Goal: Task Accomplishment & Management: Use online tool/utility

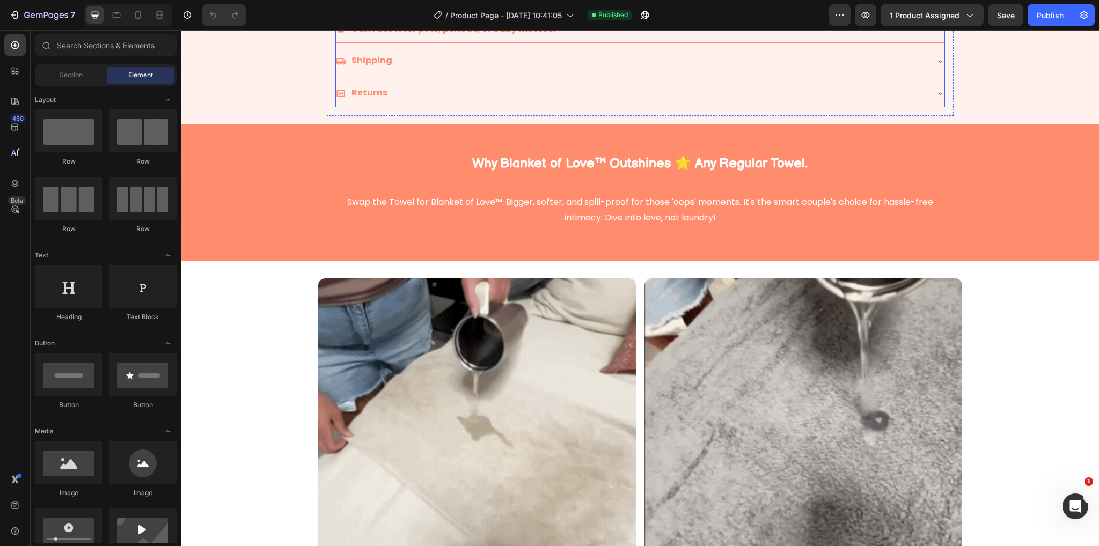
scroll to position [215, 0]
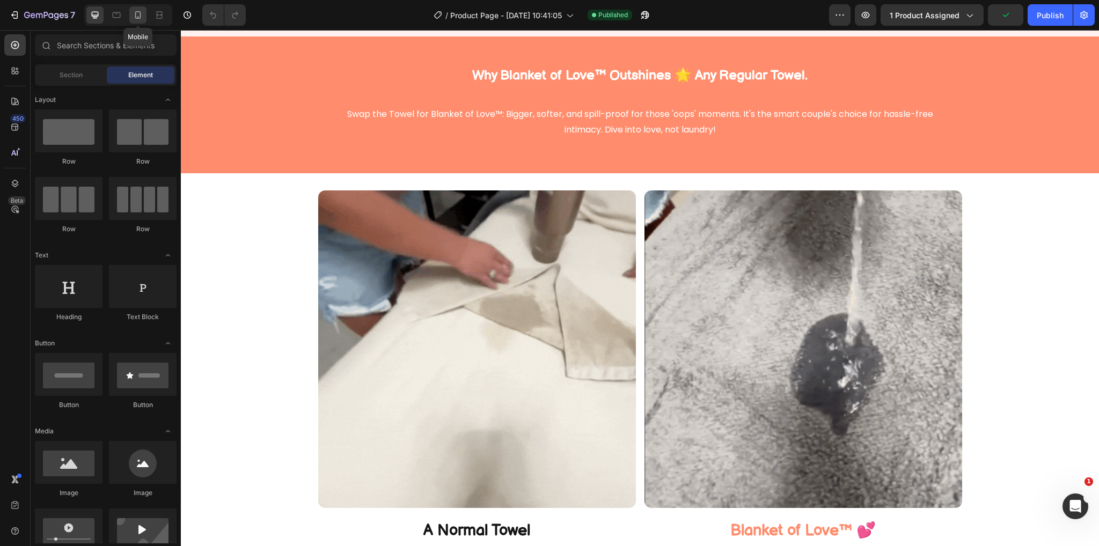
click at [135, 21] on div at bounding box center [137, 14] width 17 height 17
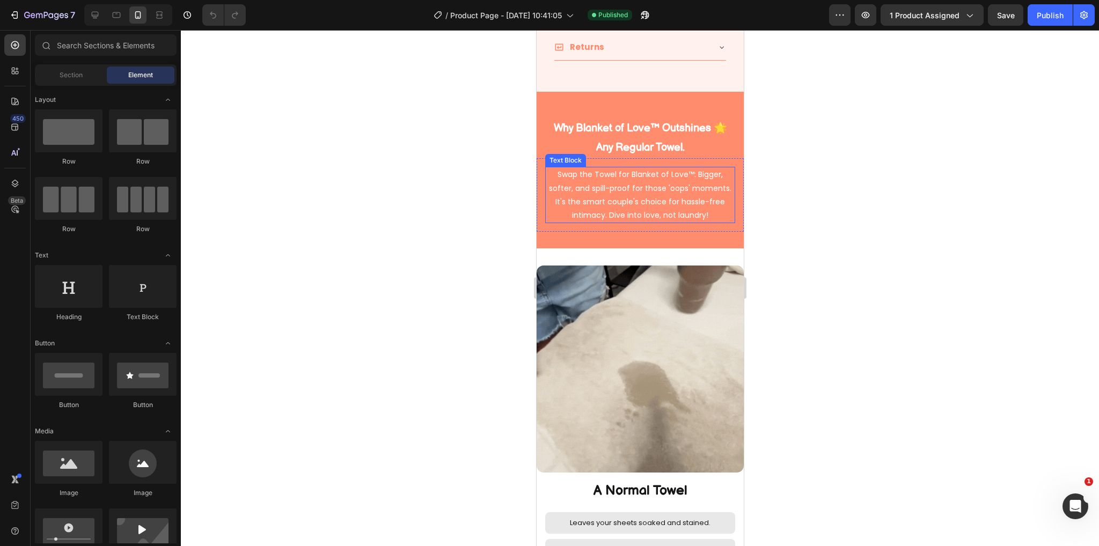
scroll to position [1020, 0]
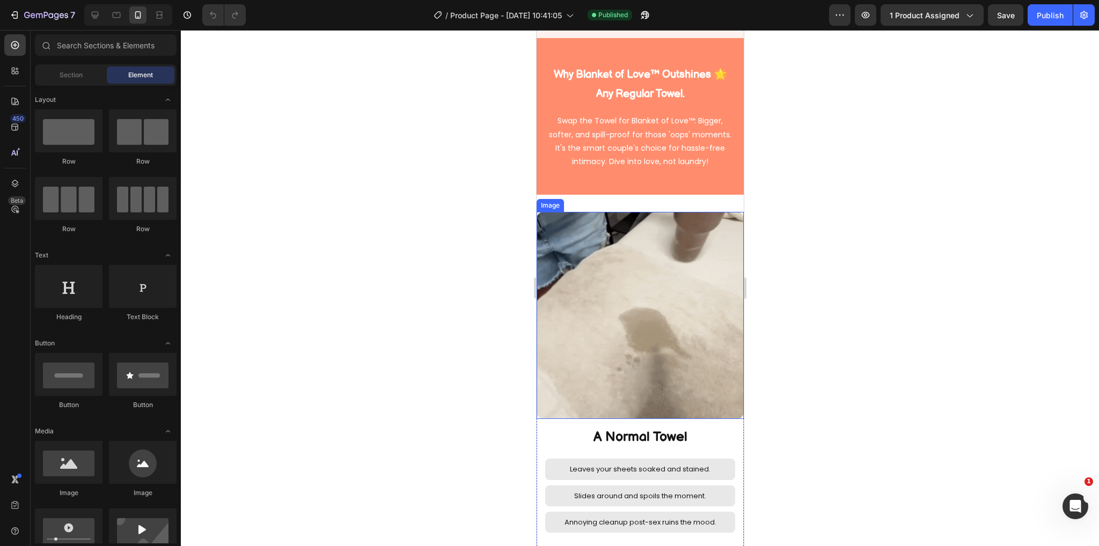
click at [669, 239] on img at bounding box center [639, 315] width 207 height 207
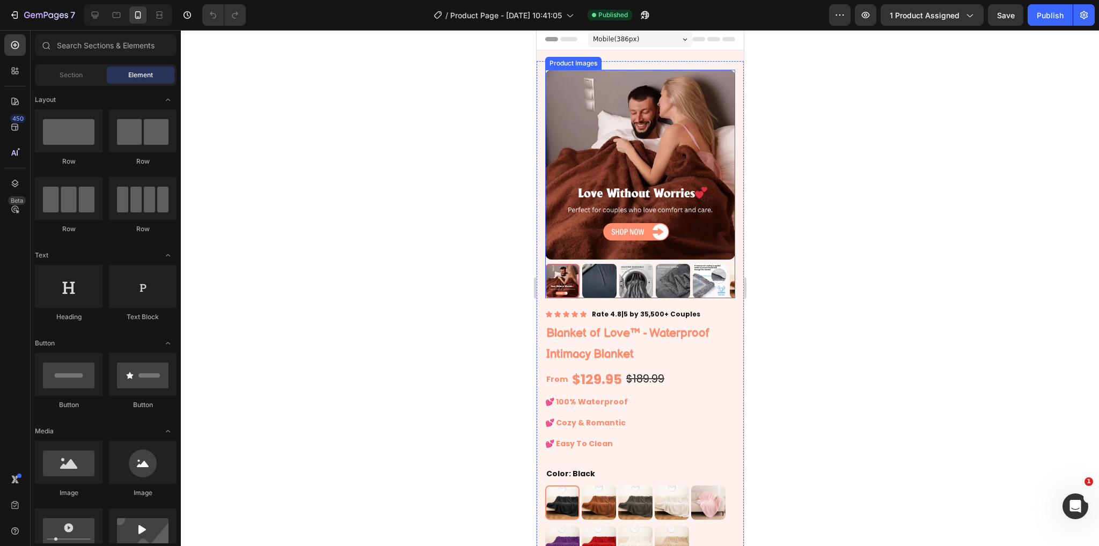
scroll to position [0, 0]
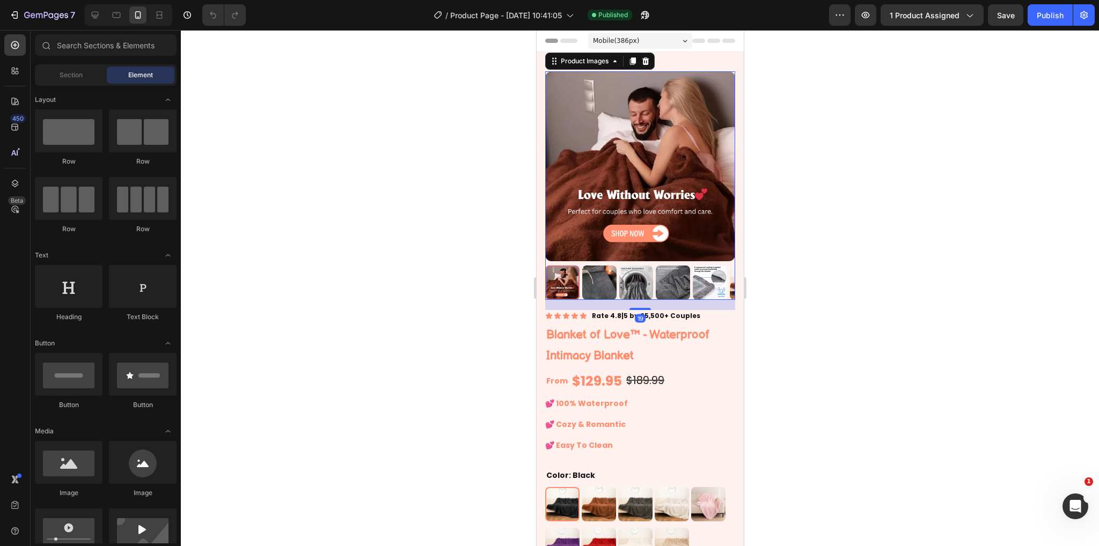
click at [605, 267] on img at bounding box center [599, 283] width 34 height 34
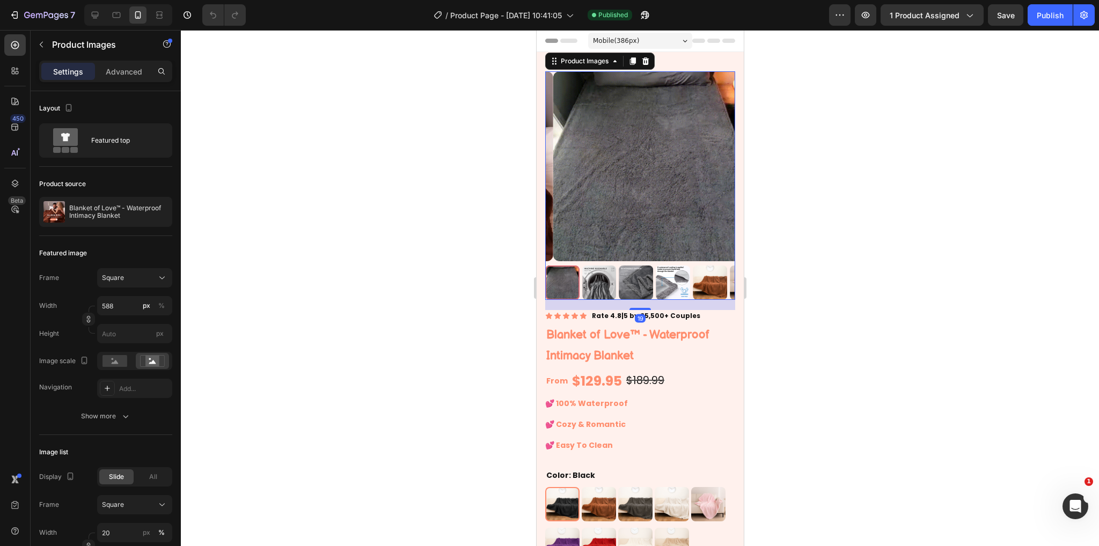
click at [608, 276] on img at bounding box center [599, 283] width 34 height 34
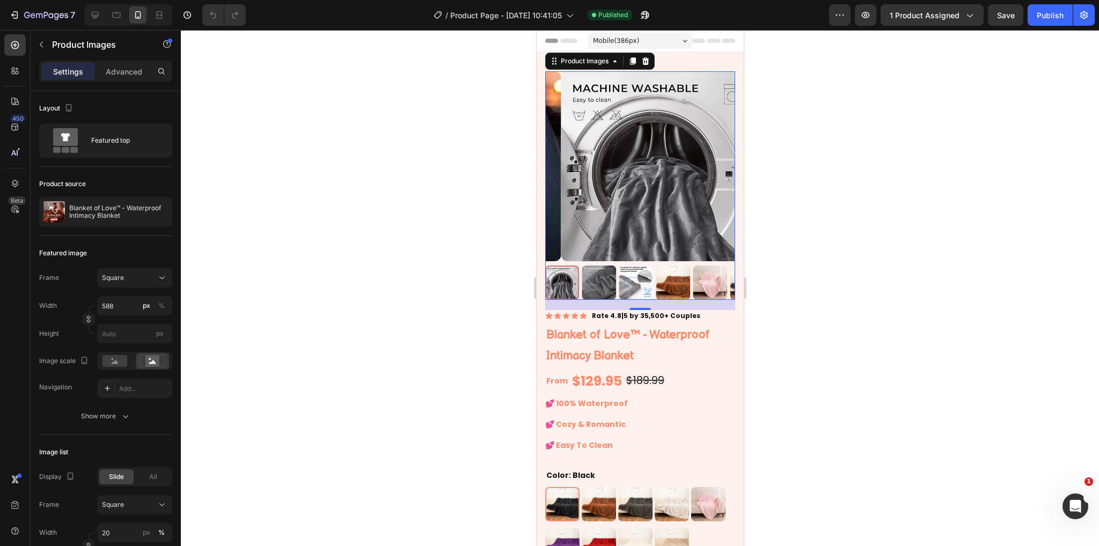
click at [619, 266] on img at bounding box center [636, 283] width 34 height 34
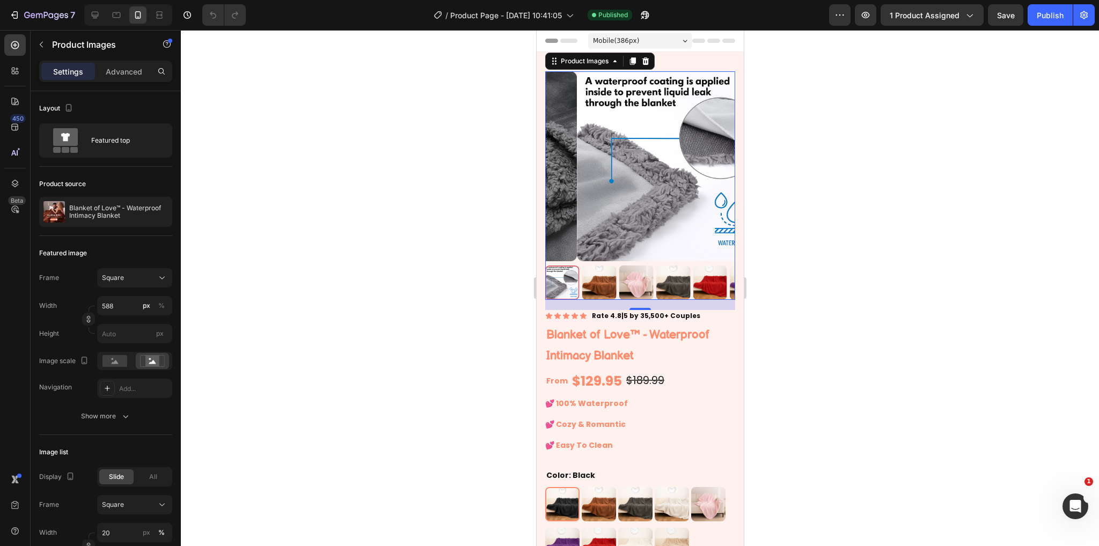
click at [619, 266] on img at bounding box center [636, 283] width 34 height 34
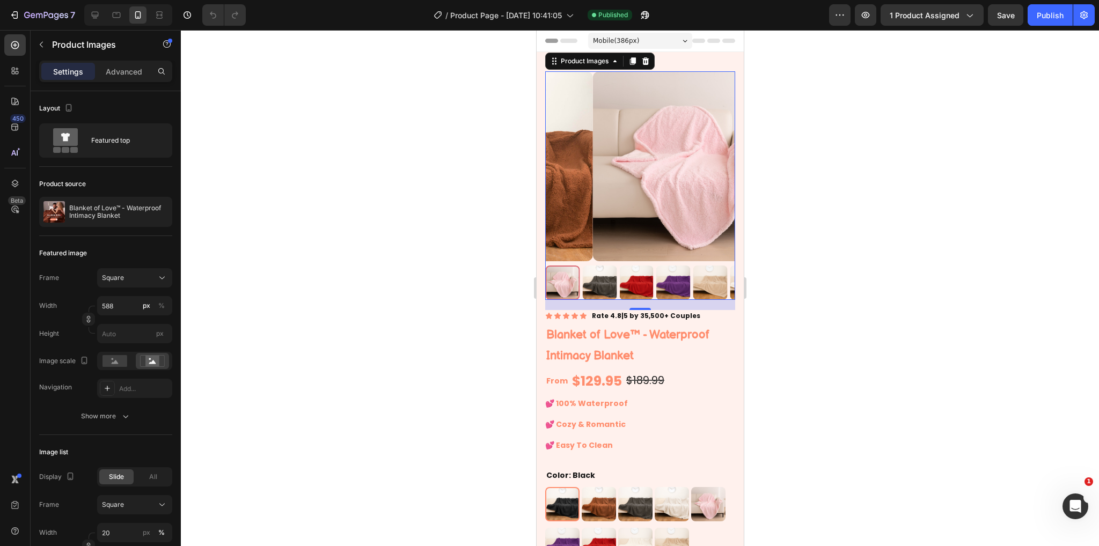
click at [619, 266] on img at bounding box center [636, 283] width 34 height 34
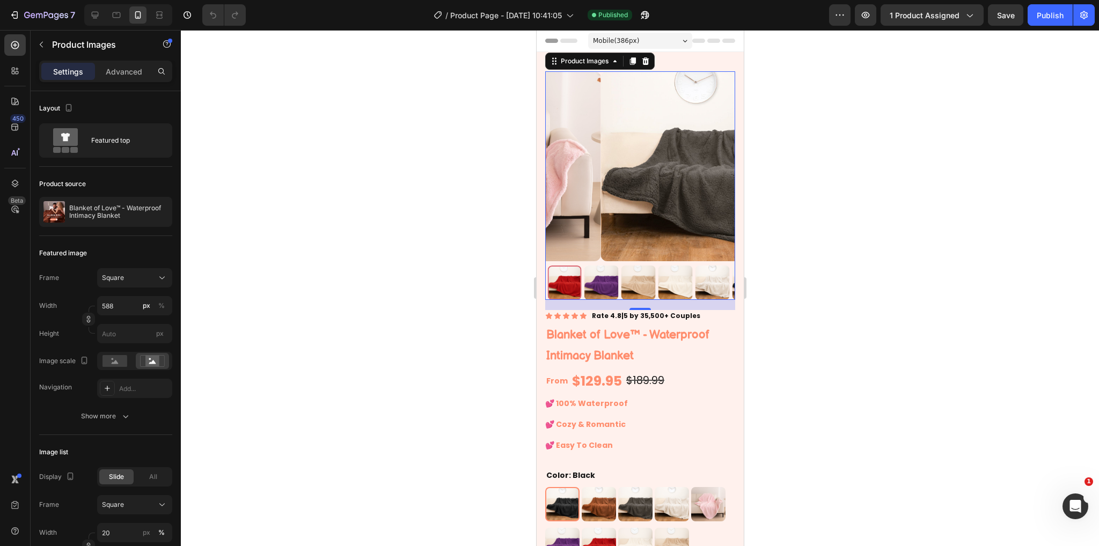
click at [619, 266] on div at bounding box center [640, 283] width 190 height 34
click at [619, 266] on img at bounding box center [636, 283] width 34 height 34
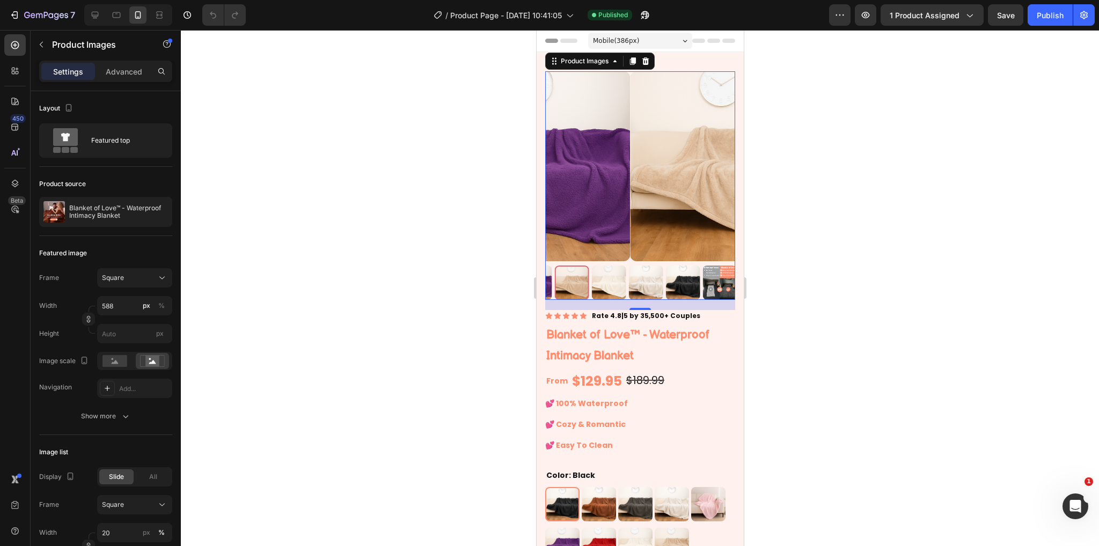
click at [666, 275] on div at bounding box center [640, 283] width 190 height 34
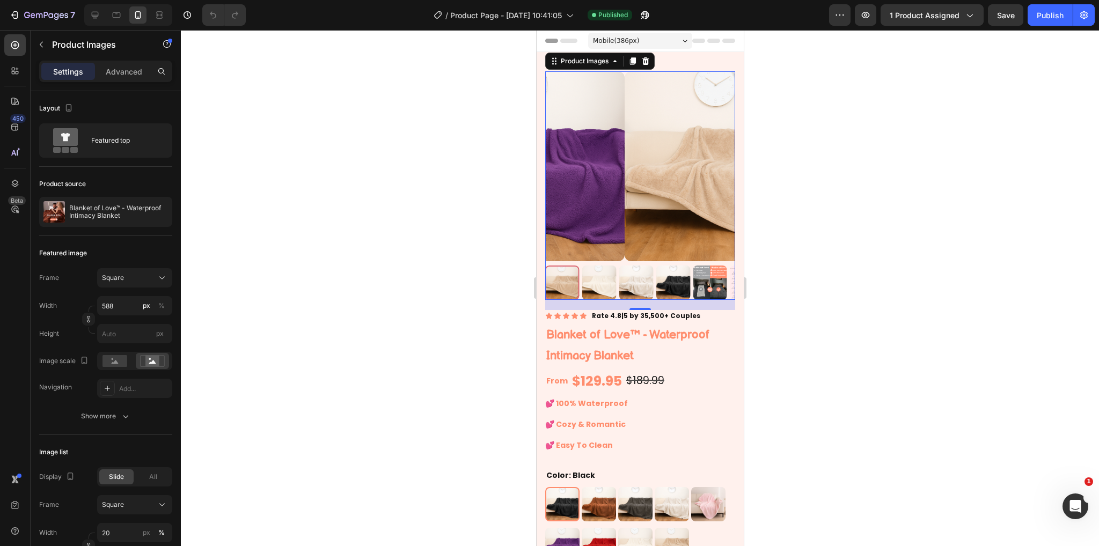
click at [677, 273] on img at bounding box center [672, 283] width 34 height 34
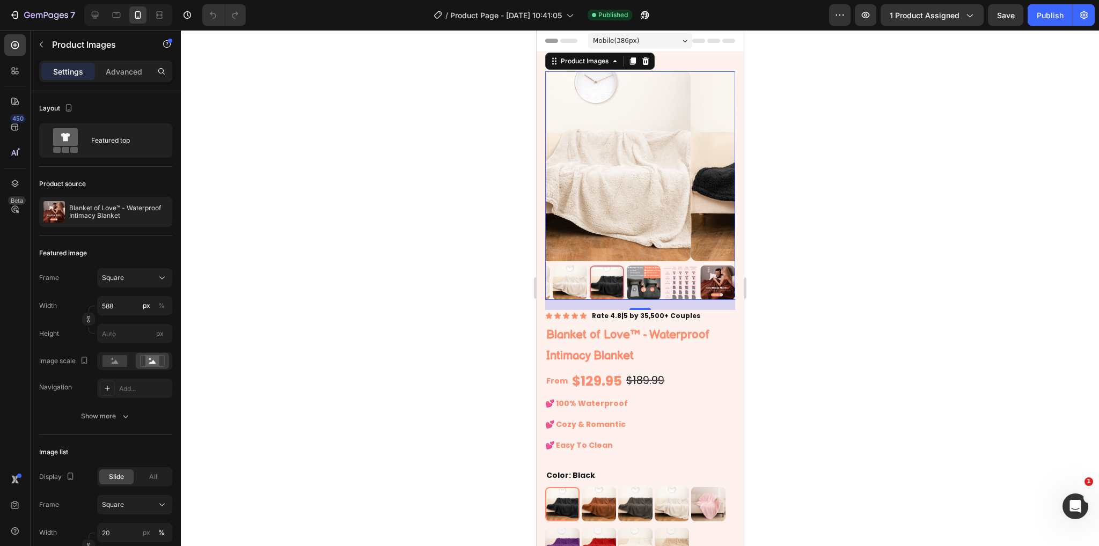
click at [700, 272] on div at bounding box center [640, 283] width 190 height 34
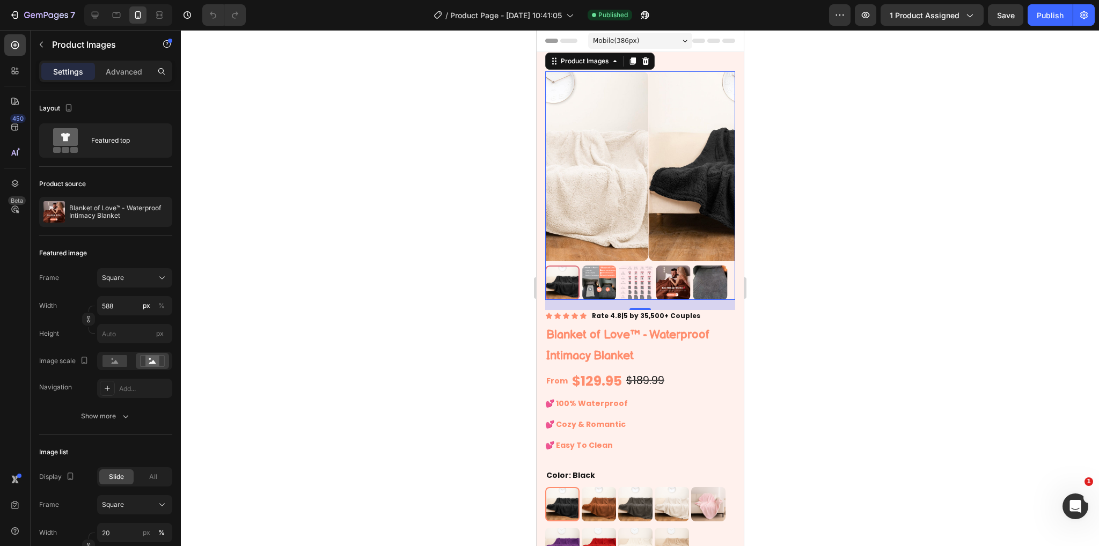
click at [627, 271] on img at bounding box center [636, 283] width 34 height 34
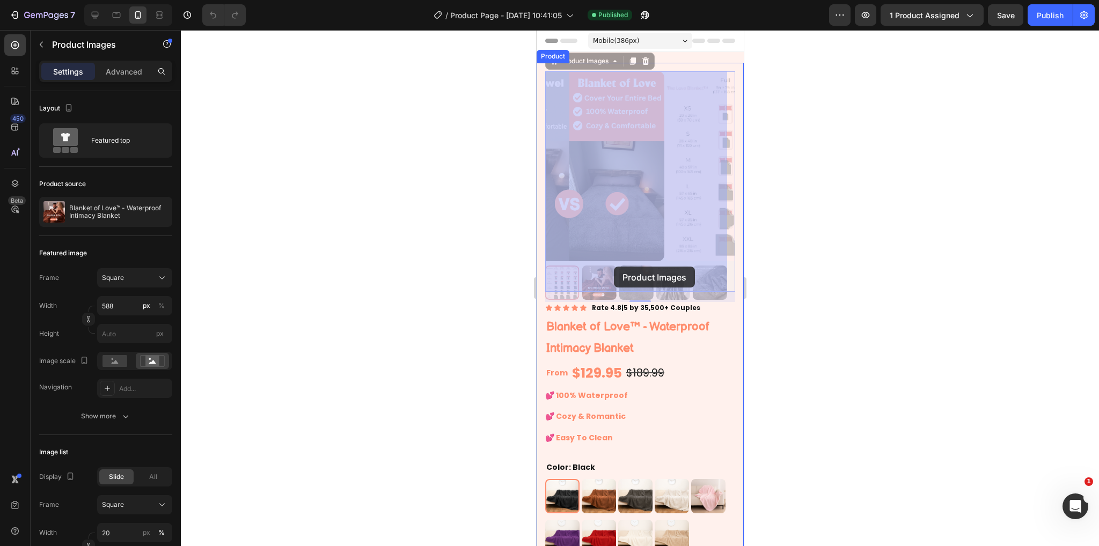
drag, startPoint x: 571, startPoint y: 267, endPoint x: 610, endPoint y: 267, distance: 39.2
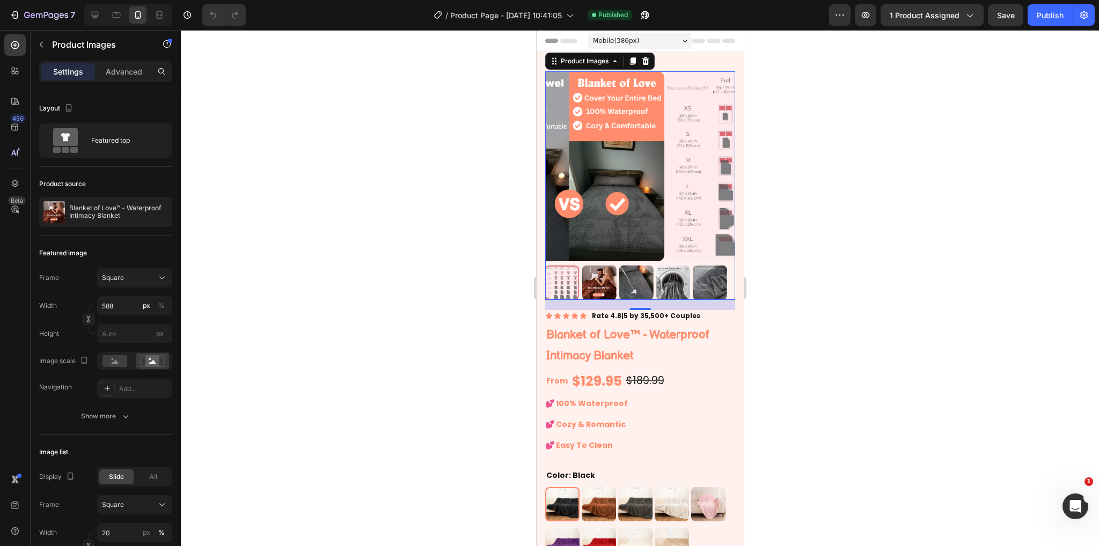
click at [571, 266] on div at bounding box center [562, 283] width 34 height 34
click at [585, 266] on img at bounding box center [599, 283] width 34 height 34
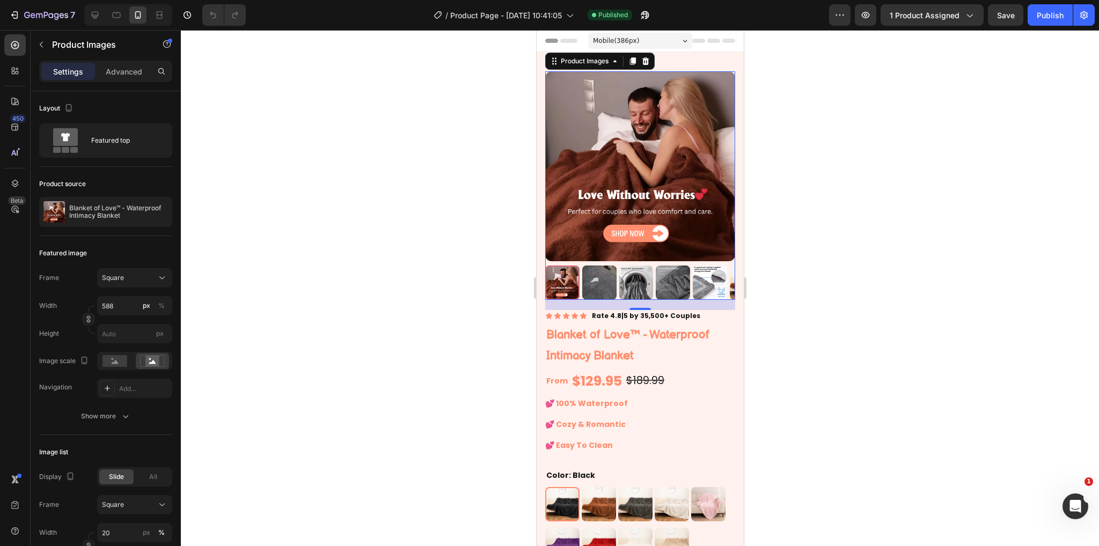
click at [624, 178] on img at bounding box center [640, 166] width 190 height 190
click at [111, 143] on div "Featured top" at bounding box center [123, 140] width 65 height 25
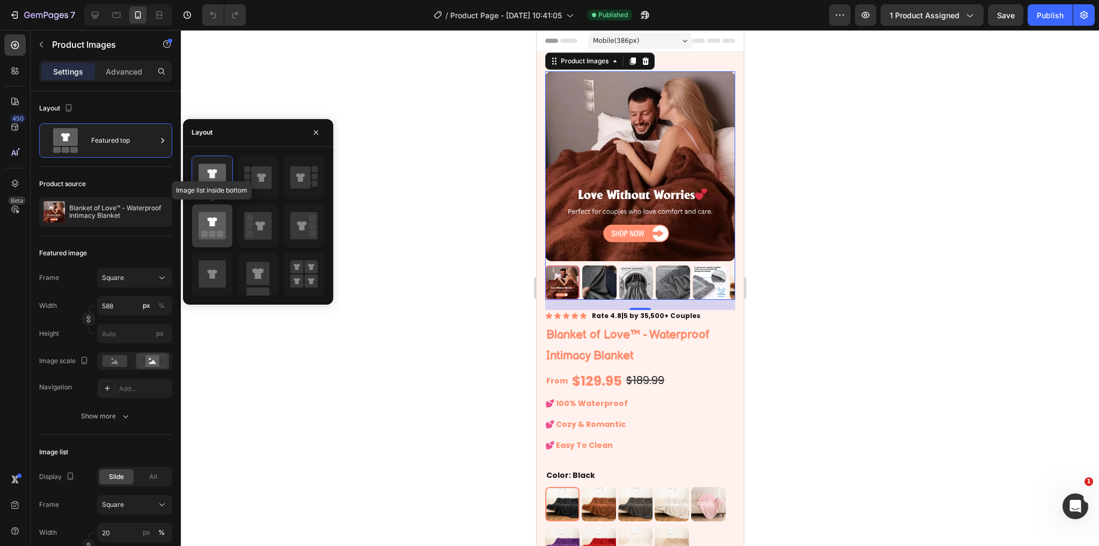
click at [216, 236] on icon at bounding box center [212, 225] width 27 height 27
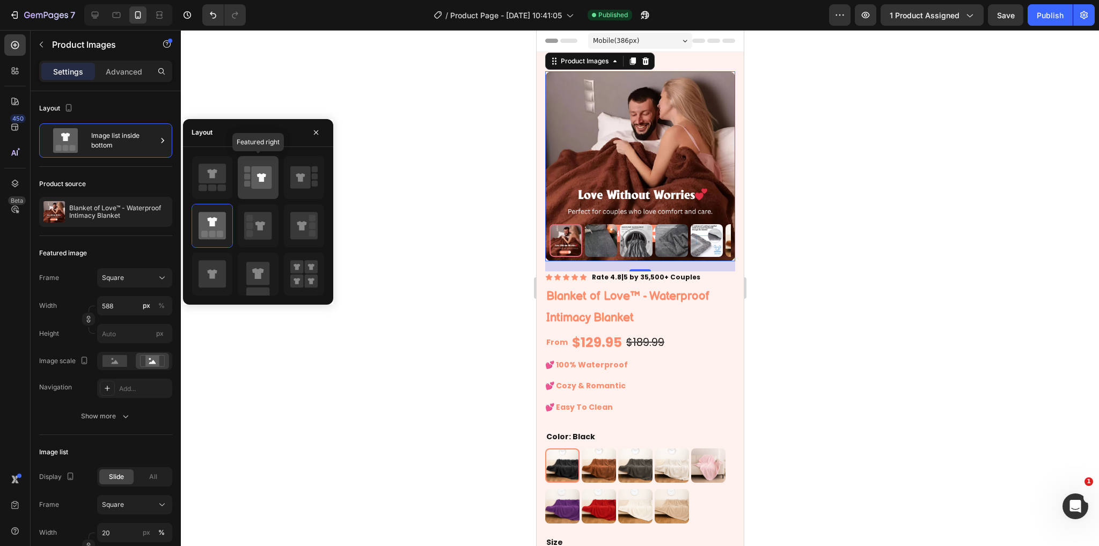
click at [264, 191] on icon at bounding box center [257, 178] width 27 height 30
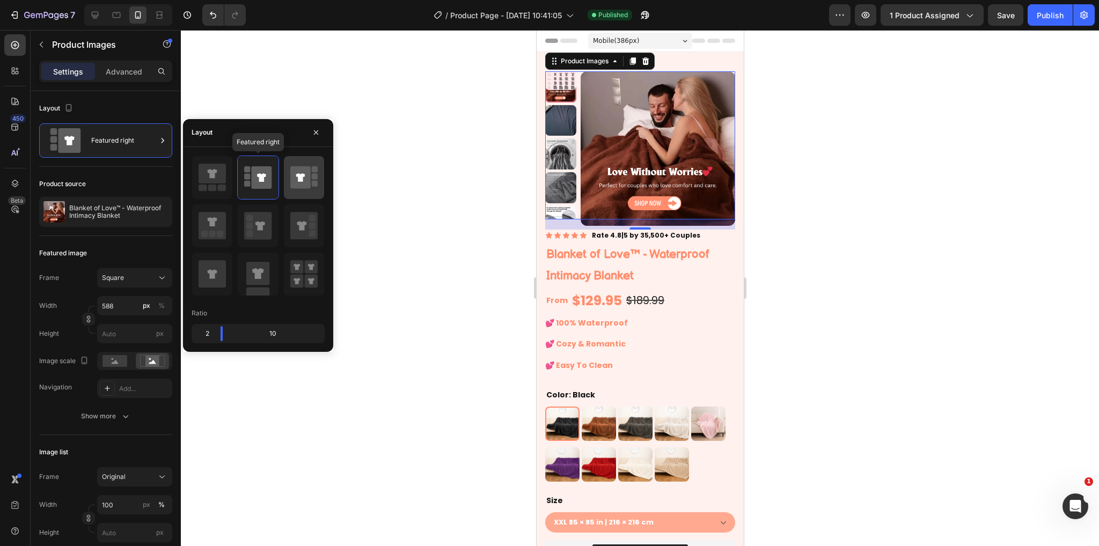
click at [296, 185] on icon at bounding box center [300, 177] width 20 height 23
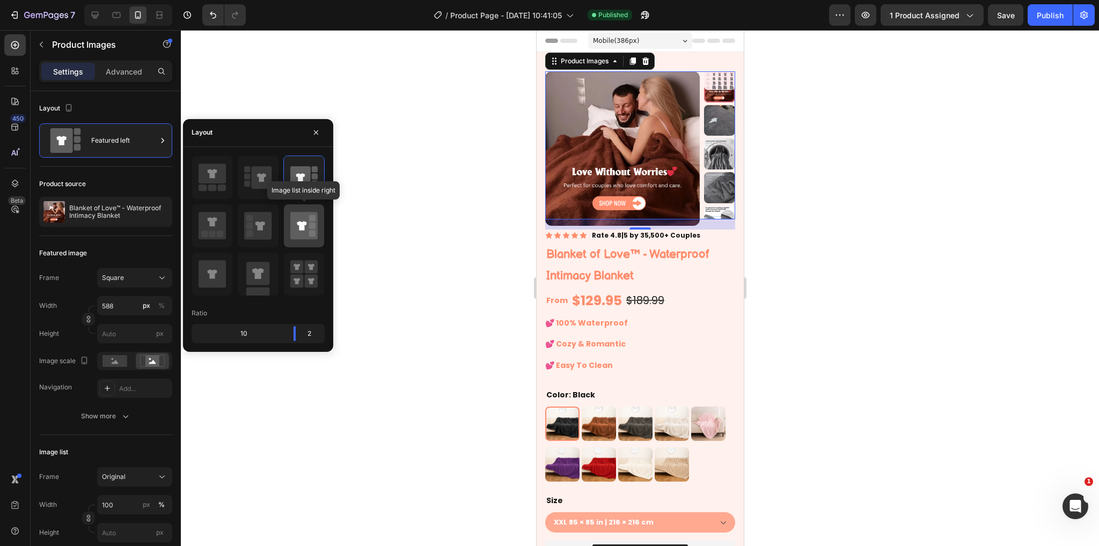
click at [304, 228] on icon at bounding box center [302, 225] width 10 height 9
type input "20"
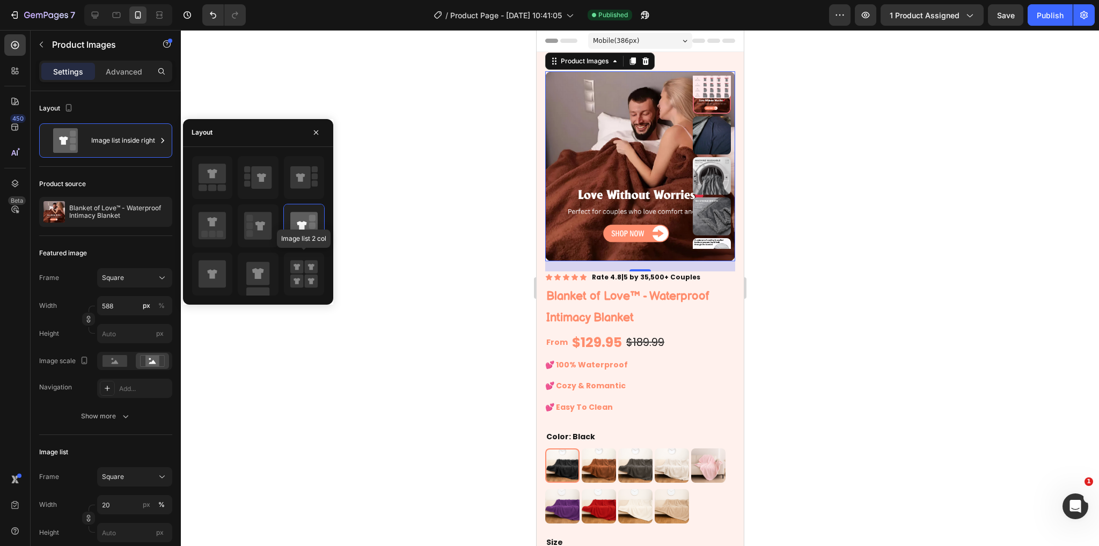
click at [280, 271] on div "Image list 2 col" at bounding box center [258, 226] width 133 height 141
click at [217, 267] on icon at bounding box center [212, 273] width 27 height 27
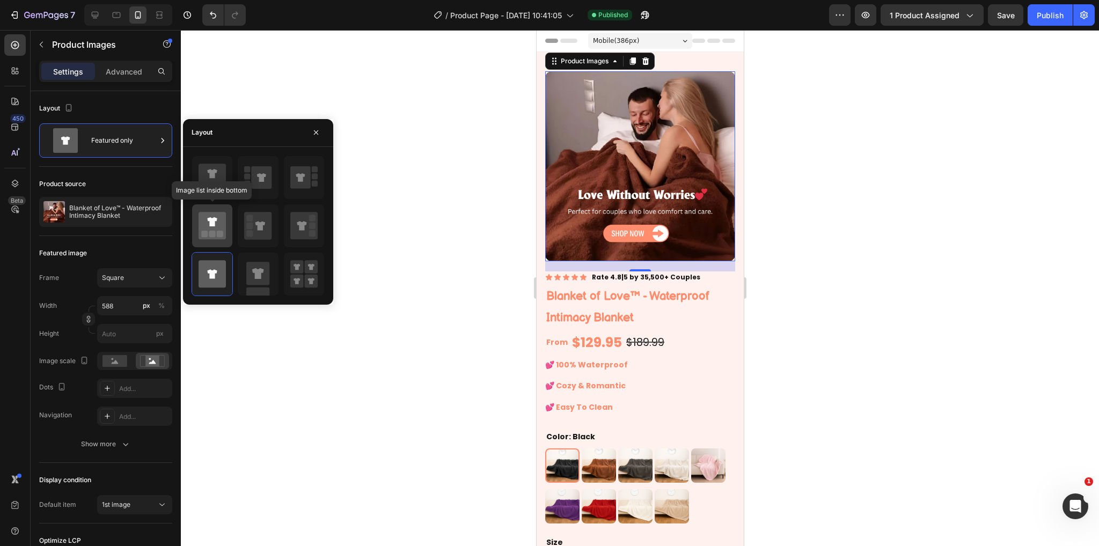
click at [211, 243] on div at bounding box center [212, 226] width 40 height 43
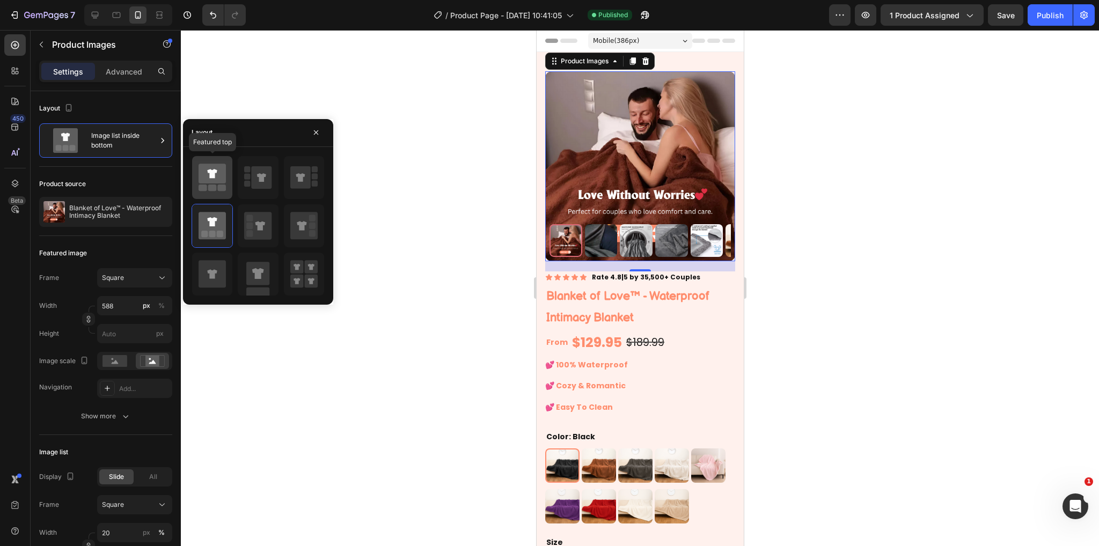
click at [211, 186] on rect at bounding box center [212, 188] width 9 height 6
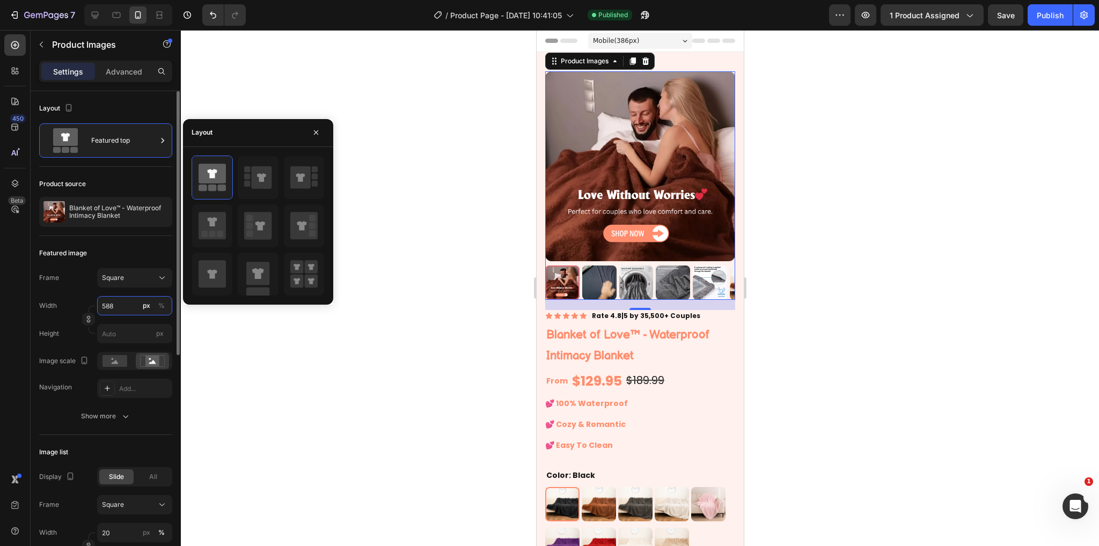
click at [119, 302] on input "588" at bounding box center [134, 305] width 75 height 19
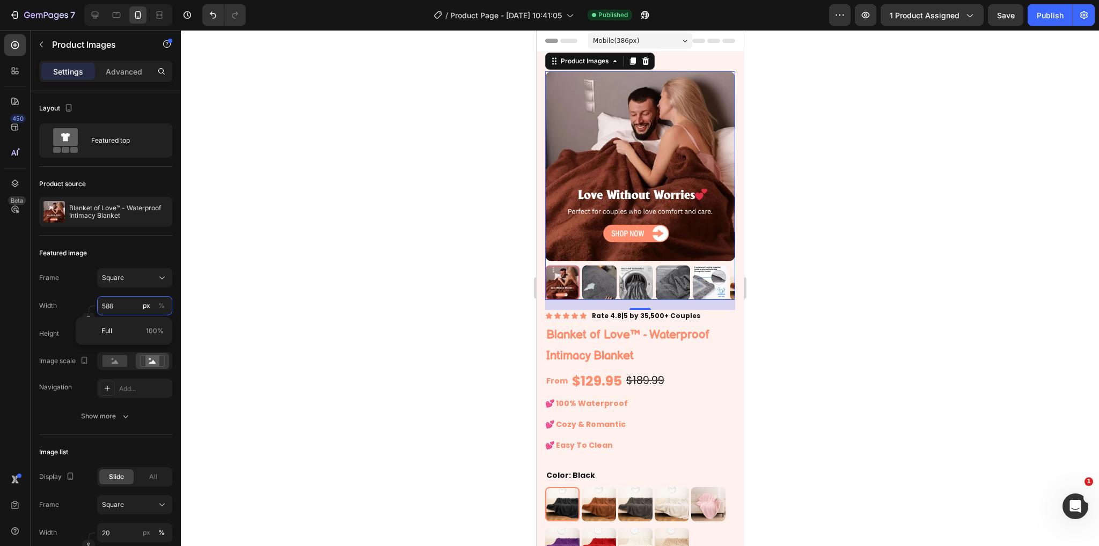
type input "589"
type input "592"
type input "600"
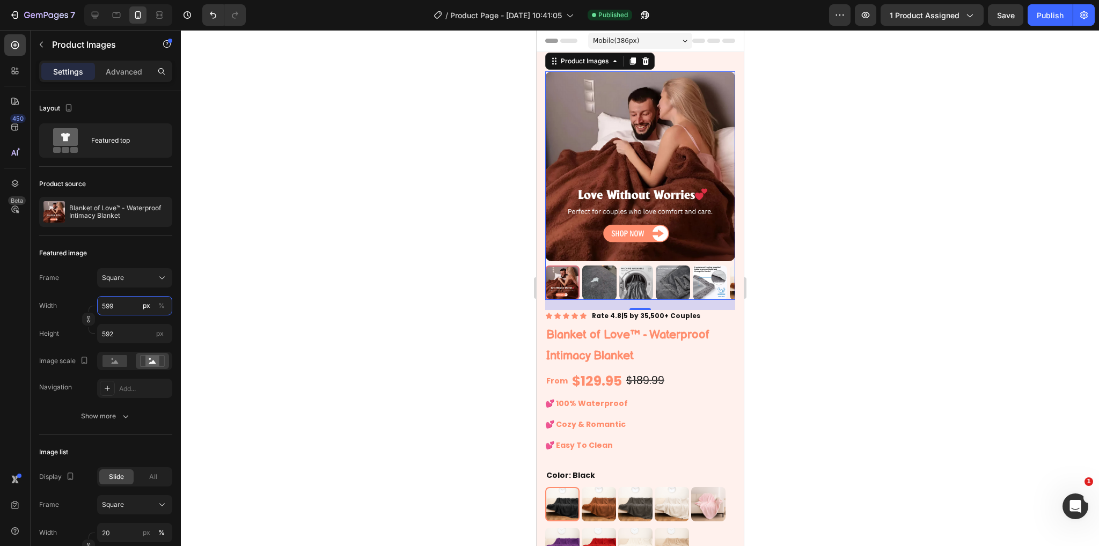
type input "600"
type input "606"
type input "607"
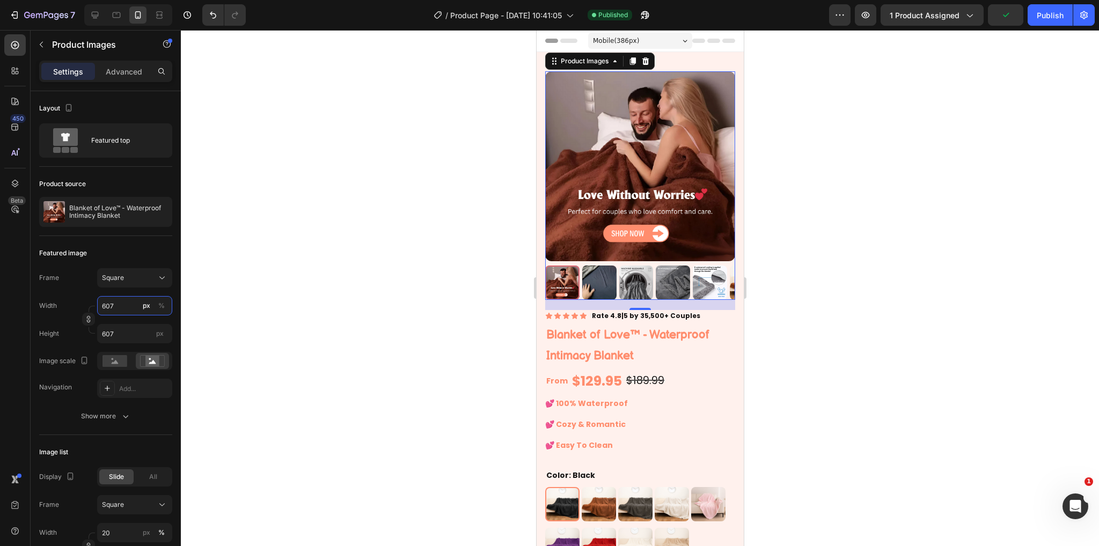
type input "608"
type input "609"
type input "610"
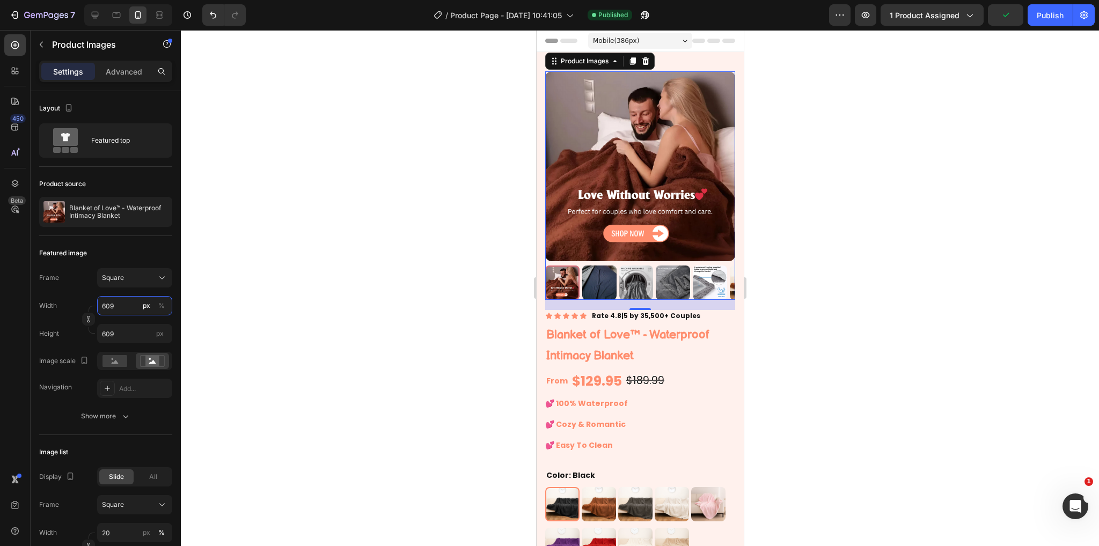
type input "610"
type input "609"
type input "608"
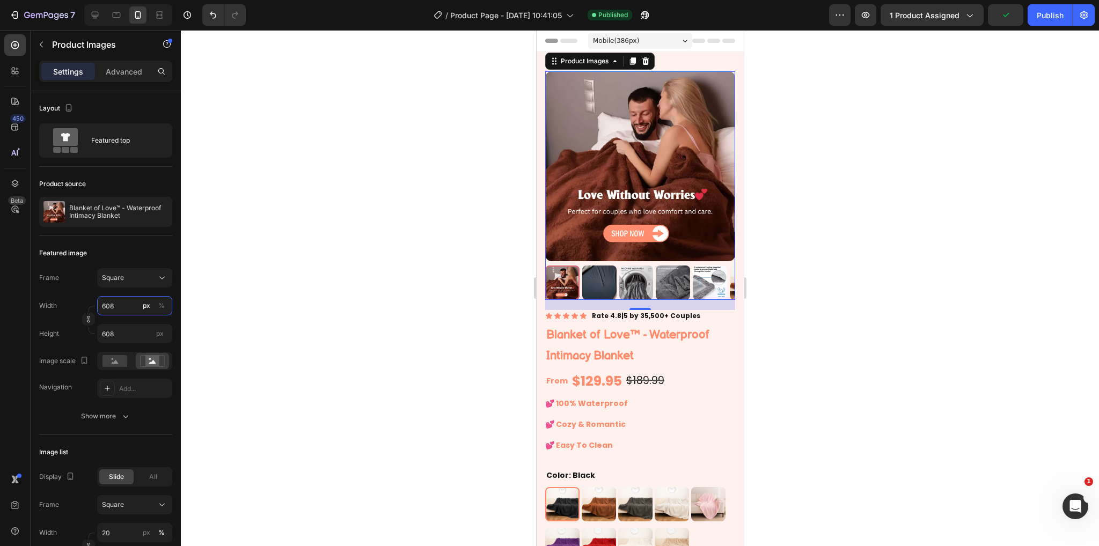
type input "607"
type input "606"
type input "605"
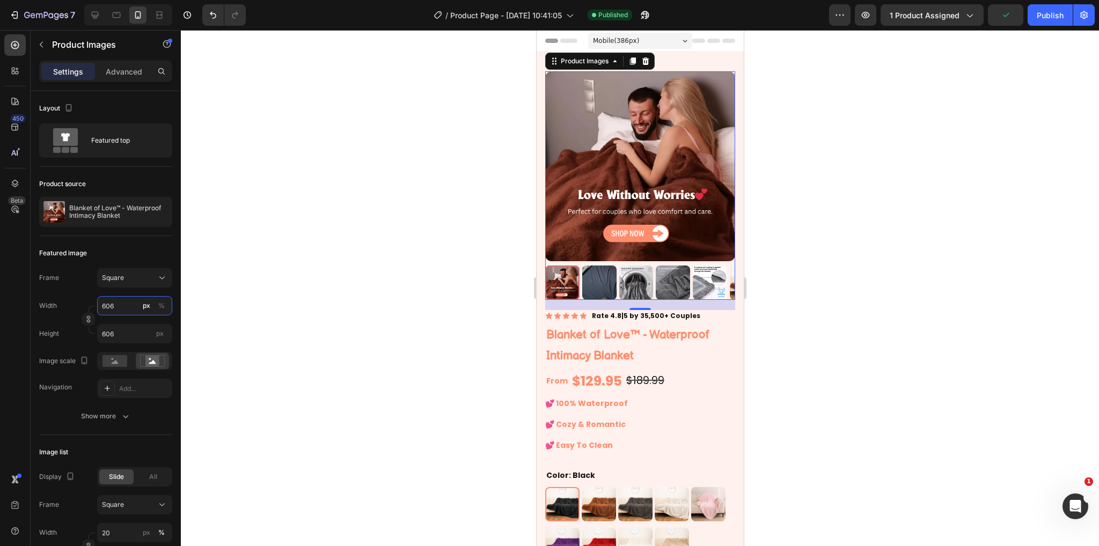
type input "605"
type input "604"
type input "603"
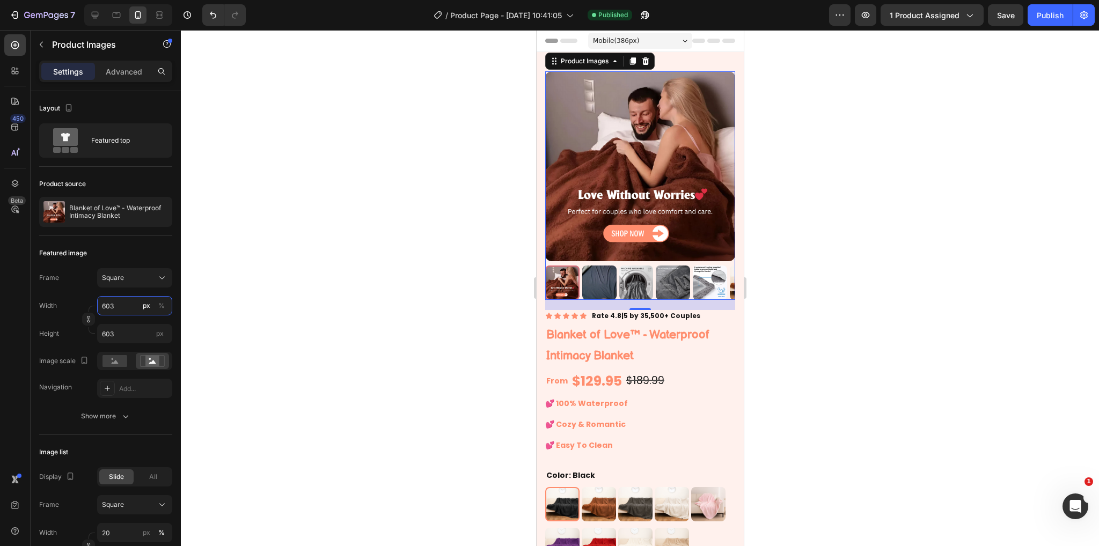
type input "602"
type input "601"
type input "600"
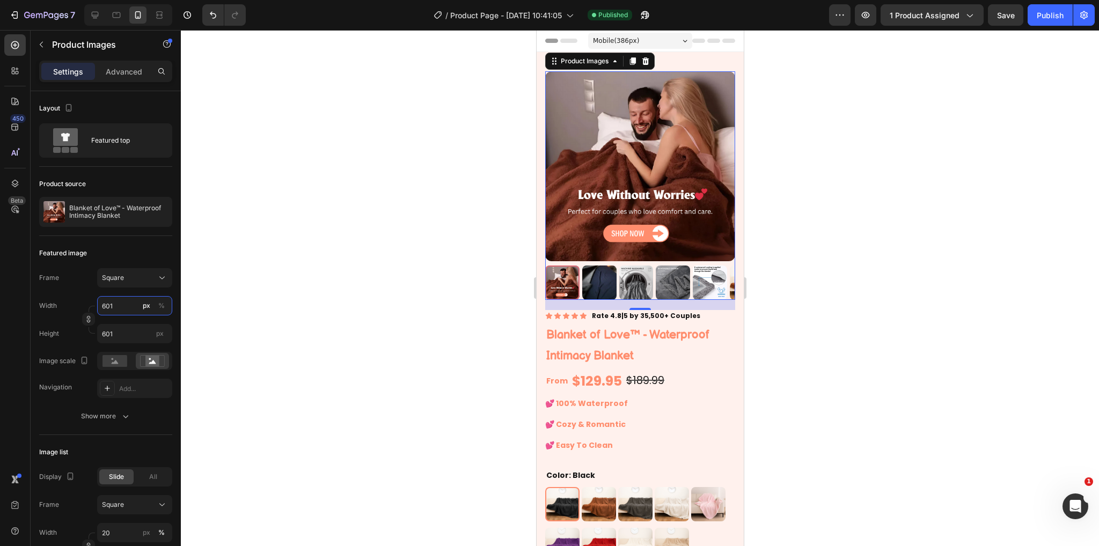
type input "600"
click at [470, 194] on div at bounding box center [640, 288] width 918 height 516
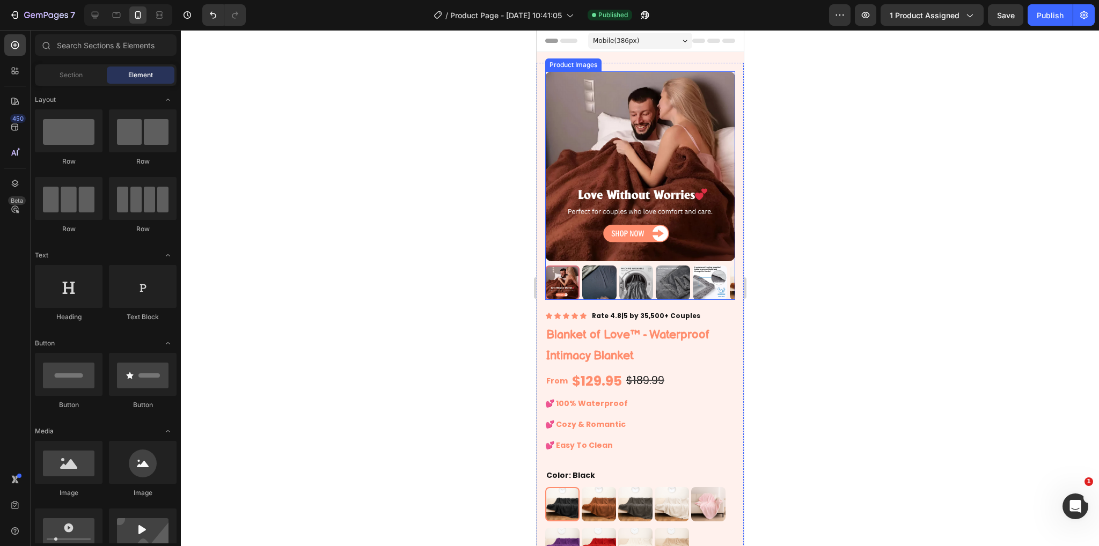
click at [585, 193] on img at bounding box center [640, 166] width 190 height 190
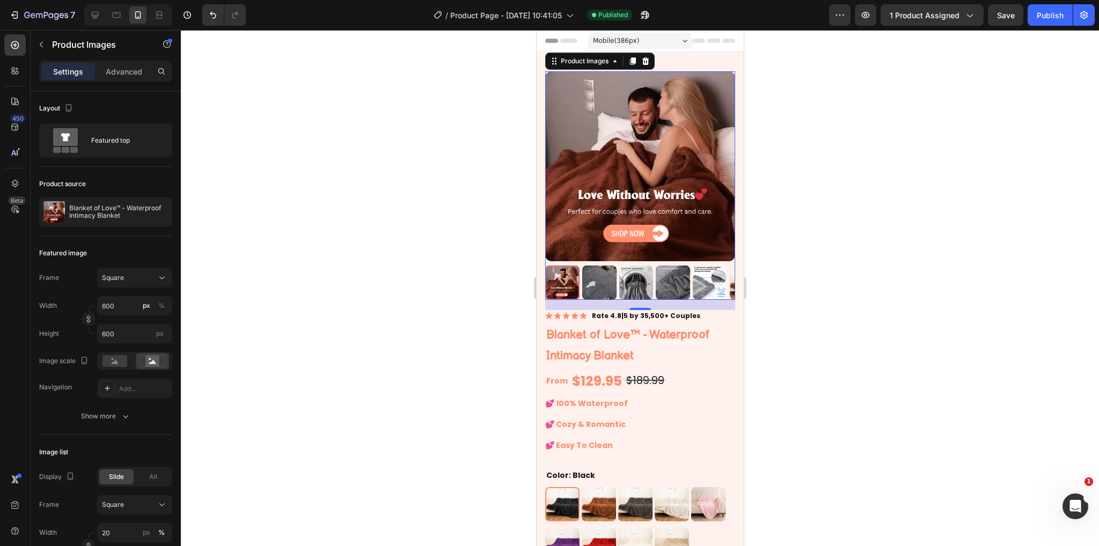
click at [810, 275] on div at bounding box center [640, 288] width 918 height 516
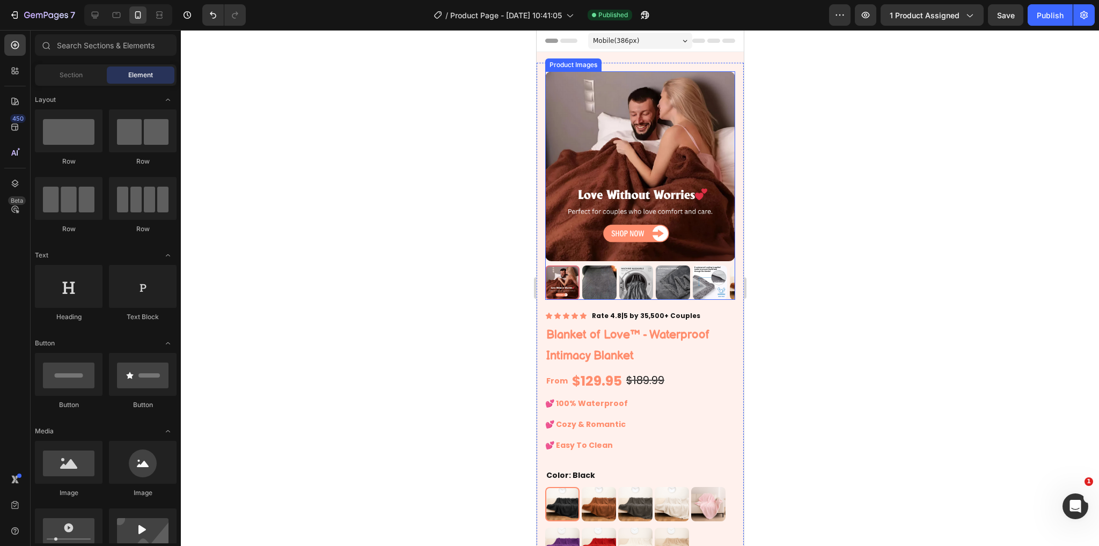
click at [614, 216] on img at bounding box center [640, 166] width 190 height 190
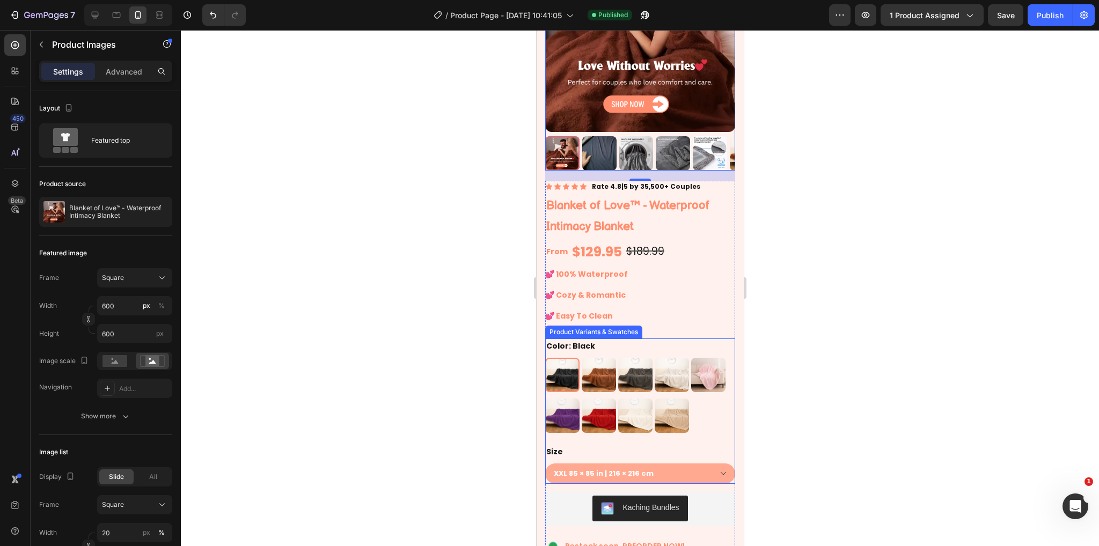
scroll to position [107, 0]
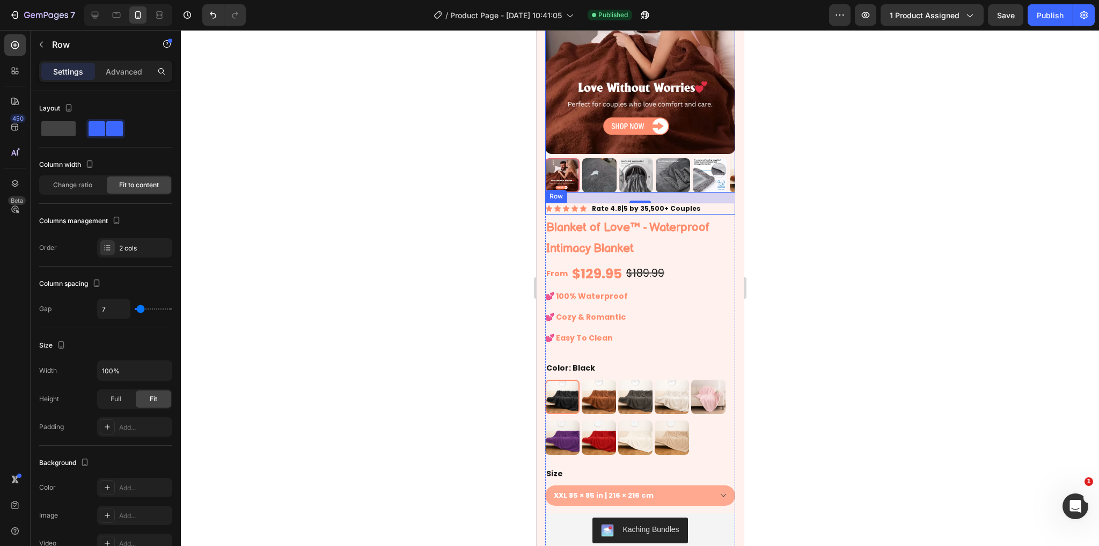
click at [703, 203] on div "Icon Icon Icon Icon Icon Icon List Rate 4.8|5 by 35,500+ Couples Text Block Row" at bounding box center [640, 209] width 190 height 12
drag, startPoint x: 639, startPoint y: 207, endPoint x: 643, endPoint y: 201, distance: 7.3
click at [639, 203] on div "Icon Icon Icon Icon Icon Icon List Rate 4.8|5 by 35,500+ Couples Text Block Row…" at bounding box center [640, 209] width 190 height 12
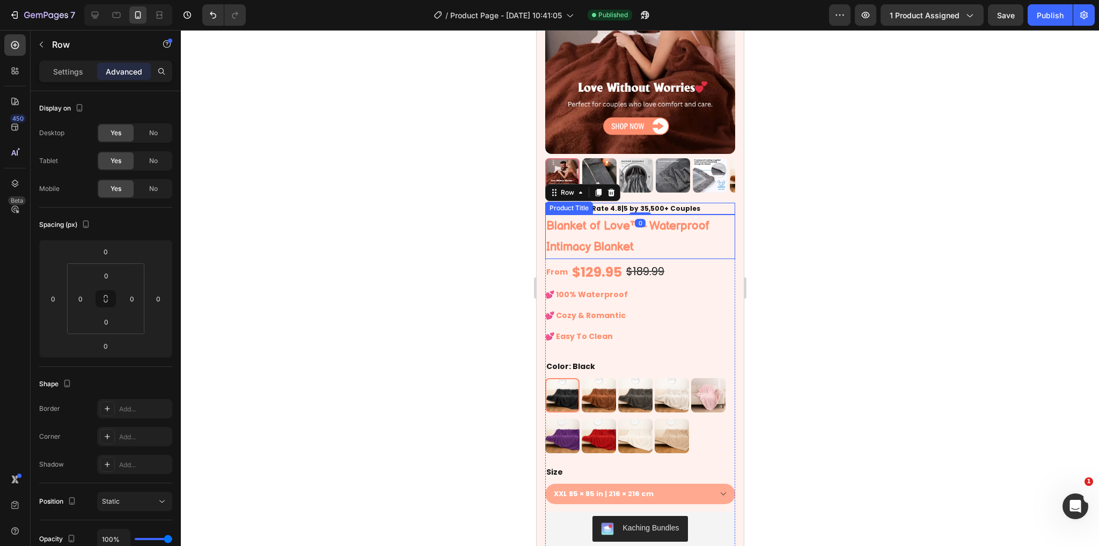
drag, startPoint x: 795, startPoint y: 224, endPoint x: 190, endPoint y: 194, distance: 605.7
click at [795, 224] on div at bounding box center [640, 288] width 918 height 516
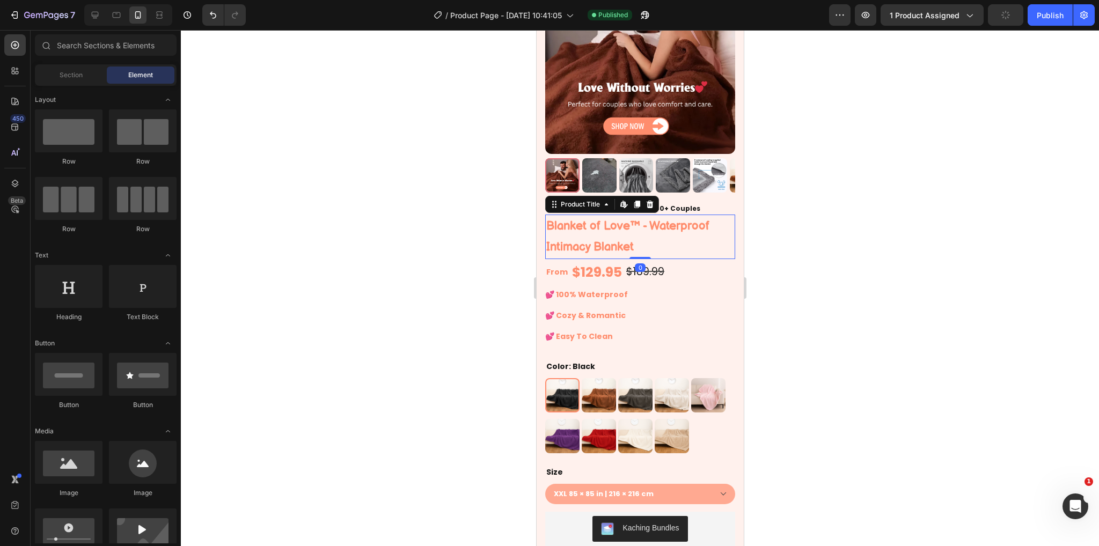
click at [682, 224] on h1 "Blanket of Love™ - Waterproof Intimacy Blanket" at bounding box center [640, 237] width 190 height 45
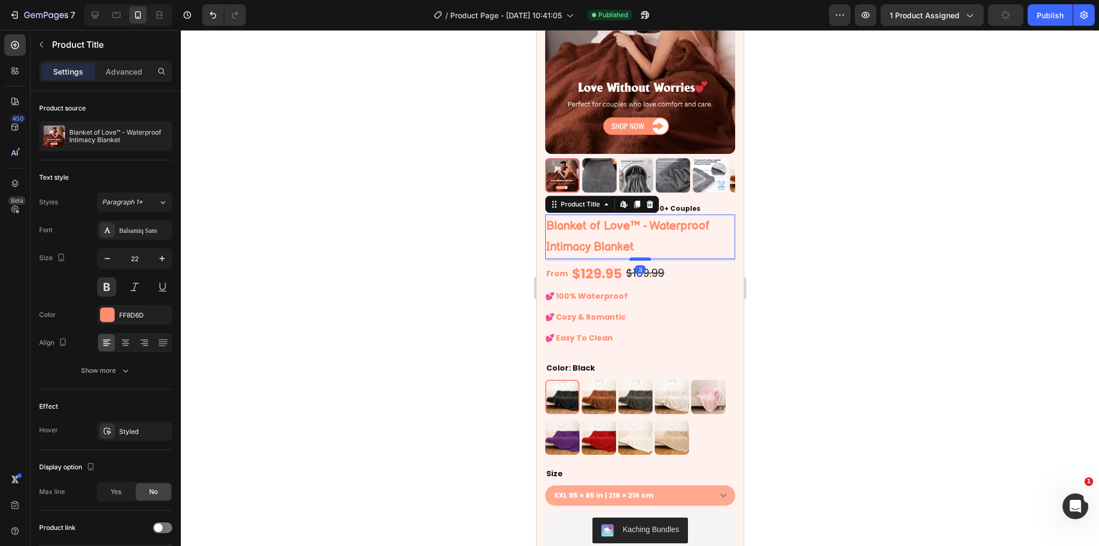
click at [633, 258] on div at bounding box center [639, 259] width 21 height 3
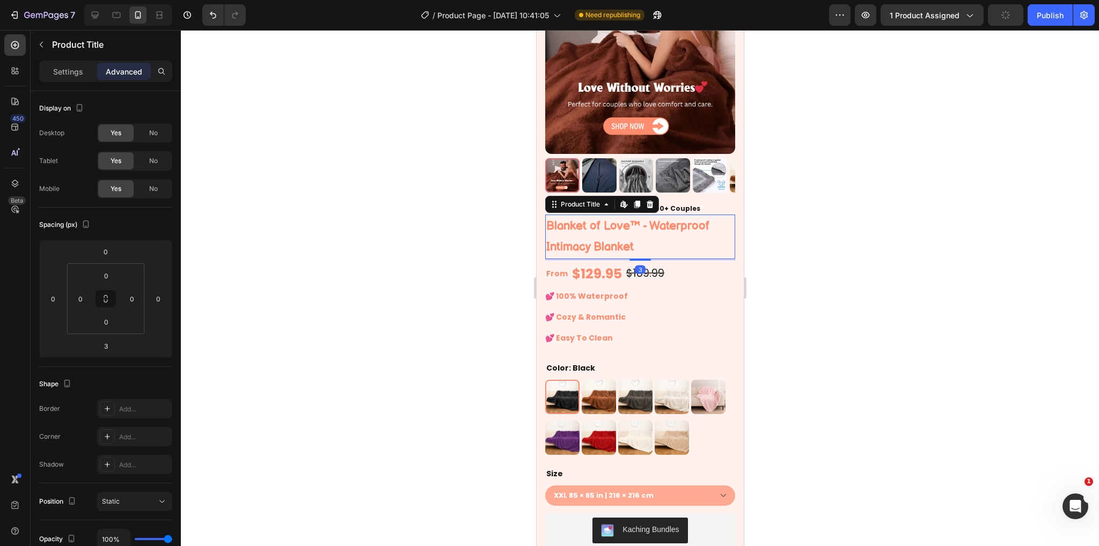
click at [809, 276] on div at bounding box center [640, 288] width 918 height 516
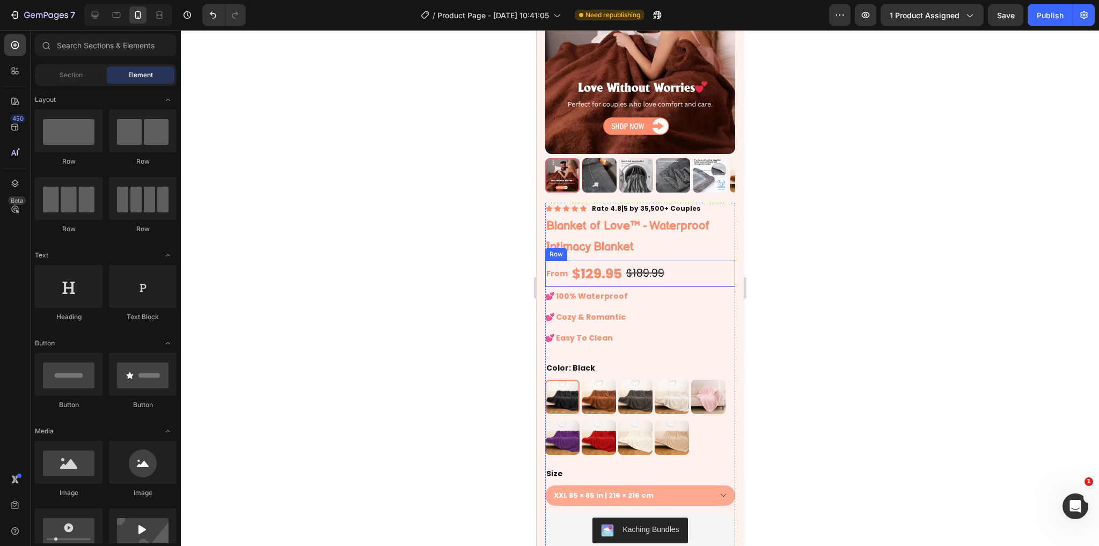
scroll to position [161, 0]
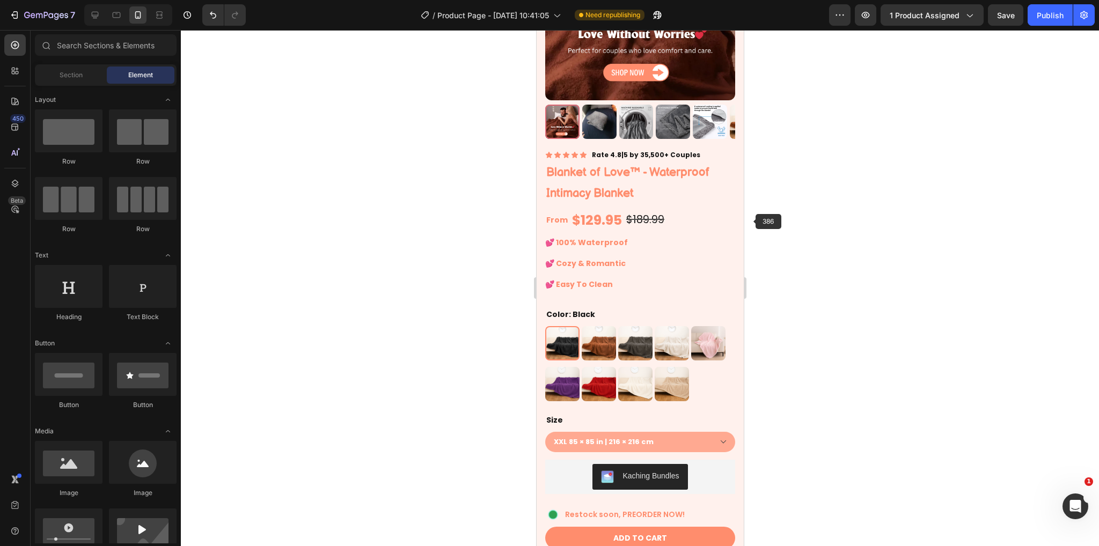
click at [768, 225] on div at bounding box center [640, 288] width 918 height 516
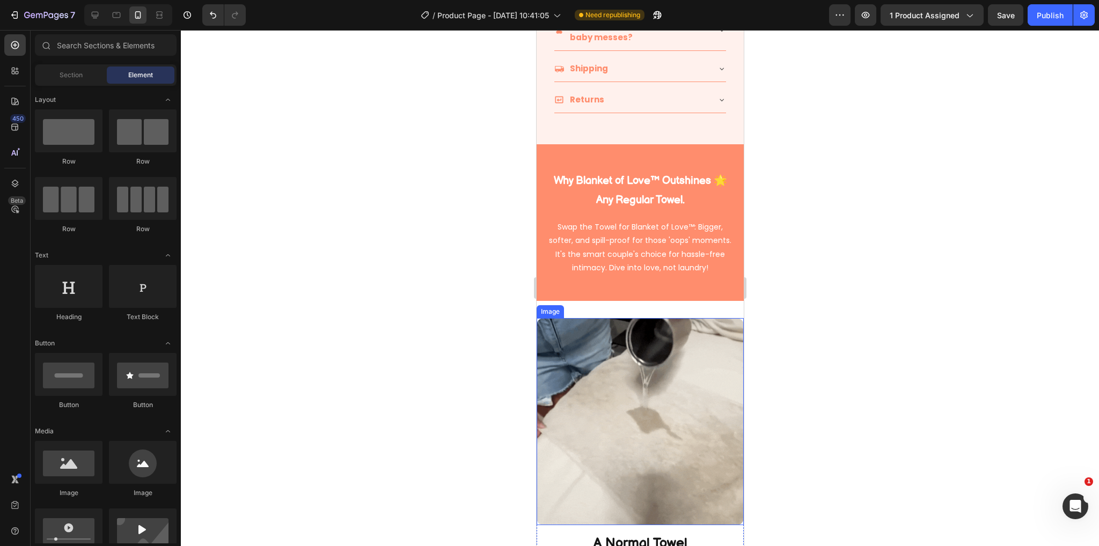
scroll to position [966, 0]
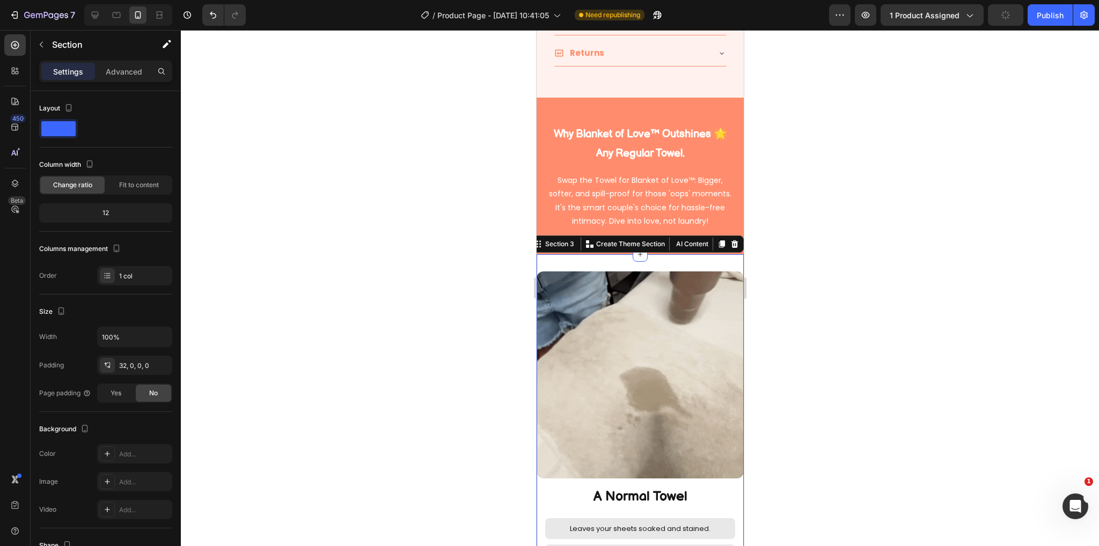
click at [820, 258] on div at bounding box center [640, 288] width 918 height 516
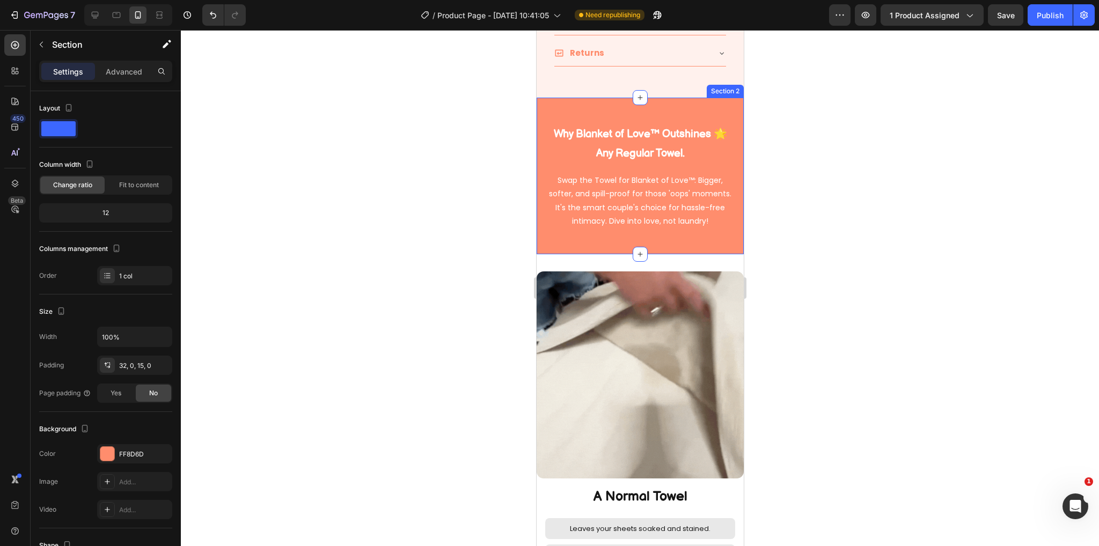
click at [615, 98] on div "Why Blanket of Love™ Outshines 🌟 Any Regular Towel. Heading Row Swap the Towel …" at bounding box center [639, 176] width 207 height 157
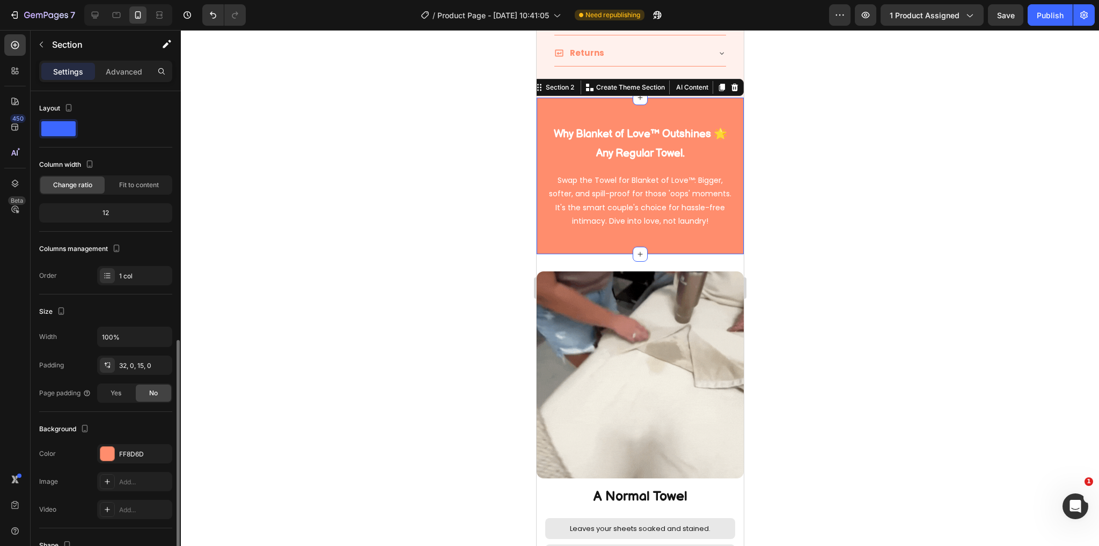
scroll to position [140, 0]
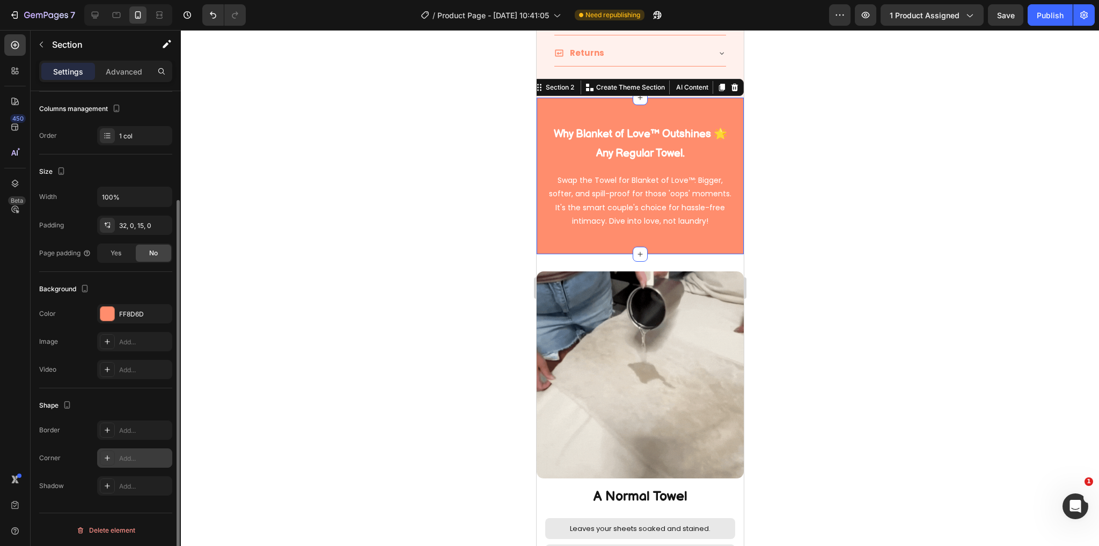
click at [125, 457] on div "Add..." at bounding box center [144, 459] width 50 height 10
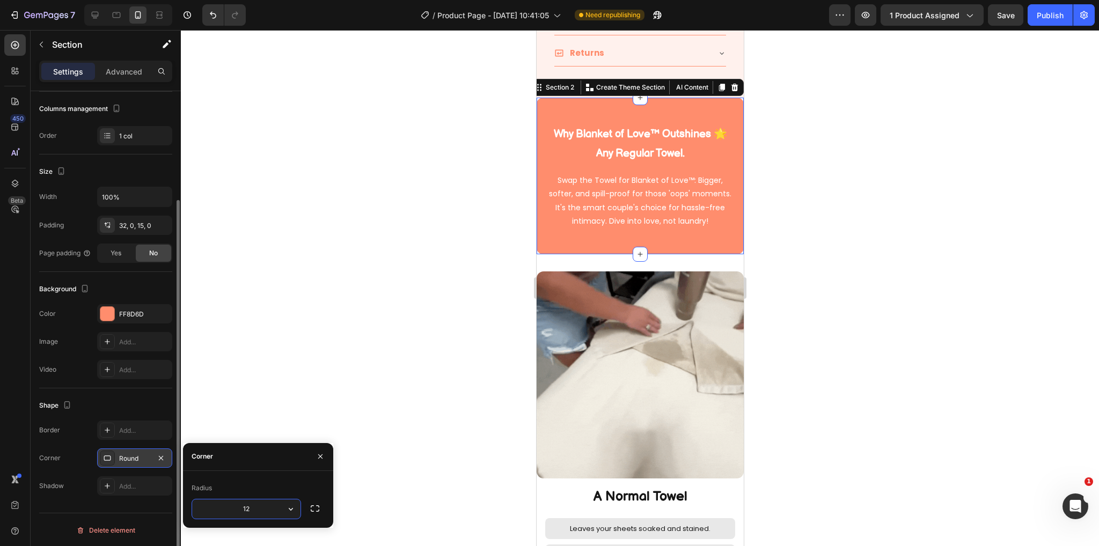
type input "13"
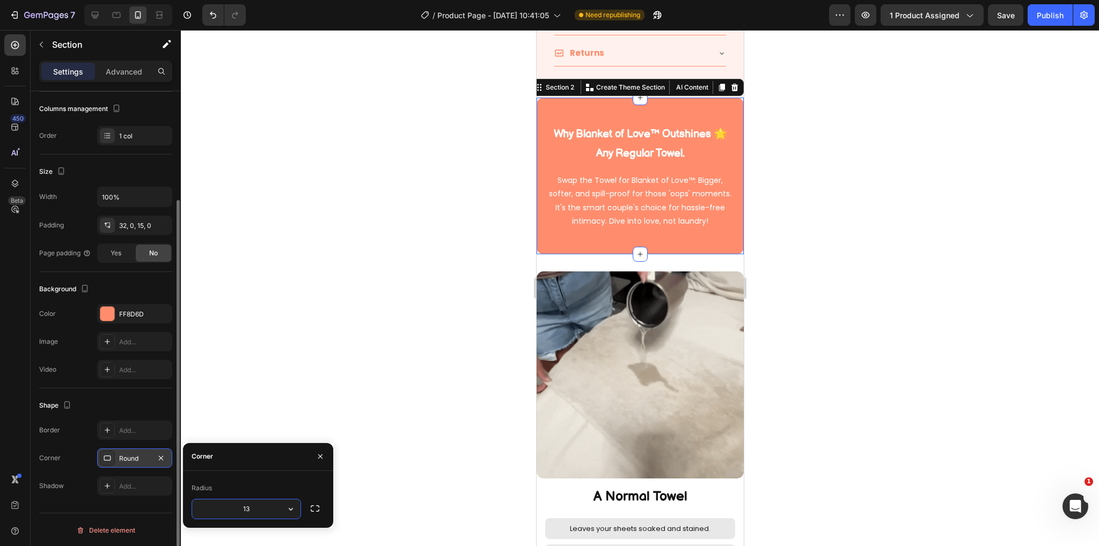
click at [900, 327] on div at bounding box center [640, 288] width 918 height 516
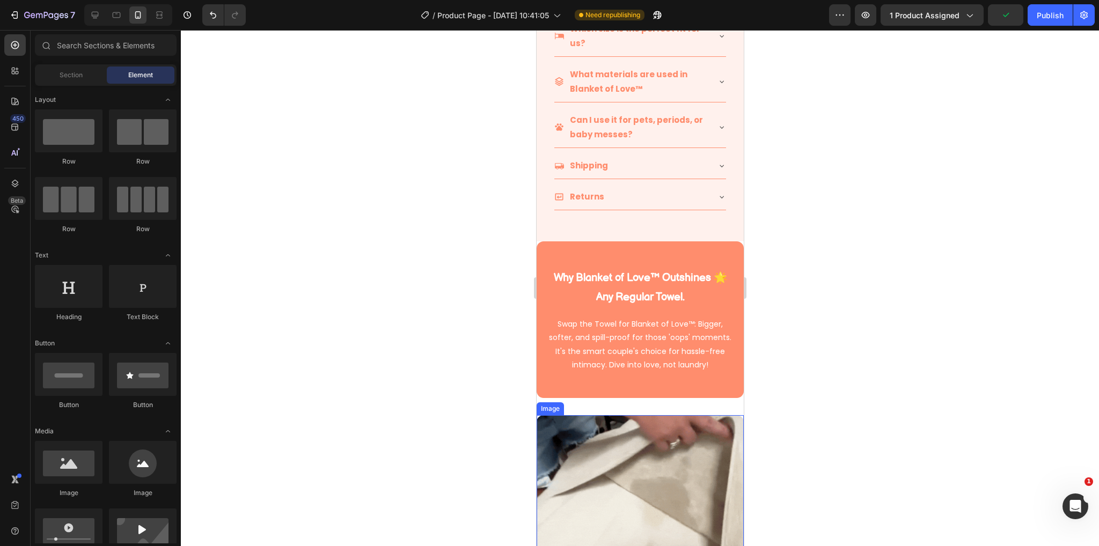
scroll to position [805, 0]
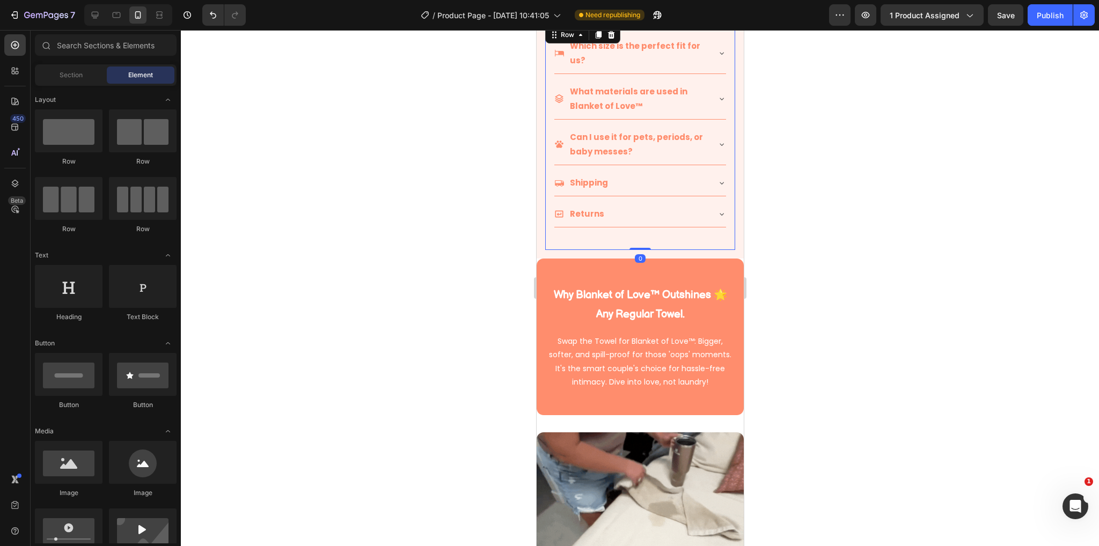
click at [700, 239] on div "Which size is the perfect fit for us? What materials are used in Blanket of Lov…" at bounding box center [640, 137] width 190 height 226
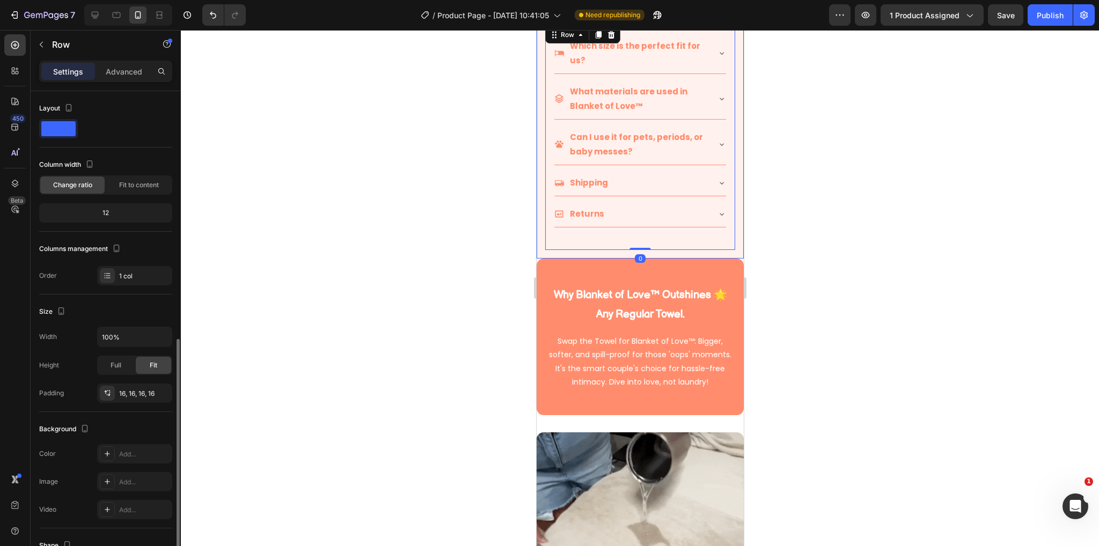
click at [660, 247] on div "Which size is the perfect fit for us? What materials are used in Blanket of Lov…" at bounding box center [639, 137] width 207 height 243
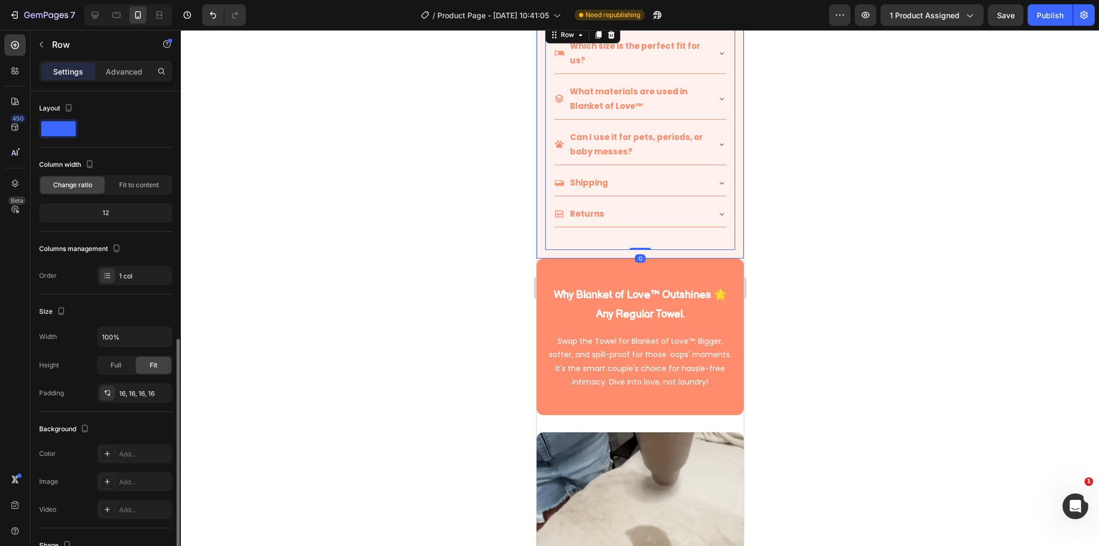
scroll to position [140, 0]
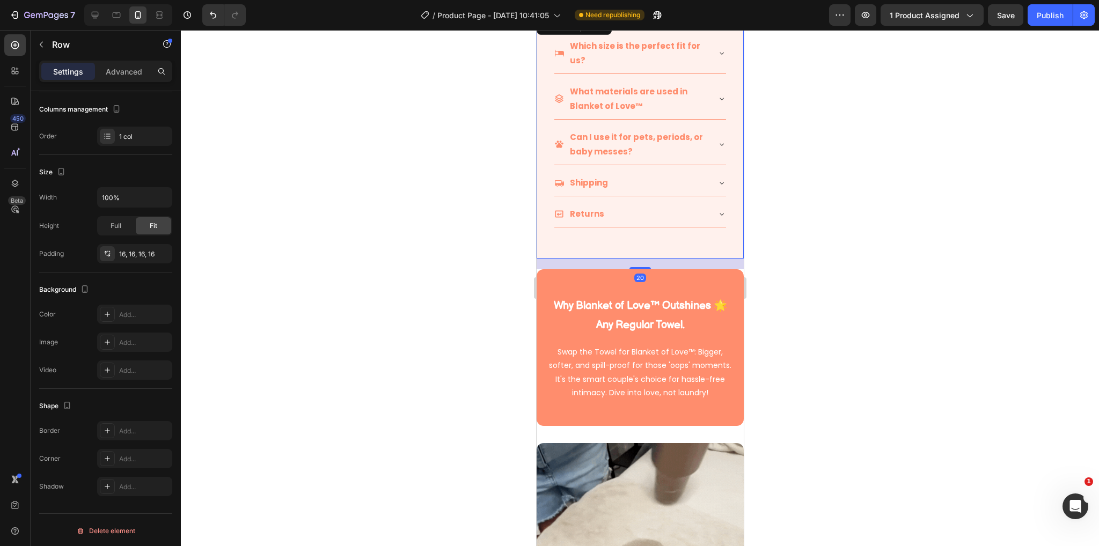
drag, startPoint x: 644, startPoint y: 249, endPoint x: 643, endPoint y: 259, distance: 10.8
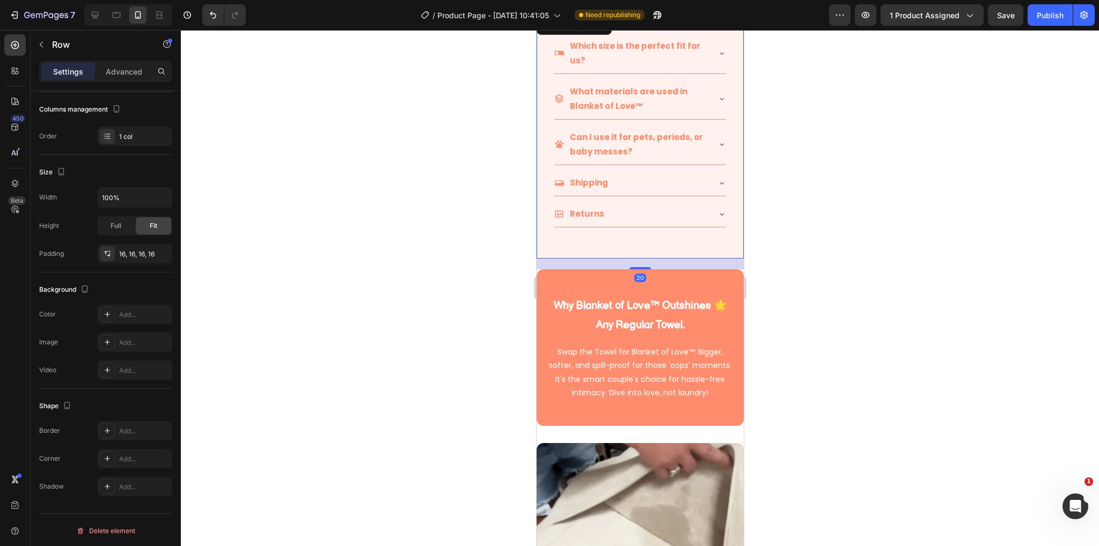
click at [643, 267] on div at bounding box center [639, 268] width 21 height 2
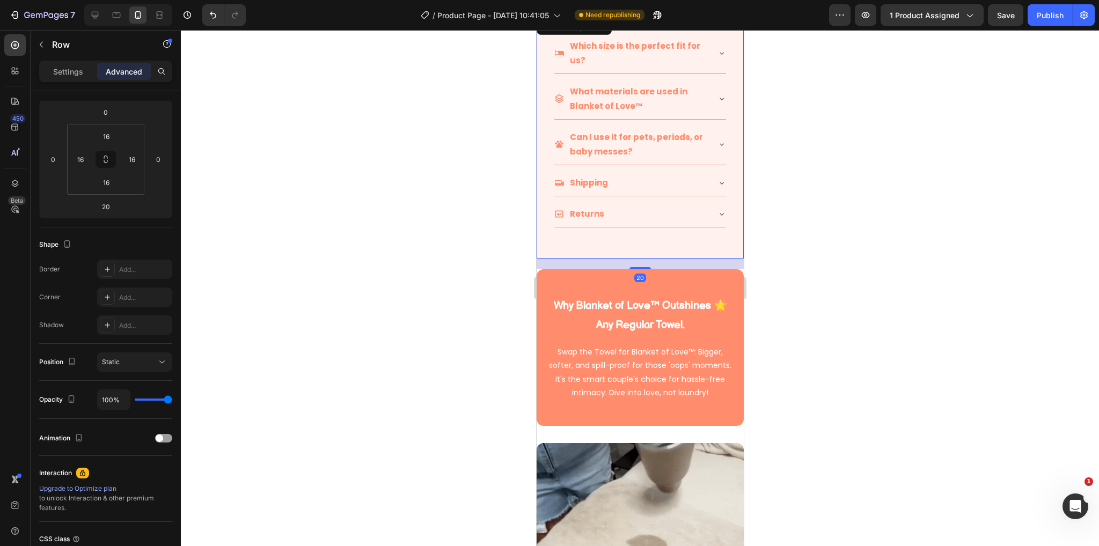
click at [829, 276] on div at bounding box center [640, 288] width 918 height 516
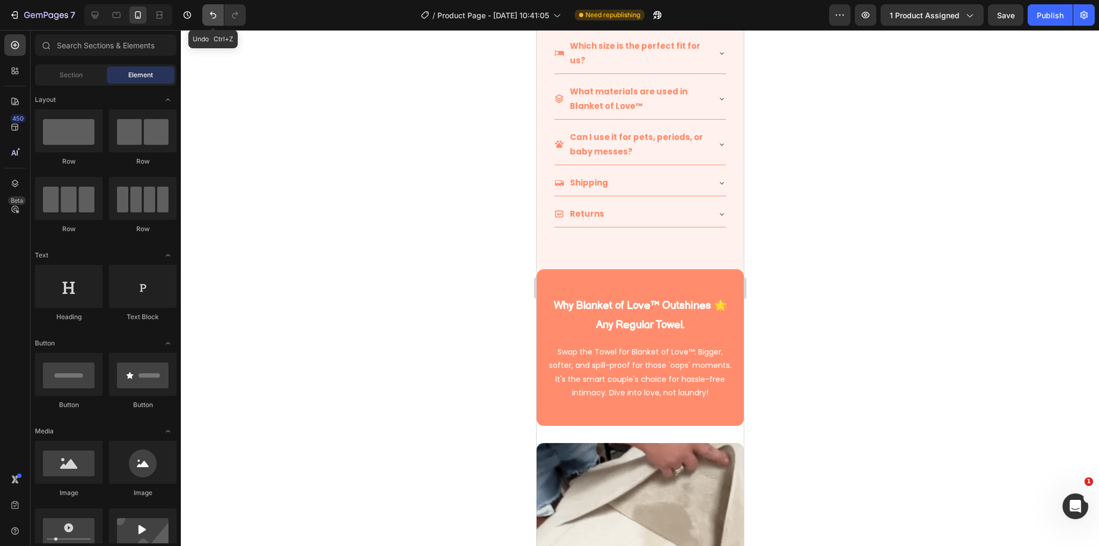
click at [206, 20] on button "Undo/Redo" at bounding box center [212, 14] width 21 height 21
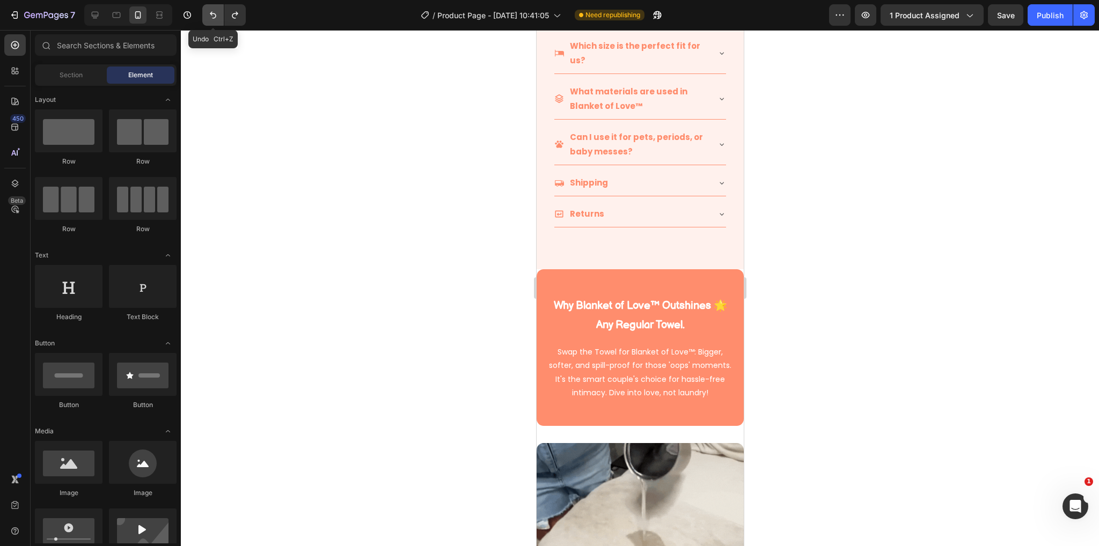
click at [219, 19] on button "Undo/Redo" at bounding box center [212, 14] width 21 height 21
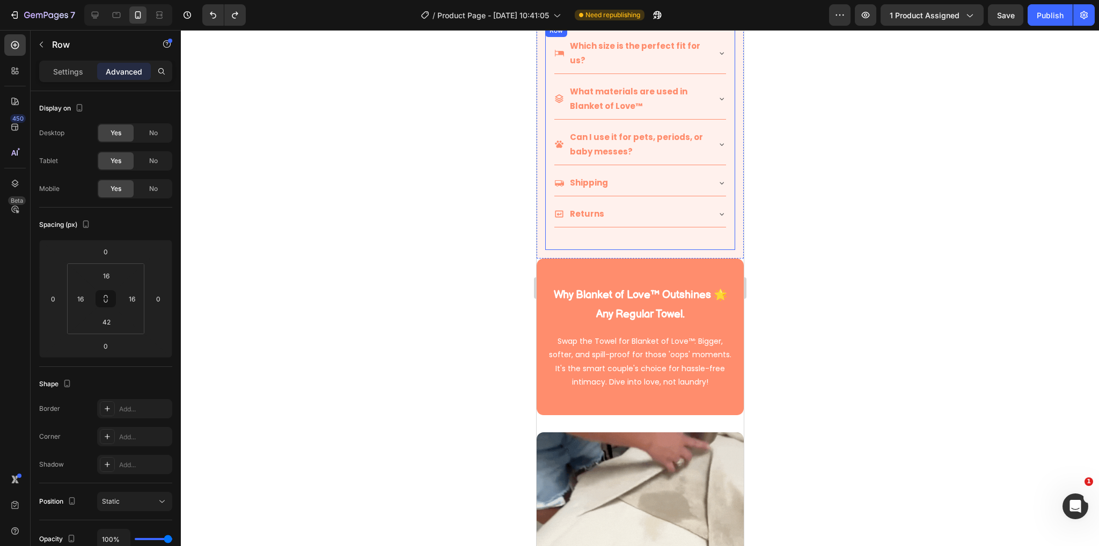
click at [656, 237] on div "Which size is the perfect fit for us? What materials are used in Blanket of Lov…" at bounding box center [640, 137] width 190 height 226
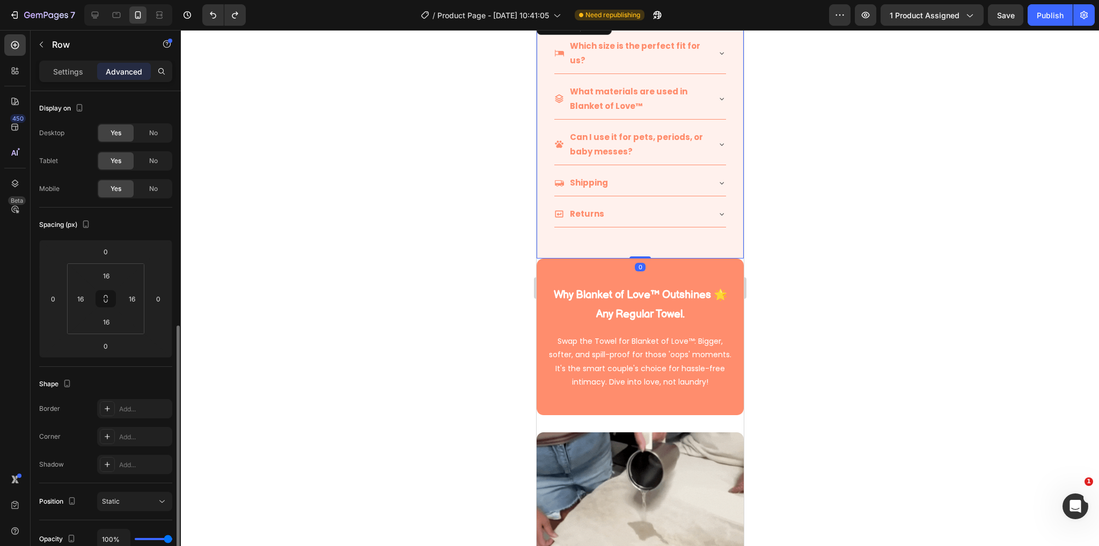
click at [641, 240] on div "Which size is the perfect fit for us? What materials are used in Blanket of Lov…" at bounding box center [639, 137] width 207 height 243
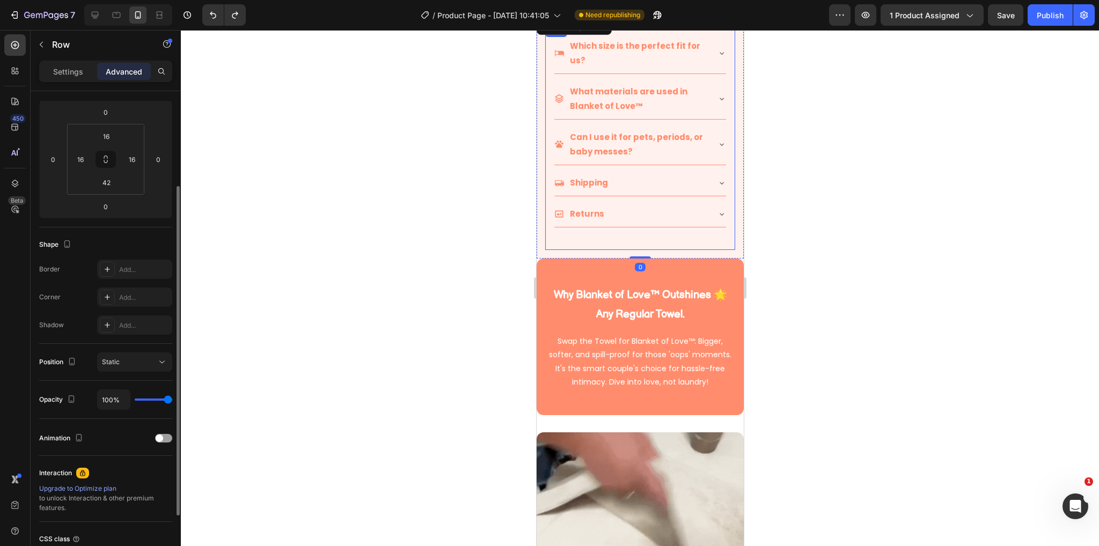
click at [641, 238] on div "Which size is the perfect fit for us? What materials are used in Blanket of Lov…" at bounding box center [640, 137] width 190 height 226
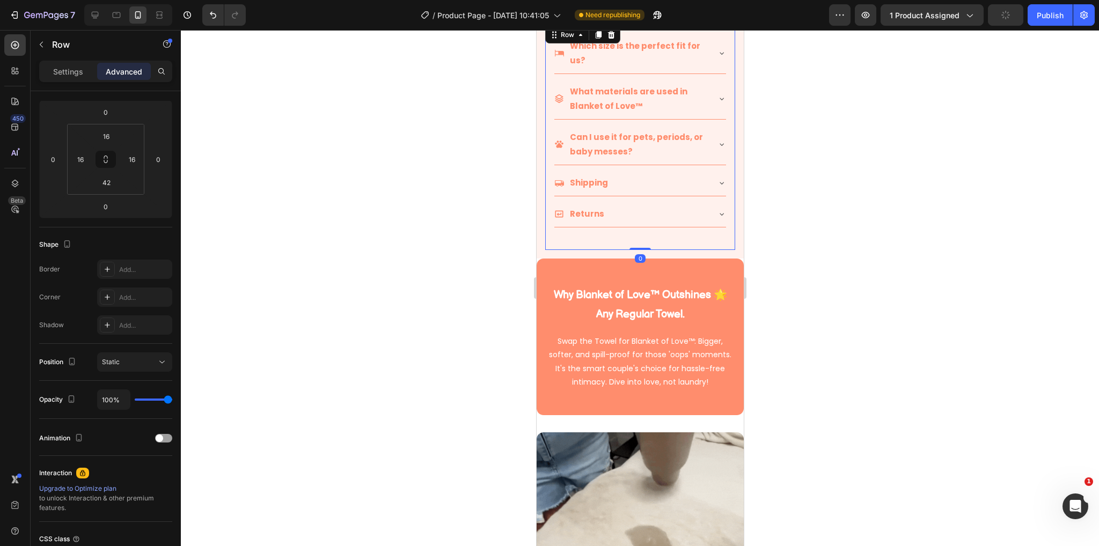
drag, startPoint x: 638, startPoint y: 239, endPoint x: 637, endPoint y: 228, distance: 10.8
click at [637, 228] on div "Which size is the perfect fit for us? What materials are used in Blanket of Lov…" at bounding box center [640, 137] width 190 height 226
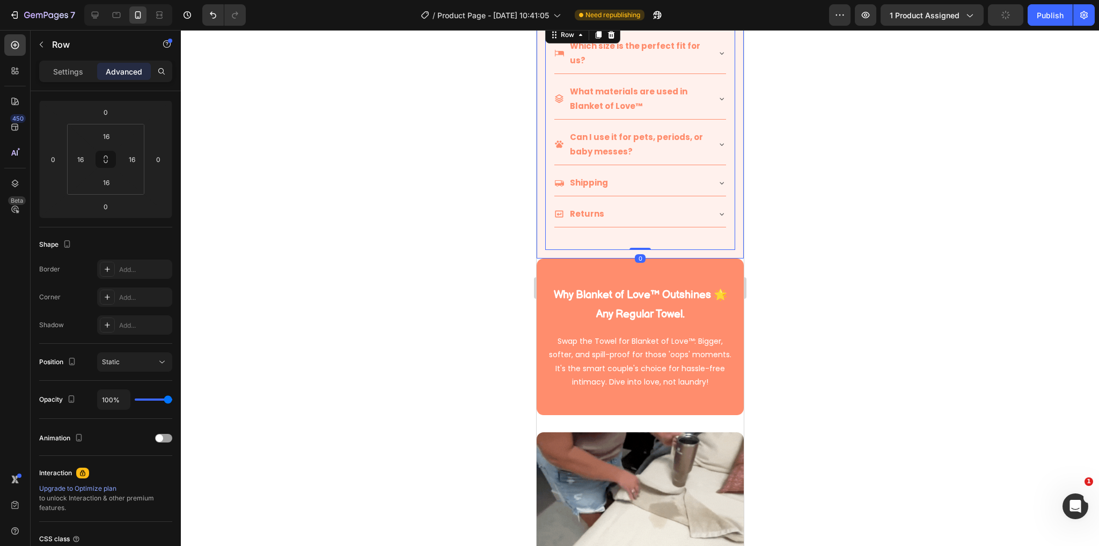
click at [691, 245] on div "Which size is the perfect fit for us? What materials are used in Blanket of Lov…" at bounding box center [639, 137] width 207 height 243
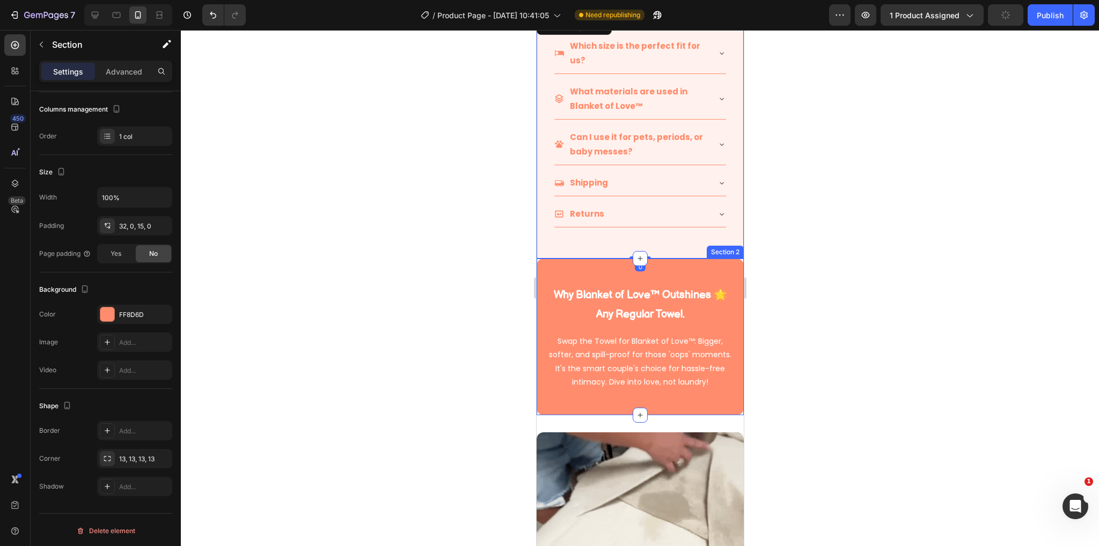
click at [678, 260] on div "Why Blanket of Love™ Outshines 🌟 Any Regular Towel. Heading Row Swap the Towel …" at bounding box center [639, 337] width 207 height 157
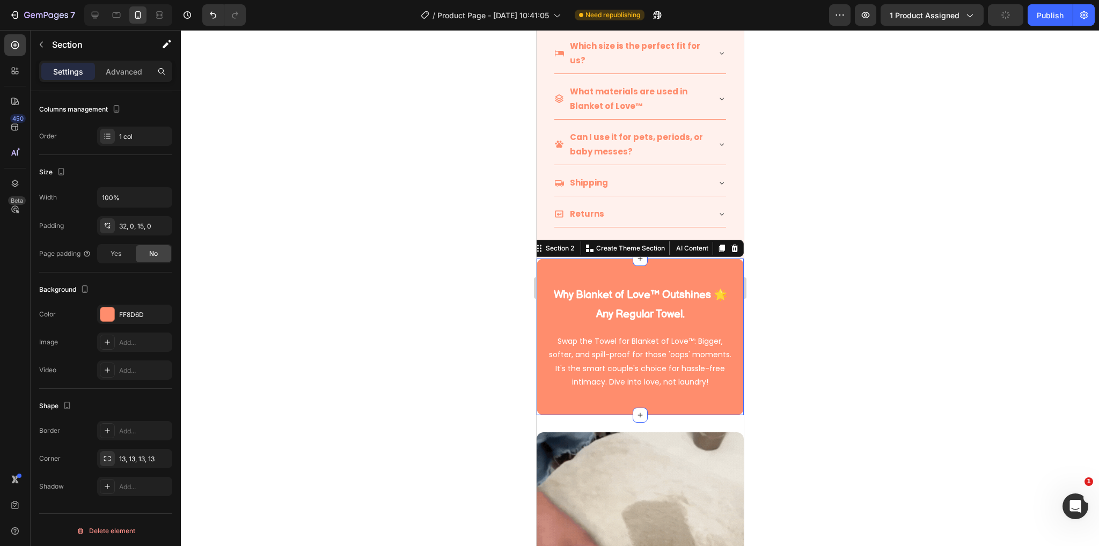
scroll to position [0, 0]
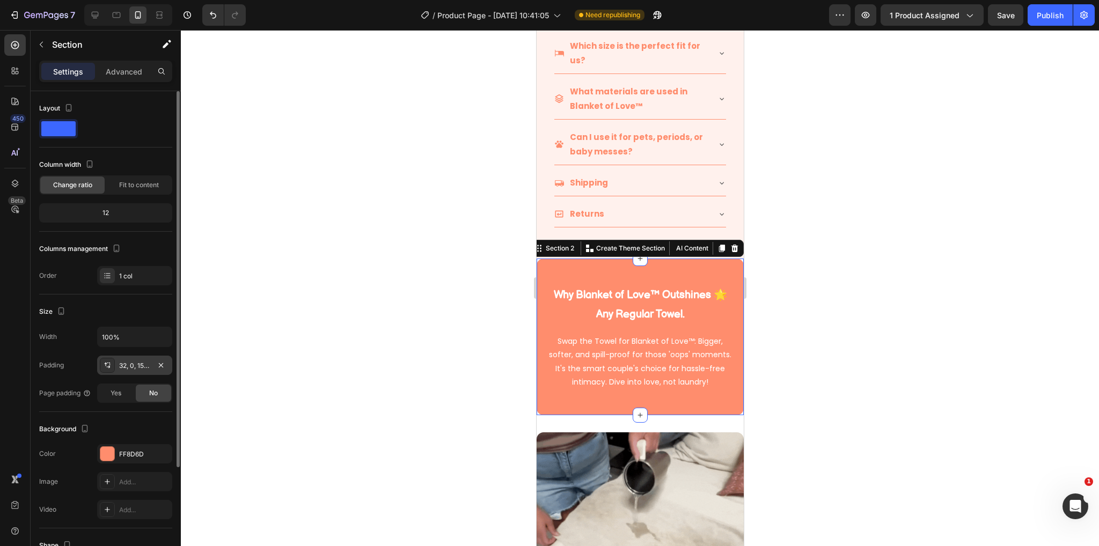
click at [131, 366] on div "32, 0, 15, 0" at bounding box center [134, 366] width 31 height 10
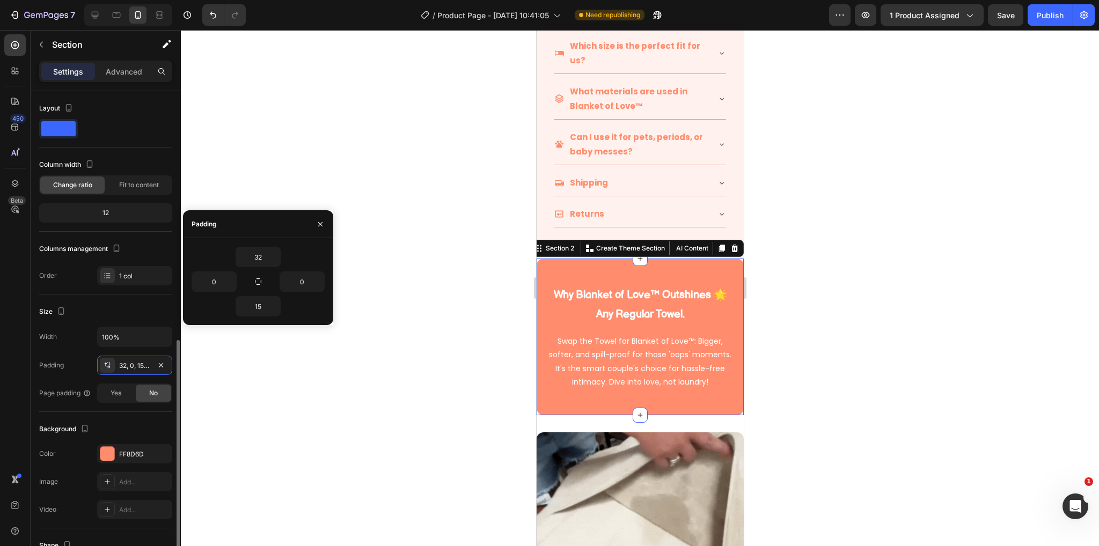
scroll to position [140, 0]
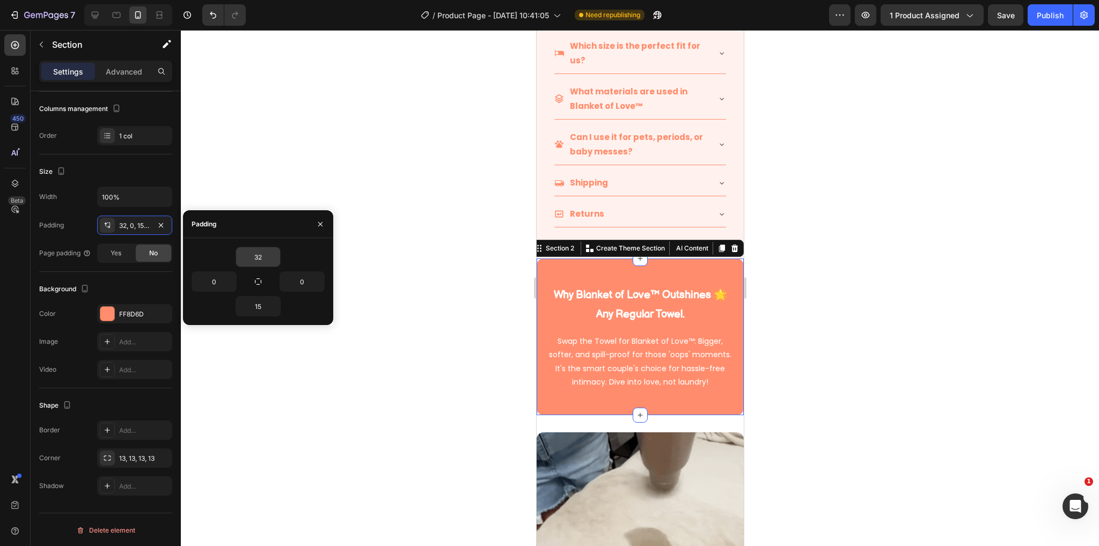
click at [262, 254] on input "32" at bounding box center [258, 256] width 44 height 19
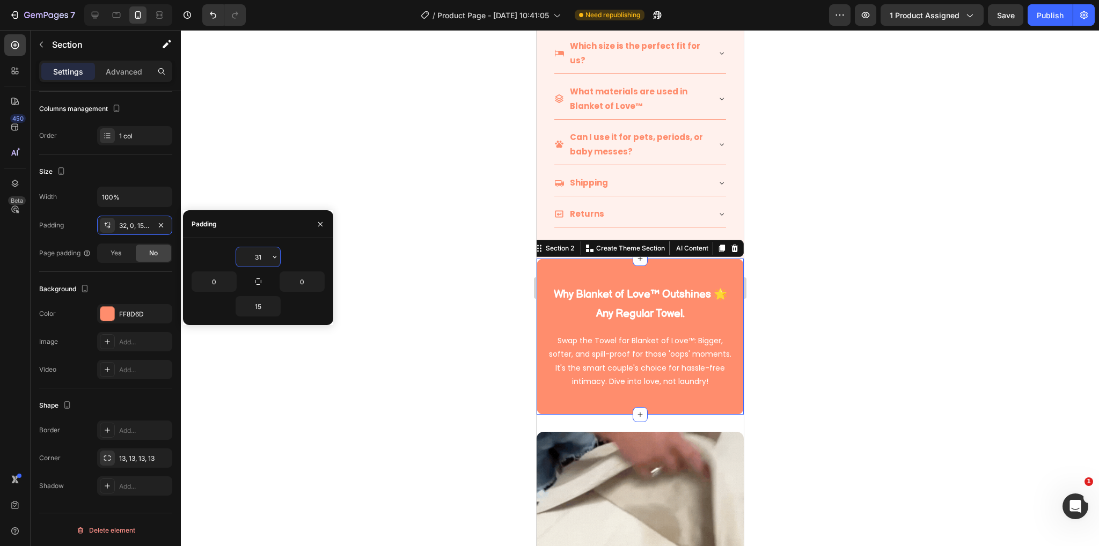
type input "30"
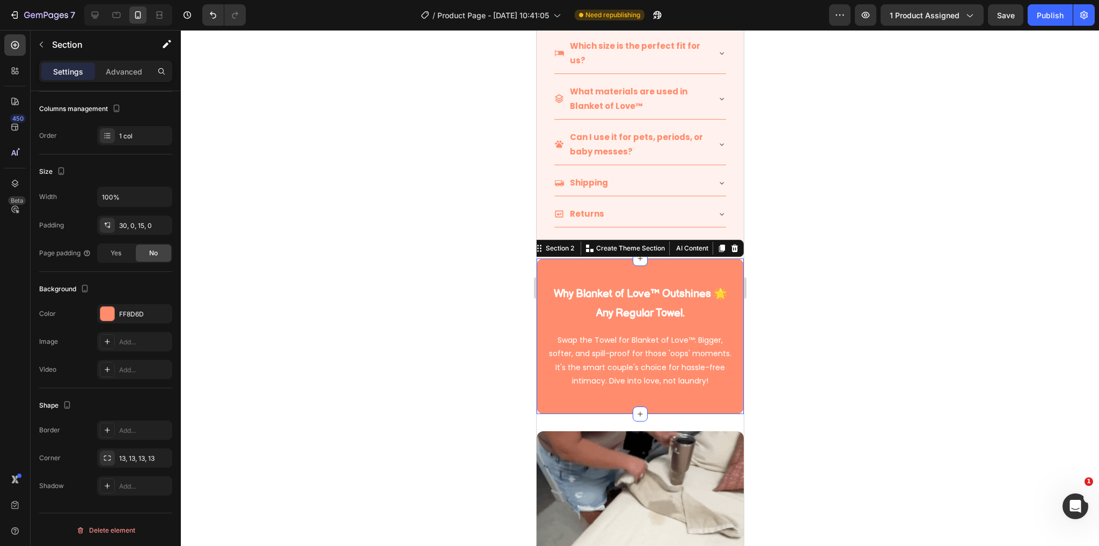
click at [810, 379] on div at bounding box center [640, 288] width 918 height 516
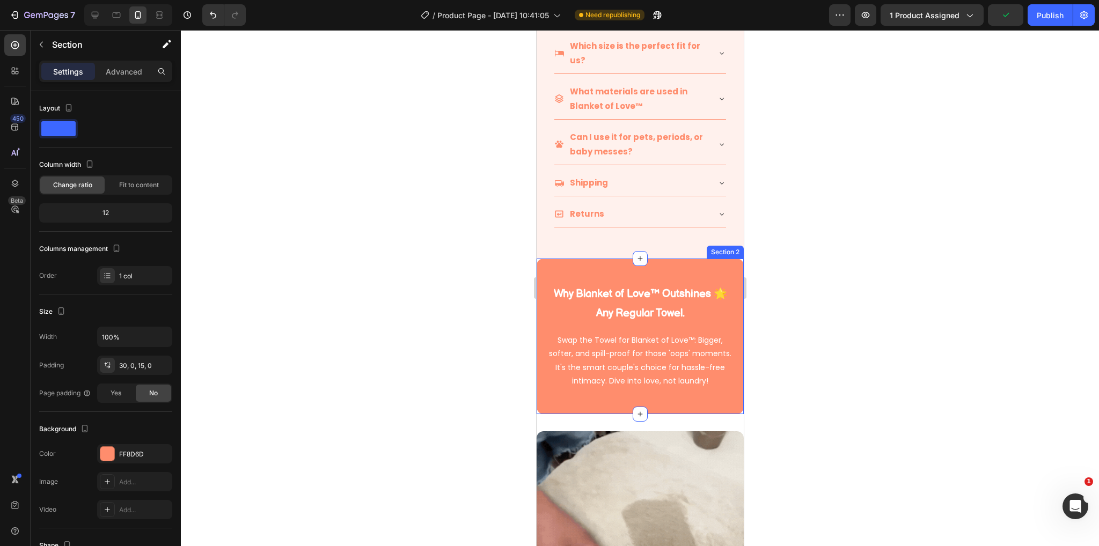
click at [542, 259] on div "Why Blanket of Love™ Outshines 🌟 Any Regular Towel. Heading Row Swap the Towel …" at bounding box center [639, 337] width 207 height 156
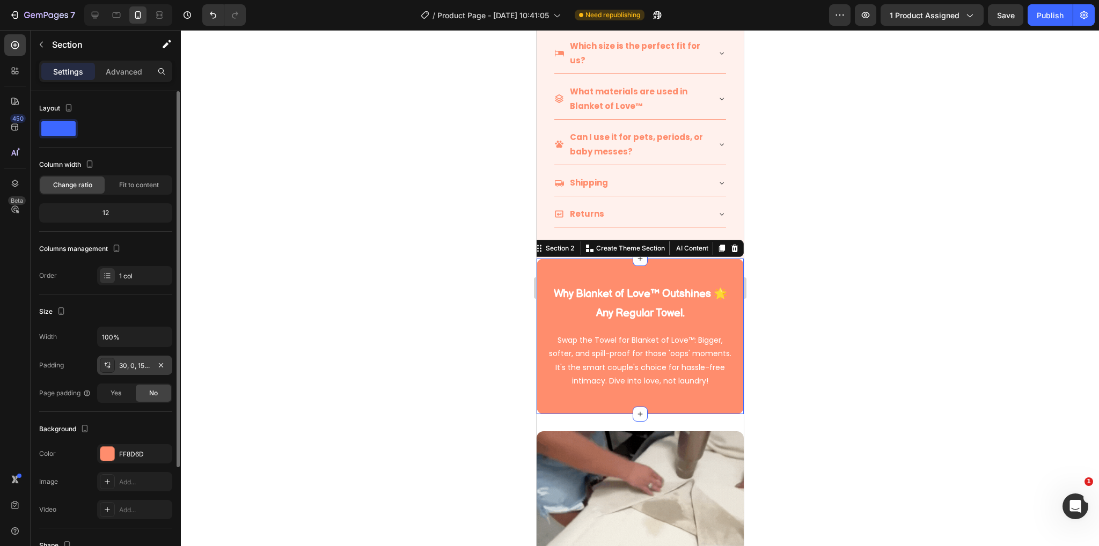
click at [137, 367] on div "30, 0, 15, 0" at bounding box center [134, 366] width 31 height 10
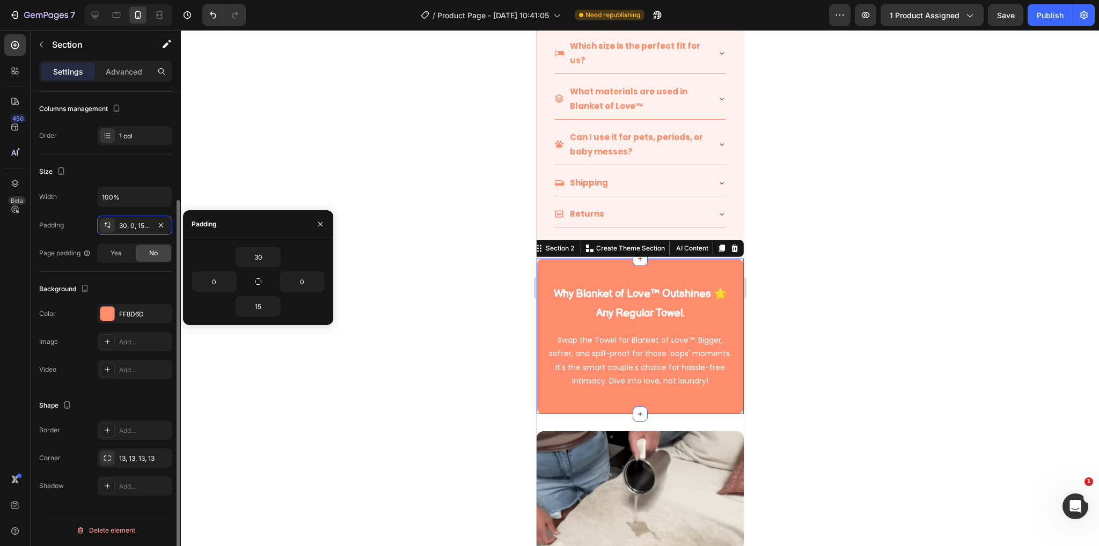
scroll to position [0, 0]
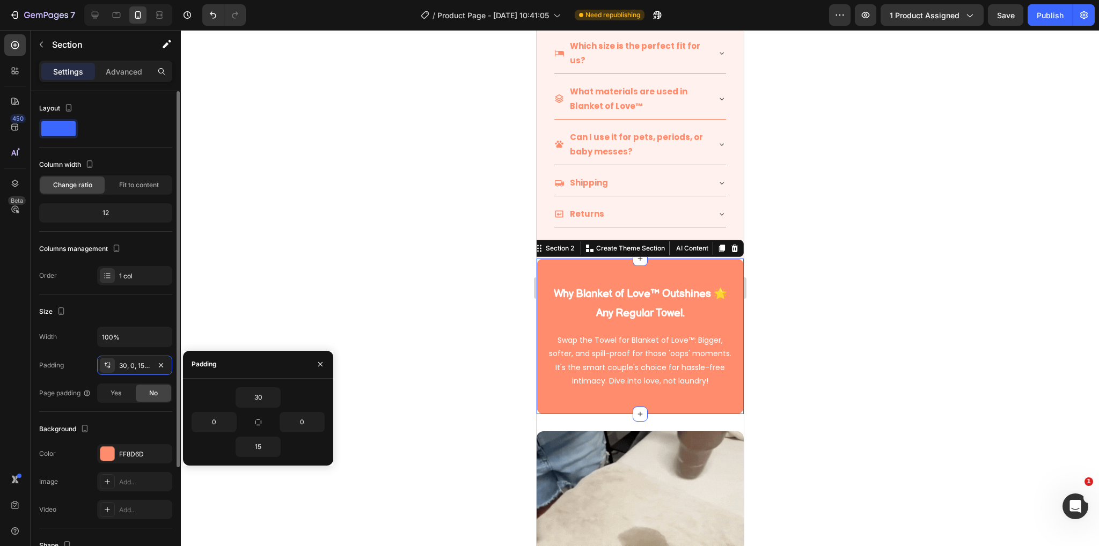
click at [902, 352] on div at bounding box center [640, 288] width 918 height 516
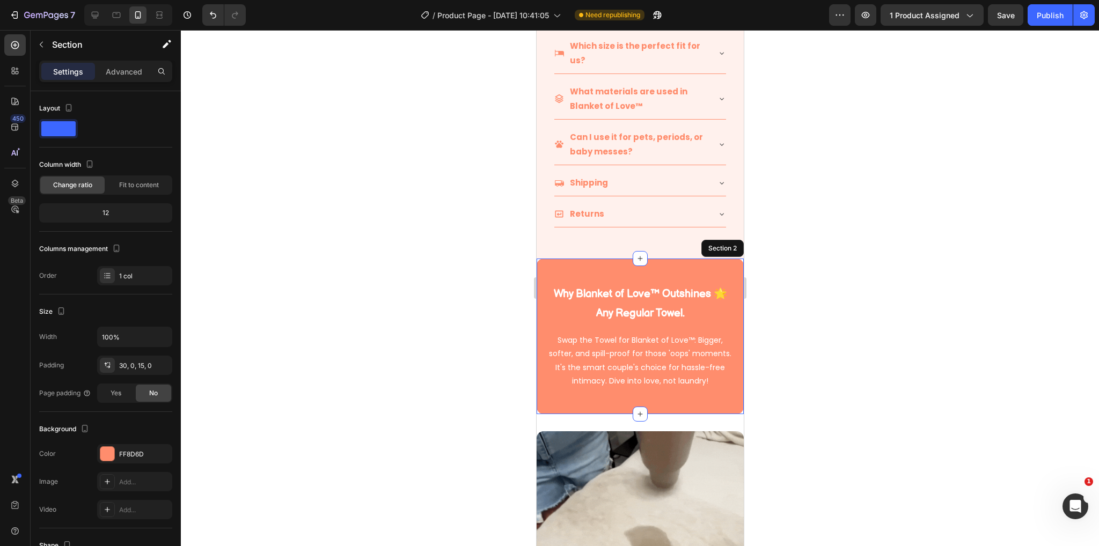
click at [709, 259] on div "Why Blanket of Love™ Outshines 🌟 Any Regular Towel. Heading Row Swap the Towel …" at bounding box center [639, 337] width 207 height 156
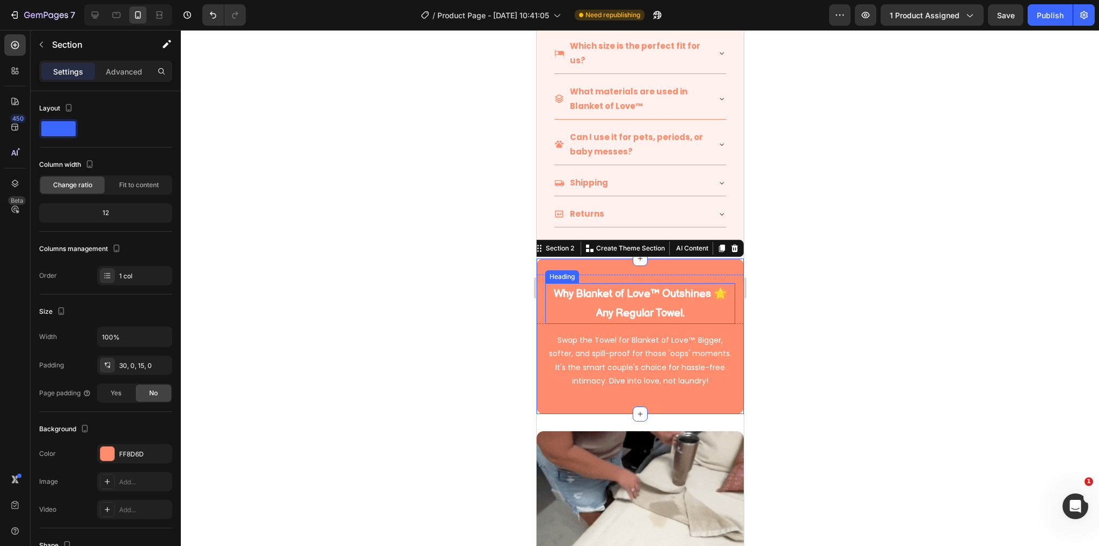
click at [892, 286] on div at bounding box center [640, 288] width 918 height 516
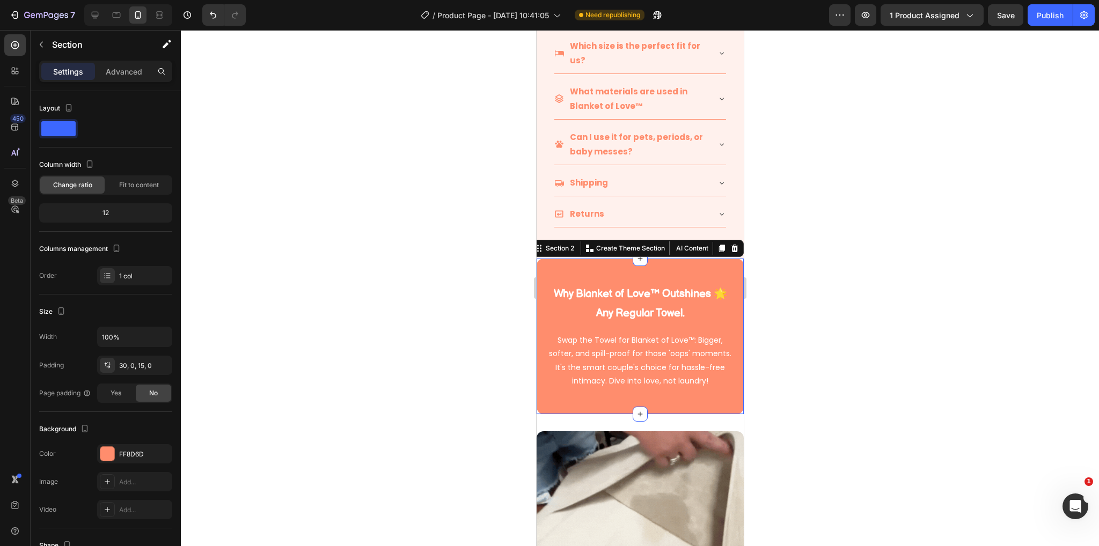
click at [699, 259] on div "Why Blanket of Love™ Outshines 🌟 Any Regular Towel. Heading Row Swap the Towel …" at bounding box center [639, 337] width 207 height 156
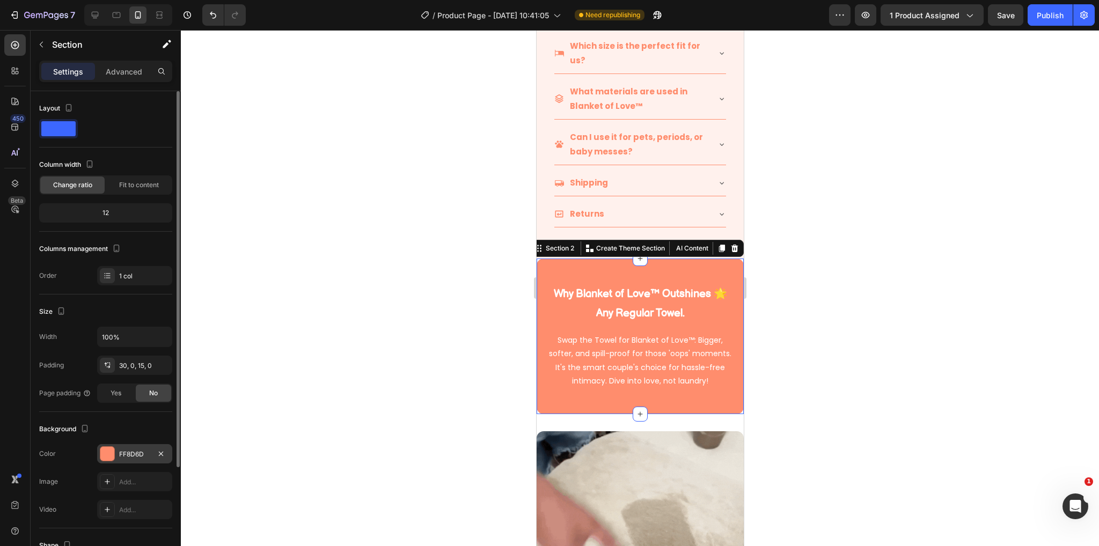
click at [126, 455] on div "FF8D6D" at bounding box center [134, 455] width 31 height 10
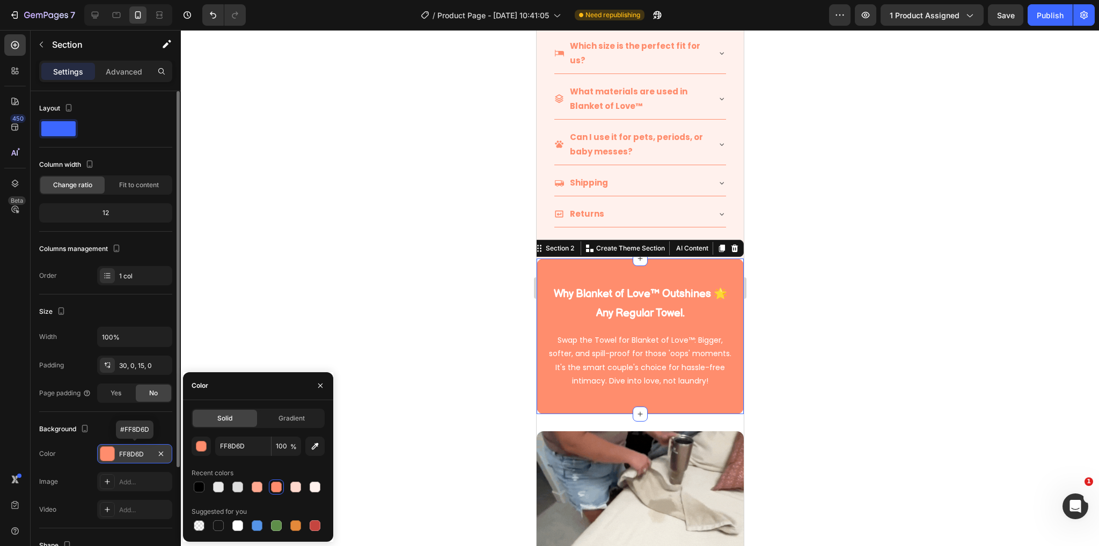
click at [127, 453] on div "FF8D6D" at bounding box center [134, 455] width 31 height 10
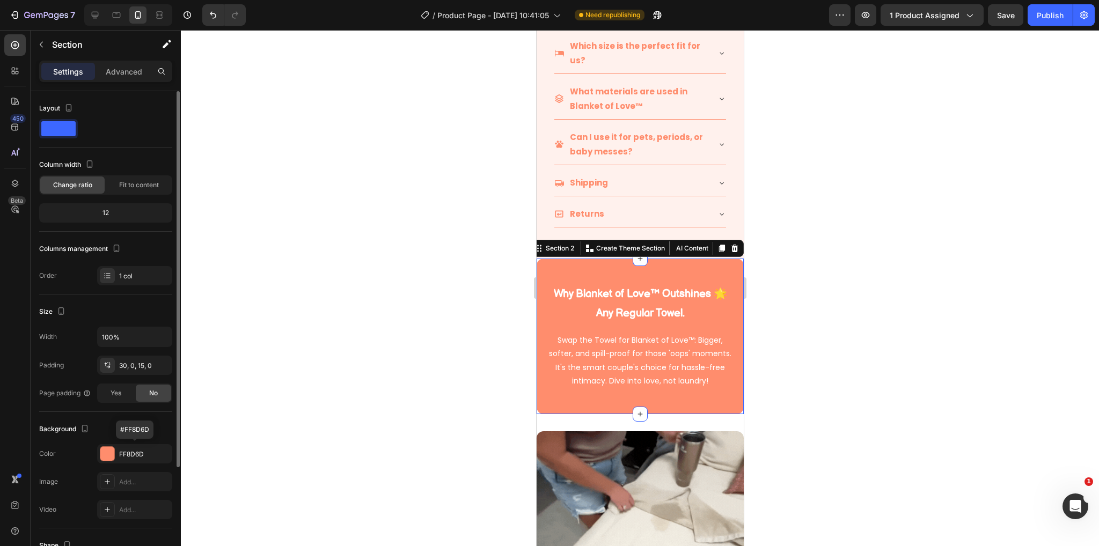
scroll to position [140, 0]
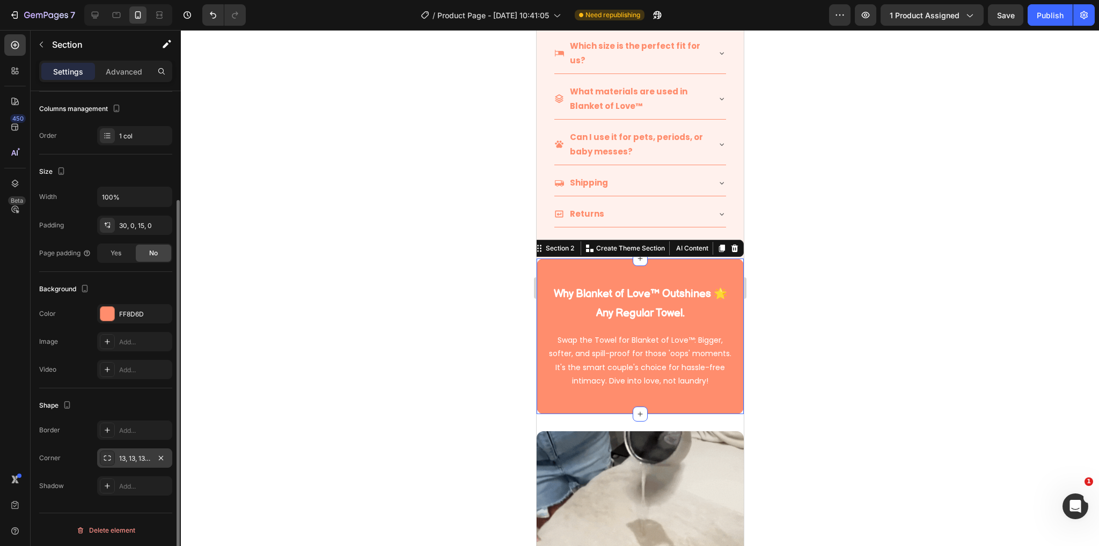
click at [129, 450] on div "13, 13, 13, 13" at bounding box center [134, 458] width 75 height 19
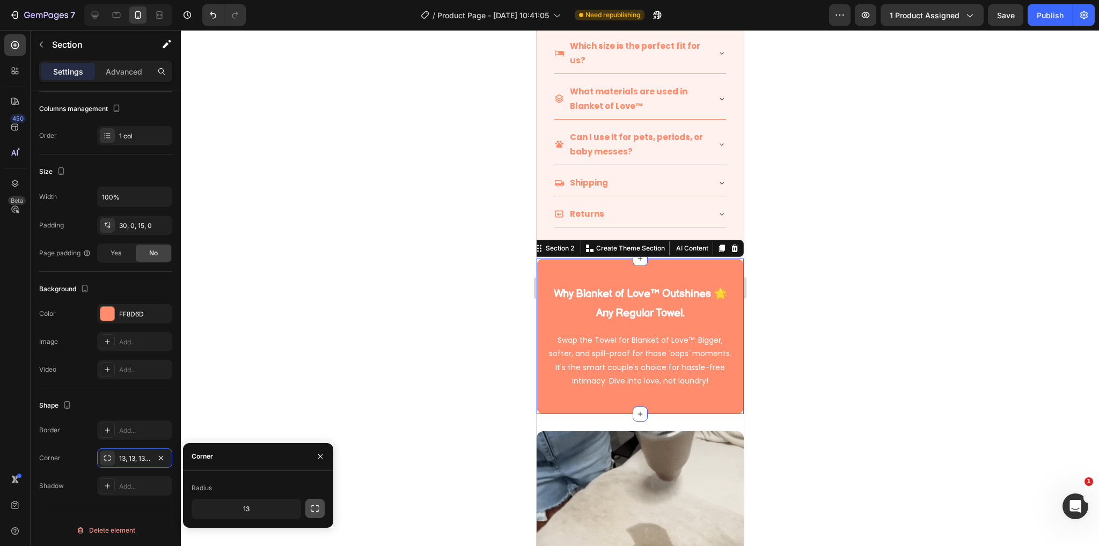
click at [313, 509] on icon "button" at bounding box center [315, 508] width 11 height 11
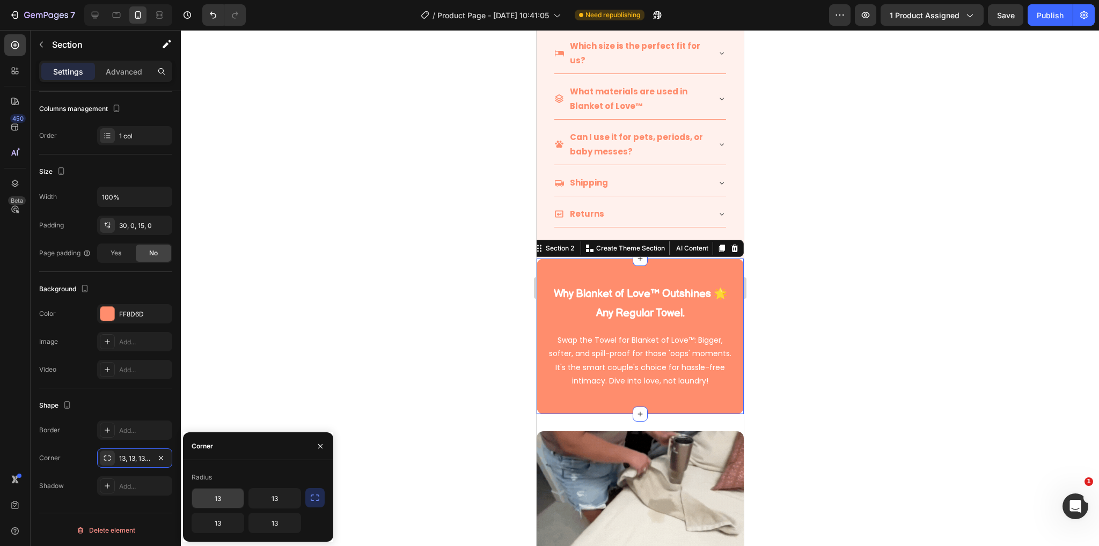
click at [227, 505] on input "13" at bounding box center [218, 498] width 52 height 19
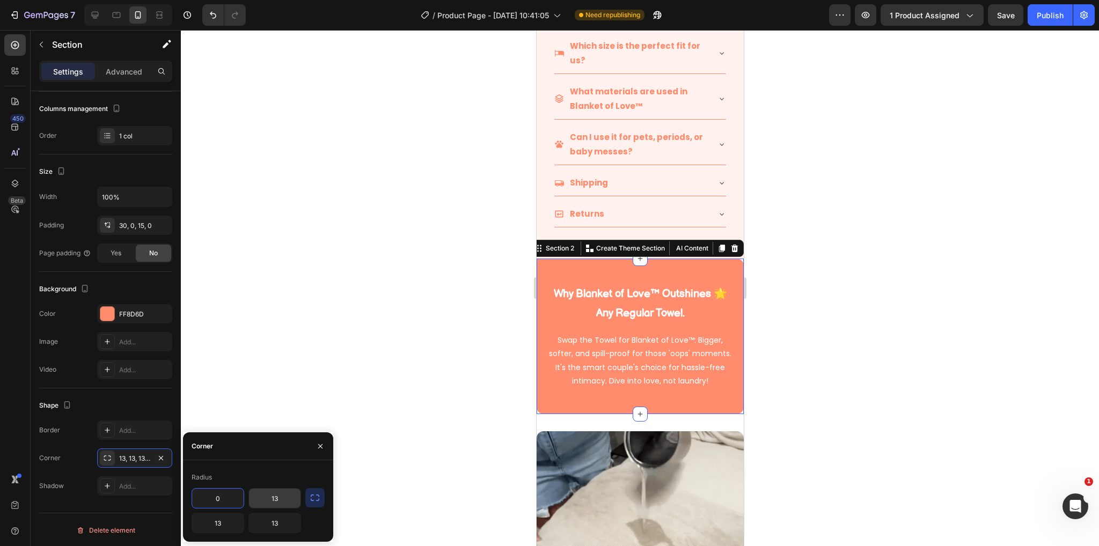
type input "0"
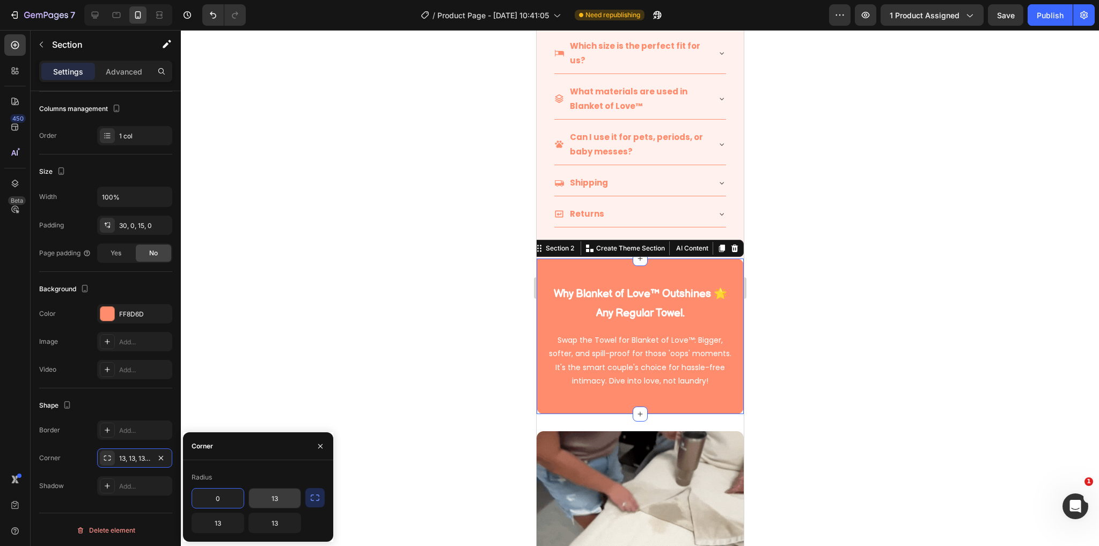
click at [272, 499] on input "13" at bounding box center [275, 498] width 52 height 19
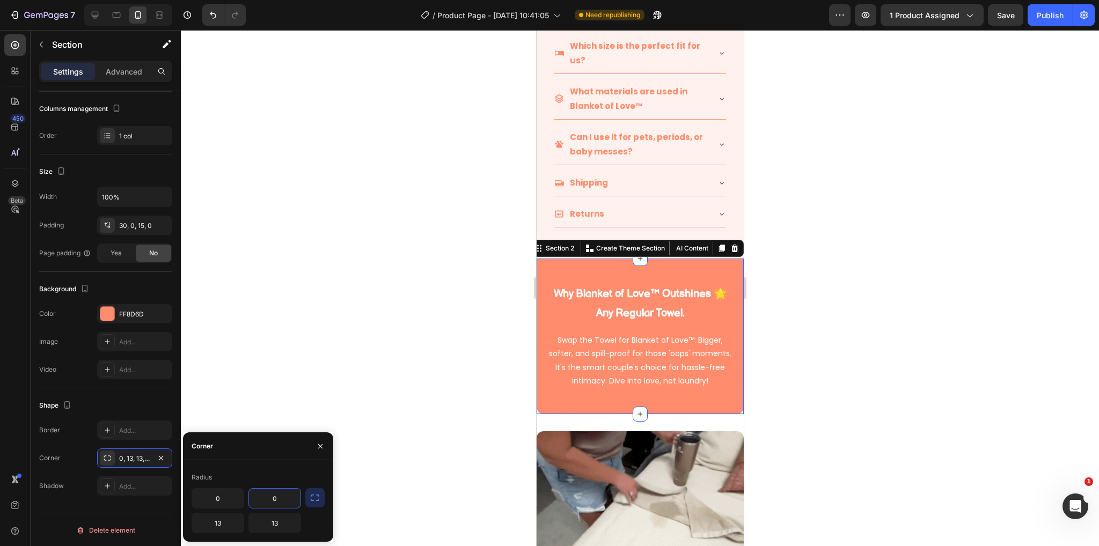
type input "0"
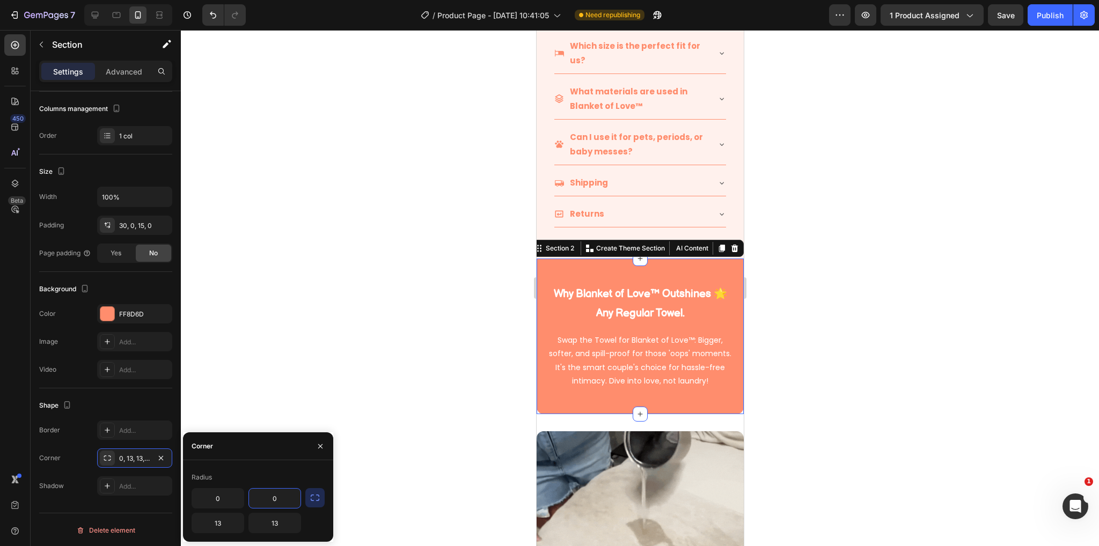
click at [376, 413] on div at bounding box center [640, 288] width 918 height 516
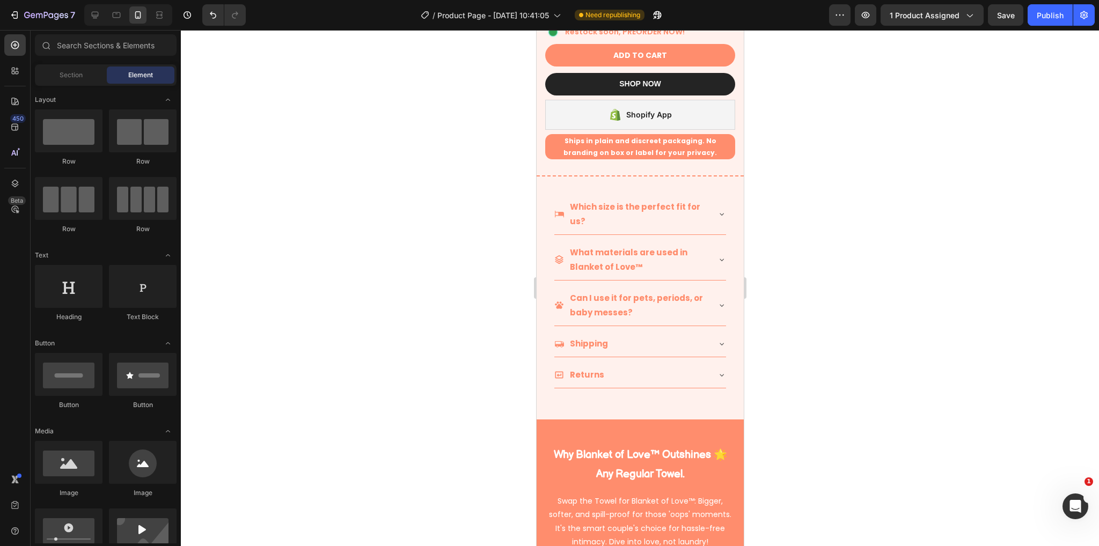
click at [891, 419] on div at bounding box center [640, 288] width 918 height 516
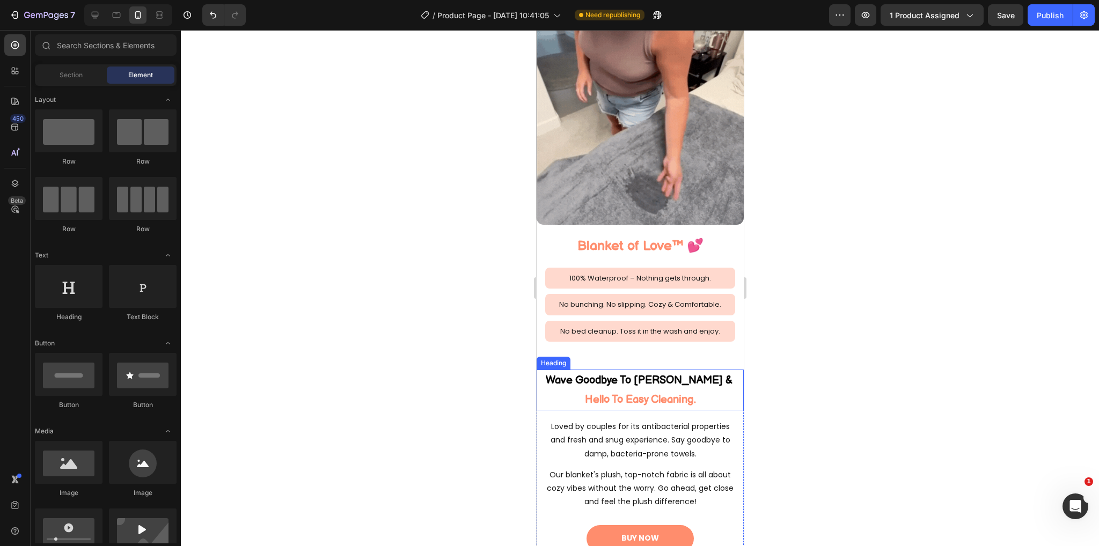
scroll to position [1503, 0]
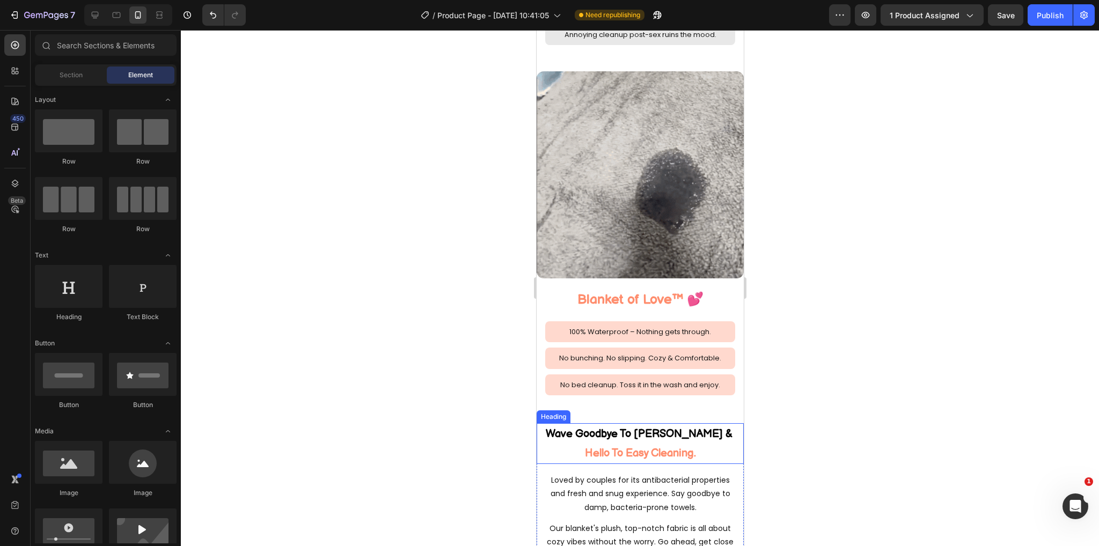
click at [670, 432] on h2 "Wave Goodbye To Odor Worries & Hello To Easy Cleaning." at bounding box center [639, 443] width 207 height 41
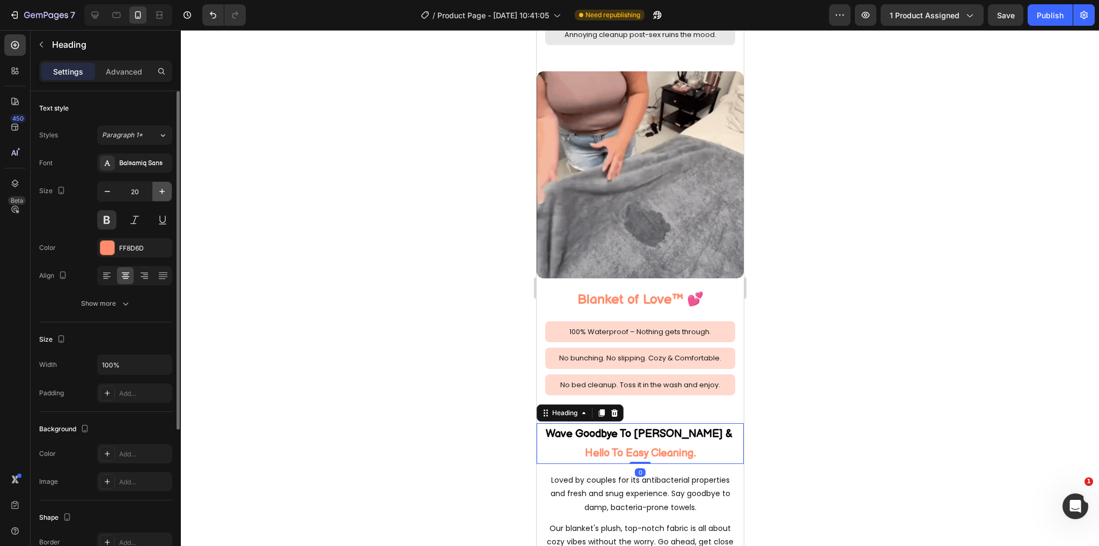
click at [159, 185] on button "button" at bounding box center [161, 191] width 19 height 19
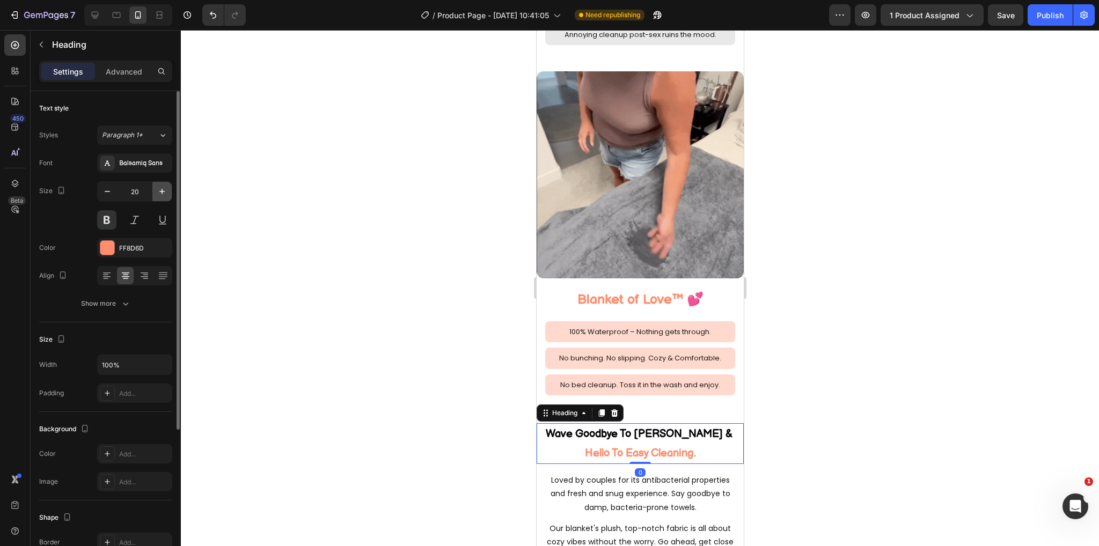
type input "21"
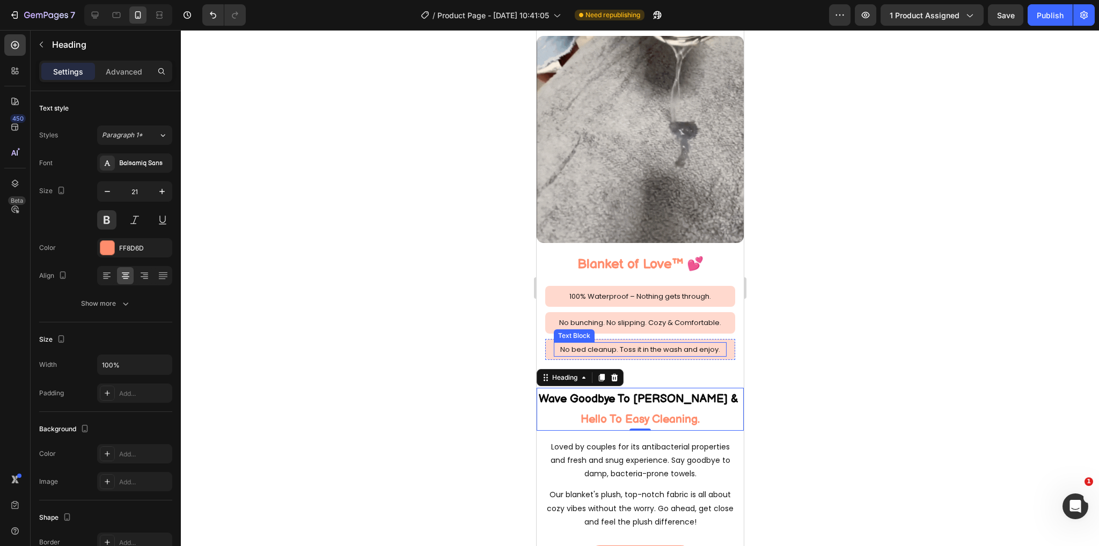
scroll to position [1664, 0]
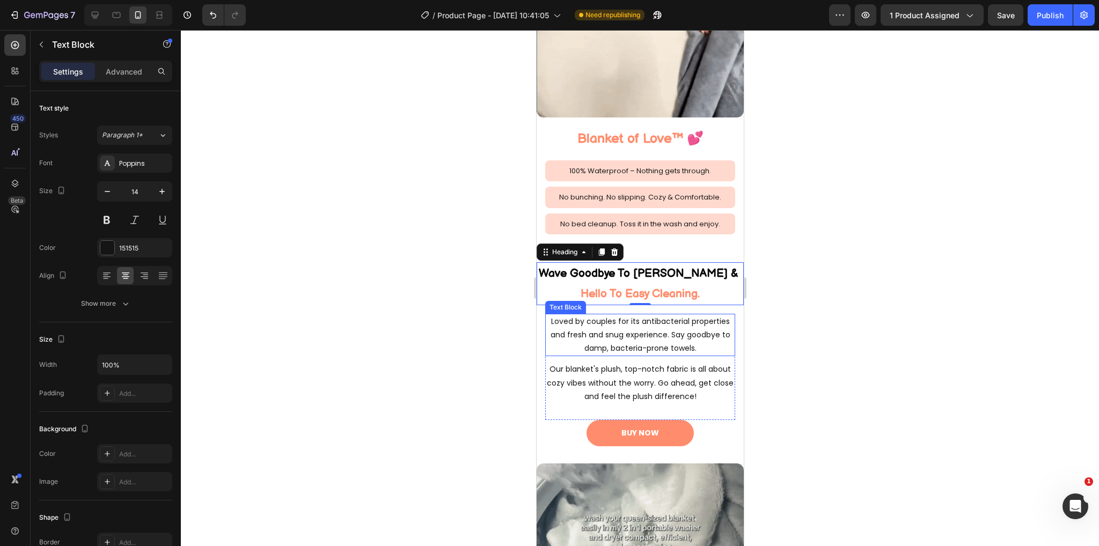
click at [661, 323] on p "Loved by couples for its antibacterial properties and fresh and snug experience…" at bounding box center [640, 335] width 188 height 41
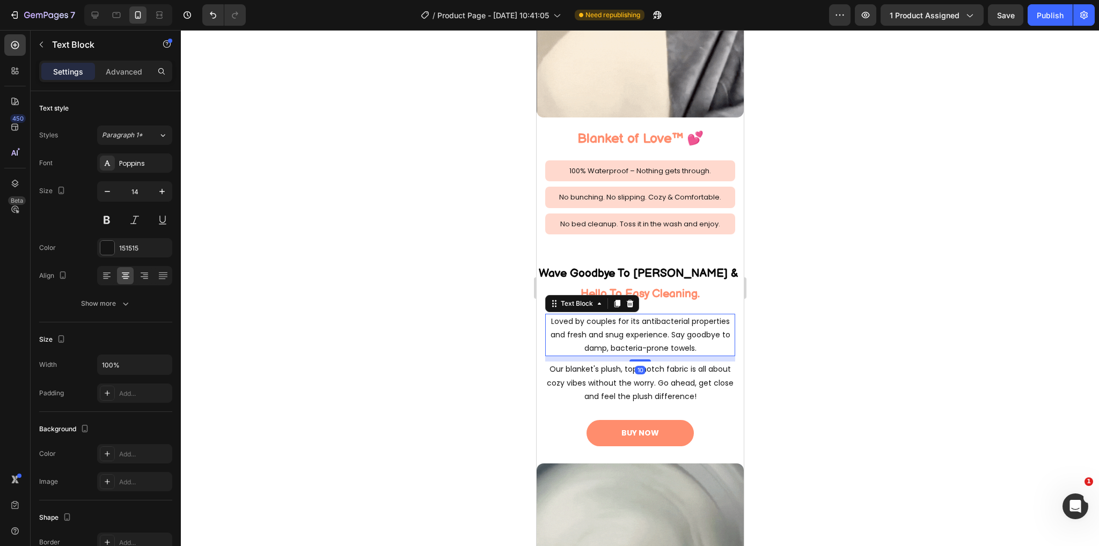
click at [822, 342] on div at bounding box center [640, 288] width 918 height 516
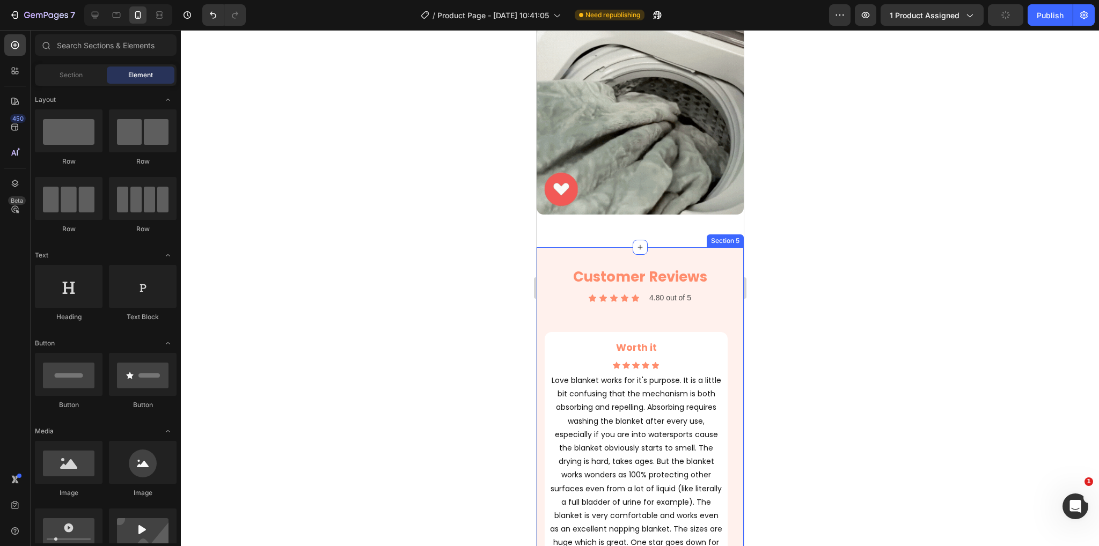
scroll to position [2093, 0]
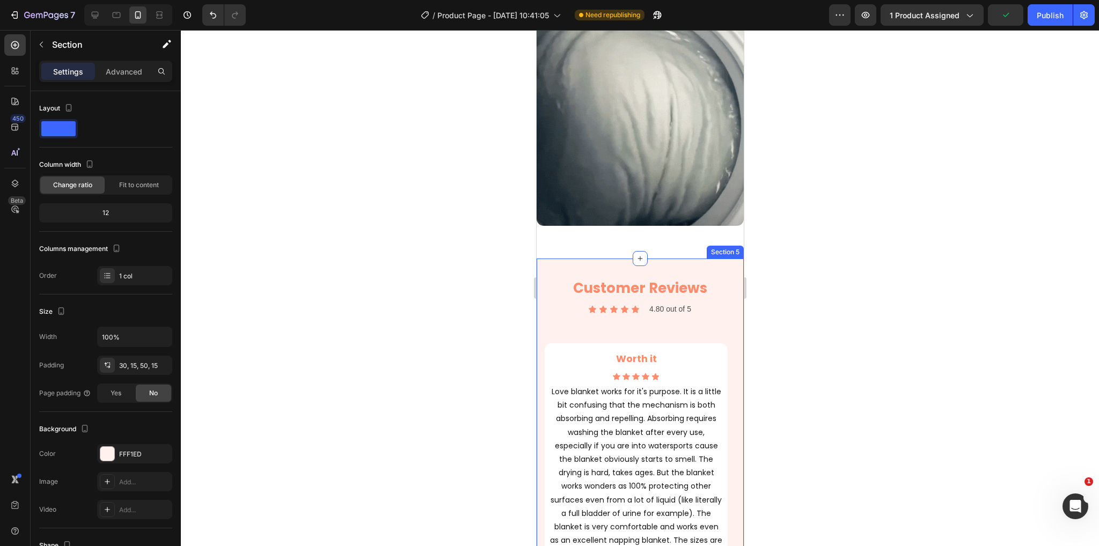
click at [727, 262] on div "Customer Reviews Heading Icon Icon Icon Icon Icon Icon List 4.80 out of 5 Text …" at bounding box center [639, 455] width 207 height 393
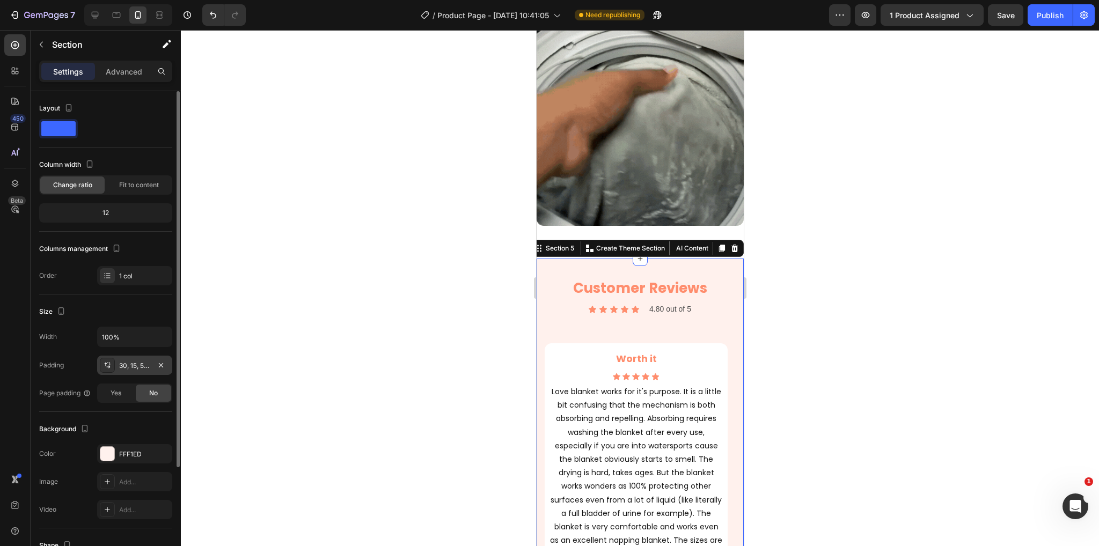
click at [132, 364] on div "30, 15, 50, 15" at bounding box center [134, 366] width 31 height 10
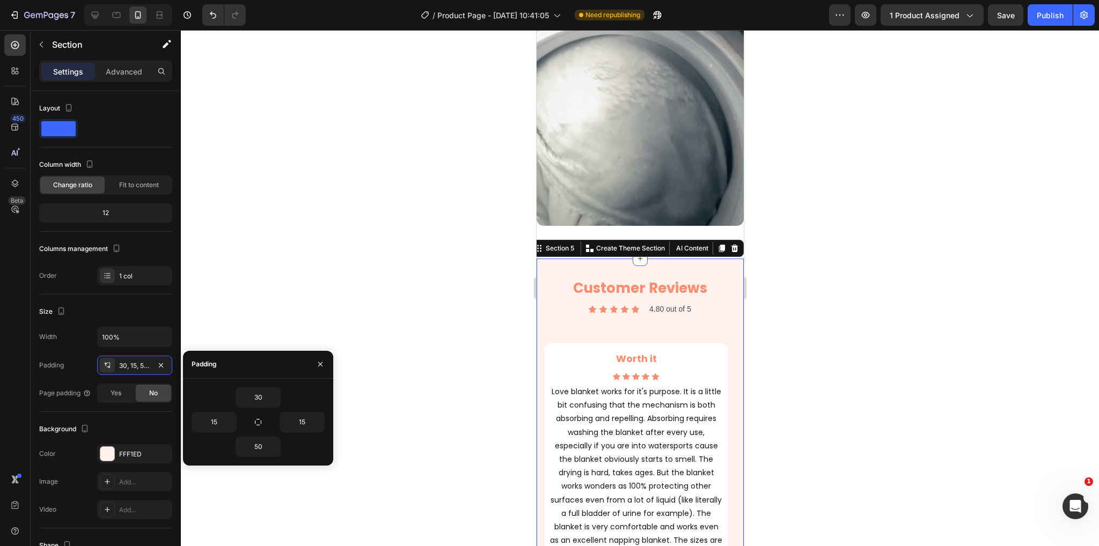
click at [396, 344] on div at bounding box center [640, 288] width 918 height 516
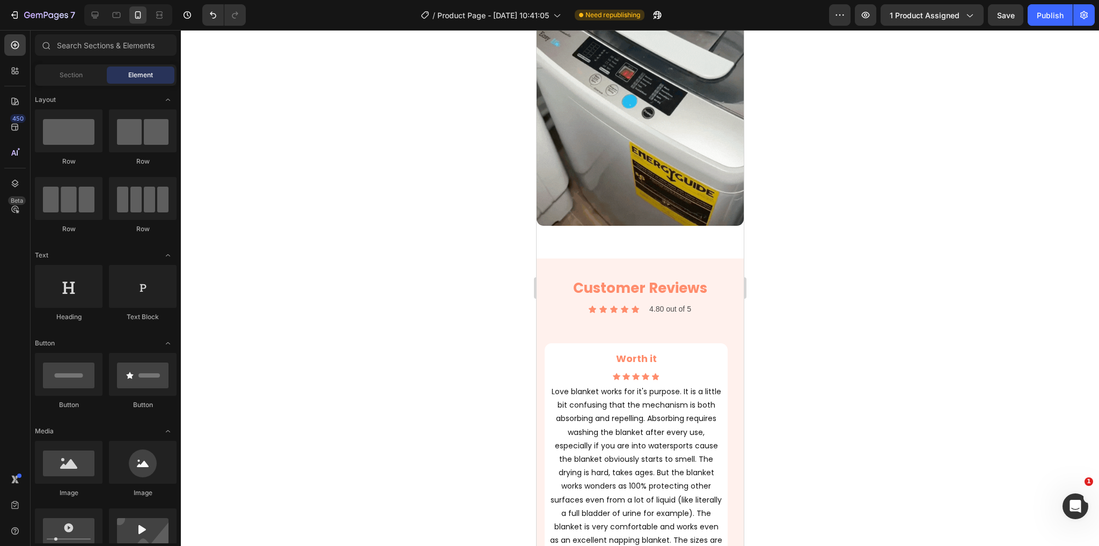
scroll to position [268, 0]
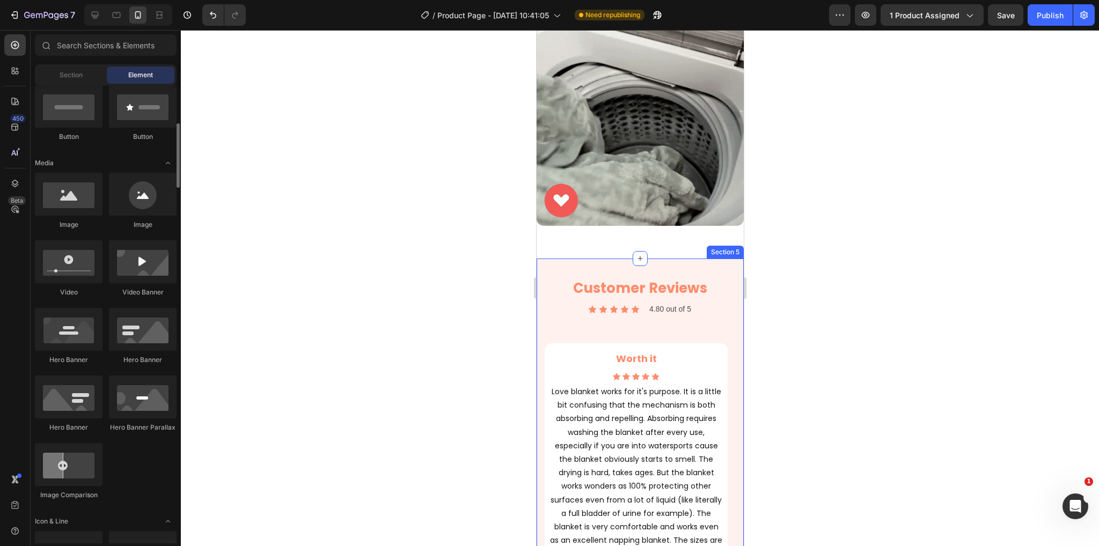
click at [538, 272] on div "Customer Reviews Heading Icon Icon Icon Icon Icon Icon List 4.80 out of 5 Text …" at bounding box center [639, 455] width 207 height 393
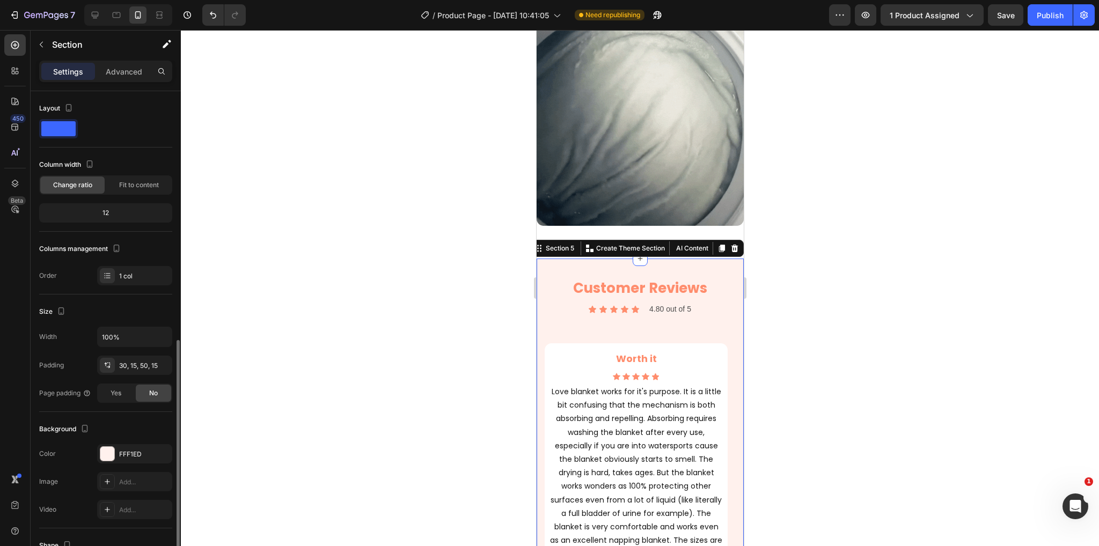
scroll to position [140, 0]
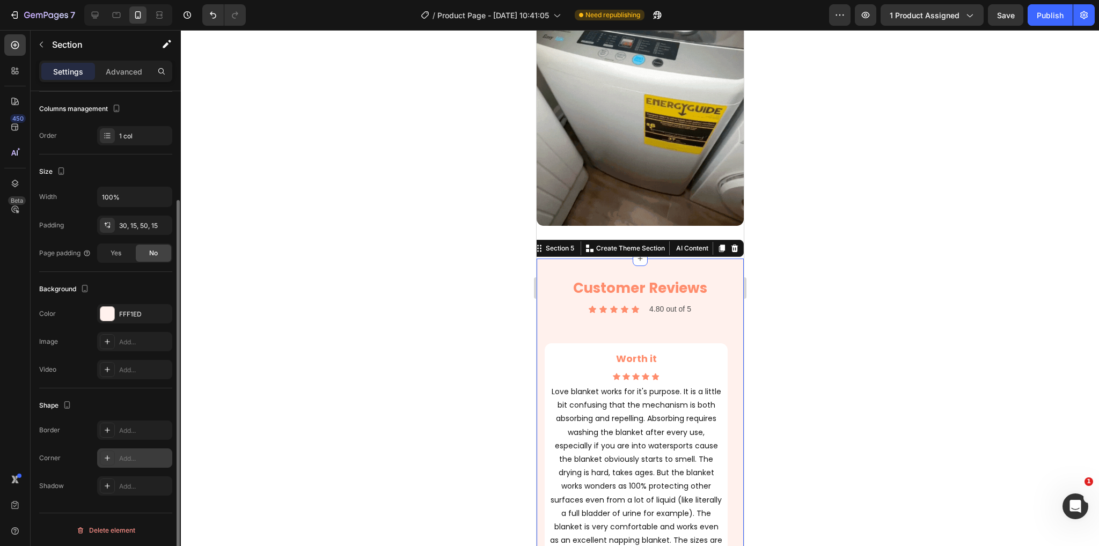
click at [131, 455] on div "Add..." at bounding box center [144, 459] width 50 height 10
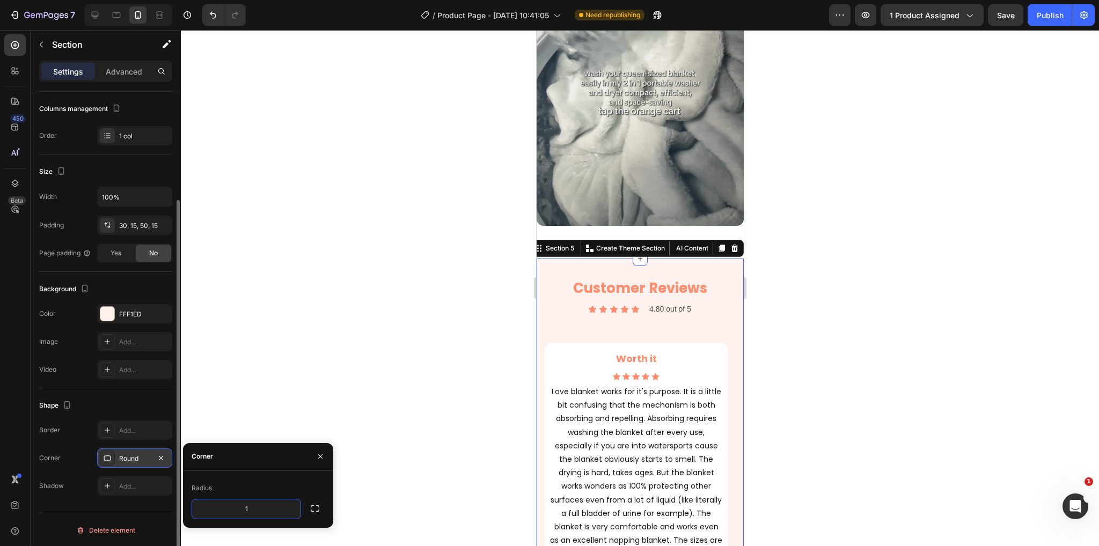
type input "13"
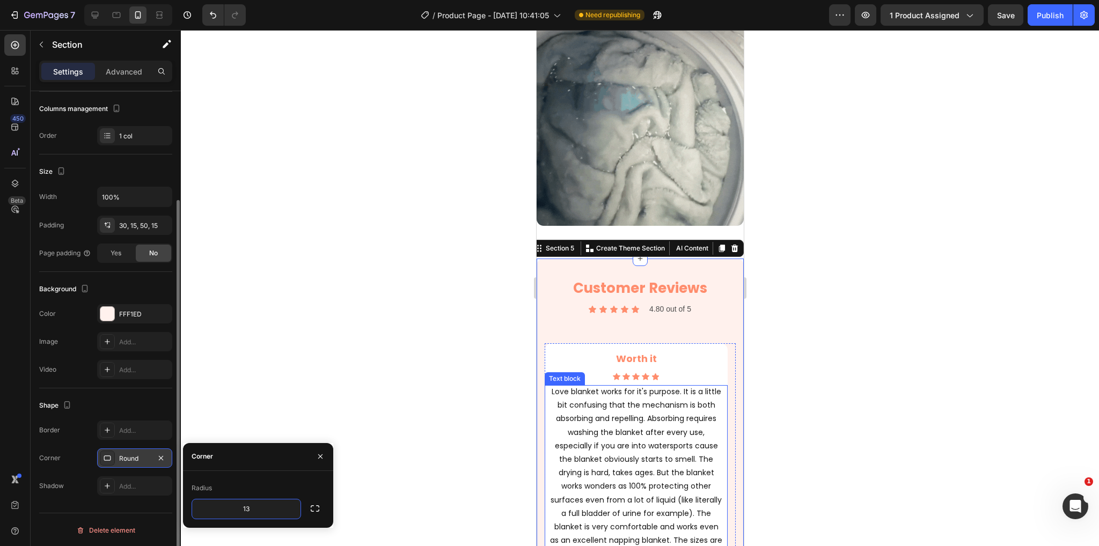
click at [799, 423] on div at bounding box center [640, 288] width 918 height 516
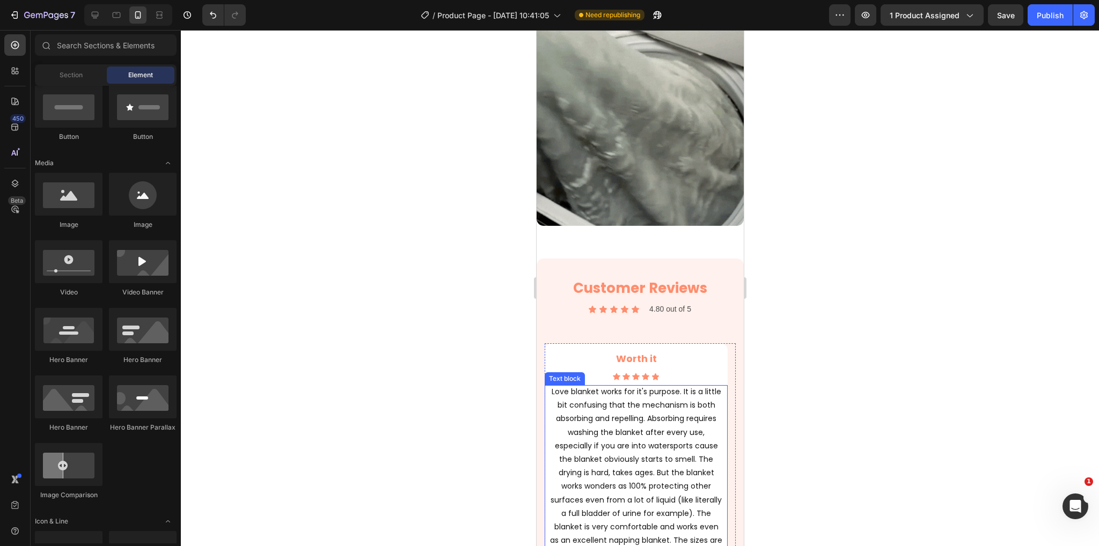
click at [422, 393] on div at bounding box center [640, 288] width 918 height 516
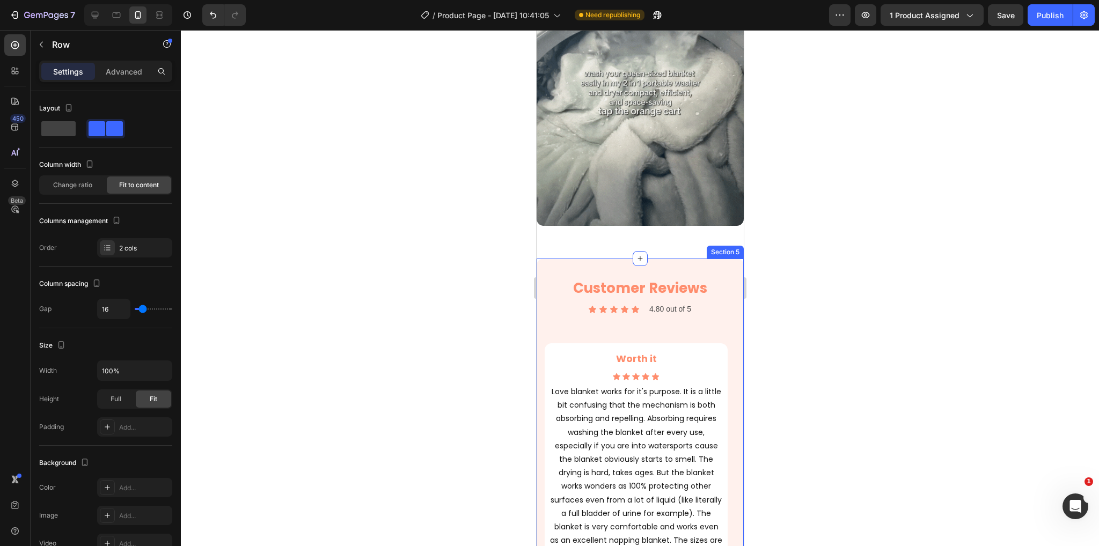
click at [553, 309] on div "Icon Icon Icon Icon Icon Icon List 4.80 out of 5 Text Block Row" at bounding box center [639, 310] width 175 height 16
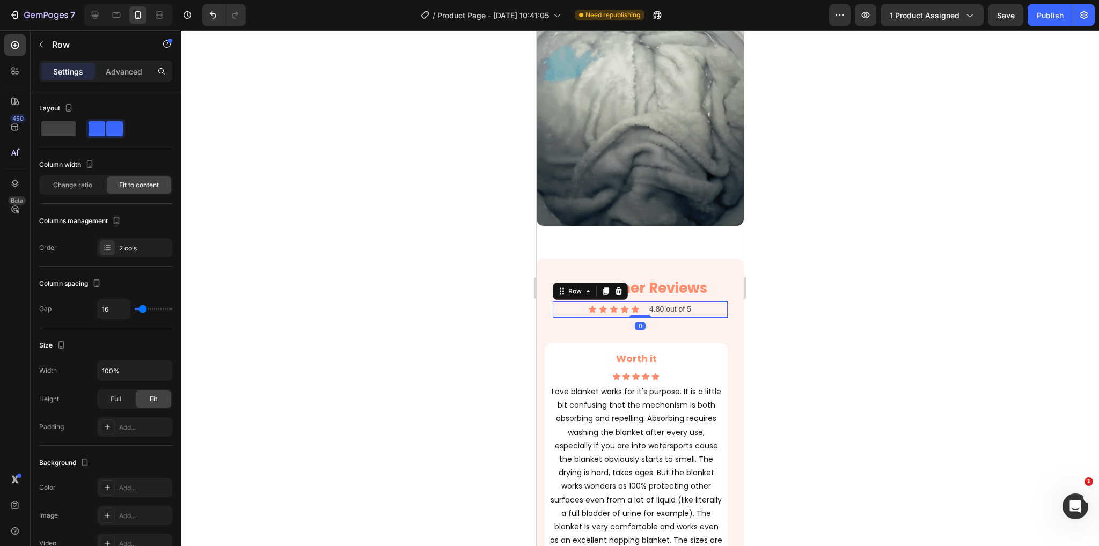
click at [935, 362] on div at bounding box center [640, 288] width 918 height 516
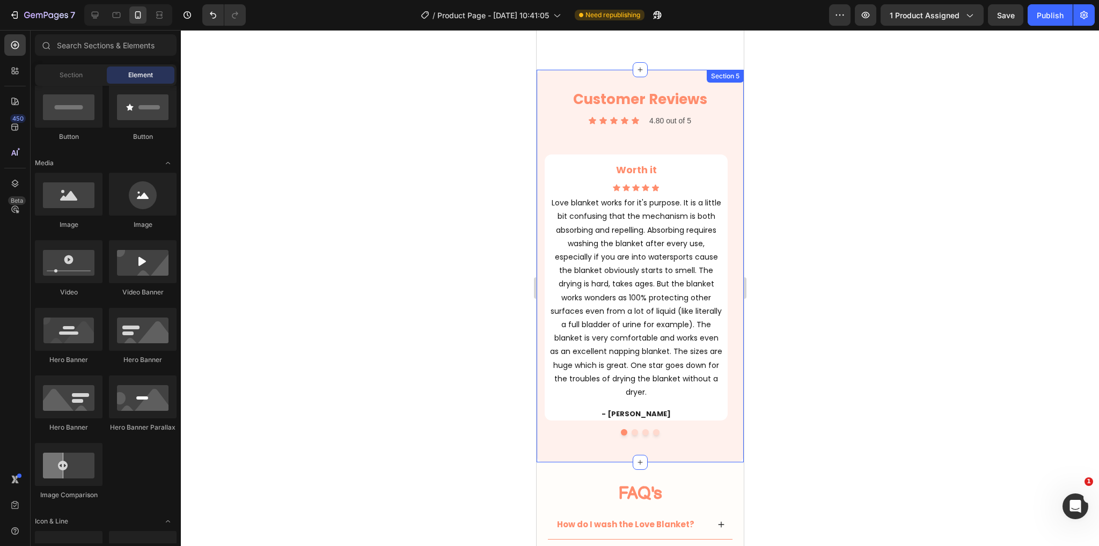
scroll to position [2362, 0]
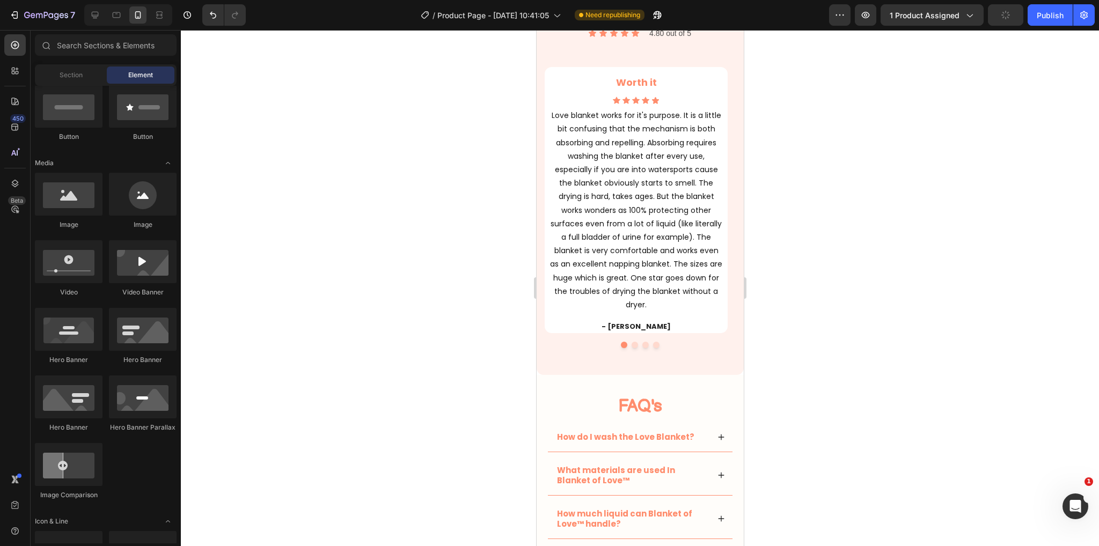
drag, startPoint x: 912, startPoint y: 389, endPoint x: 904, endPoint y: 385, distance: 8.9
click at [912, 388] on div at bounding box center [640, 288] width 918 height 516
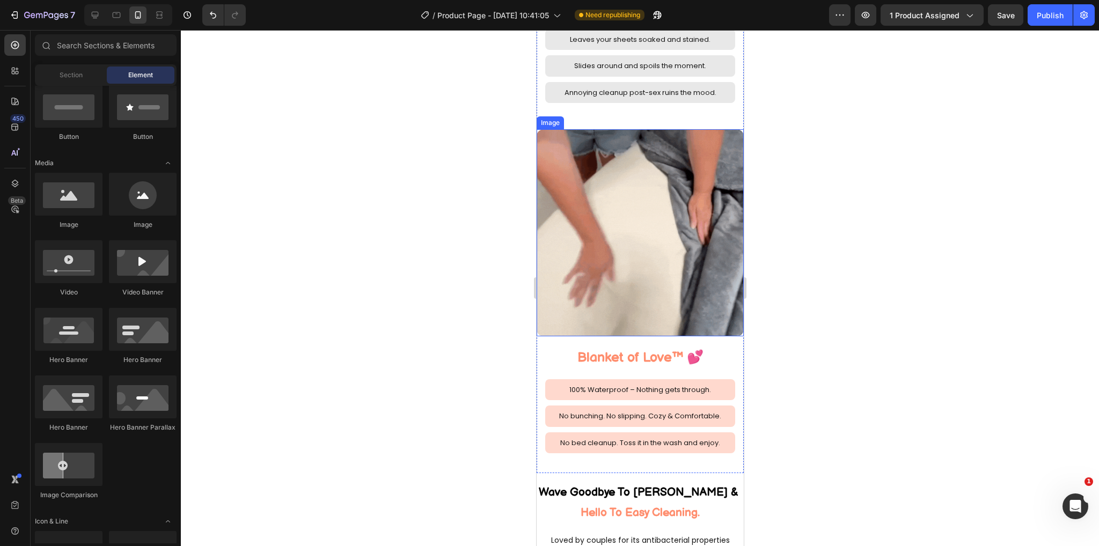
scroll to position [1449, 0]
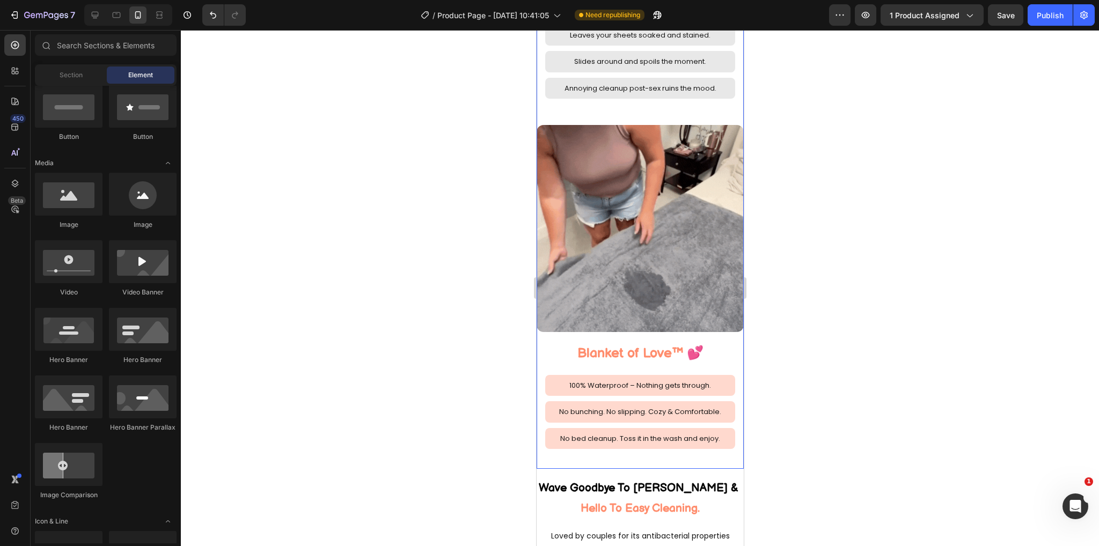
click at [723, 320] on div "Image Blanket of Love™ 💕 Heading 100% Waterproof – Nothing gets through. Text B…" at bounding box center [639, 297] width 207 height 344
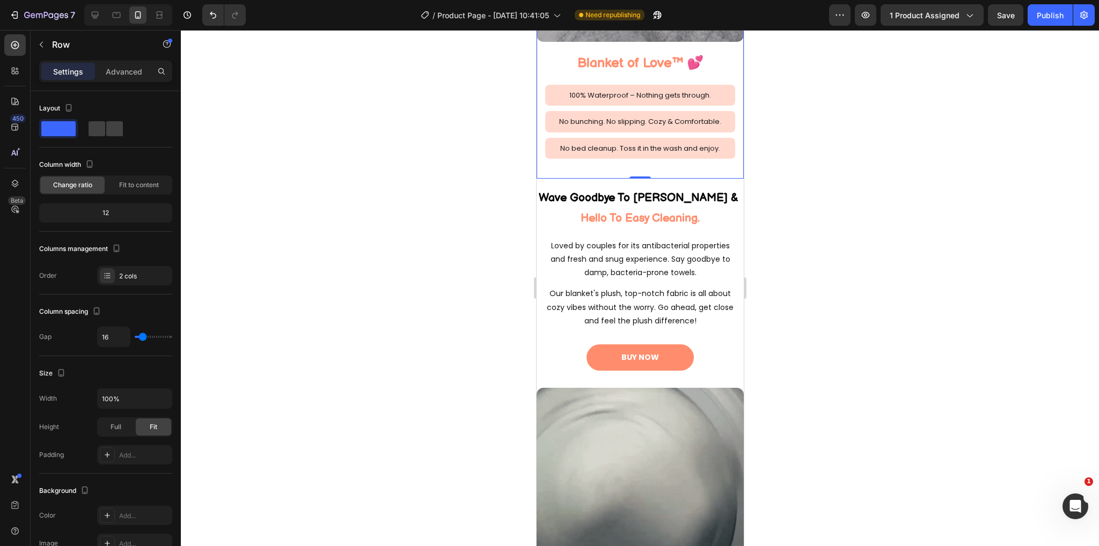
scroll to position [1825, 0]
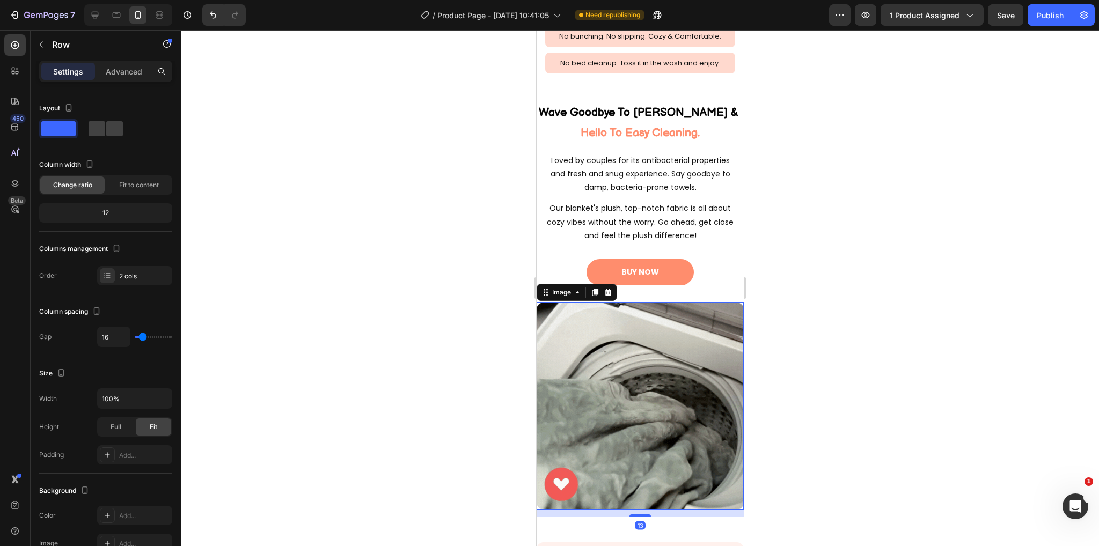
click at [699, 323] on img at bounding box center [639, 406] width 207 height 207
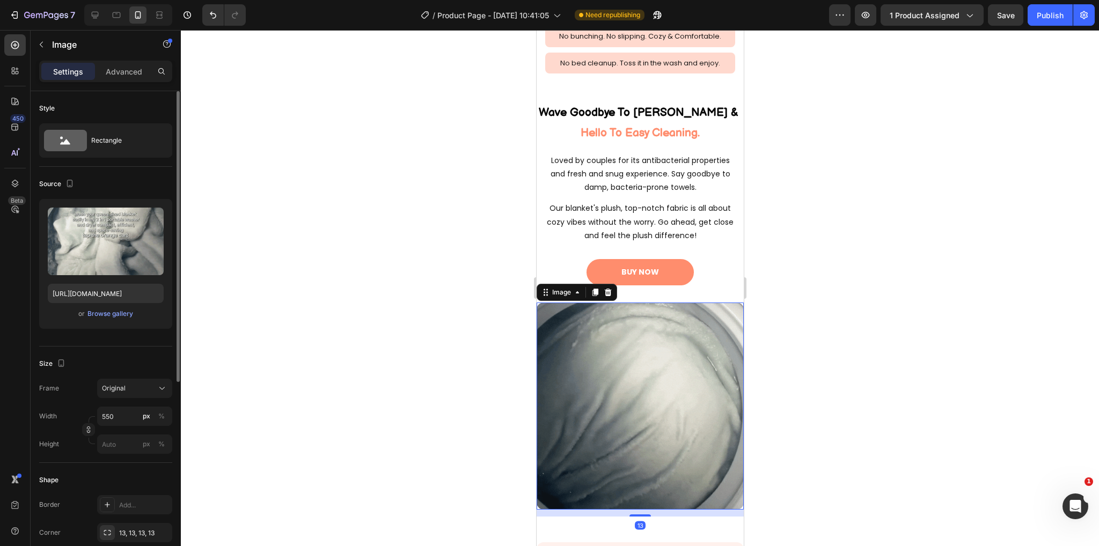
scroll to position [324, 0]
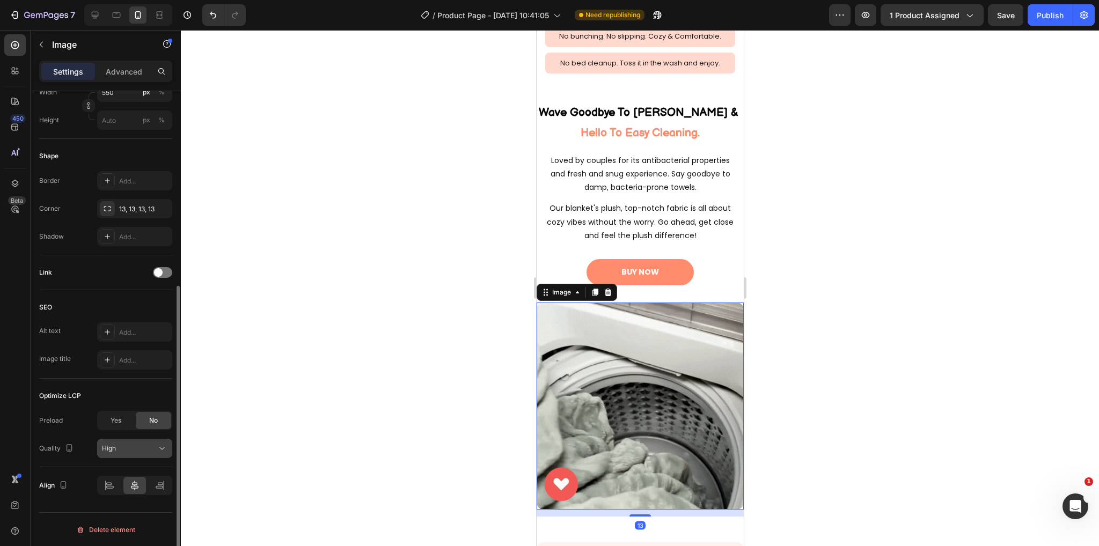
click at [129, 441] on button "High" at bounding box center [134, 448] width 75 height 19
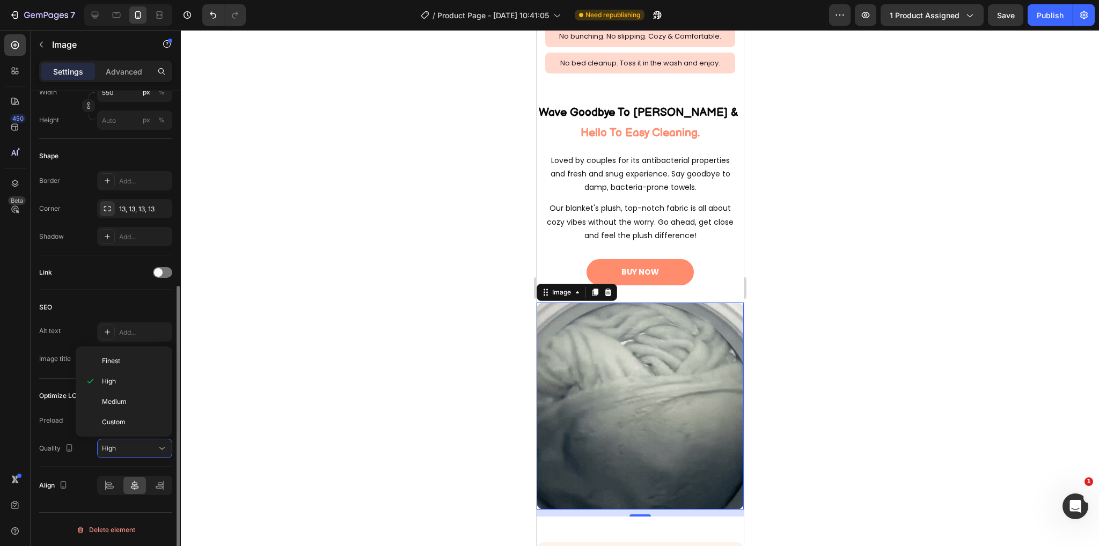
click at [54, 450] on div "Quality" at bounding box center [57, 449] width 36 height 14
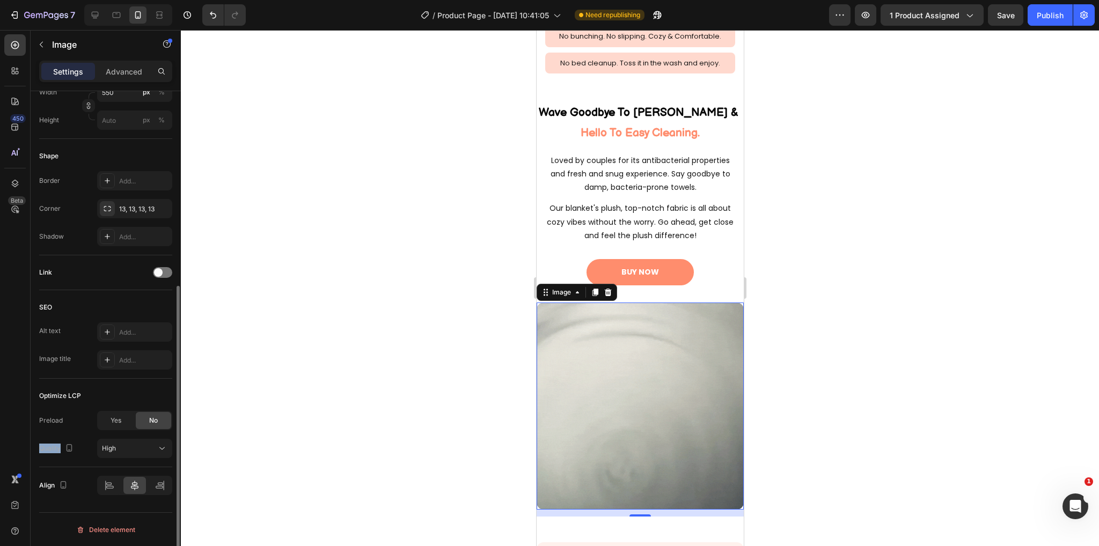
click at [54, 450] on div "Quality" at bounding box center [57, 449] width 36 height 14
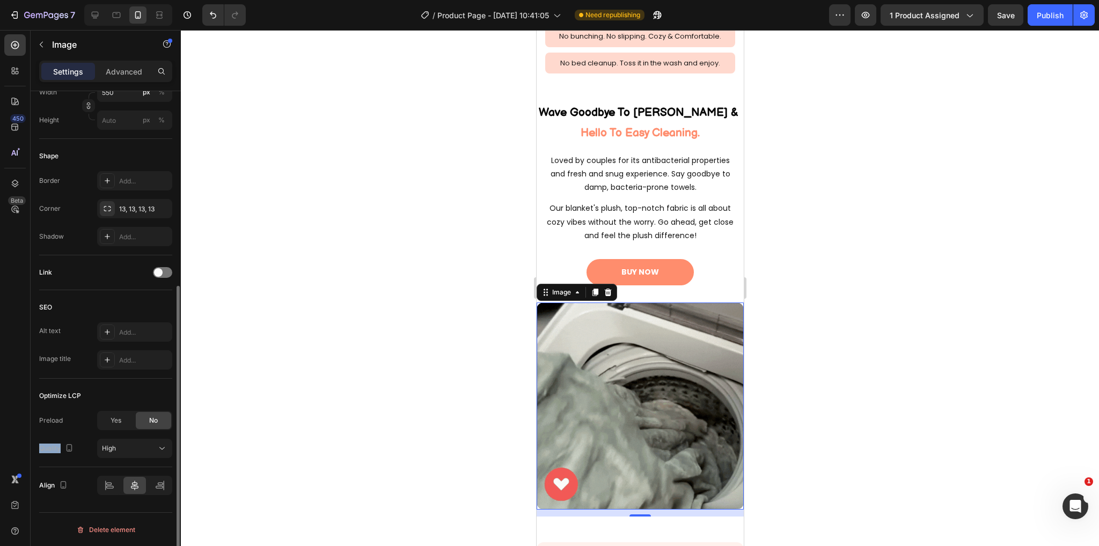
copy div "Quality"
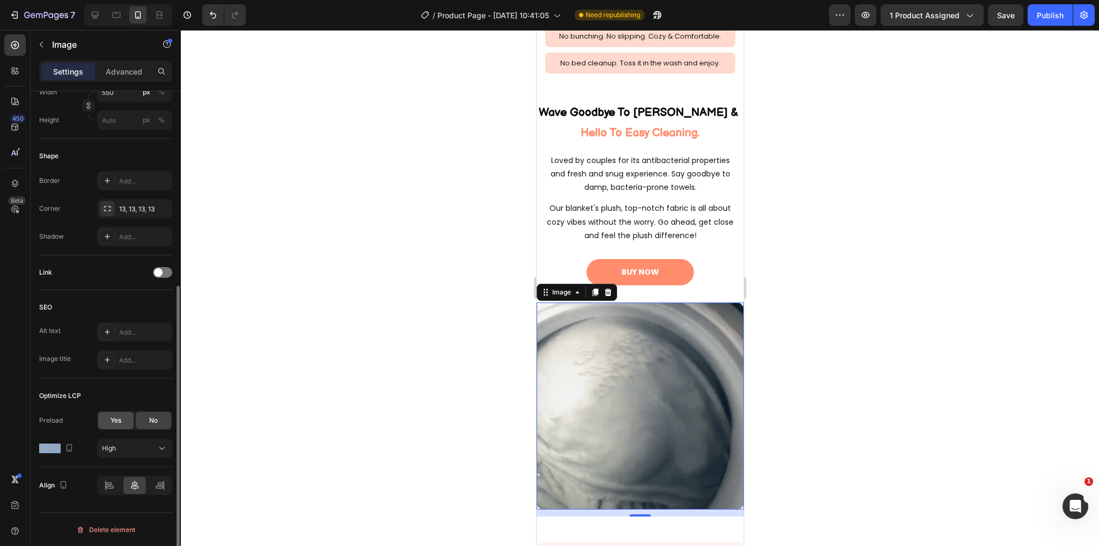
click at [117, 427] on div "Yes" at bounding box center [115, 420] width 35 height 17
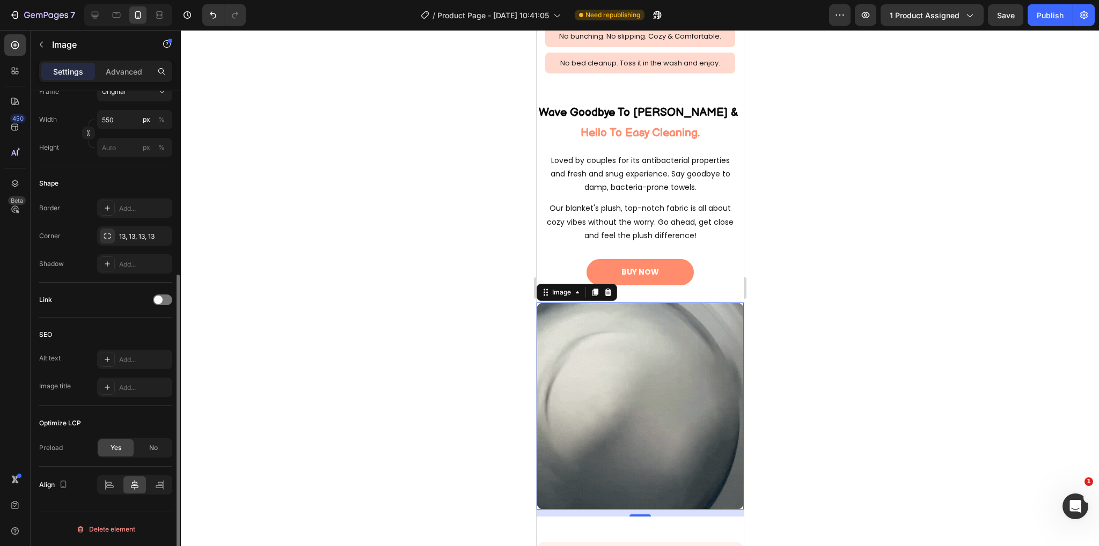
scroll to position [296, 0]
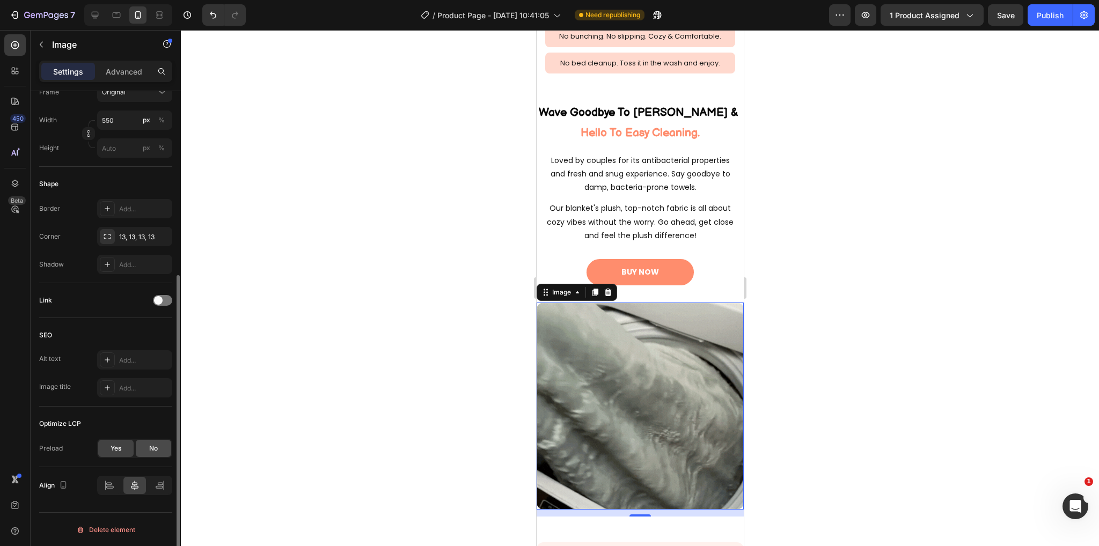
click at [151, 450] on span "No" at bounding box center [153, 449] width 9 height 10
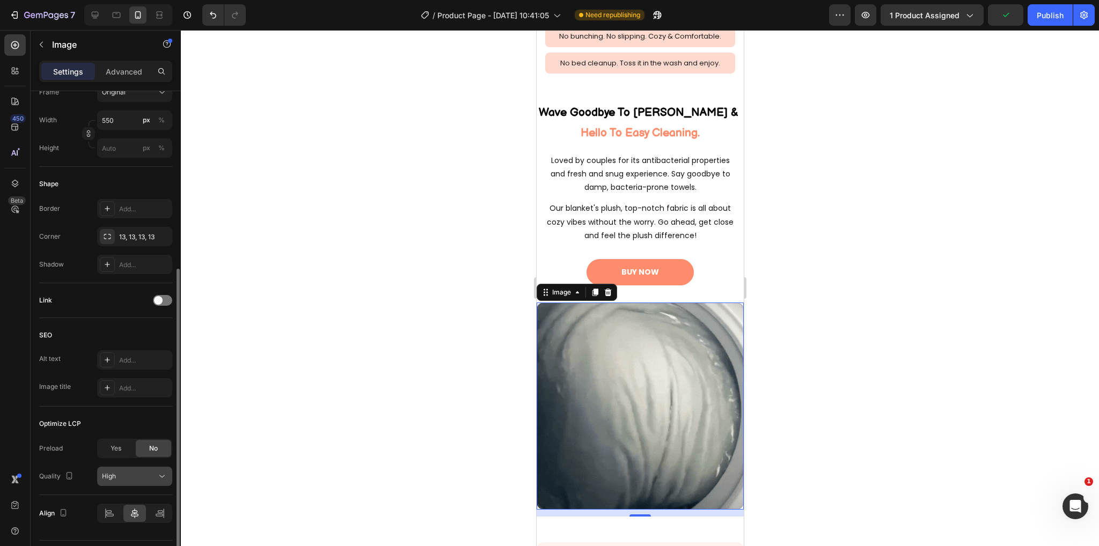
click at [132, 480] on div "High" at bounding box center [134, 476] width 65 height 11
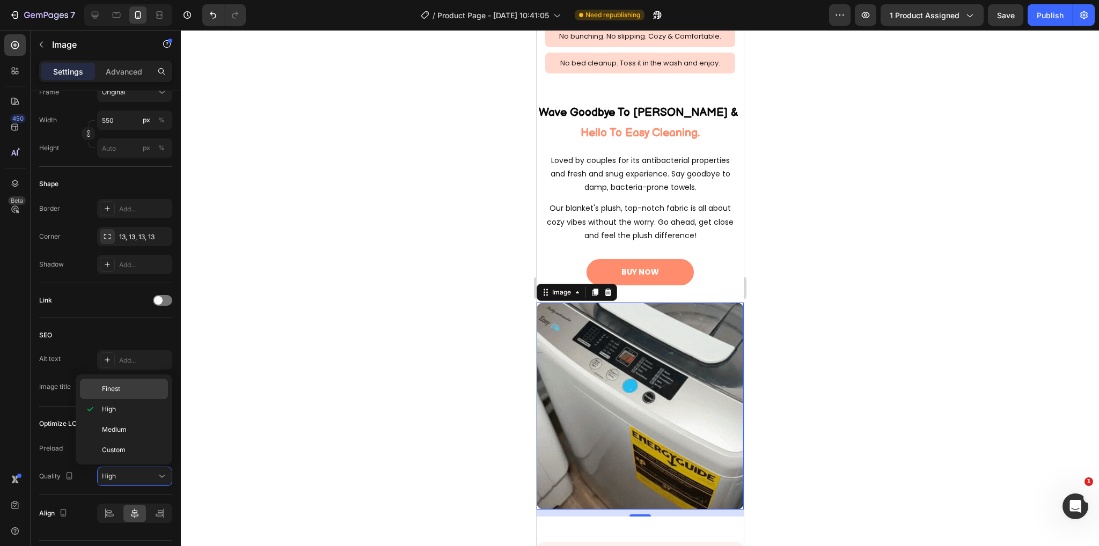
click at [138, 394] on div "Finest" at bounding box center [124, 389] width 88 height 20
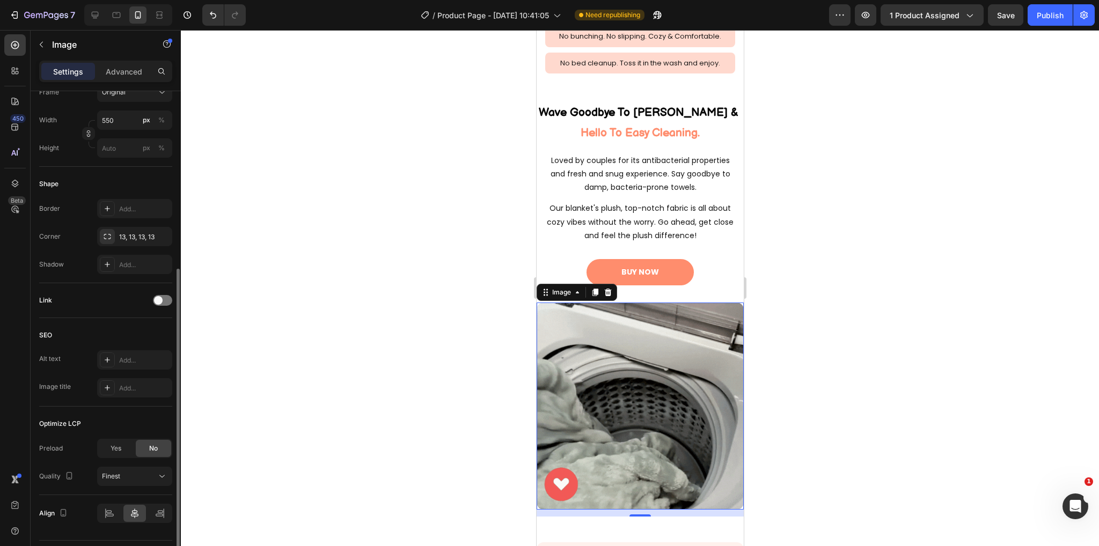
click at [41, 479] on div "Quality" at bounding box center [57, 477] width 36 height 14
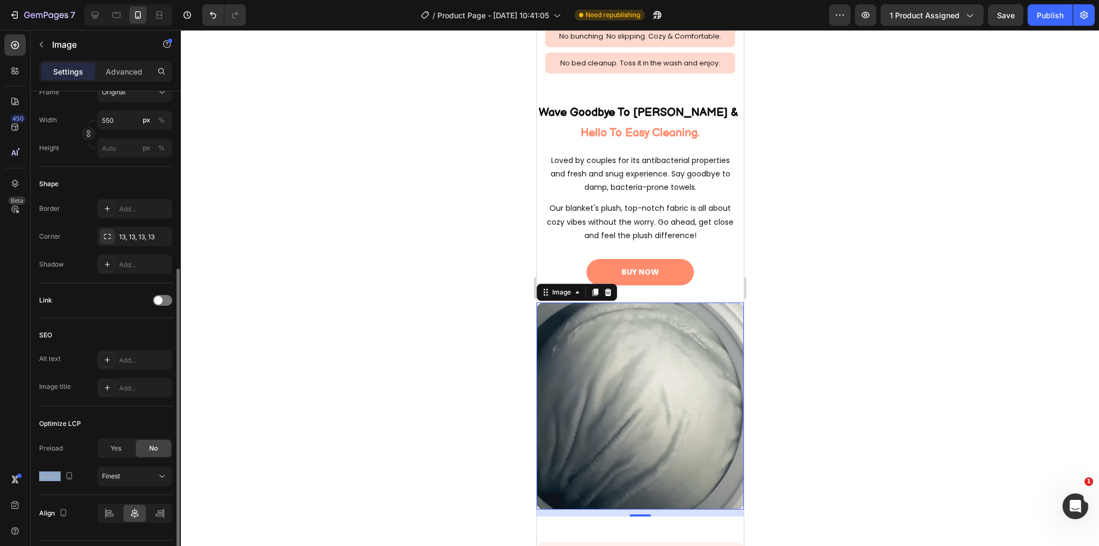
click at [41, 479] on div "Quality" at bounding box center [57, 477] width 36 height 14
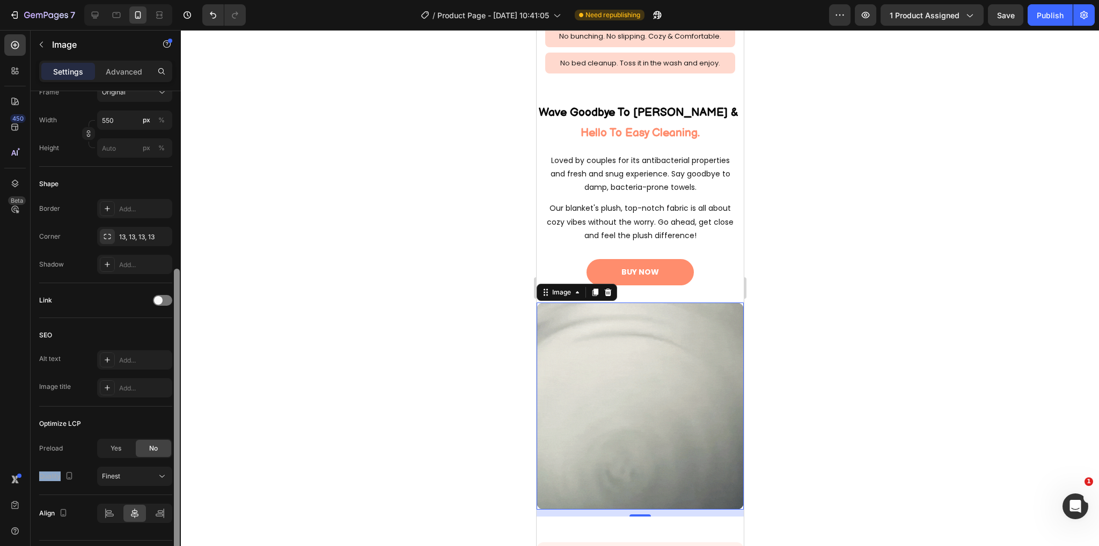
copy div "Quality"
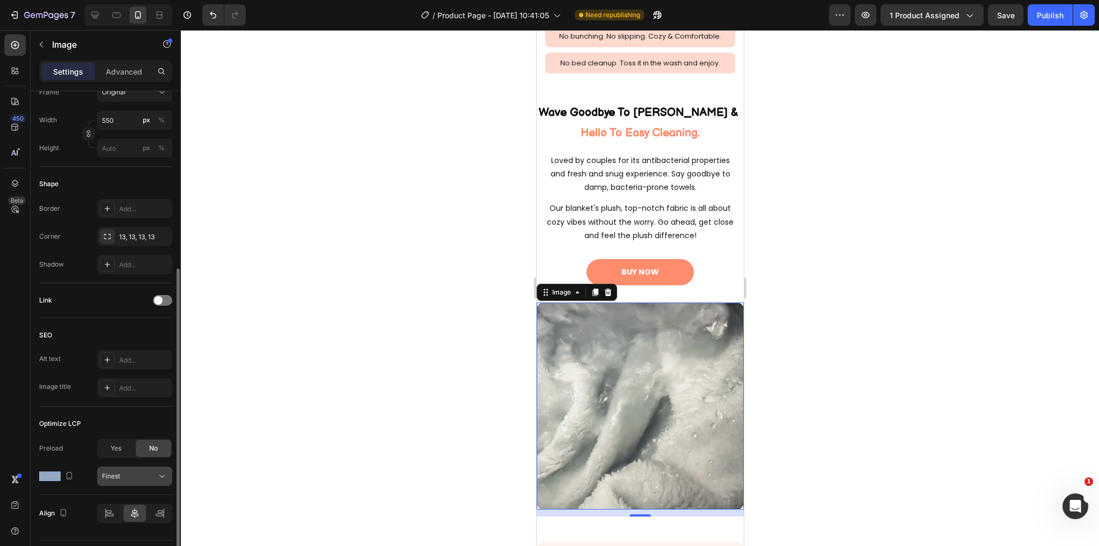
drag, startPoint x: 134, startPoint y: 476, endPoint x: 99, endPoint y: 477, distance: 34.9
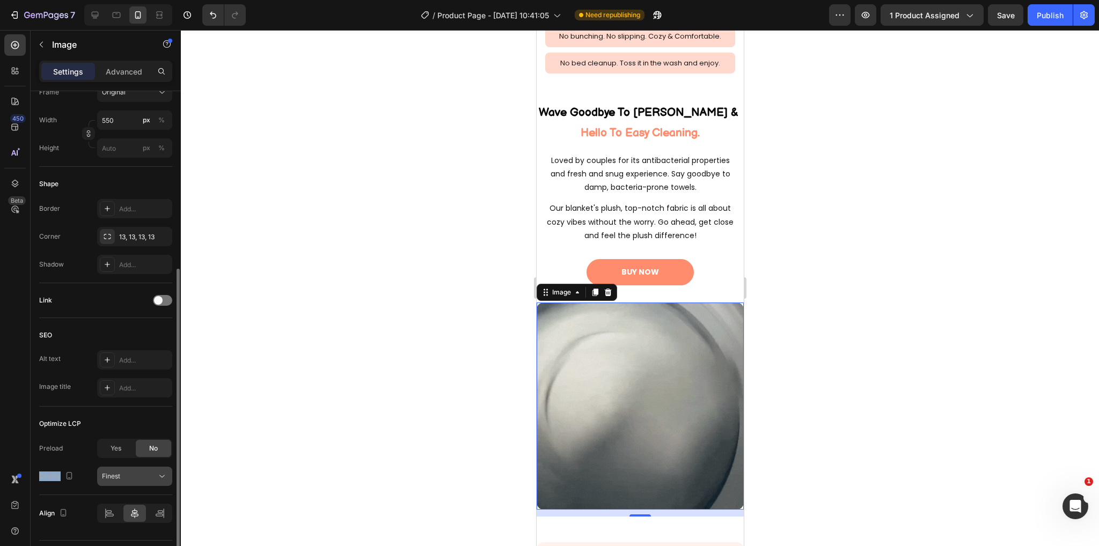
click at [99, 477] on button "Finest" at bounding box center [134, 476] width 75 height 19
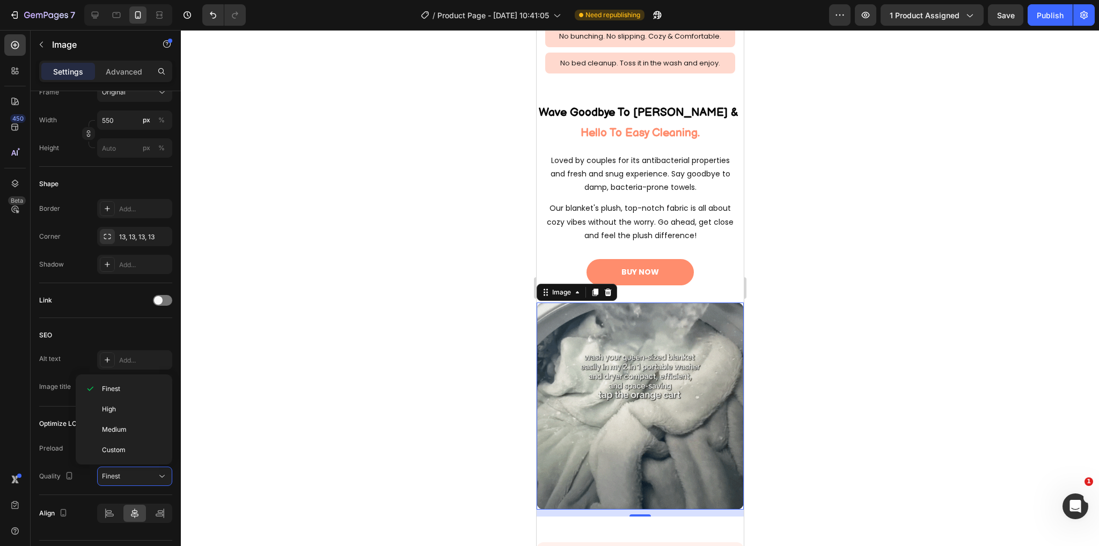
click at [201, 398] on div at bounding box center [640, 288] width 918 height 516
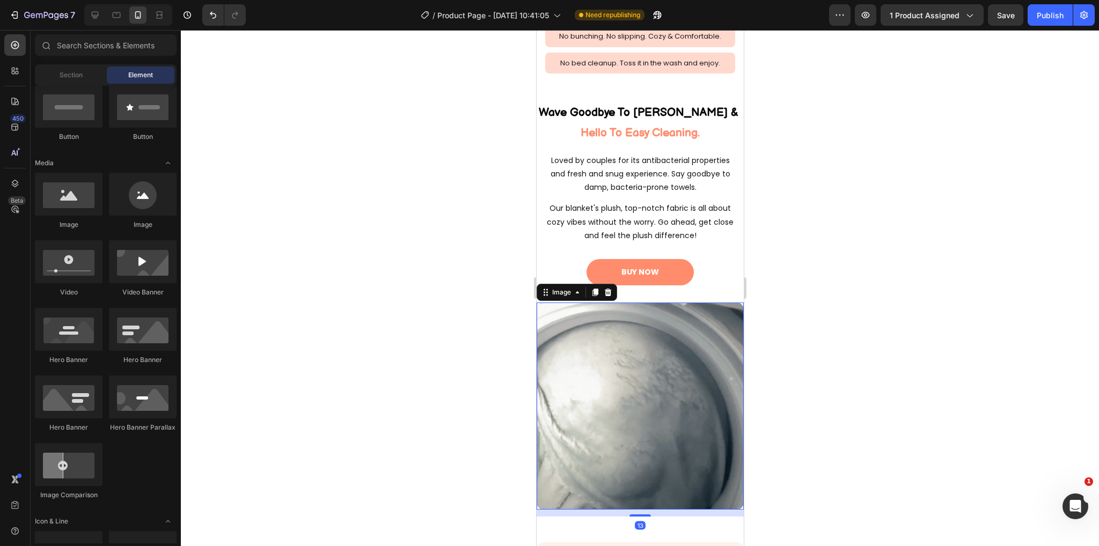
click at [662, 405] on img at bounding box center [639, 406] width 207 height 207
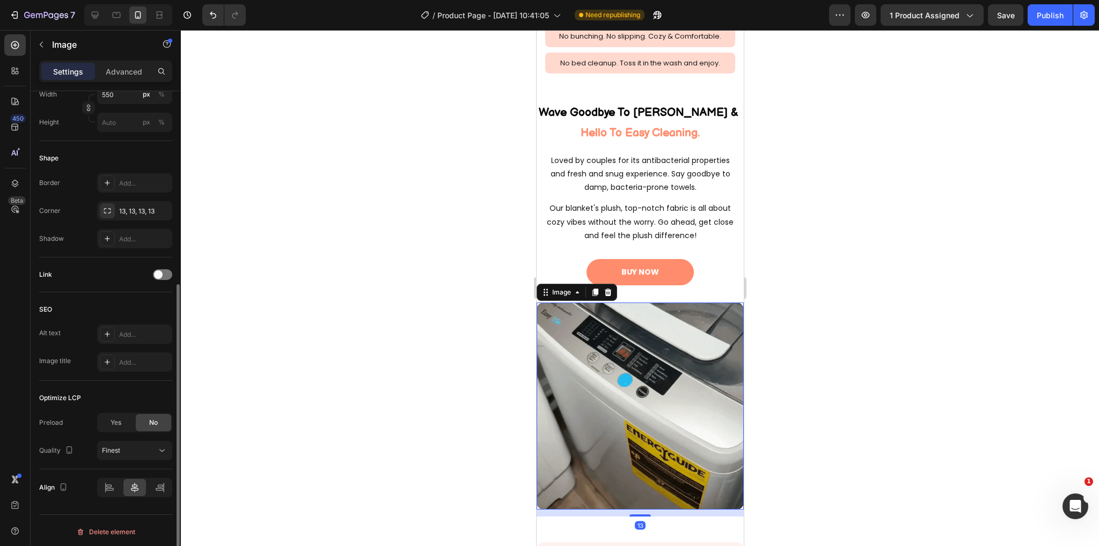
scroll to position [324, 0]
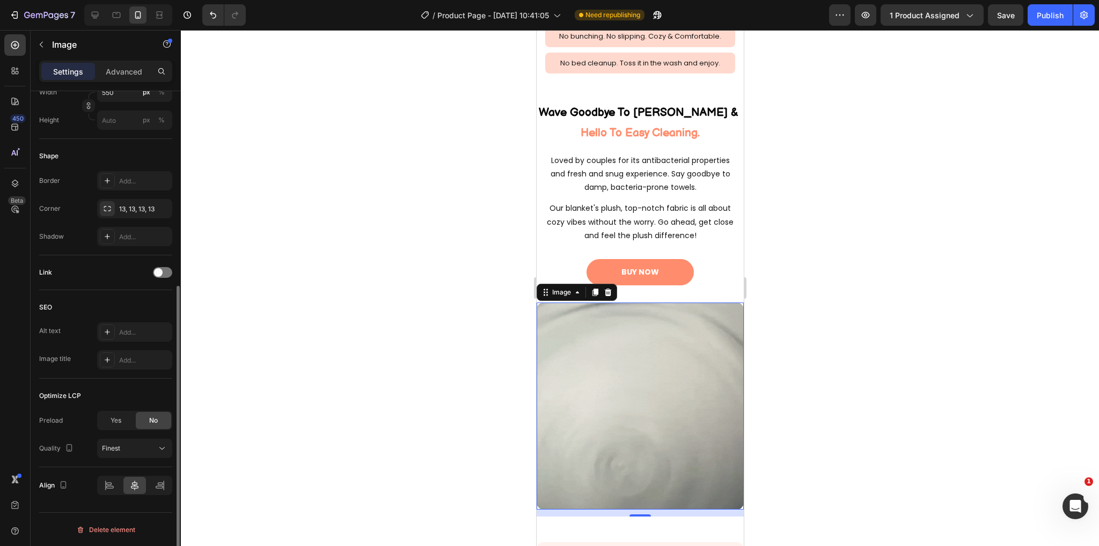
click at [42, 421] on div "Preload" at bounding box center [51, 421] width 24 height 10
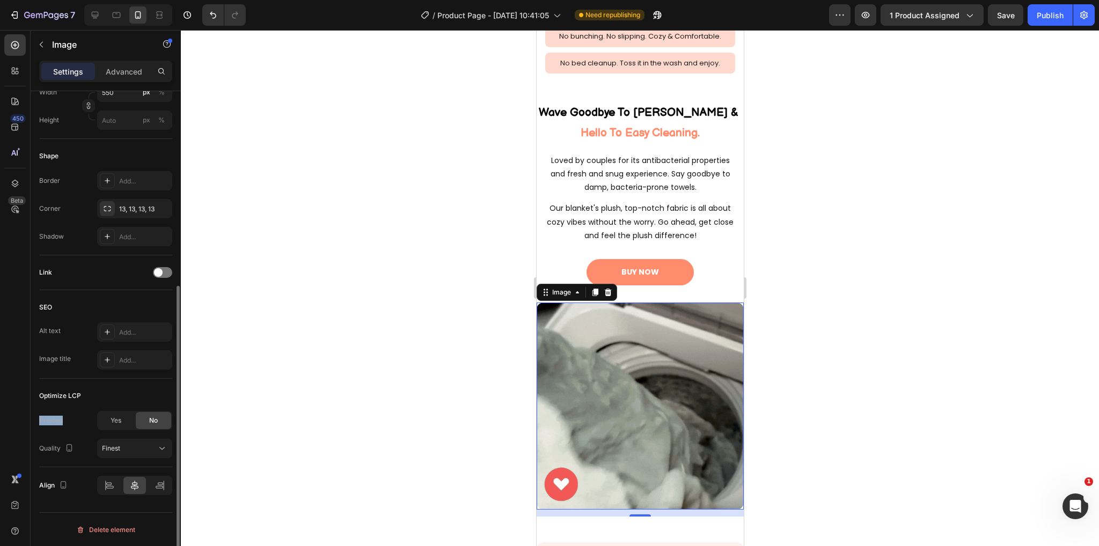
click at [42, 421] on div "Preload" at bounding box center [51, 421] width 24 height 10
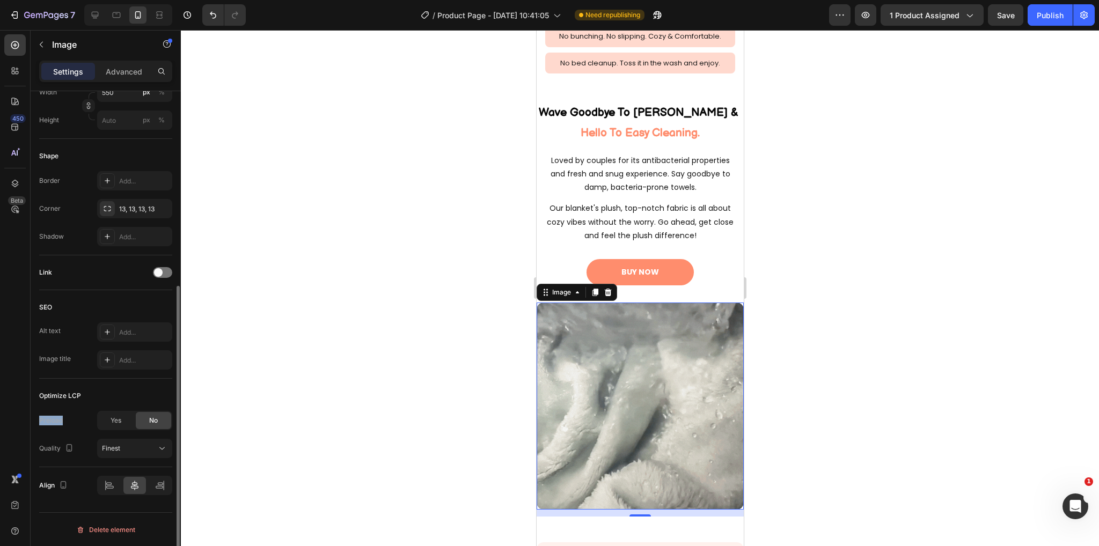
copy div "Preload"
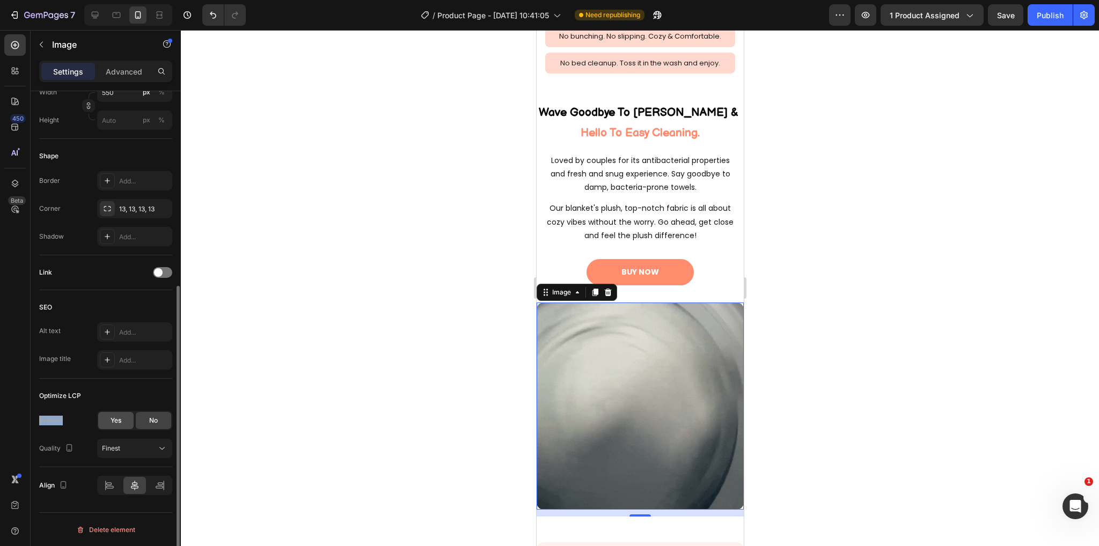
click at [122, 418] on div "Yes" at bounding box center [115, 420] width 35 height 17
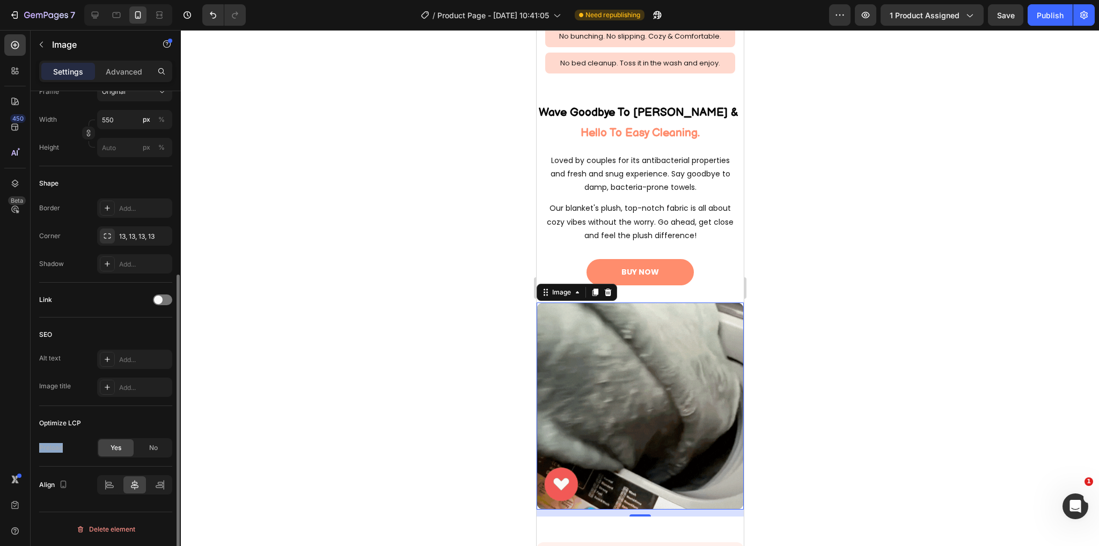
scroll to position [296, 0]
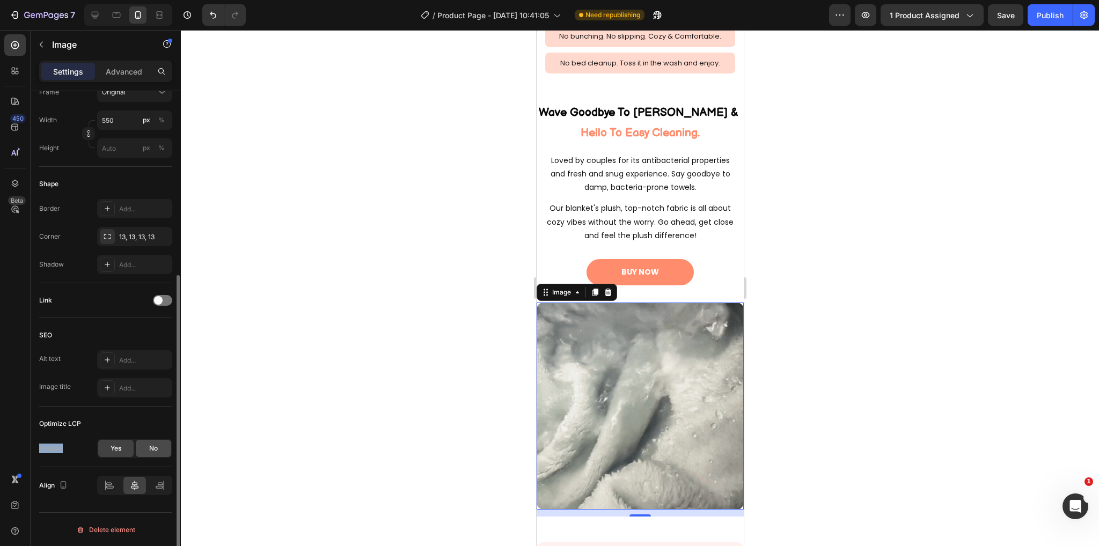
click at [161, 449] on div "No" at bounding box center [153, 448] width 35 height 17
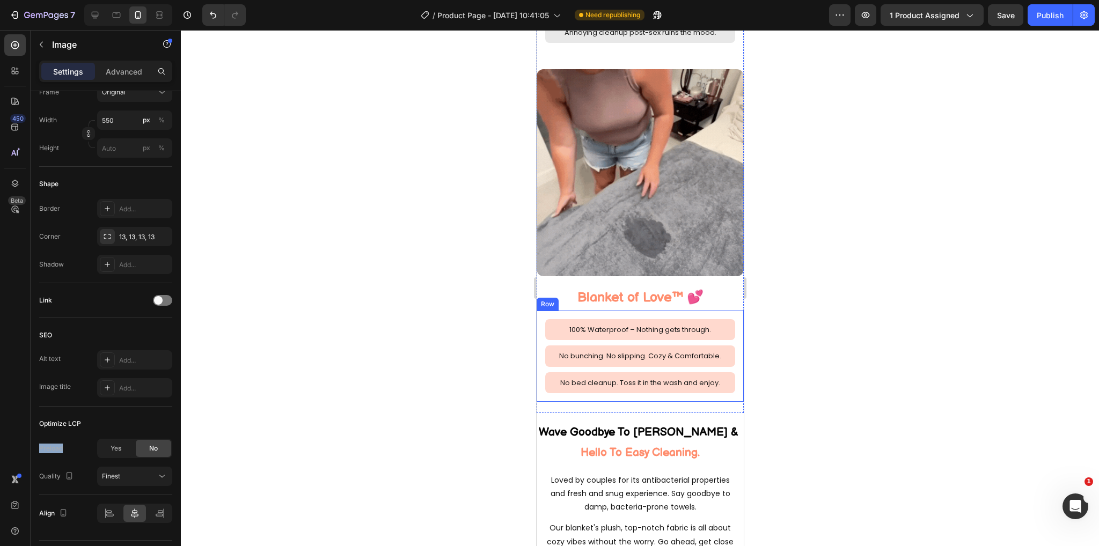
scroll to position [1503, 0]
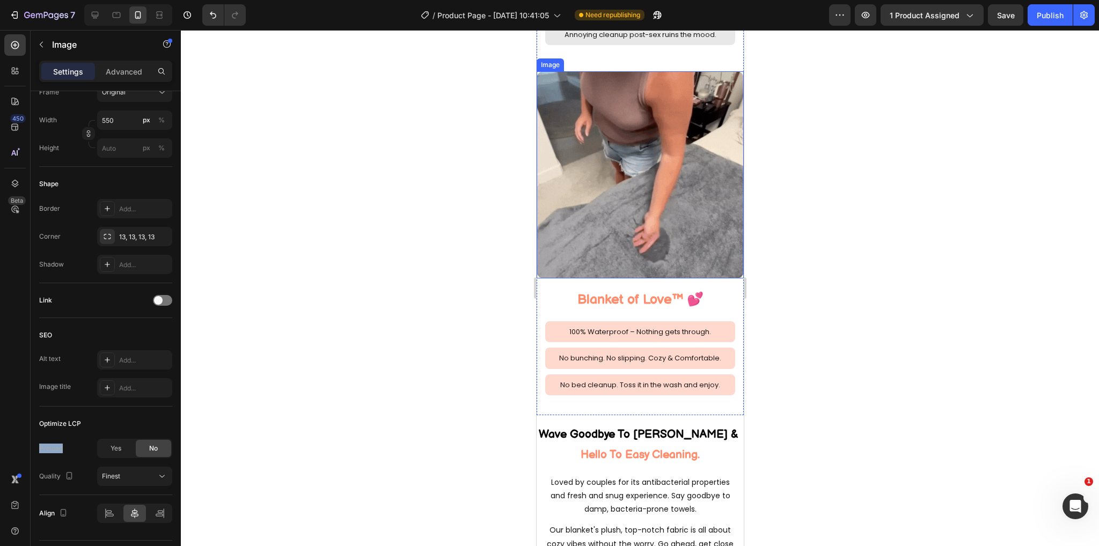
click at [660, 181] on img at bounding box center [639, 174] width 207 height 207
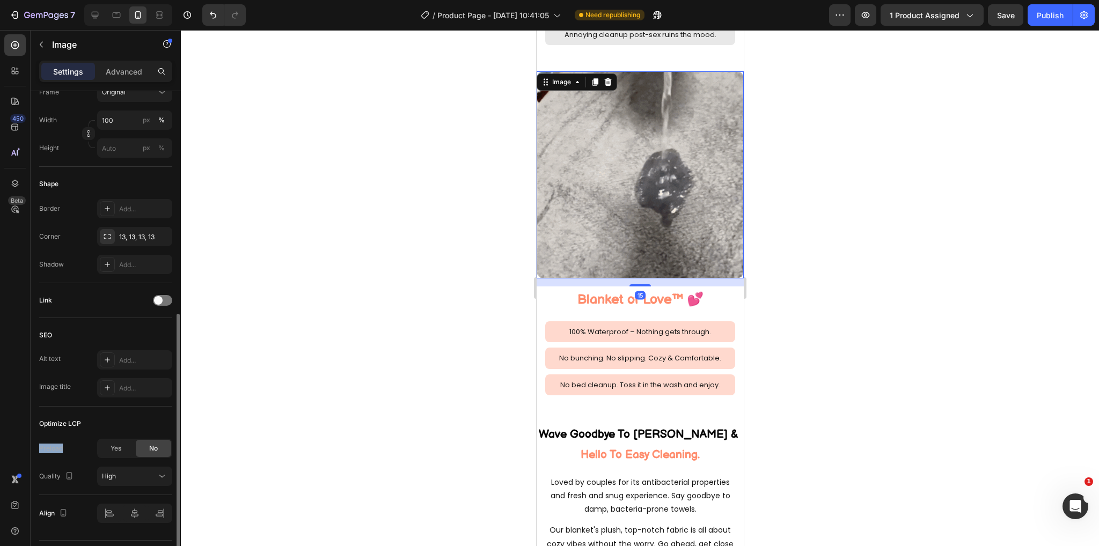
scroll to position [324, 0]
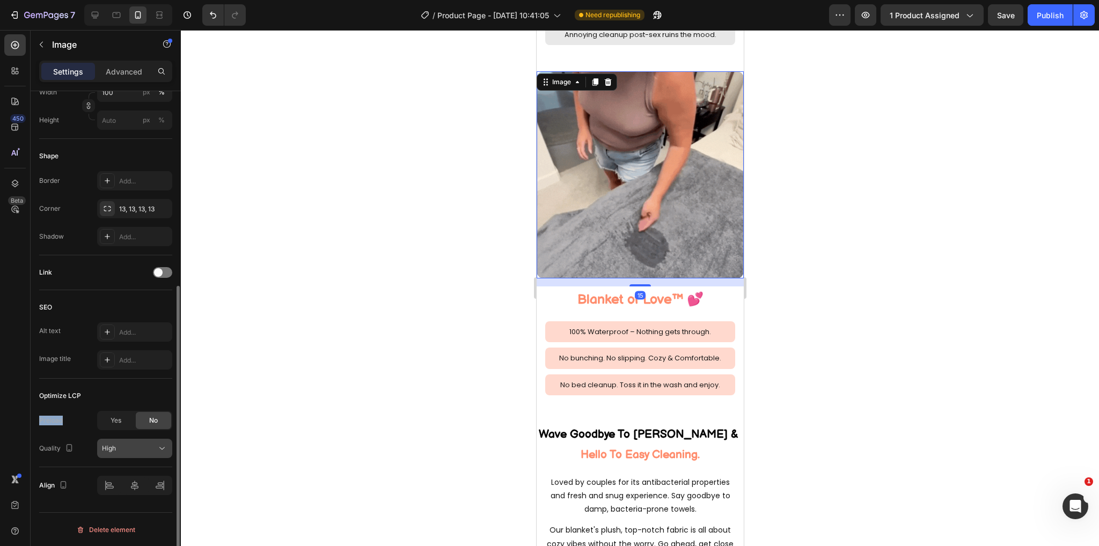
click at [146, 454] on button "High" at bounding box center [134, 448] width 75 height 19
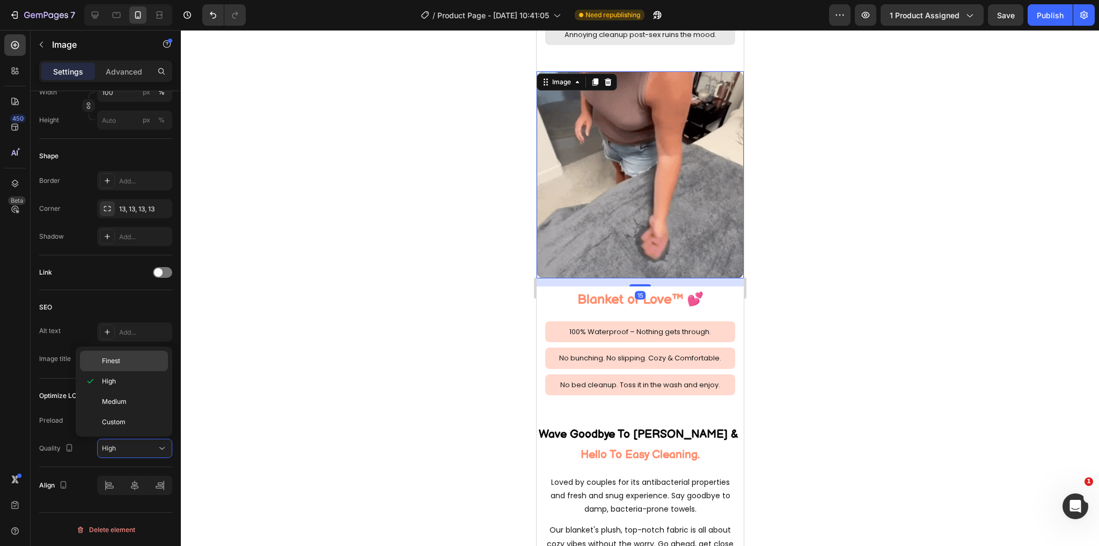
click at [130, 357] on p "Finest" at bounding box center [132, 361] width 61 height 10
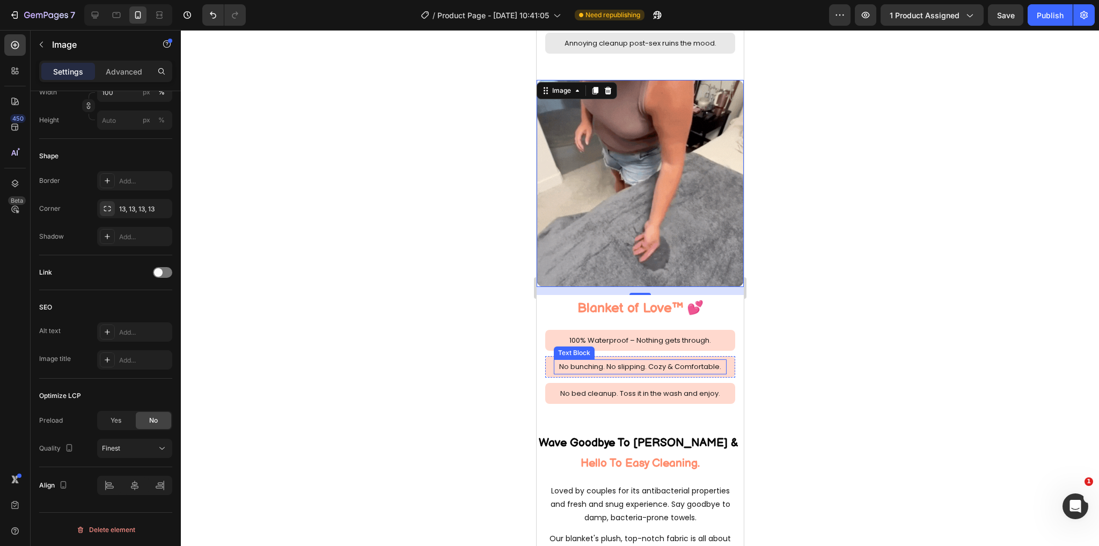
scroll to position [1288, 0]
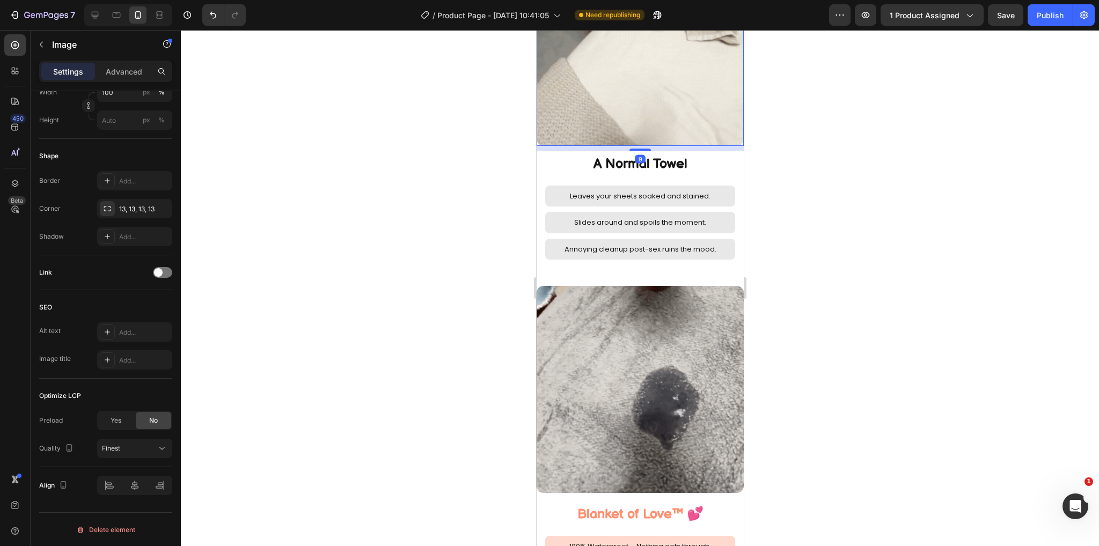
click at [574, 116] on img at bounding box center [639, 42] width 207 height 207
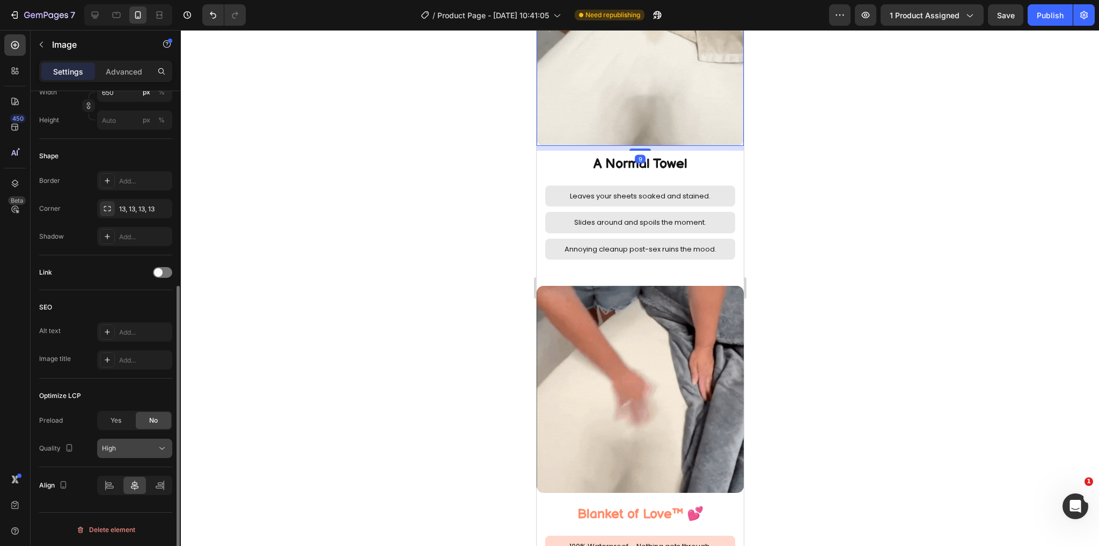
click at [149, 448] on div "High" at bounding box center [129, 449] width 55 height 10
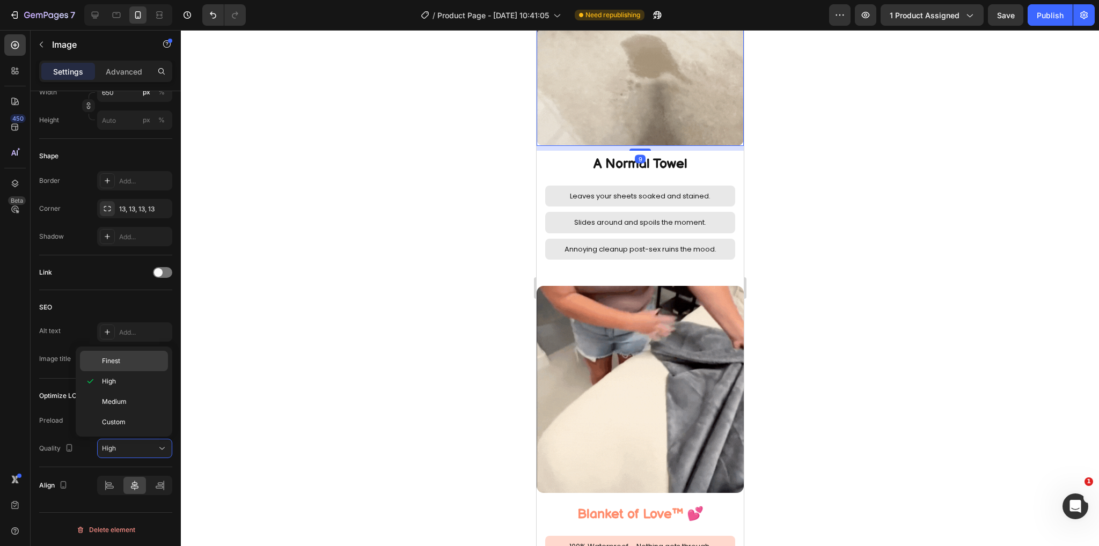
click at [133, 361] on p "Finest" at bounding box center [132, 361] width 61 height 10
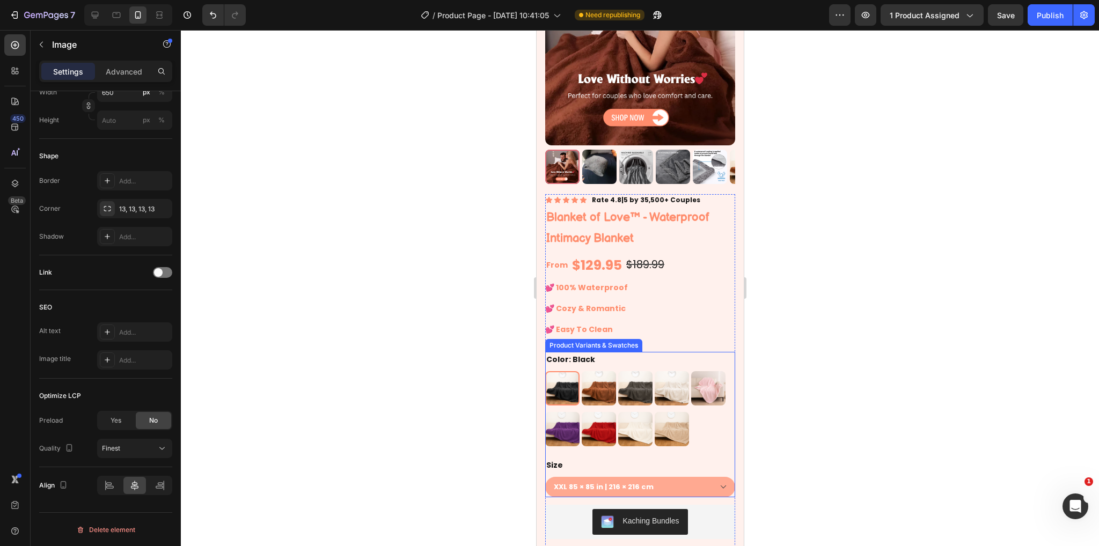
scroll to position [114, 0]
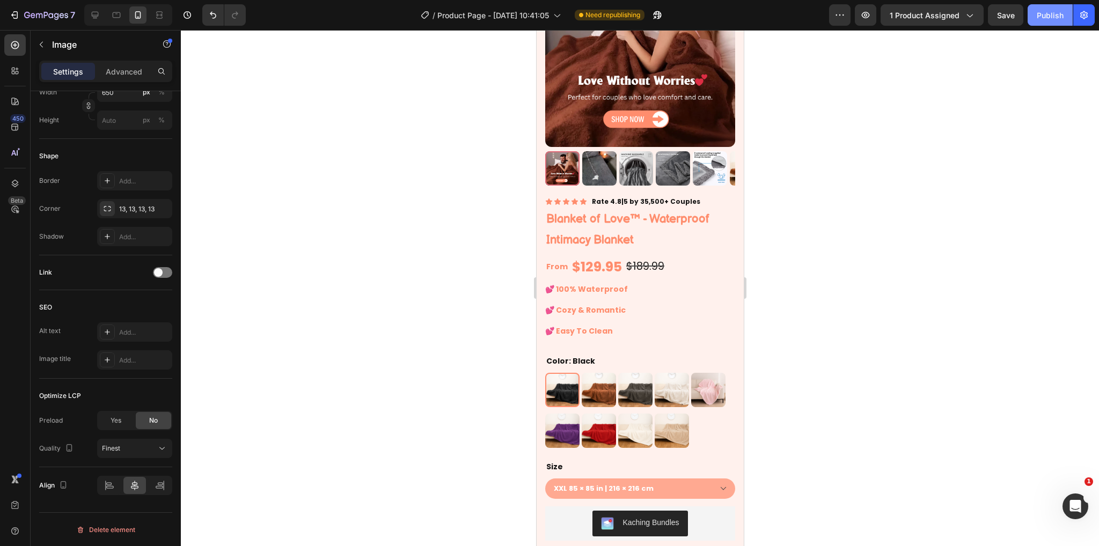
click at [1051, 20] on div "Publish" at bounding box center [1050, 15] width 27 height 11
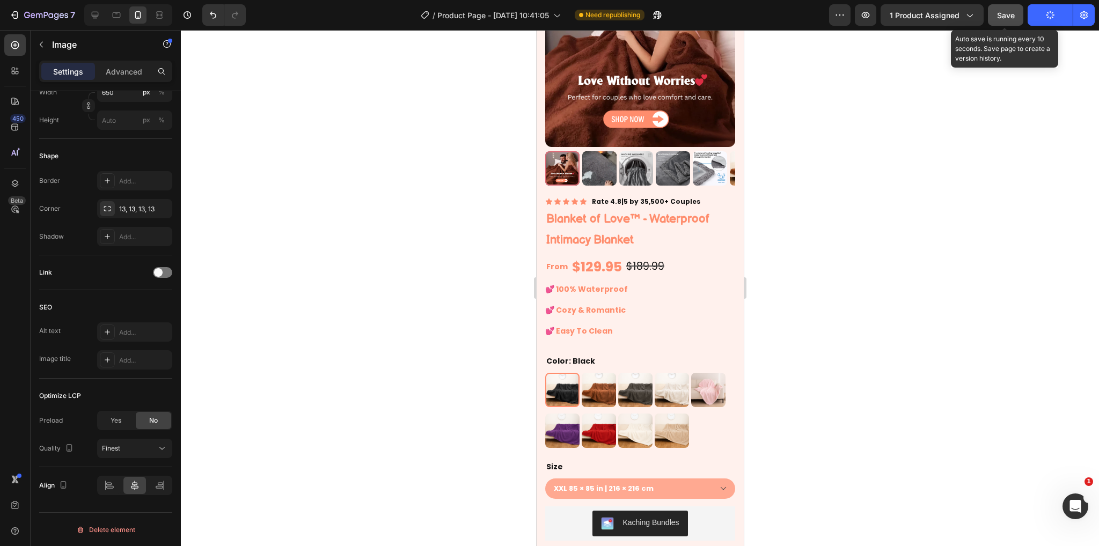
click at [1004, 18] on span "Save" at bounding box center [1006, 15] width 18 height 9
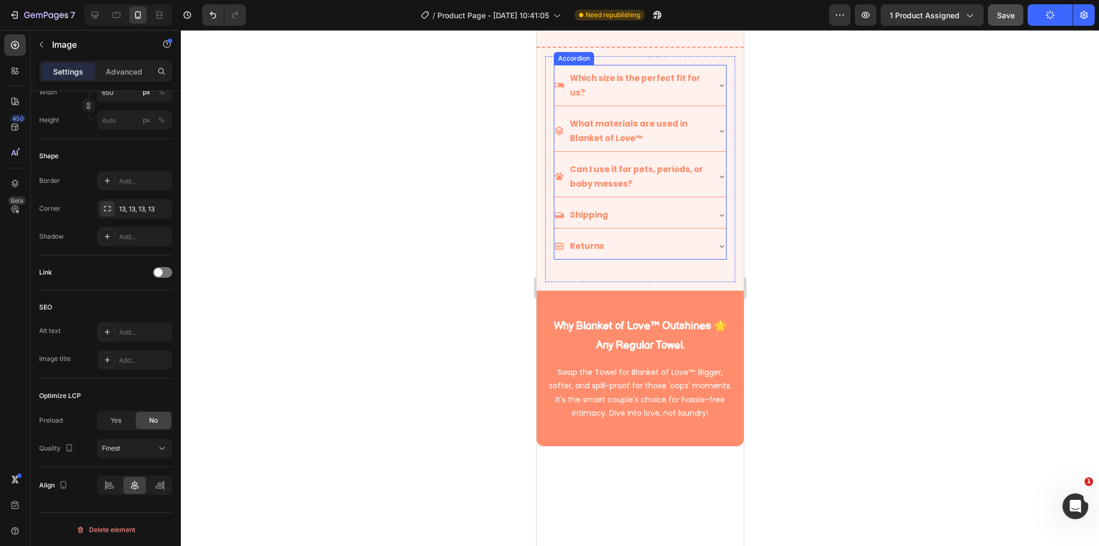
scroll to position [973, 0]
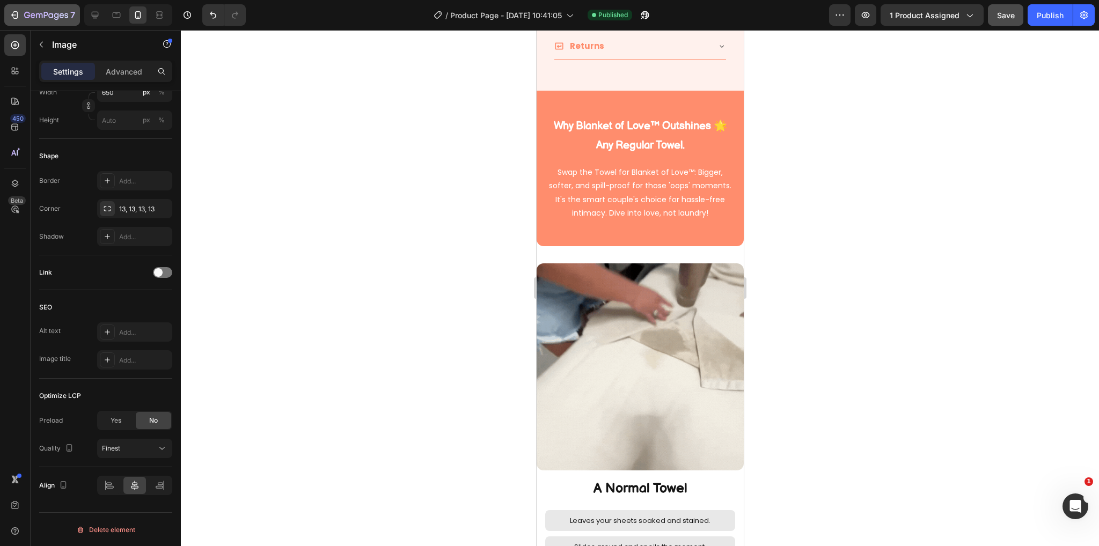
click at [43, 13] on icon "button" at bounding box center [46, 15] width 44 height 9
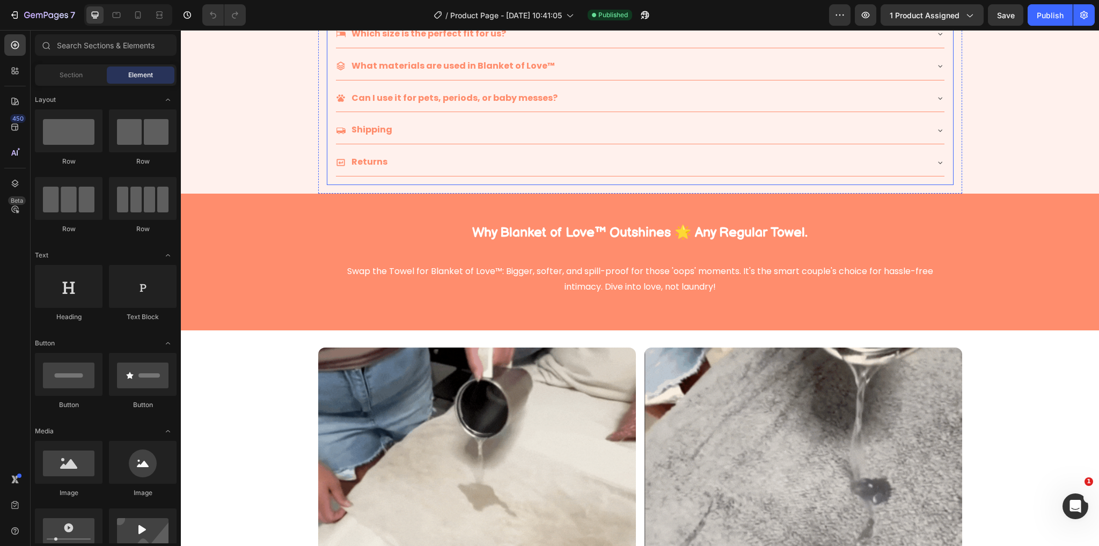
scroll to position [107, 0]
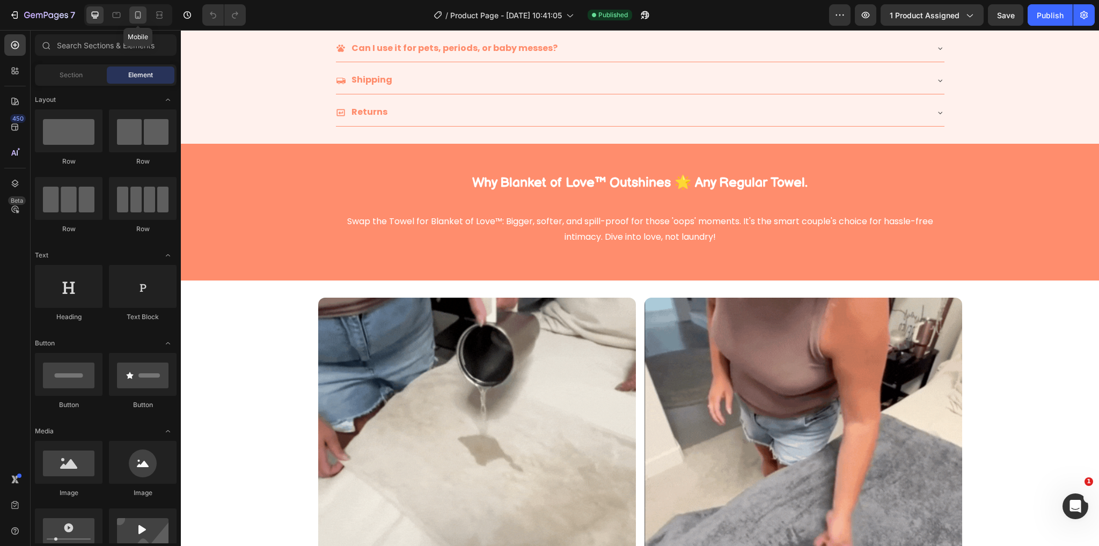
click at [142, 16] on icon at bounding box center [138, 15] width 11 height 11
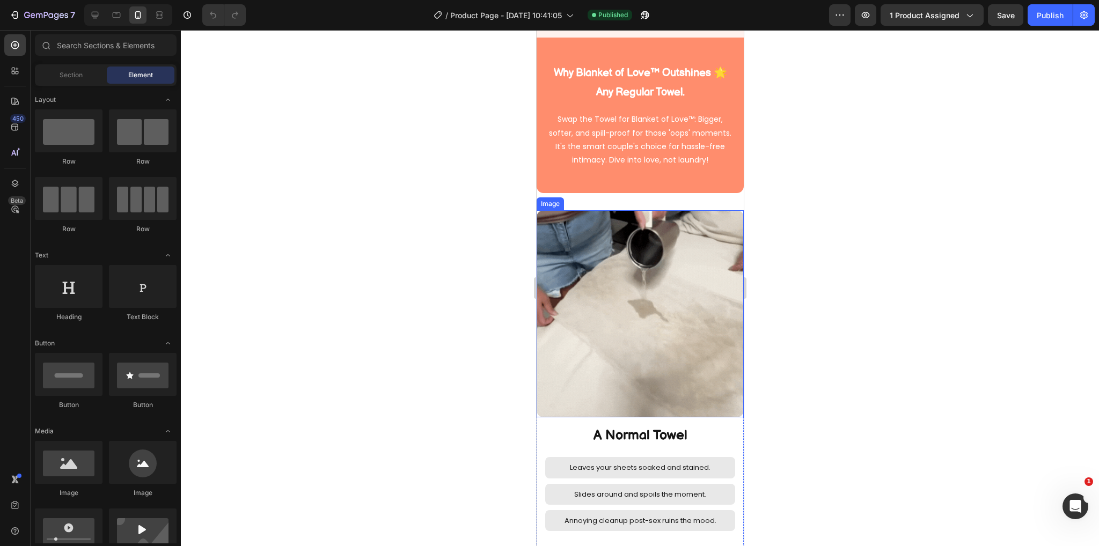
scroll to position [1225, 0]
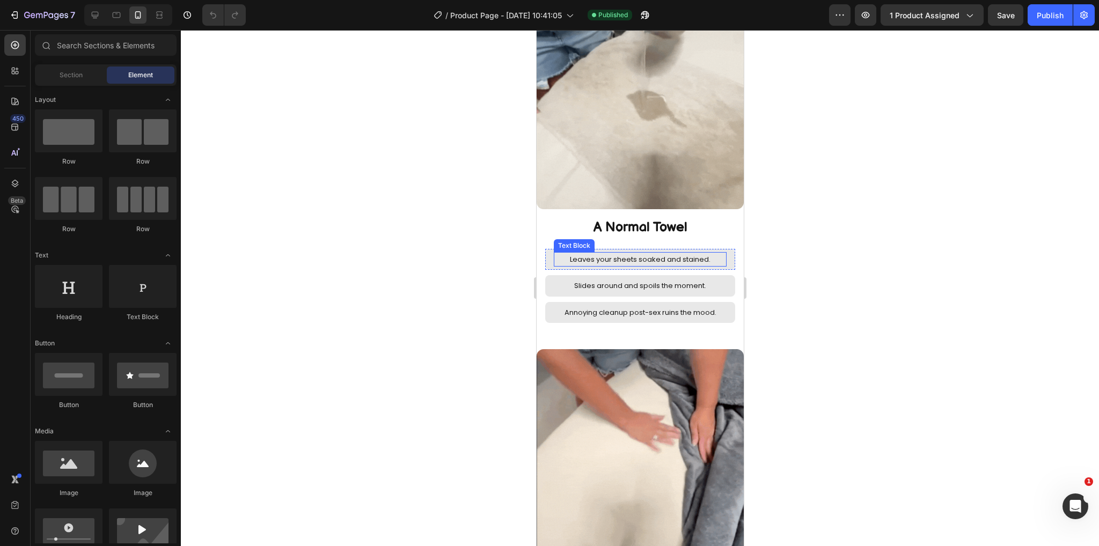
click at [636, 253] on p "Leaves your sheets soaked and stained." at bounding box center [639, 259] width 171 height 12
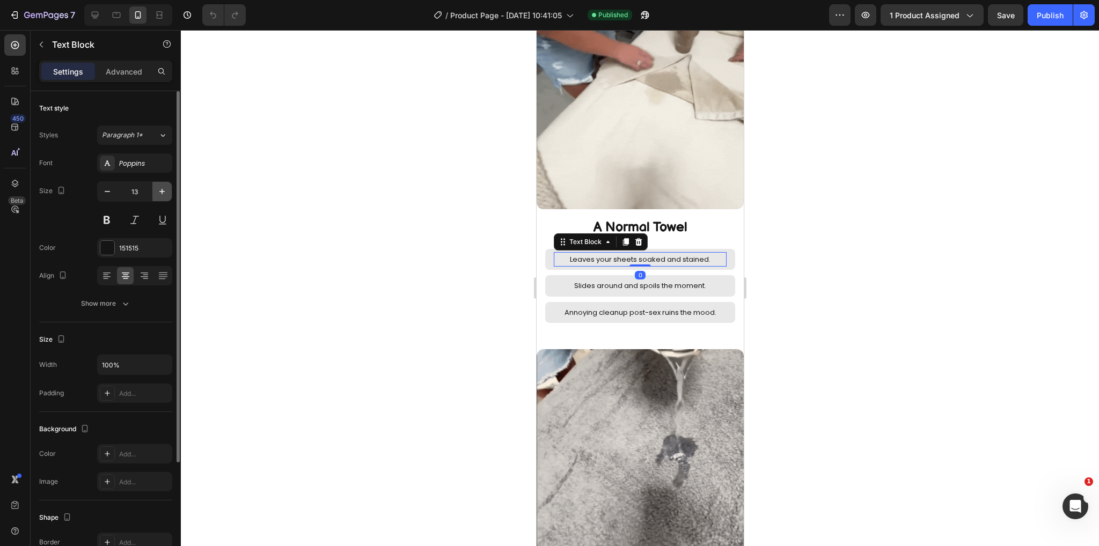
click at [163, 193] on icon "button" at bounding box center [162, 191] width 11 height 11
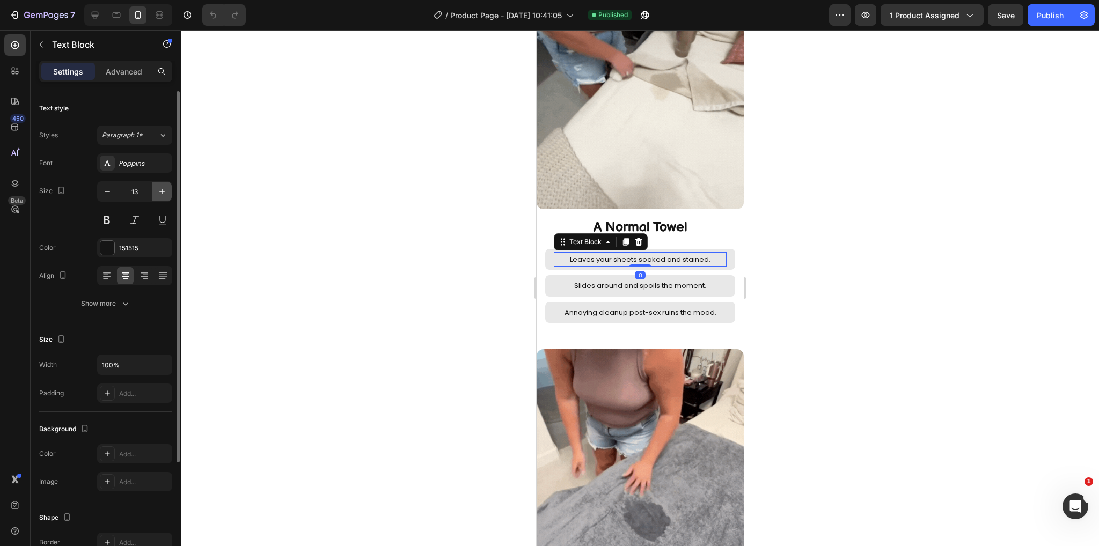
type input "14"
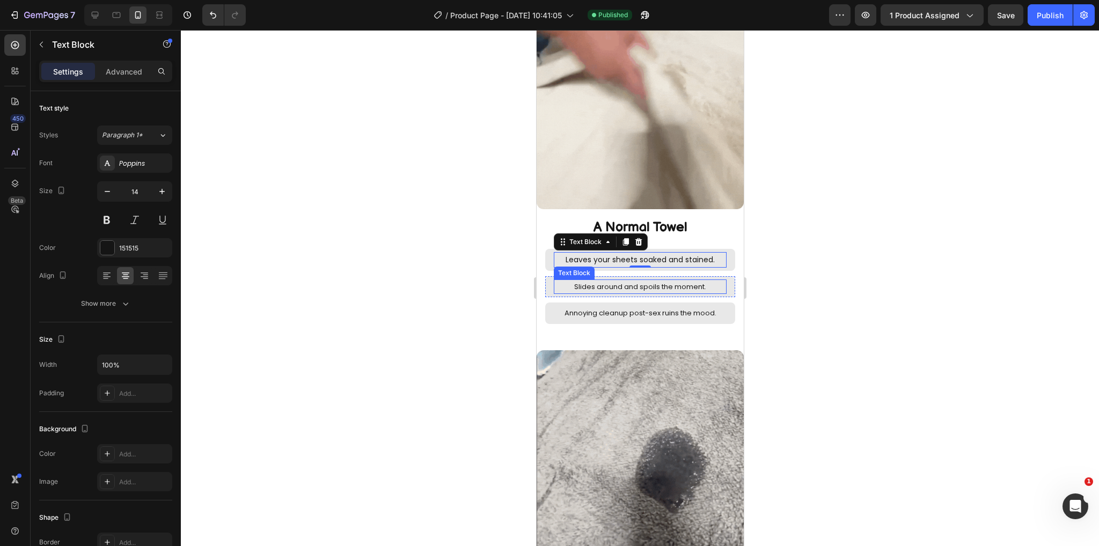
click at [655, 281] on p "Slides around and spoils the moment." at bounding box center [639, 287] width 171 height 12
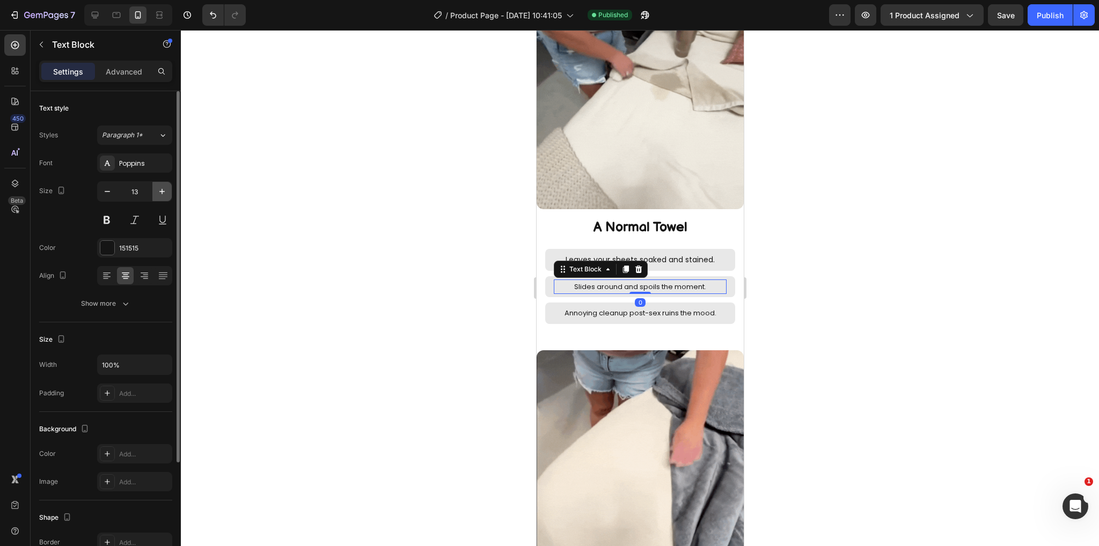
drag, startPoint x: 159, startPoint y: 192, endPoint x: 170, endPoint y: 192, distance: 11.3
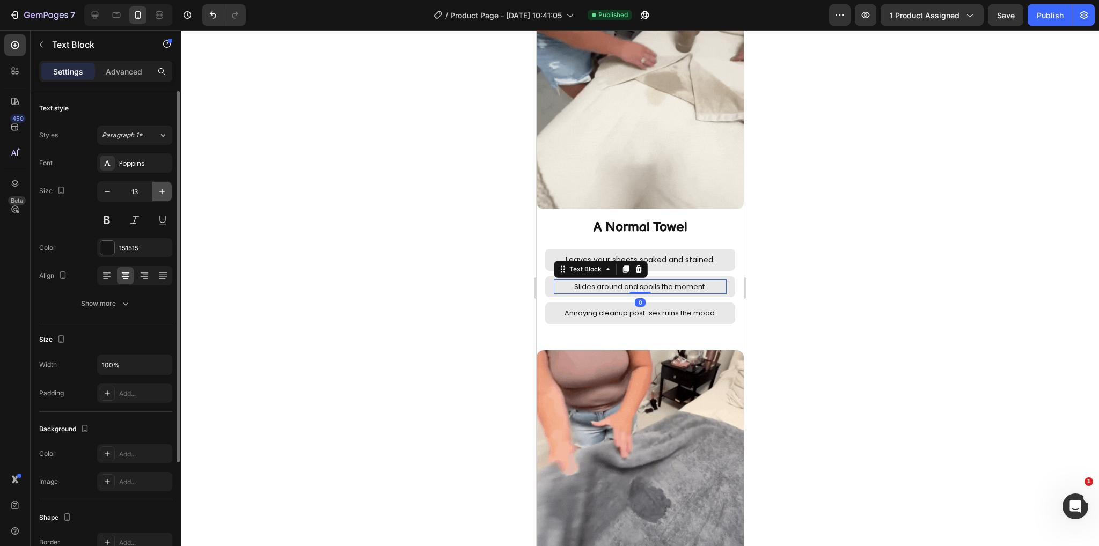
click at [159, 192] on icon "button" at bounding box center [162, 191] width 11 height 11
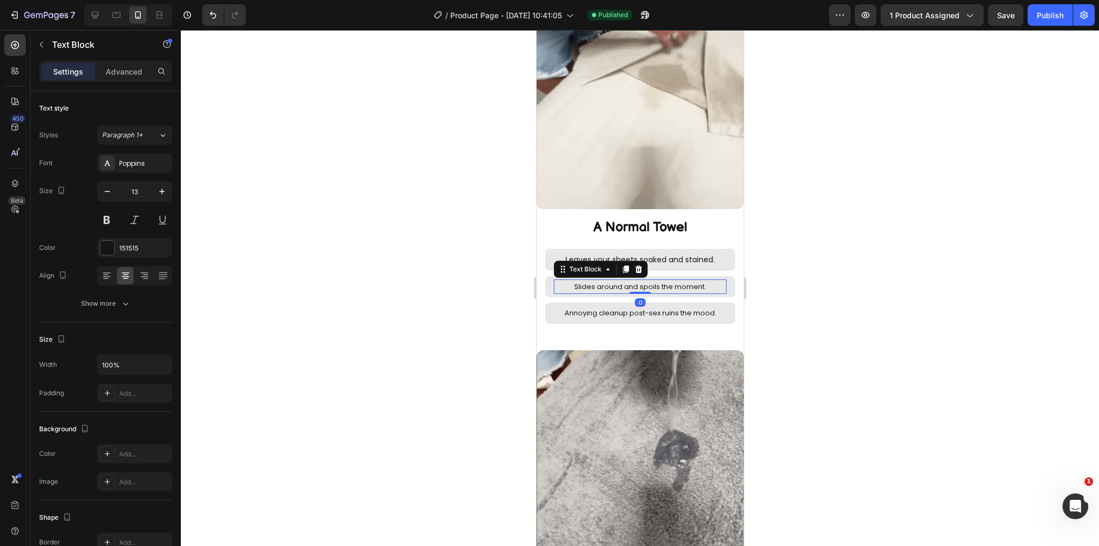
type input "14"
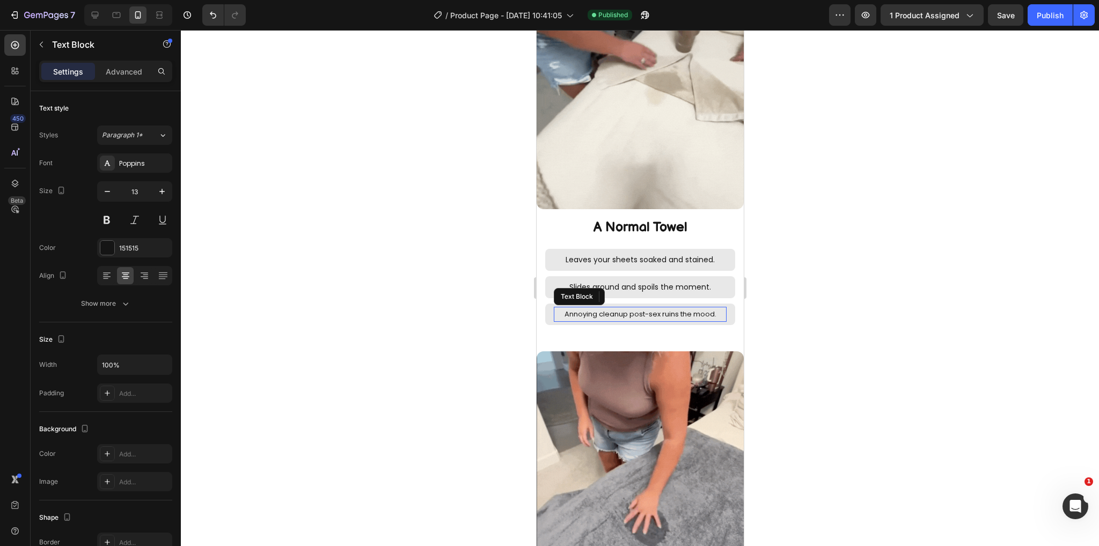
click at [646, 308] on p "Annoying cleanup post-sex ruins the mood." at bounding box center [639, 314] width 171 height 12
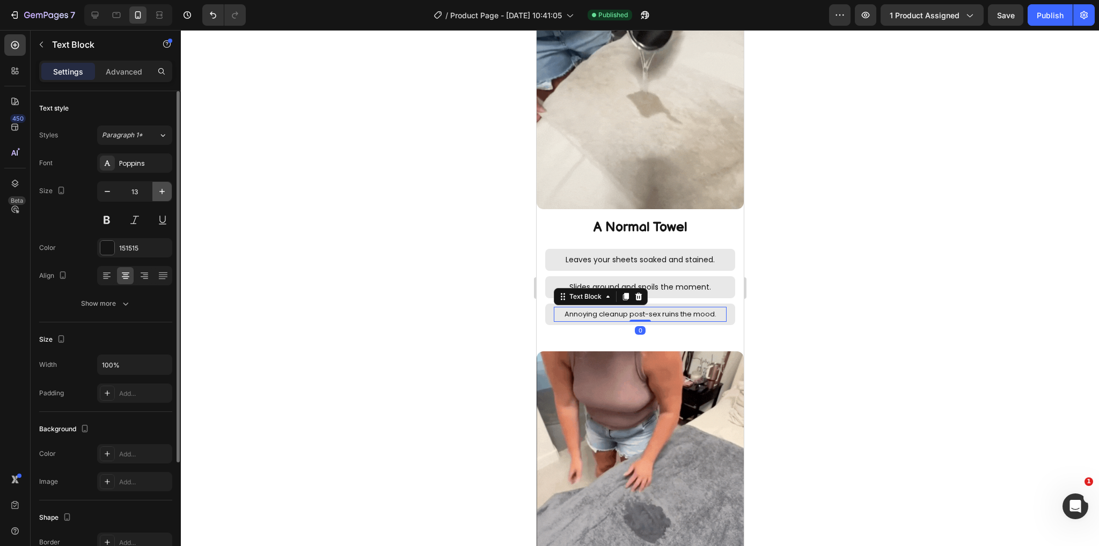
click at [163, 196] on icon "button" at bounding box center [162, 191] width 11 height 11
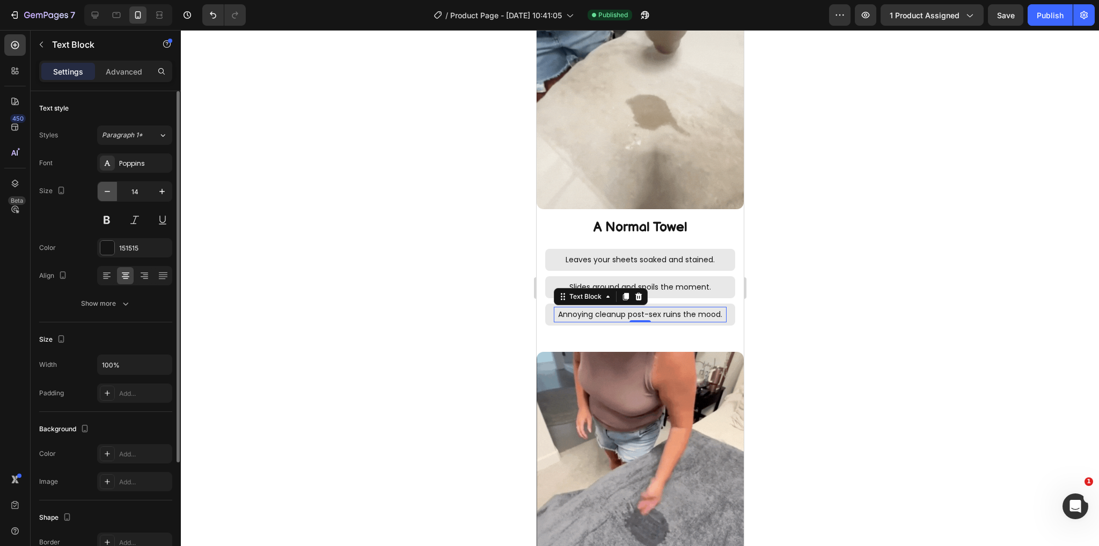
click at [107, 192] on icon "button" at bounding box center [107, 191] width 5 height 1
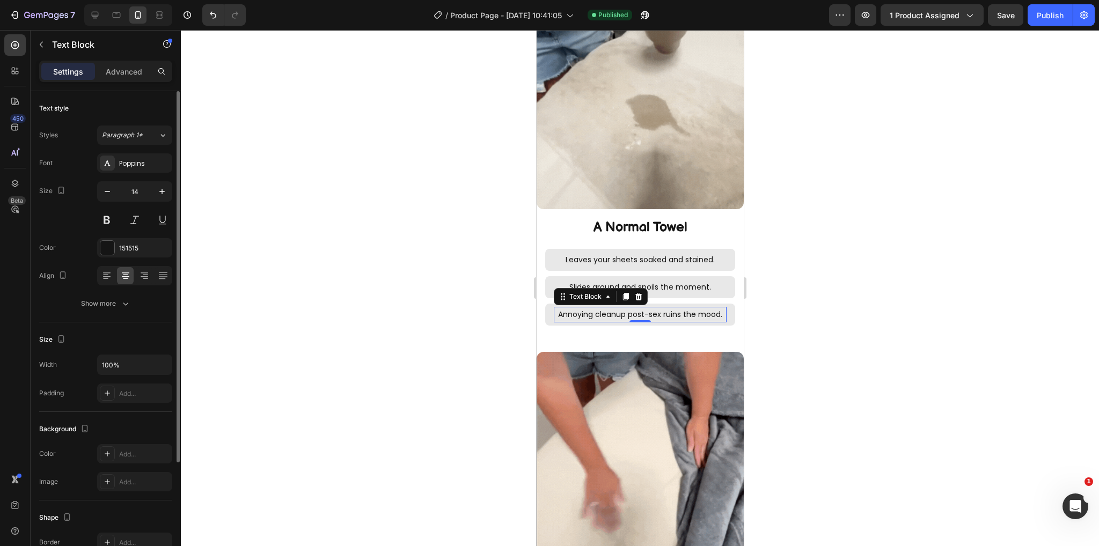
type input "13"
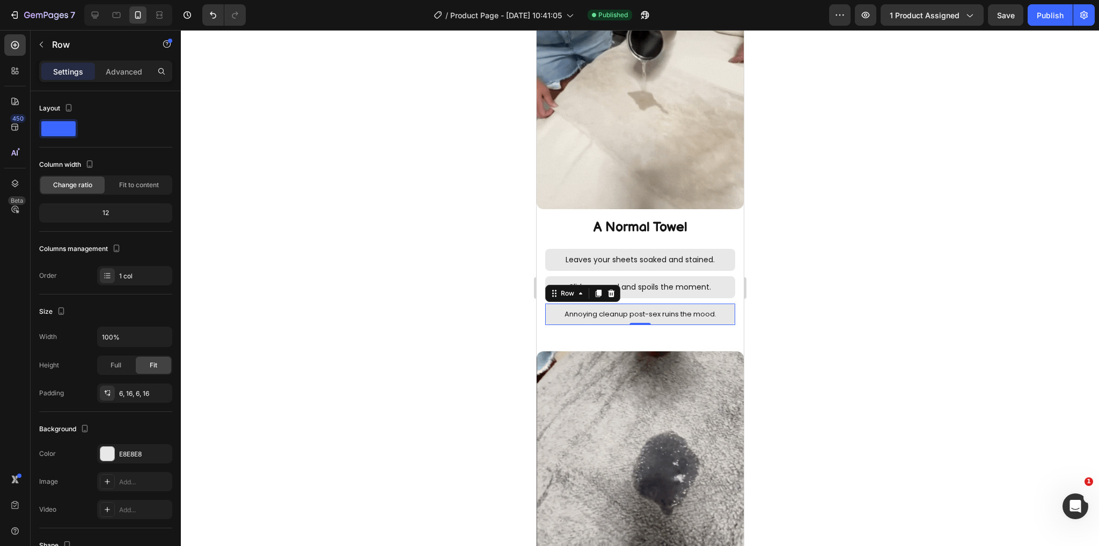
click at [725, 304] on div "Annoying cleanup post-sex ruins the mood. Text Block Row 0" at bounding box center [640, 314] width 190 height 21
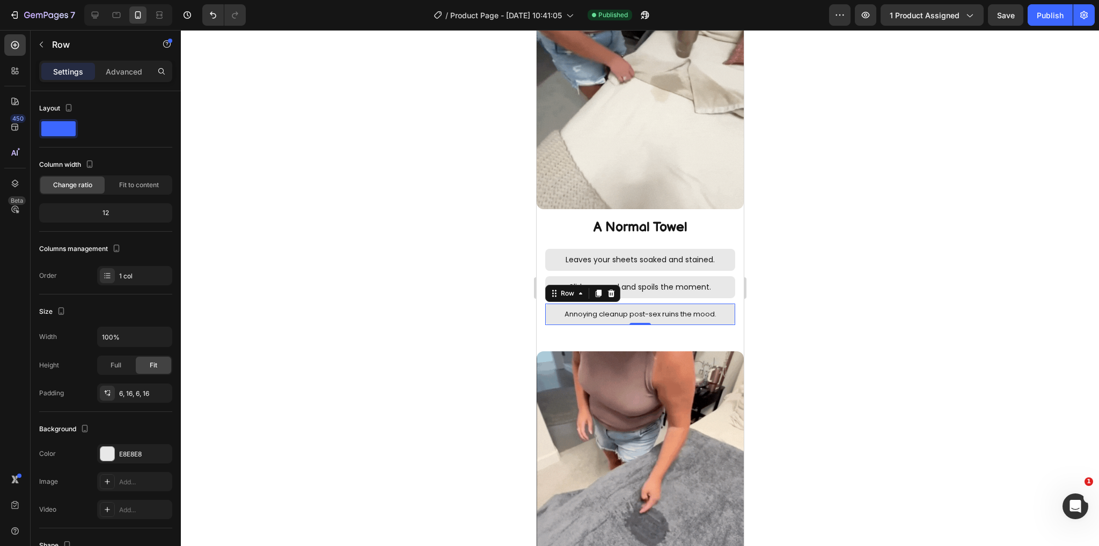
click at [719, 306] on div "Annoying cleanup post-sex ruins the mood. Text Block Row 0" at bounding box center [640, 314] width 190 height 21
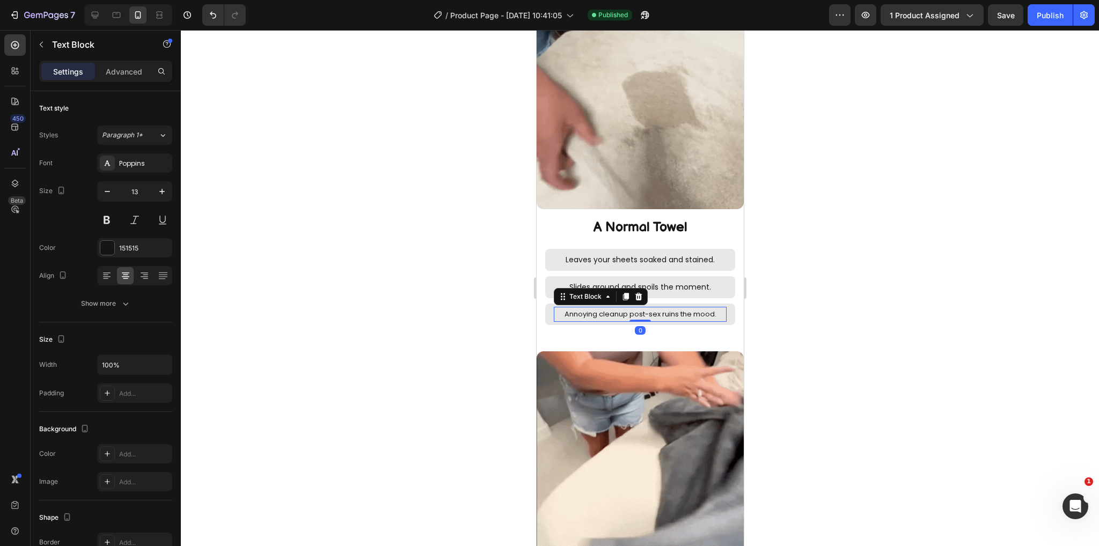
click at [708, 308] on p "Annoying cleanup post-sex ruins the mood." at bounding box center [639, 314] width 171 height 12
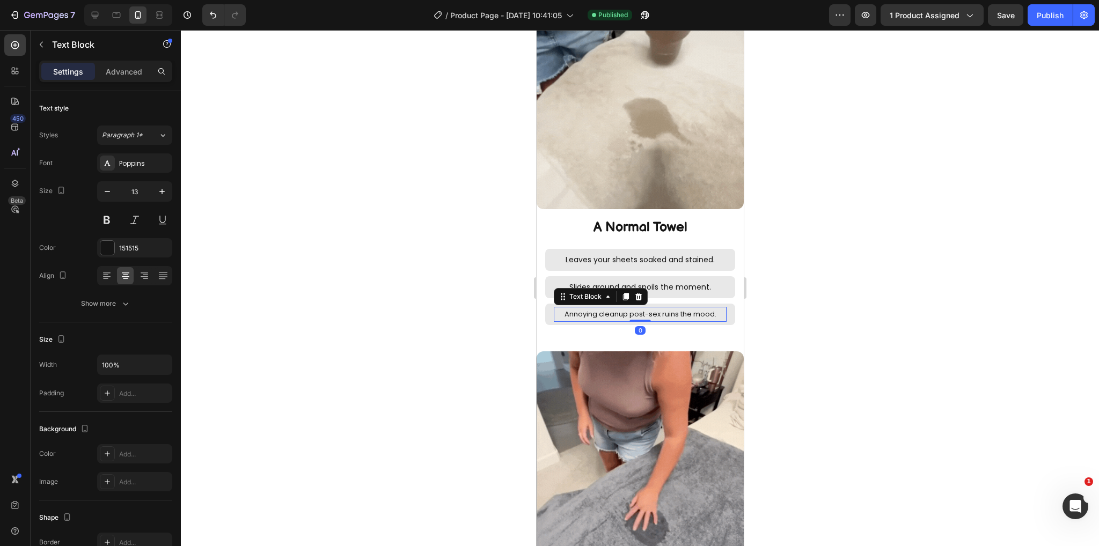
click at [712, 308] on p "Annoying cleanup post-sex ruins the mood." at bounding box center [639, 314] width 171 height 12
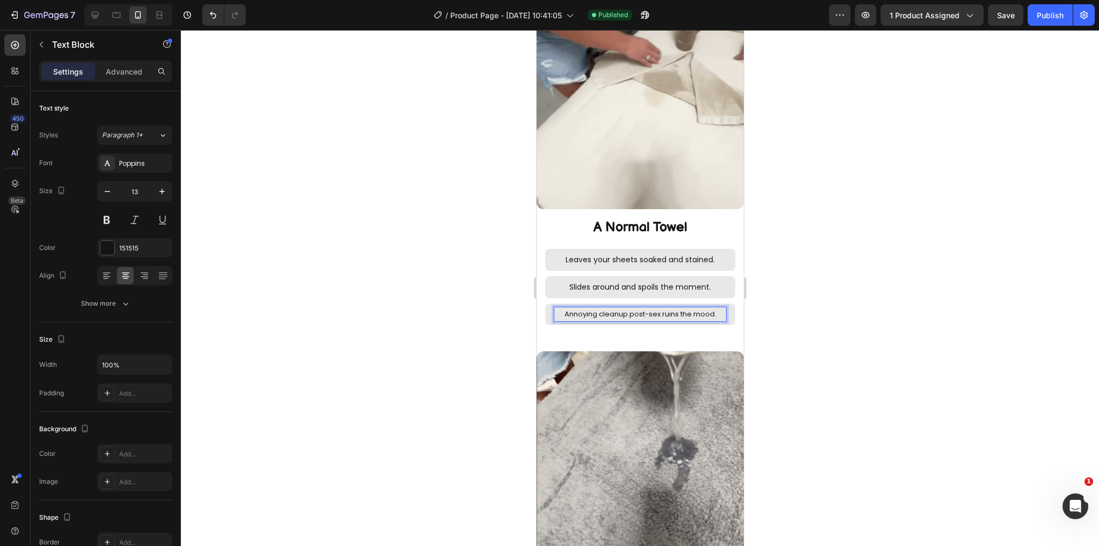
click at [715, 308] on p "Annoying cleanup post-sex ruins the mood." at bounding box center [639, 314] width 171 height 12
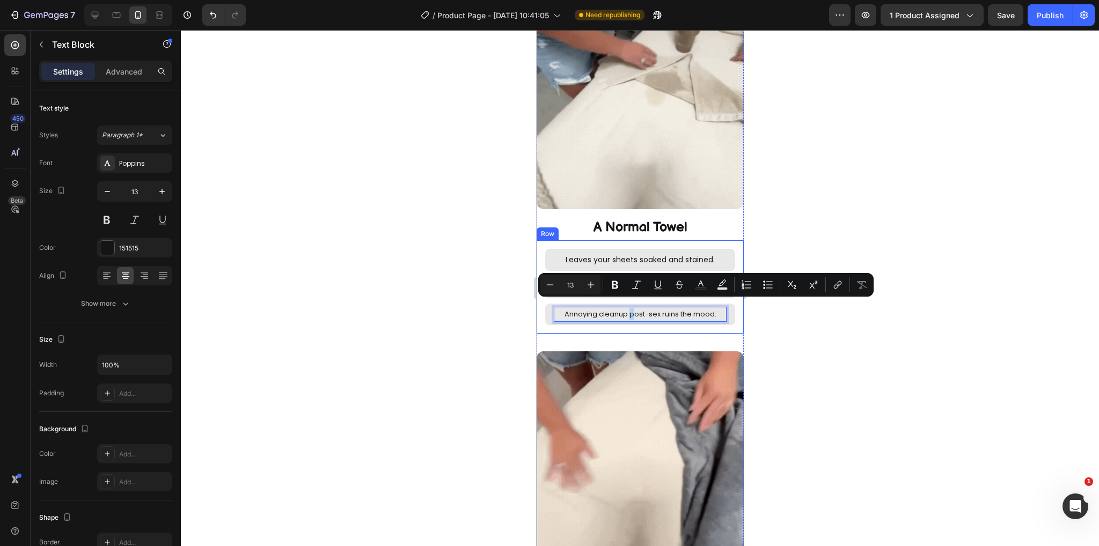
drag, startPoint x: 625, startPoint y: 304, endPoint x: 630, endPoint y: 322, distance: 18.7
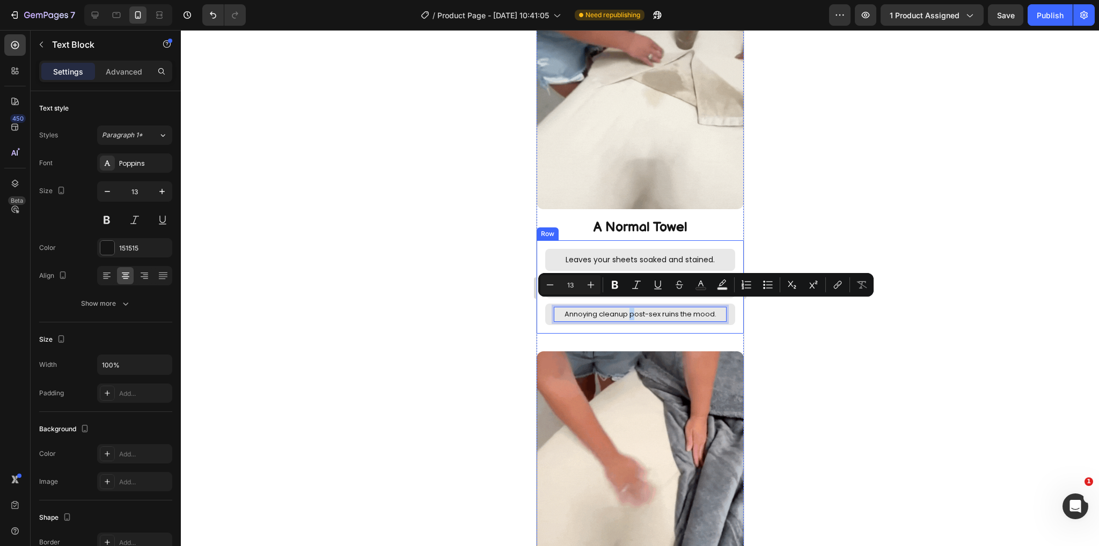
click at [630, 322] on div "Leaves your sheets soaked and stained. Text Block Row Slides around and spoils …" at bounding box center [639, 286] width 207 height 93
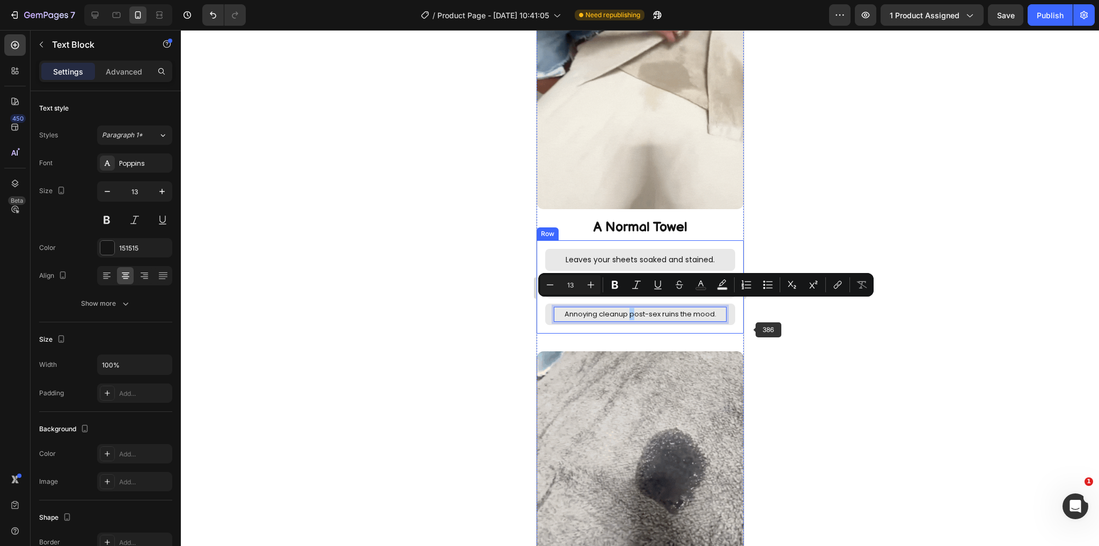
click at [767, 335] on div at bounding box center [640, 288] width 918 height 516
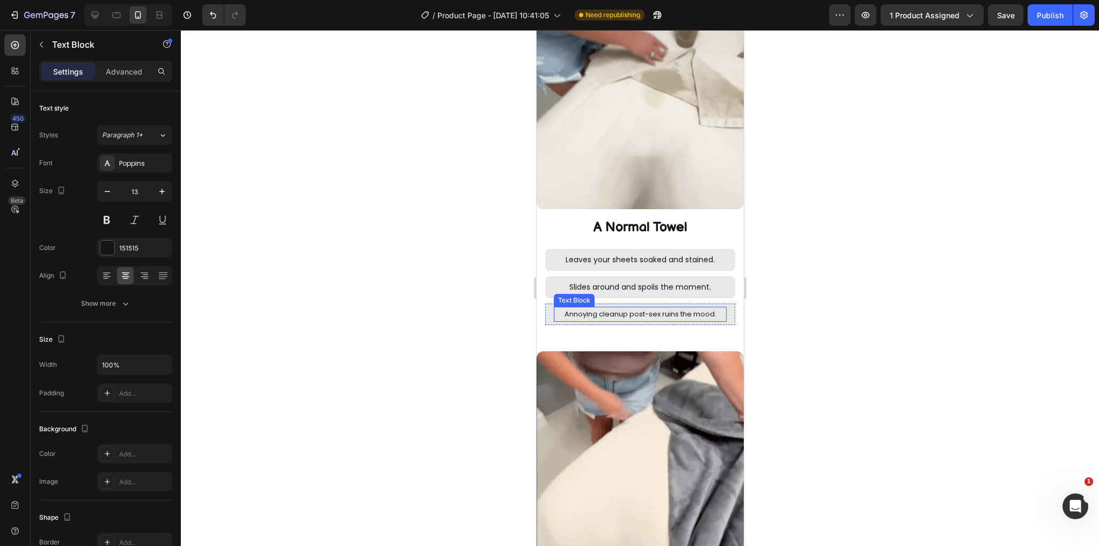
click at [656, 308] on p "Annoying cleanup post-sex ruins the mood." at bounding box center [639, 314] width 171 height 12
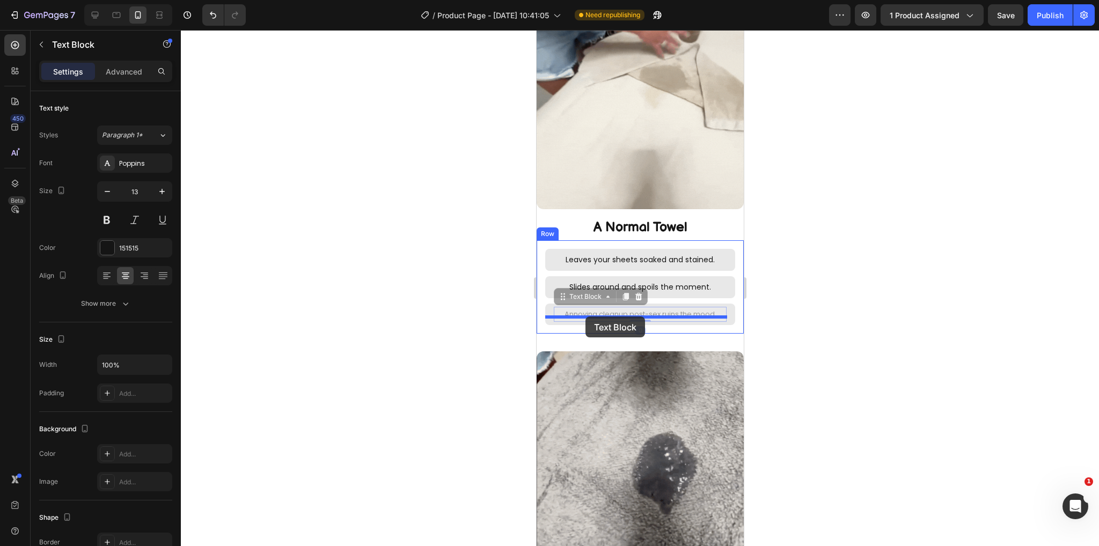
drag, startPoint x: 580, startPoint y: 291, endPoint x: 585, endPoint y: 317, distance: 25.8
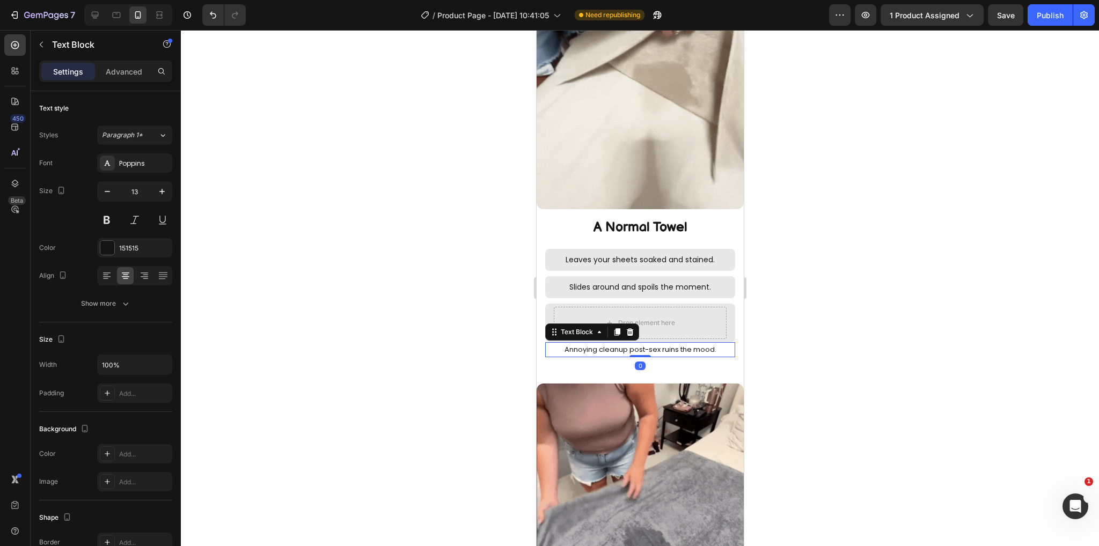
click at [899, 360] on div at bounding box center [640, 288] width 918 height 516
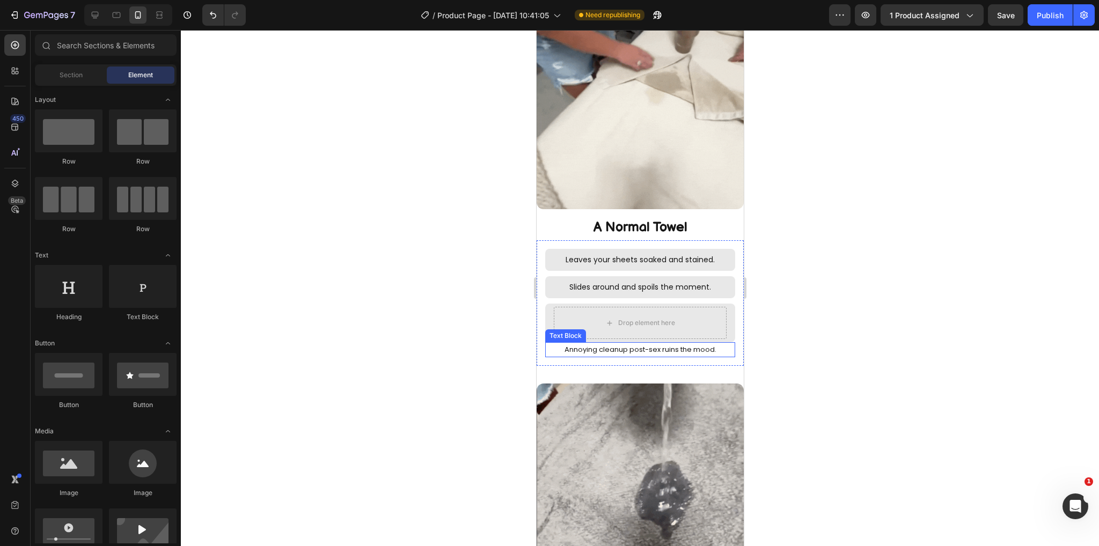
click at [684, 344] on p "Annoying cleanup post-sex ruins the mood." at bounding box center [640, 350] width 188 height 12
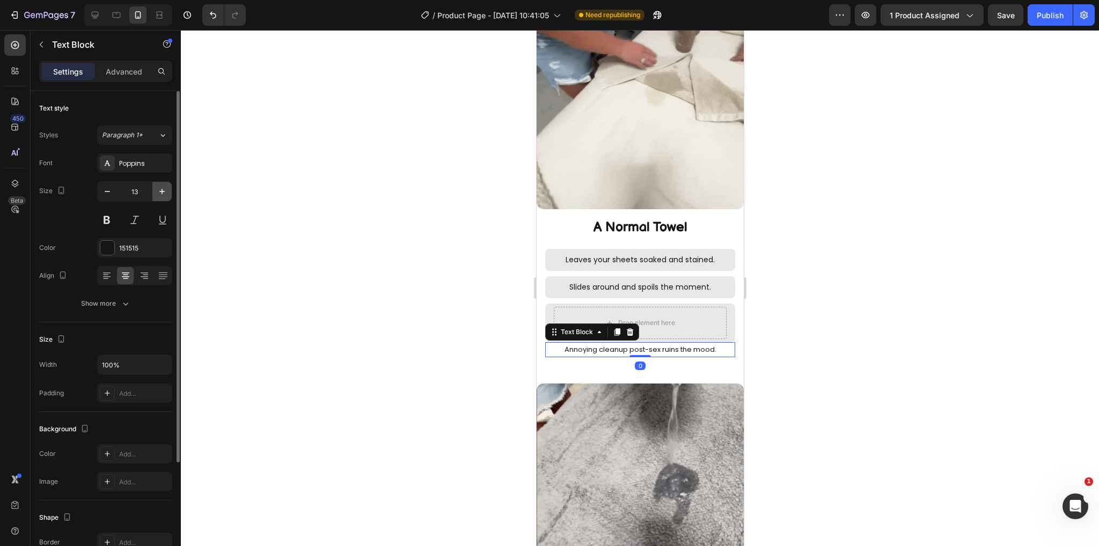
click at [160, 194] on icon "button" at bounding box center [162, 191] width 11 height 11
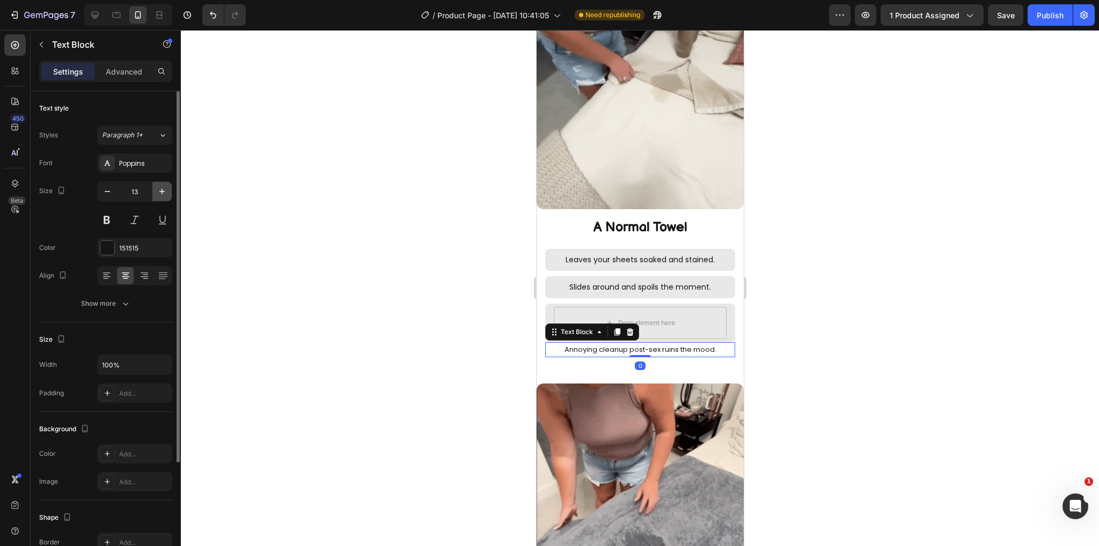
type input "14"
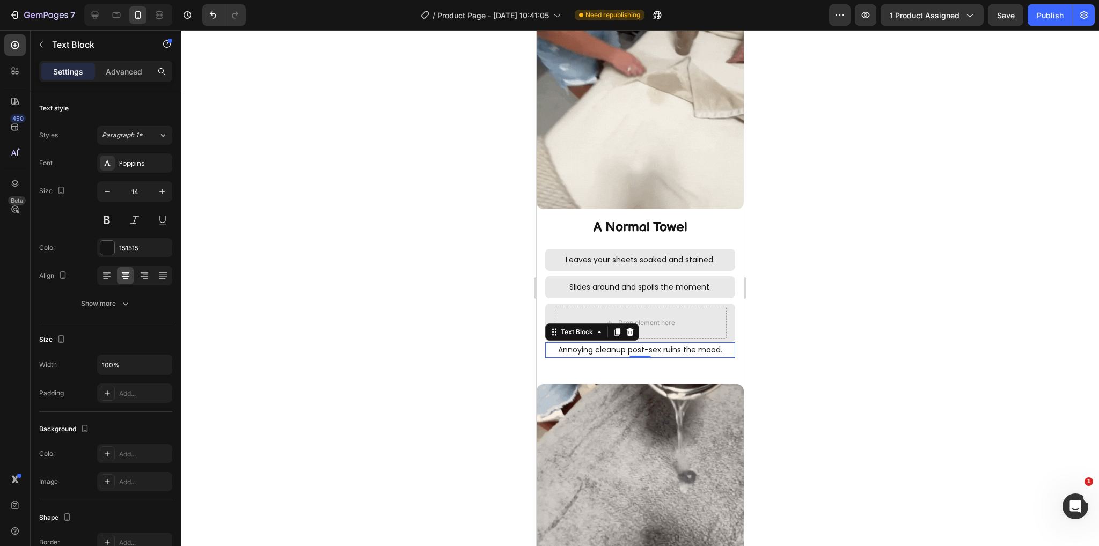
click at [913, 325] on div at bounding box center [640, 288] width 918 height 516
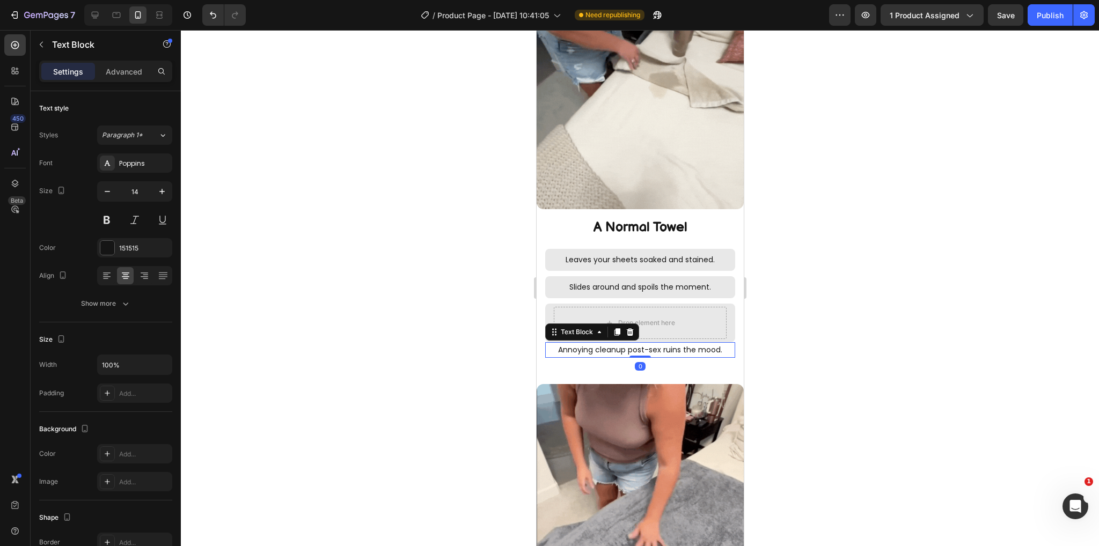
click at [705, 344] on p "Annoying cleanup post-sex ruins the mood." at bounding box center [640, 350] width 188 height 13
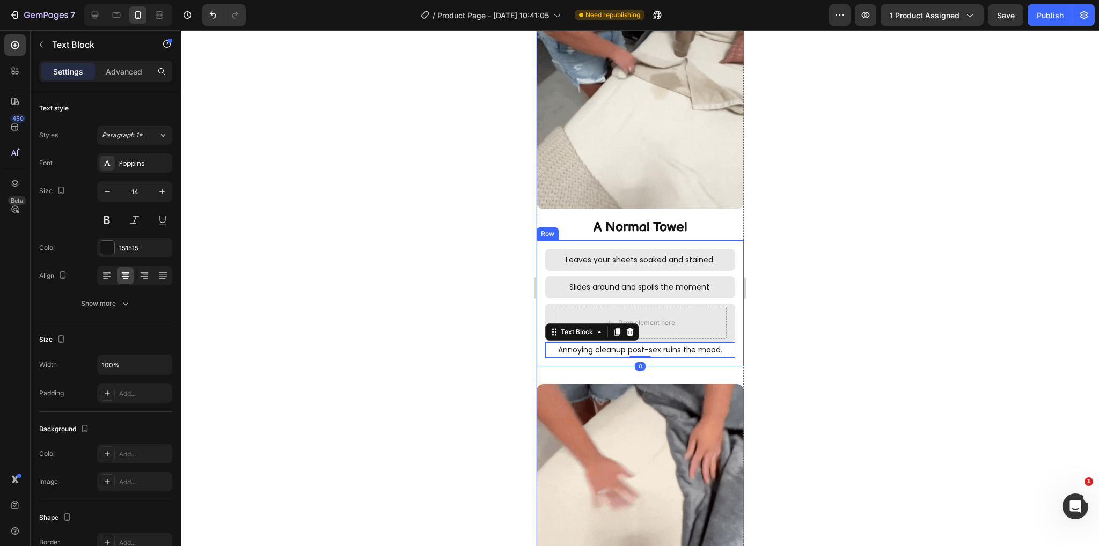
click at [938, 346] on div at bounding box center [640, 288] width 918 height 516
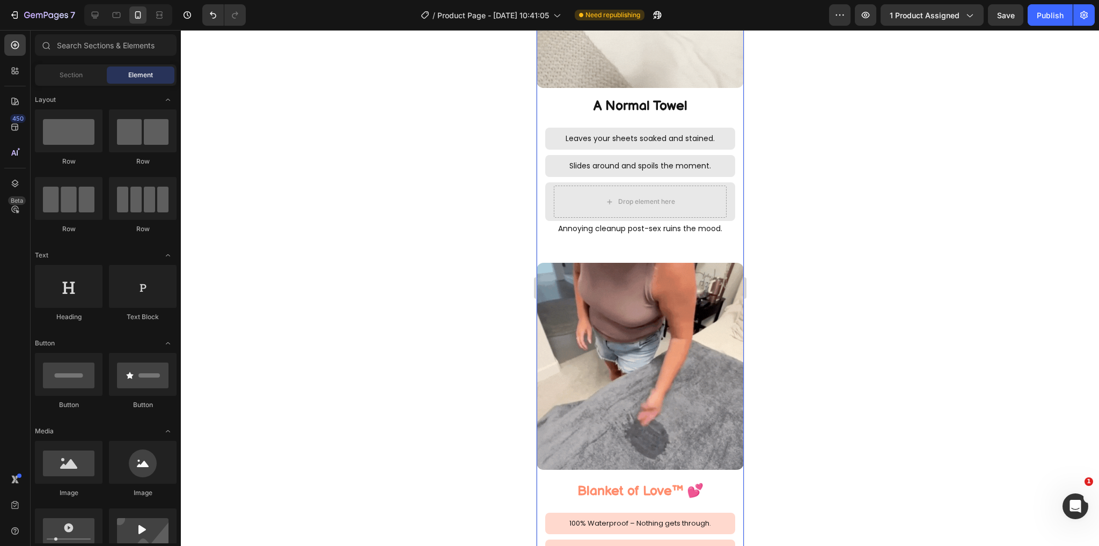
scroll to position [1547, 0]
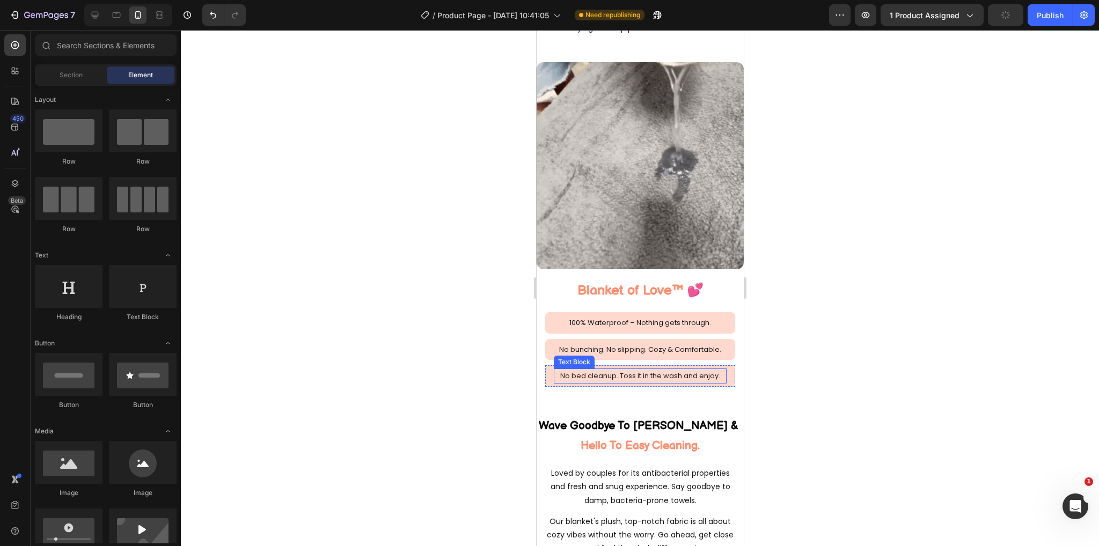
click at [688, 370] on p "No bed cleanup. Toss it in the wash and enjoy." at bounding box center [639, 376] width 171 height 12
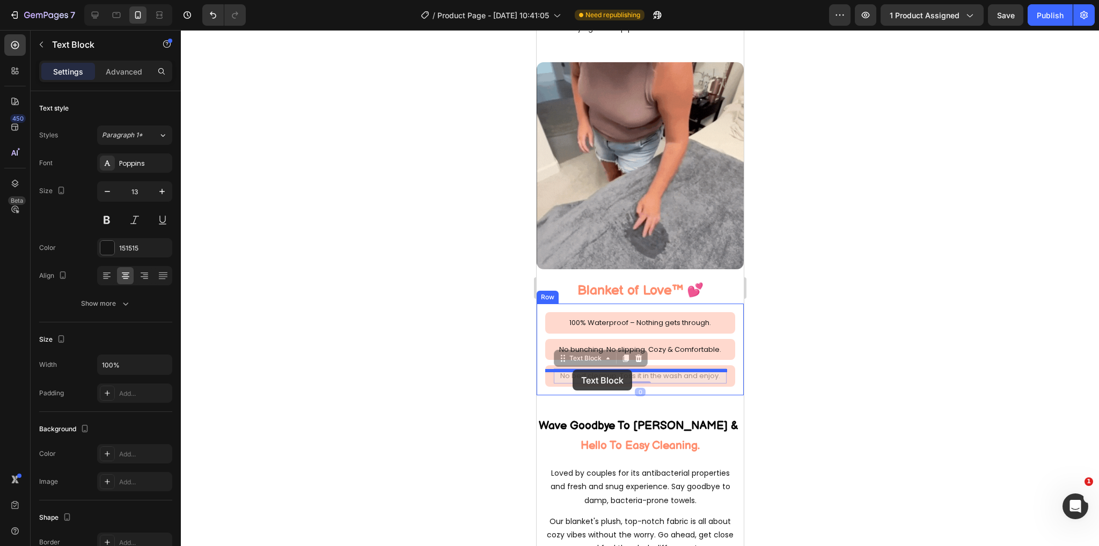
drag, startPoint x: 567, startPoint y: 343, endPoint x: 572, endPoint y: 370, distance: 27.3
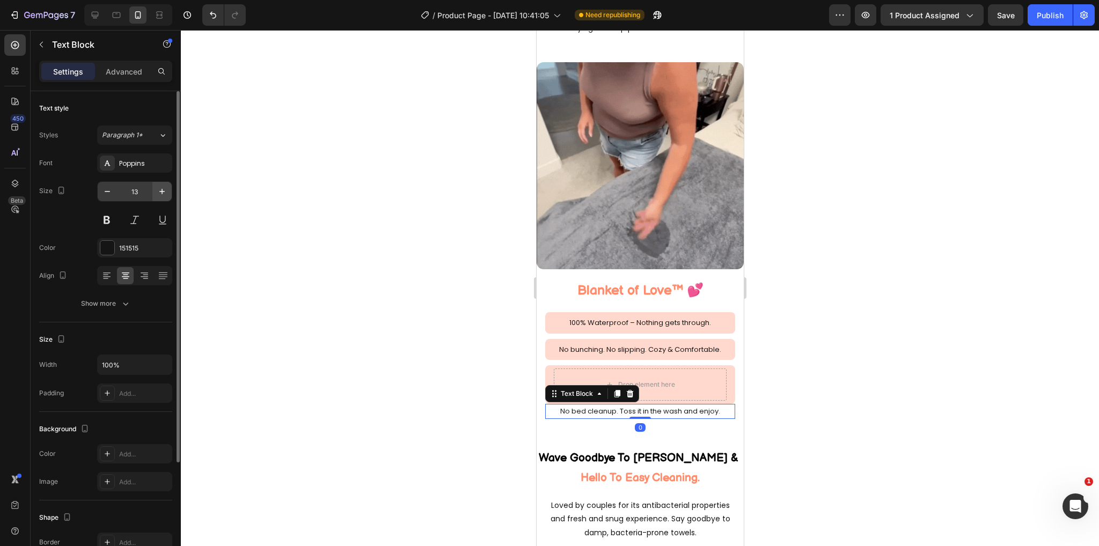
click at [158, 196] on icon "button" at bounding box center [162, 191] width 11 height 11
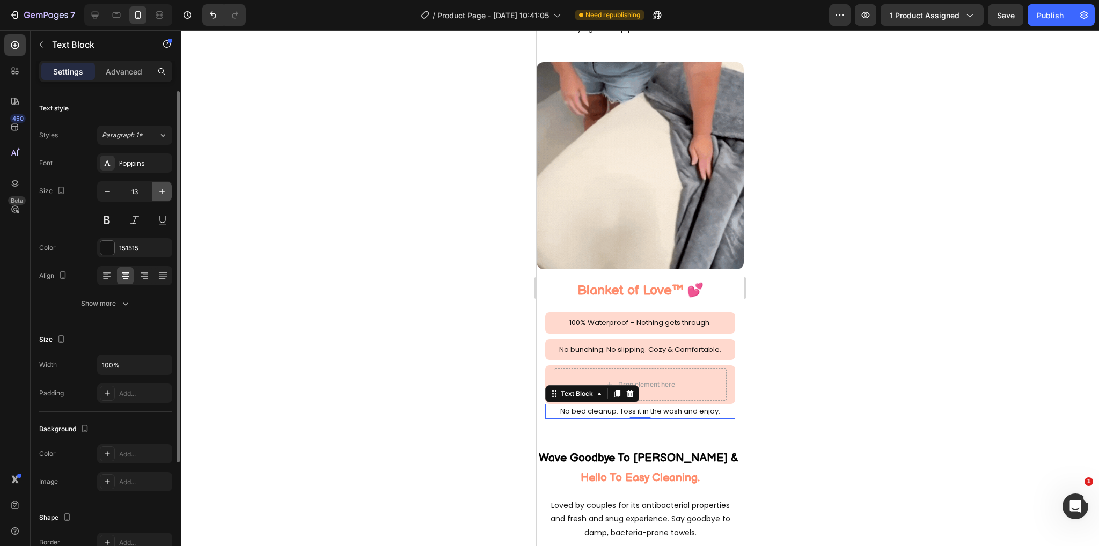
type input "14"
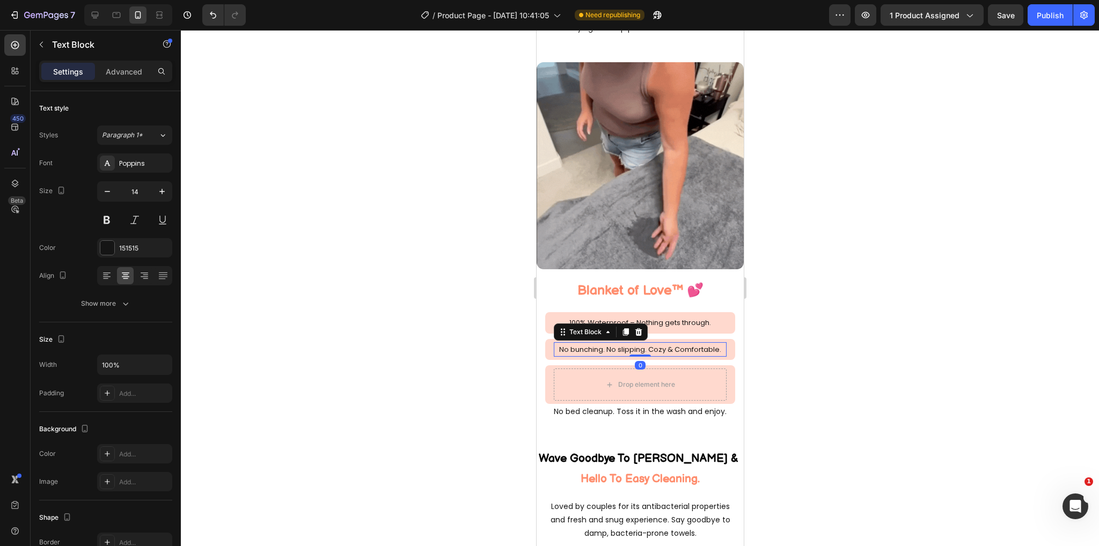
click at [681, 344] on p "No bunching. No slipping. Cozy & Comfortable." at bounding box center [639, 350] width 171 height 12
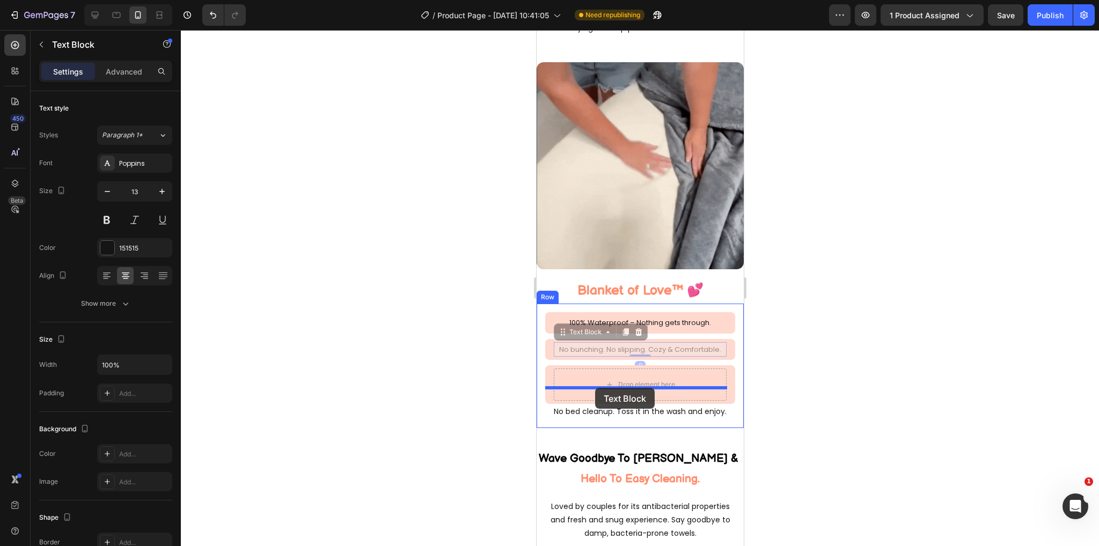
drag, startPoint x: 594, startPoint y: 318, endPoint x: 595, endPoint y: 388, distance: 69.8
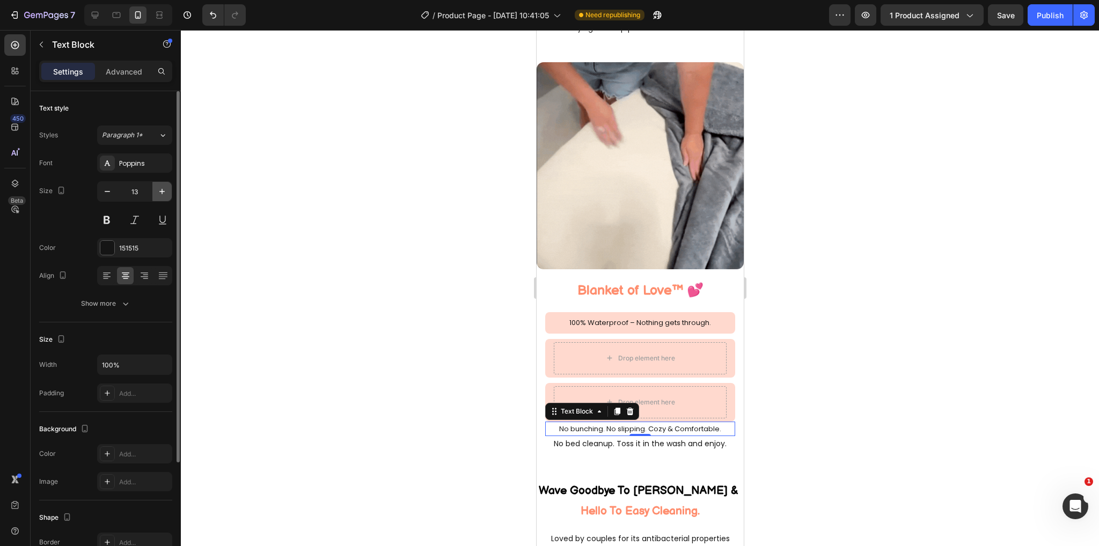
click at [162, 189] on icon "button" at bounding box center [161, 191] width 5 height 5
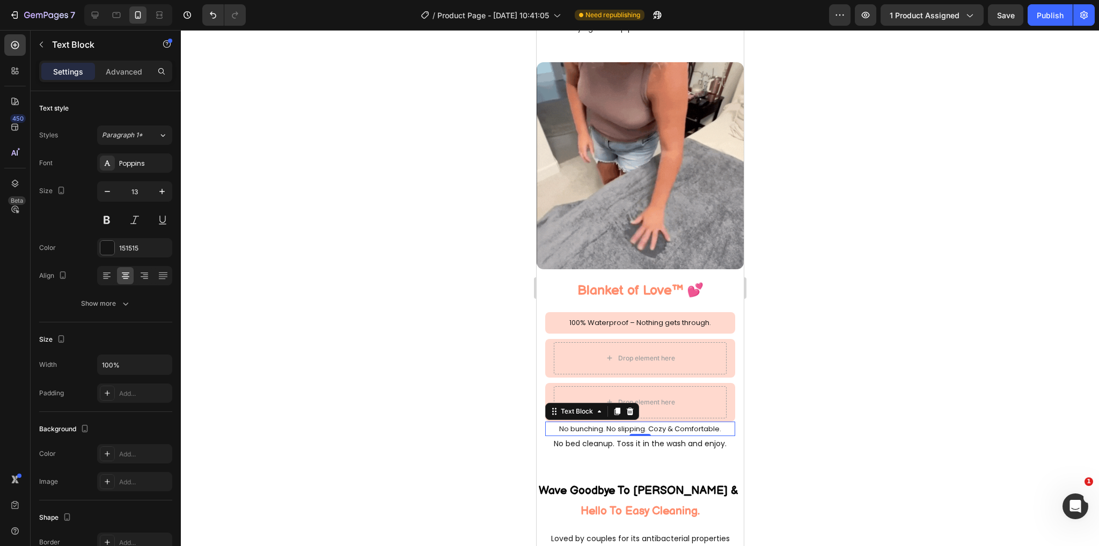
type input "14"
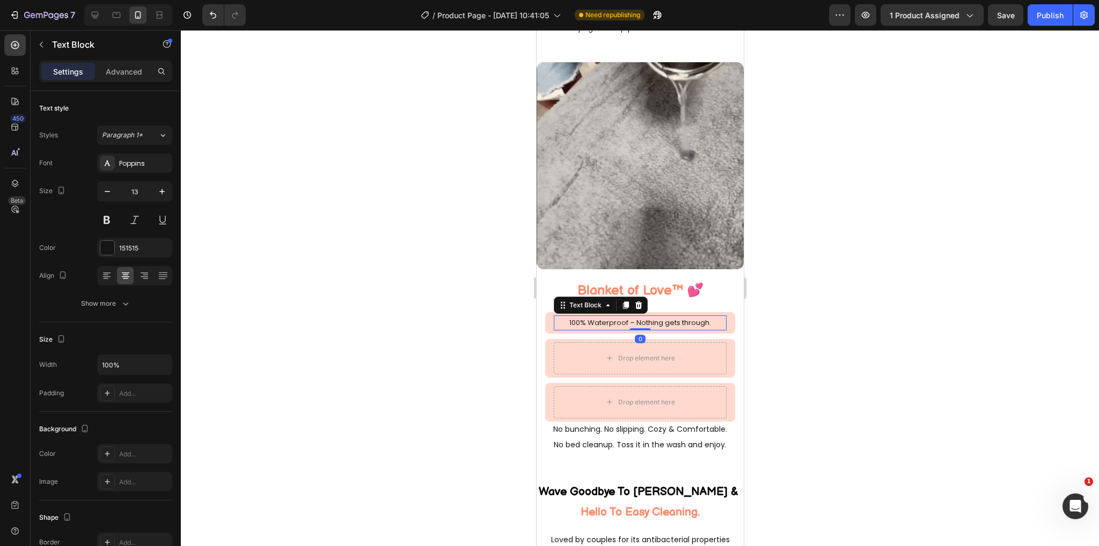
click at [617, 317] on p "100% Waterproof – Nothing gets through." at bounding box center [639, 323] width 171 height 12
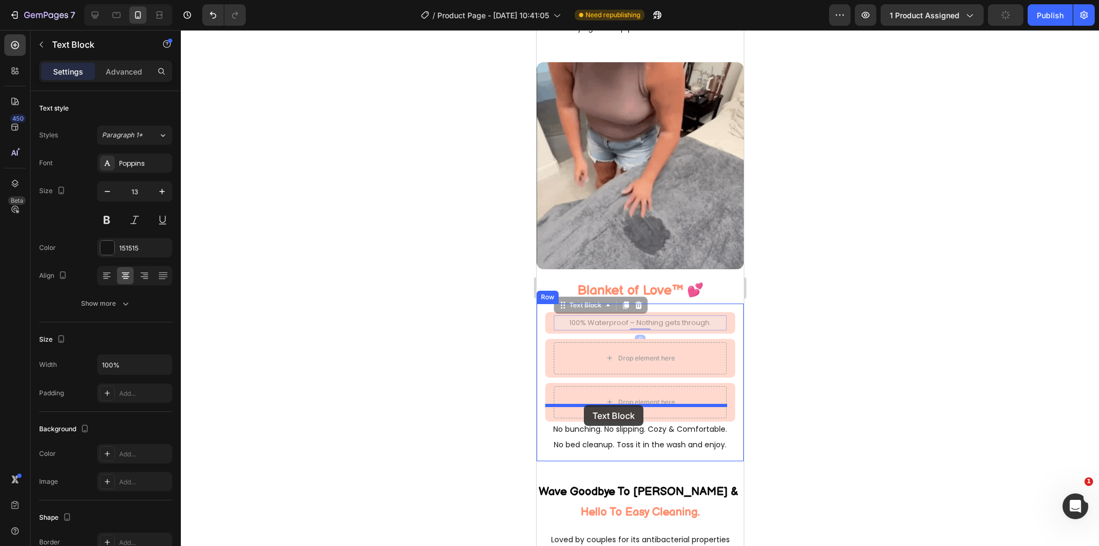
drag, startPoint x: 590, startPoint y: 290, endPoint x: 584, endPoint y: 404, distance: 113.9
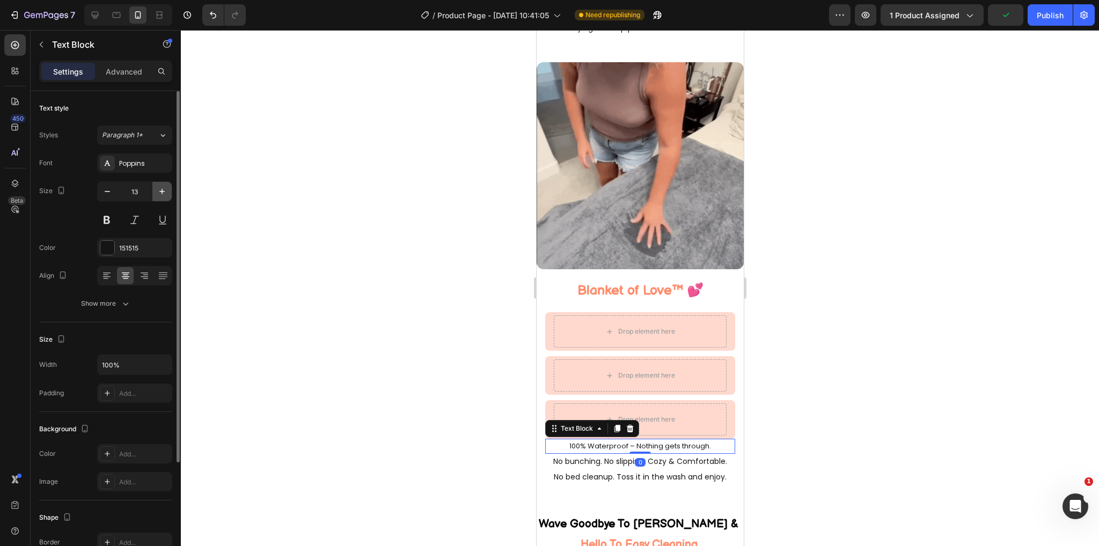
click at [159, 194] on icon "button" at bounding box center [162, 191] width 11 height 11
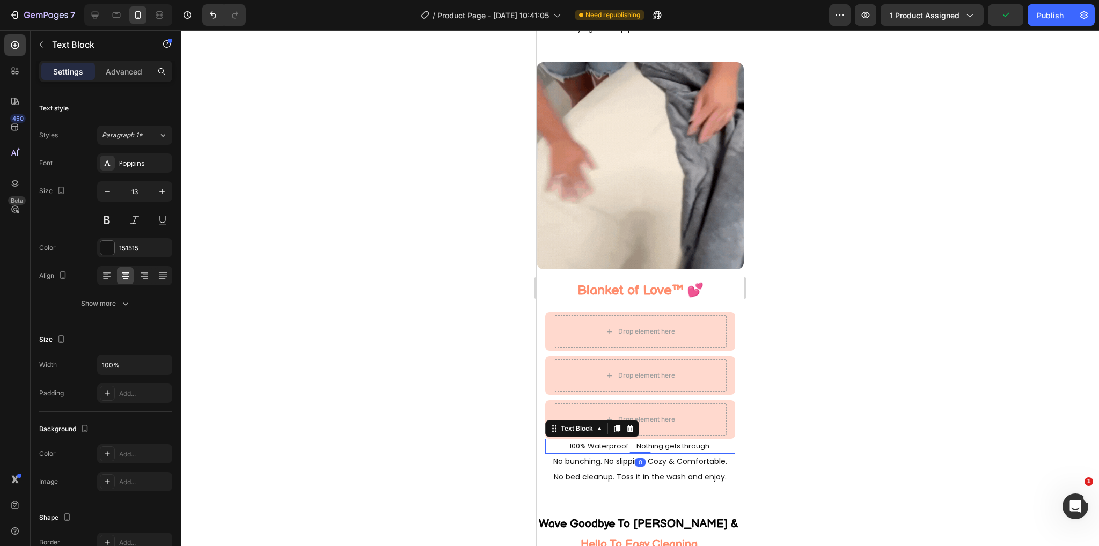
type input "14"
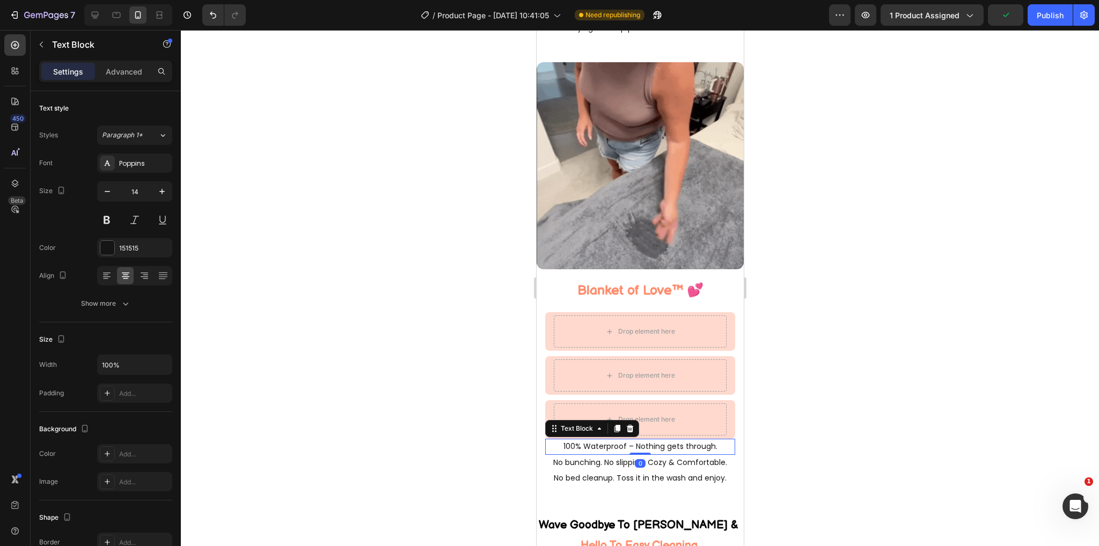
click at [837, 340] on div at bounding box center [640, 288] width 918 height 516
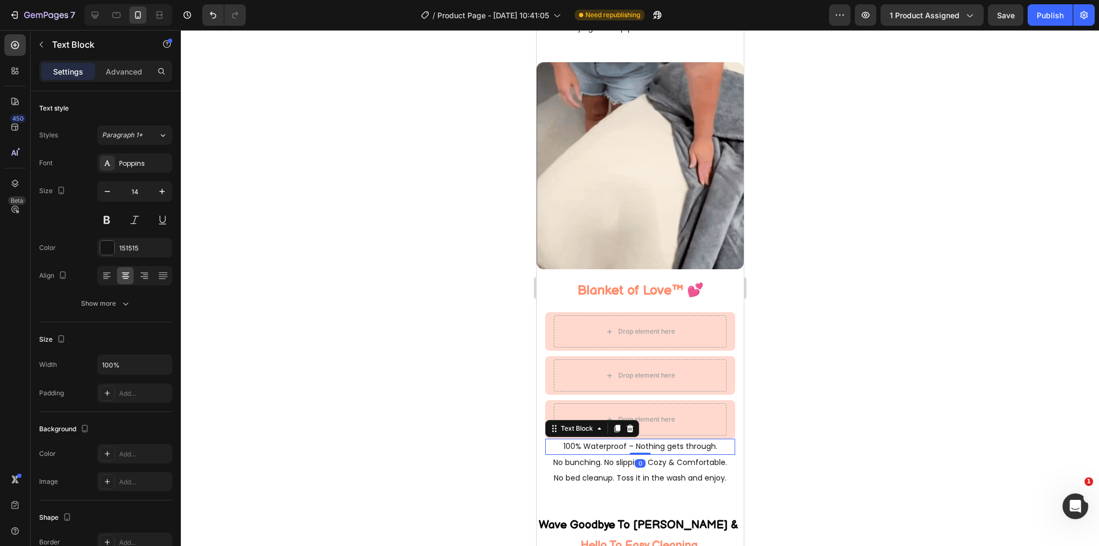
click at [683, 440] on p "100% Waterproof – Nothing gets through." at bounding box center [640, 446] width 188 height 13
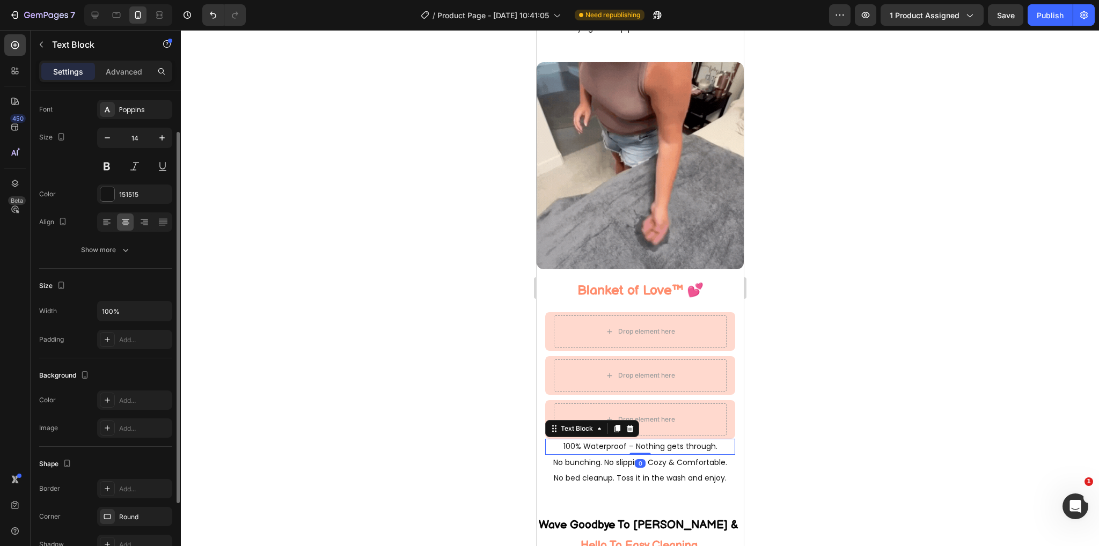
scroll to position [107, 0]
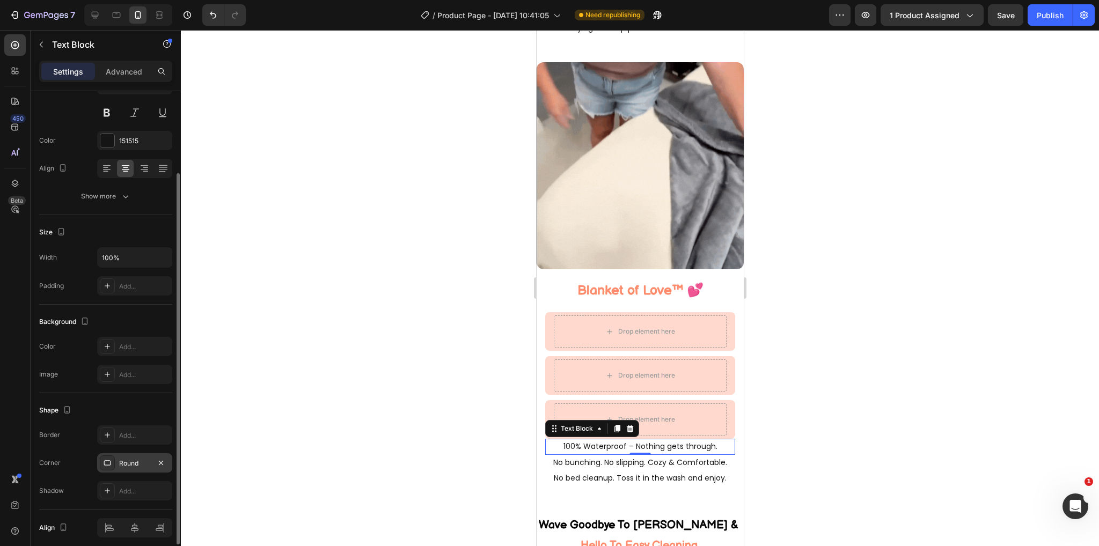
click at [132, 461] on div "Round" at bounding box center [134, 464] width 31 height 10
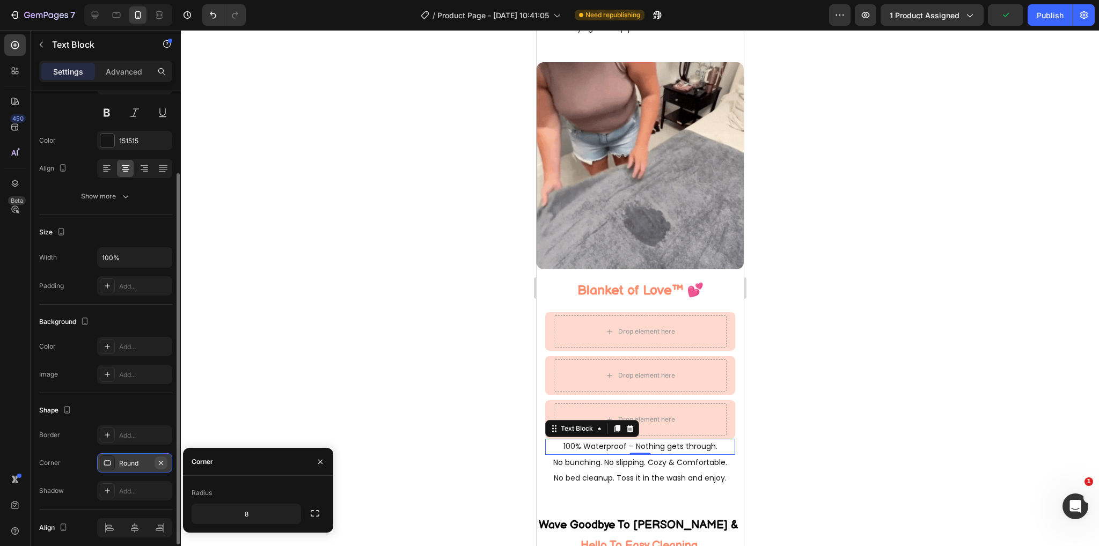
click at [159, 464] on icon "button" at bounding box center [161, 463] width 9 height 9
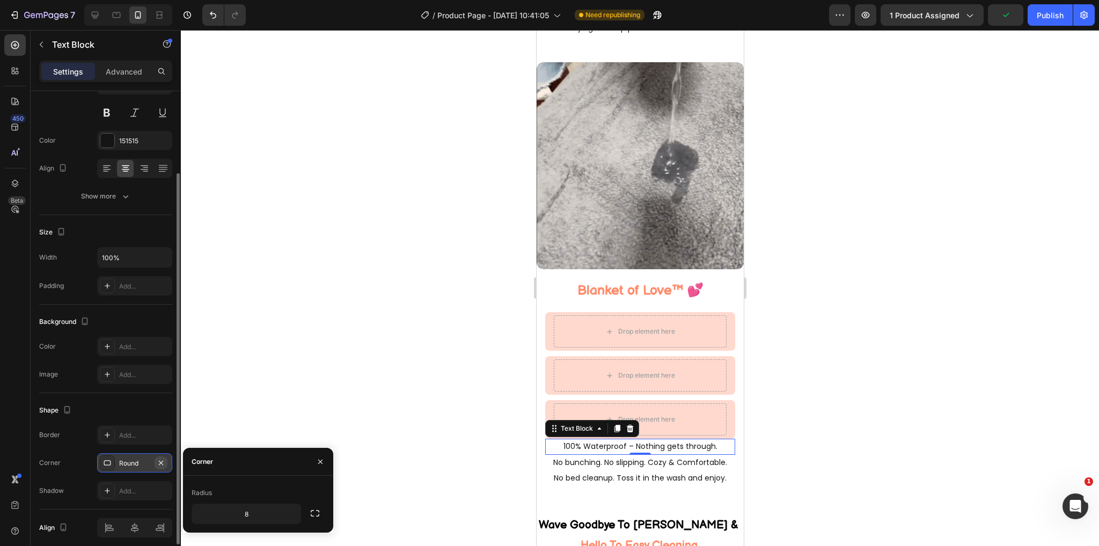
type input "0"
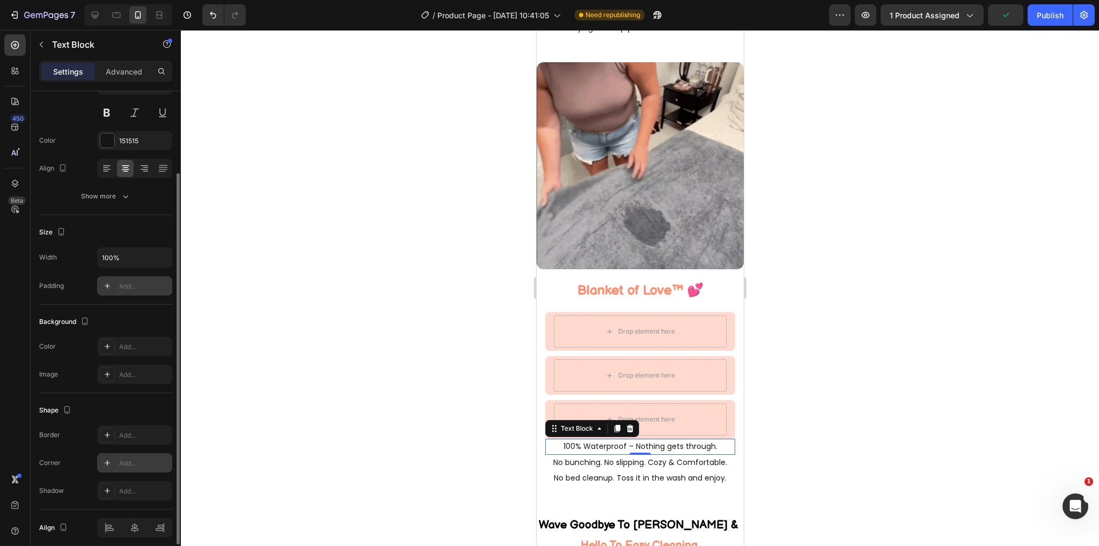
scroll to position [0, 0]
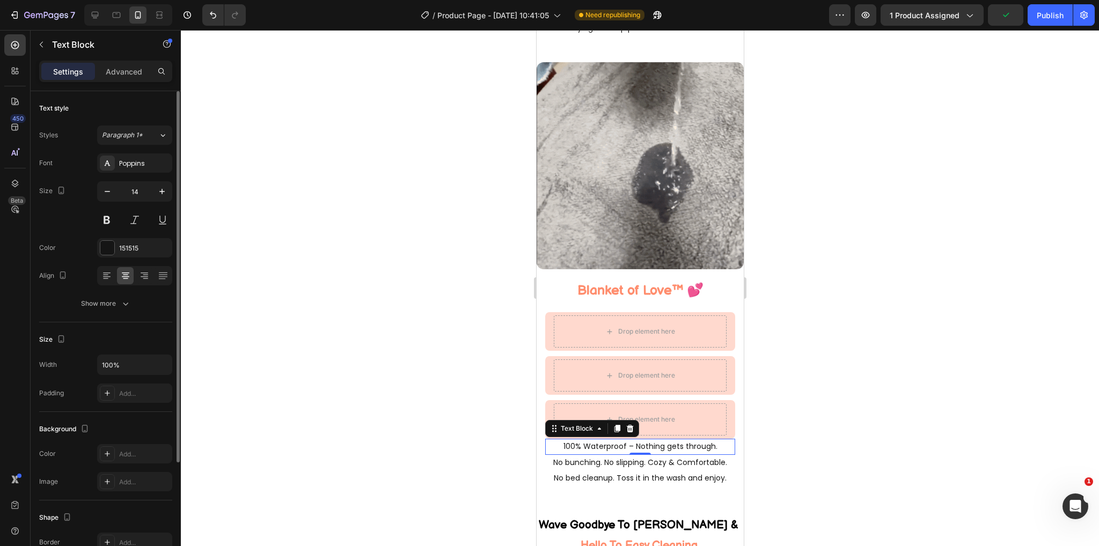
click at [117, 81] on div "Settings Advanced" at bounding box center [105, 71] width 133 height 21
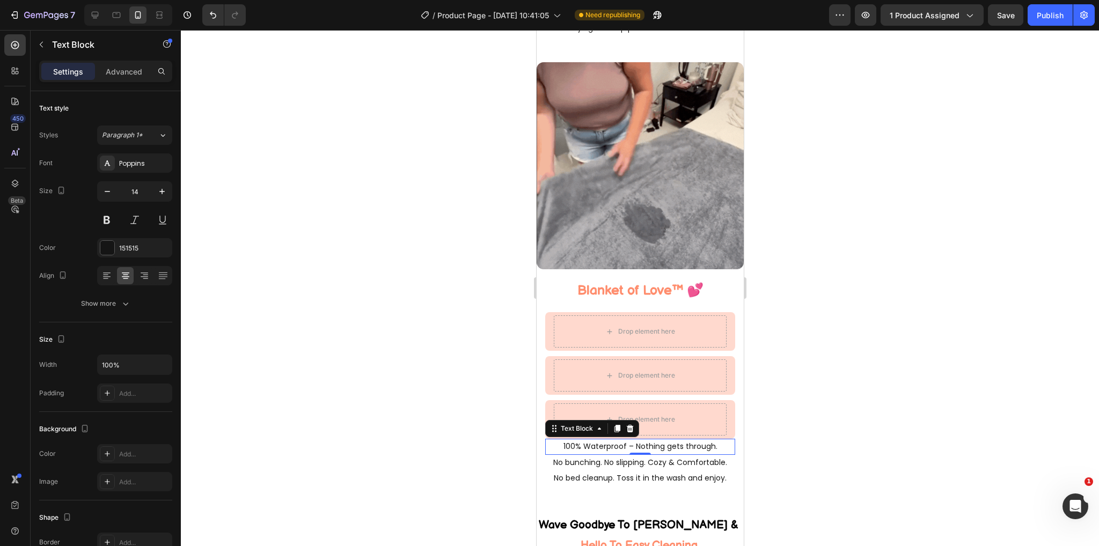
click at [511, 398] on div at bounding box center [640, 288] width 918 height 516
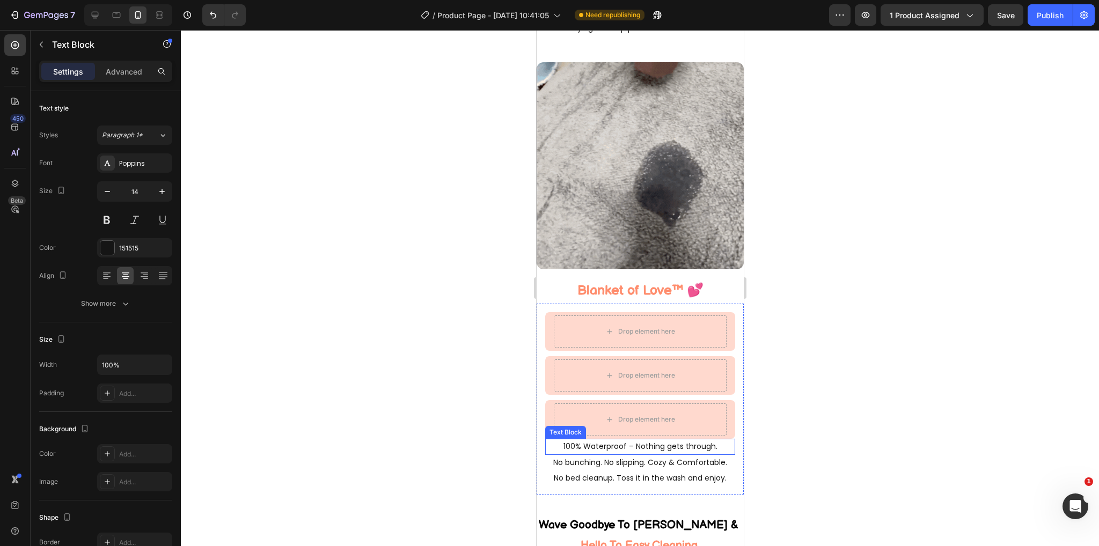
click at [721, 440] on p "100% Waterproof – Nothing gets through." at bounding box center [640, 446] width 188 height 13
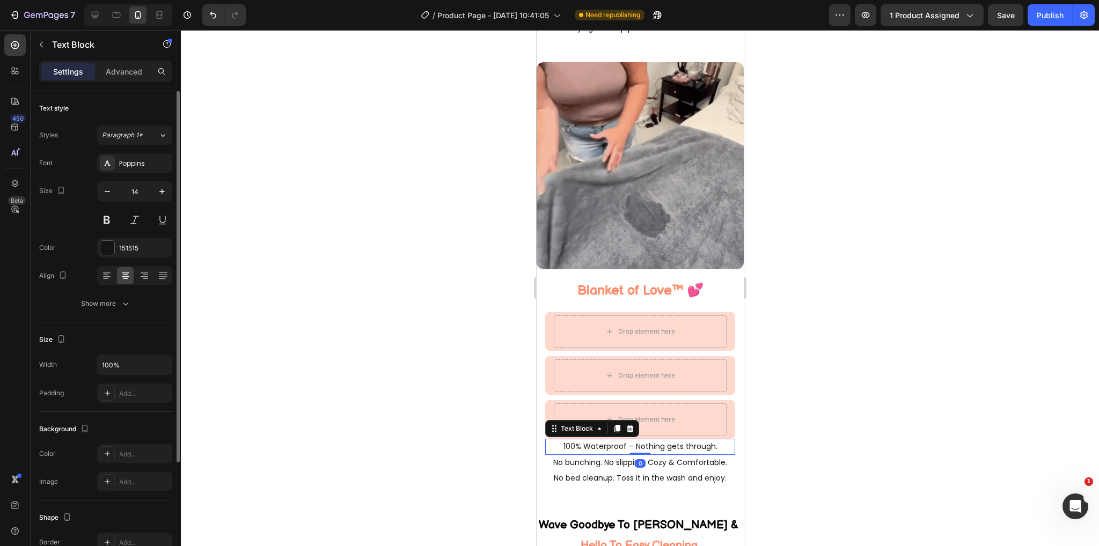
scroll to position [149, 0]
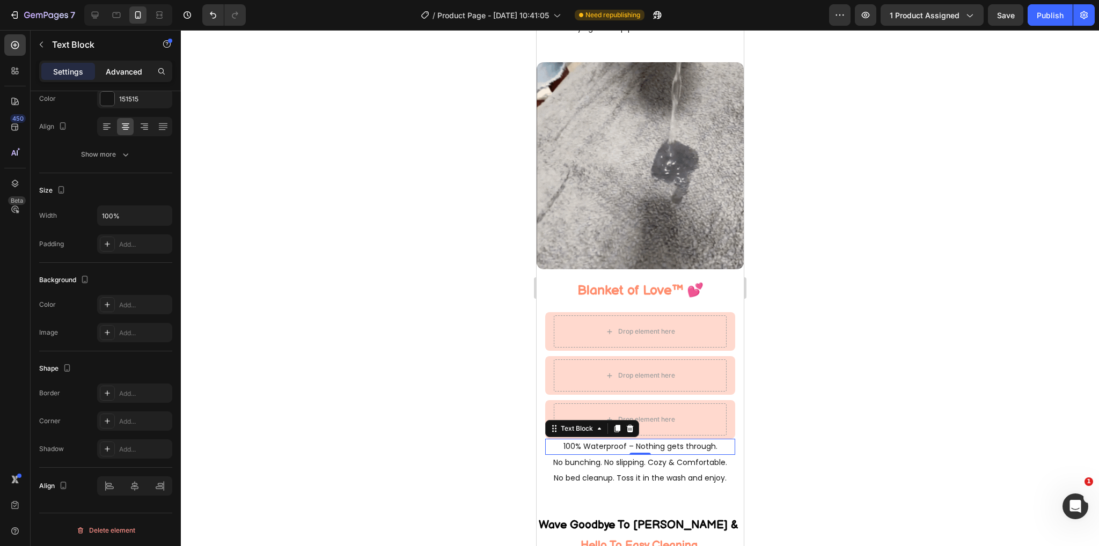
click at [125, 77] on div "Advanced" at bounding box center [124, 71] width 54 height 17
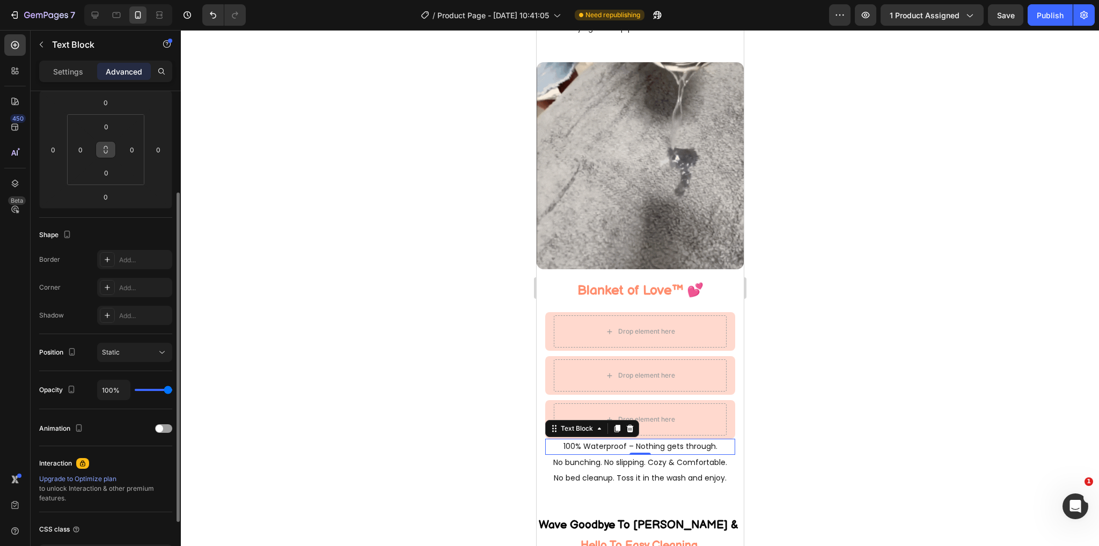
click at [105, 141] on button at bounding box center [106, 149] width 20 height 17
click at [112, 128] on input "0" at bounding box center [106, 127] width 21 height 16
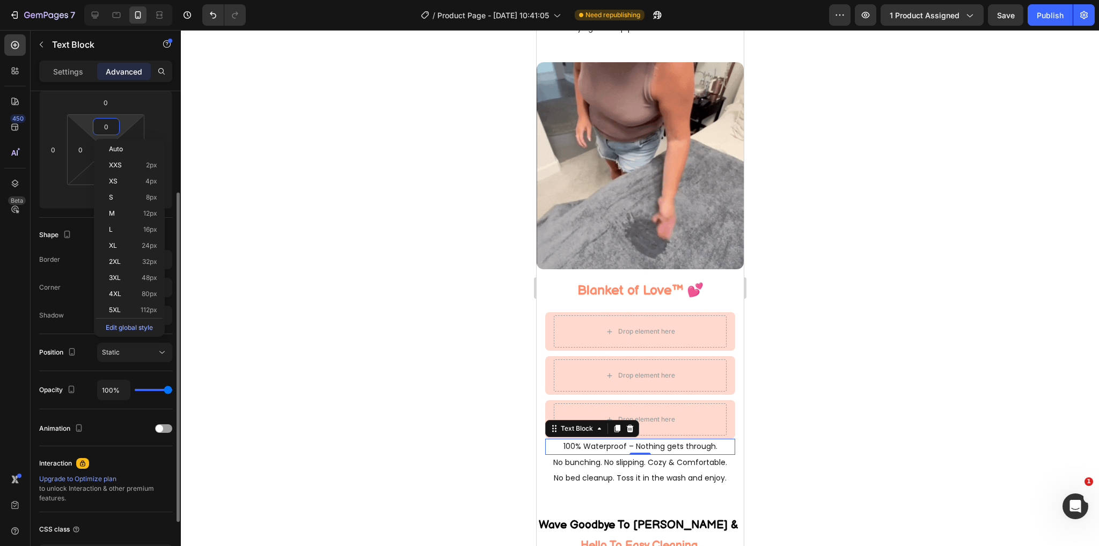
type input "1"
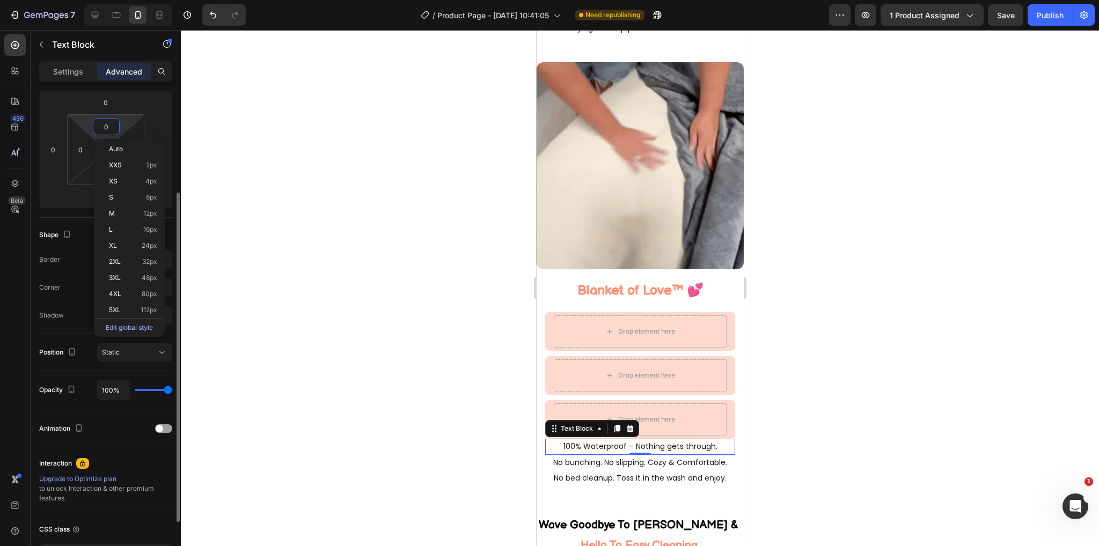
type input "1"
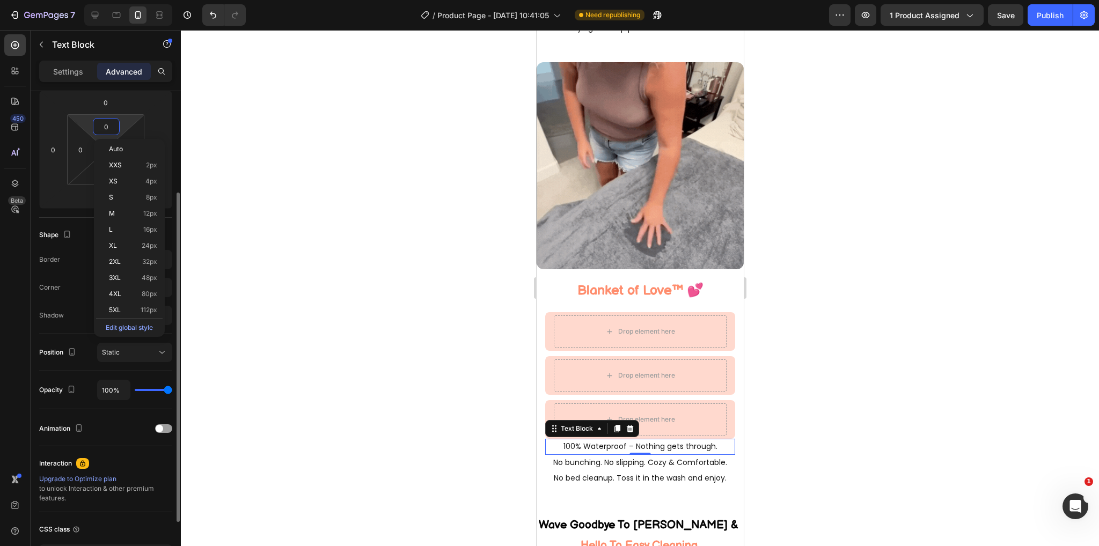
type input "1"
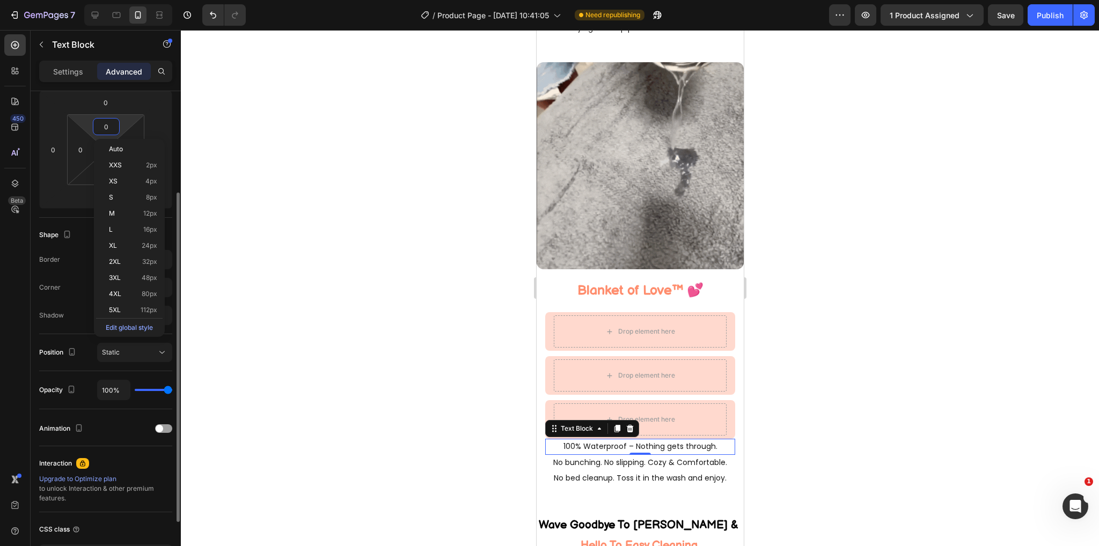
type input "1"
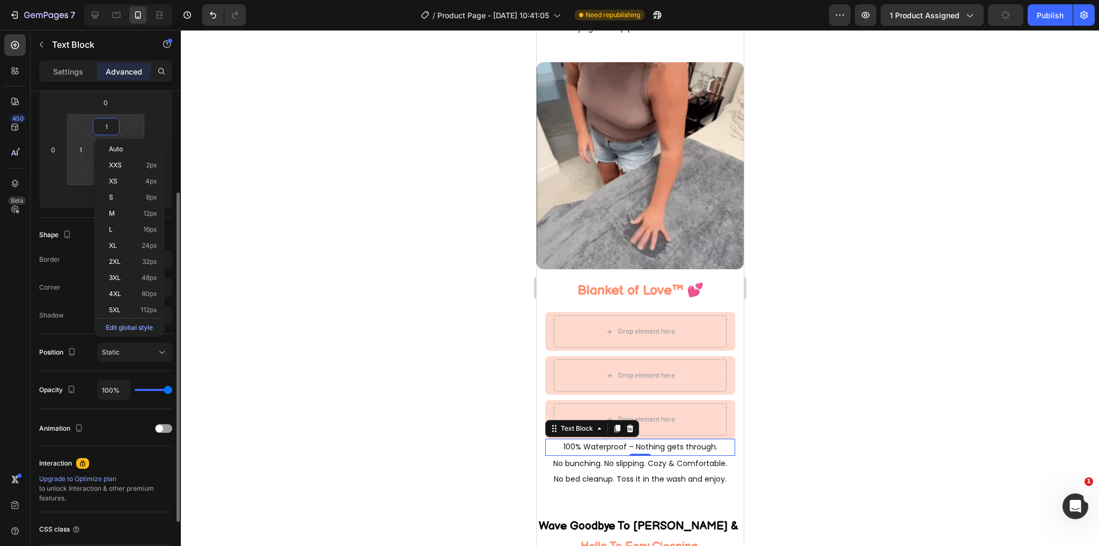
type input "2"
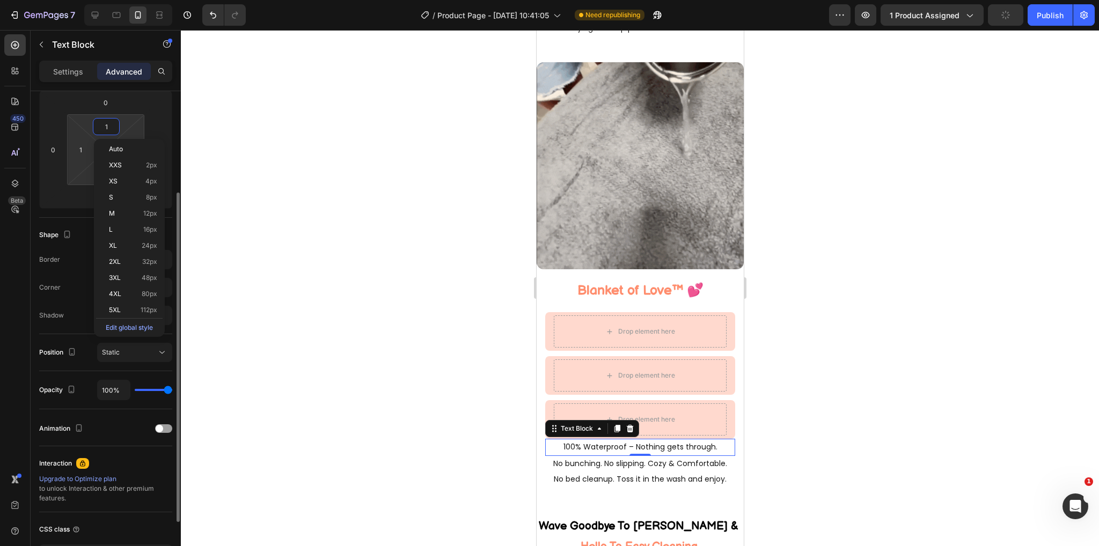
type input "2"
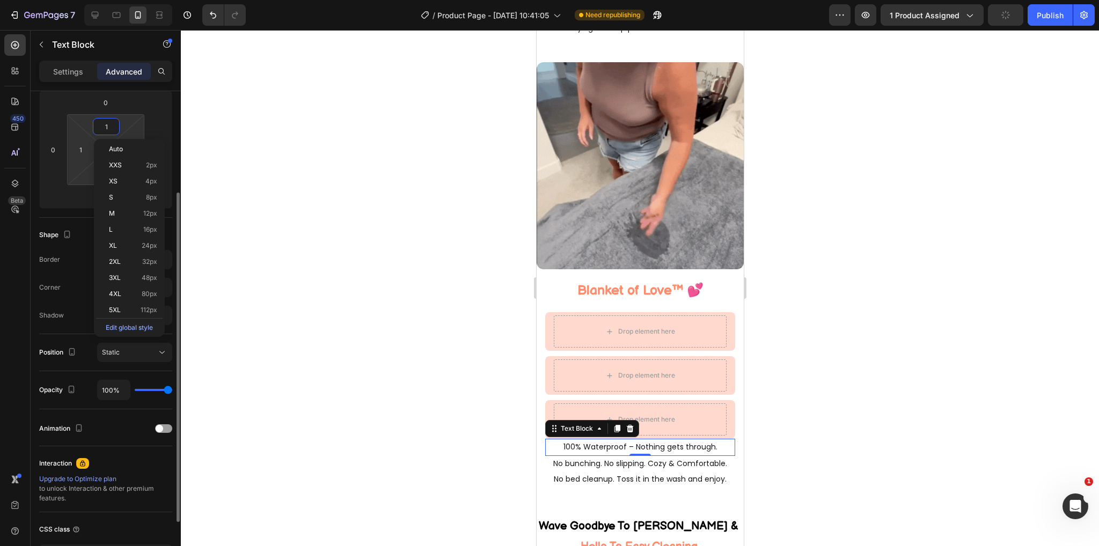
type input "2"
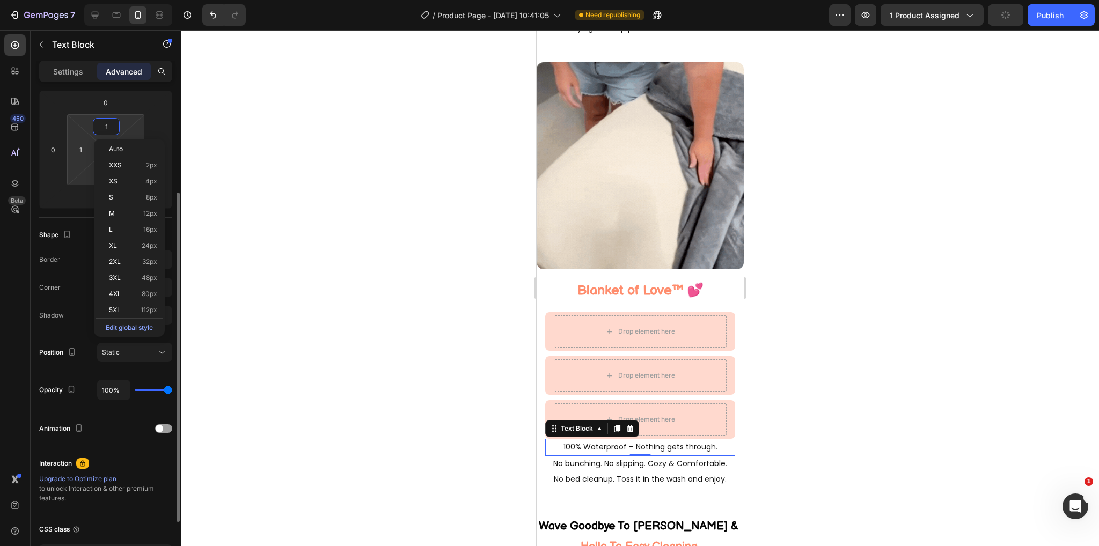
type input "2"
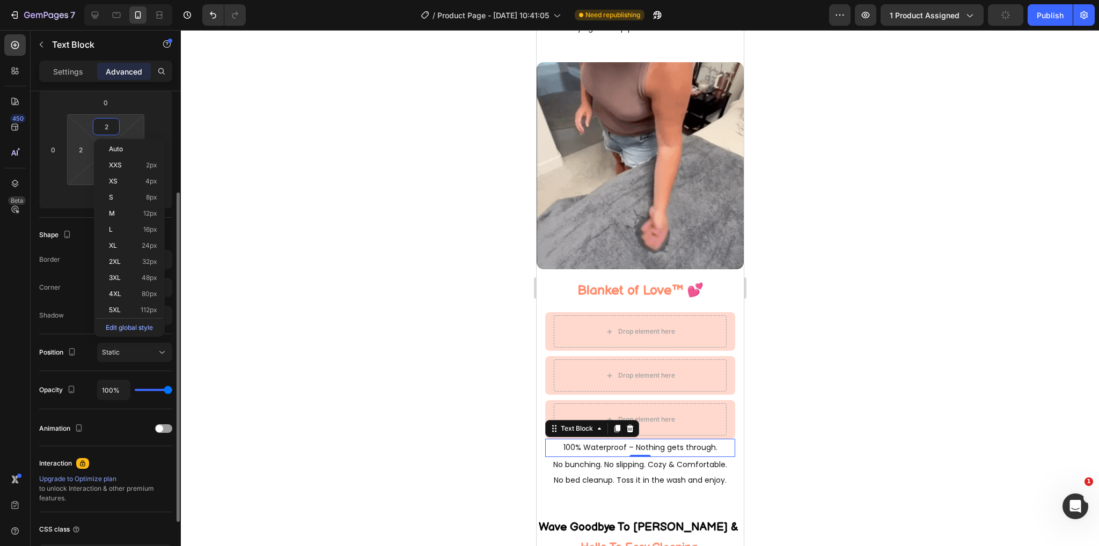
type input "3"
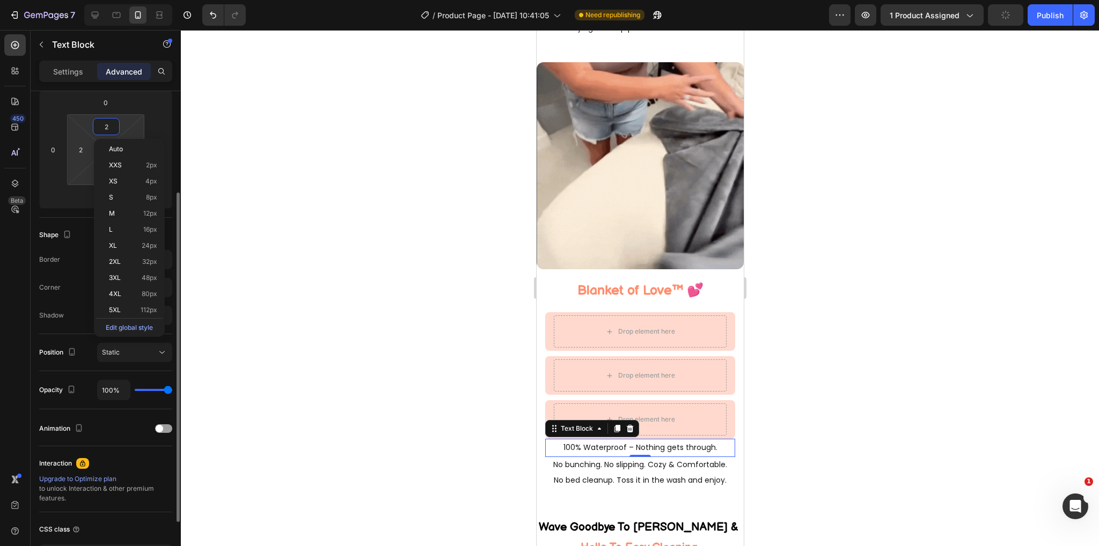
type input "3"
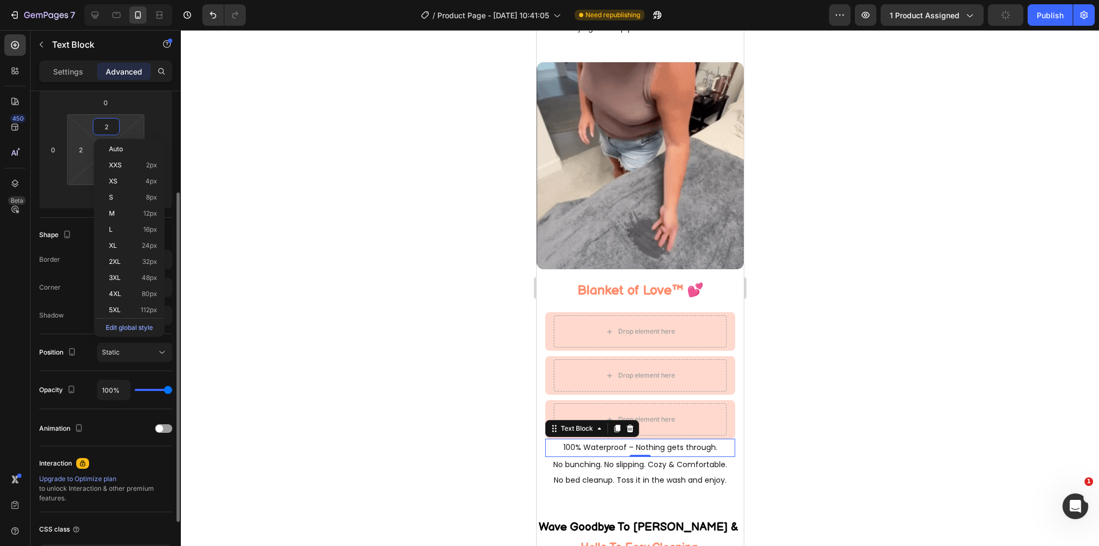
type input "3"
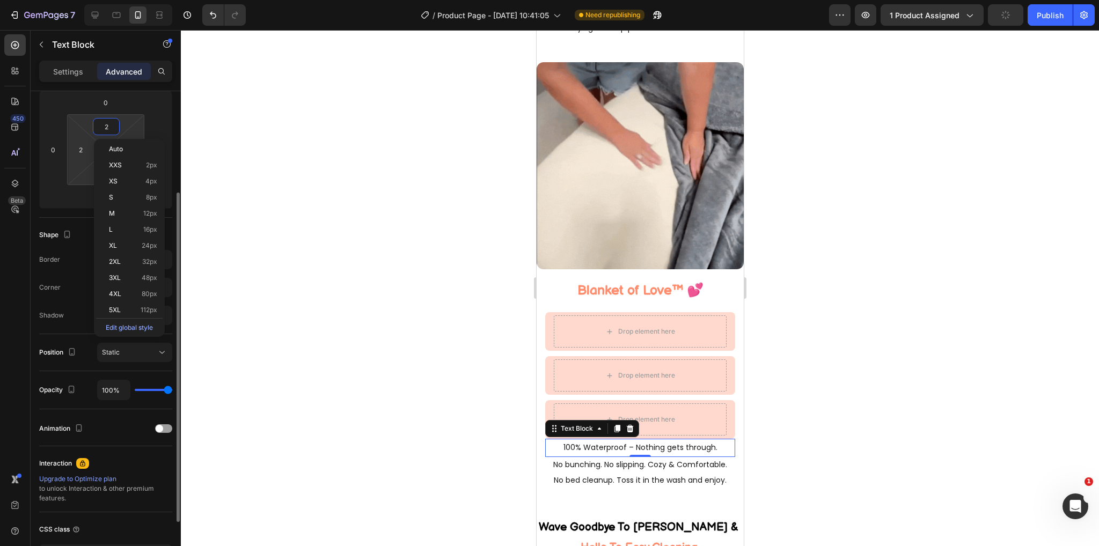
type input "3"
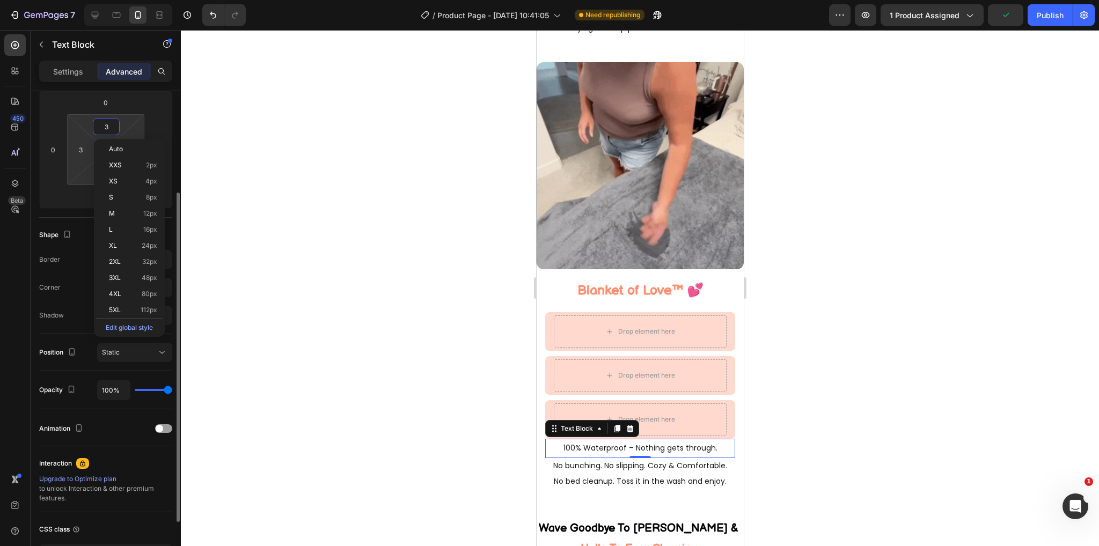
type input "4"
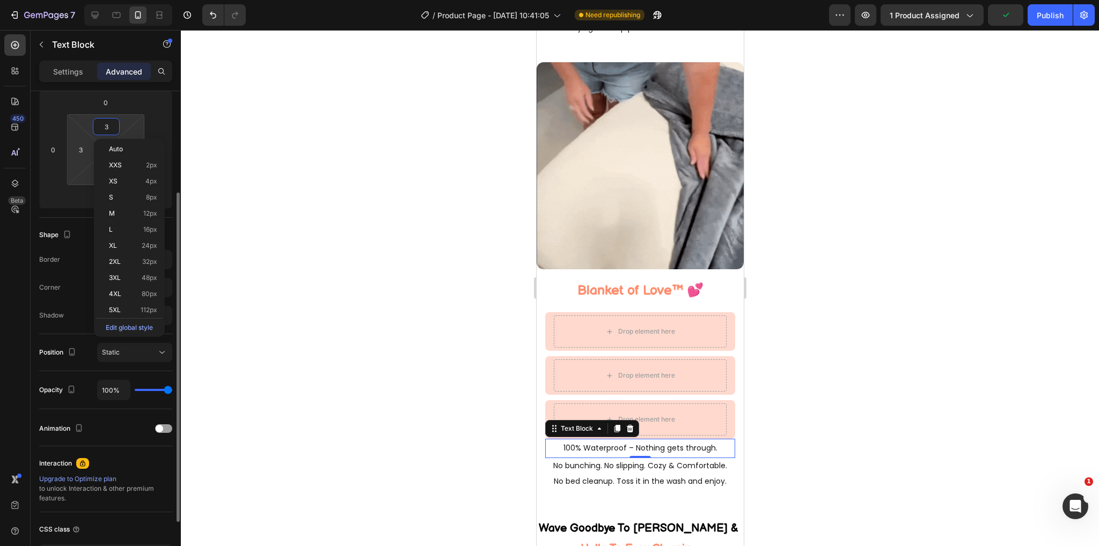
type input "4"
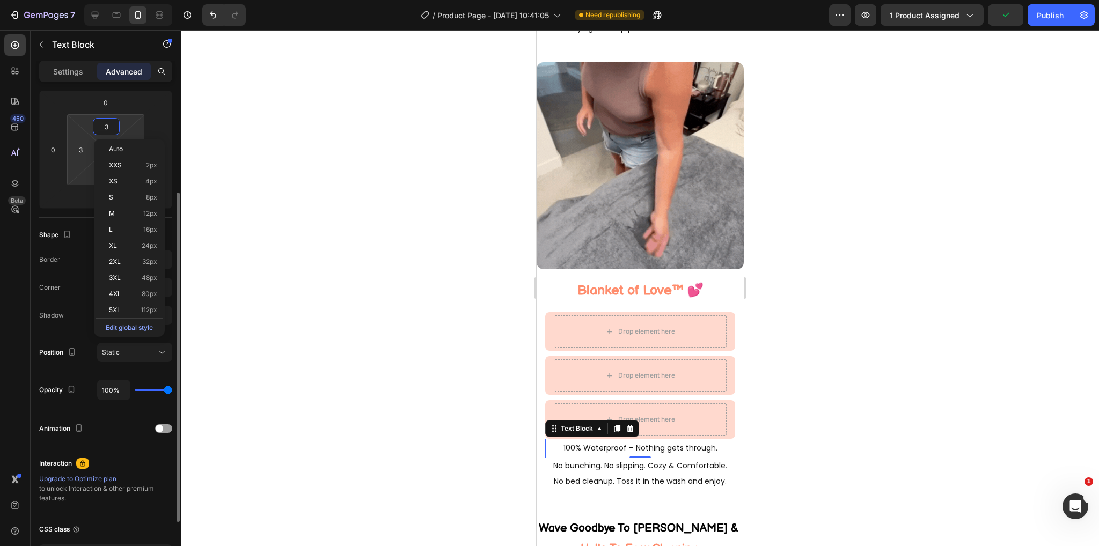
type input "4"
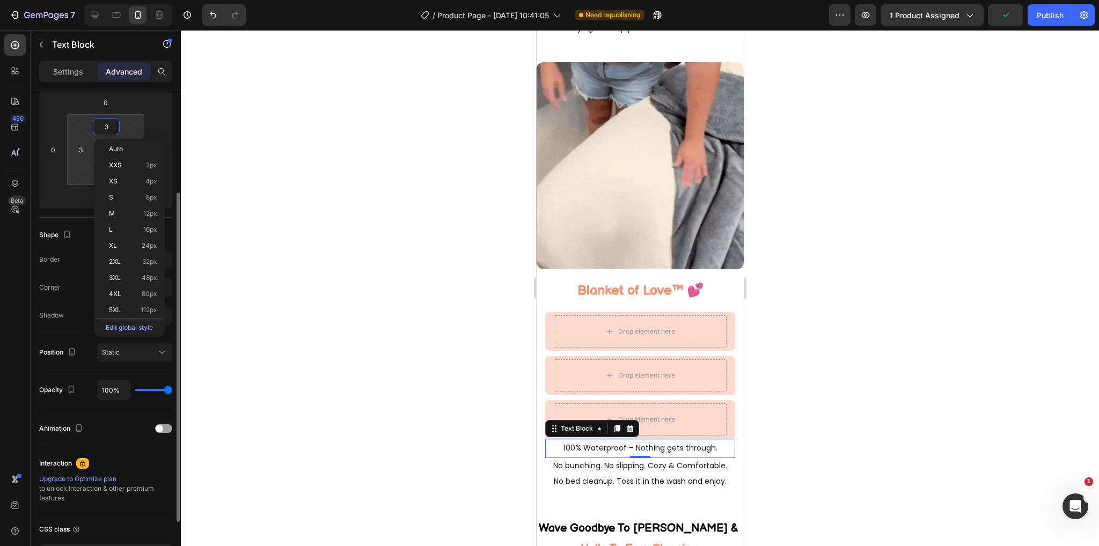
type input "4"
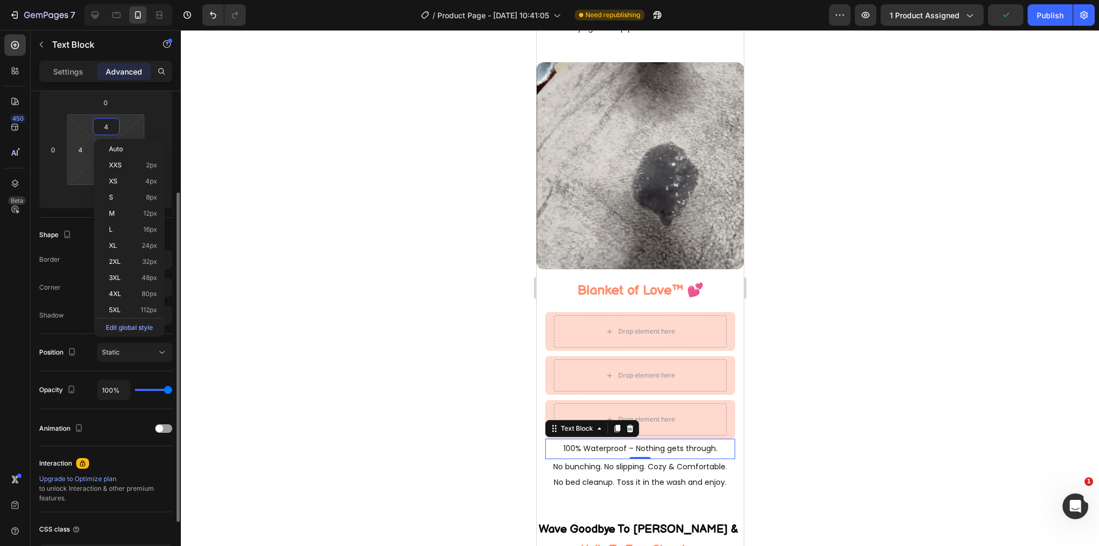
type input "5"
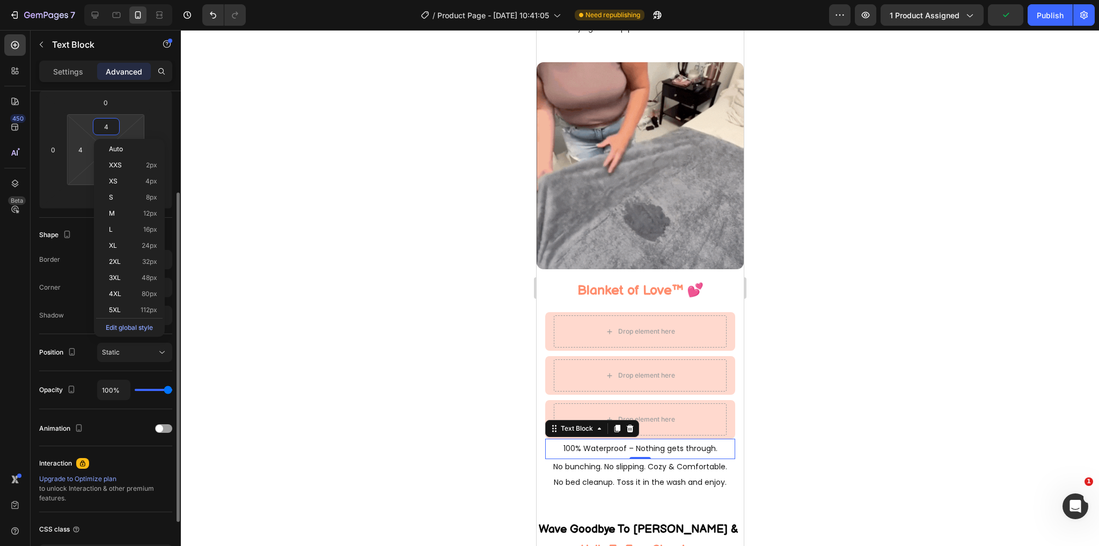
type input "5"
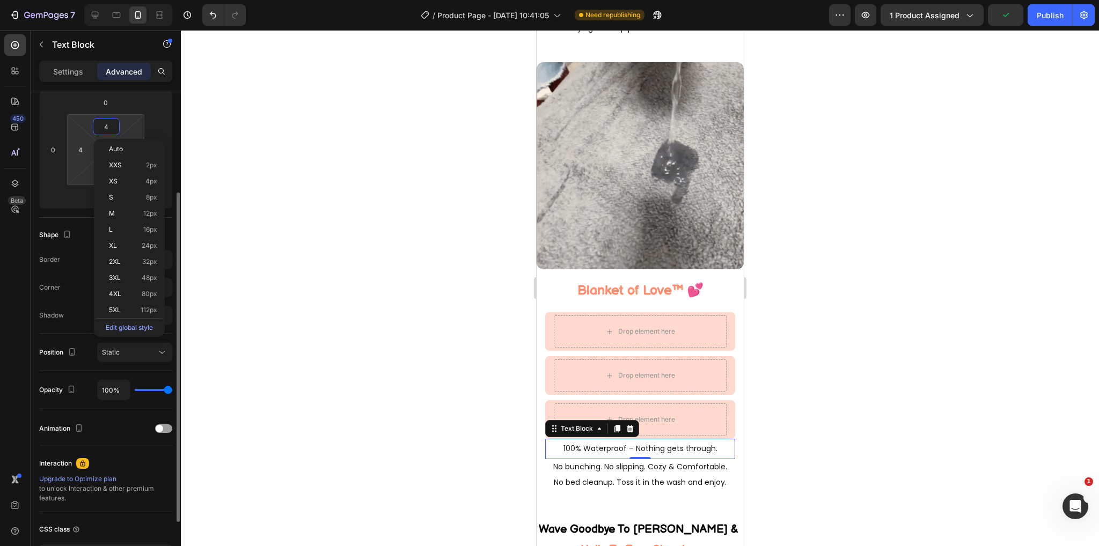
type input "5"
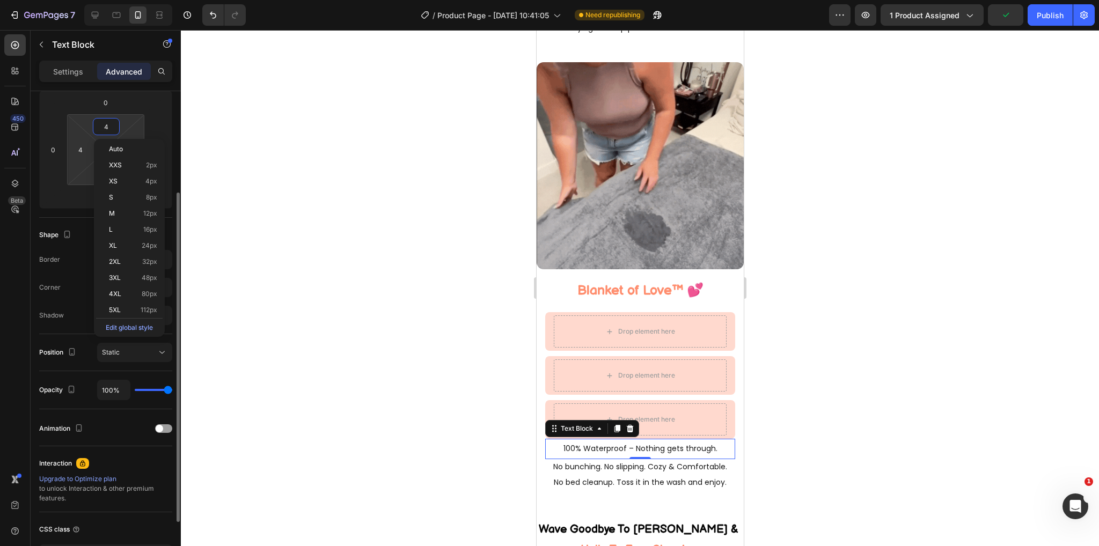
type input "5"
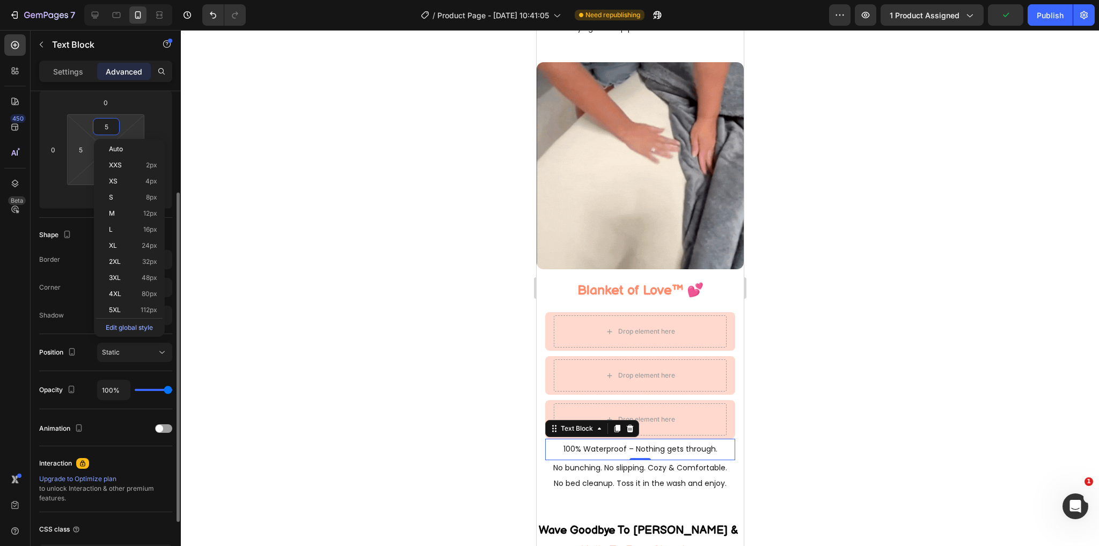
type input "6"
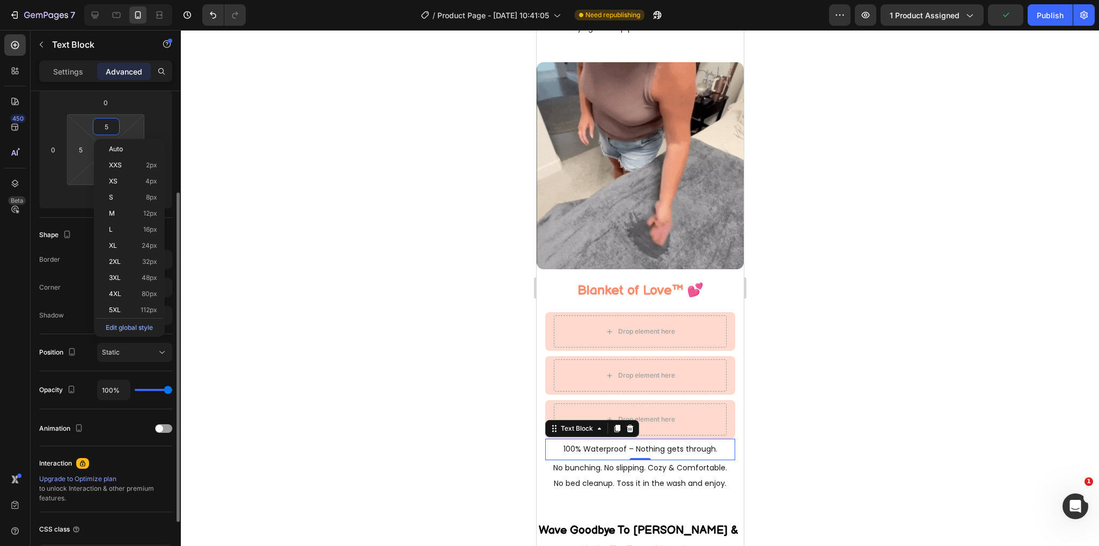
type input "6"
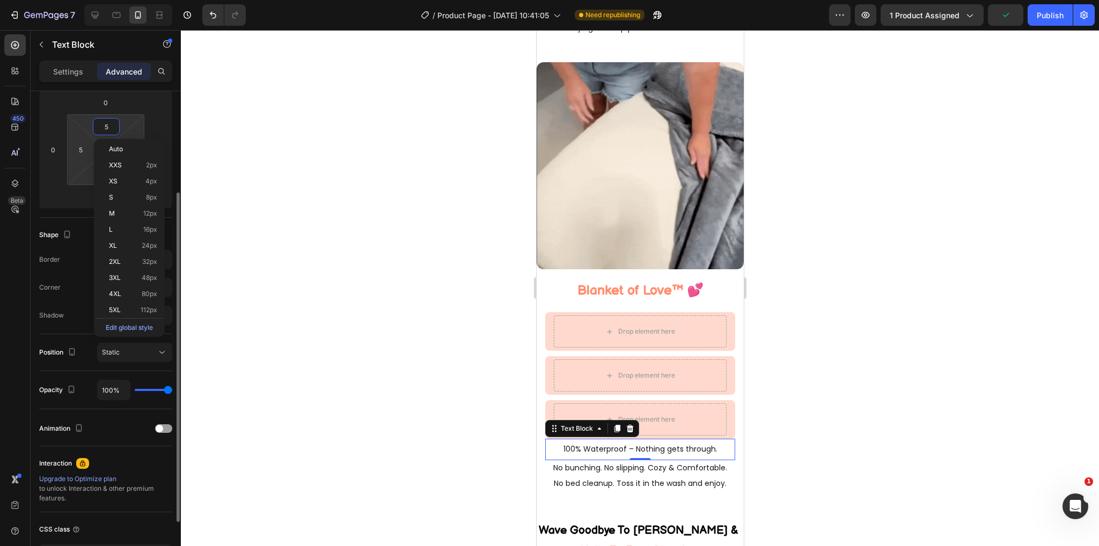
type input "6"
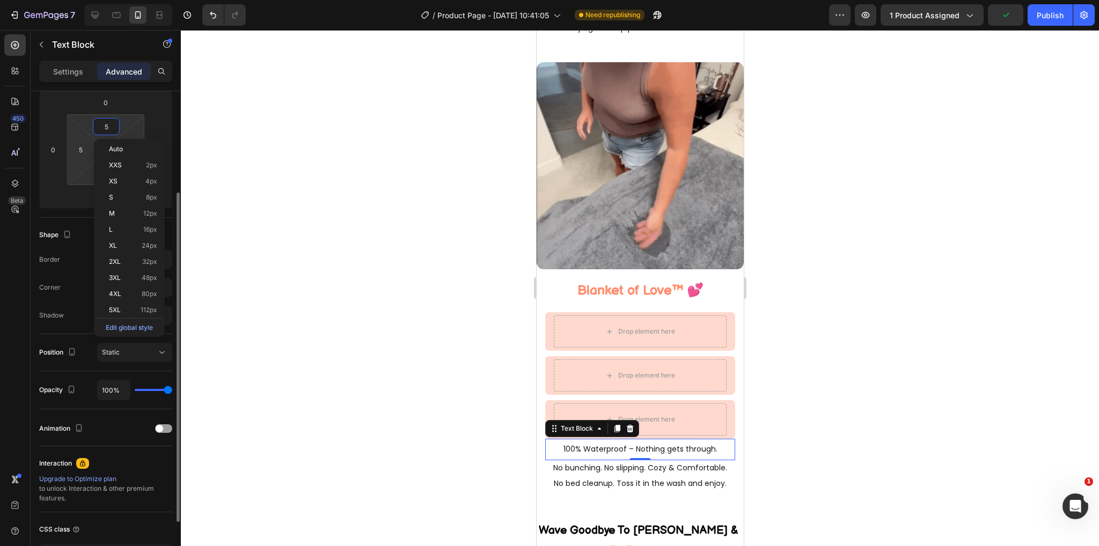
type input "6"
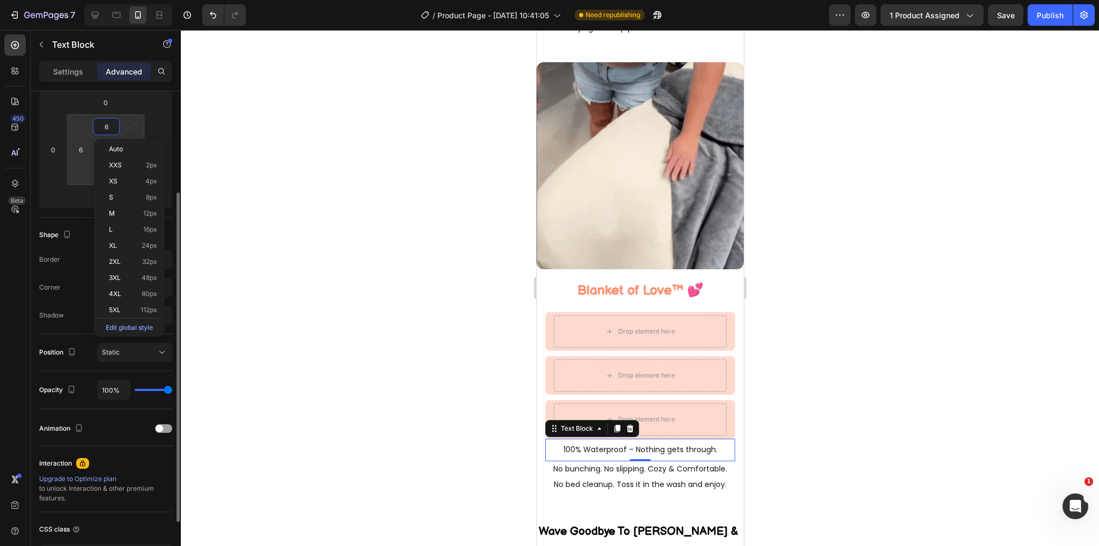
type input "5"
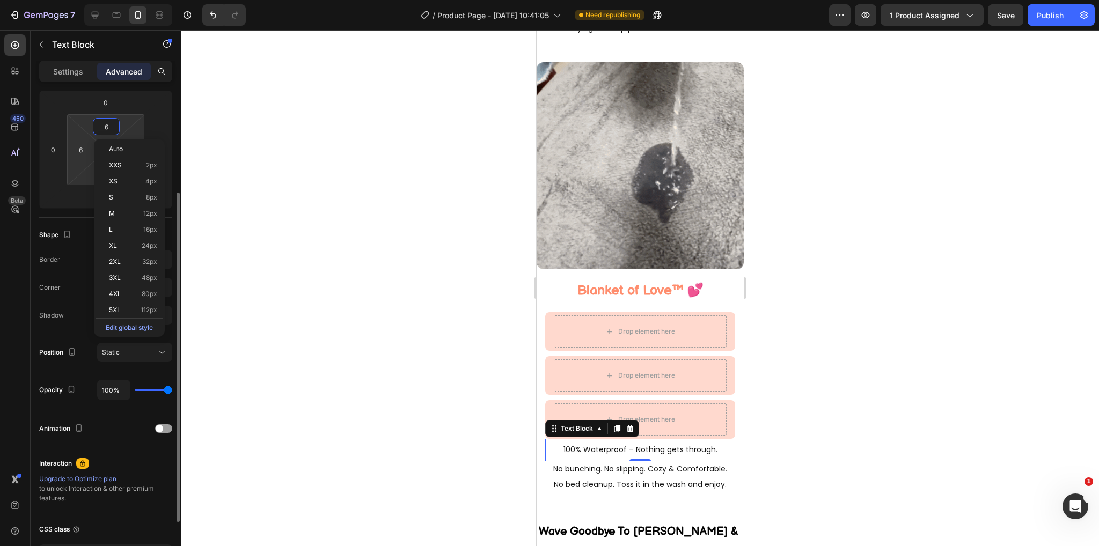
type input "5"
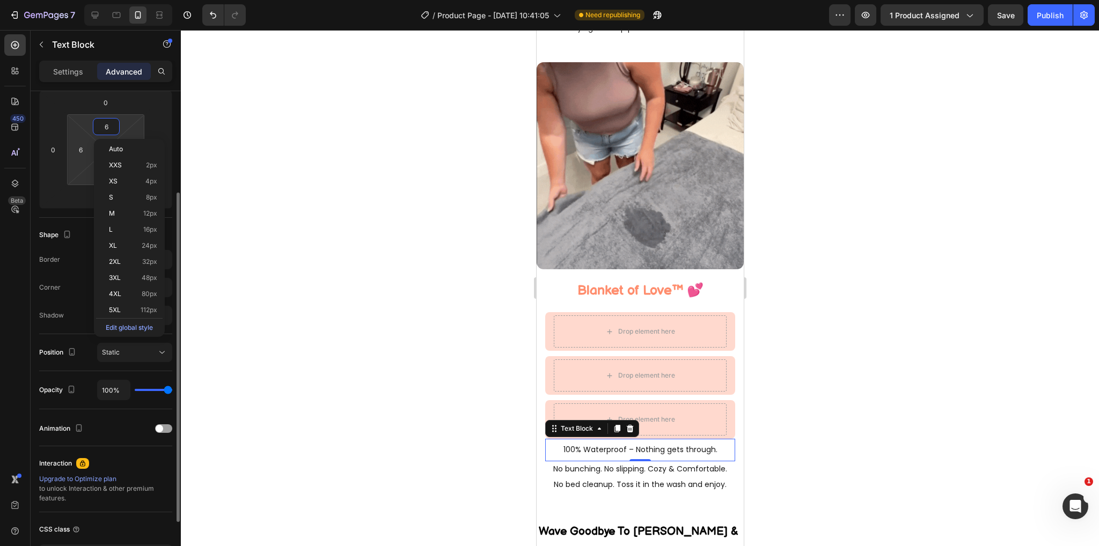
type input "5"
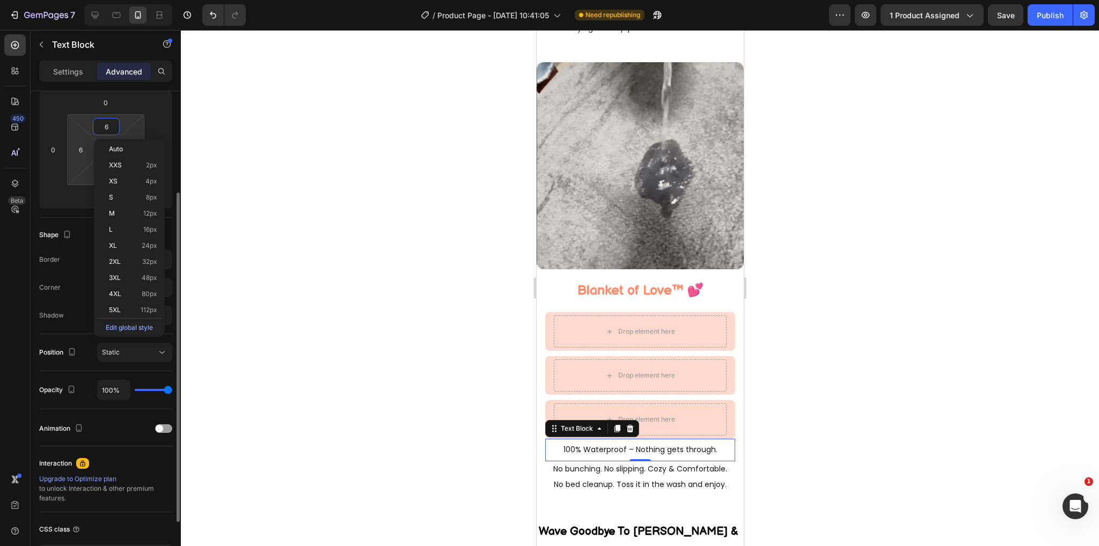
type input "5"
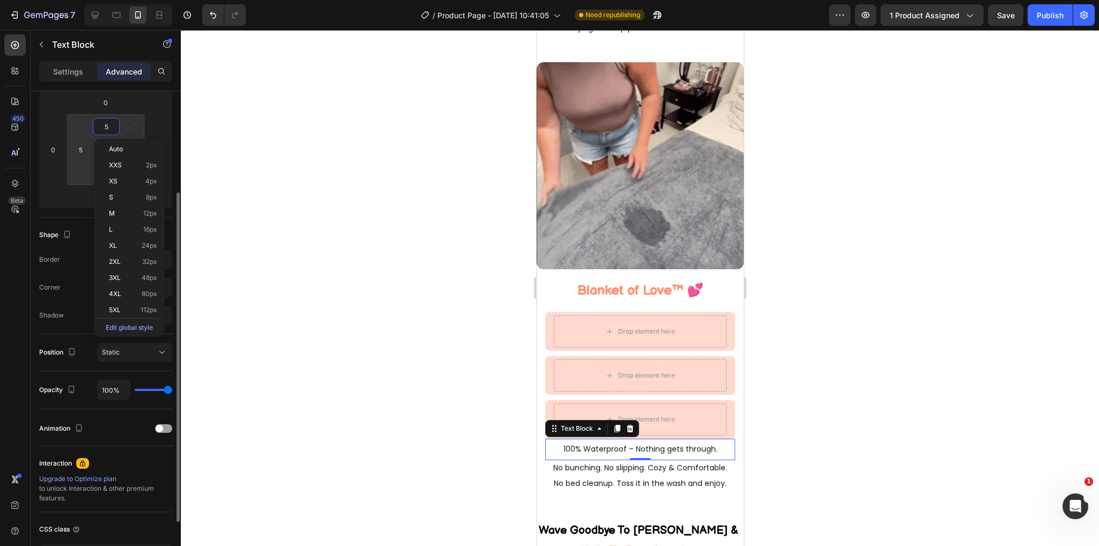
type input "6"
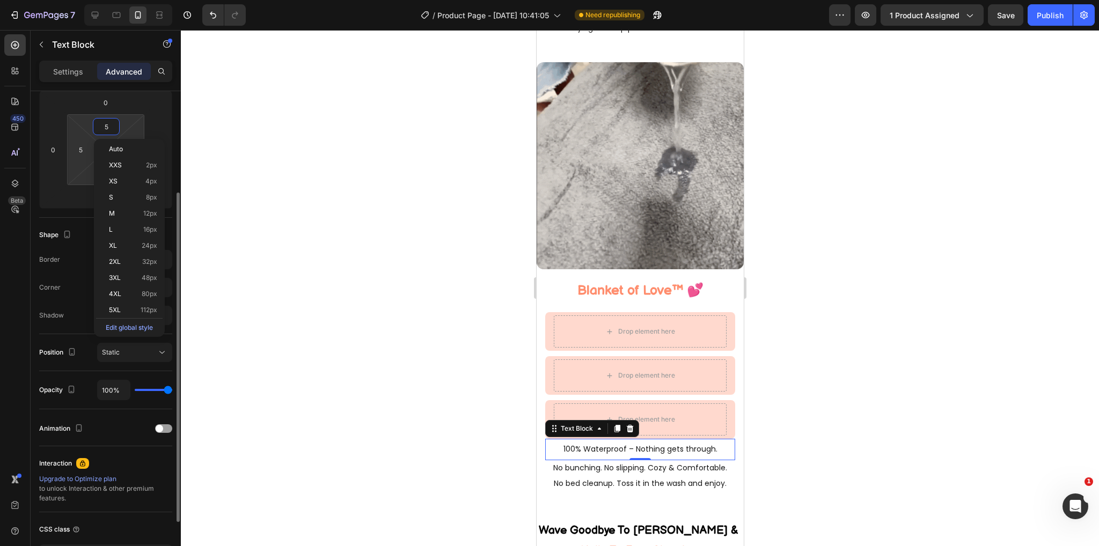
type input "6"
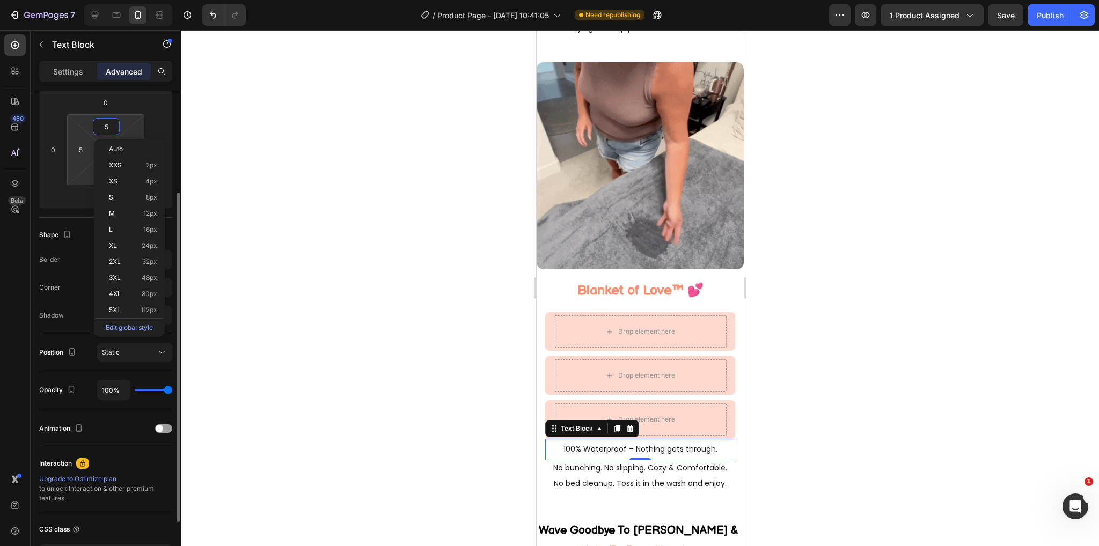
type input "6"
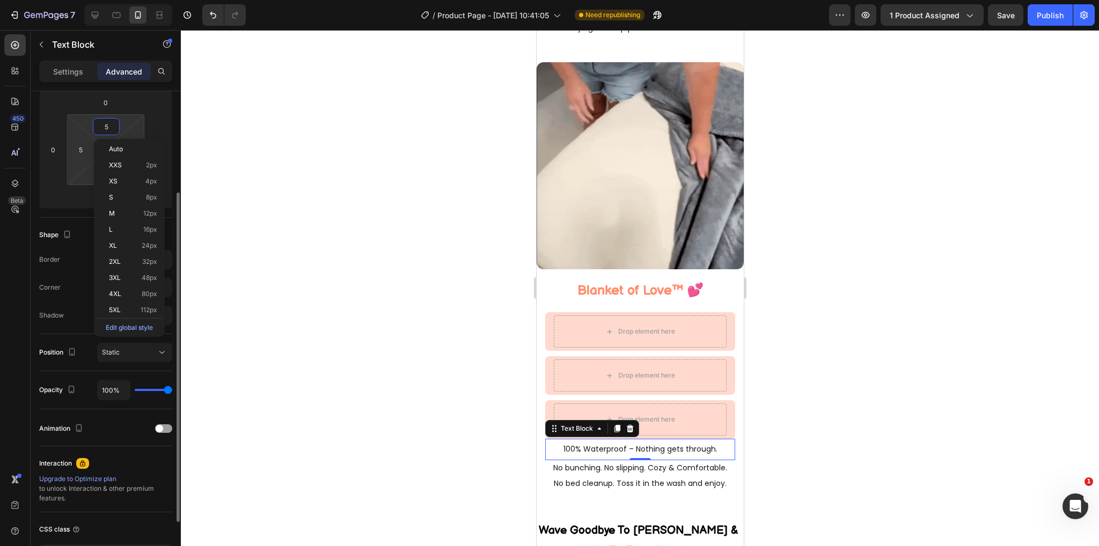
type input "6"
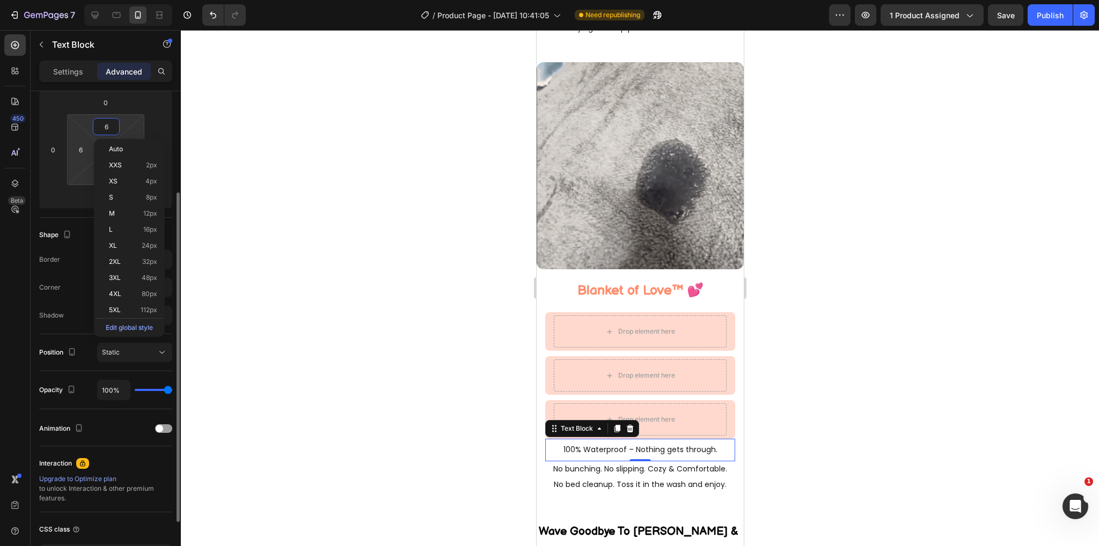
type input "5"
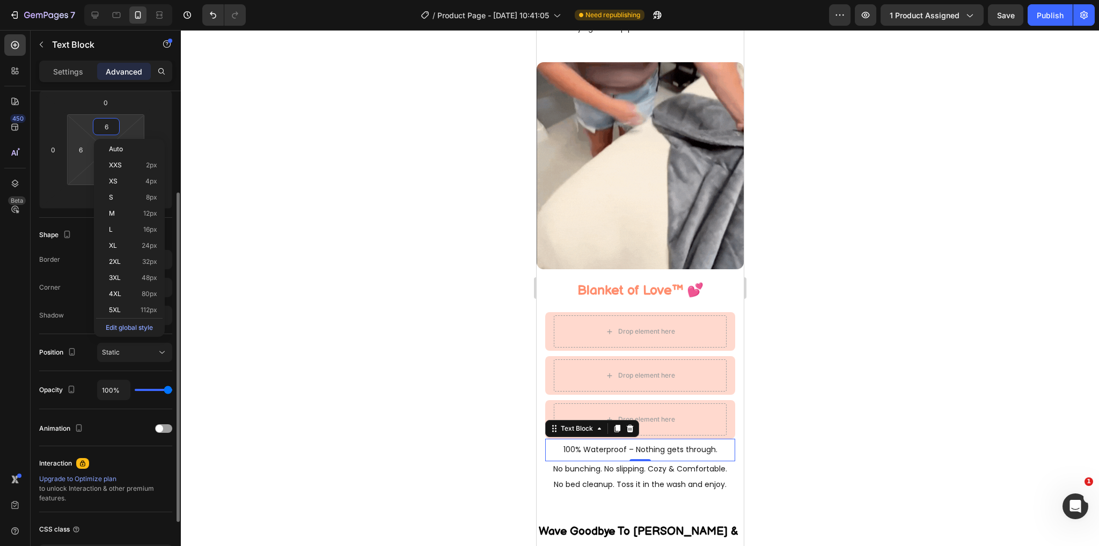
type input "5"
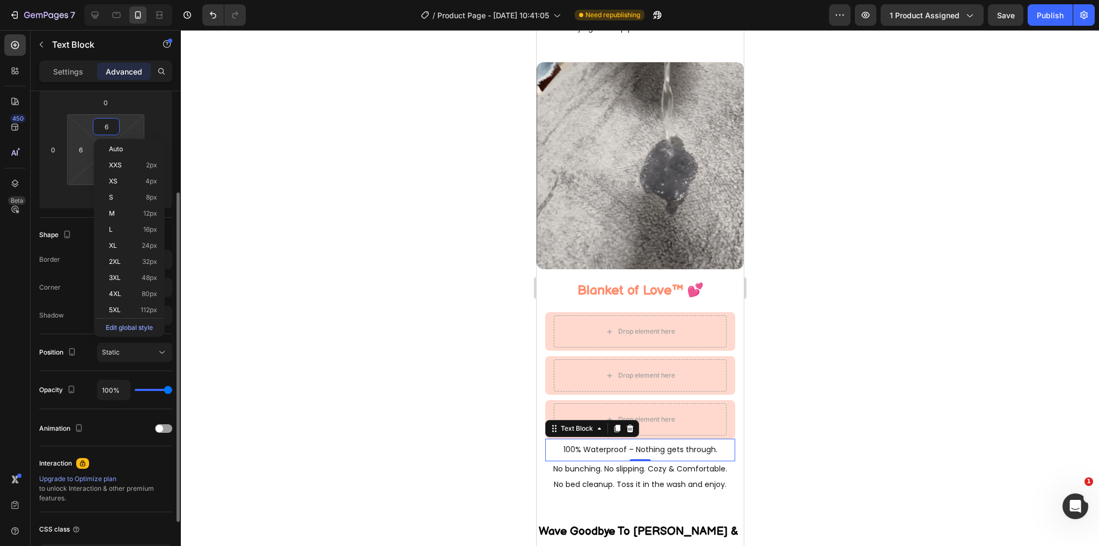
type input "5"
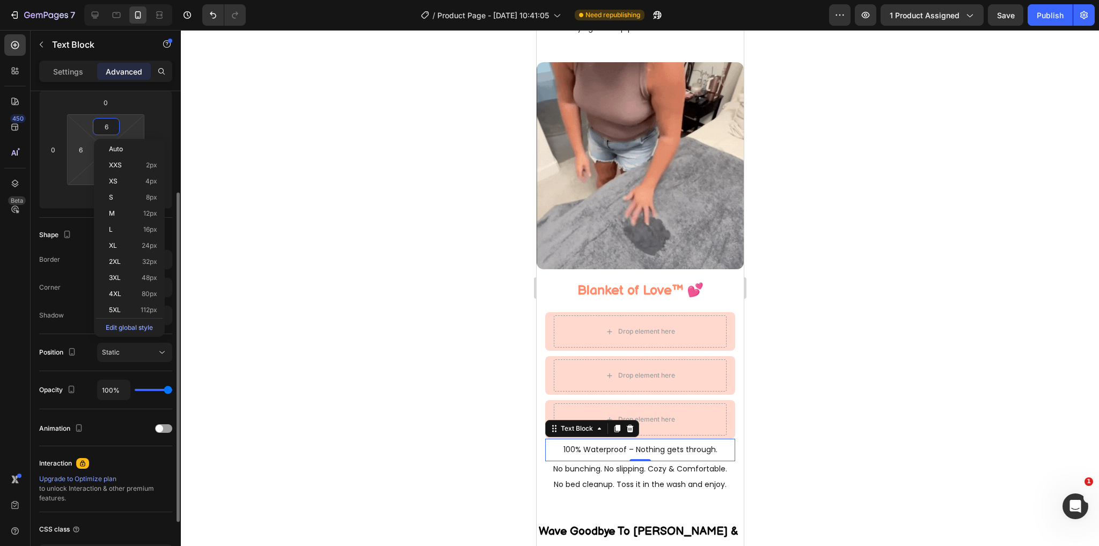
type input "5"
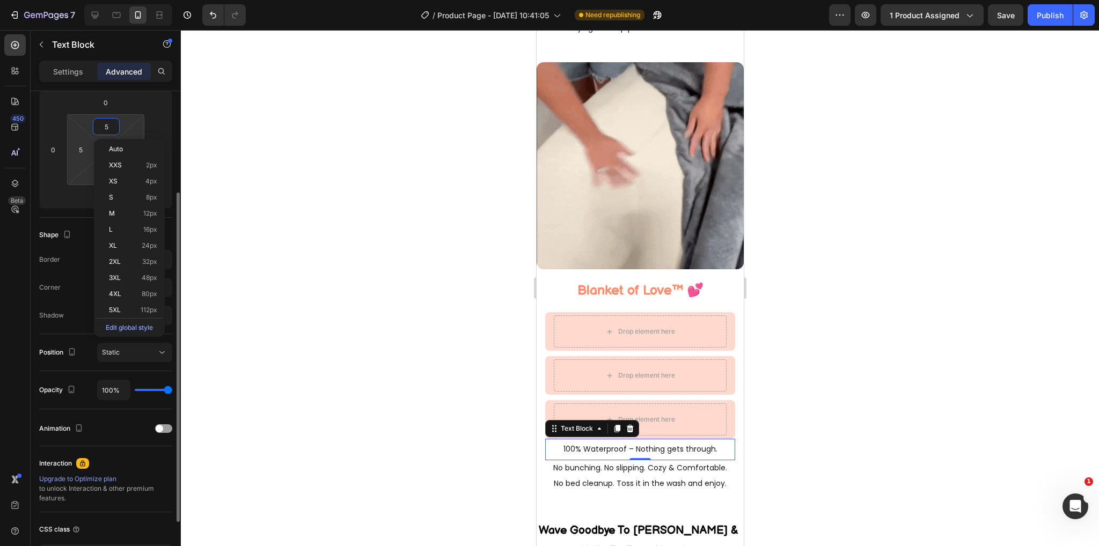
type input "6"
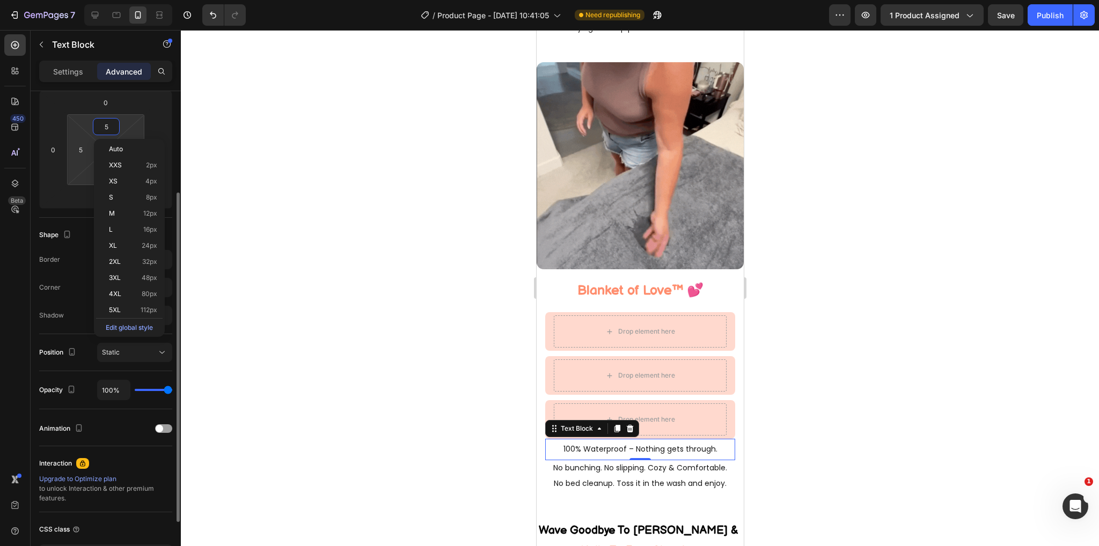
type input "6"
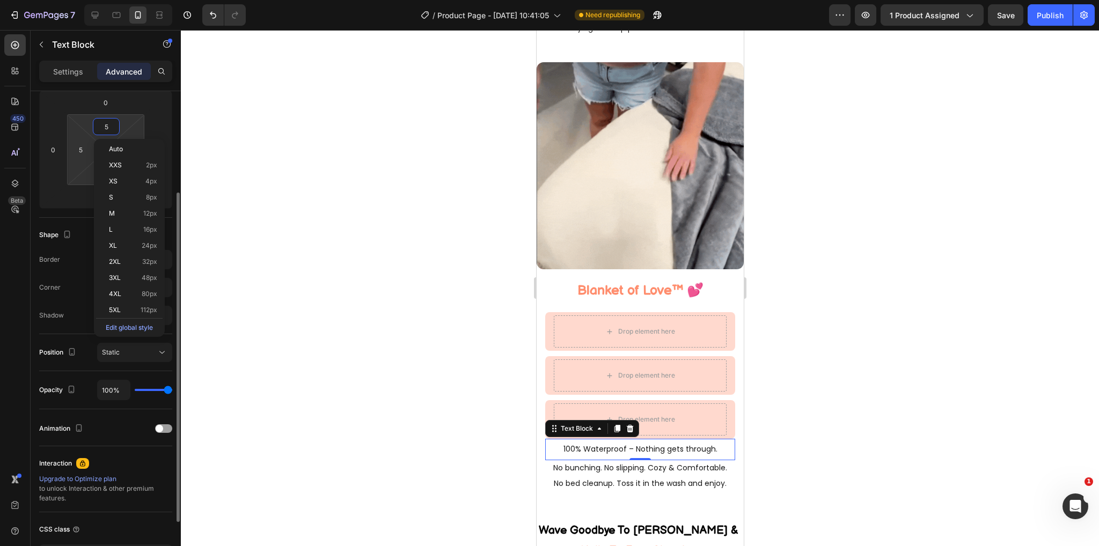
type input "6"
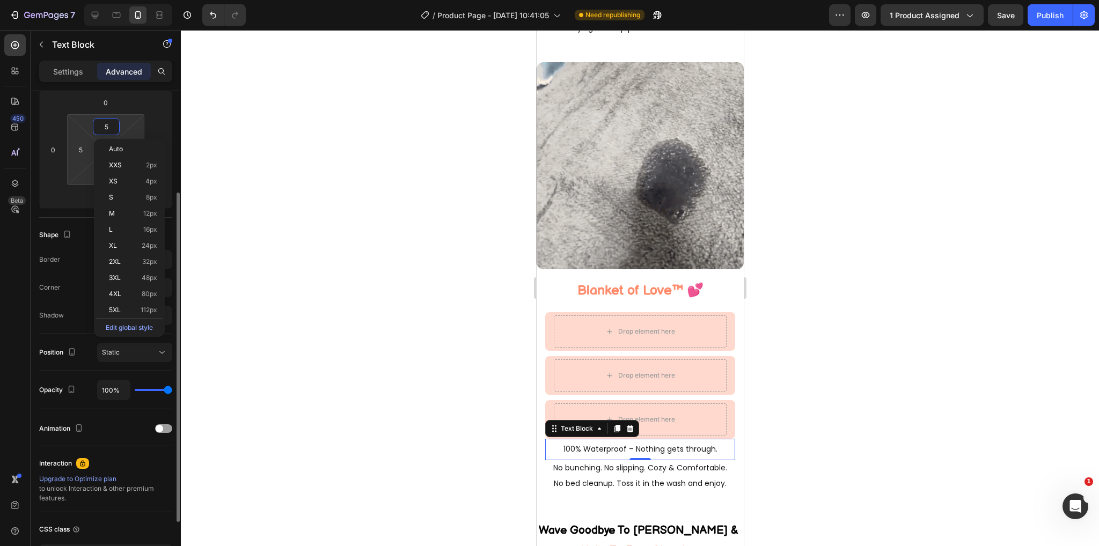
type input "6"
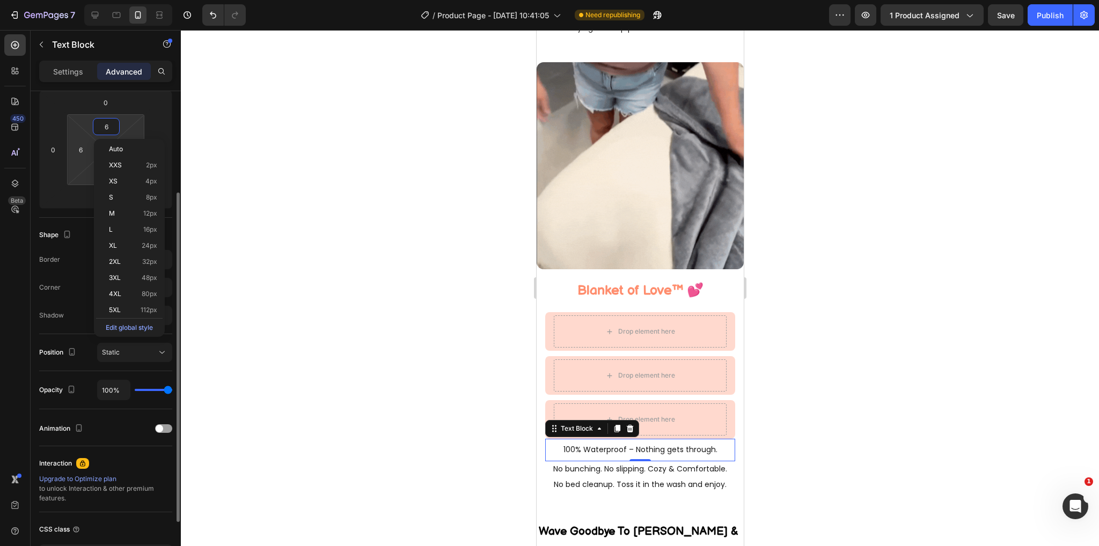
type input "7"
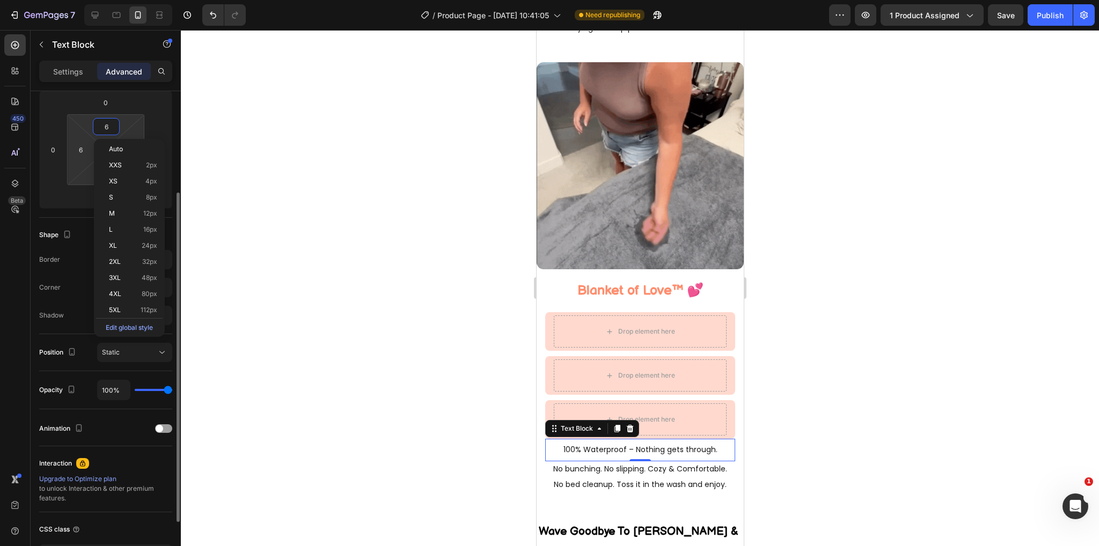
type input "7"
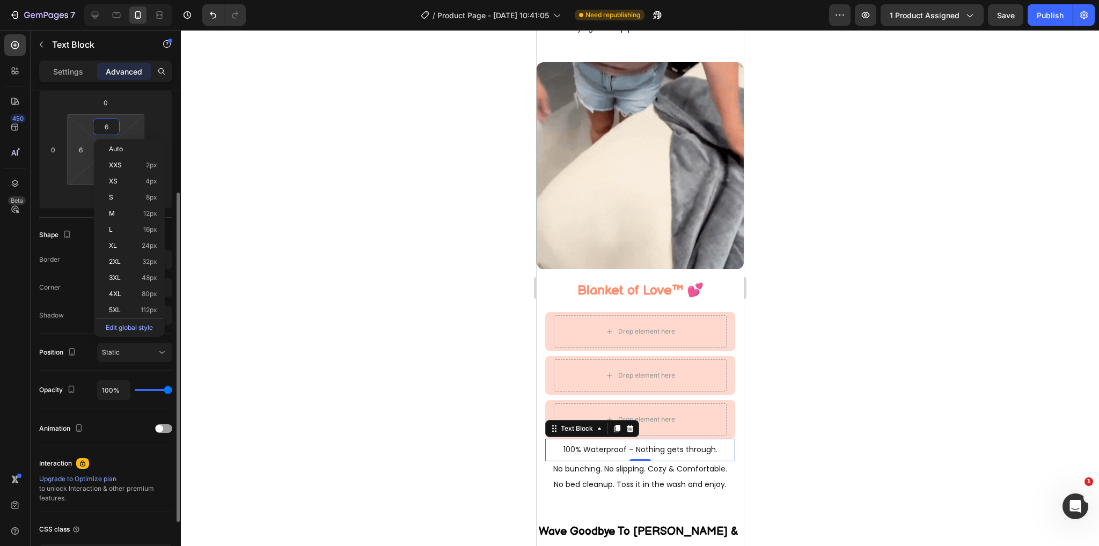
type input "7"
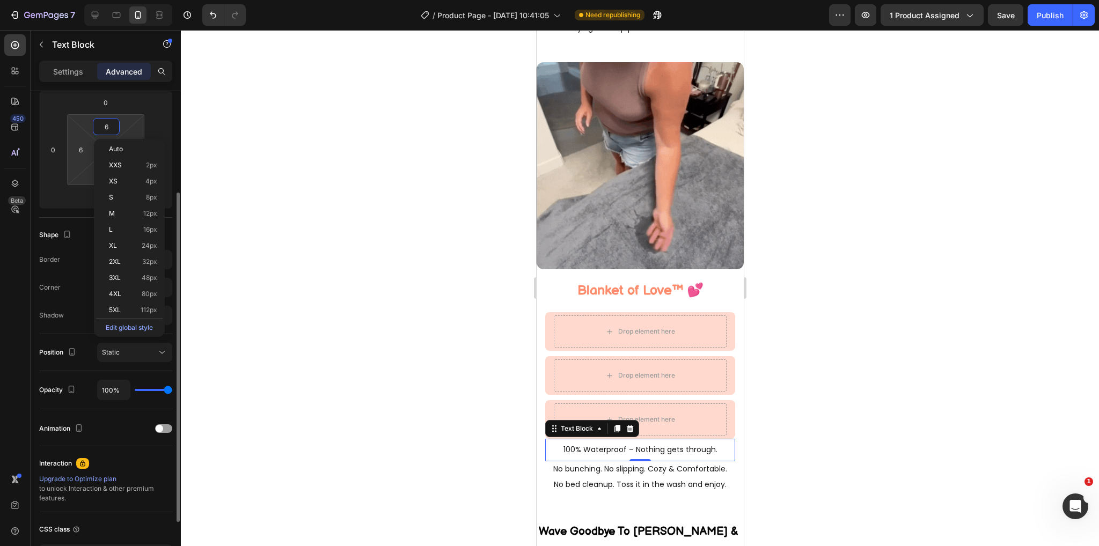
type input "7"
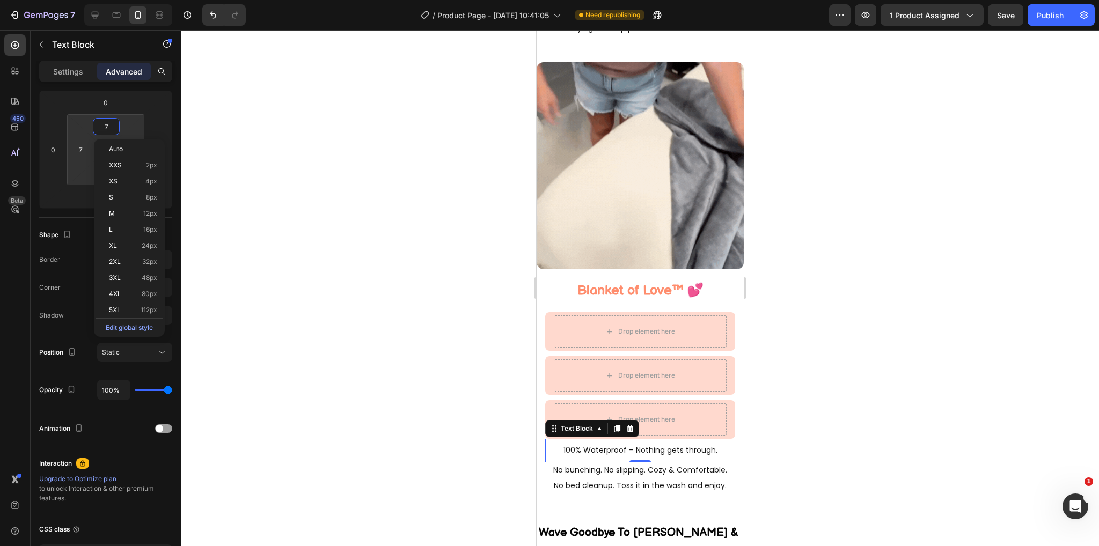
click at [417, 339] on div at bounding box center [640, 288] width 918 height 516
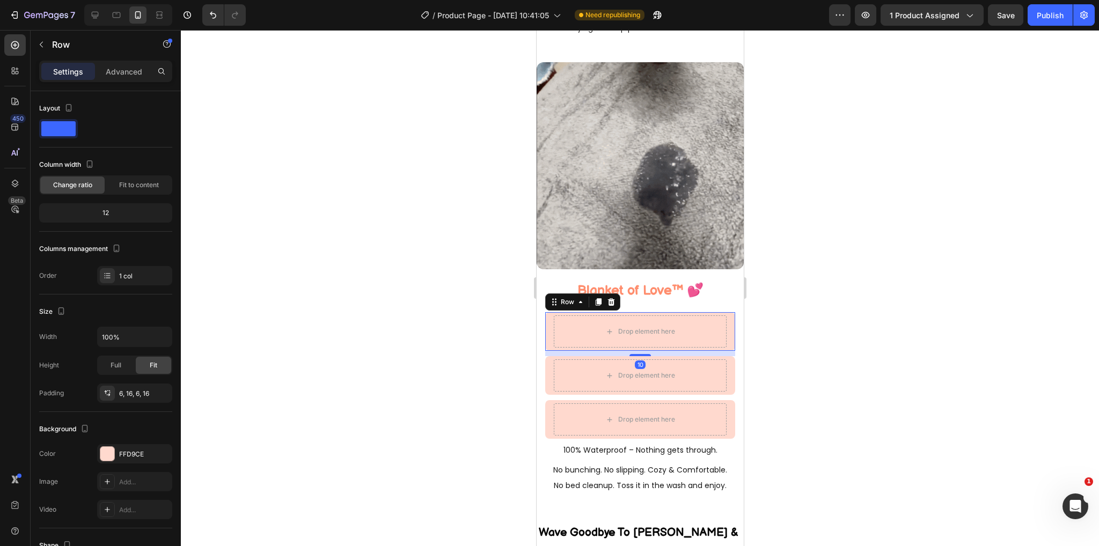
click at [548, 315] on div "Drop element here Row 10" at bounding box center [640, 331] width 190 height 39
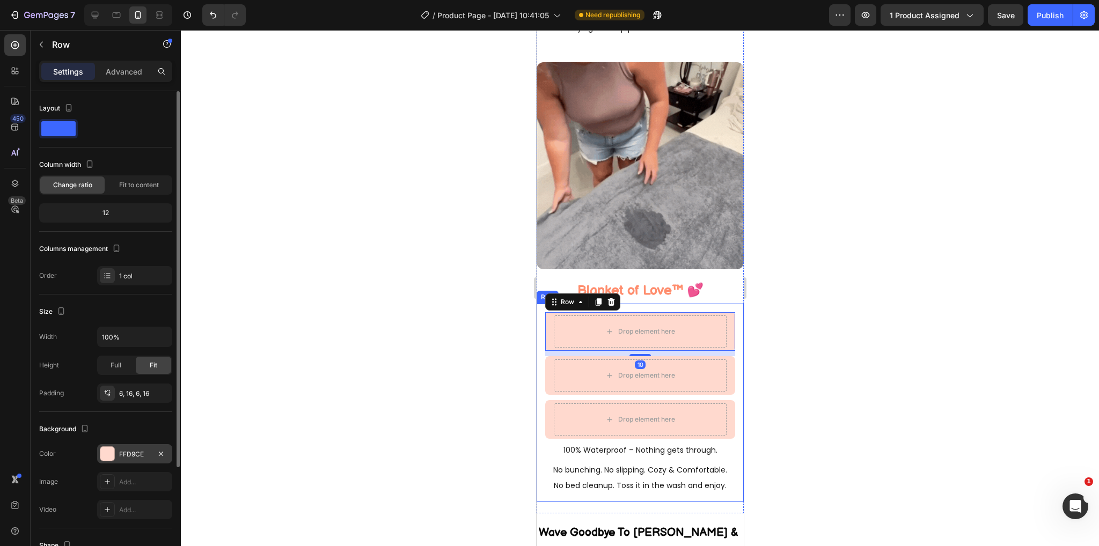
click at [126, 450] on div "FFD9CE" at bounding box center [134, 455] width 31 height 10
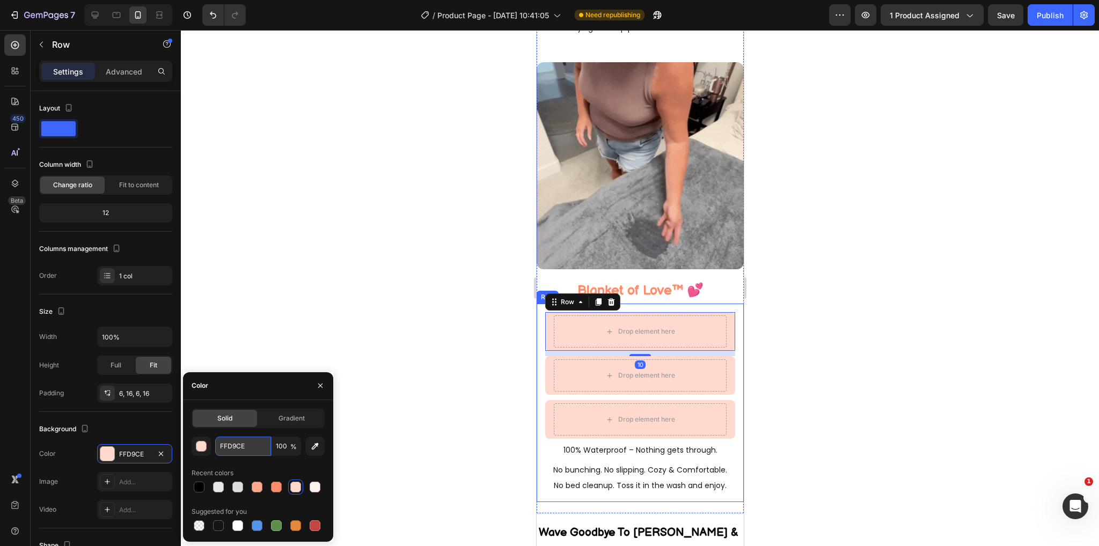
click at [245, 448] on input "FFD9CE" at bounding box center [243, 446] width 56 height 19
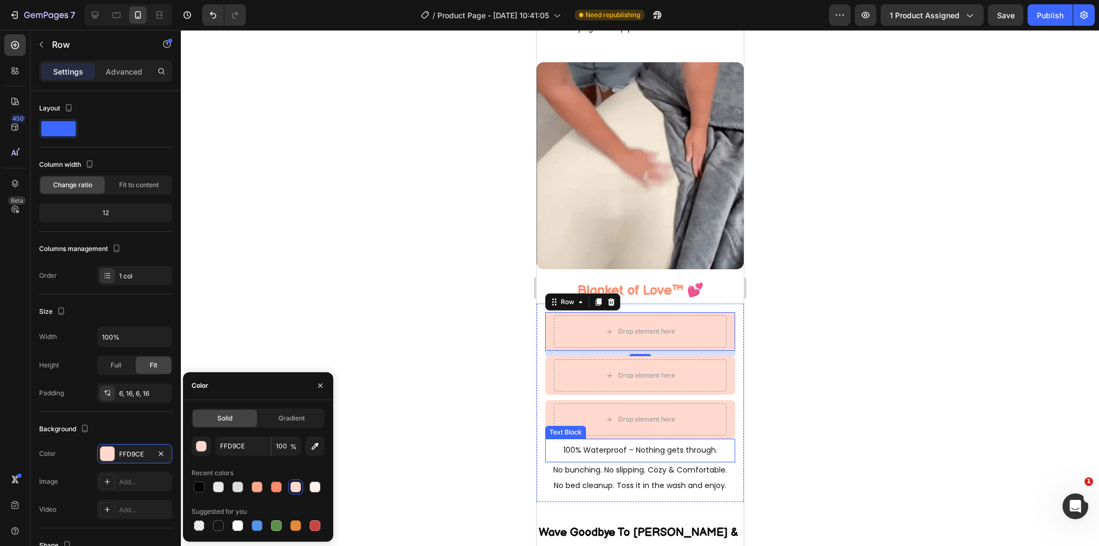
click at [551, 444] on p "100% Waterproof – Nothing gets through." at bounding box center [640, 450] width 180 height 13
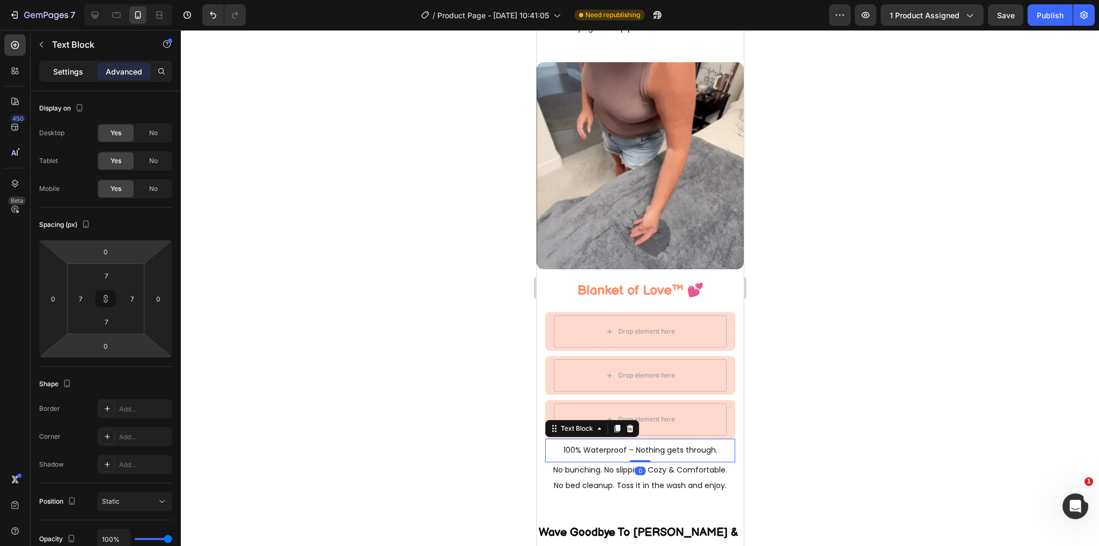
click at [59, 72] on p "Settings" at bounding box center [68, 71] width 30 height 11
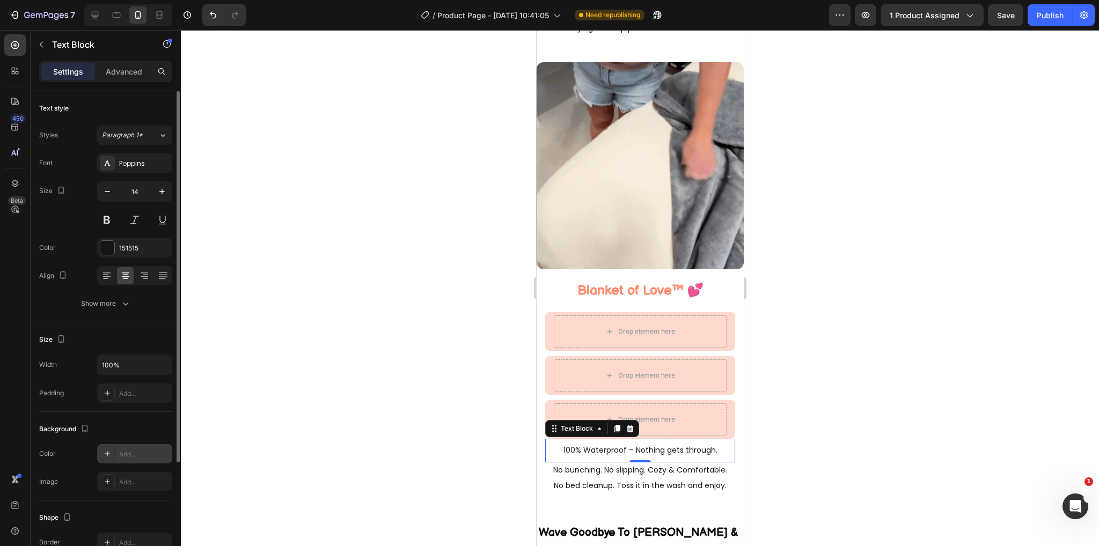
click at [135, 456] on div "Add..." at bounding box center [144, 455] width 50 height 10
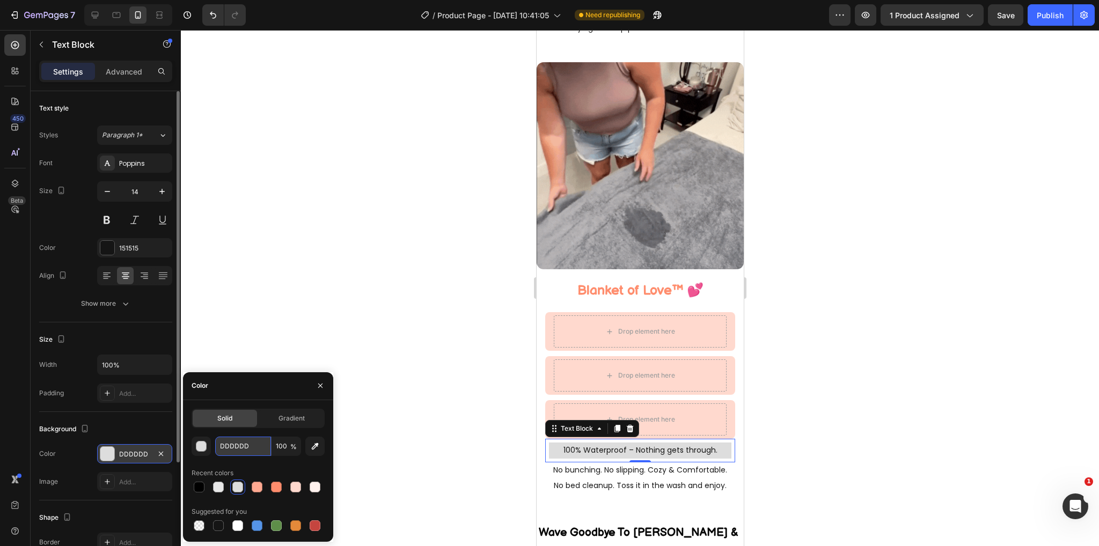
click at [248, 452] on input "DDDDDD" at bounding box center [243, 446] width 56 height 19
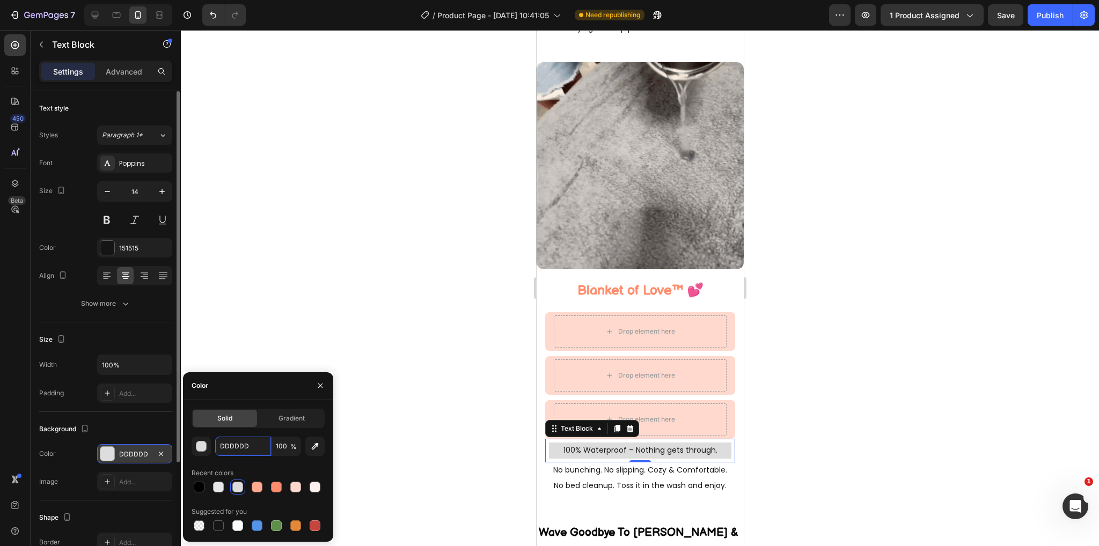
paste input "FFD9CE"
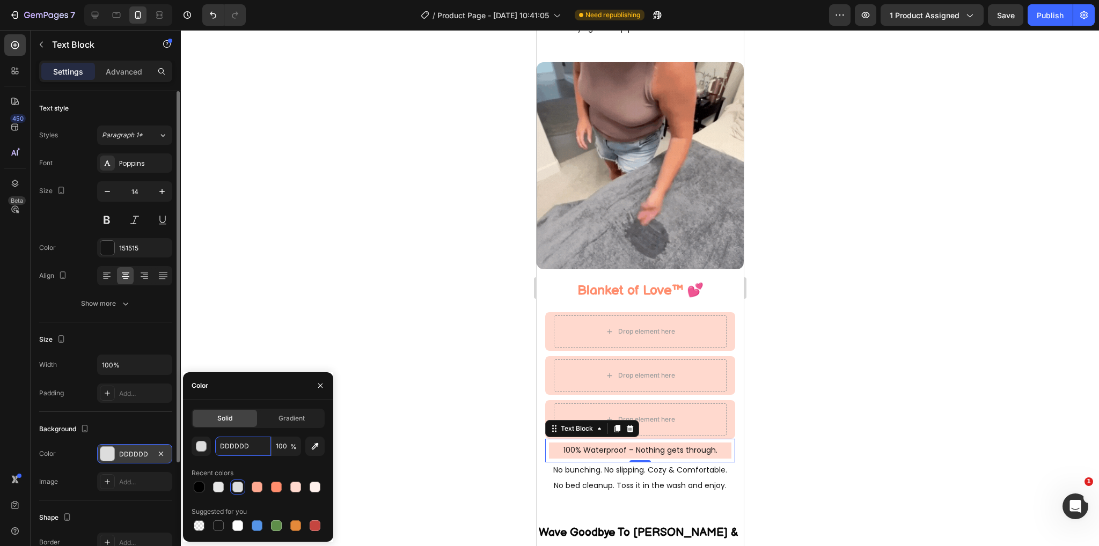
type input "FFD9CE"
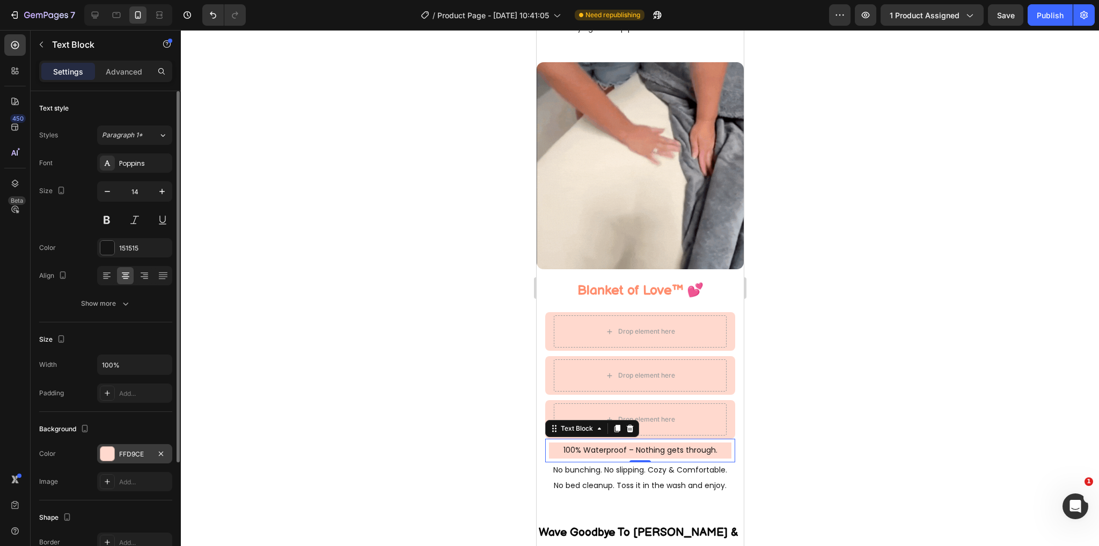
click at [381, 342] on div at bounding box center [640, 288] width 918 height 516
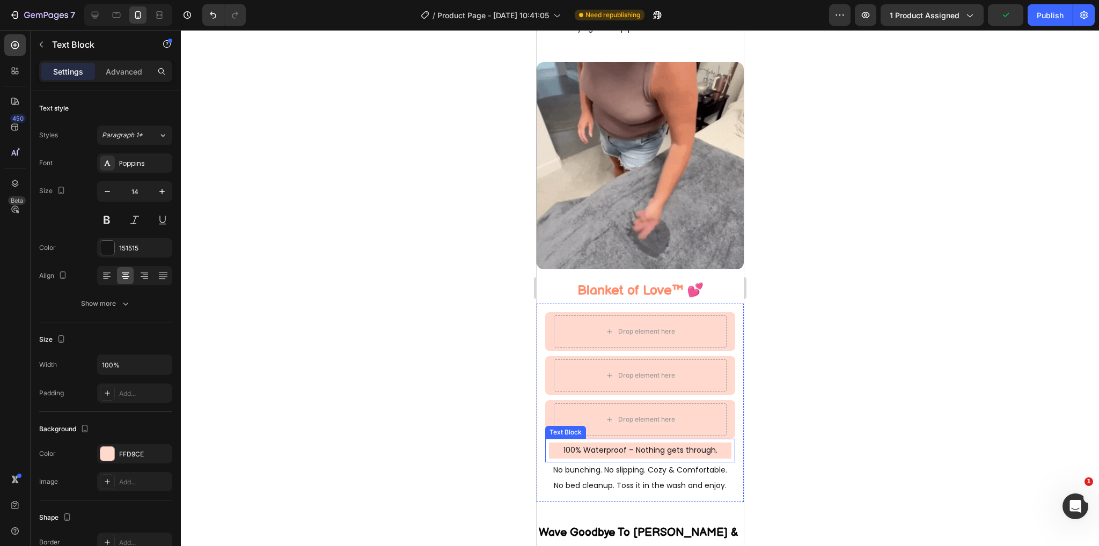
click at [553, 444] on p "100% Waterproof – Nothing gets through." at bounding box center [640, 450] width 180 height 13
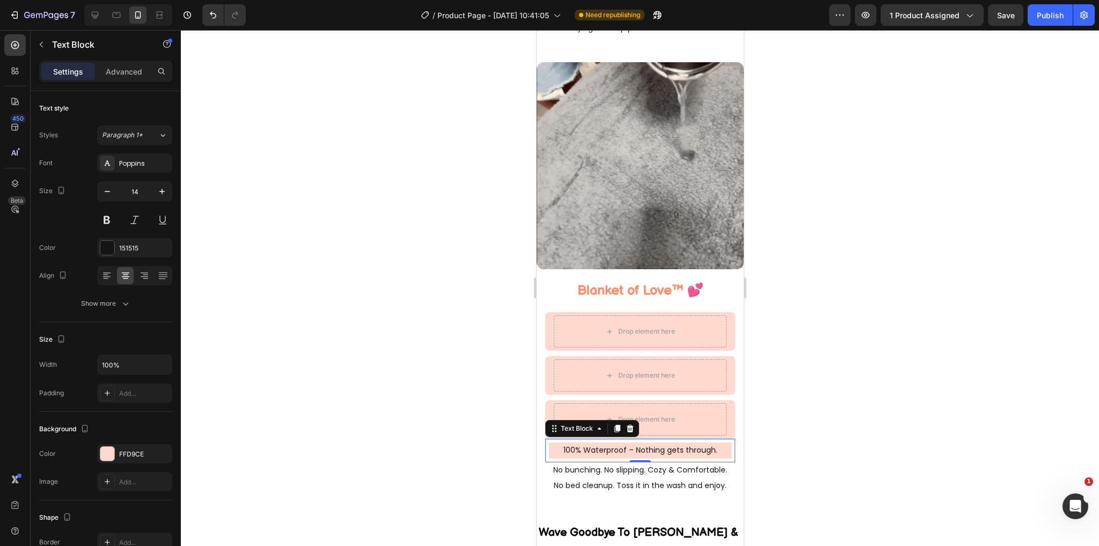
click at [546, 439] on div "100% Waterproof – Nothing gets through. Text Block 0" at bounding box center [640, 450] width 190 height 23
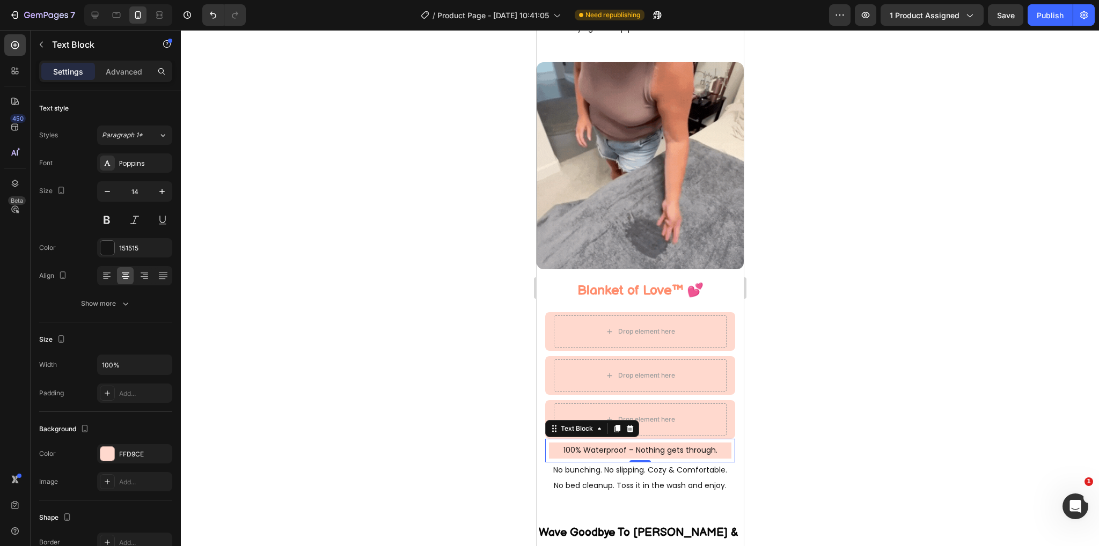
click at [546, 439] on div "100% Waterproof – Nothing gets through. Text Block 0" at bounding box center [640, 450] width 190 height 23
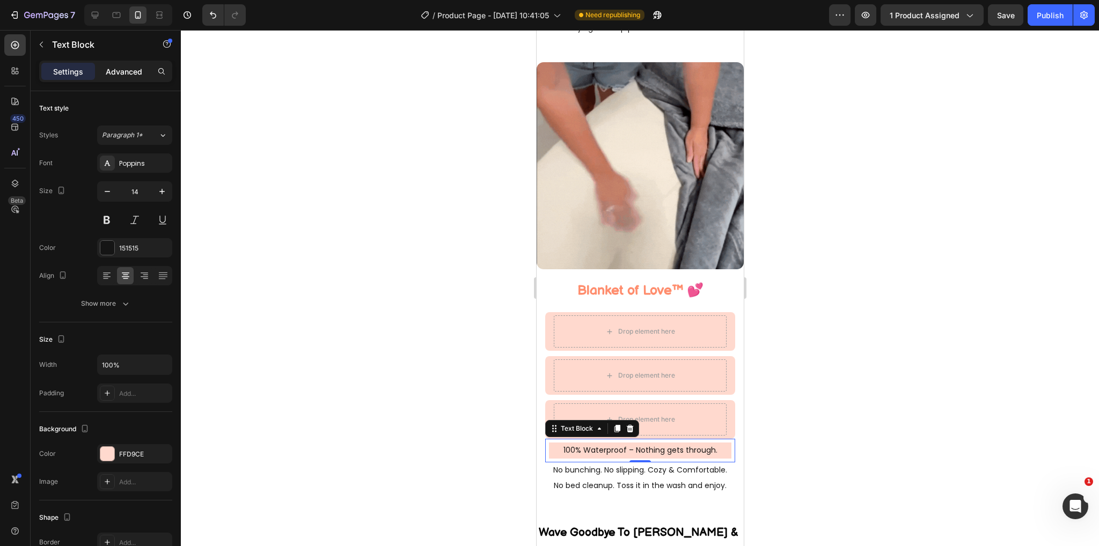
click at [128, 74] on p "Advanced" at bounding box center [124, 71] width 36 height 11
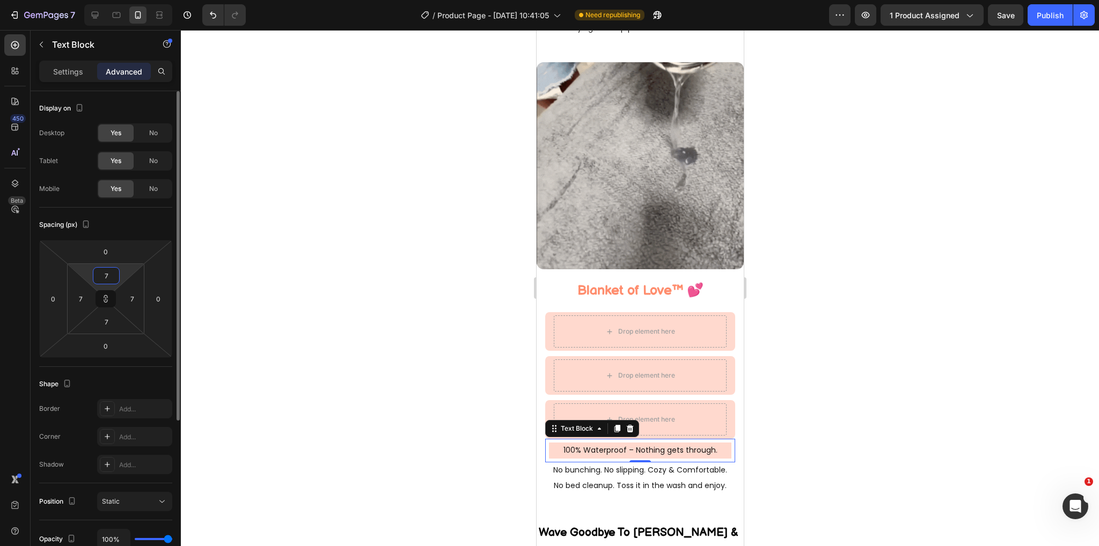
click at [104, 279] on input "7" at bounding box center [106, 276] width 21 height 16
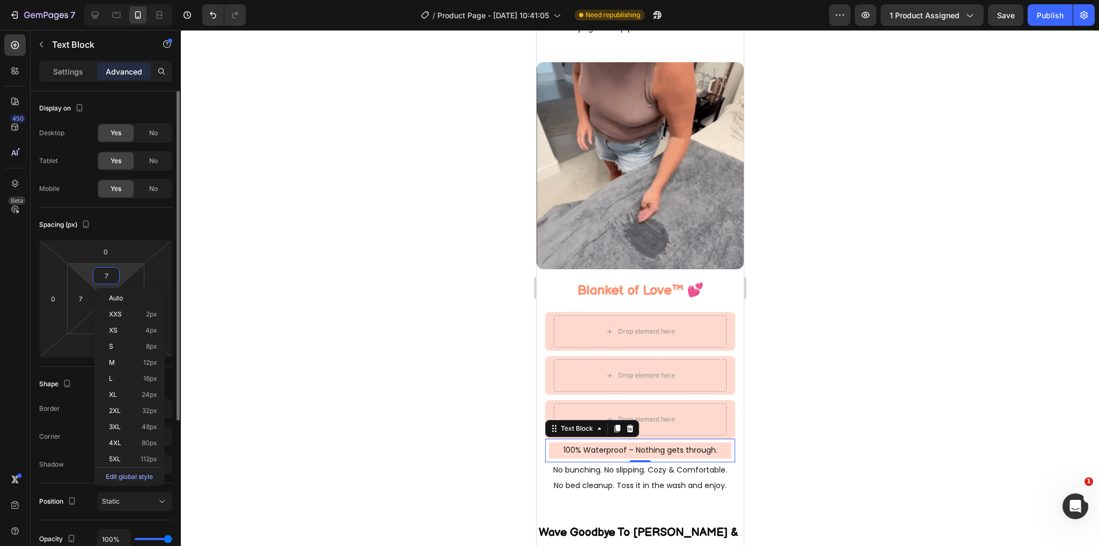
type input "8"
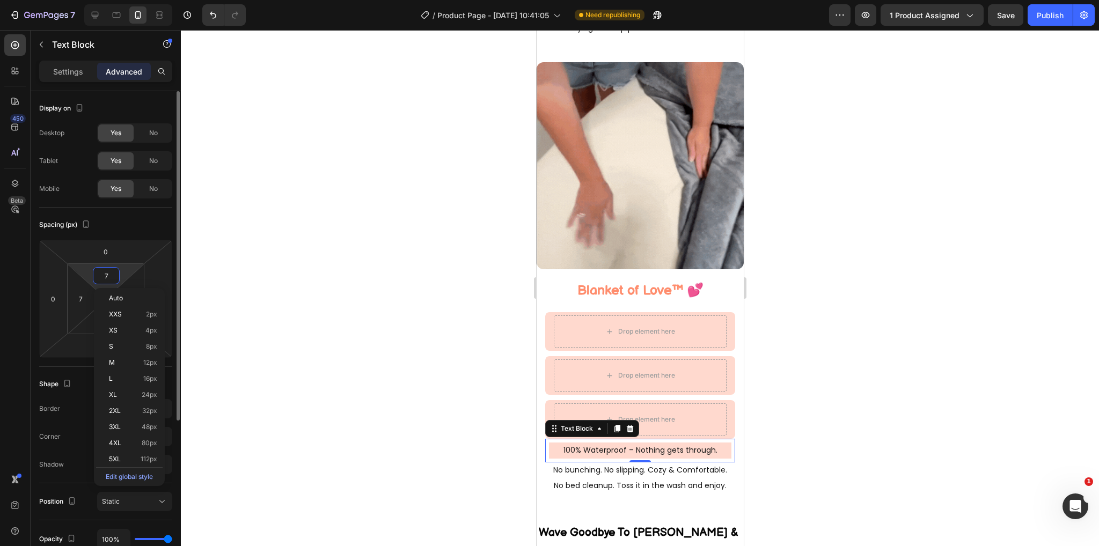
type input "8"
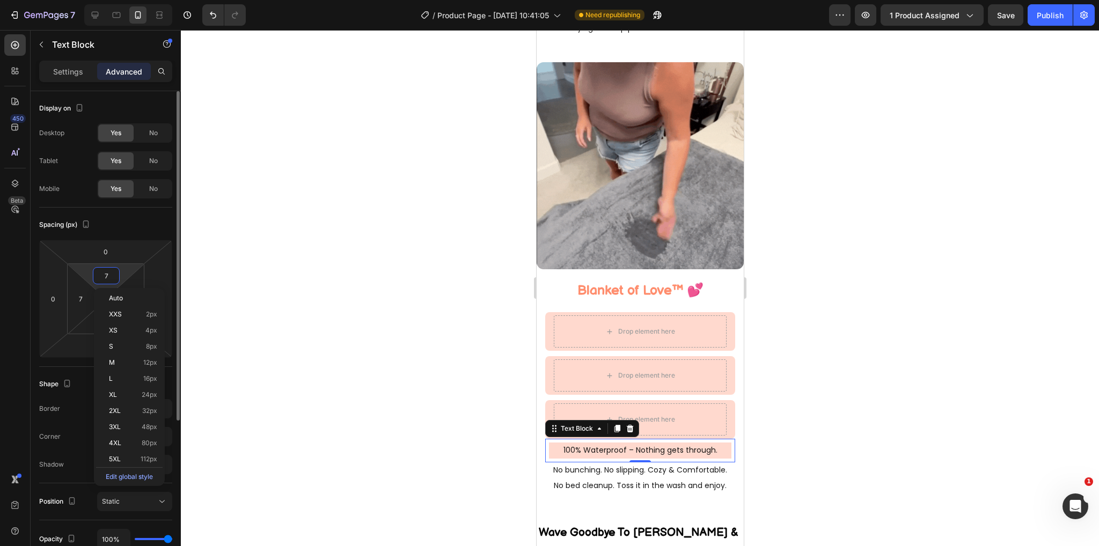
type input "8"
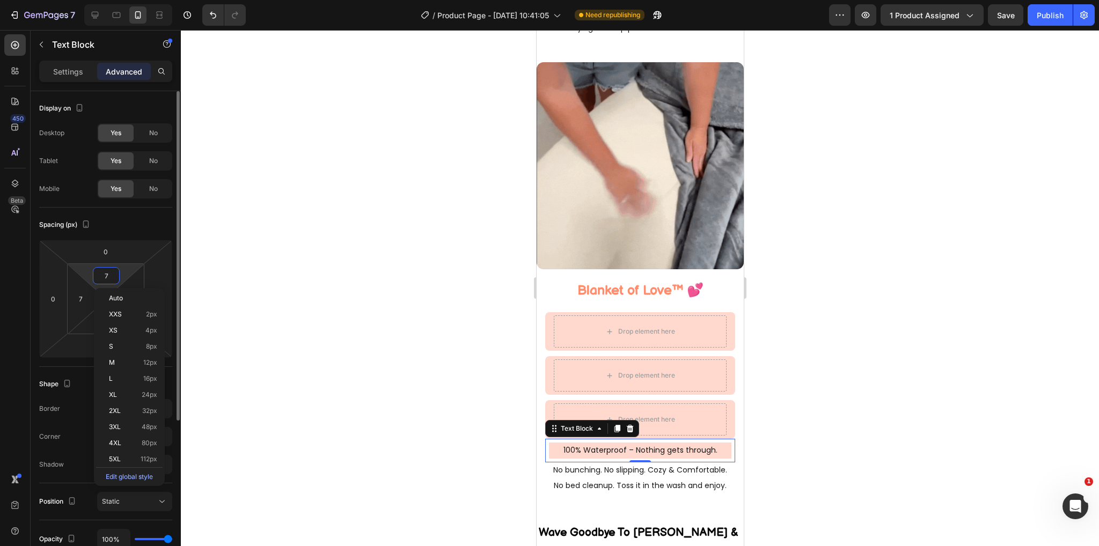
type input "8"
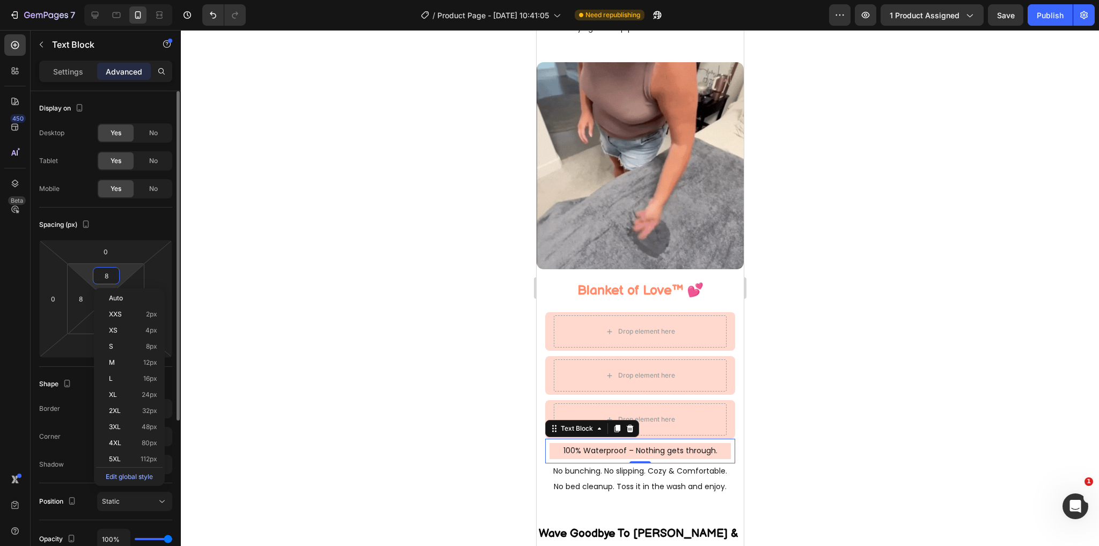
type input "9"
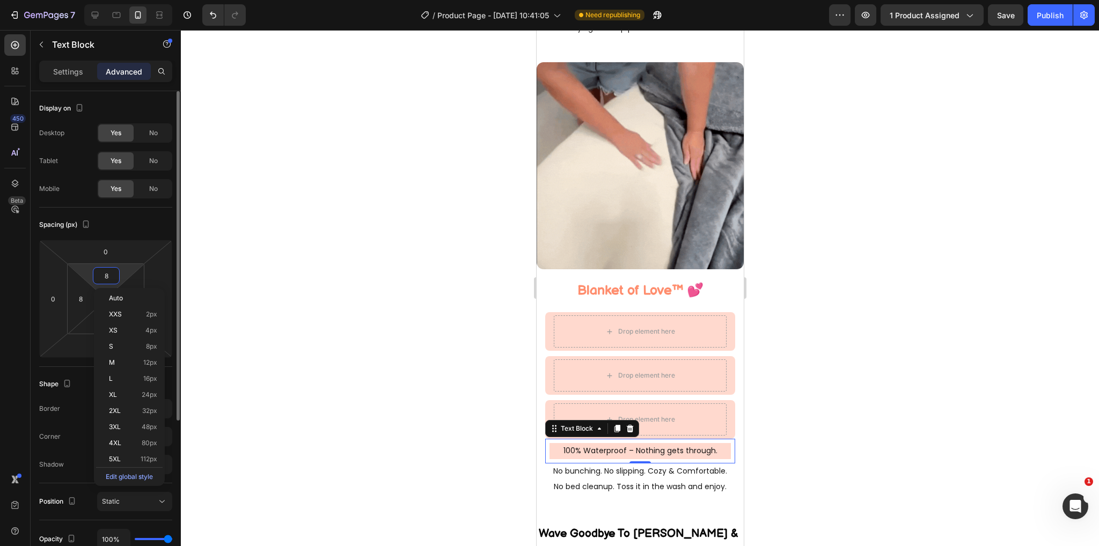
type input "9"
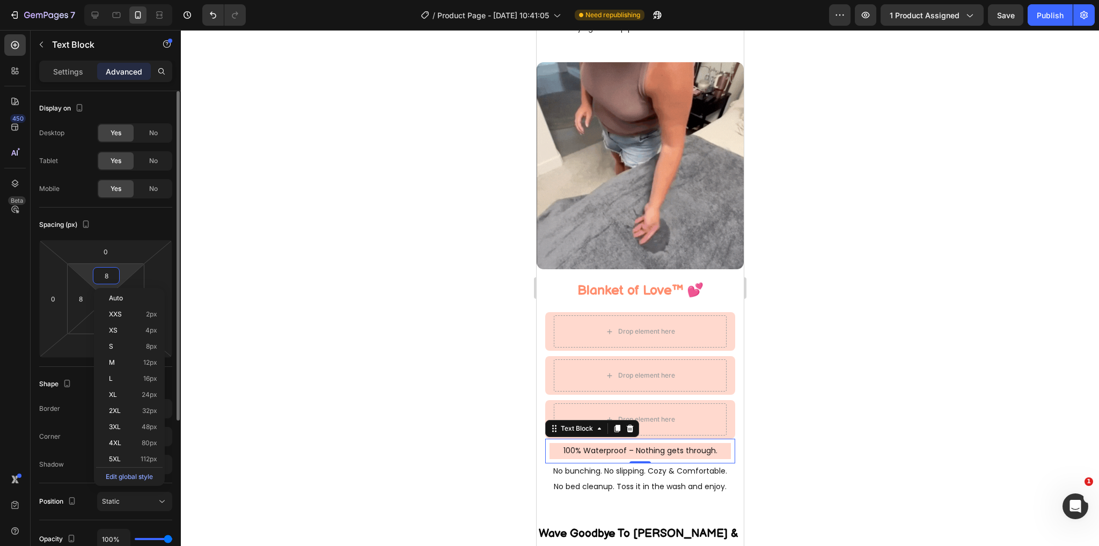
type input "9"
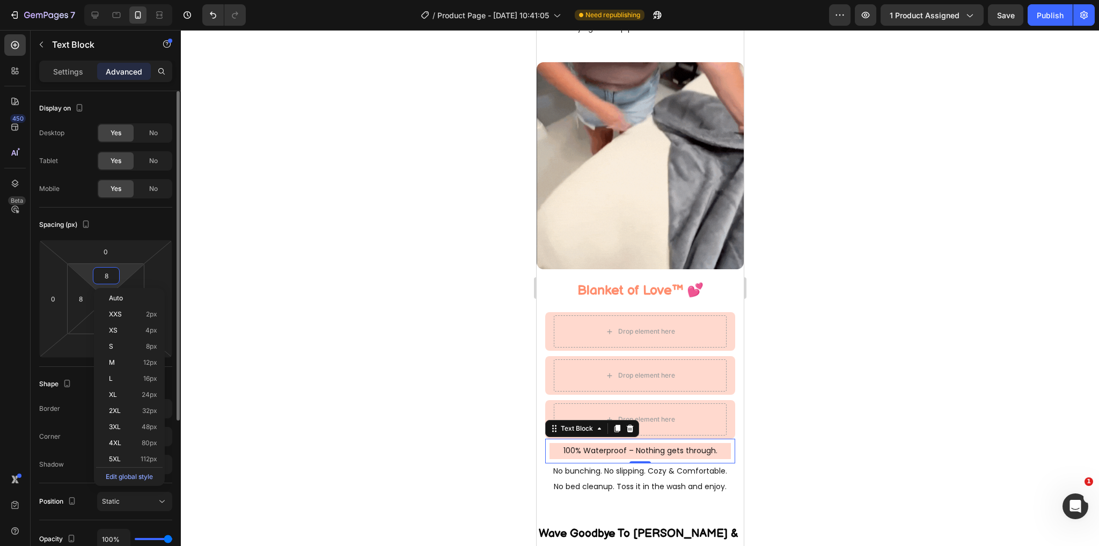
type input "9"
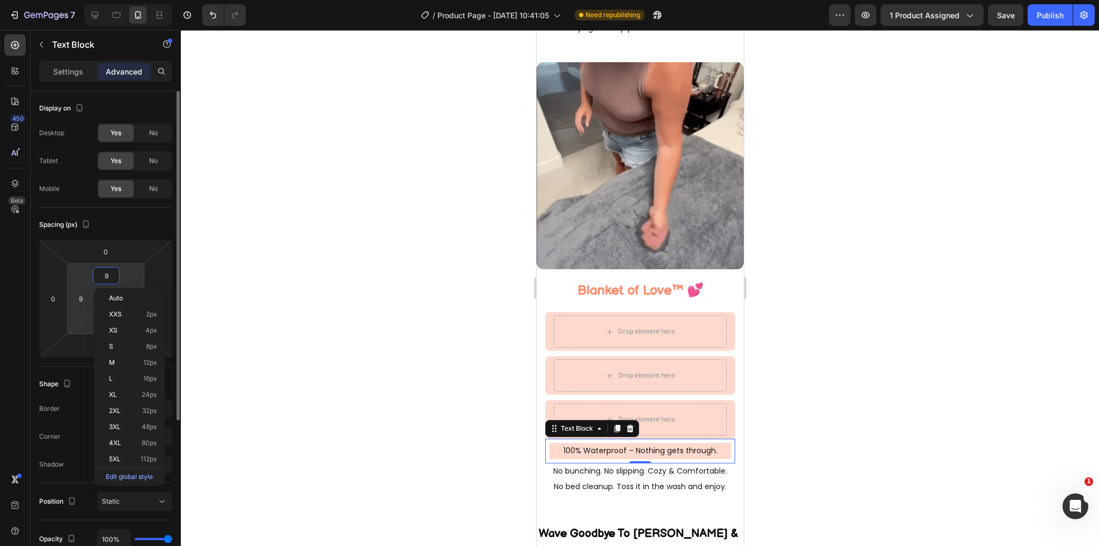
type input "10"
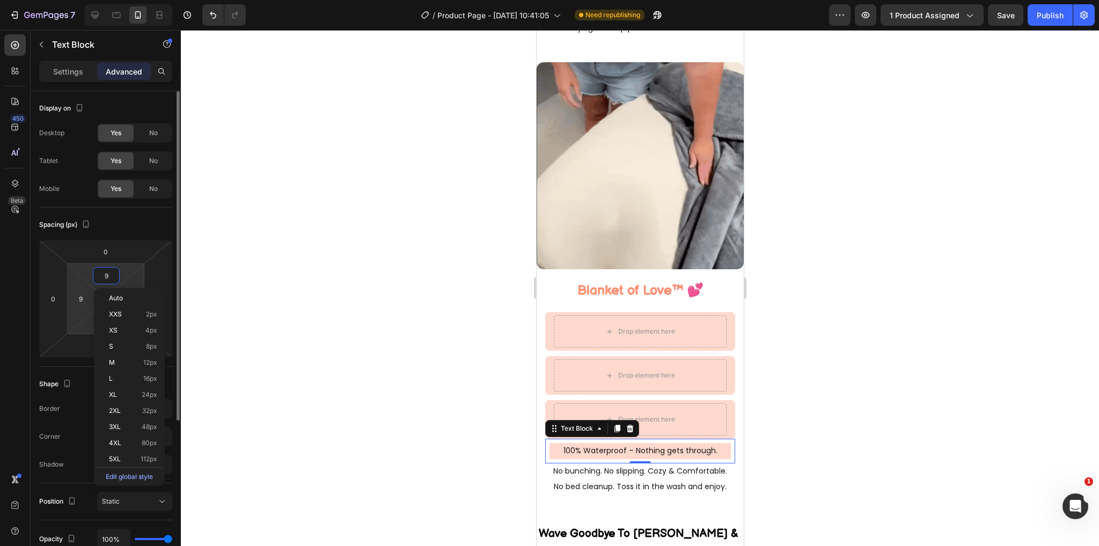
type input "10"
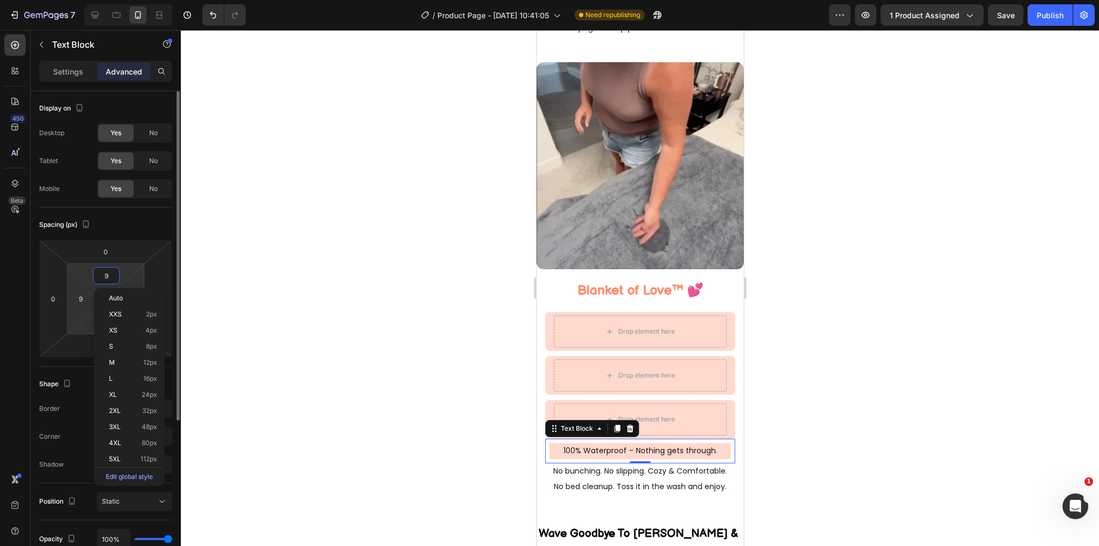
type input "10"
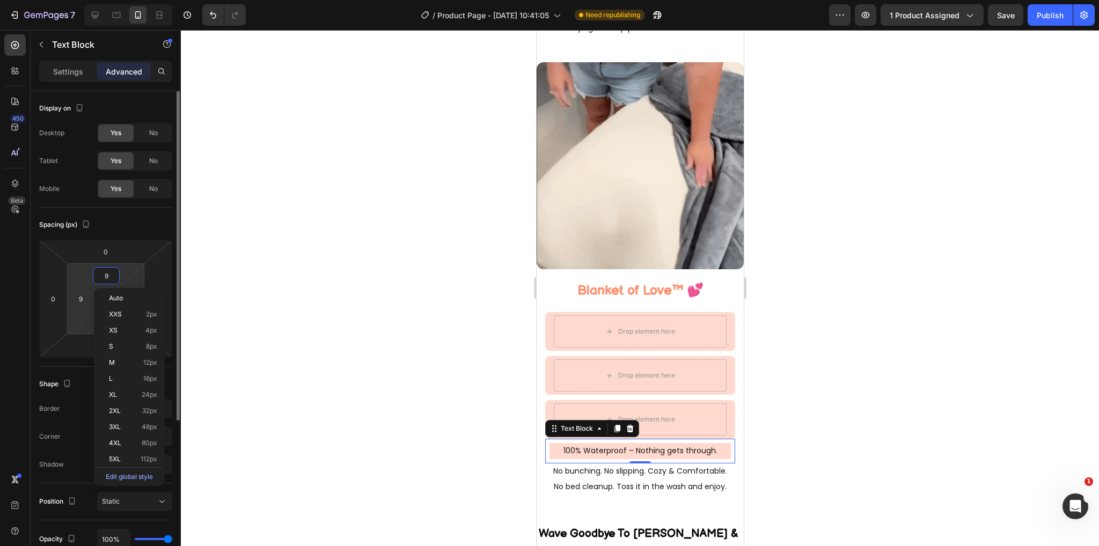
type input "10"
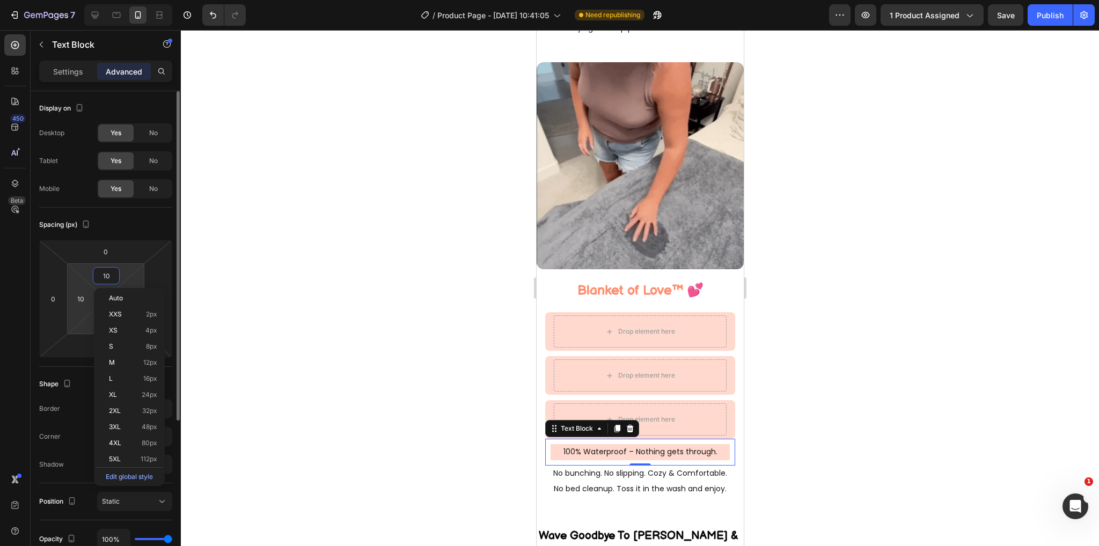
type input "11"
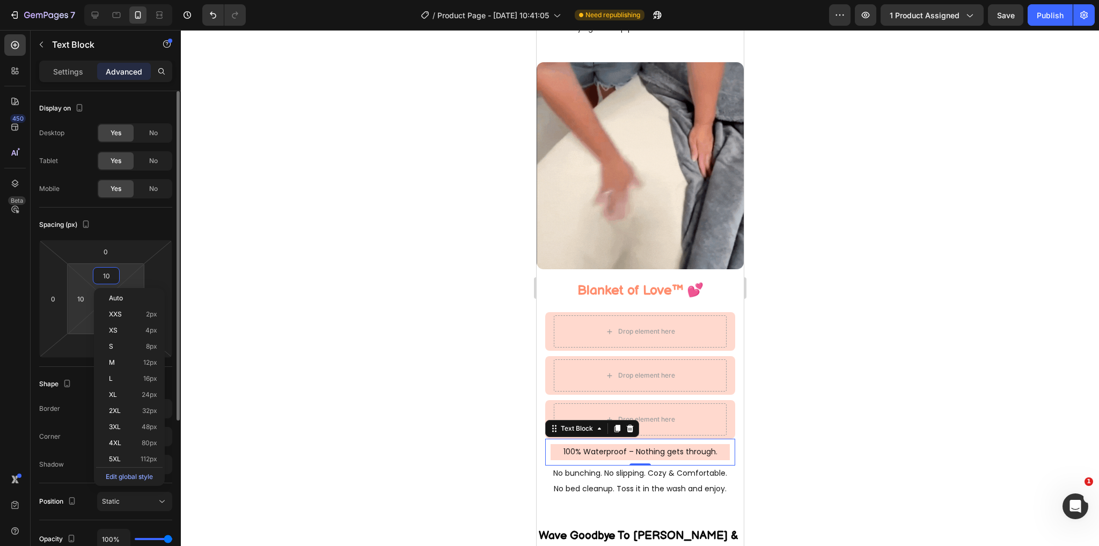
type input "11"
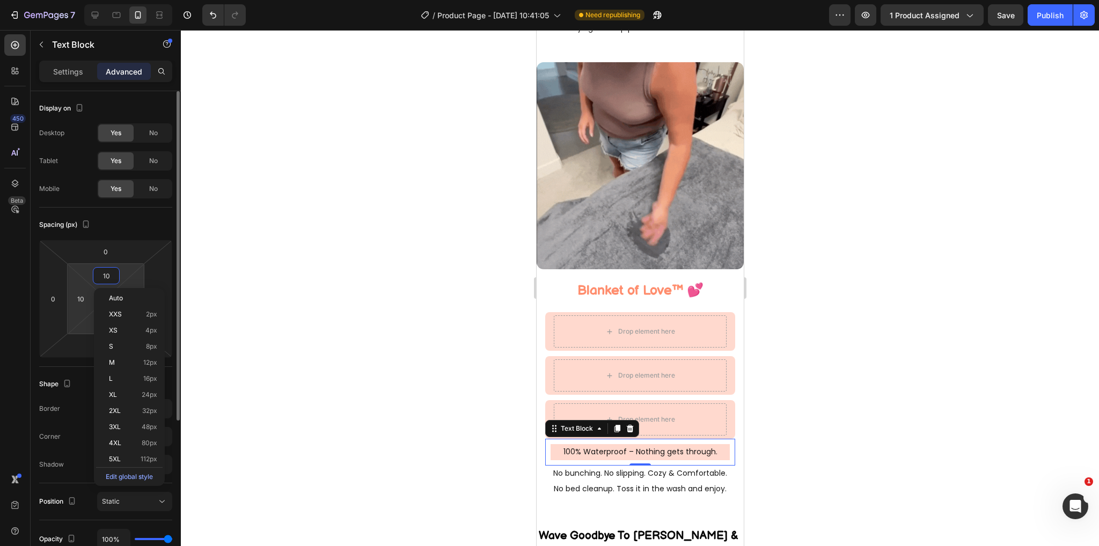
type input "11"
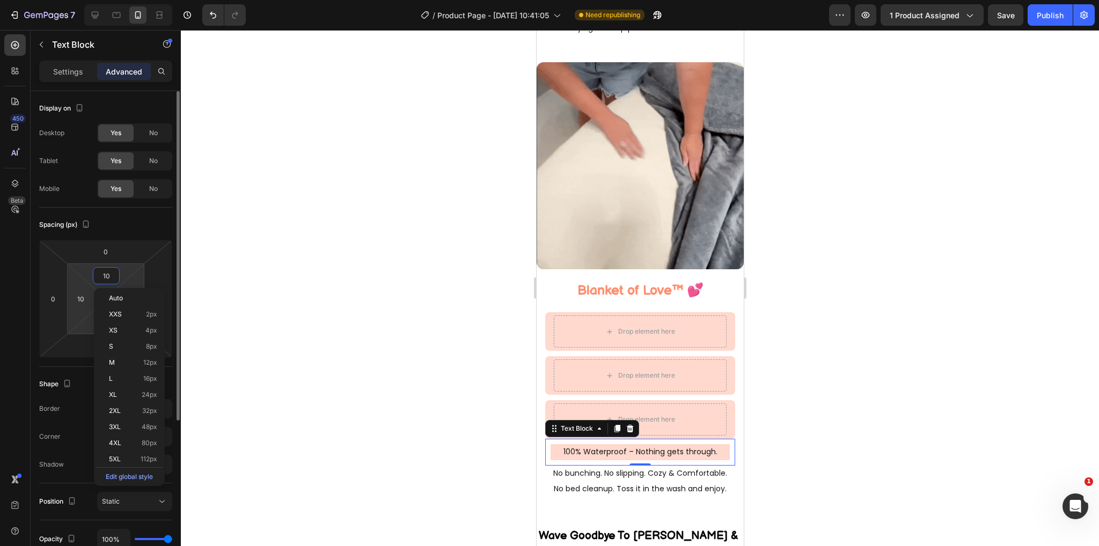
type input "11"
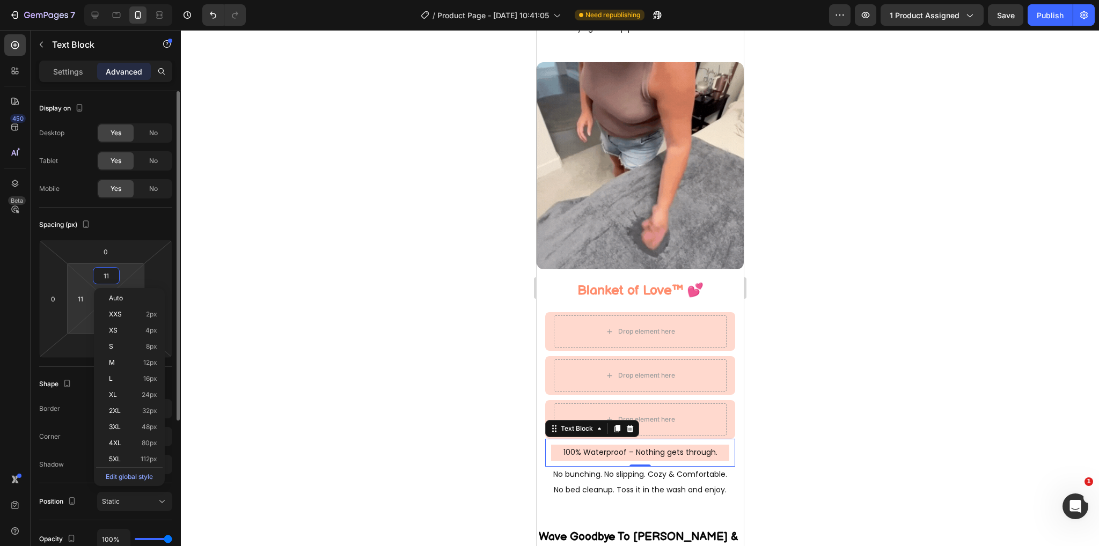
type input "10"
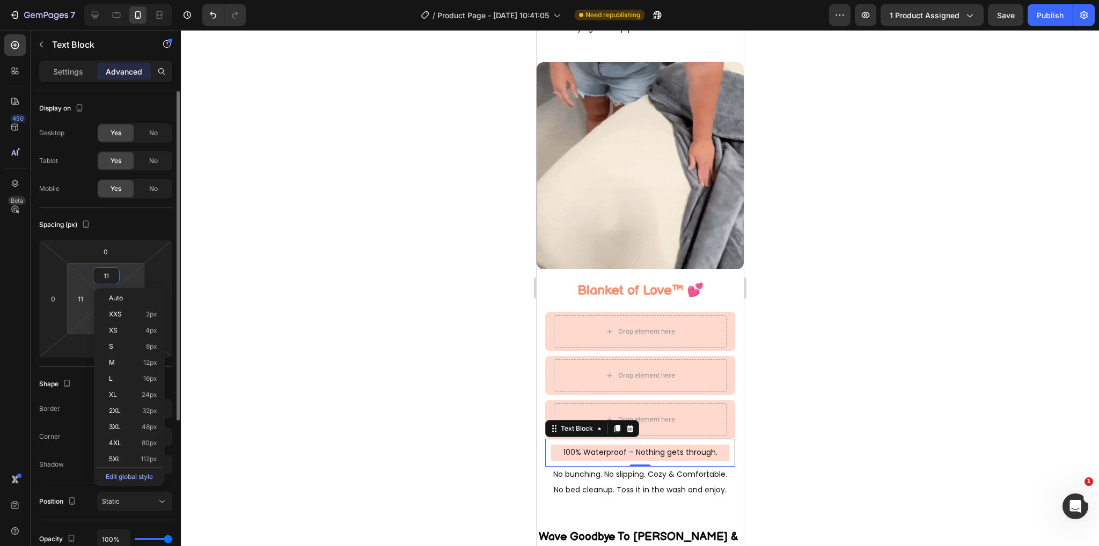
type input "10"
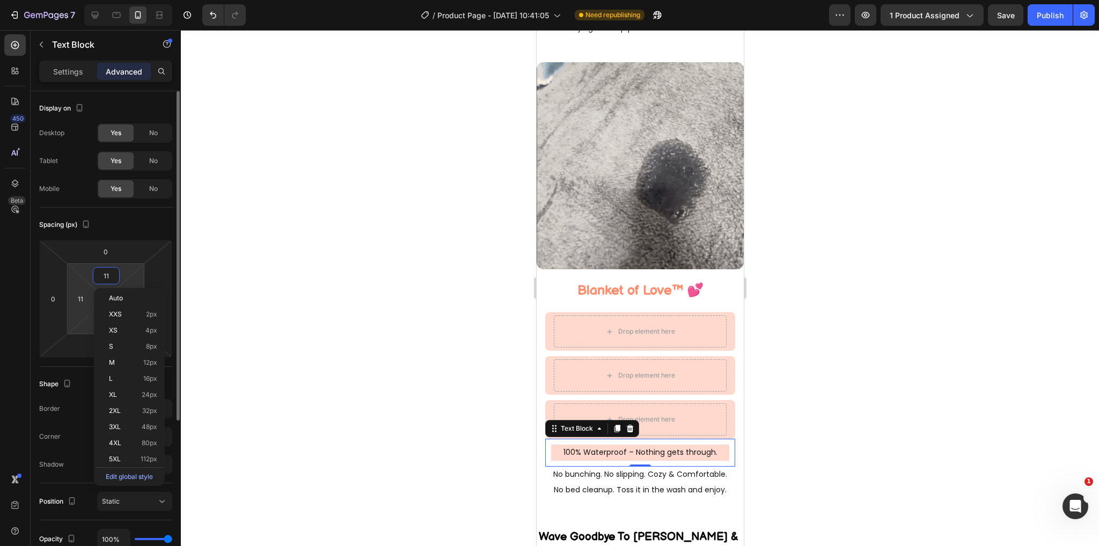
type input "10"
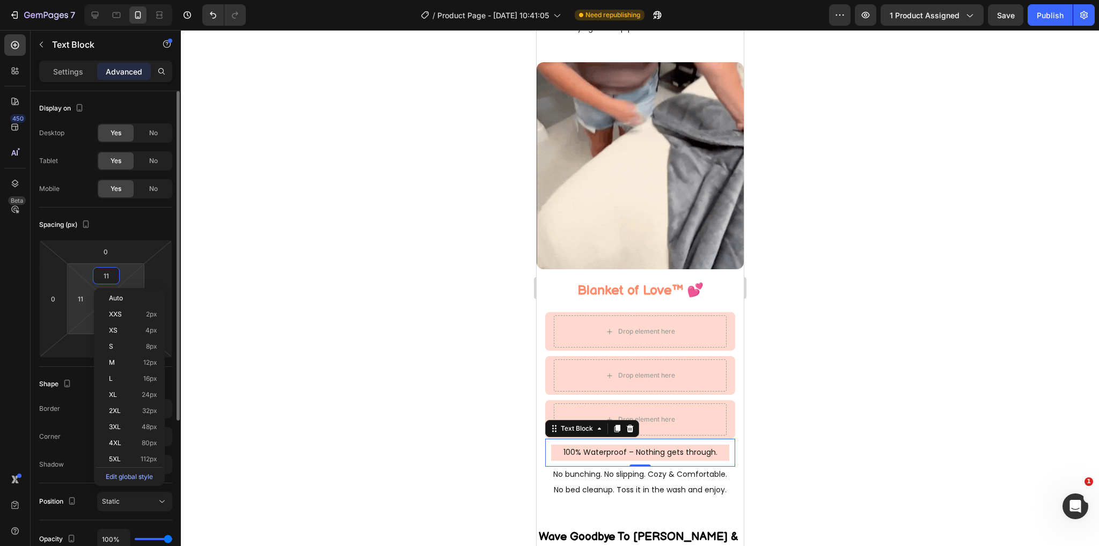
type input "10"
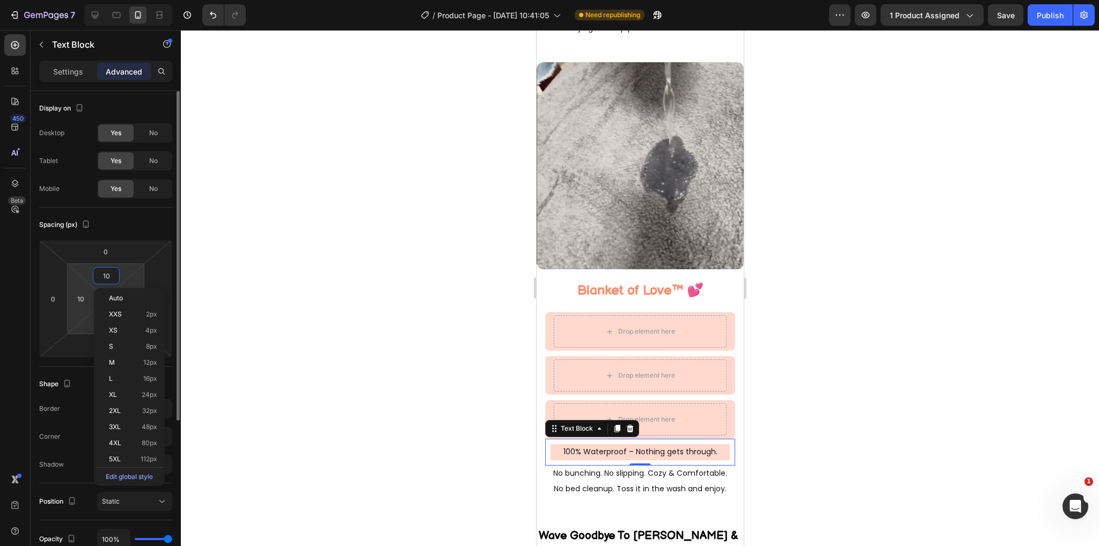
type input "9"
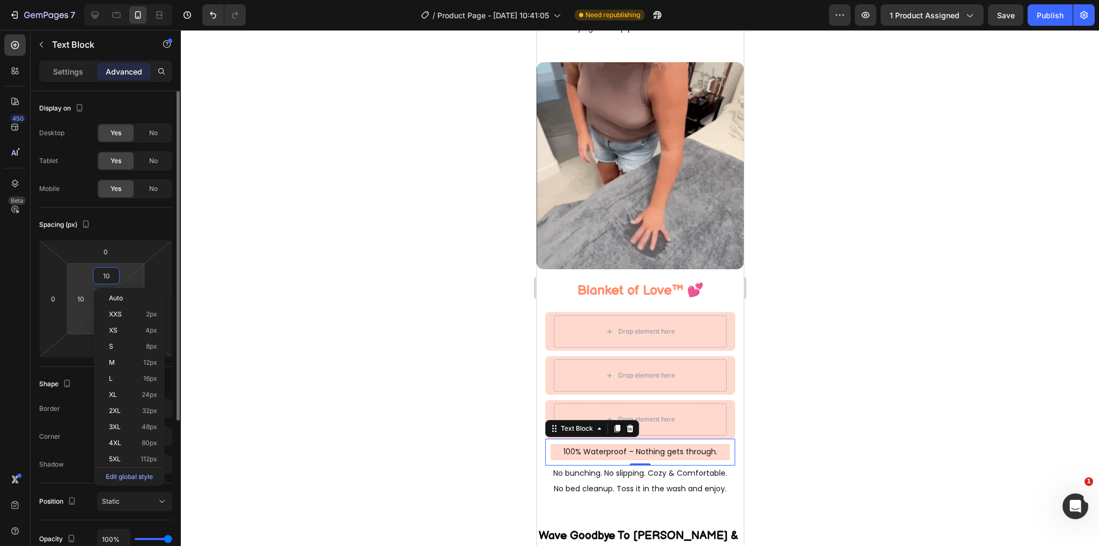
type input "9"
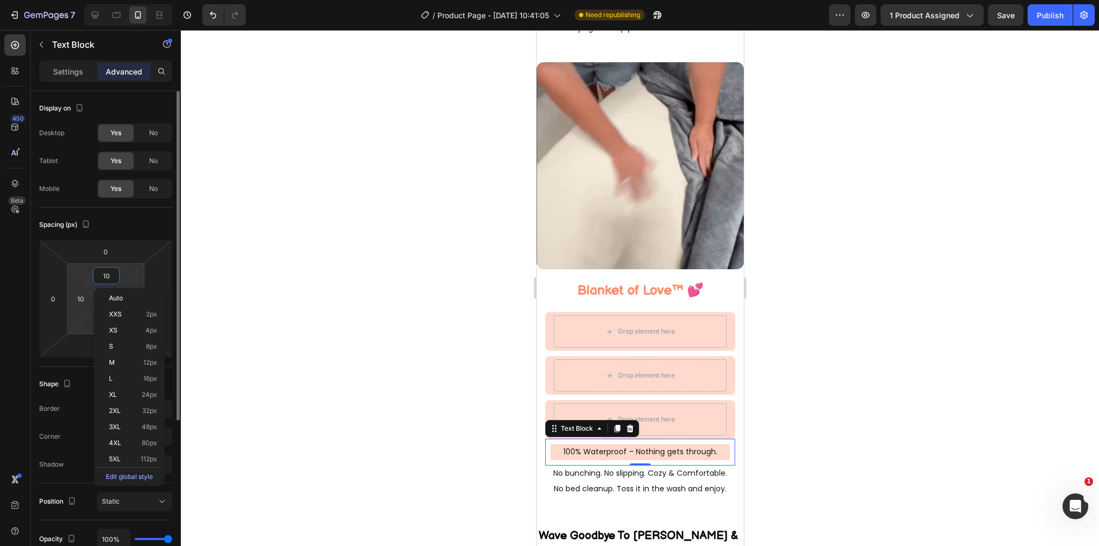
type input "9"
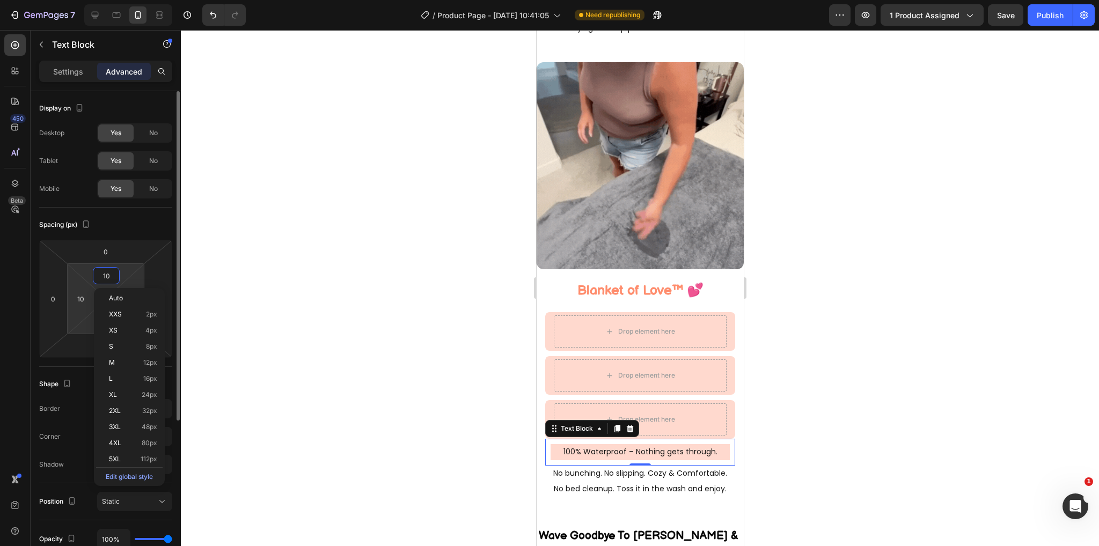
type input "9"
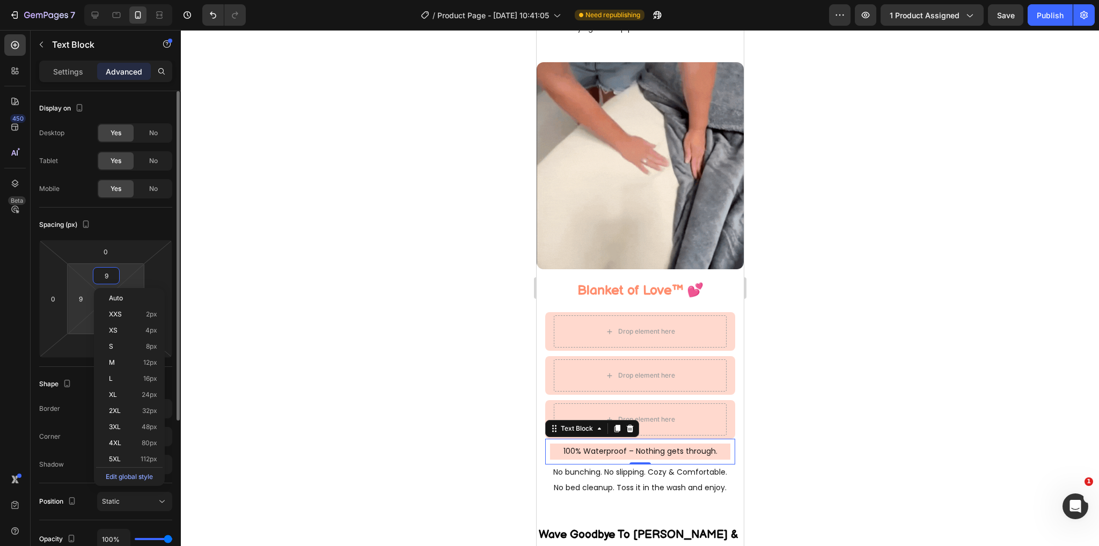
type input "8"
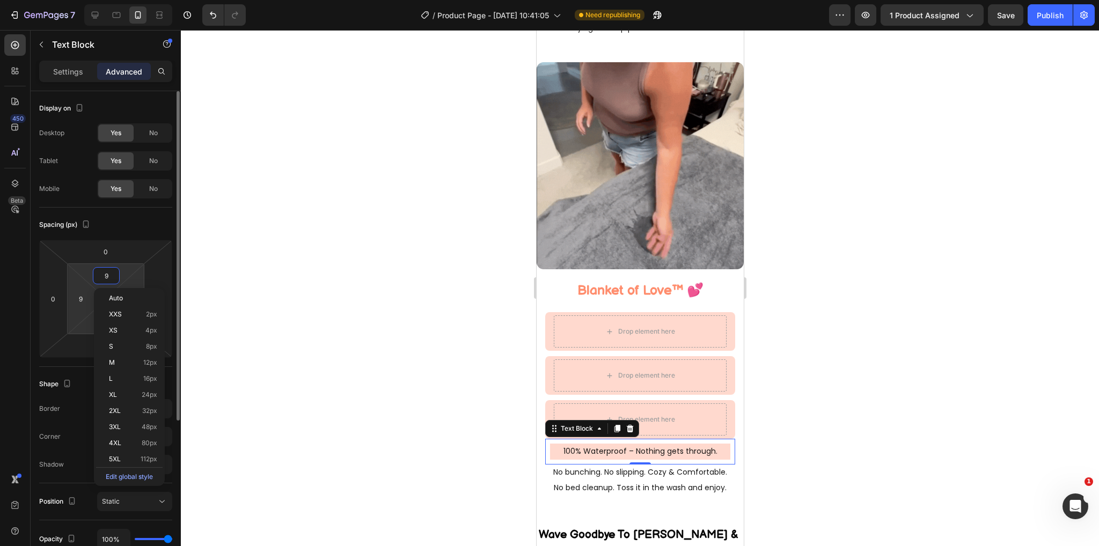
type input "8"
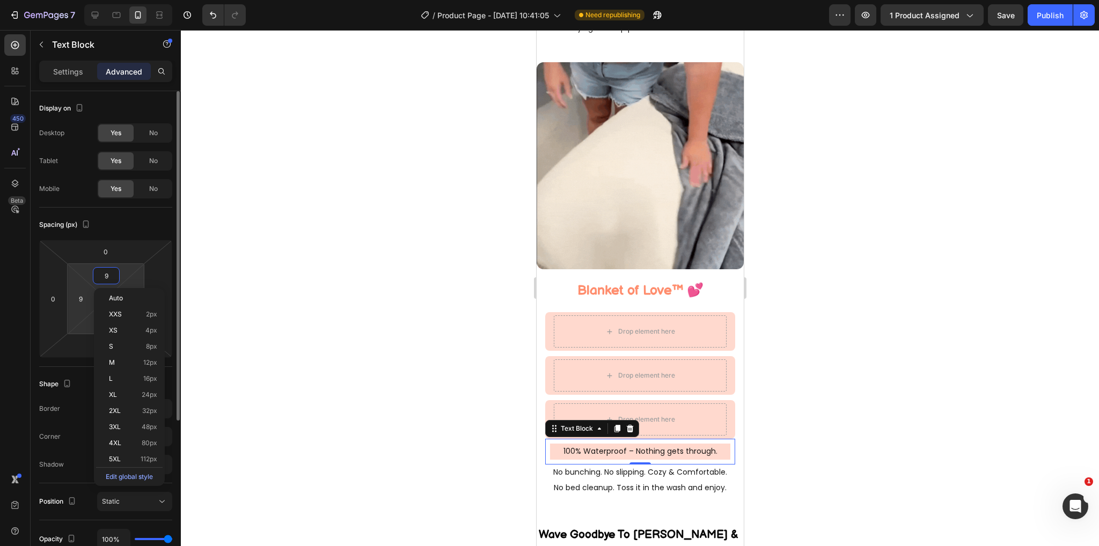
type input "8"
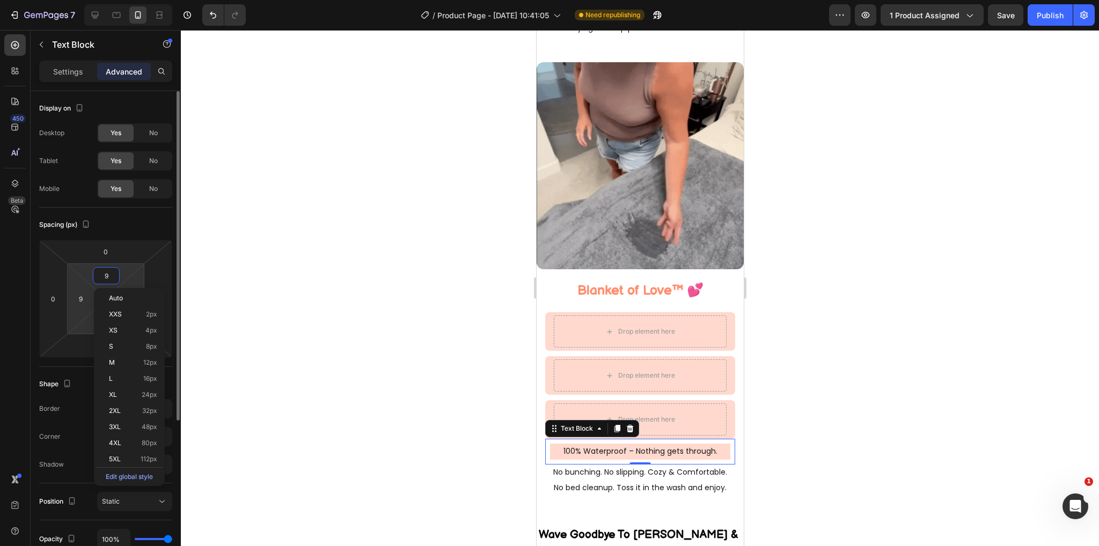
type input "8"
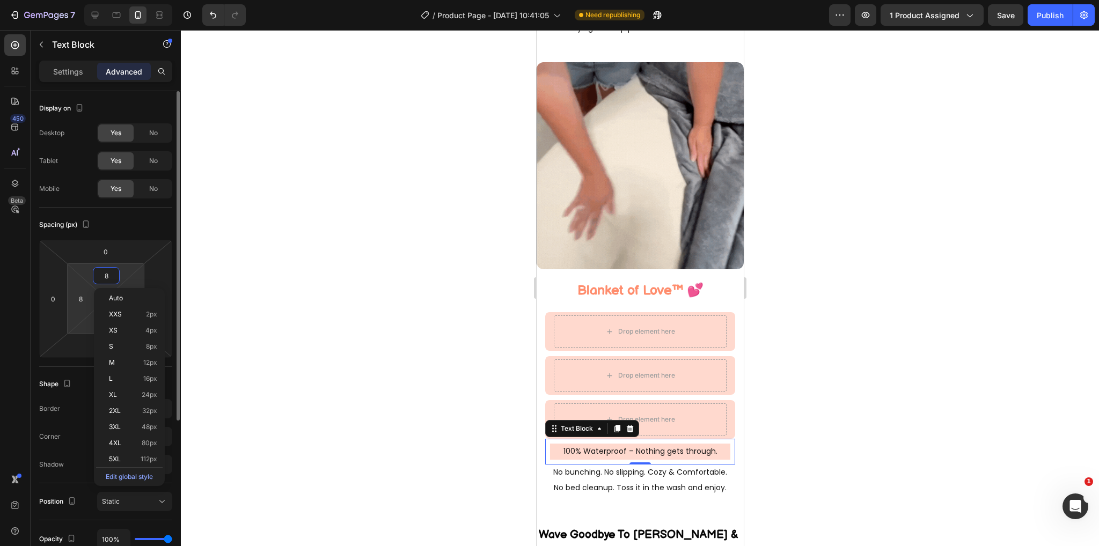
type input "7"
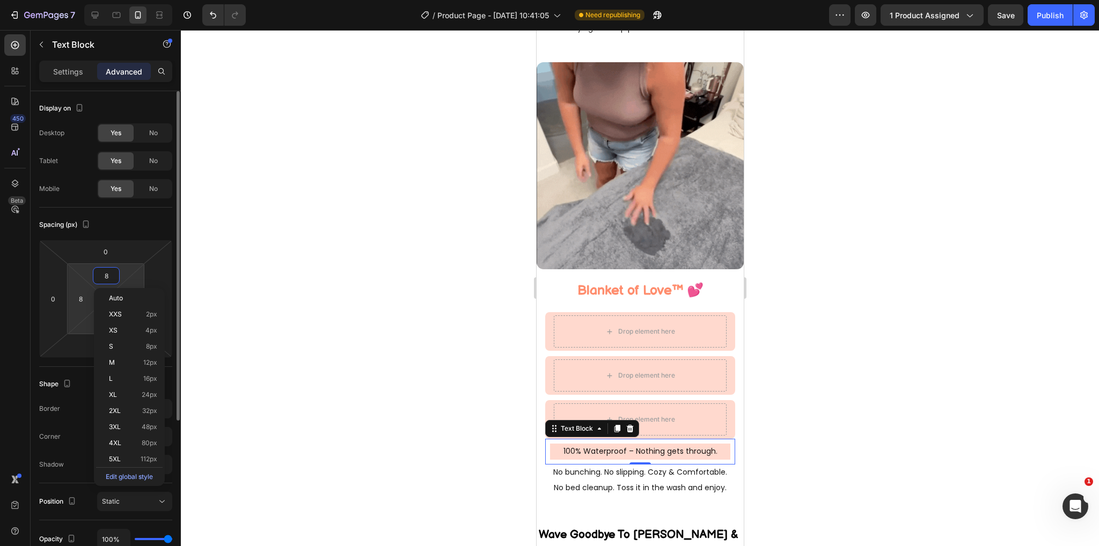
type input "7"
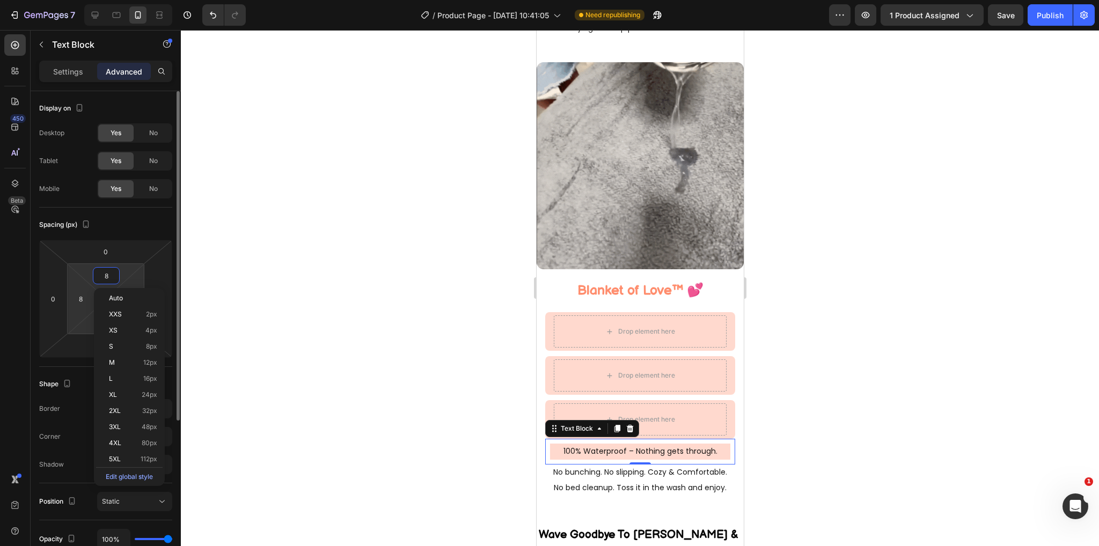
type input "7"
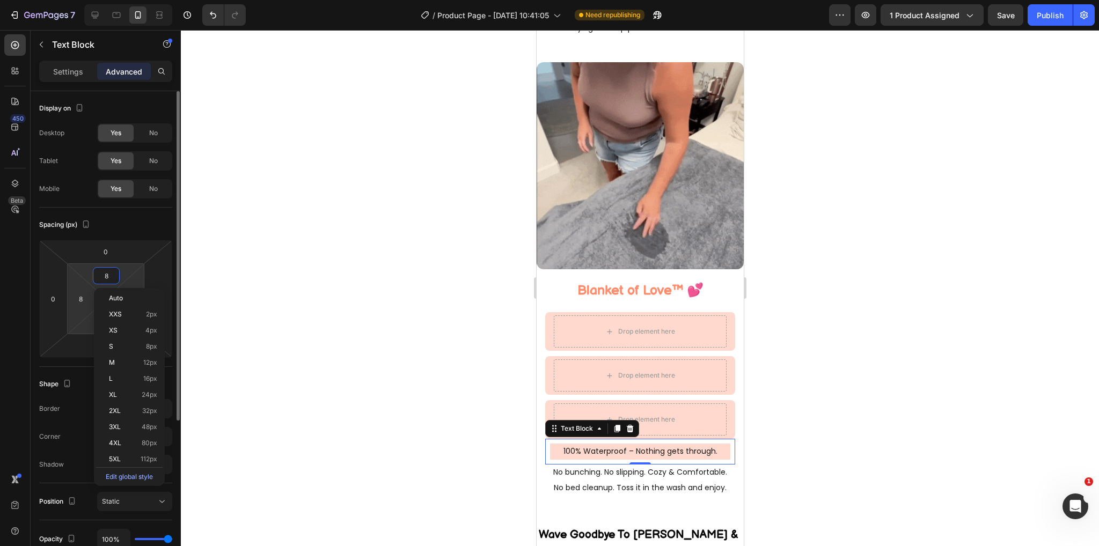
type input "7"
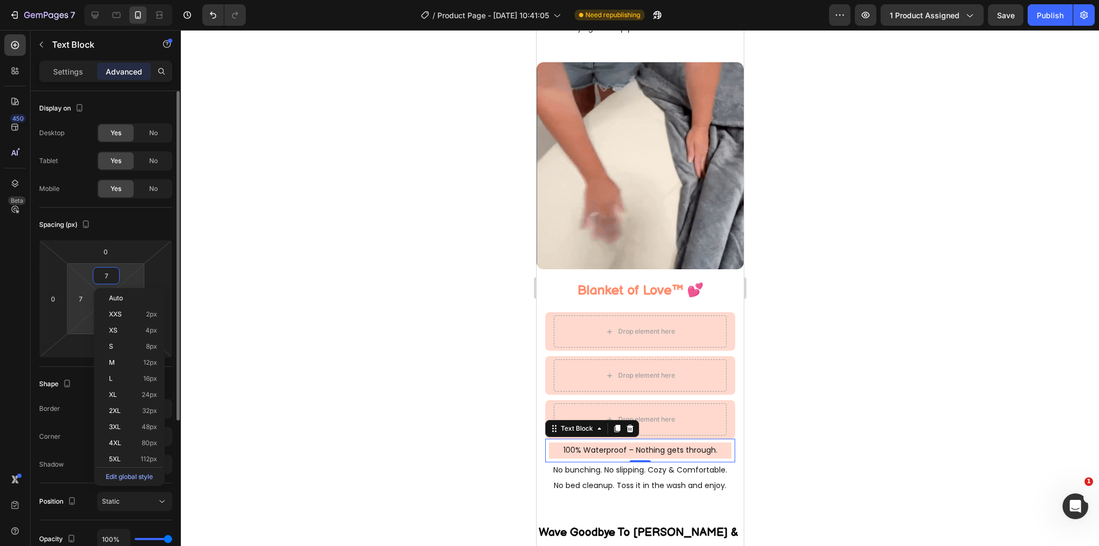
type input "6"
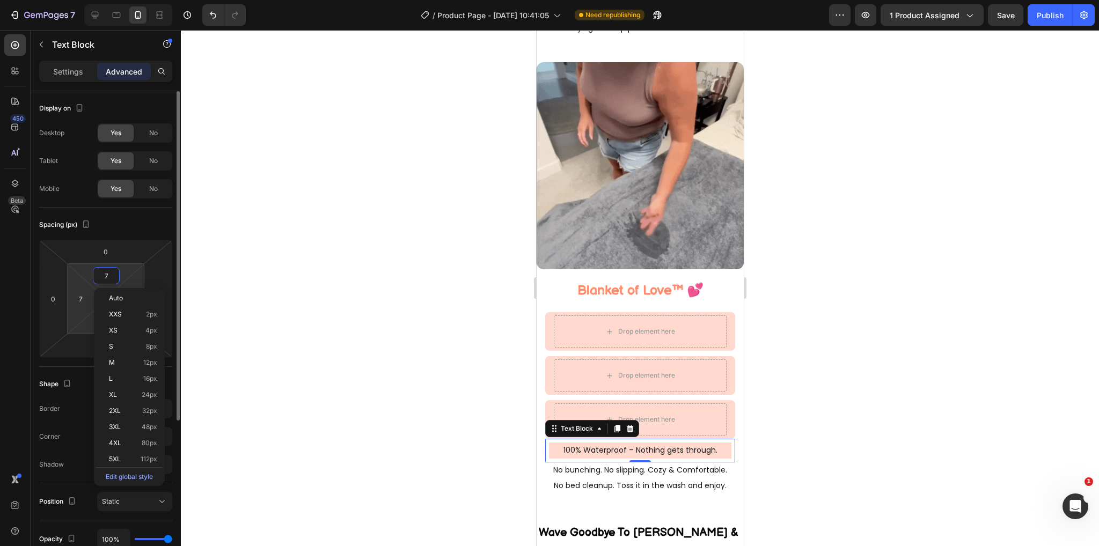
type input "6"
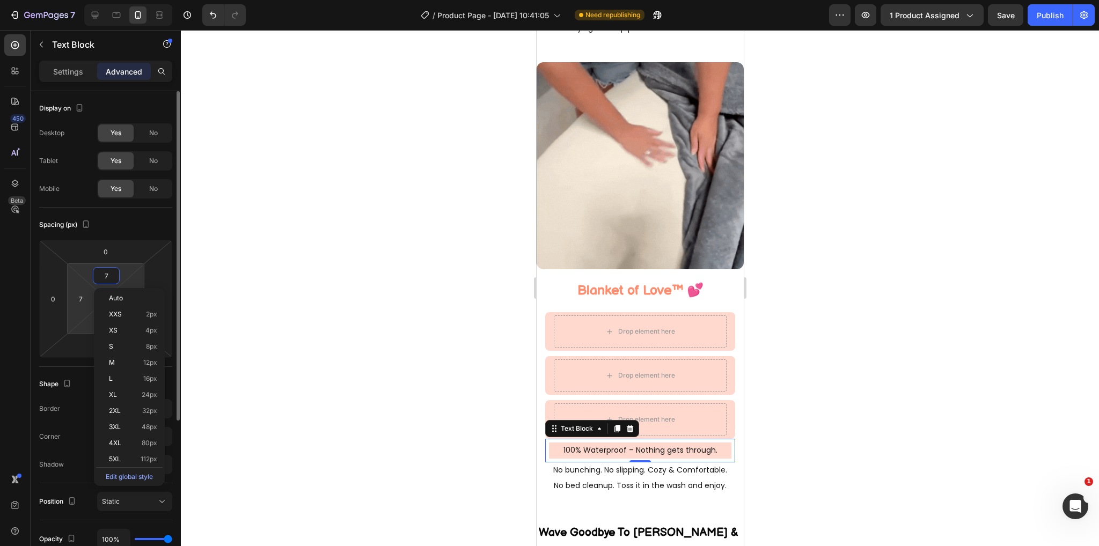
type input "6"
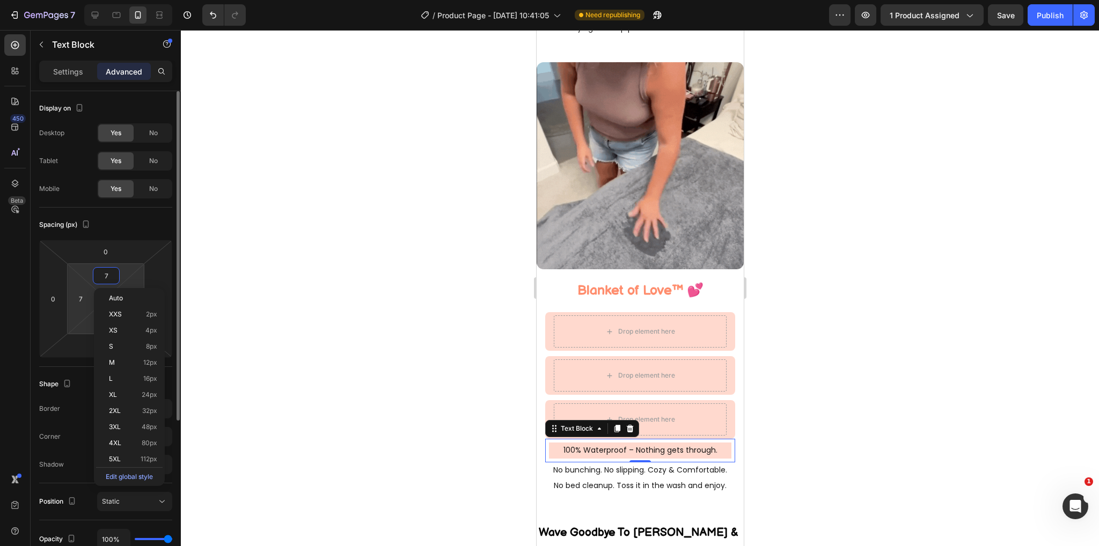
type input "6"
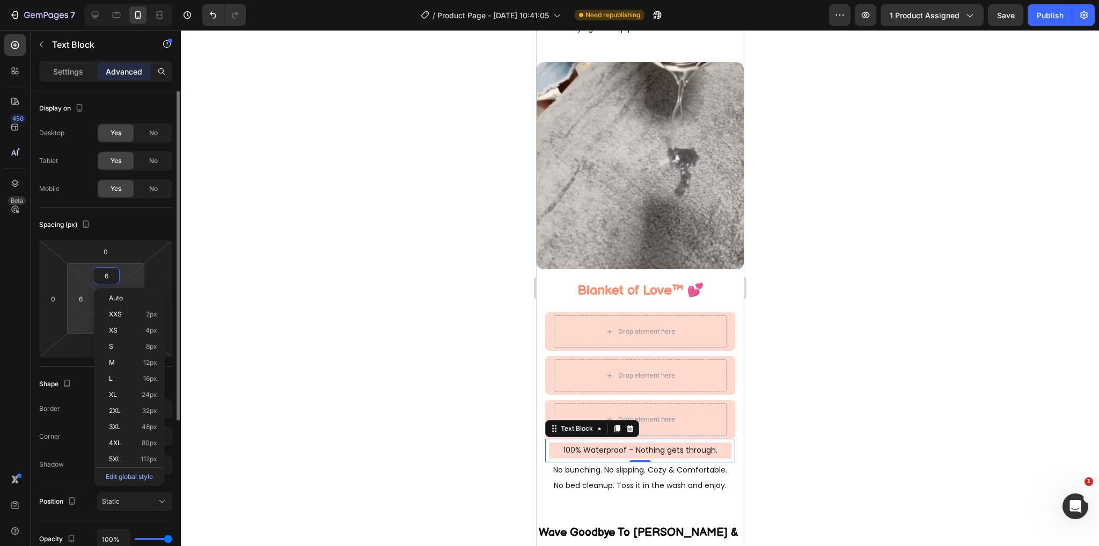
type input "5"
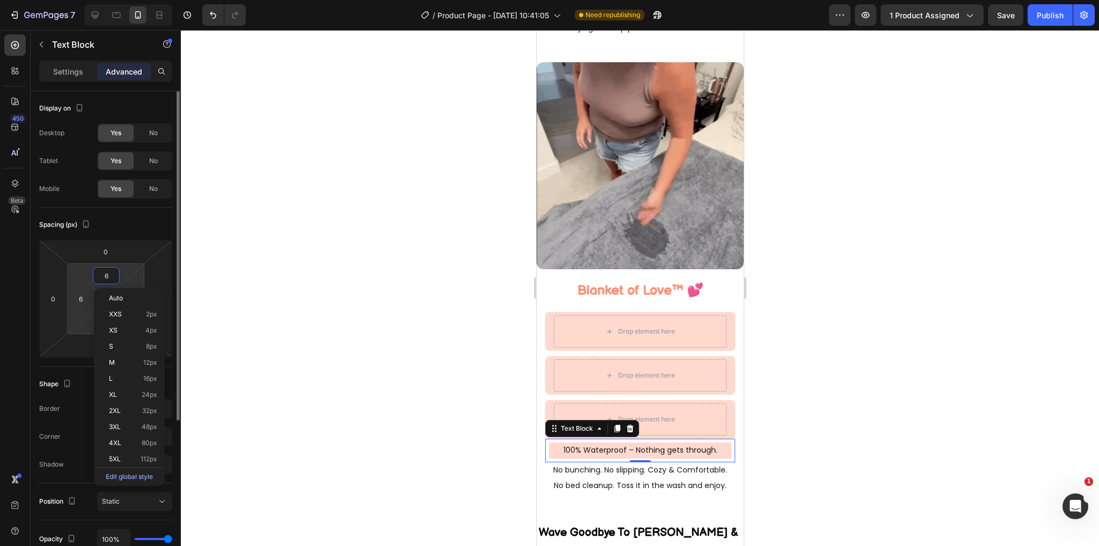
type input "5"
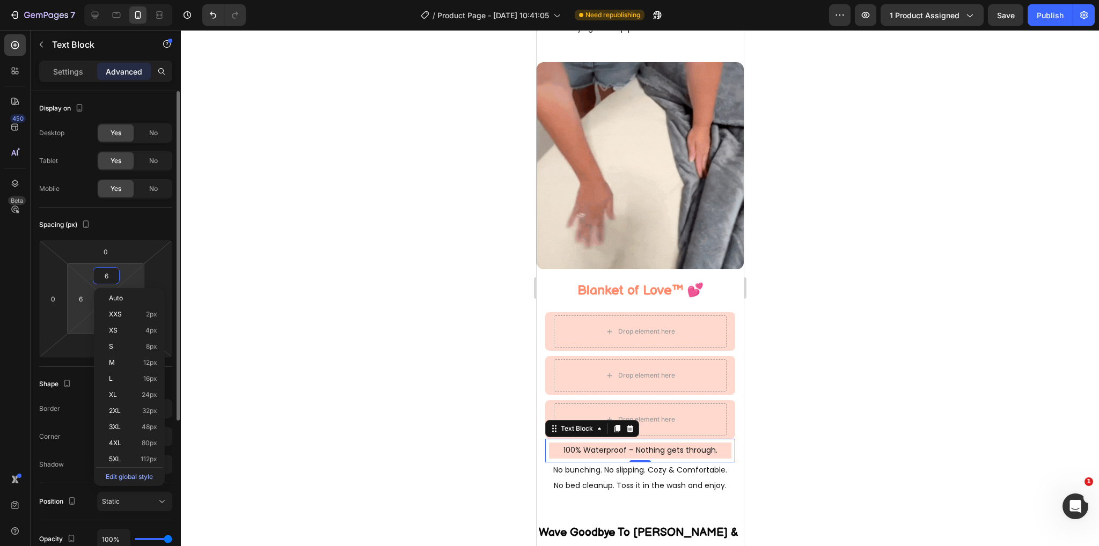
type input "5"
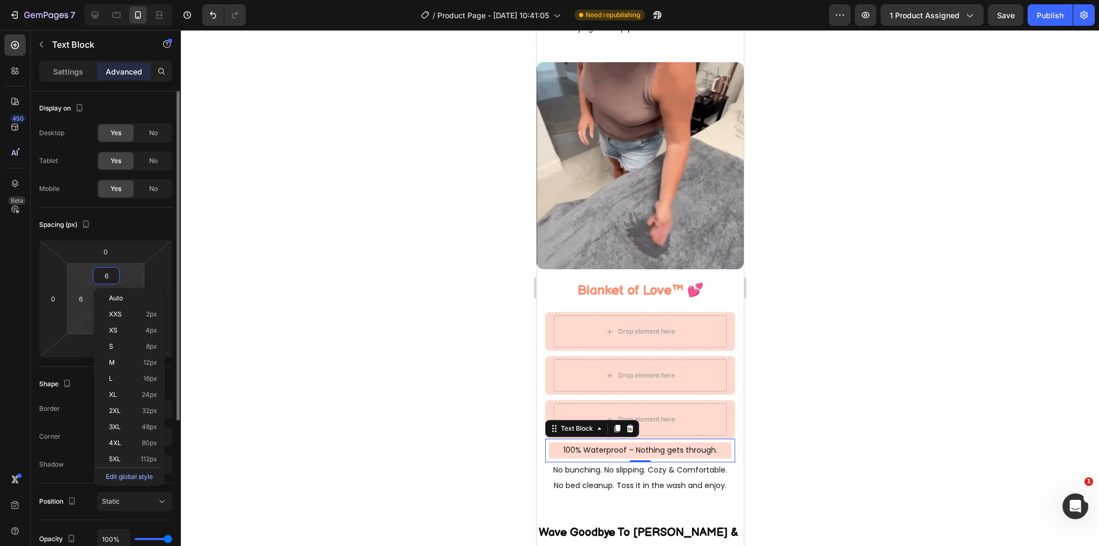
type input "5"
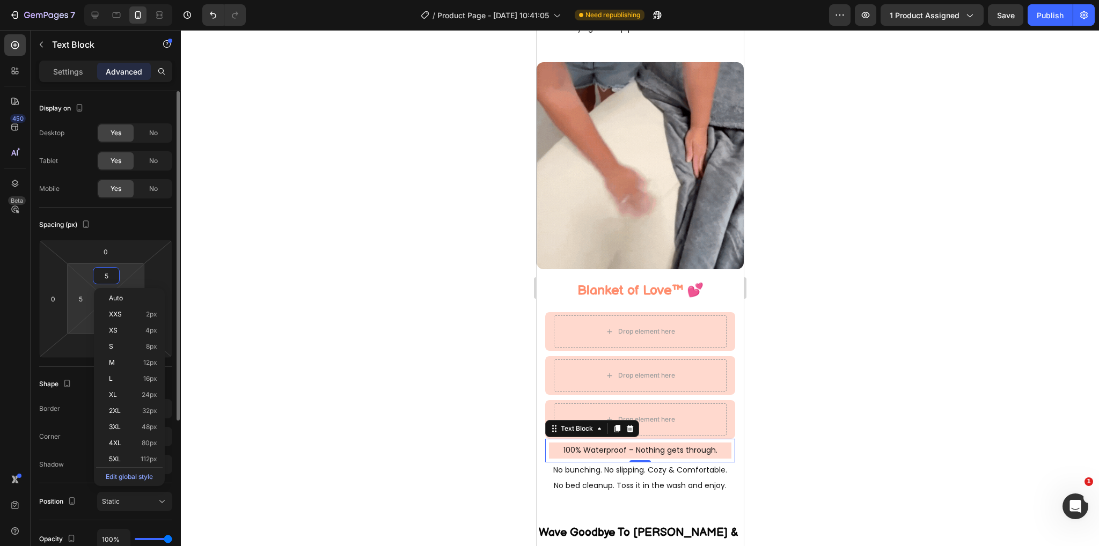
type input "4"
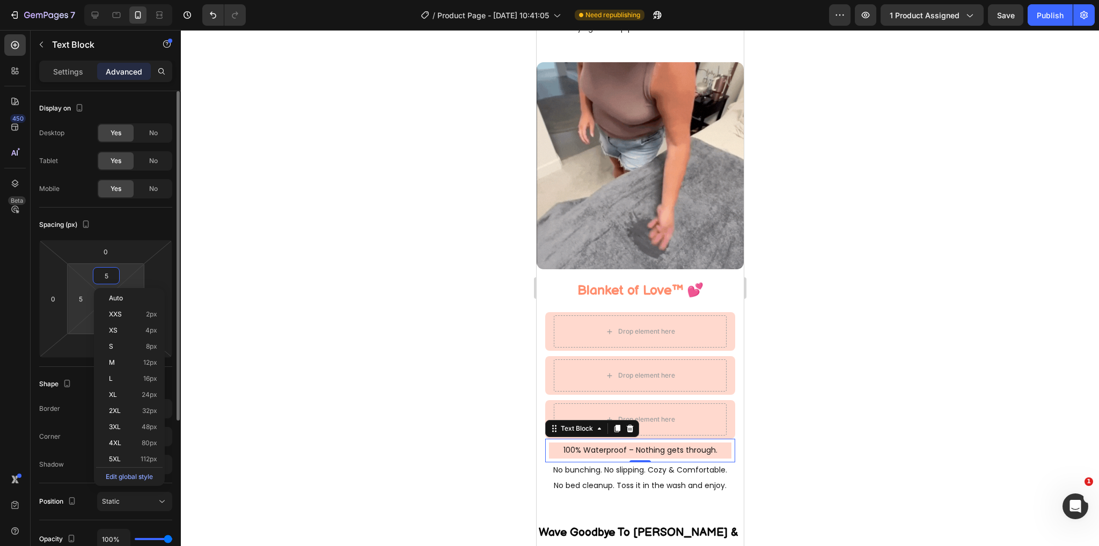
type input "4"
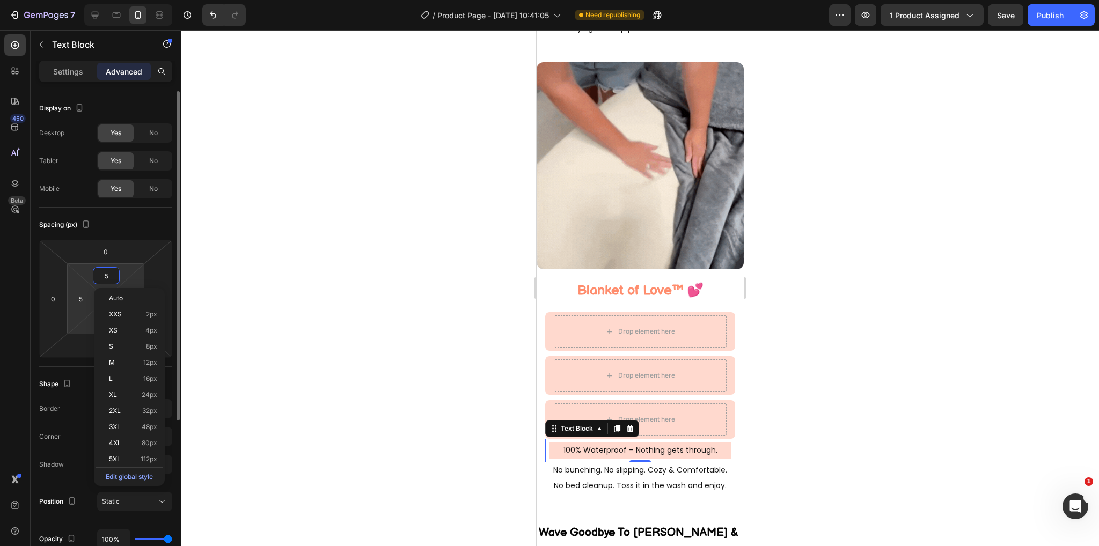
type input "4"
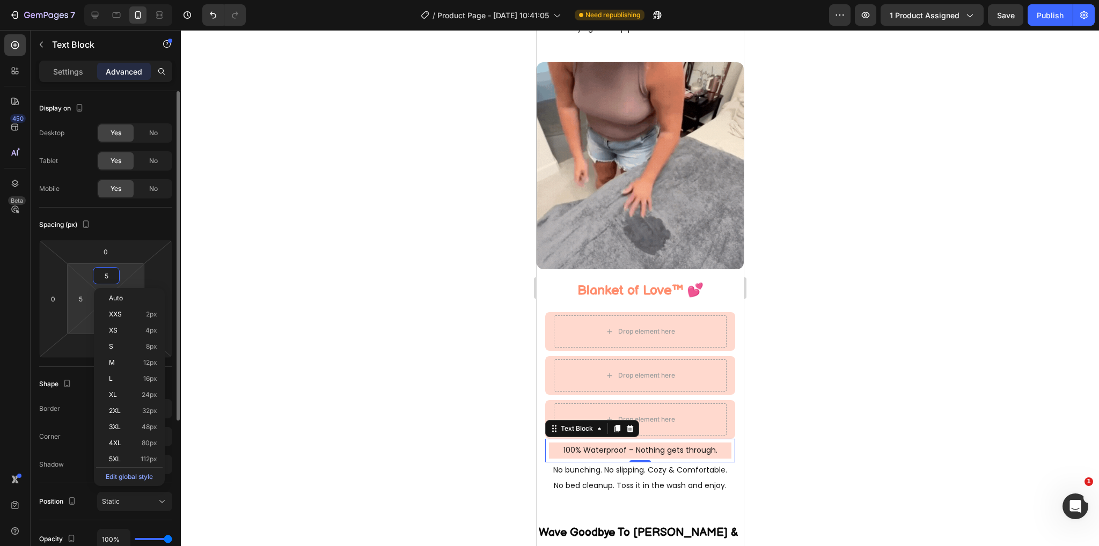
type input "4"
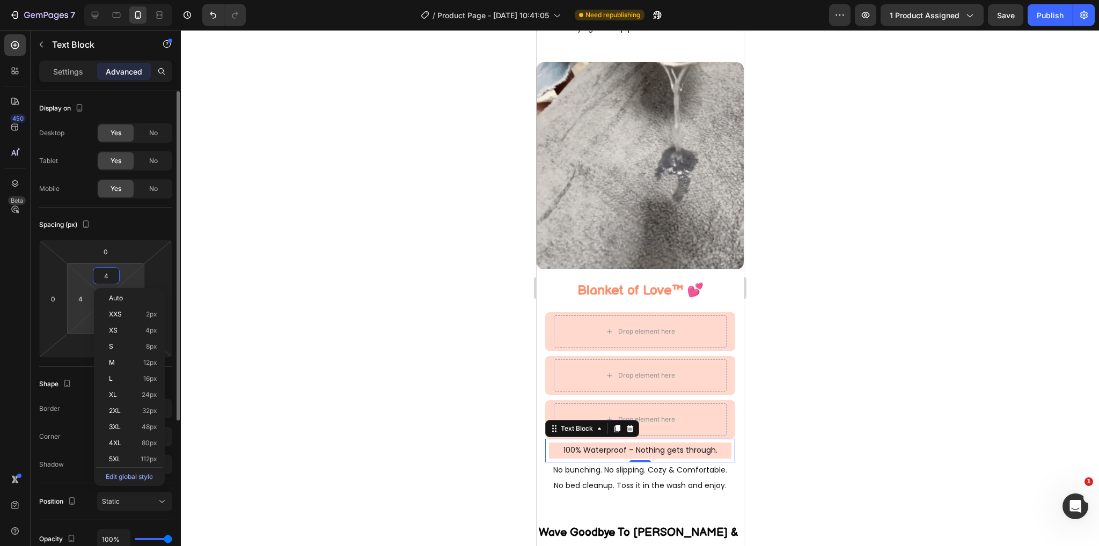
type input "3"
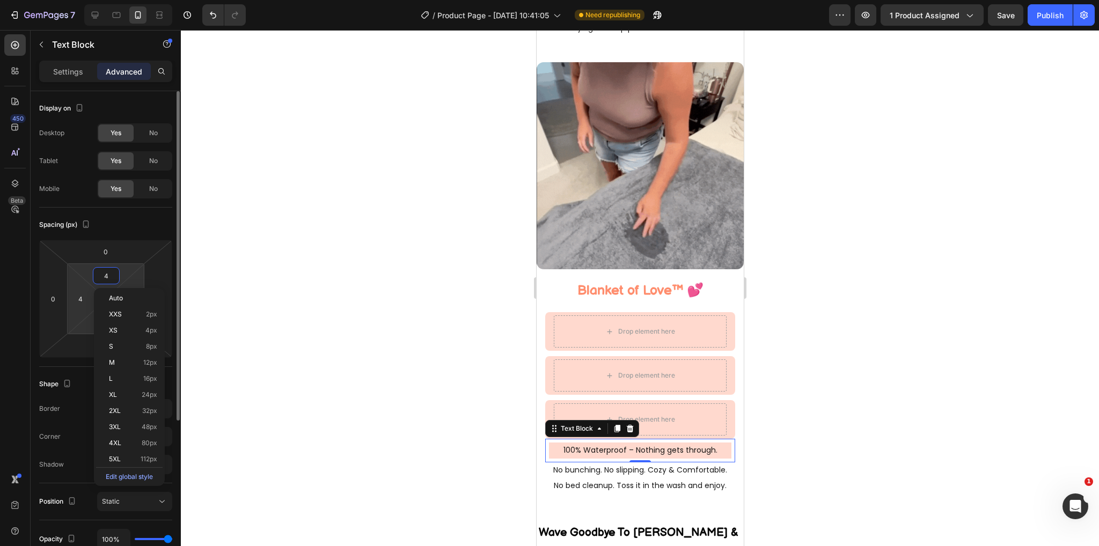
type input "3"
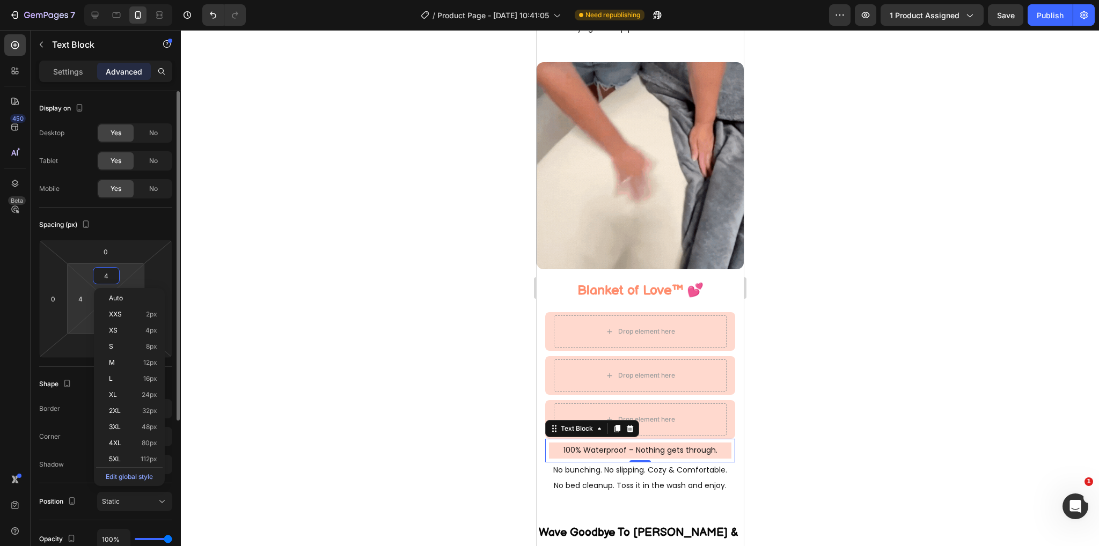
type input "3"
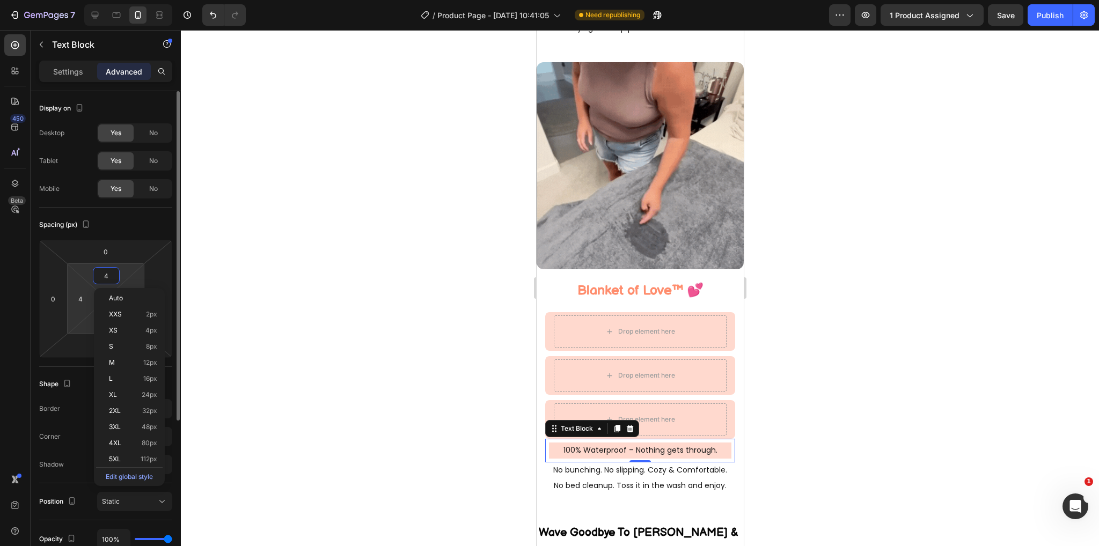
type input "3"
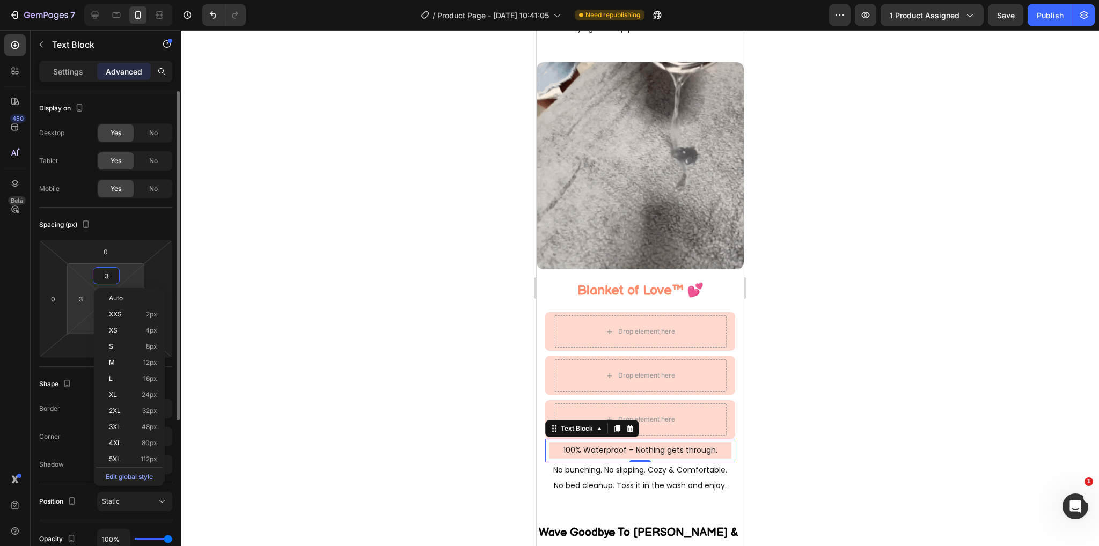
type input "2"
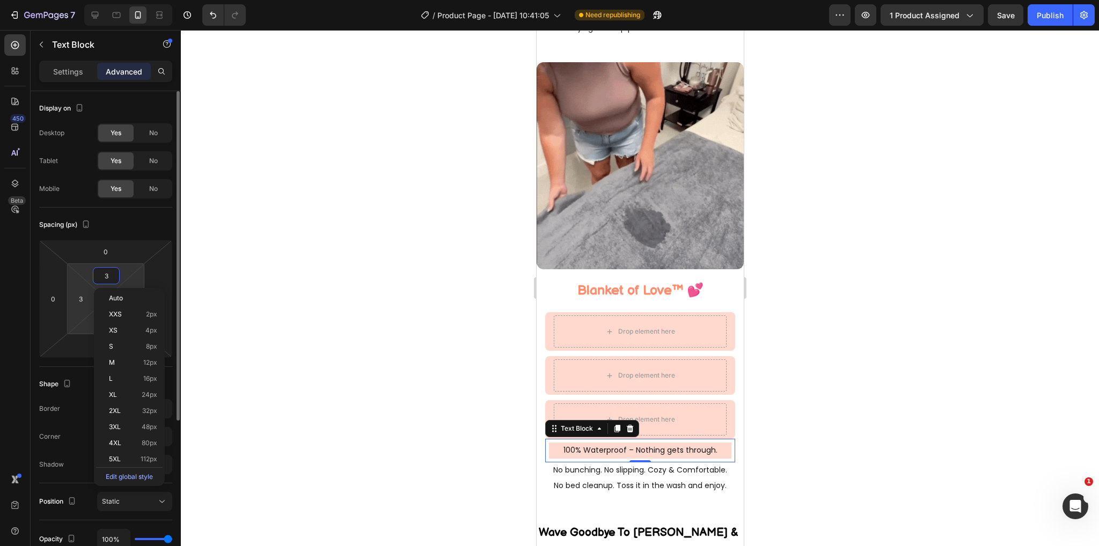
type input "2"
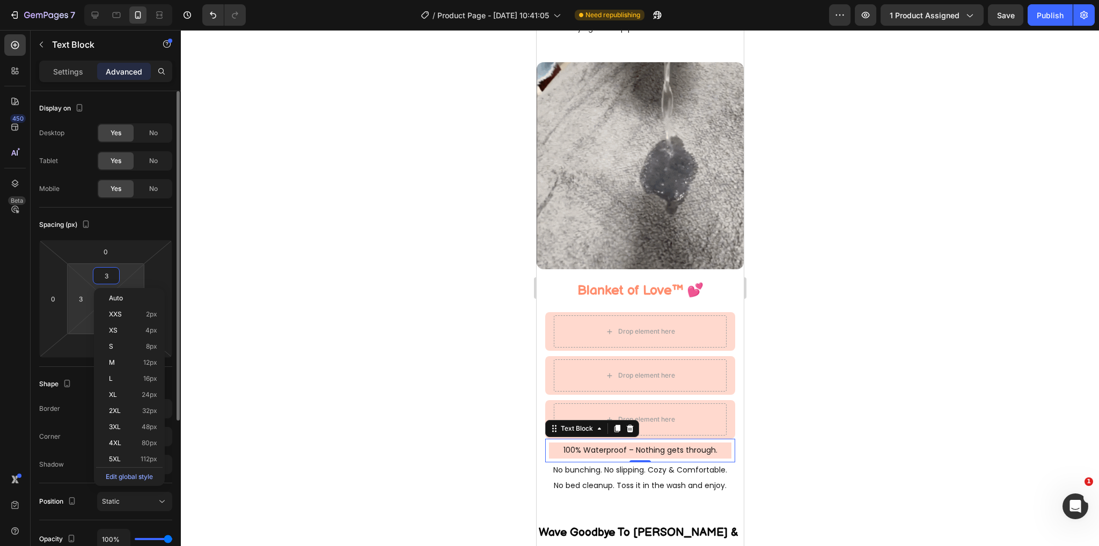
type input "2"
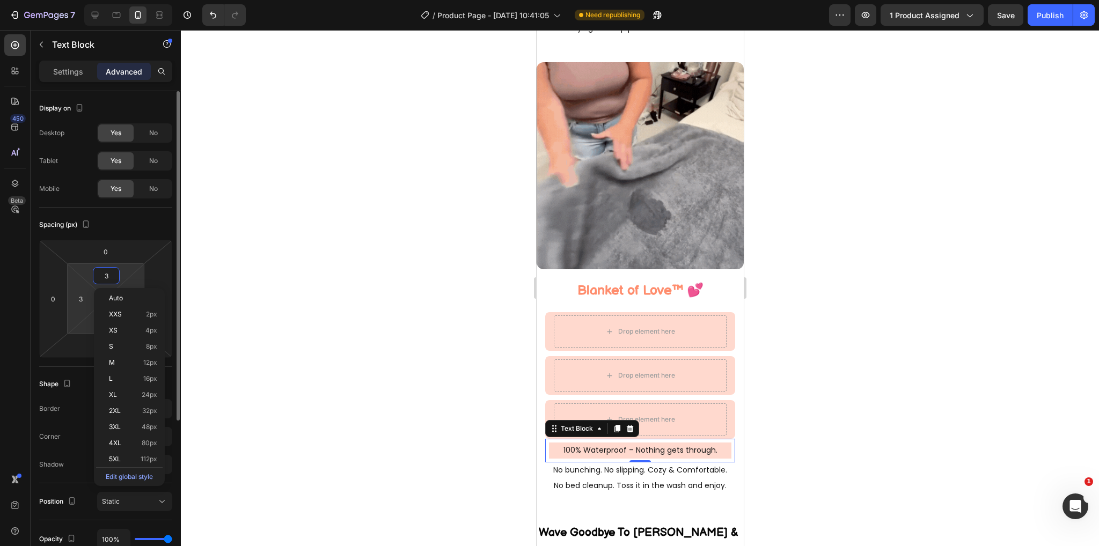
type input "2"
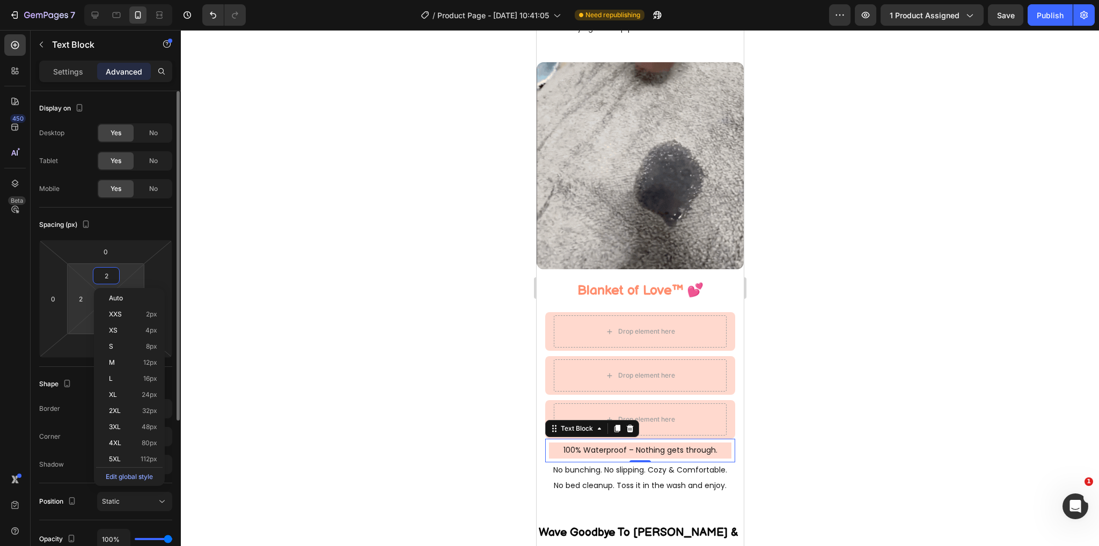
type input "1"
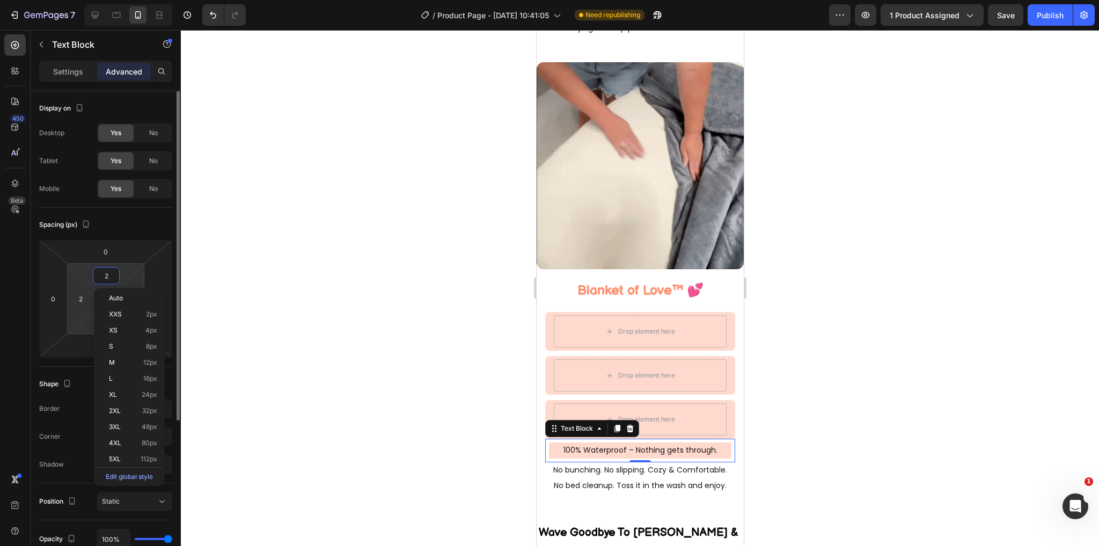
type input "1"
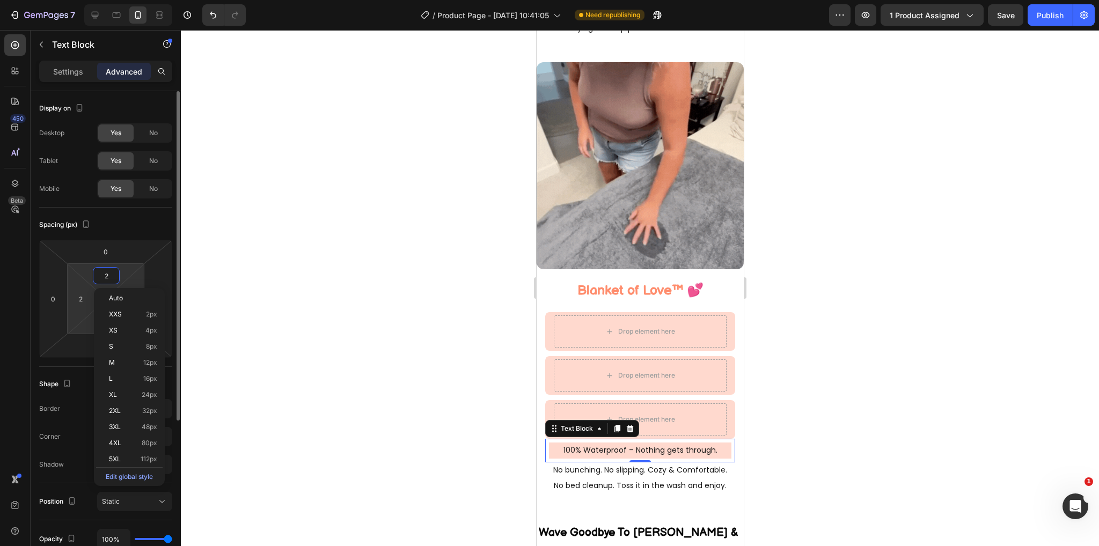
type input "1"
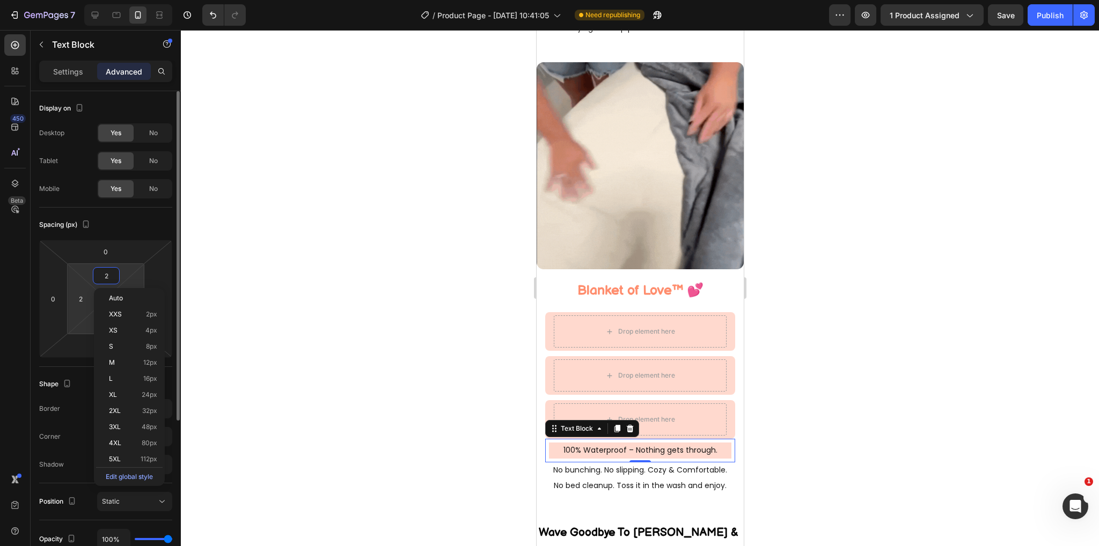
type input "1"
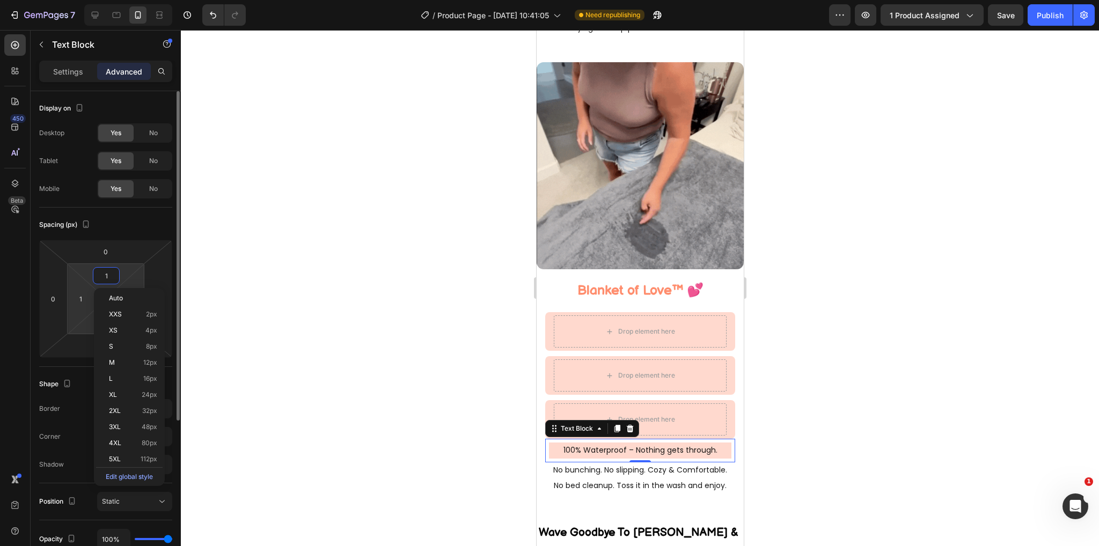
type input "0"
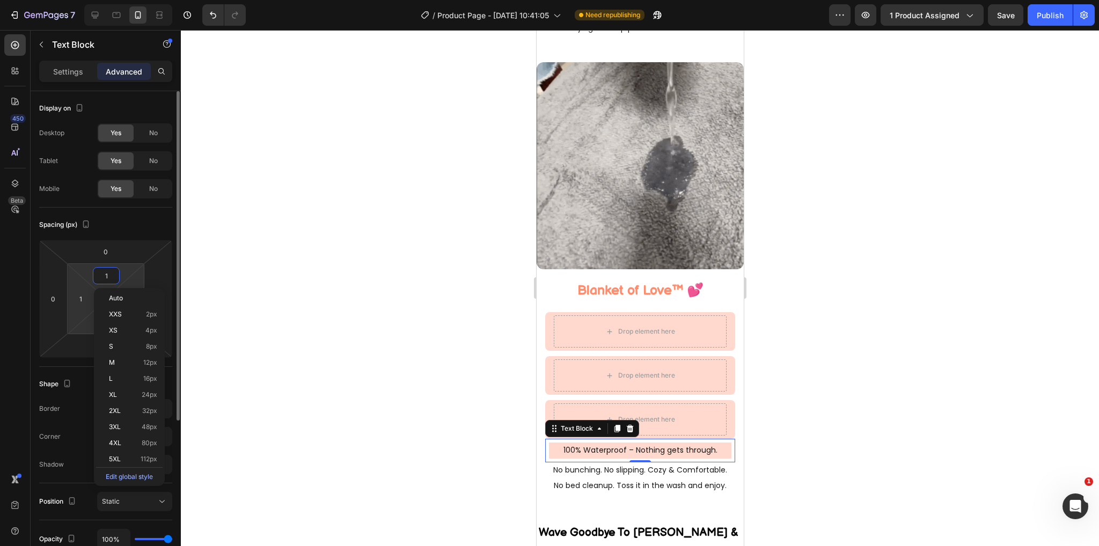
type input "0"
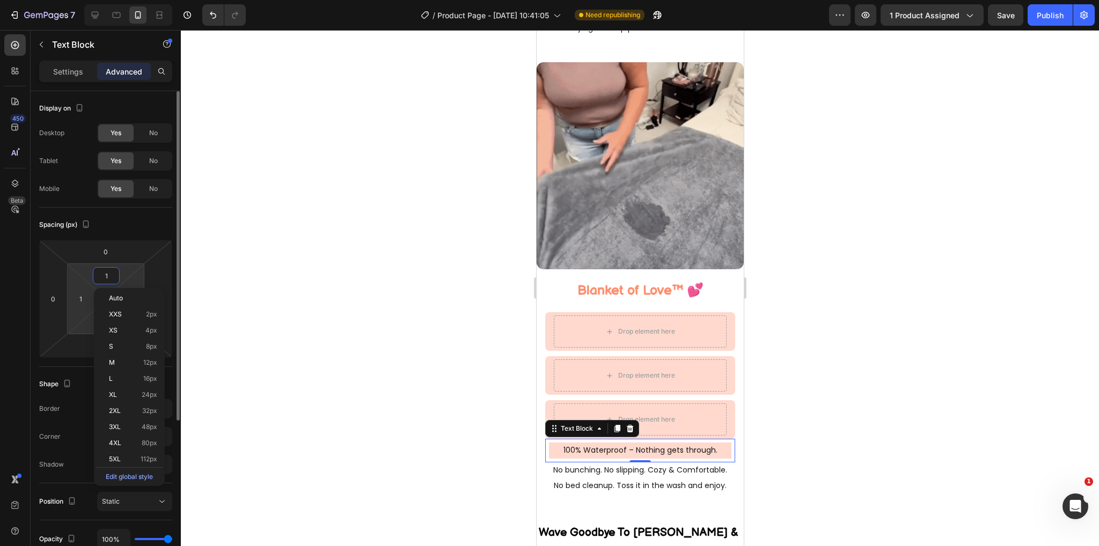
type input "0"
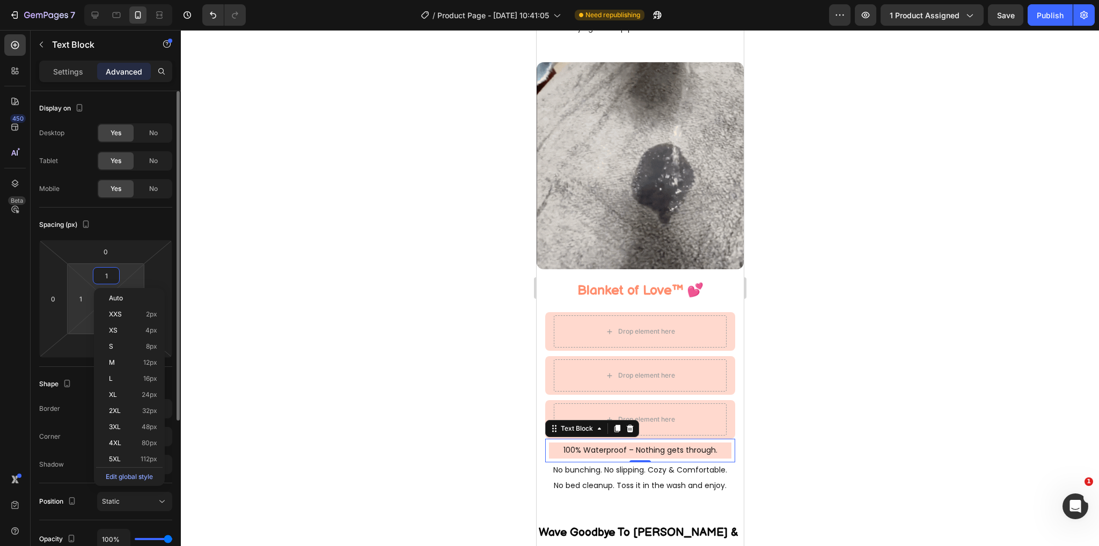
type input "0"
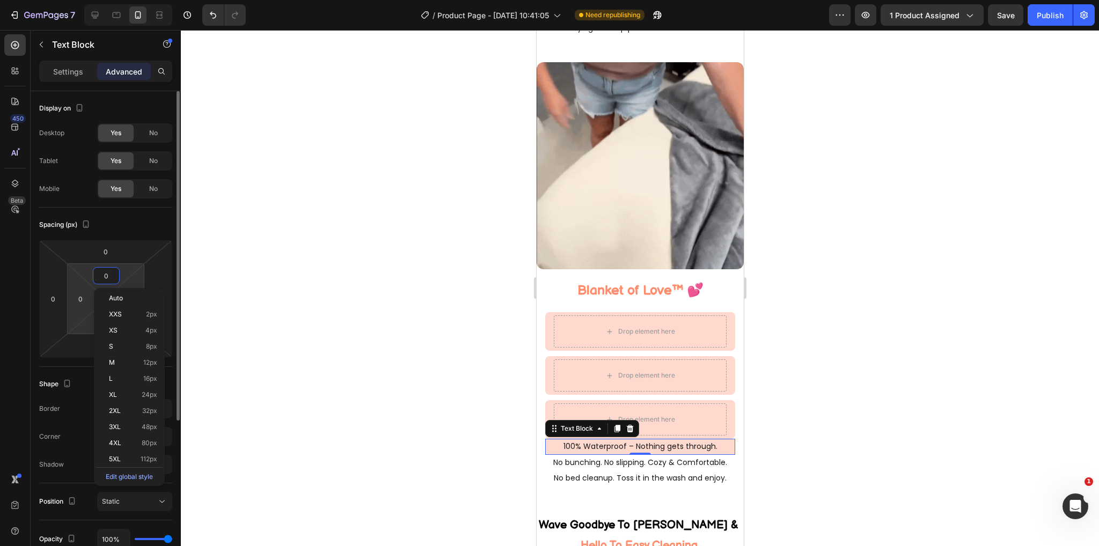
type input "1"
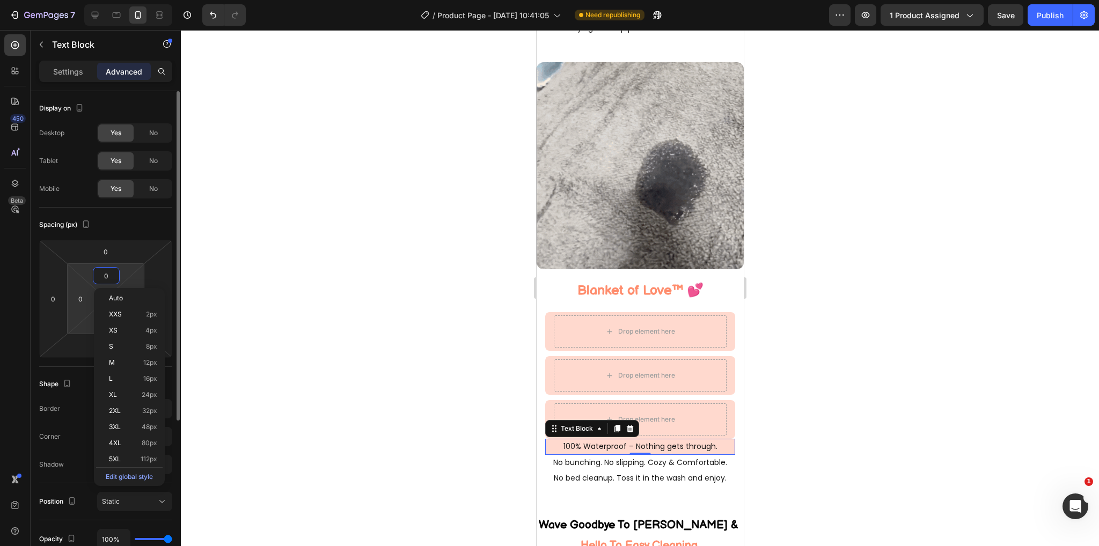
type input "1"
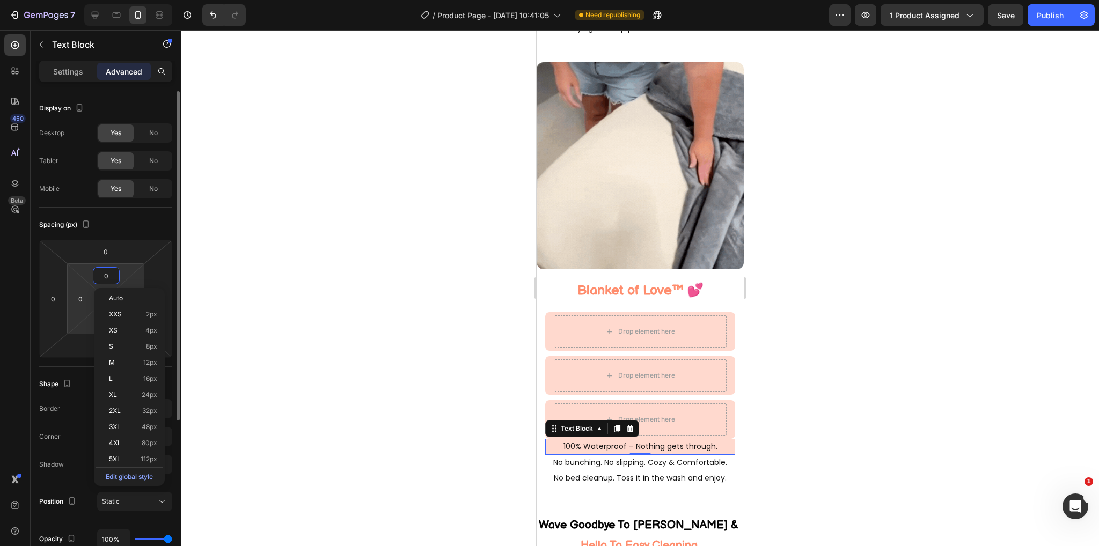
type input "1"
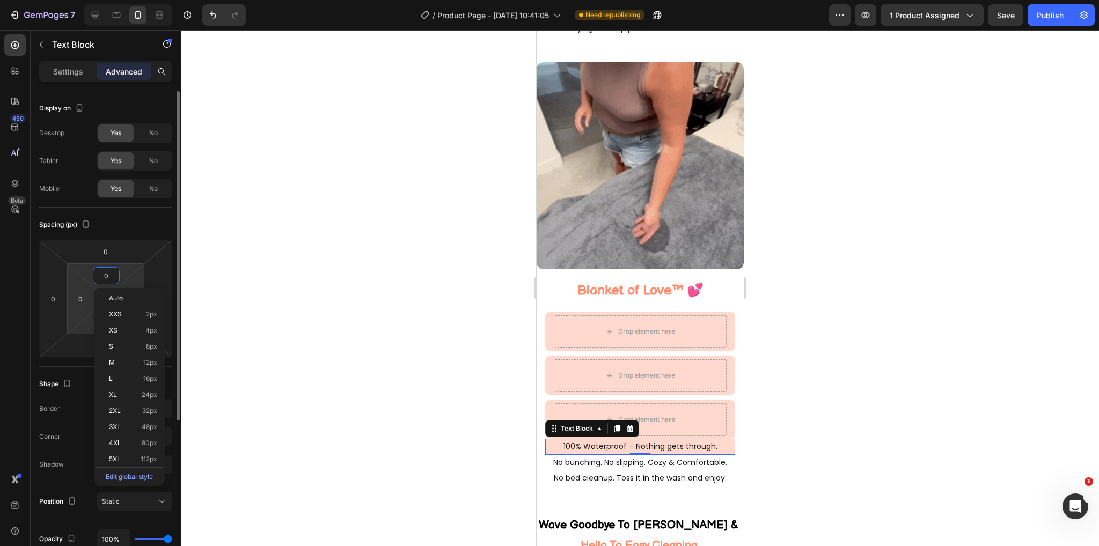
type input "1"
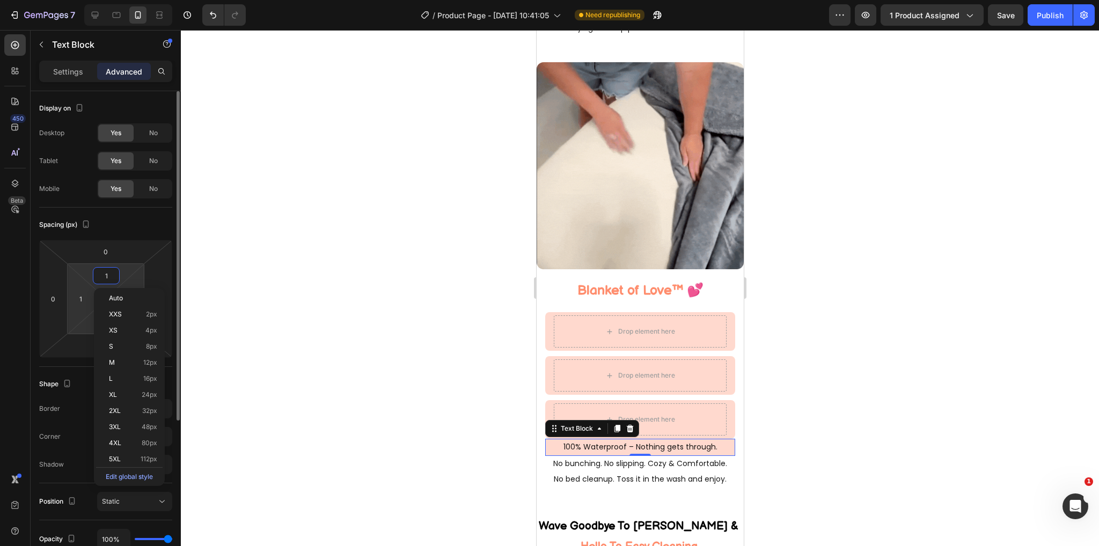
type input "2"
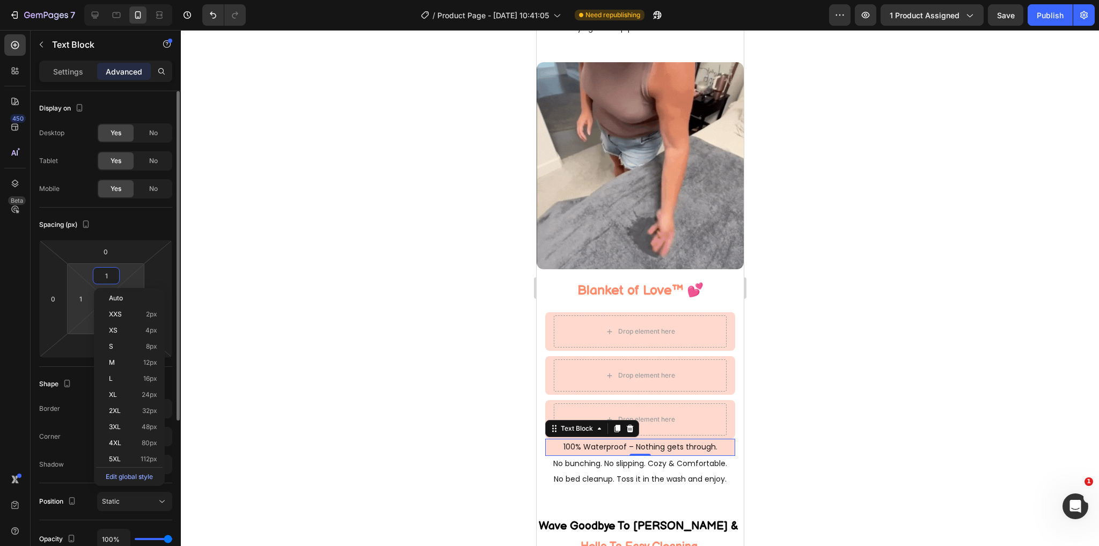
type input "2"
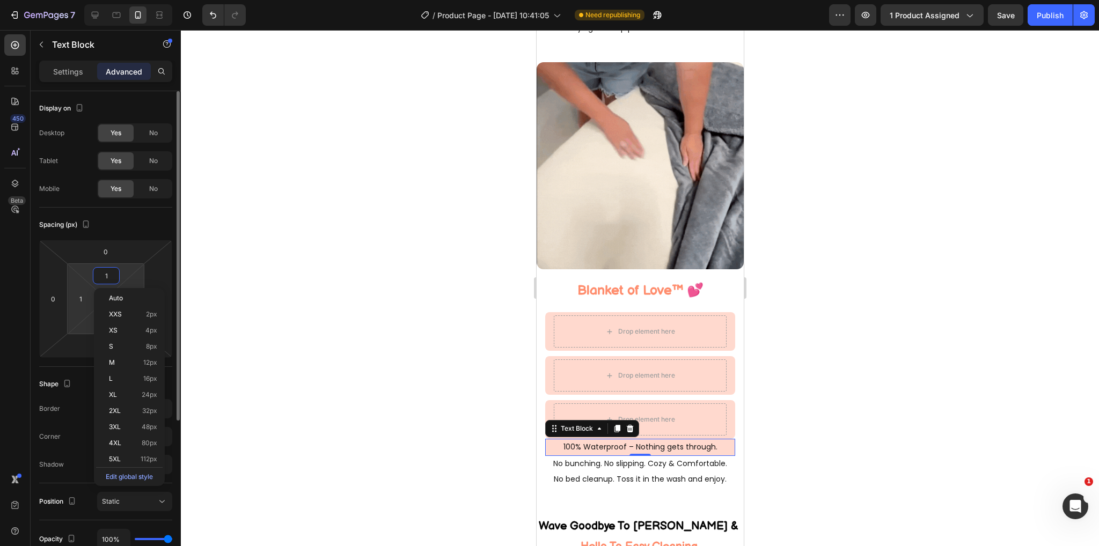
type input "2"
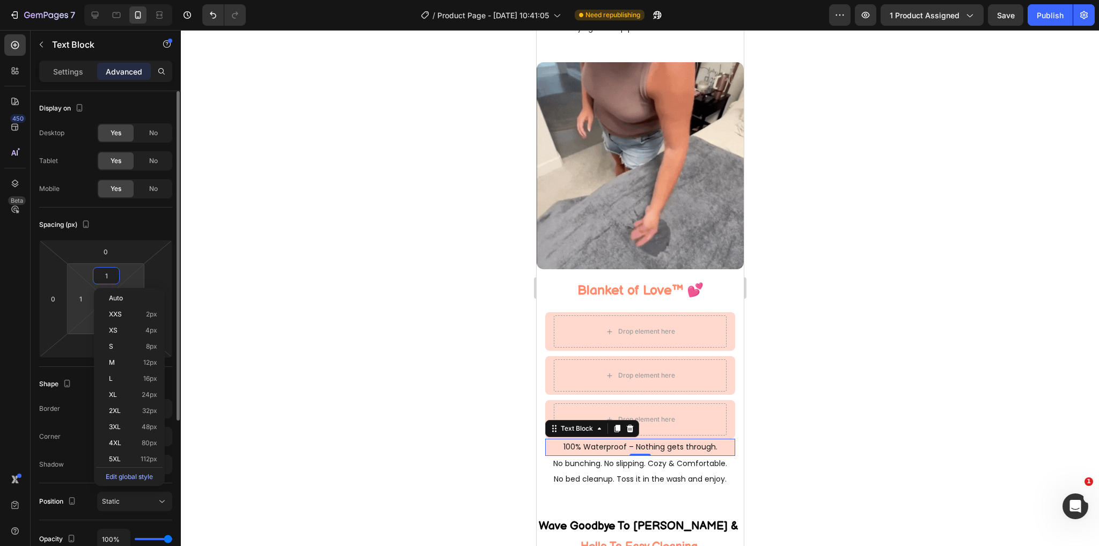
type input "2"
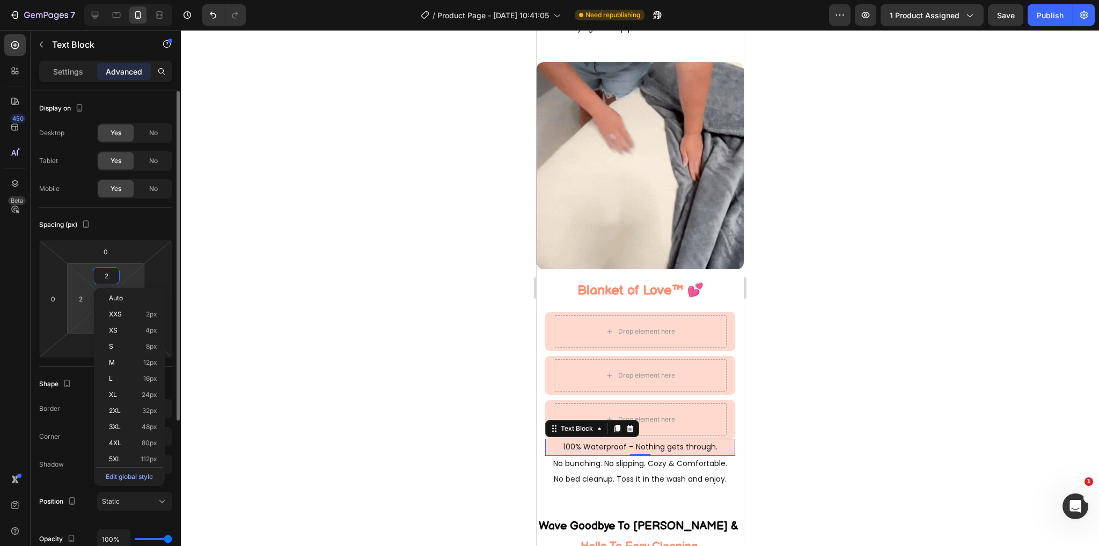
type input "3"
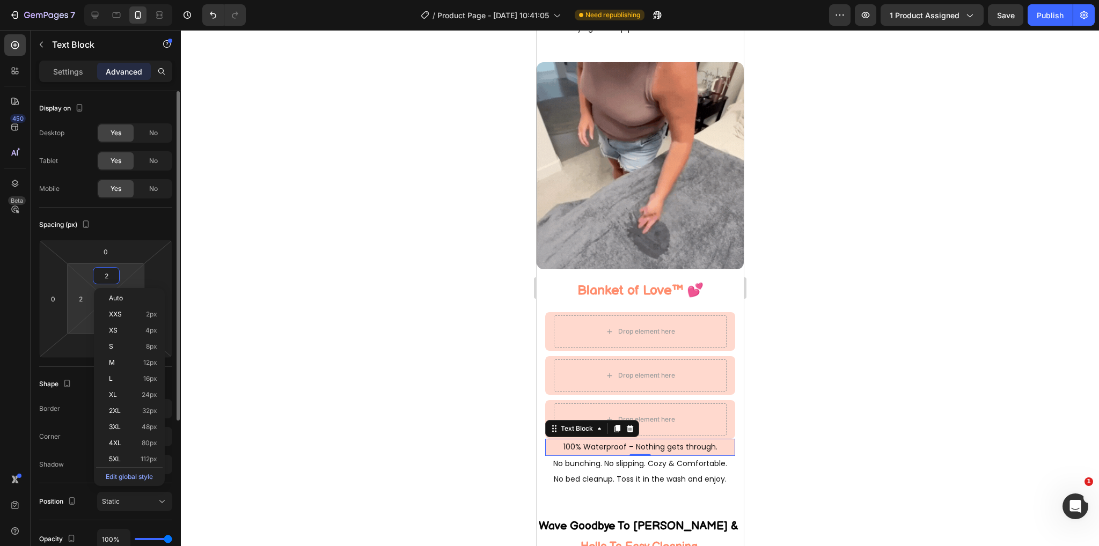
type input "3"
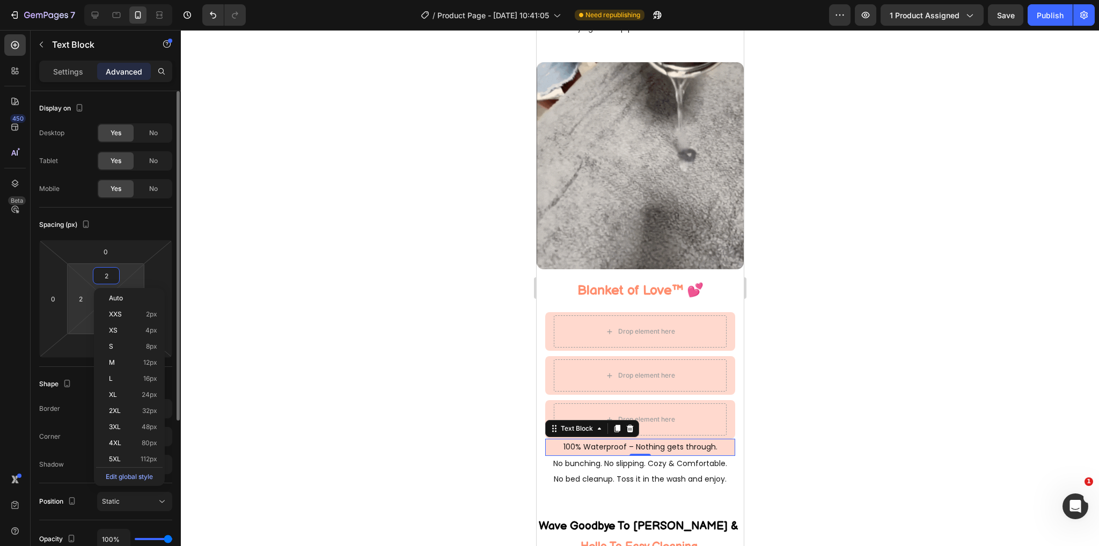
type input "3"
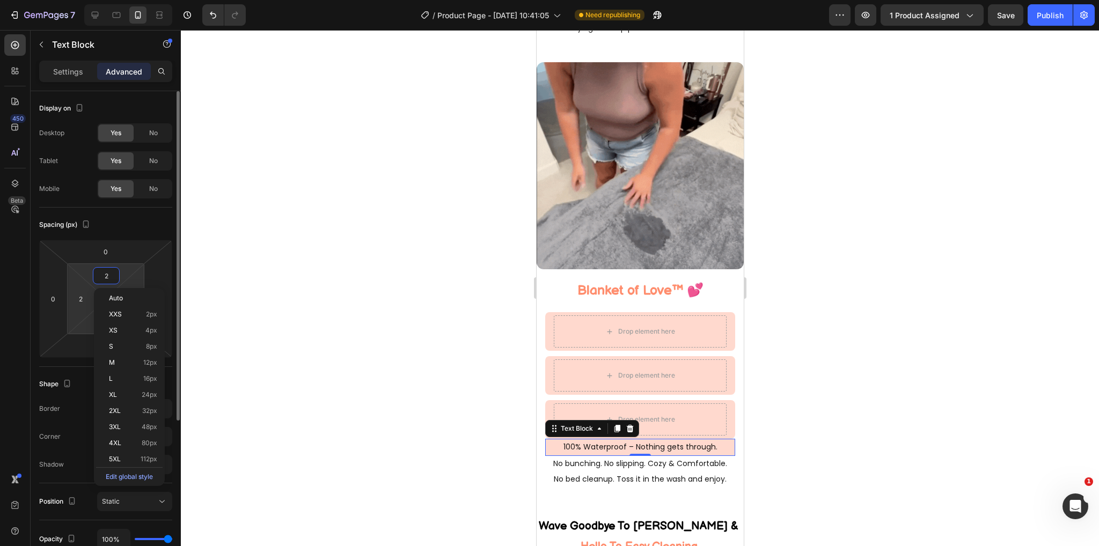
type input "3"
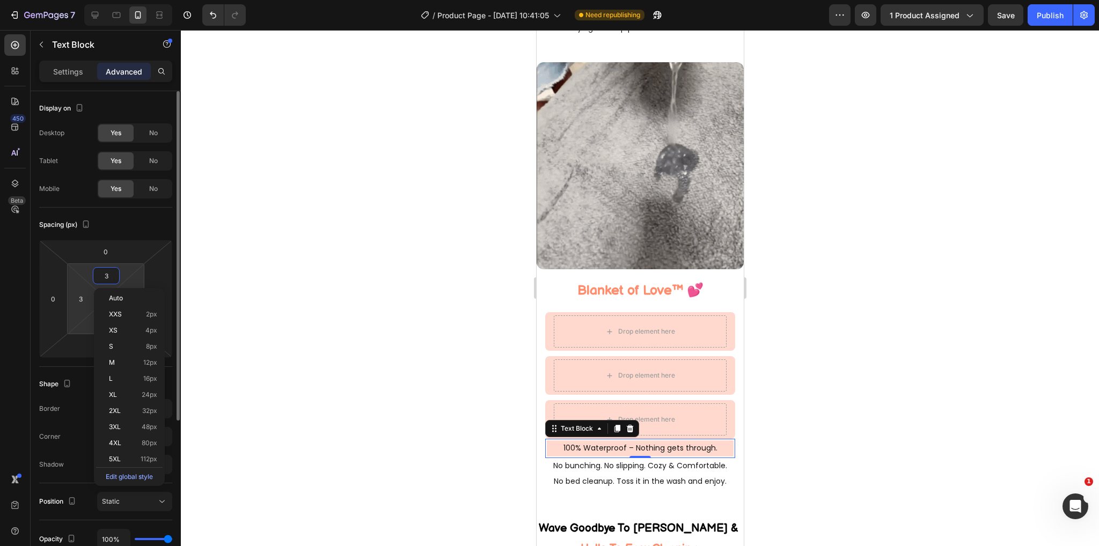
type input "4"
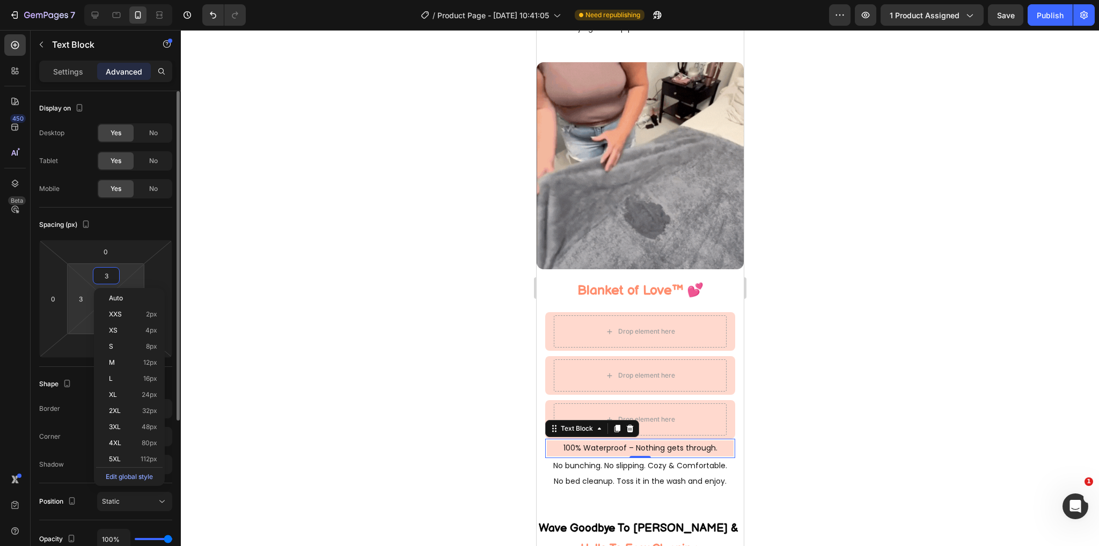
type input "4"
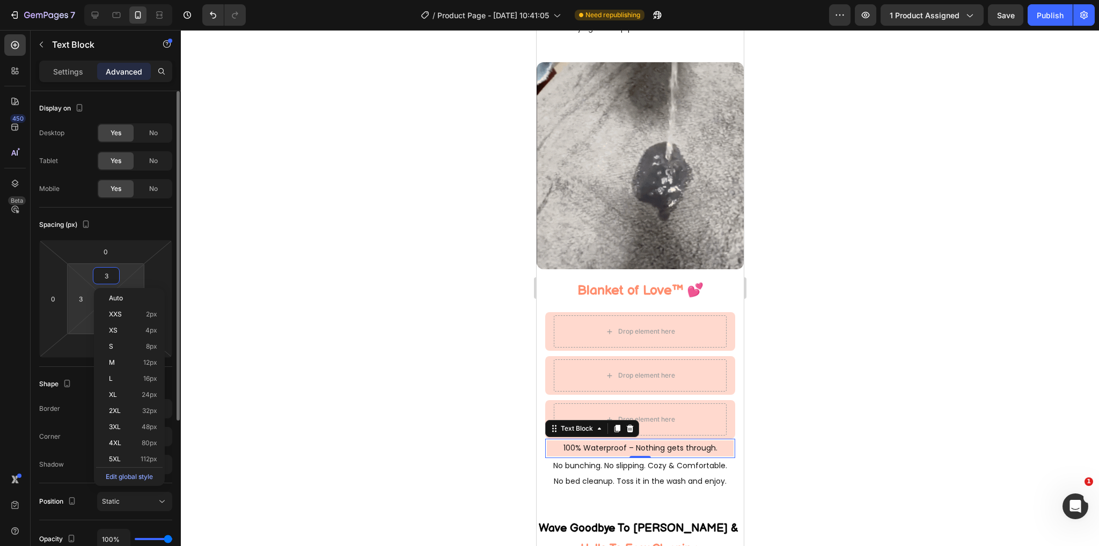
type input "4"
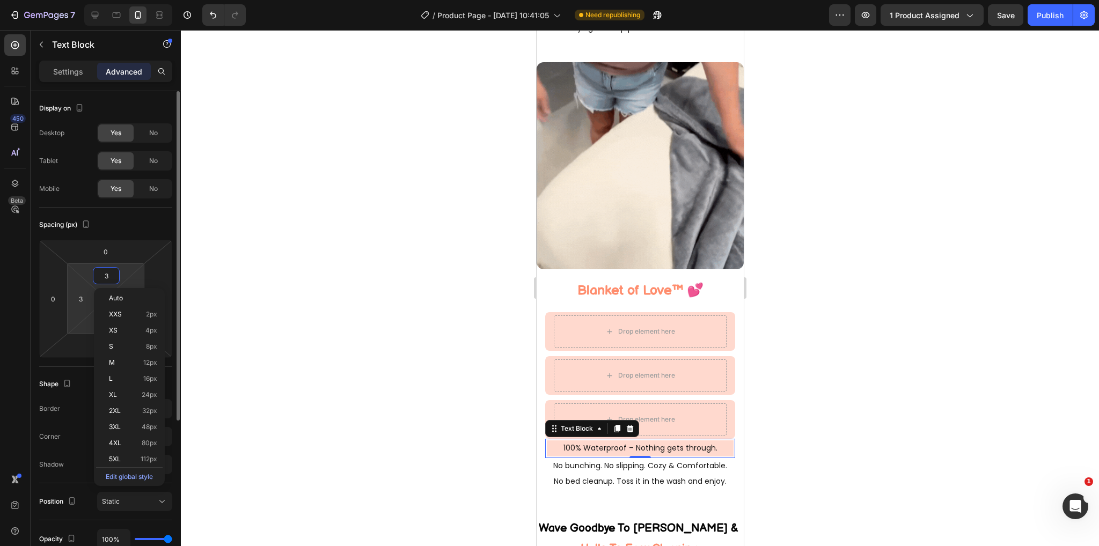
type input "4"
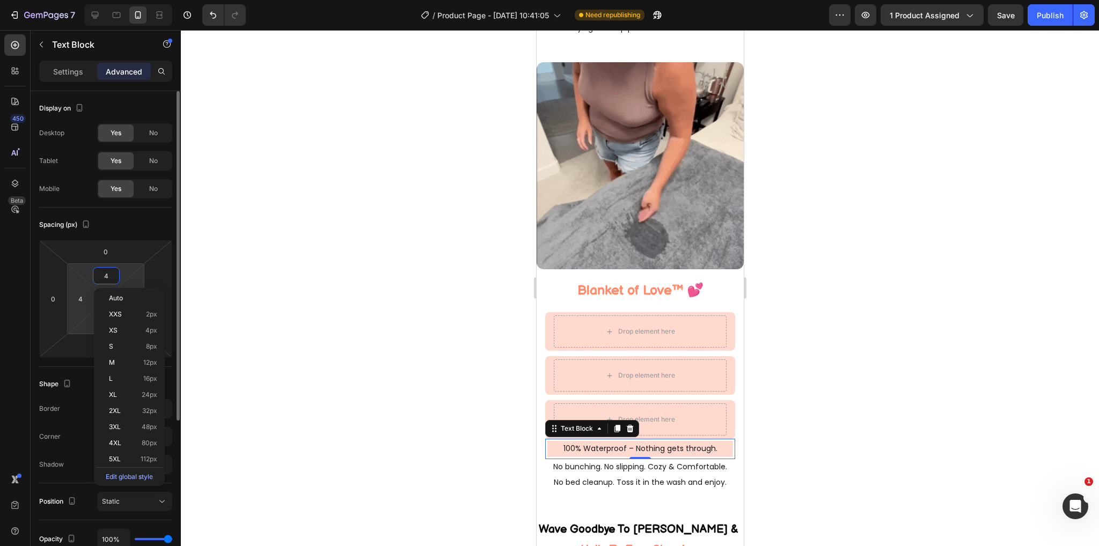
type input "5"
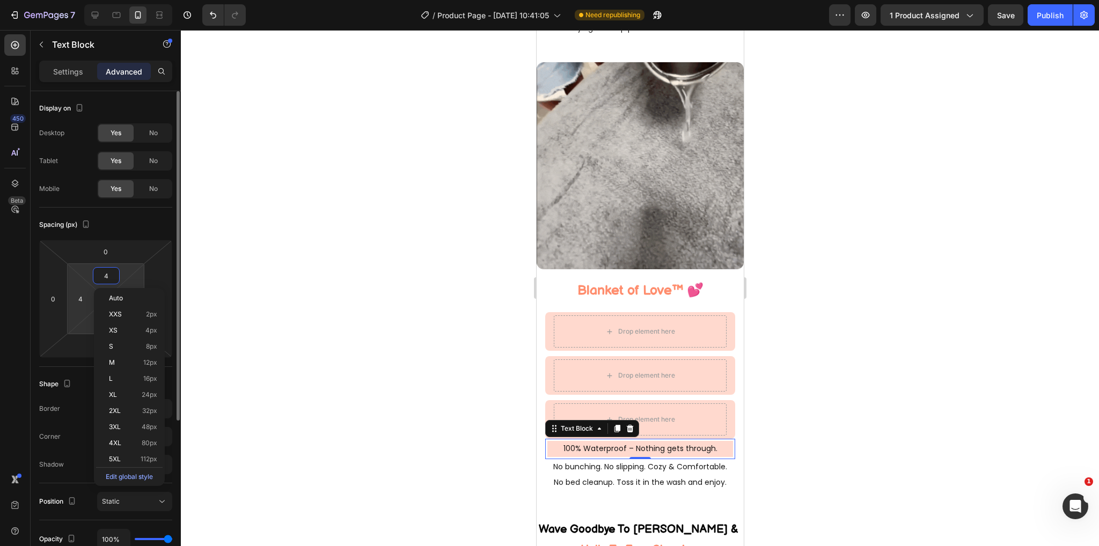
type input "5"
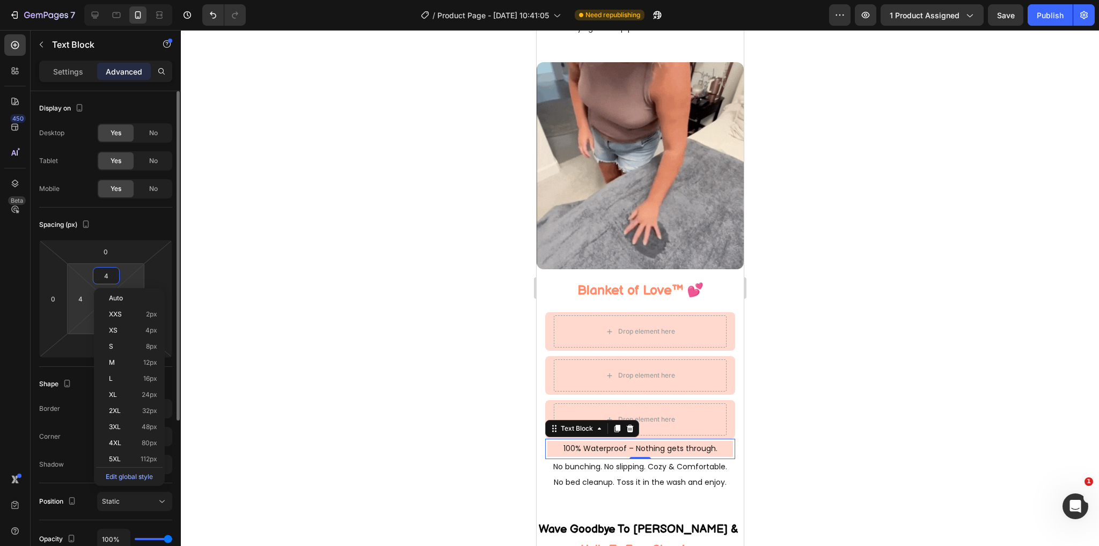
type input "5"
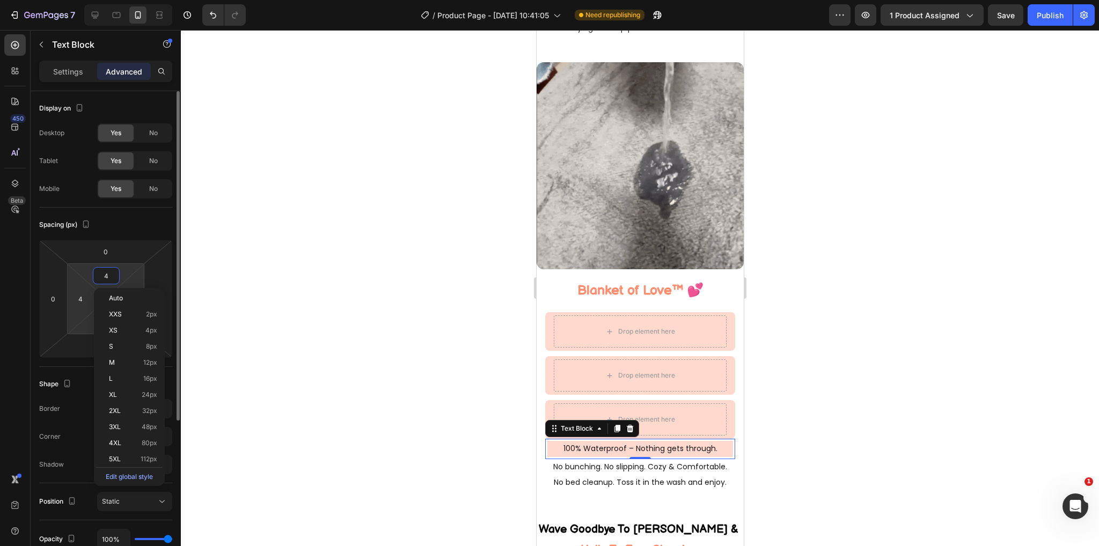
type input "5"
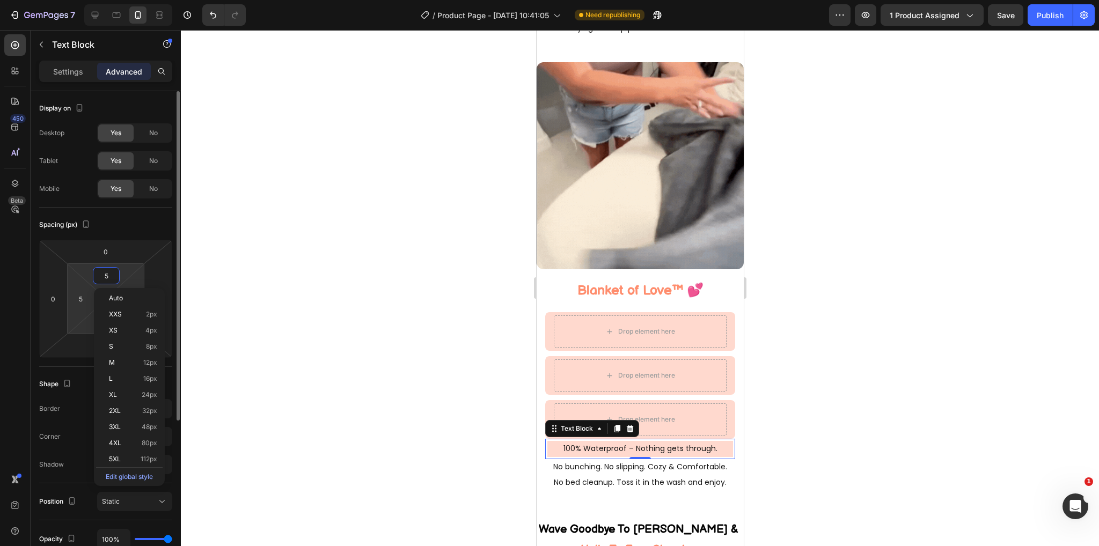
type input "6"
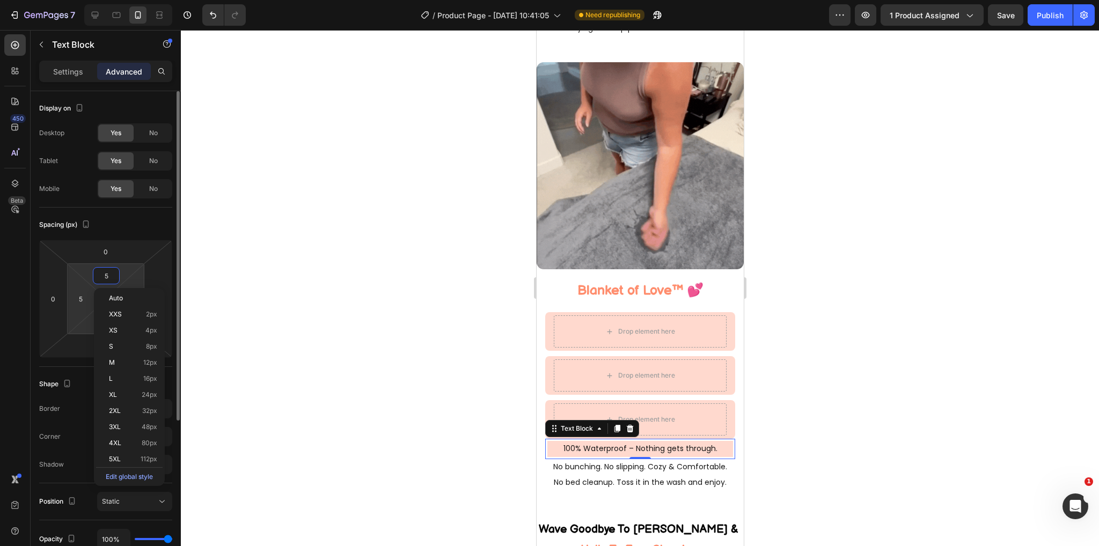
type input "6"
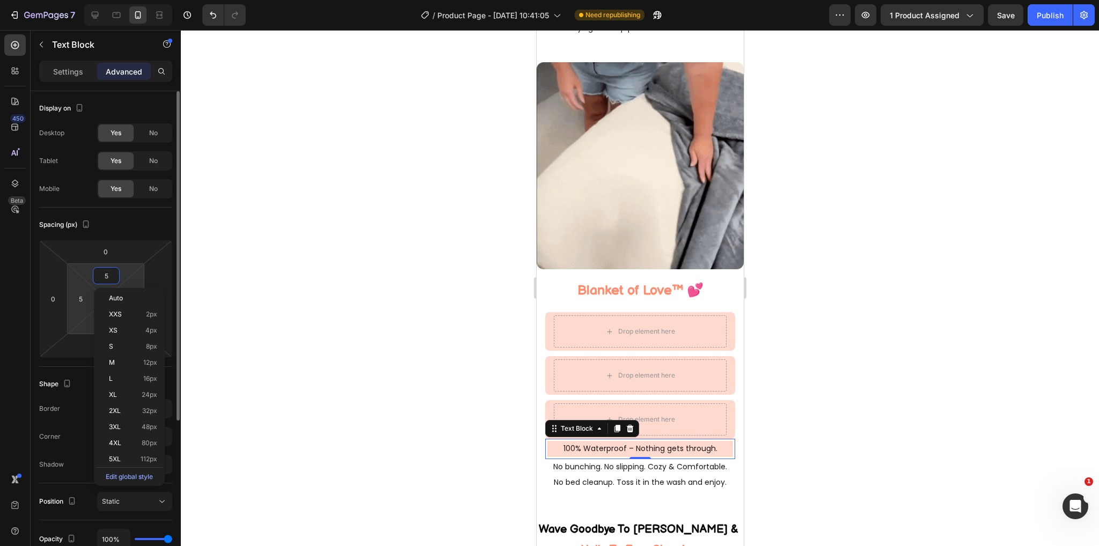
type input "6"
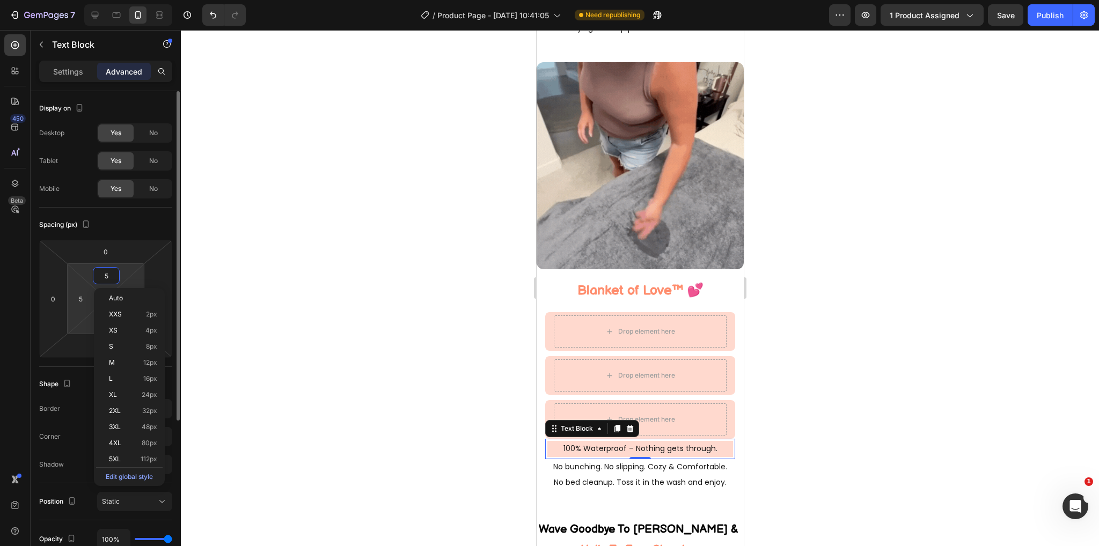
type input "6"
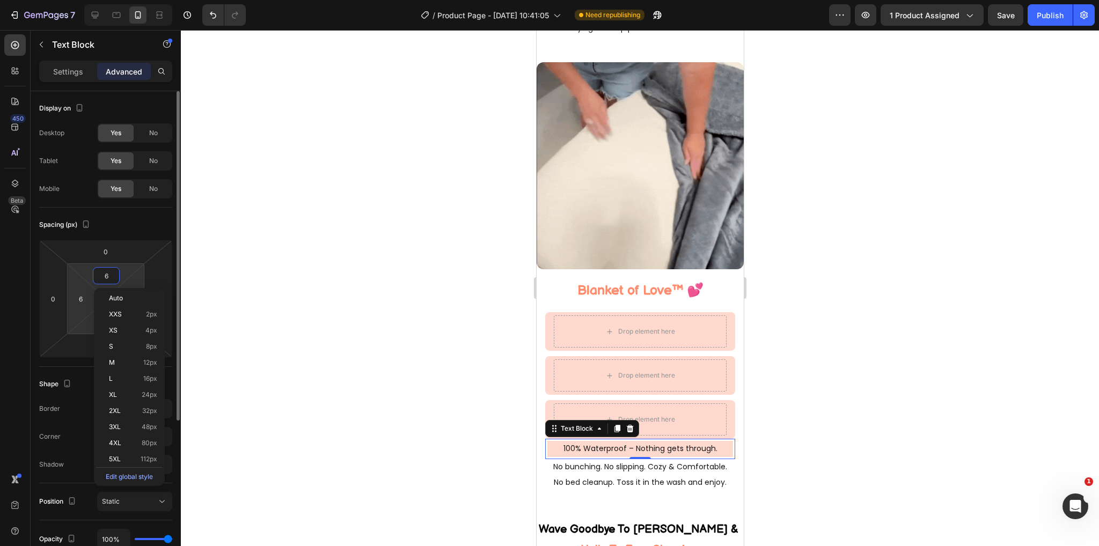
type input "7"
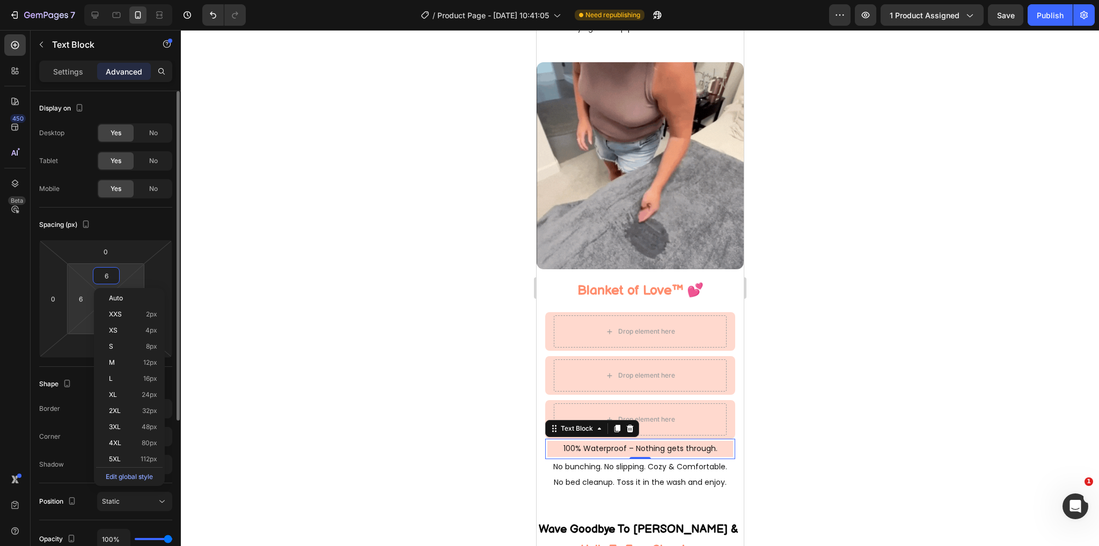
type input "7"
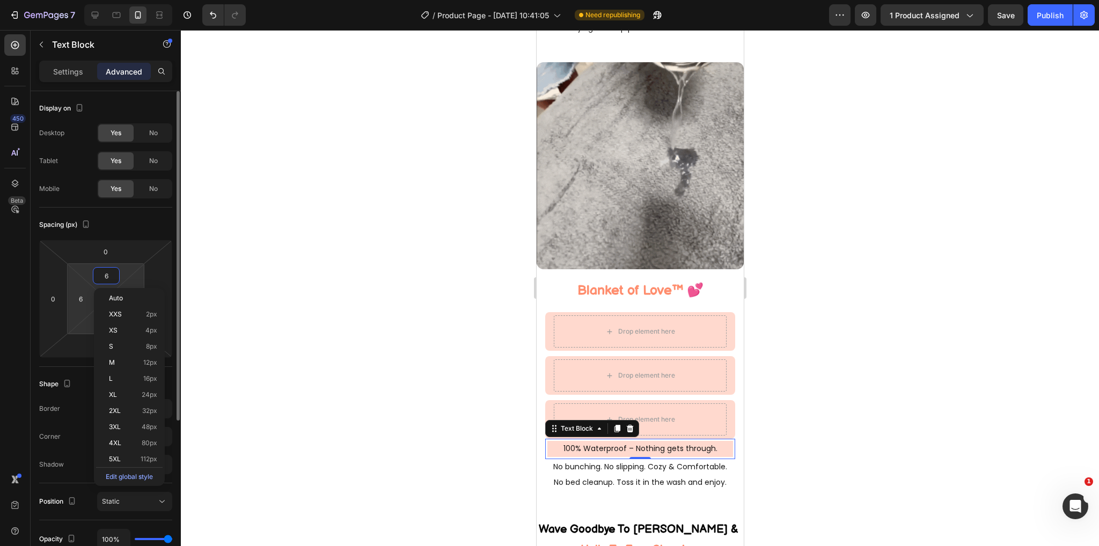
type input "7"
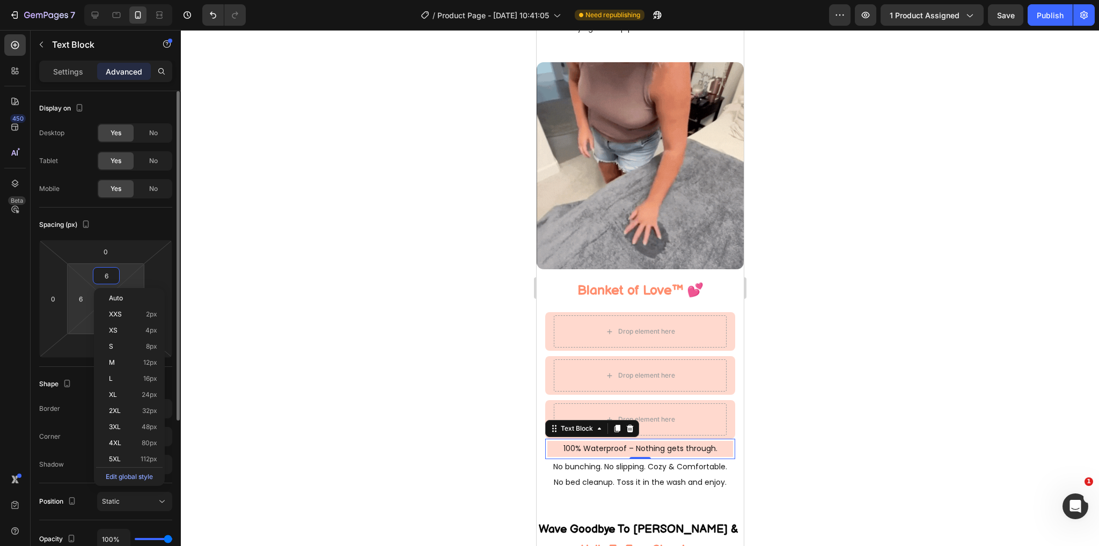
type input "7"
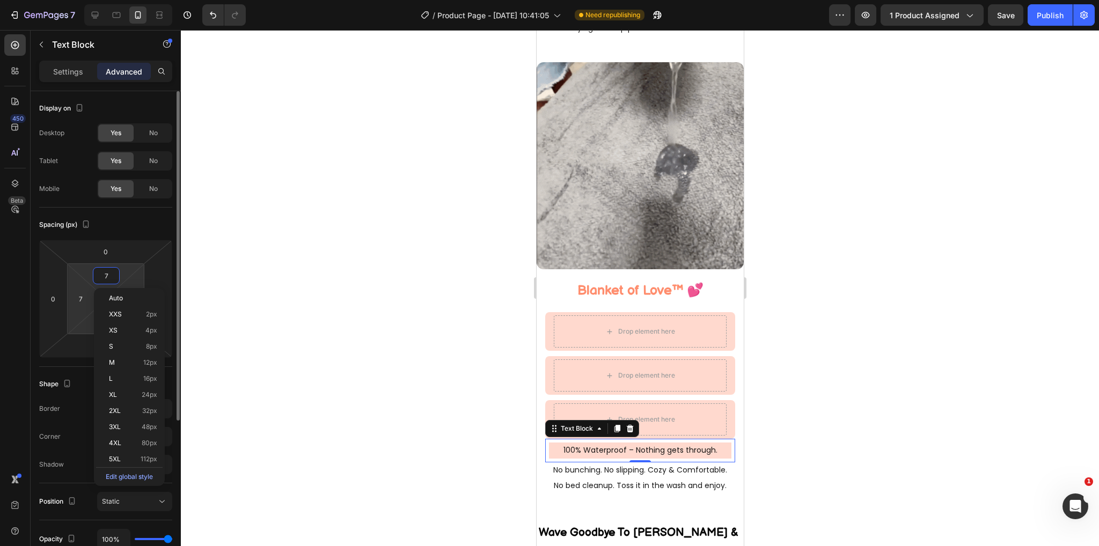
type input "8"
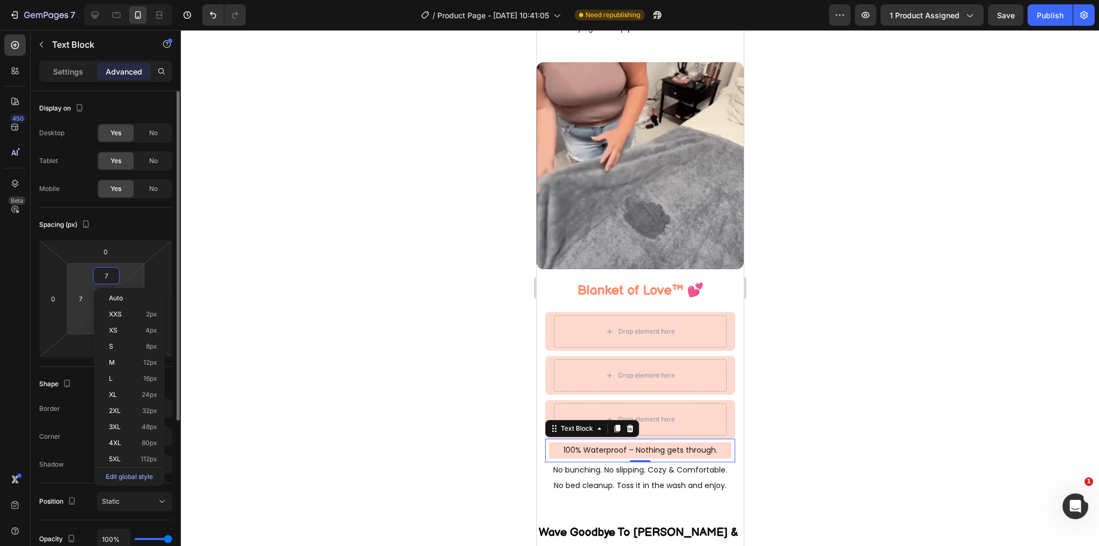
type input "8"
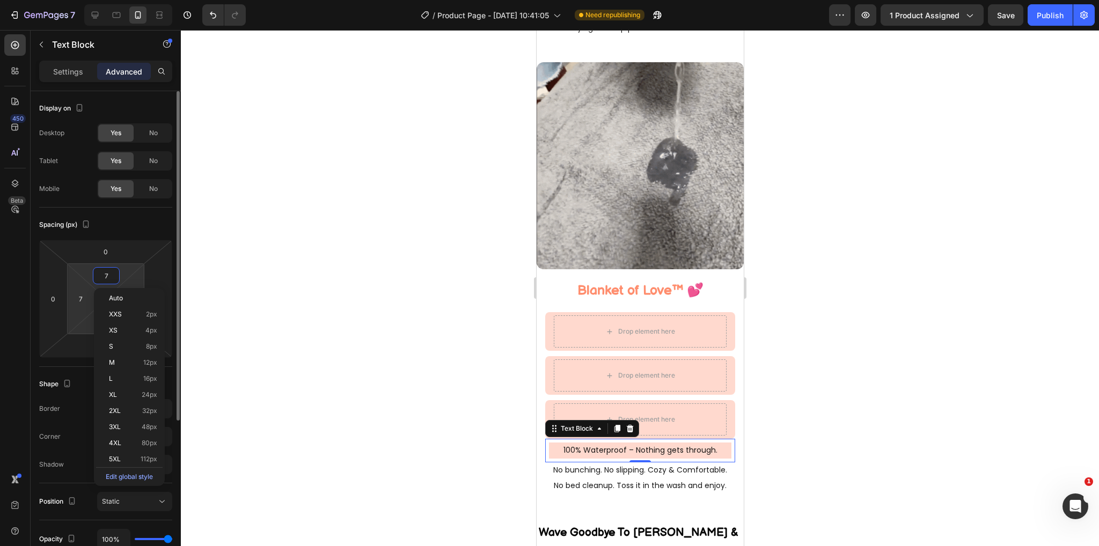
type input "8"
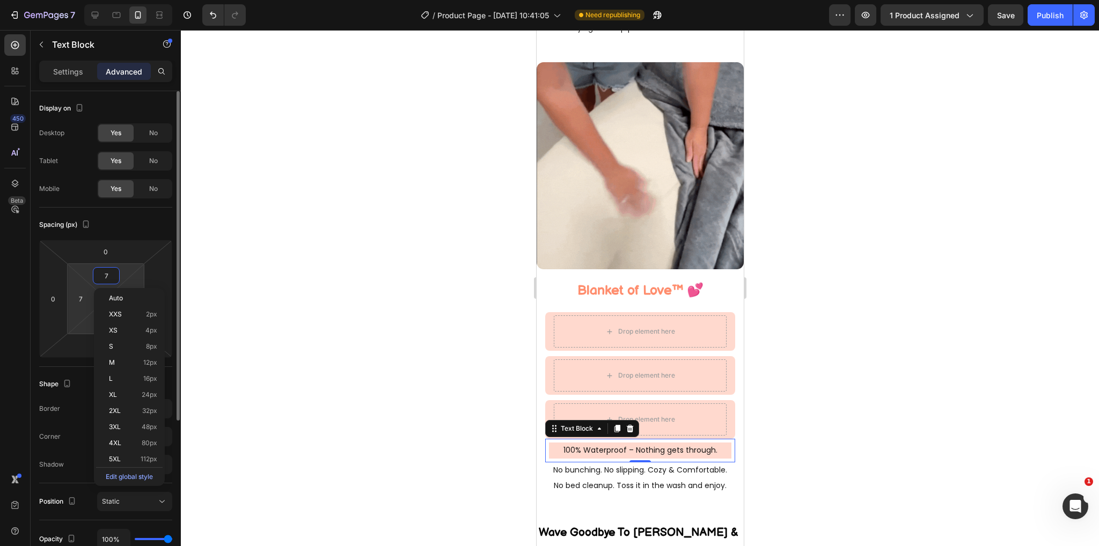
type input "8"
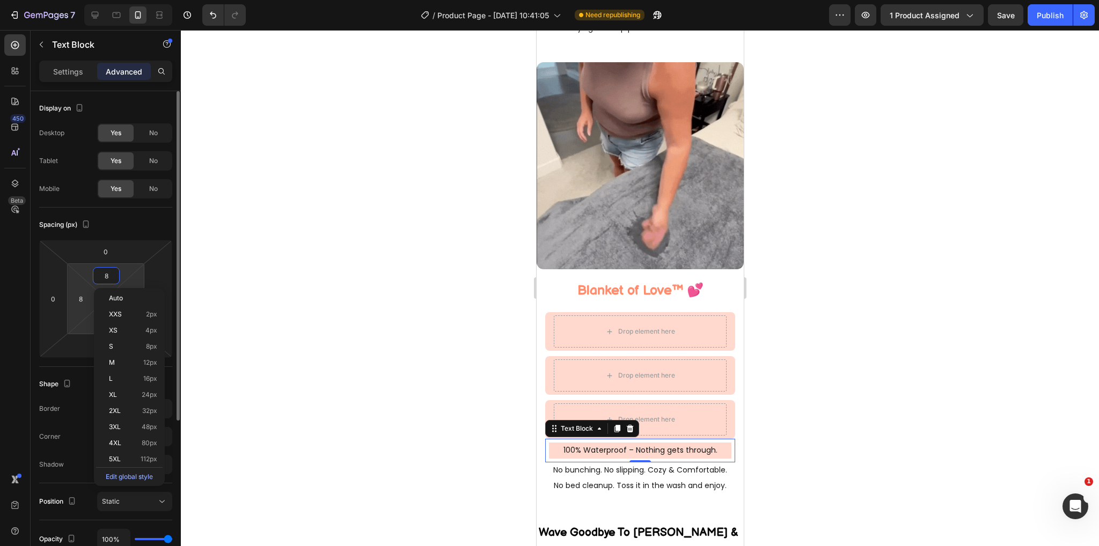
type input "9"
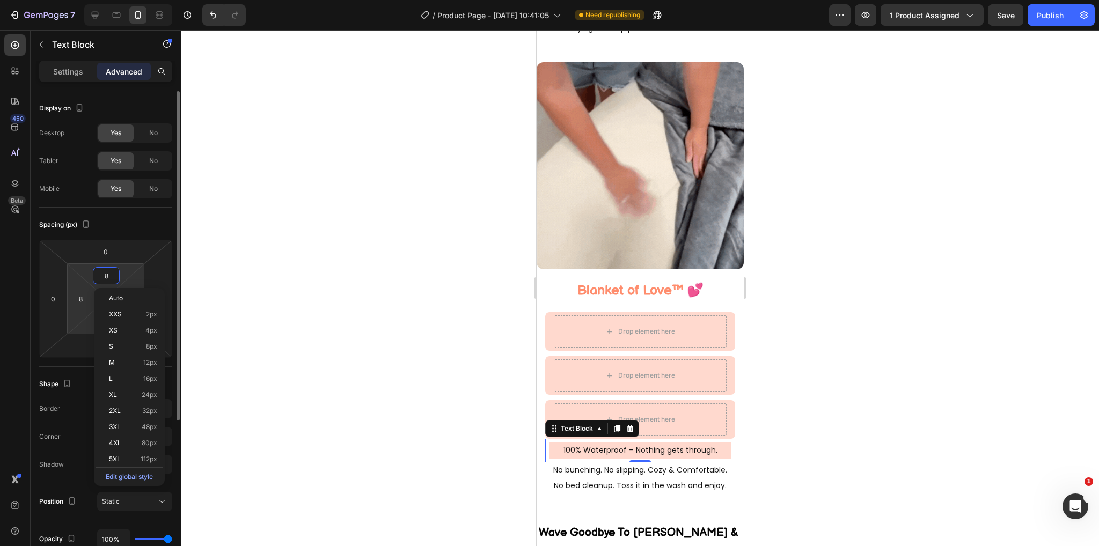
type input "9"
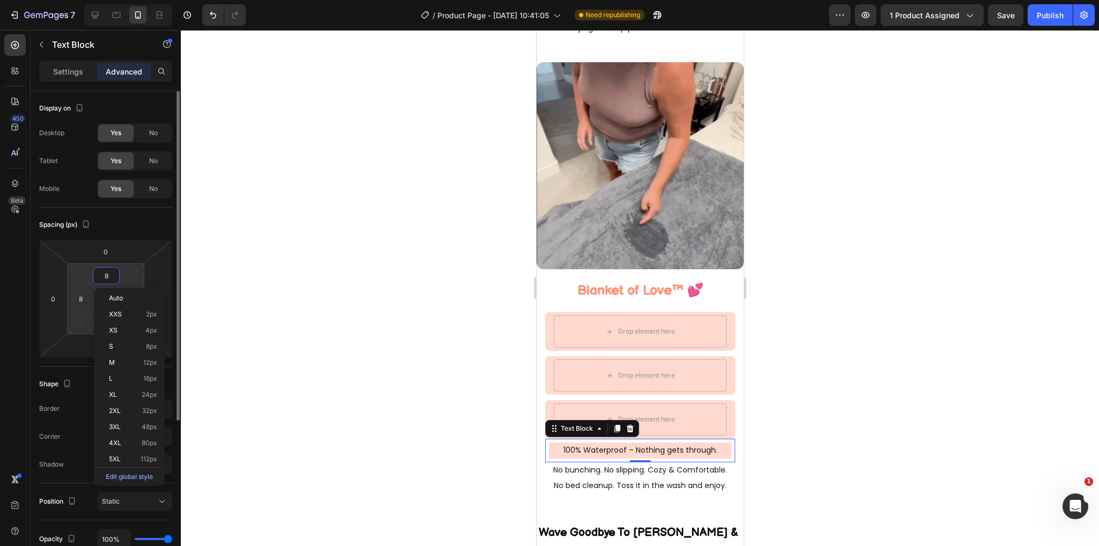
type input "9"
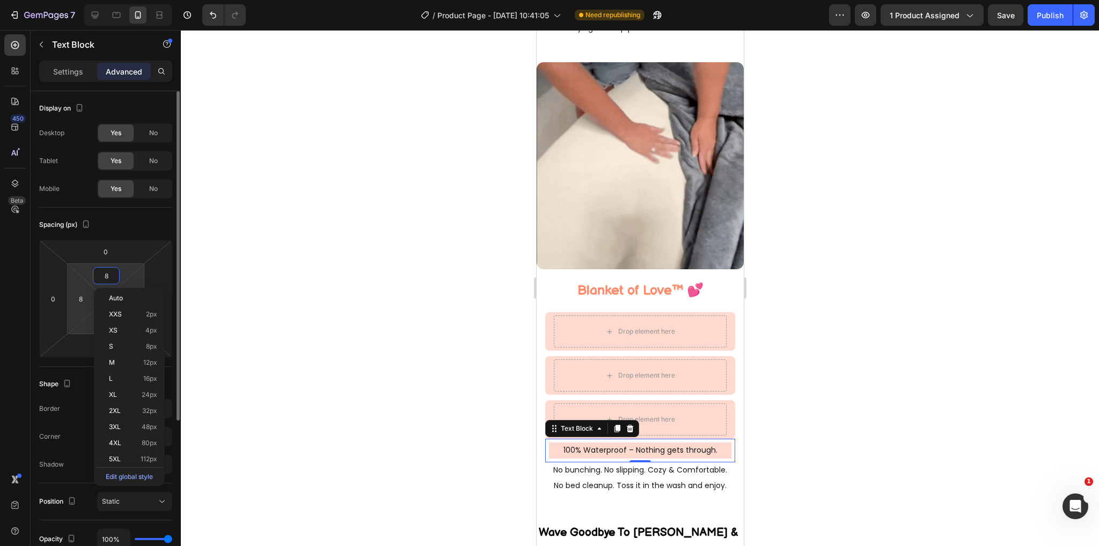
type input "9"
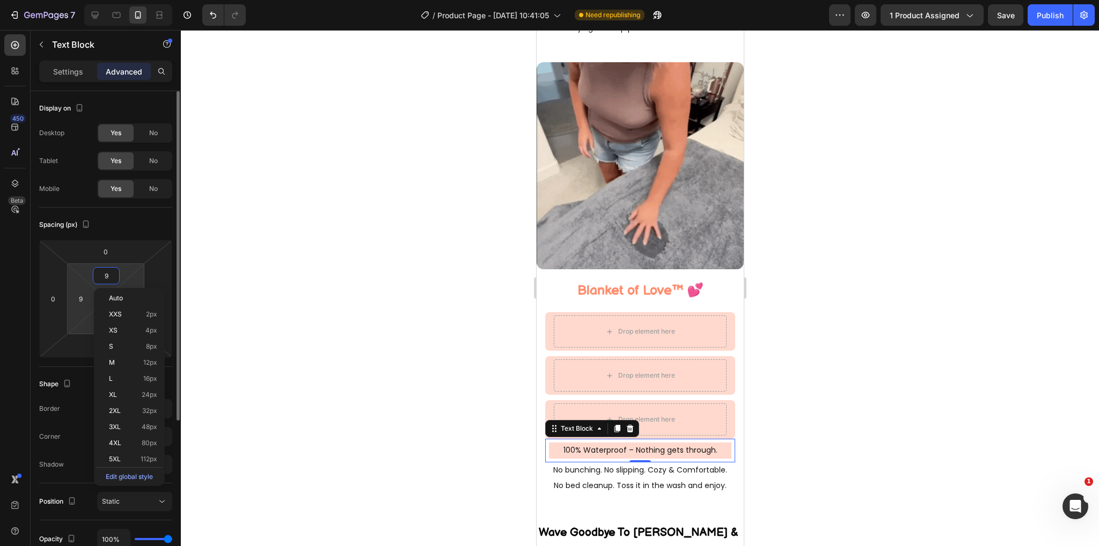
type input "10"
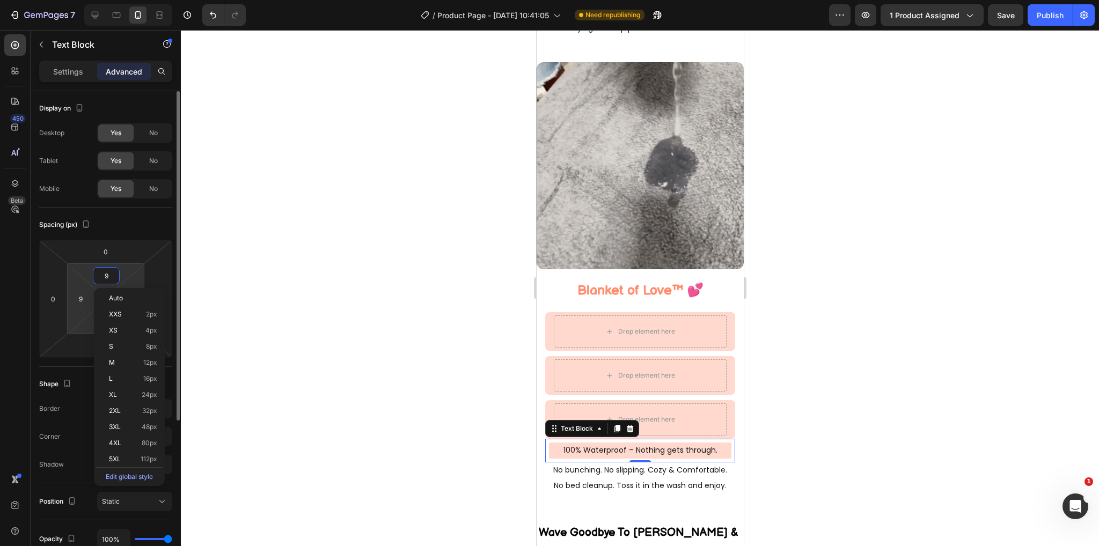
type input "10"
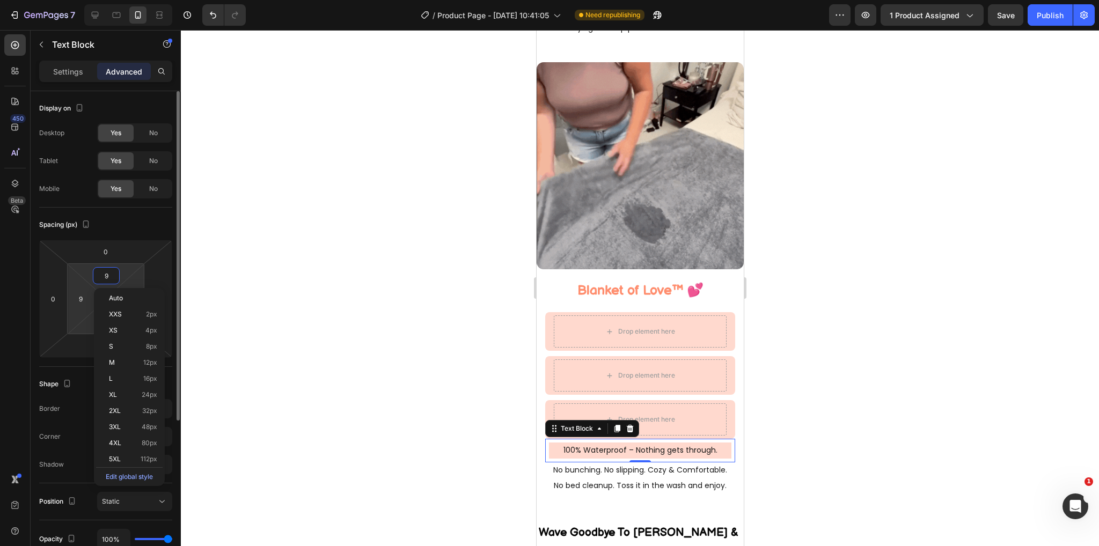
type input "10"
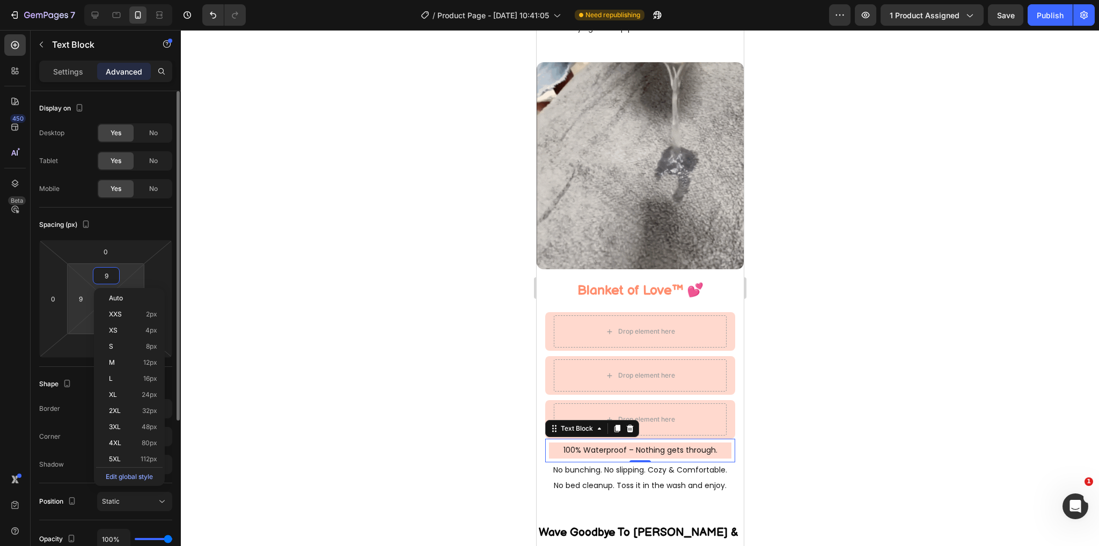
type input "10"
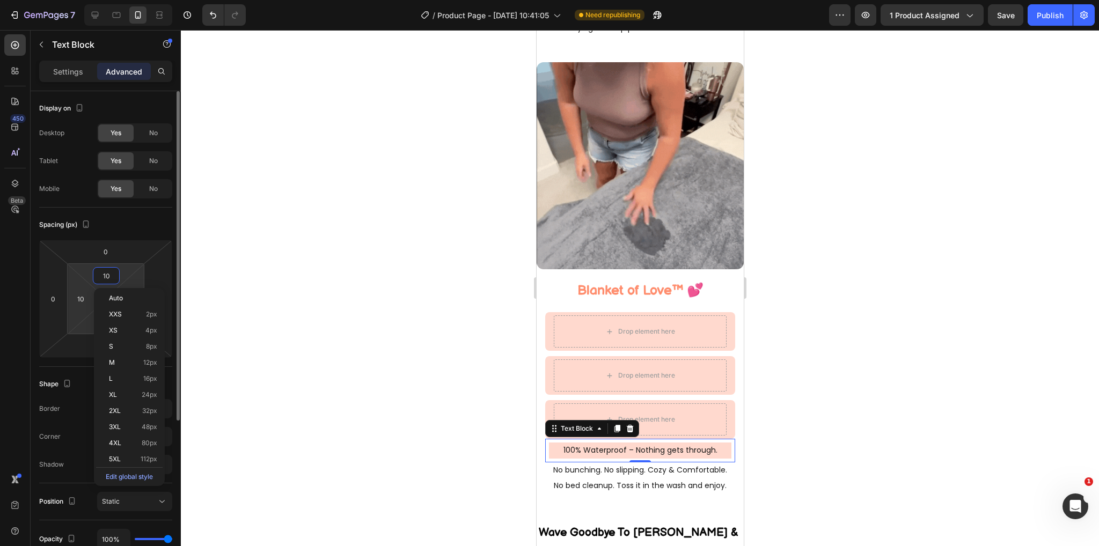
type input "11"
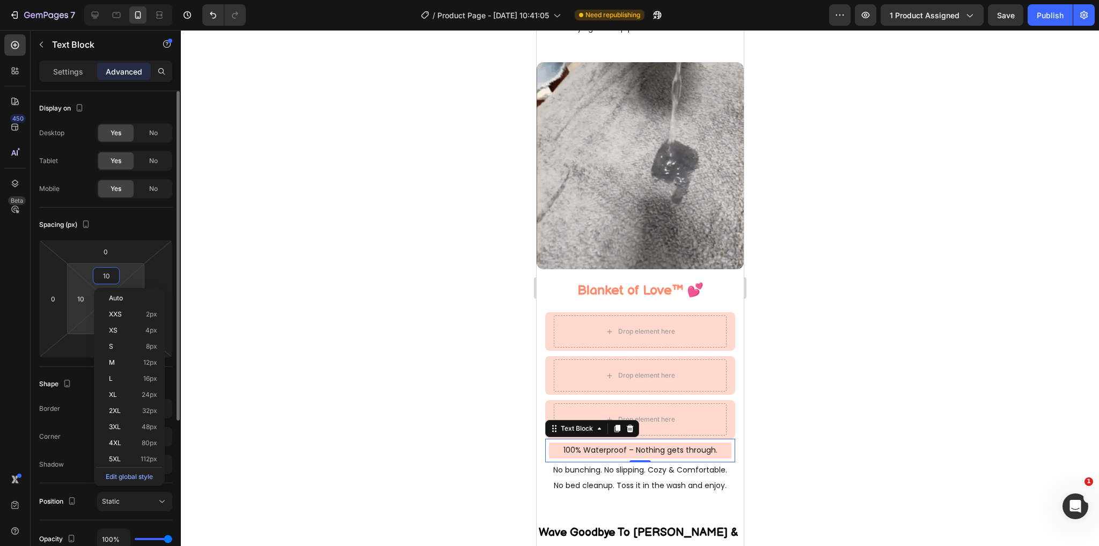
type input "11"
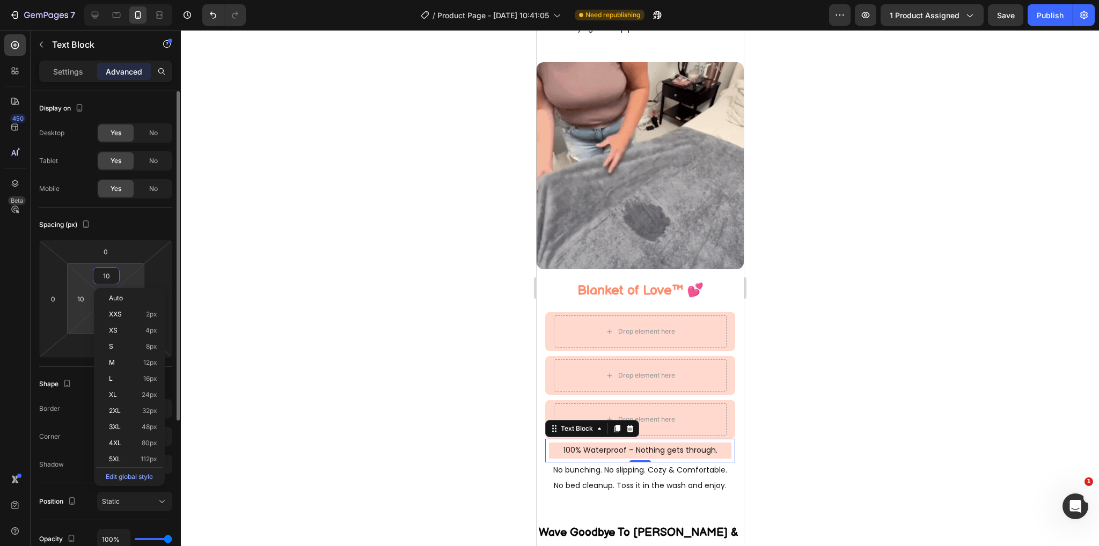
type input "11"
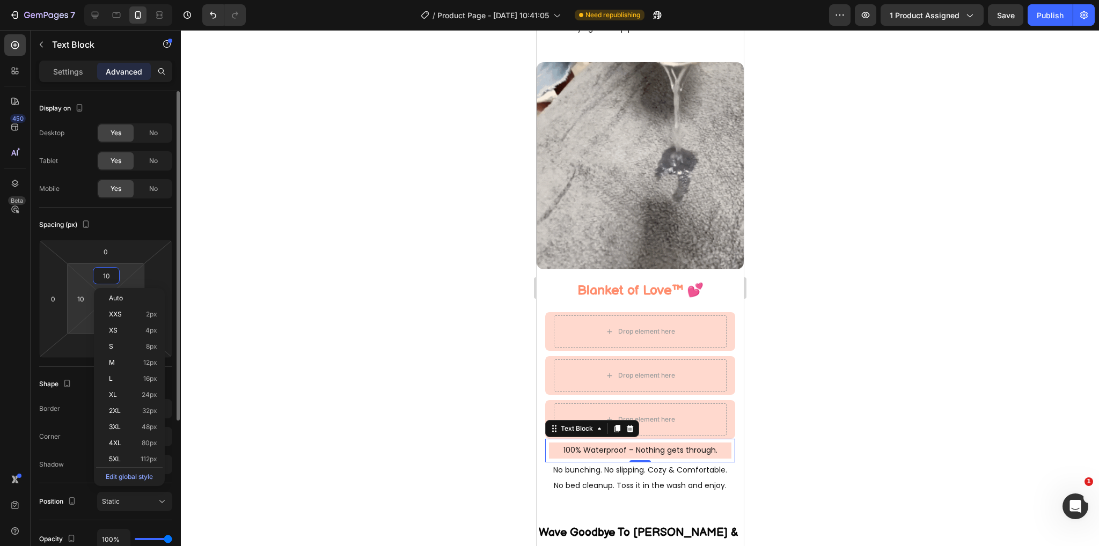
type input "11"
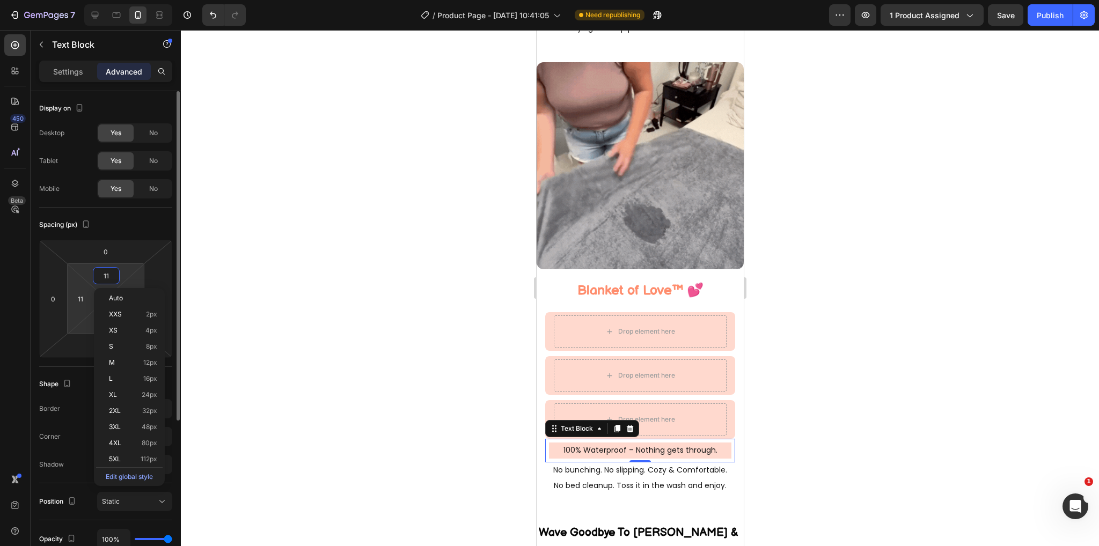
type input "12"
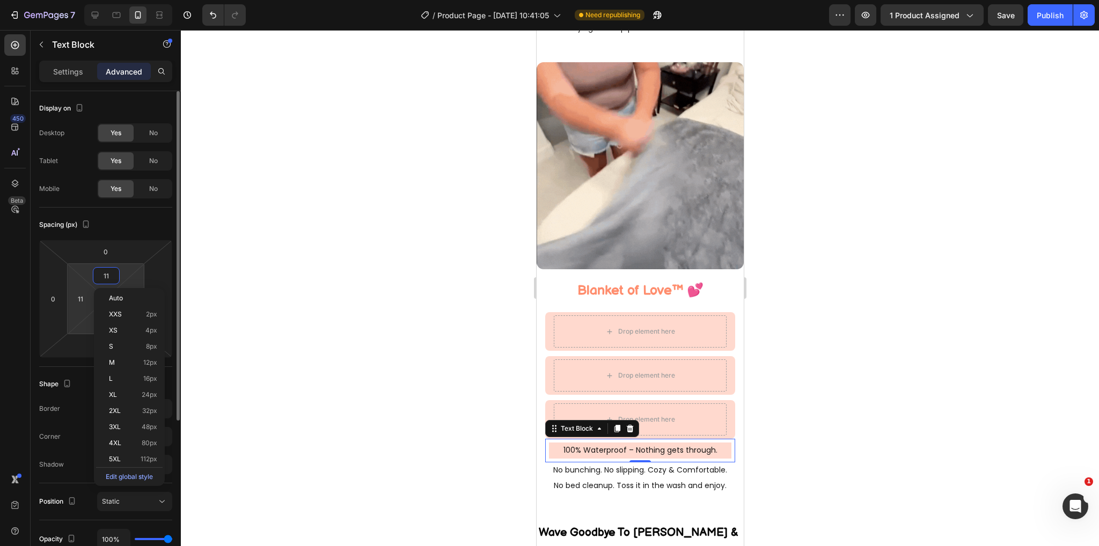
type input "12"
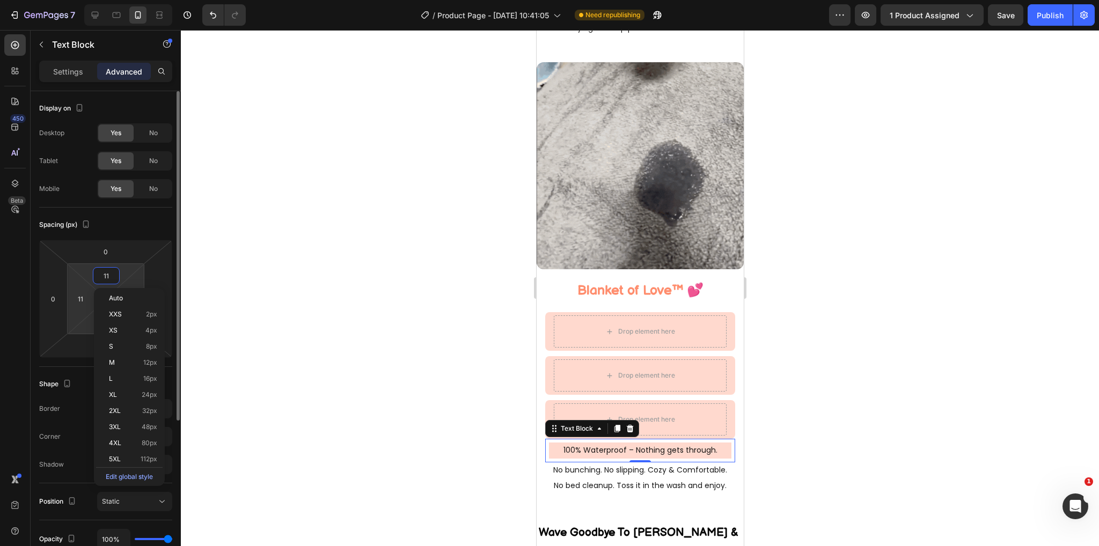
type input "12"
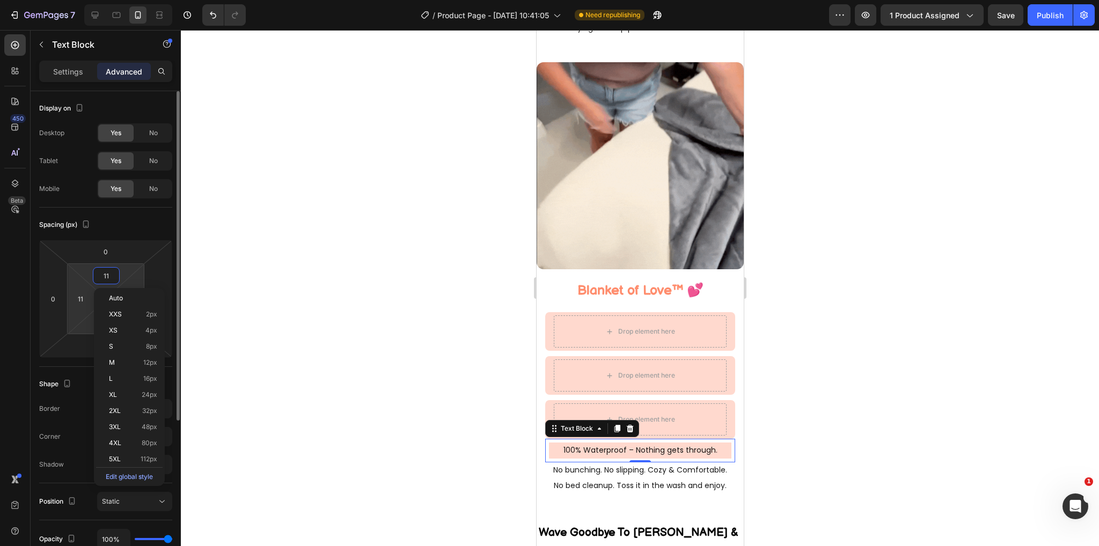
type input "12"
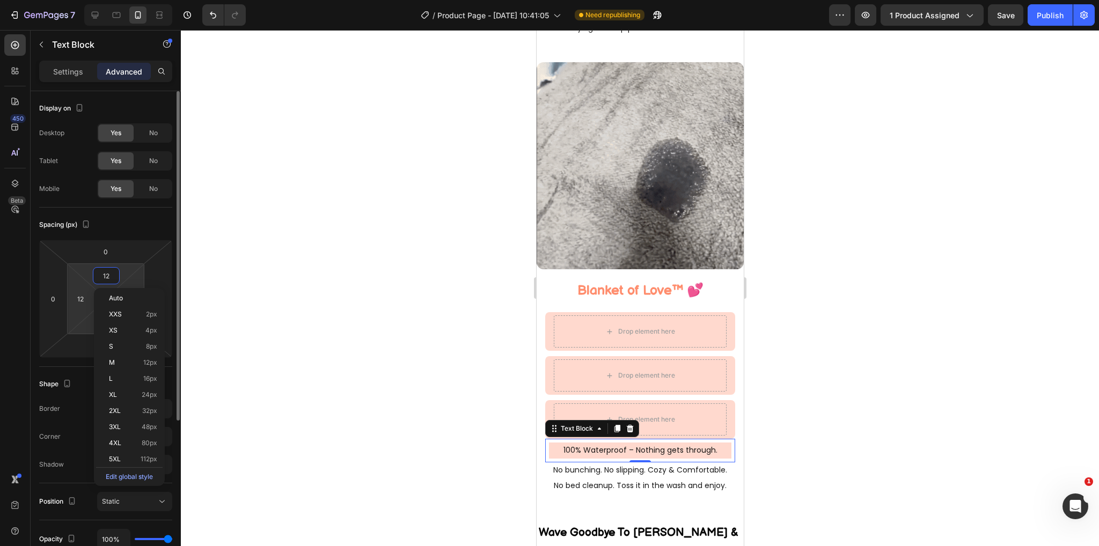
type input "13"
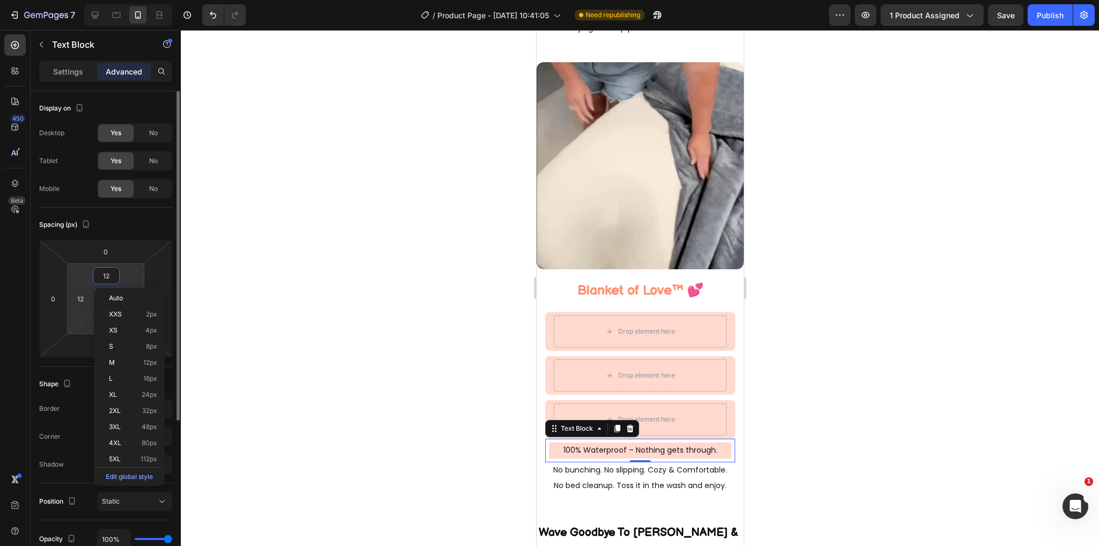
type input "13"
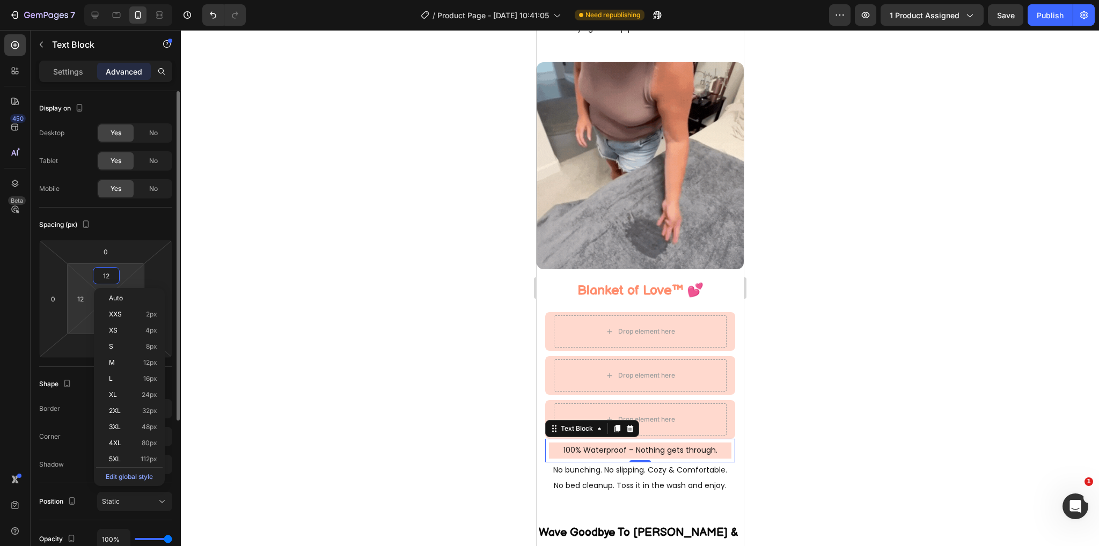
type input "13"
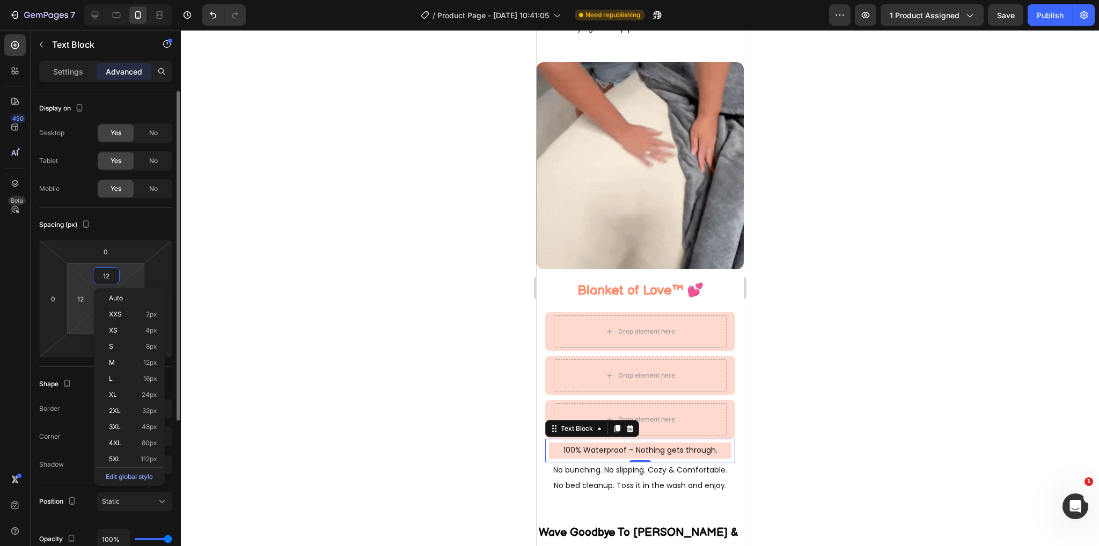
type input "13"
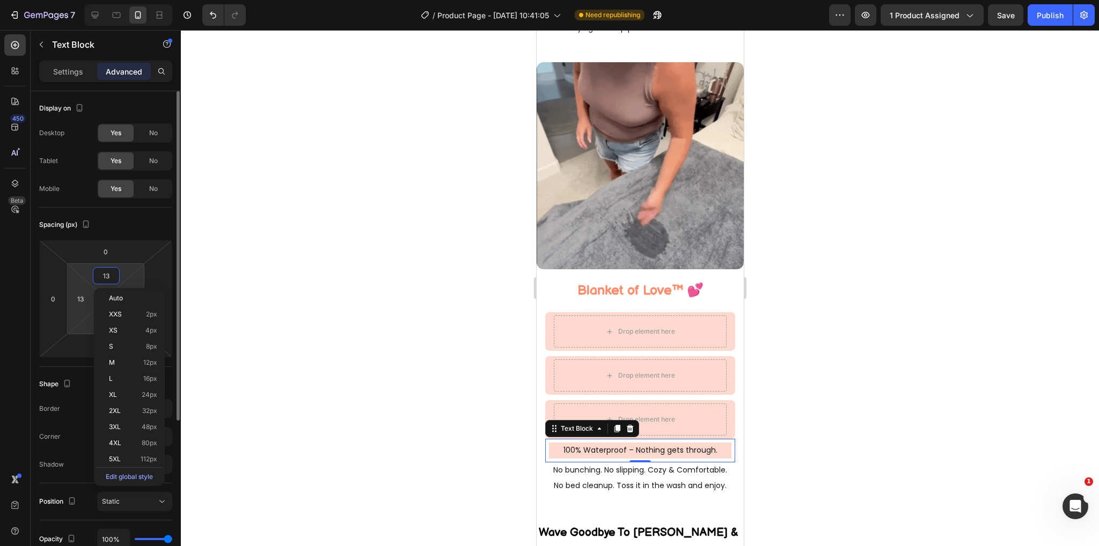
type input "14"
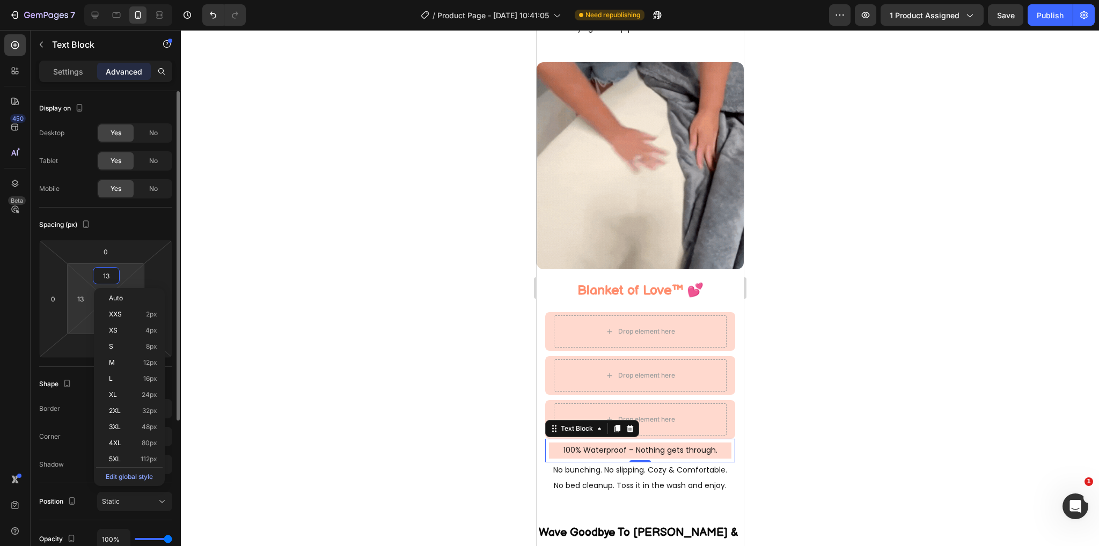
type input "14"
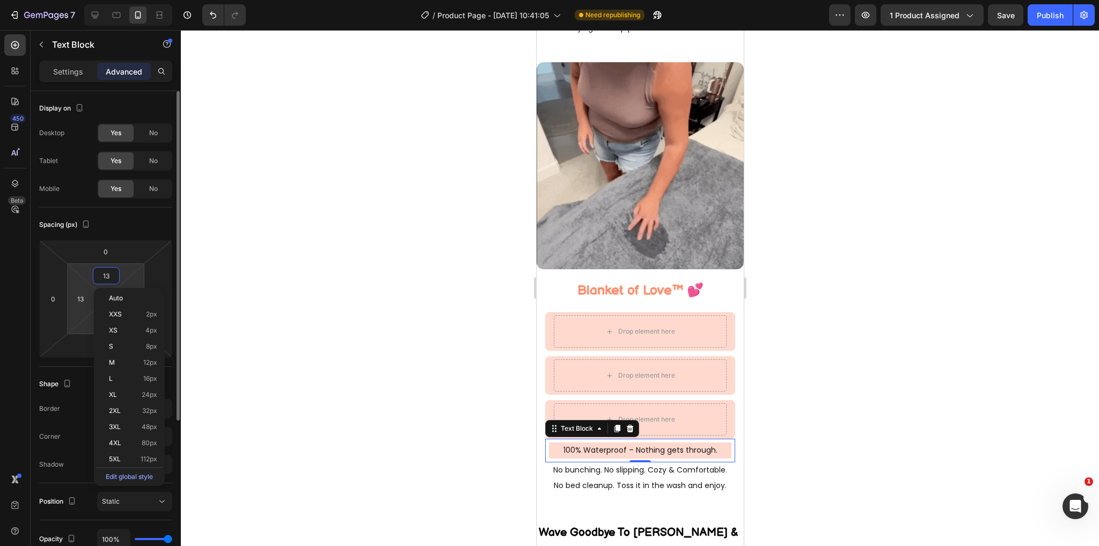
type input "14"
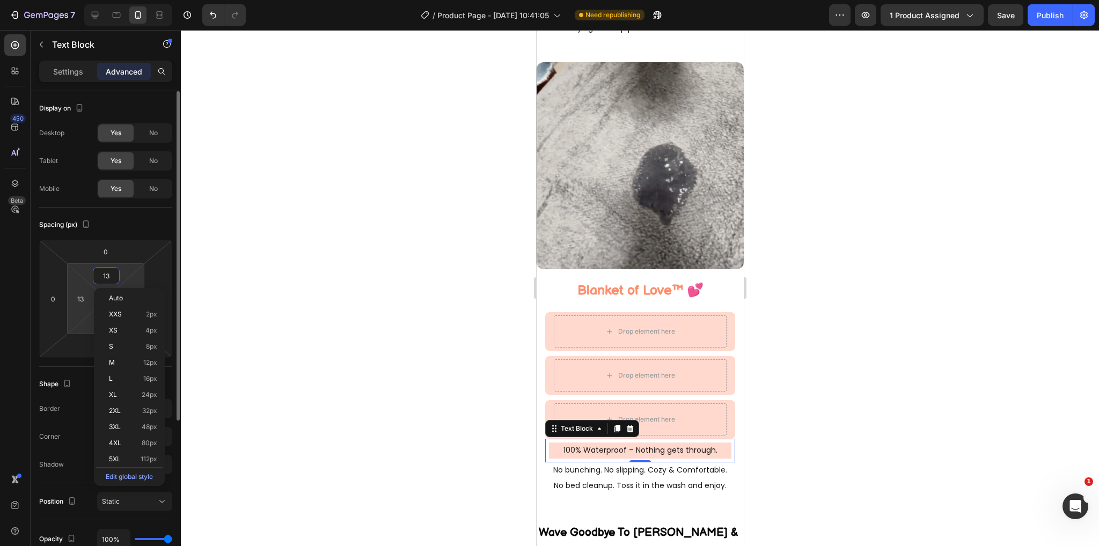
type input "14"
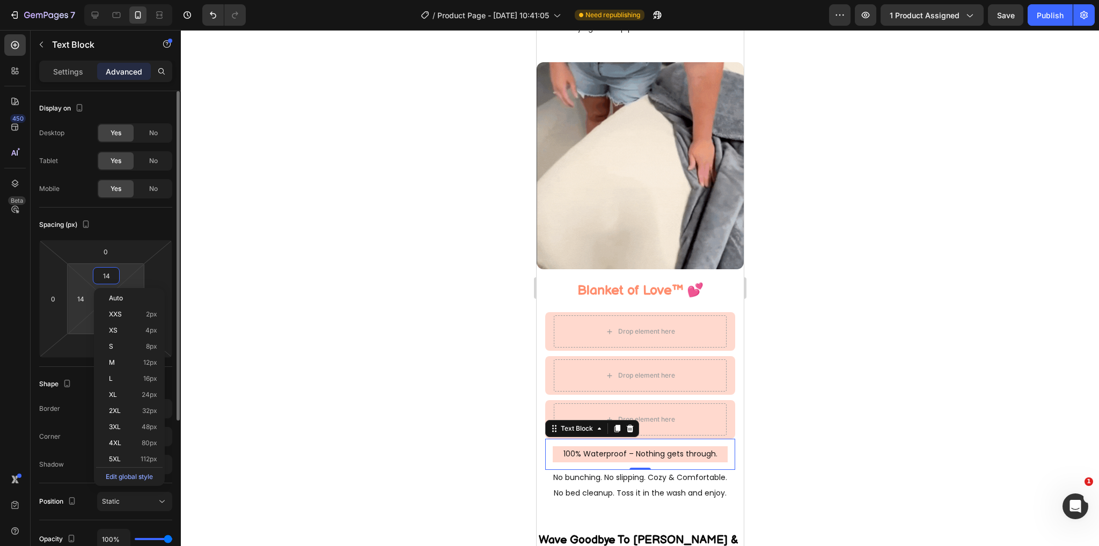
type input "15"
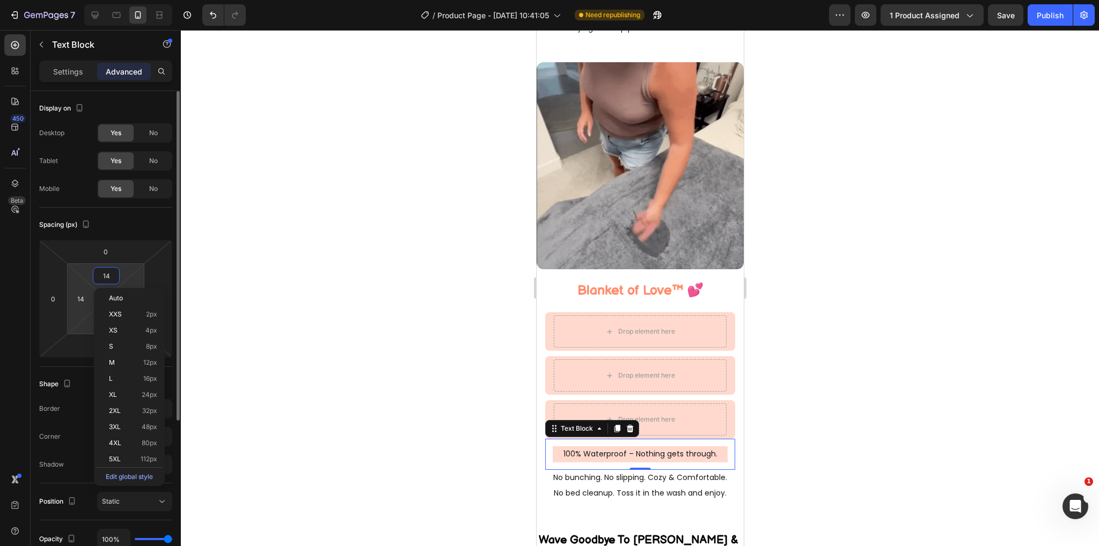
type input "15"
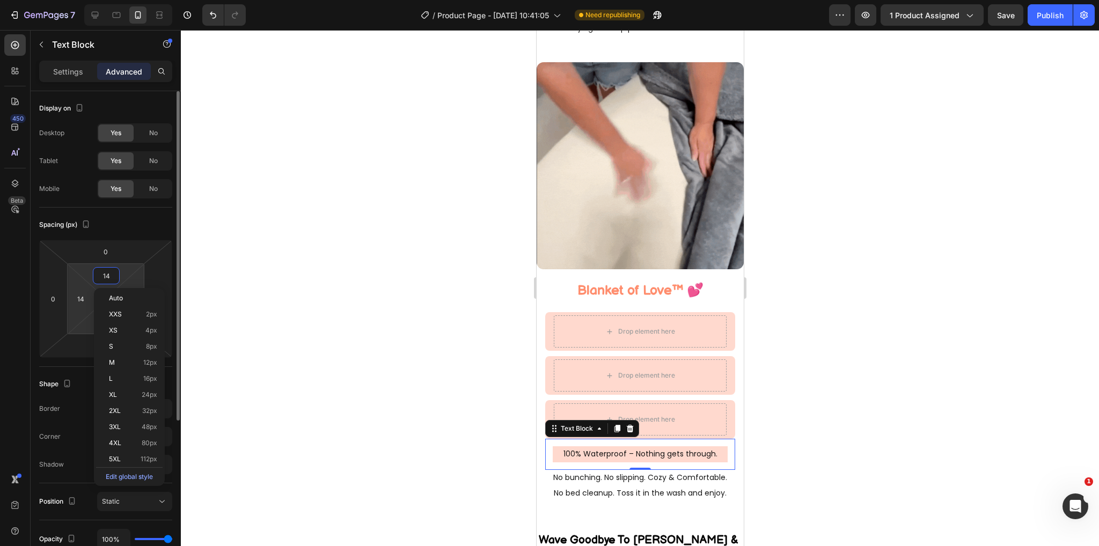
type input "15"
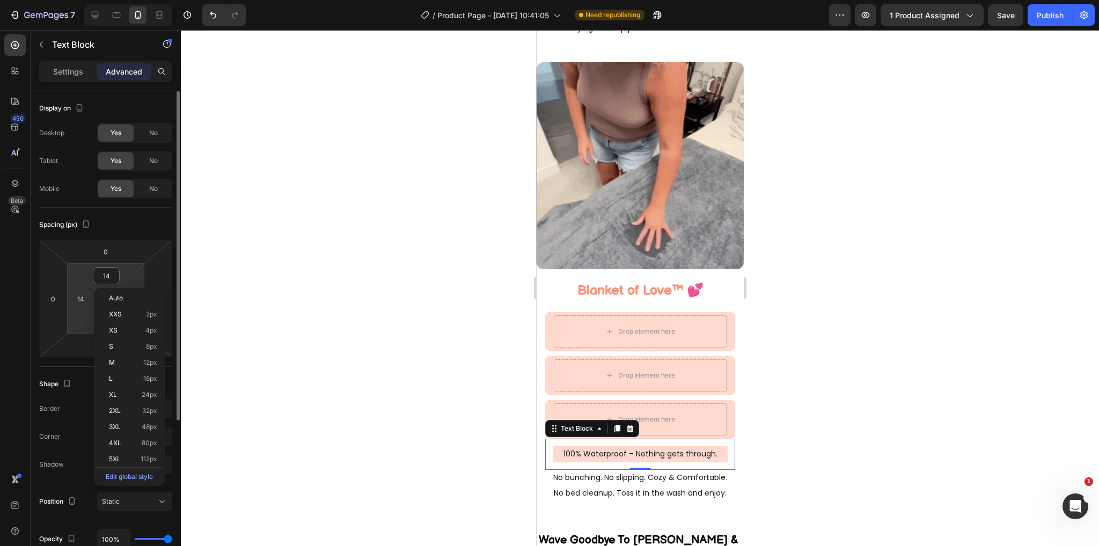
type input "15"
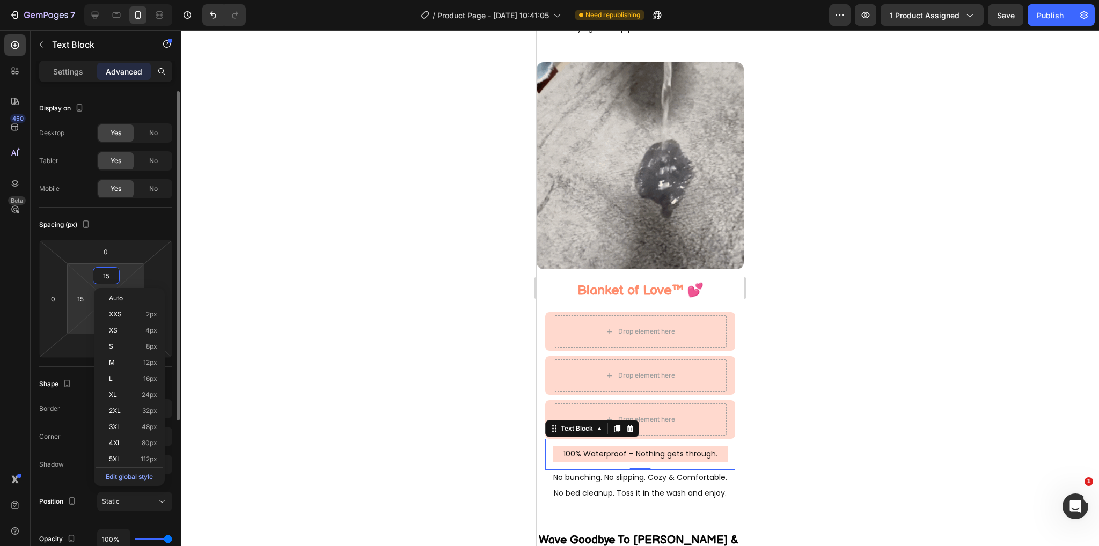
type input "16"
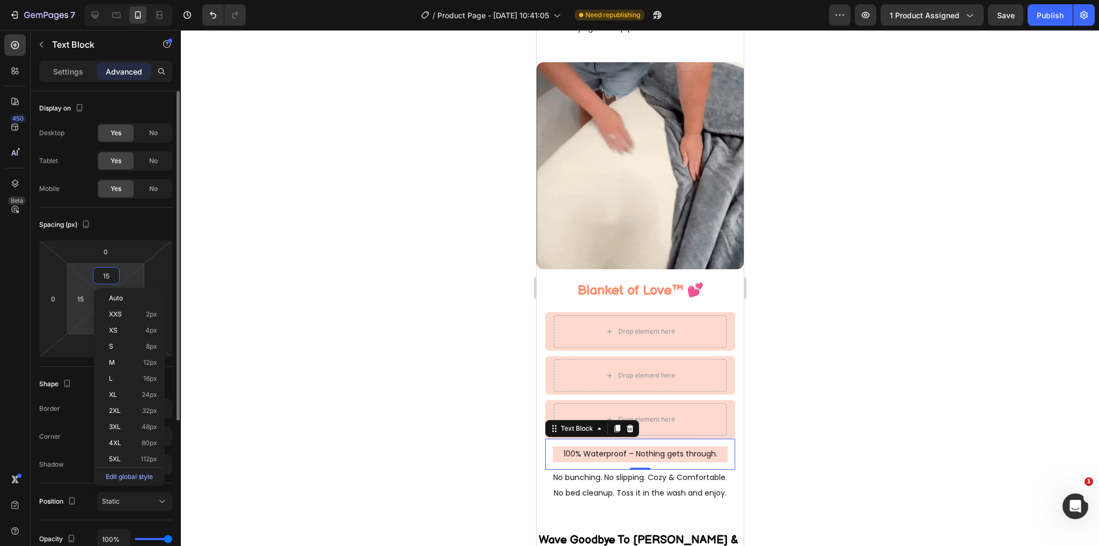
type input "16"
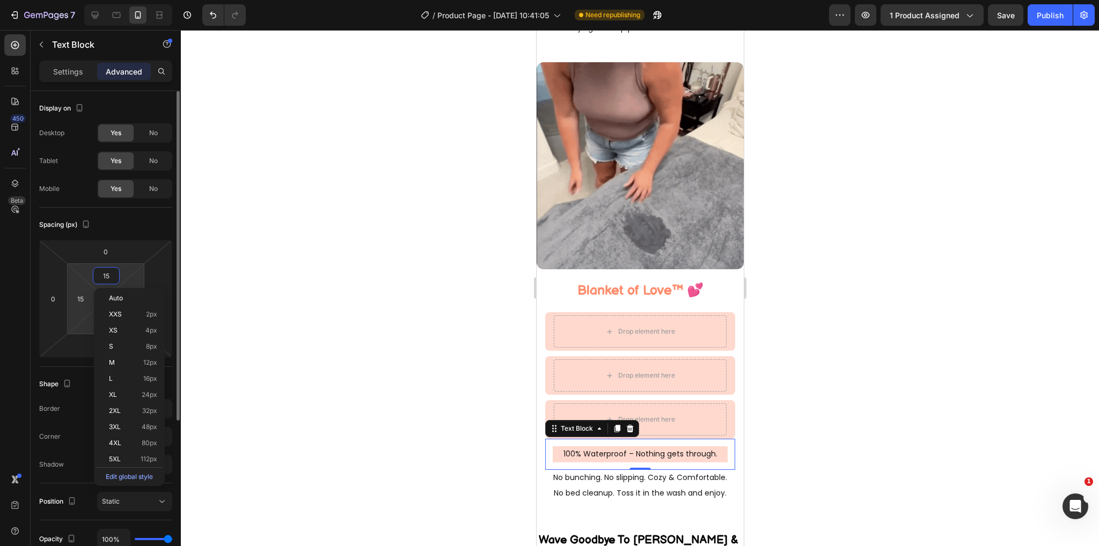
type input "16"
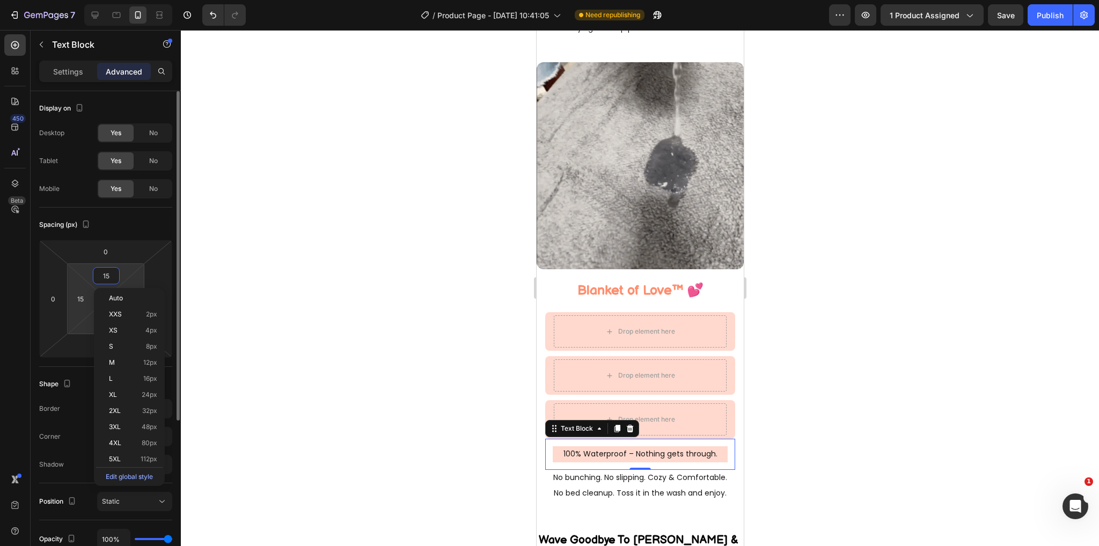
type input "16"
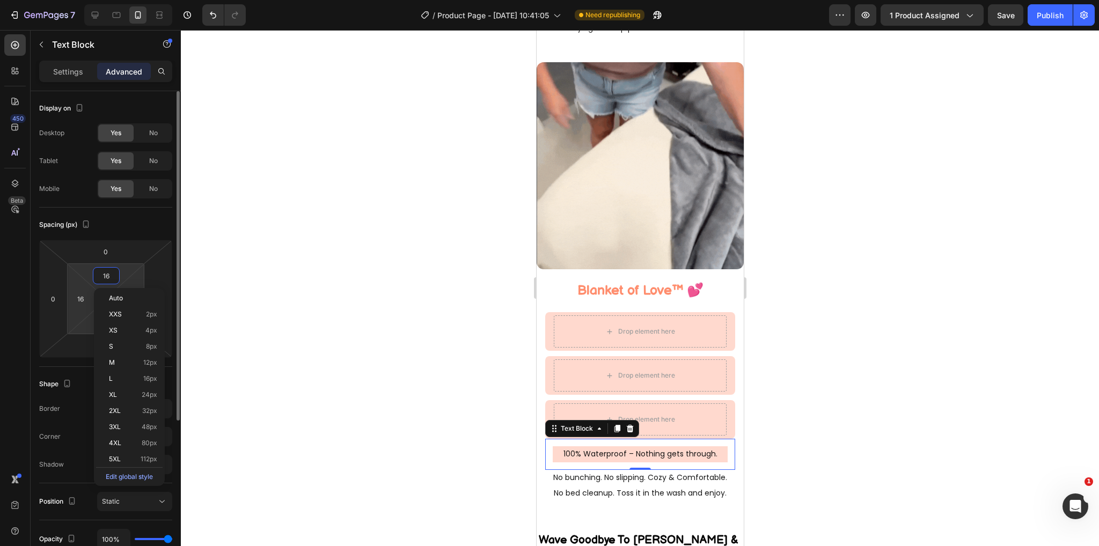
type input "17"
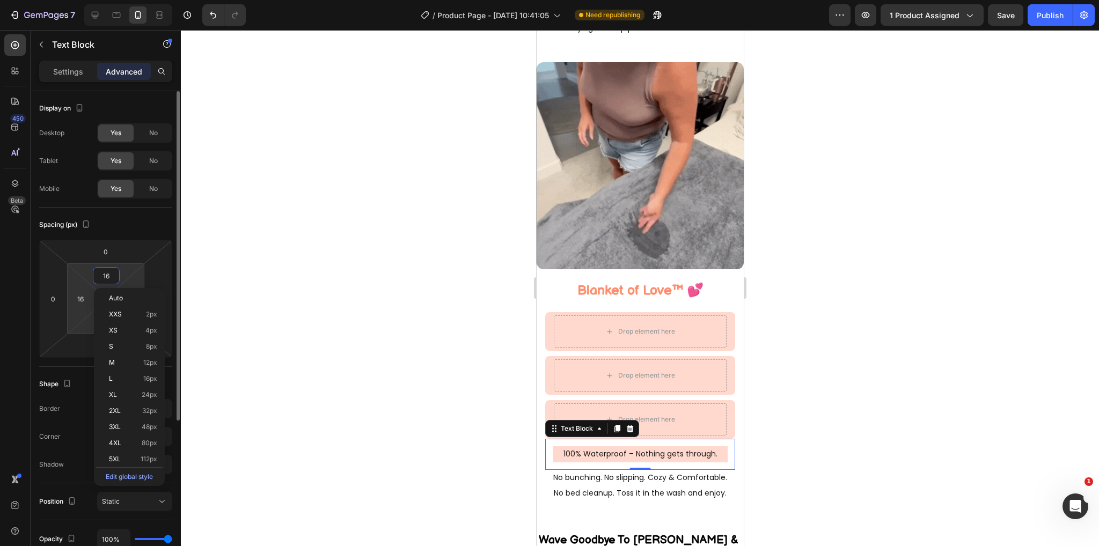
type input "17"
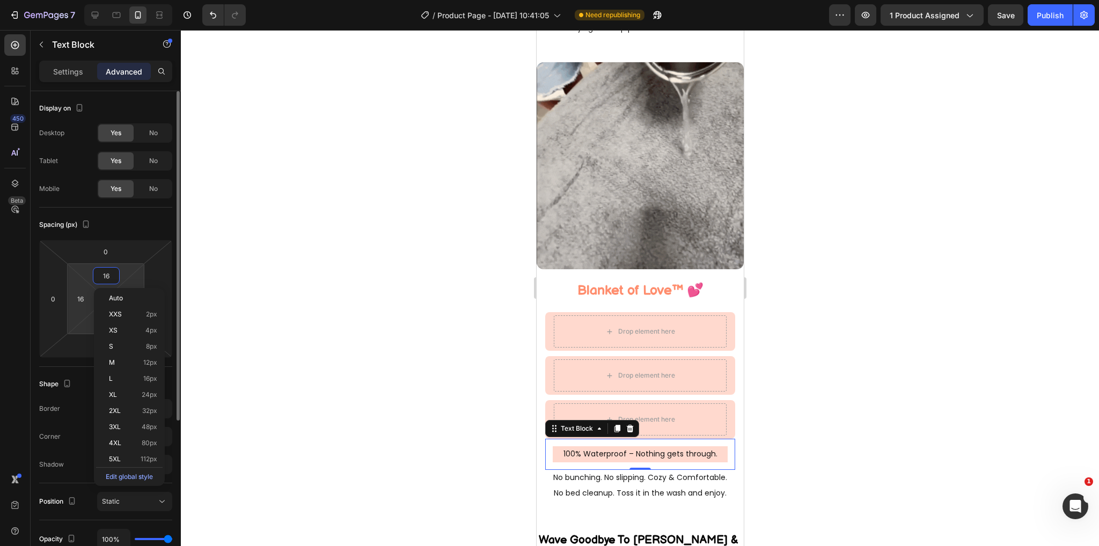
type input "17"
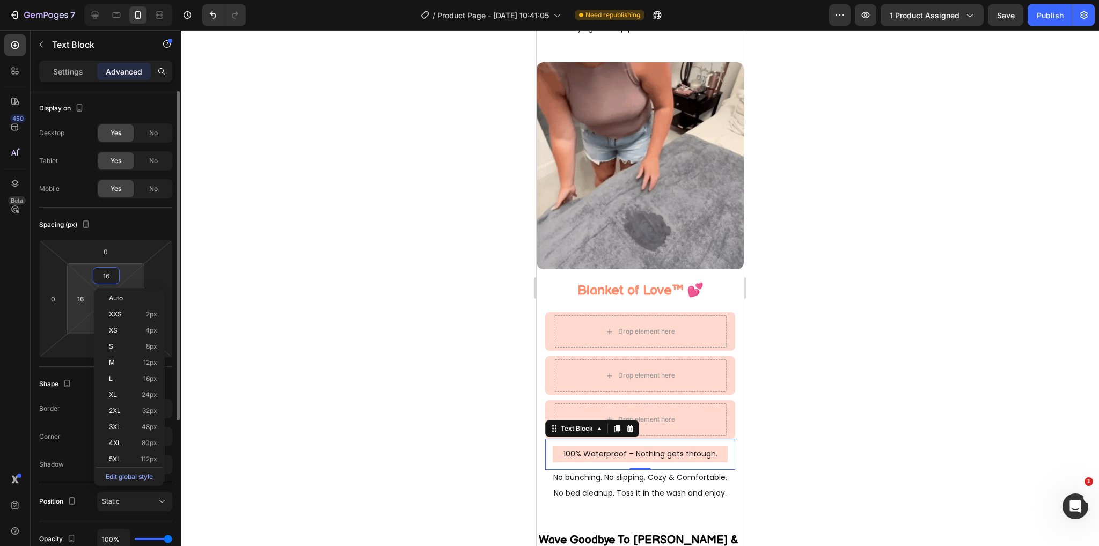
type input "17"
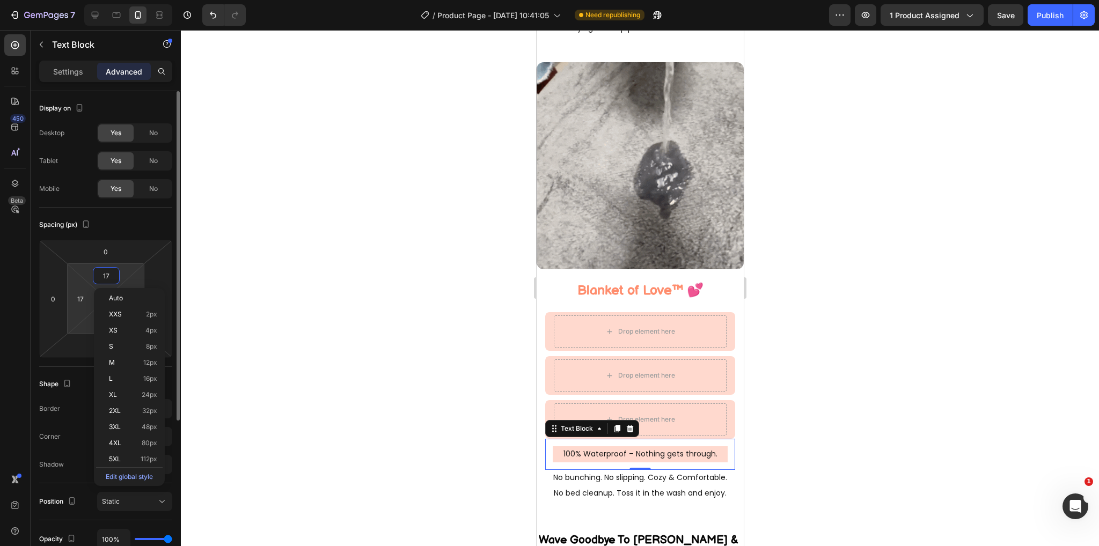
type input "18"
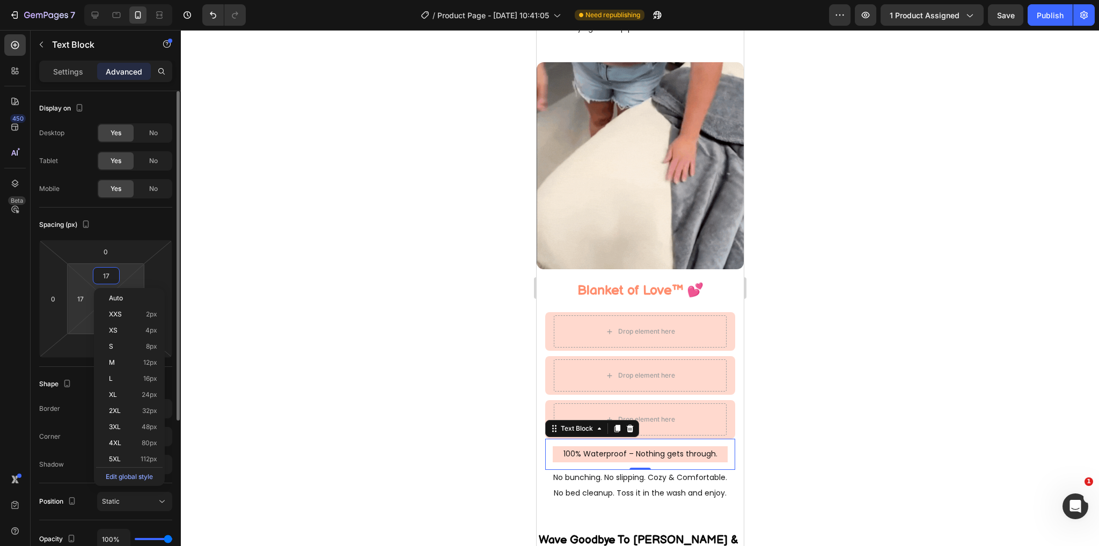
type input "18"
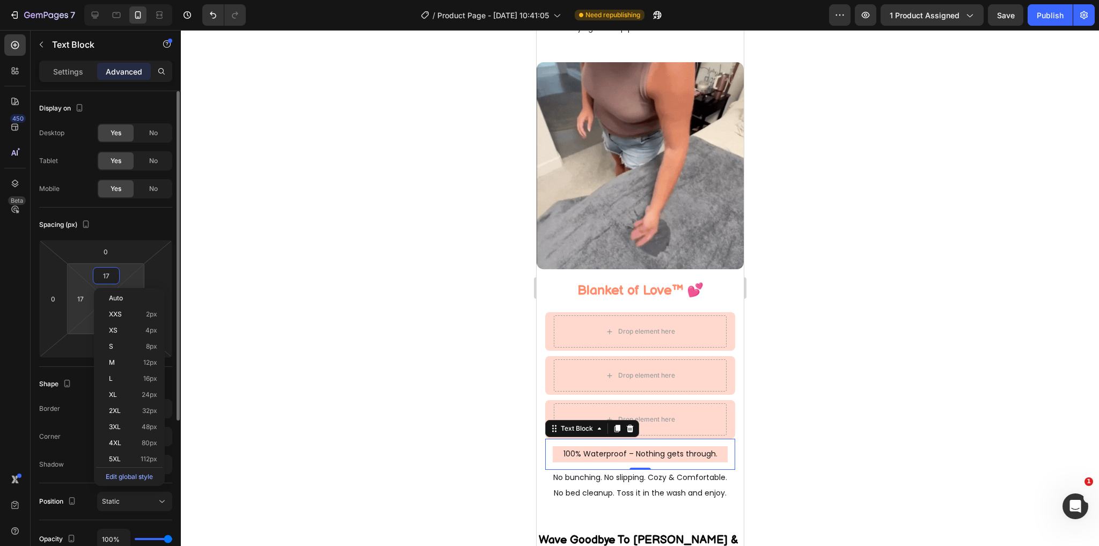
type input "18"
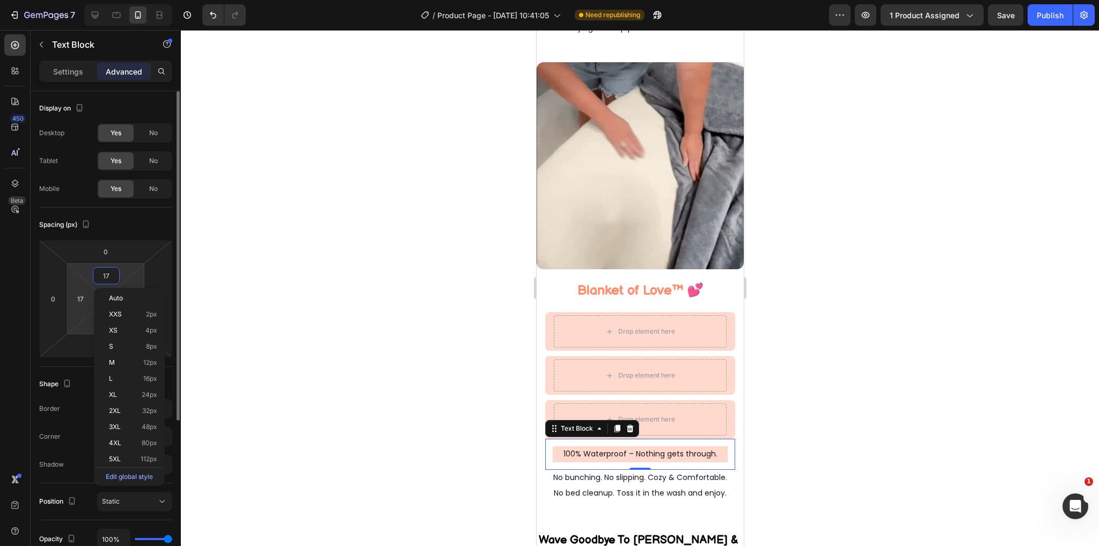
type input "18"
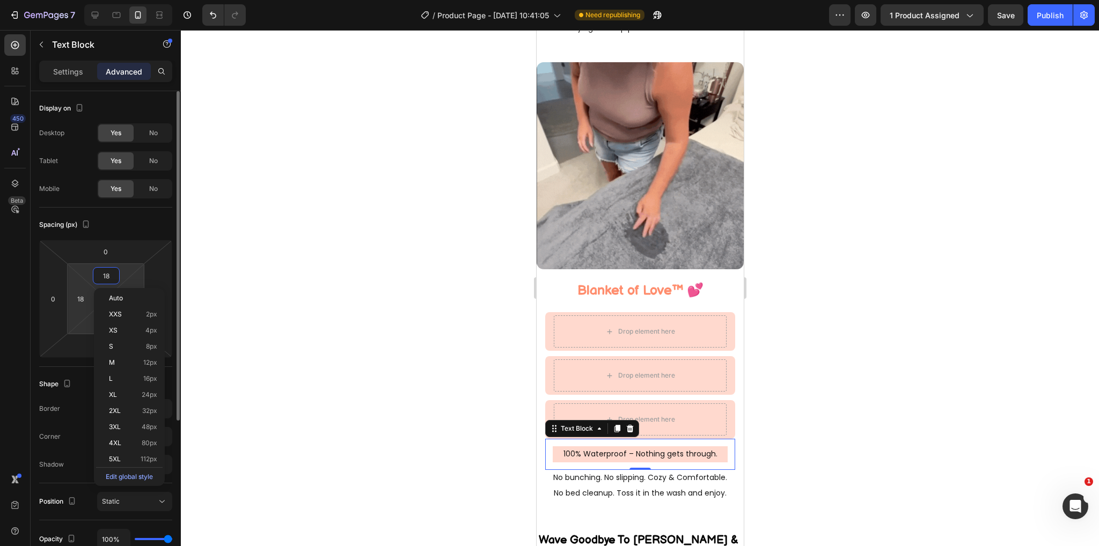
type input "19"
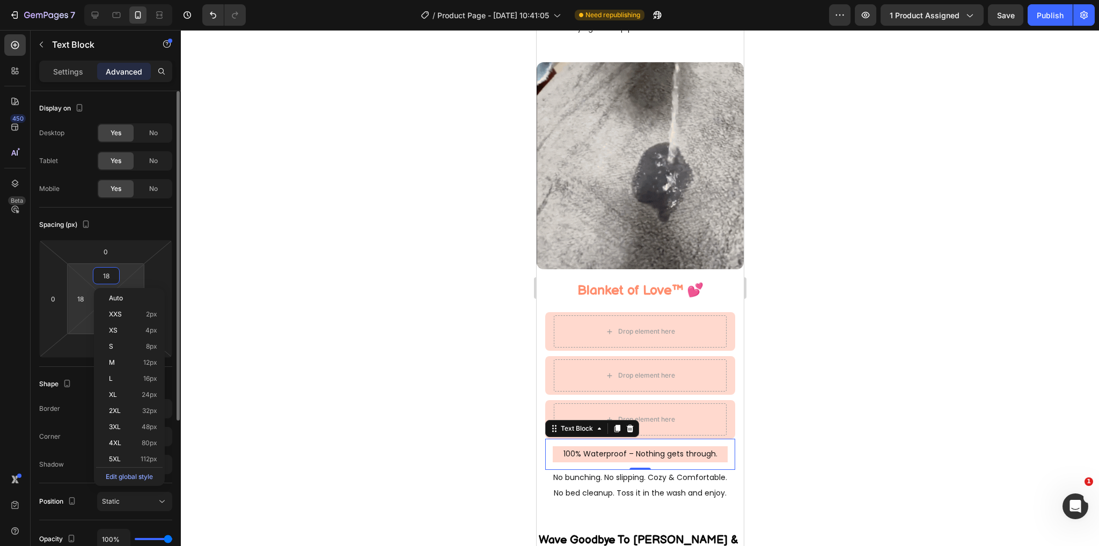
type input "19"
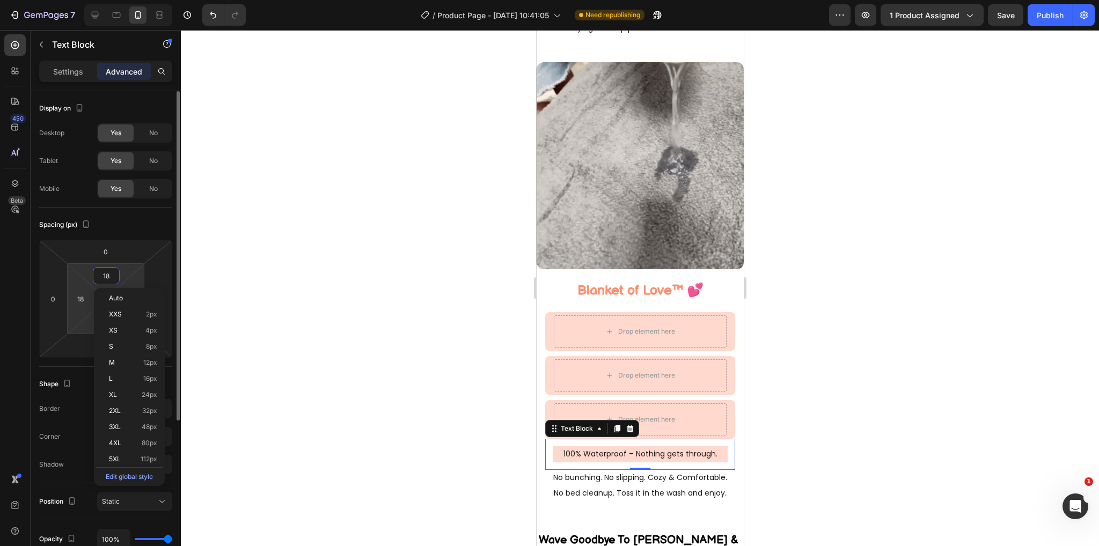
type input "19"
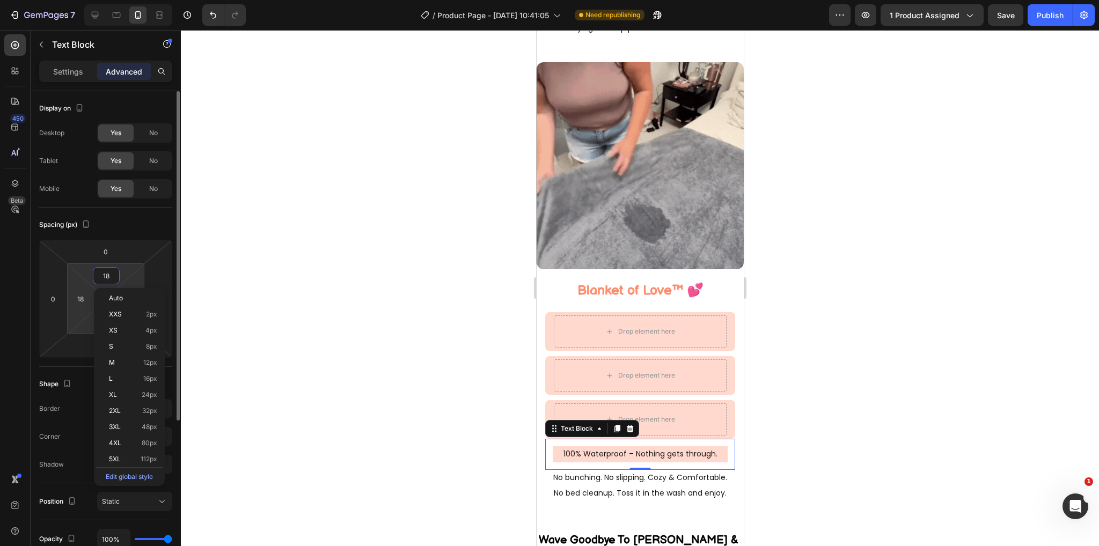
type input "19"
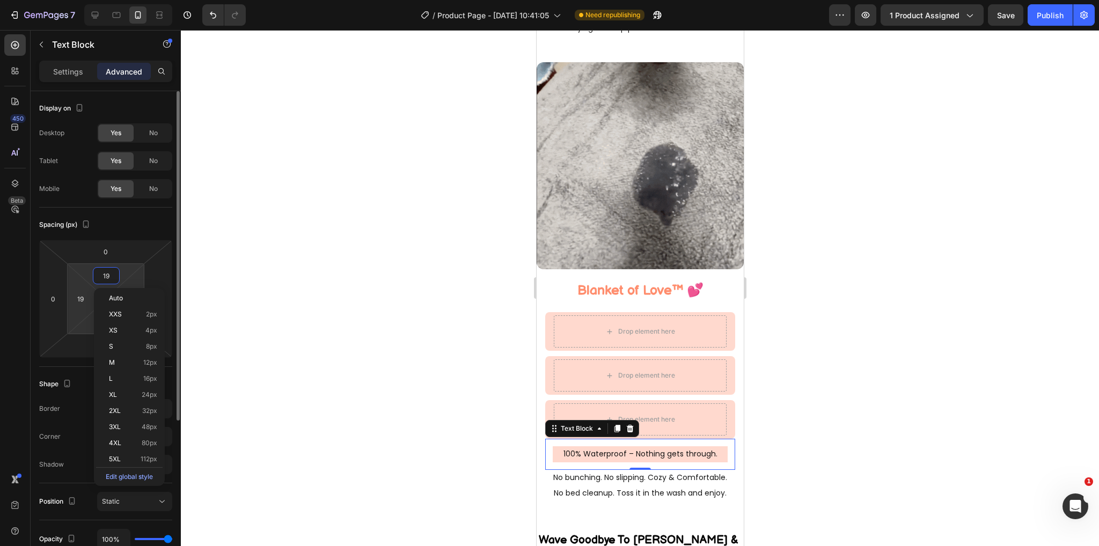
type input "20"
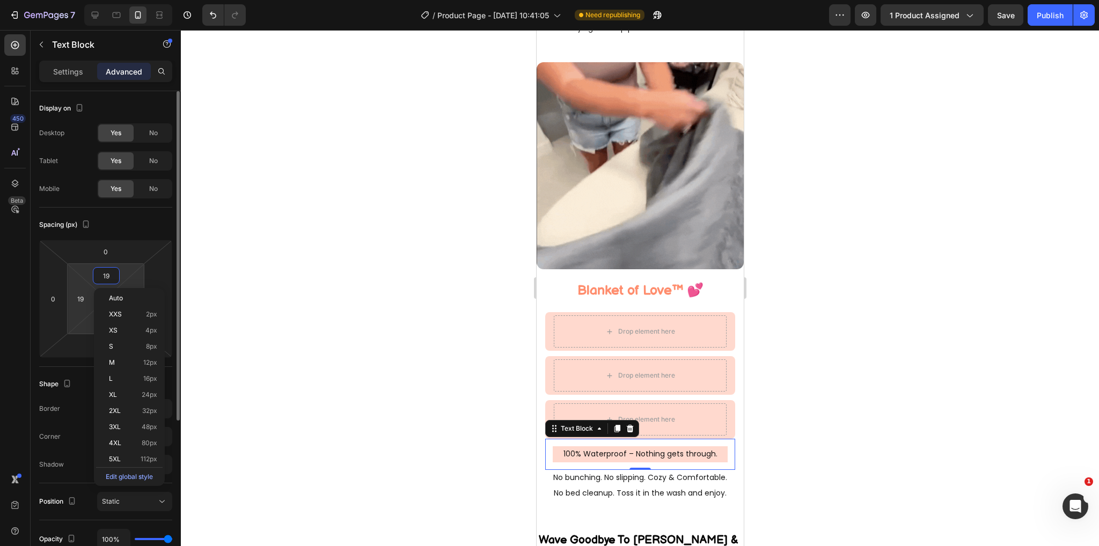
type input "20"
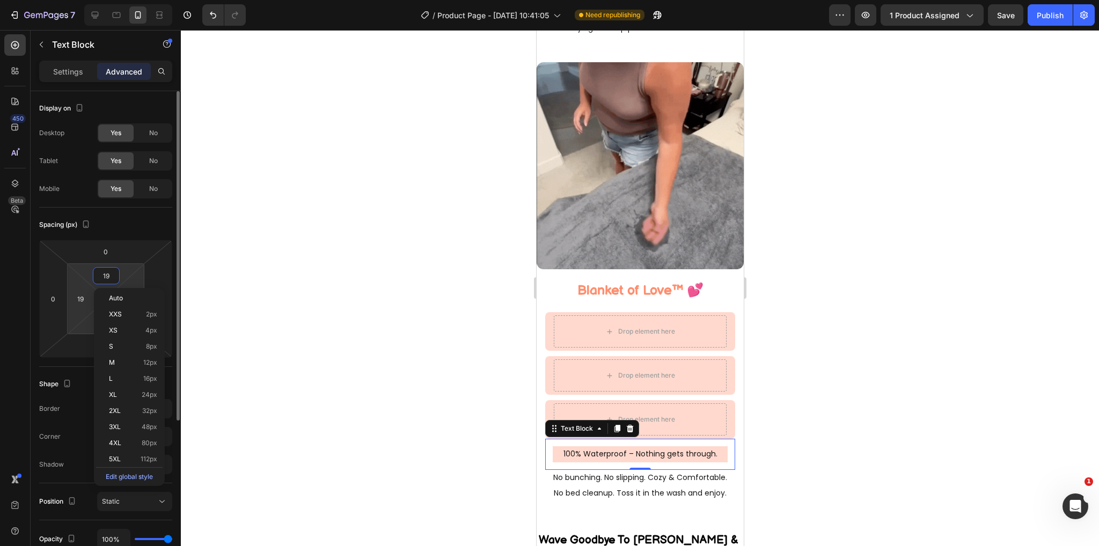
type input "20"
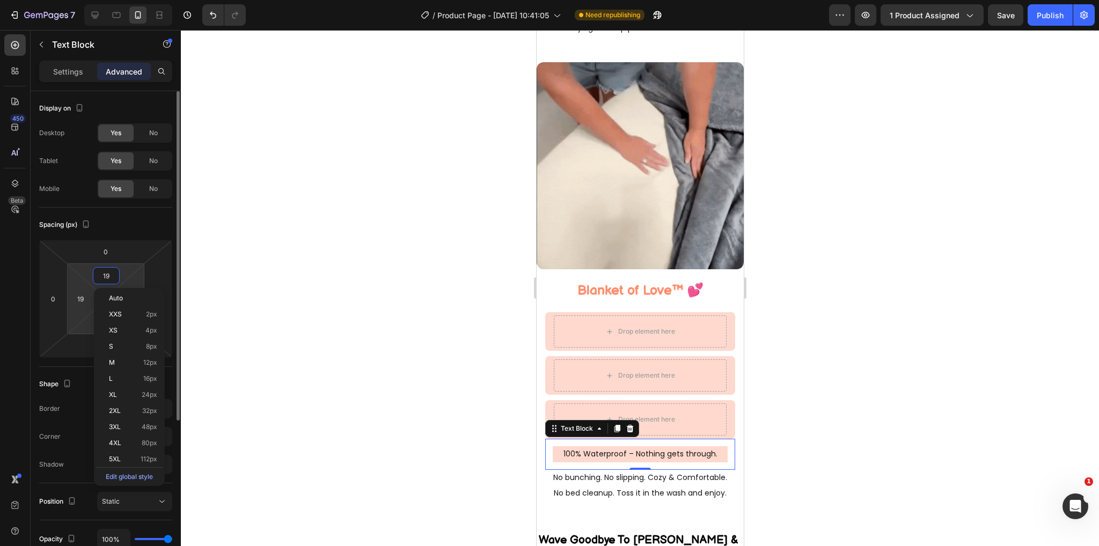
type input "20"
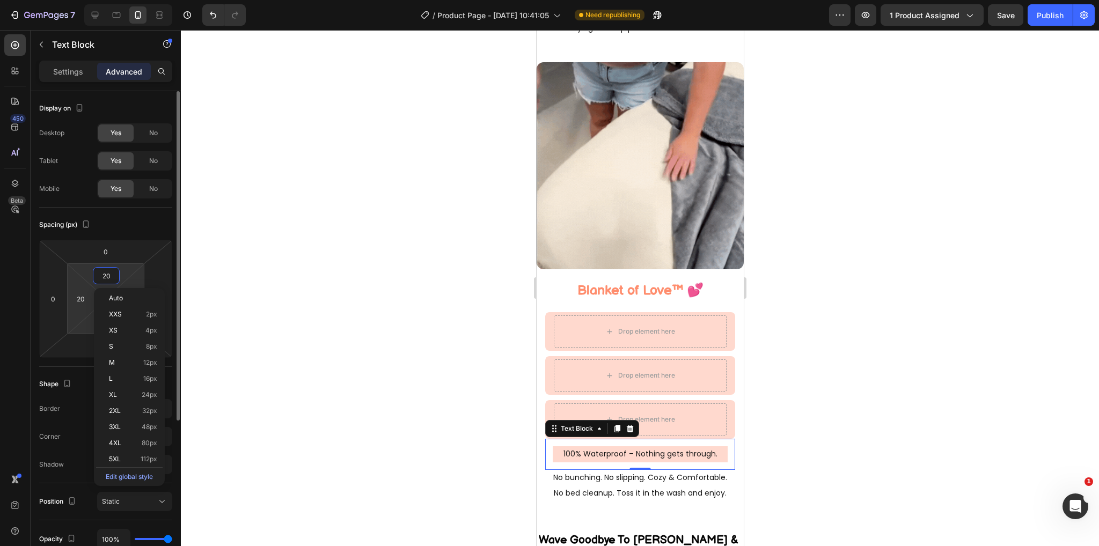
type input "21"
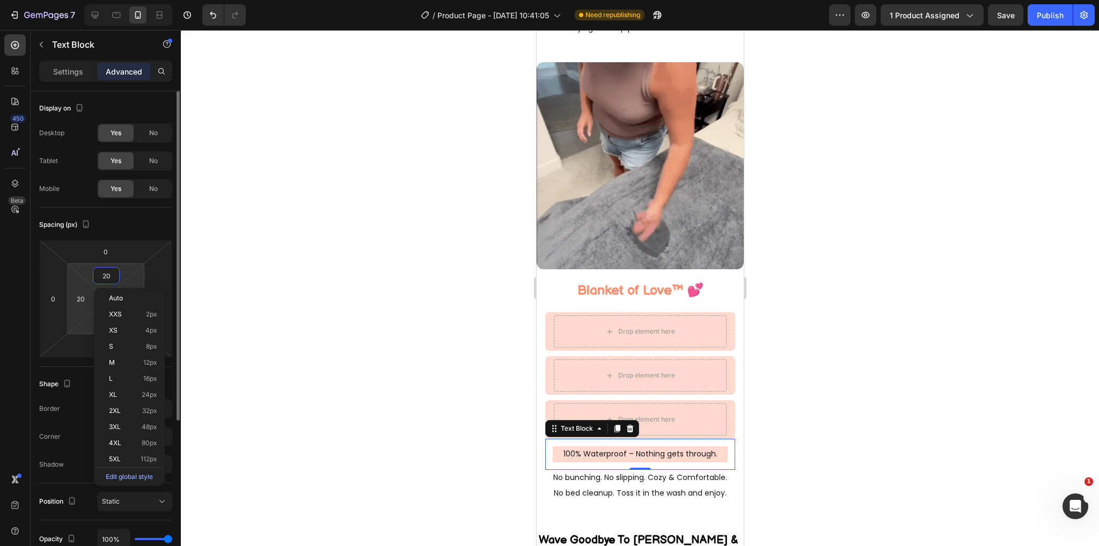
type input "21"
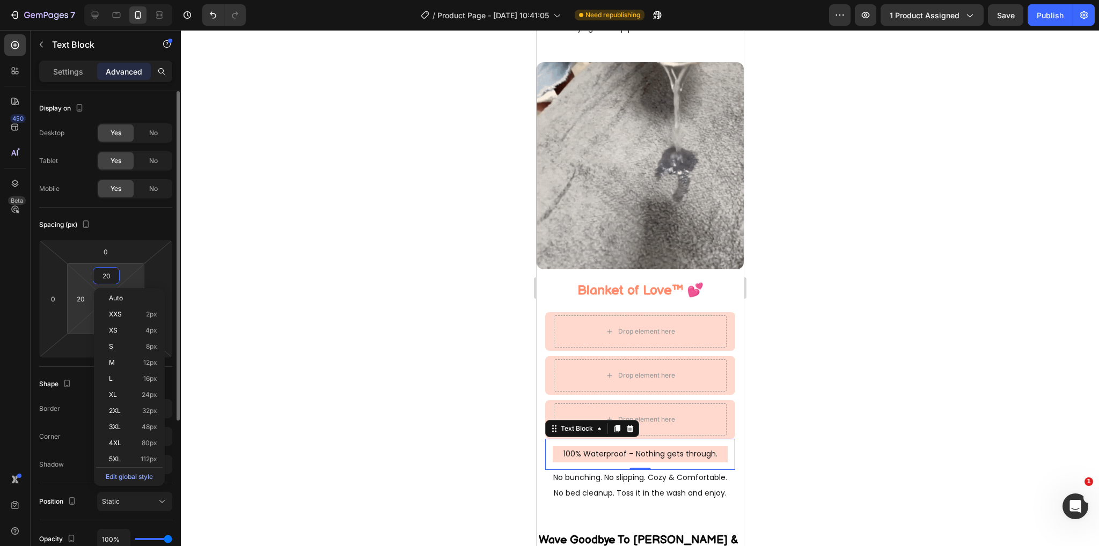
type input "21"
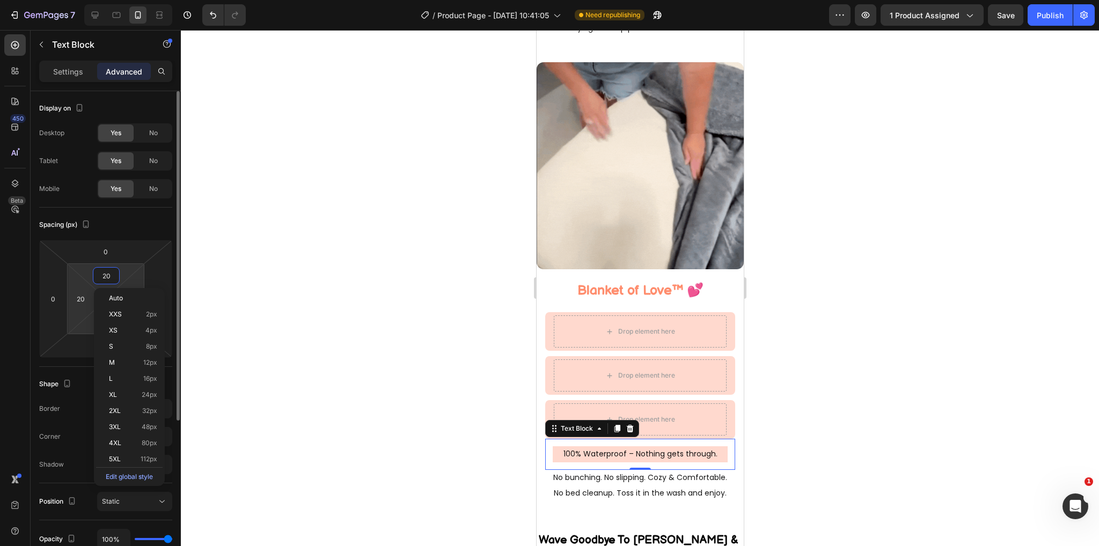
type input "21"
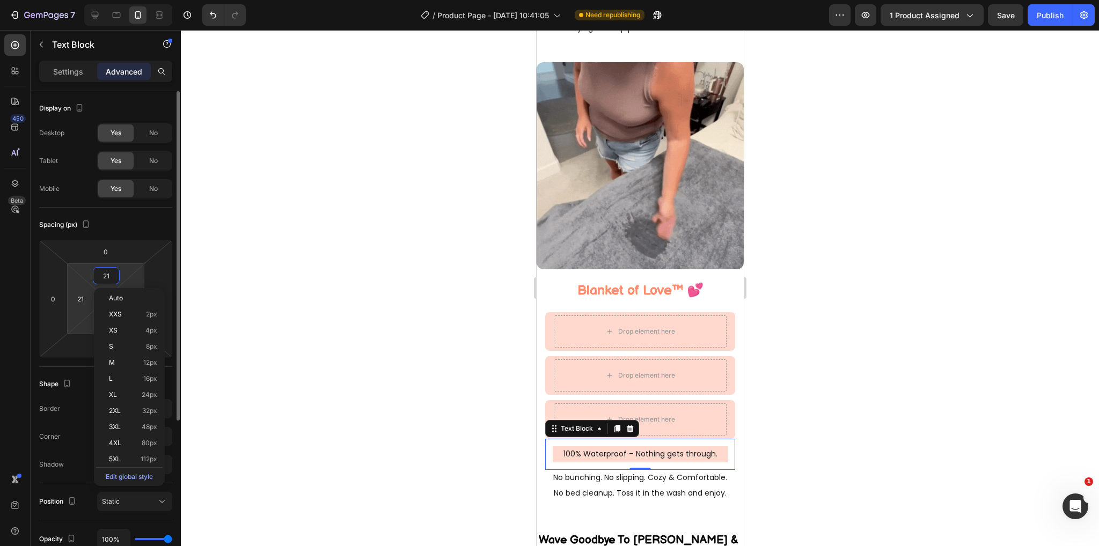
type input "22"
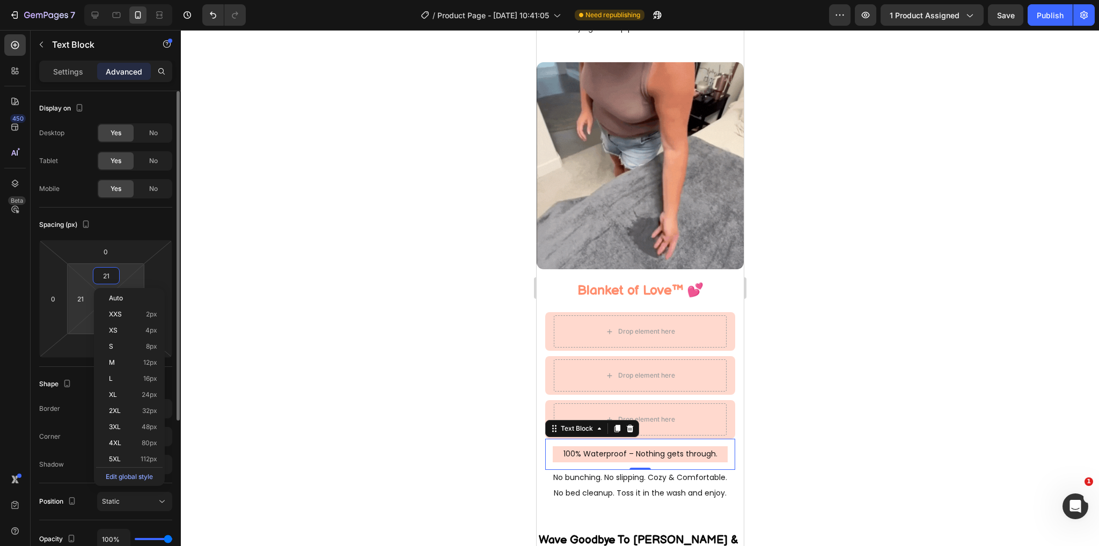
type input "22"
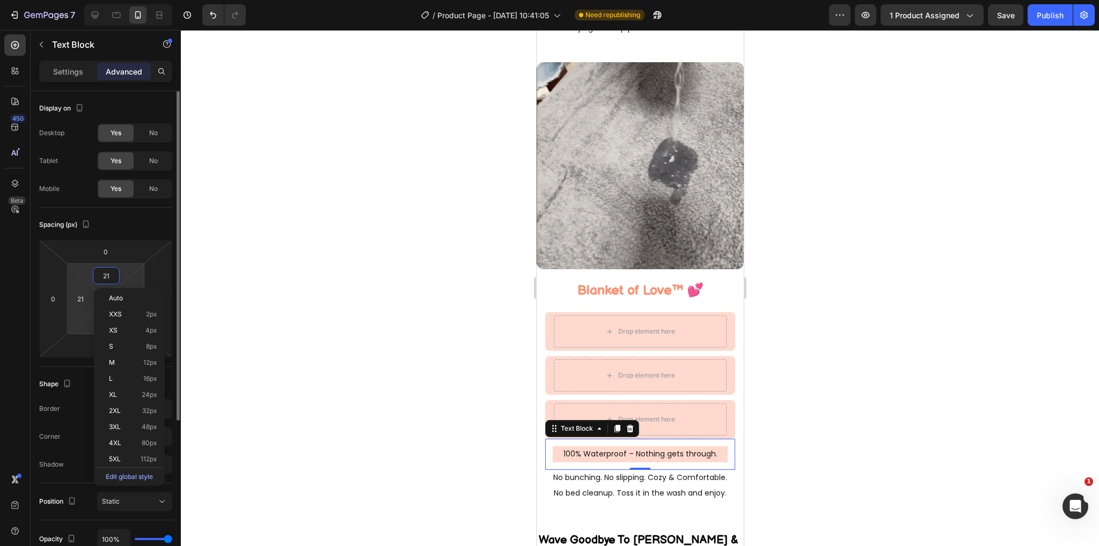
type input "22"
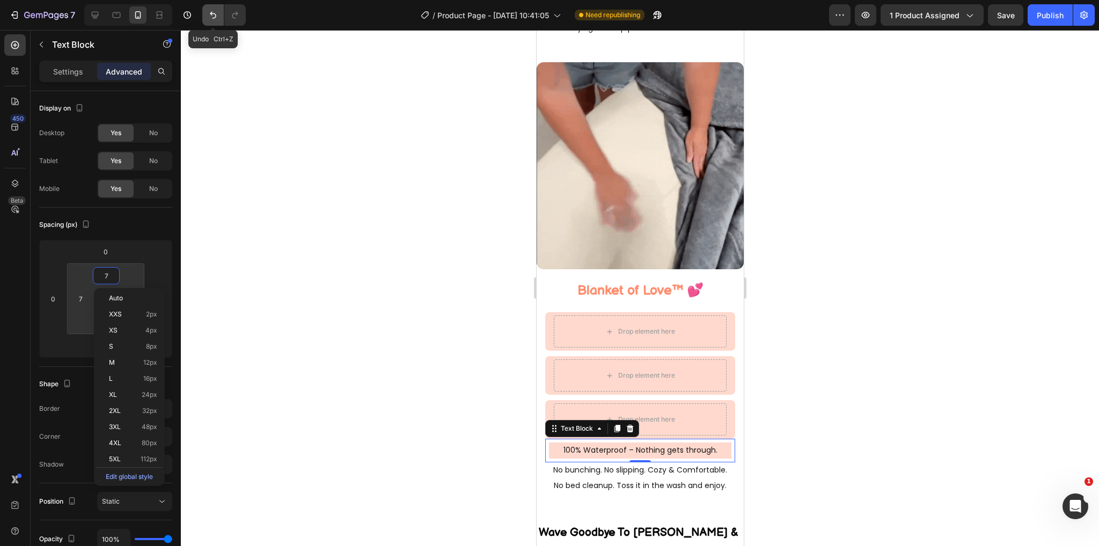
click at [217, 16] on icon "Undo/Redo" at bounding box center [213, 15] width 11 height 11
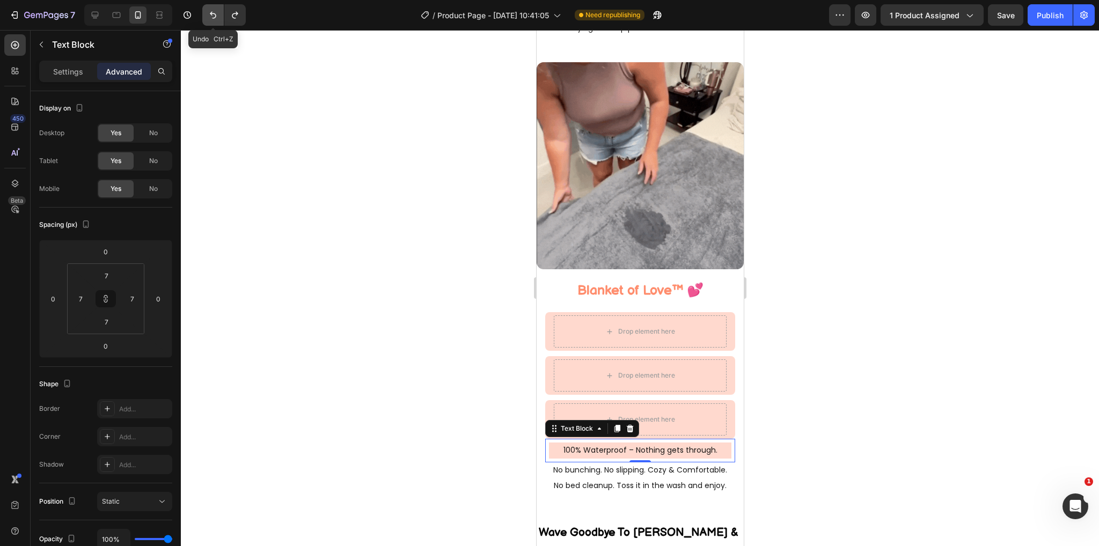
click at [213, 15] on icon "Undo/Redo" at bounding box center [213, 15] width 11 height 11
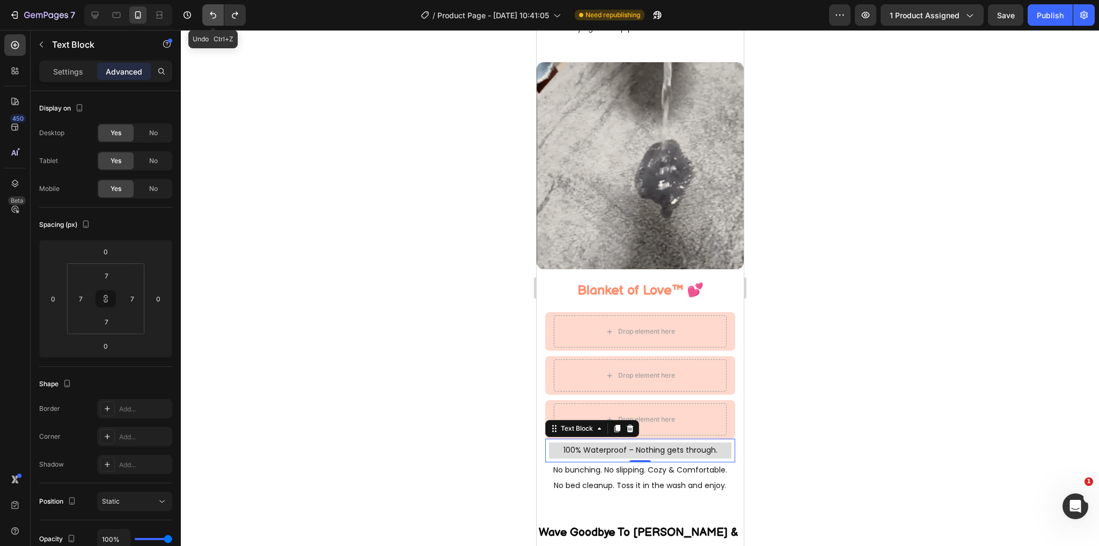
click at [213, 15] on icon "Undo/Redo" at bounding box center [213, 15] width 11 height 11
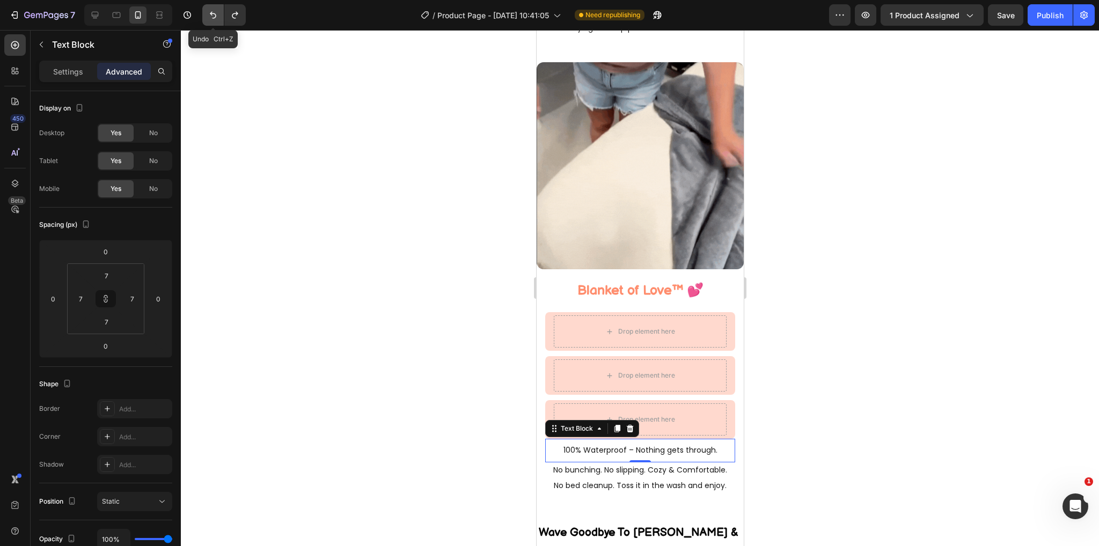
click at [213, 15] on icon "Undo/Redo" at bounding box center [213, 15] width 11 height 11
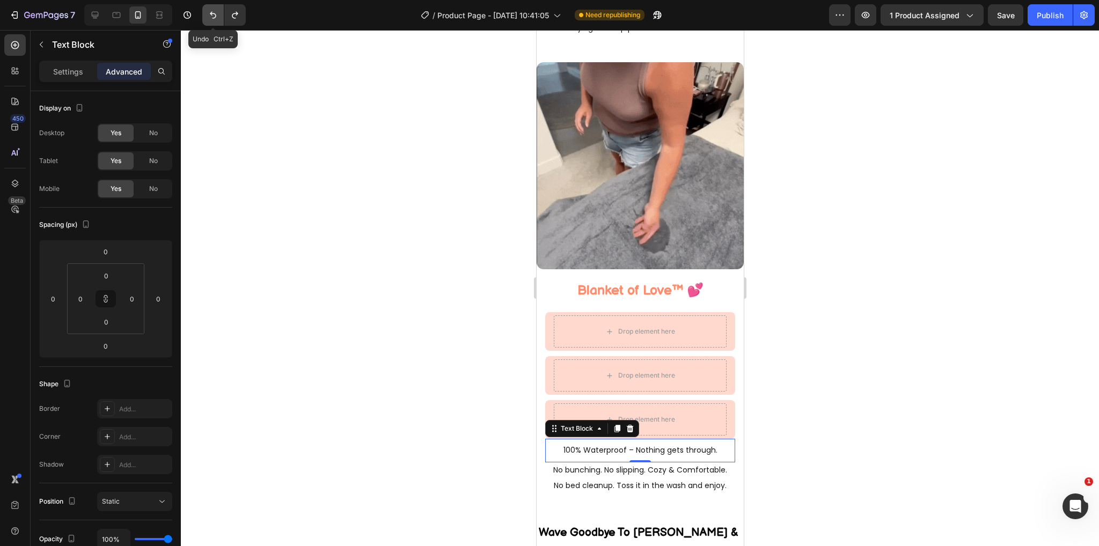
click at [213, 15] on icon "Undo/Redo" at bounding box center [213, 15] width 11 height 11
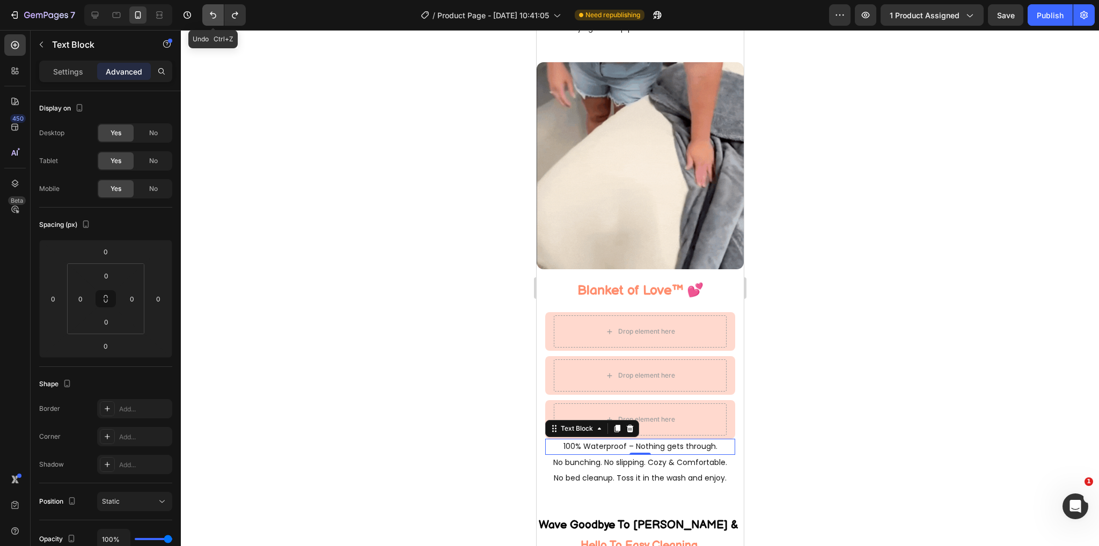
click at [213, 15] on icon "Undo/Redo" at bounding box center [213, 15] width 11 height 11
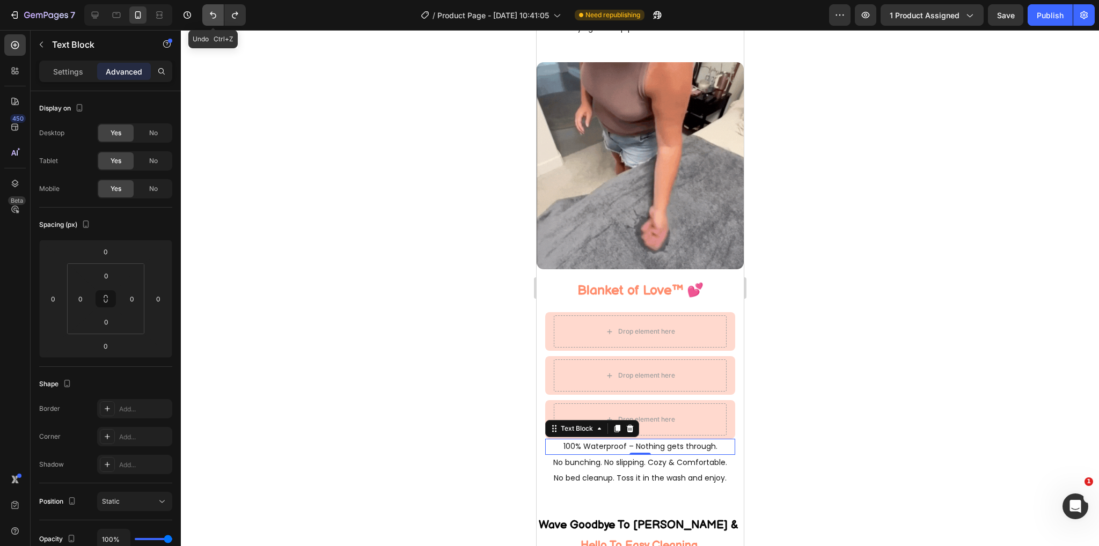
click at [213, 15] on icon "Undo/Redo" at bounding box center [213, 15] width 11 height 11
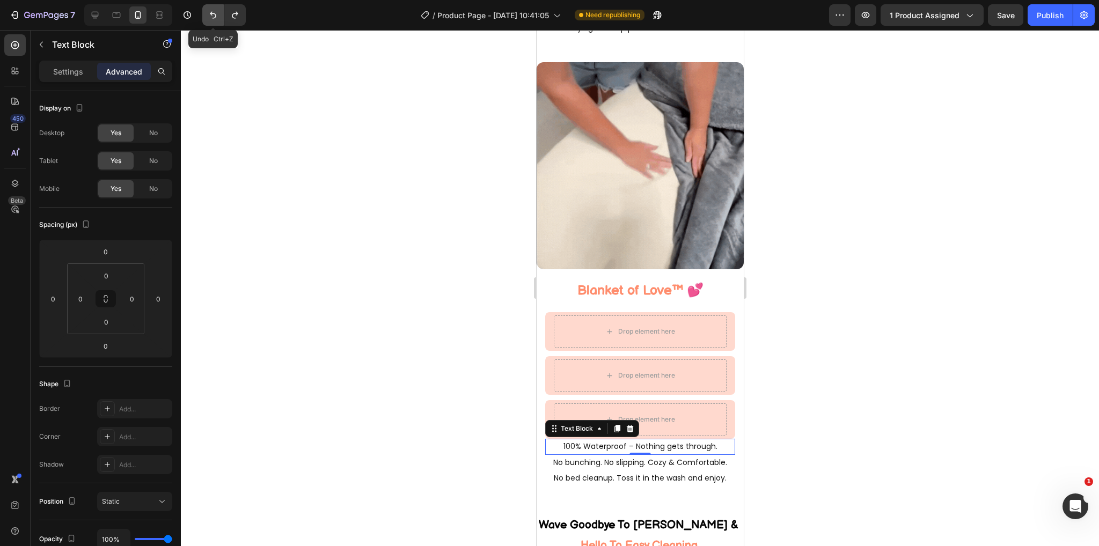
click at [213, 15] on icon "Undo/Redo" at bounding box center [213, 15] width 11 height 11
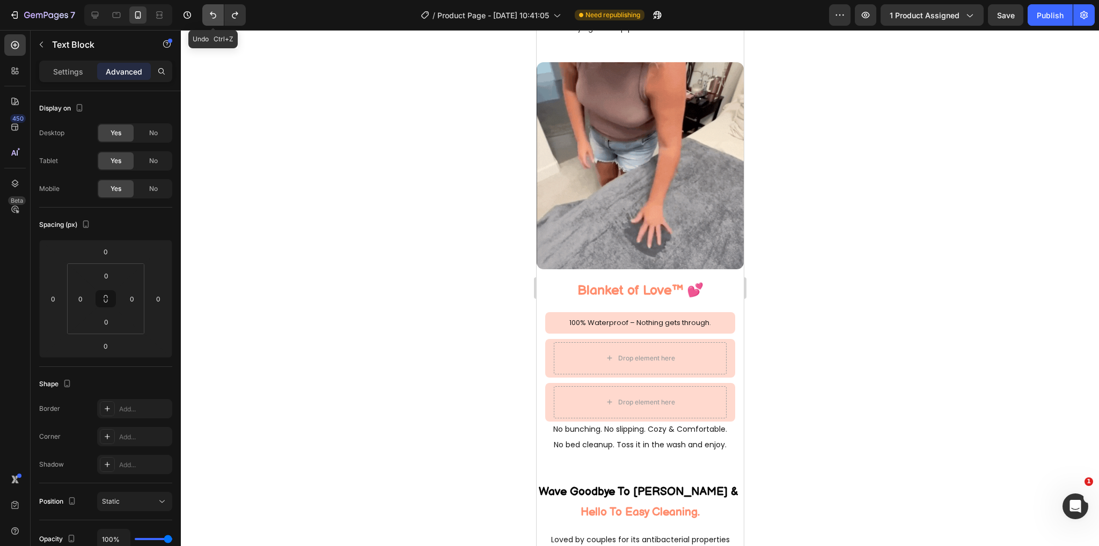
click at [213, 15] on icon "Undo/Redo" at bounding box center [213, 15] width 11 height 11
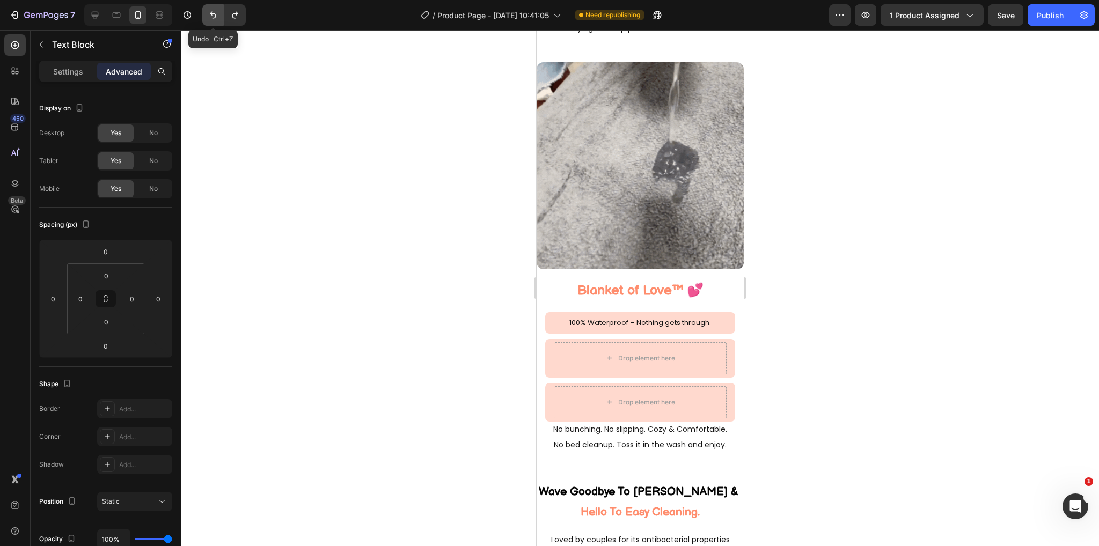
click at [213, 15] on icon "Undo/Redo" at bounding box center [213, 15] width 11 height 11
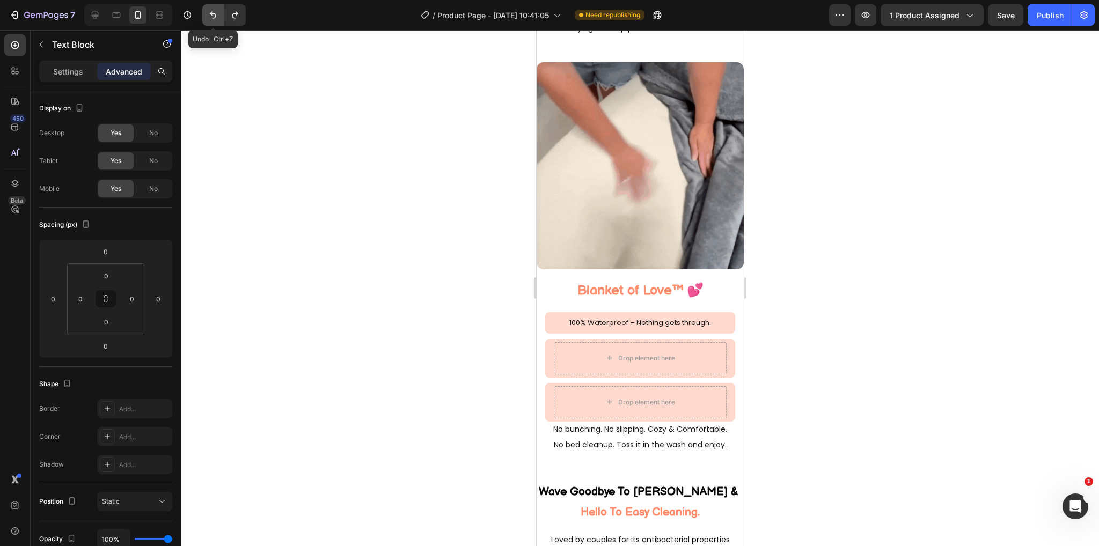
click at [213, 15] on icon "Undo/Redo" at bounding box center [213, 15] width 11 height 11
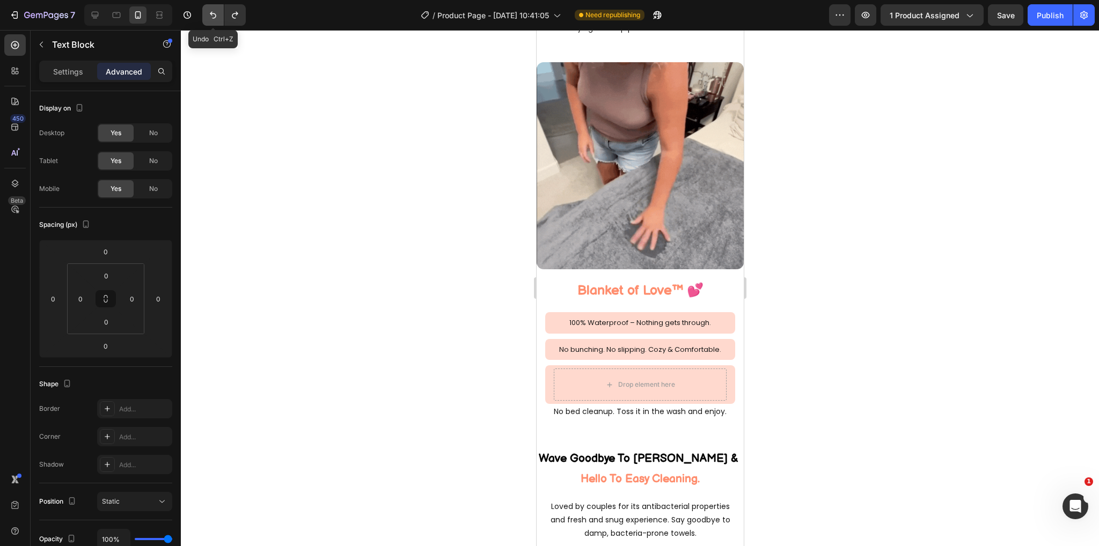
click at [213, 15] on icon "Undo/Redo" at bounding box center [213, 15] width 11 height 11
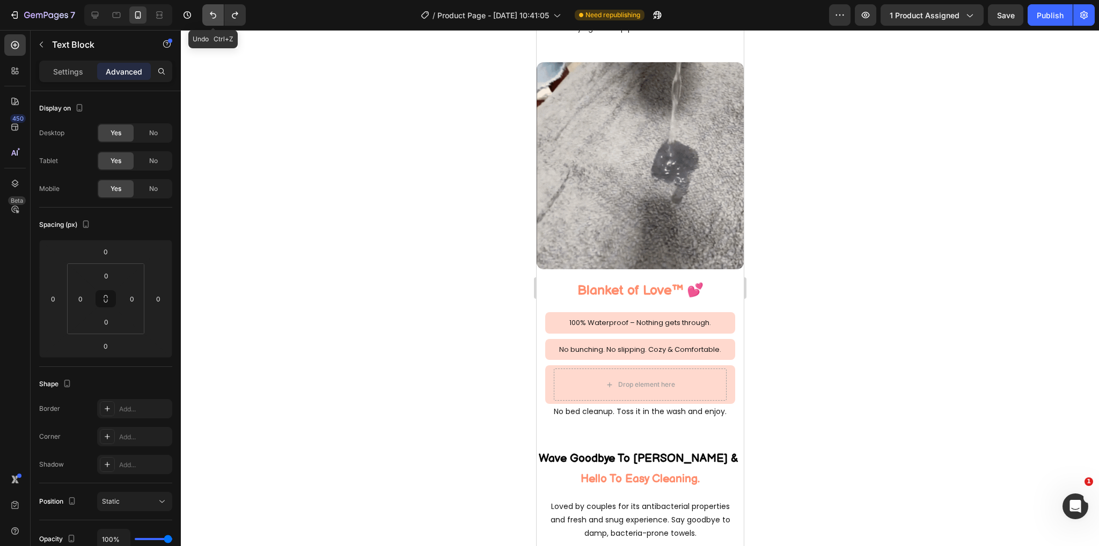
click at [213, 15] on icon "Undo/Redo" at bounding box center [213, 15] width 11 height 11
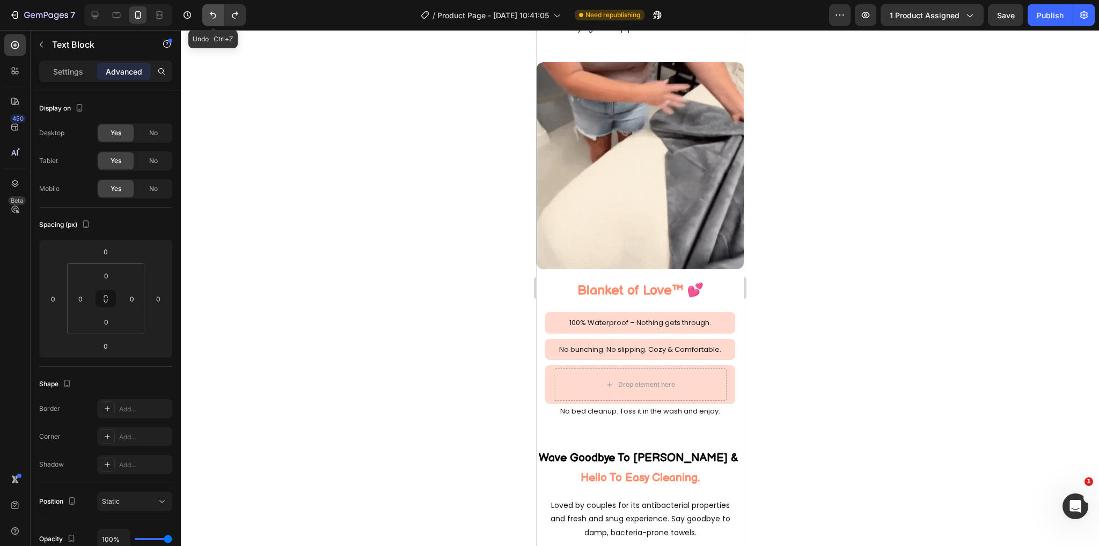
click at [213, 15] on icon "Undo/Redo" at bounding box center [213, 15] width 11 height 11
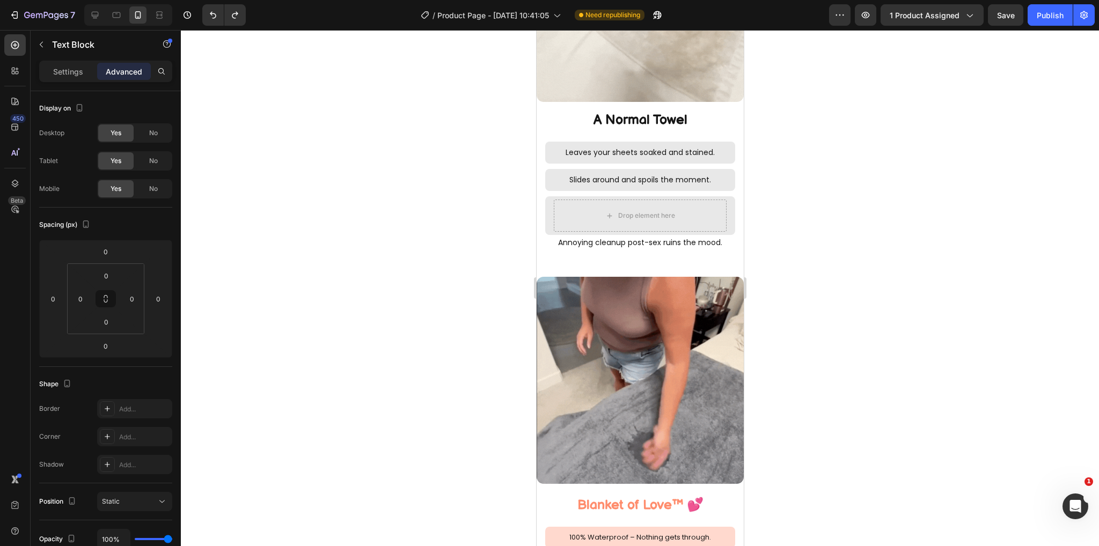
scroll to position [1279, 0]
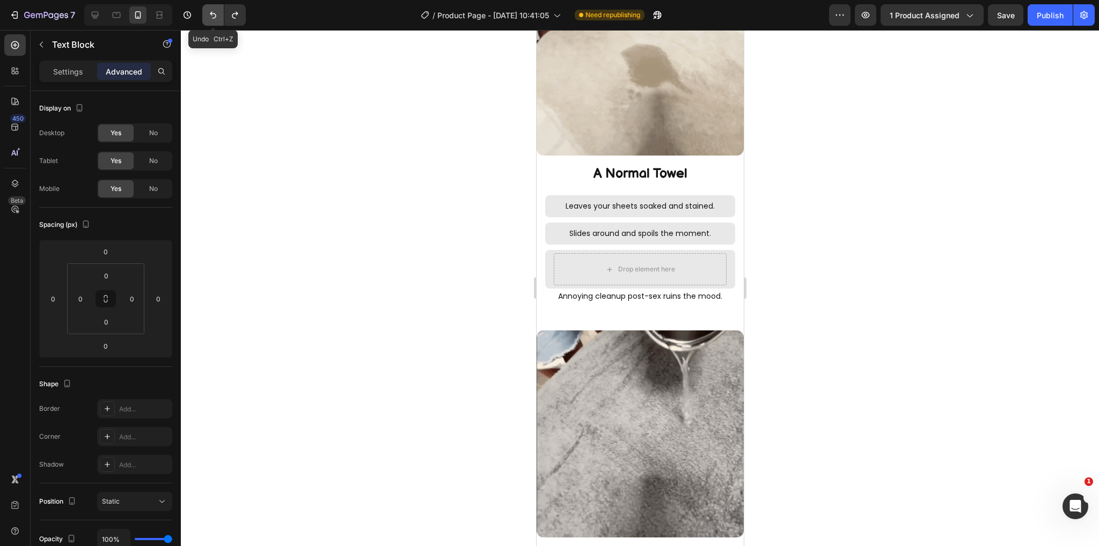
click at [215, 16] on icon "Undo/Redo" at bounding box center [213, 15] width 11 height 11
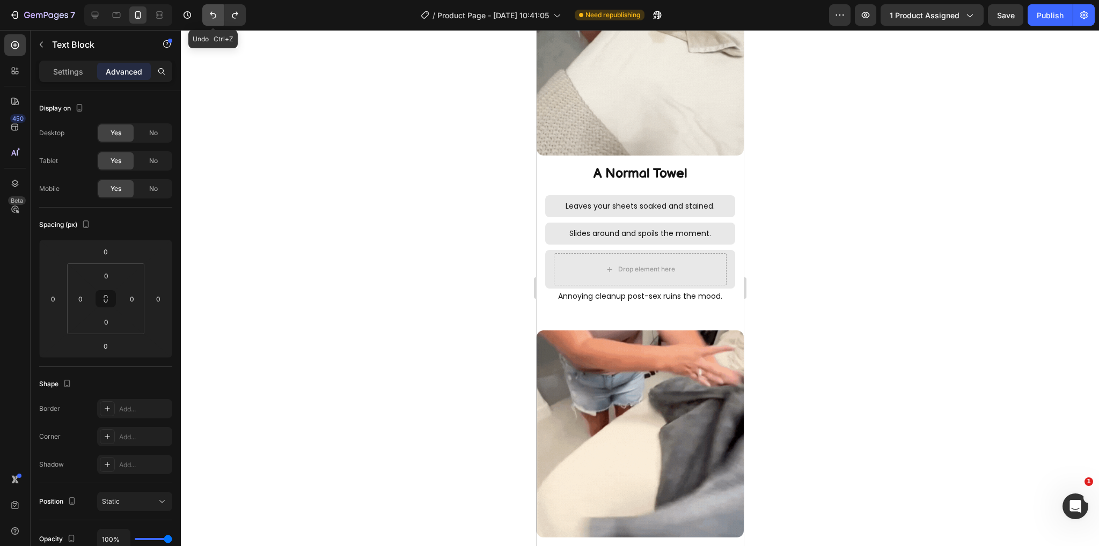
click at [215, 16] on icon "Undo/Redo" at bounding box center [213, 15] width 11 height 11
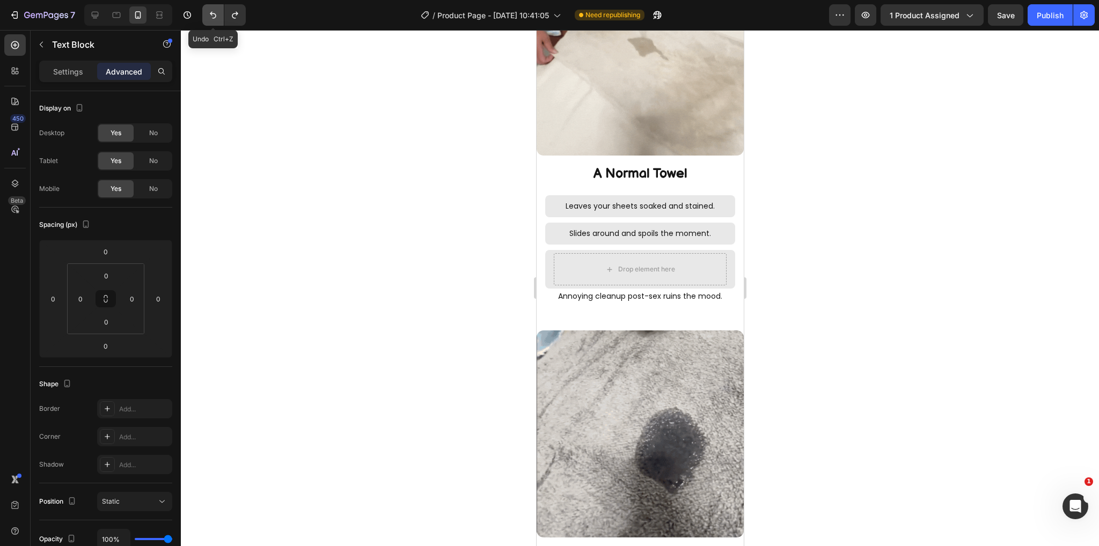
click at [215, 16] on icon "Undo/Redo" at bounding box center [213, 15] width 11 height 11
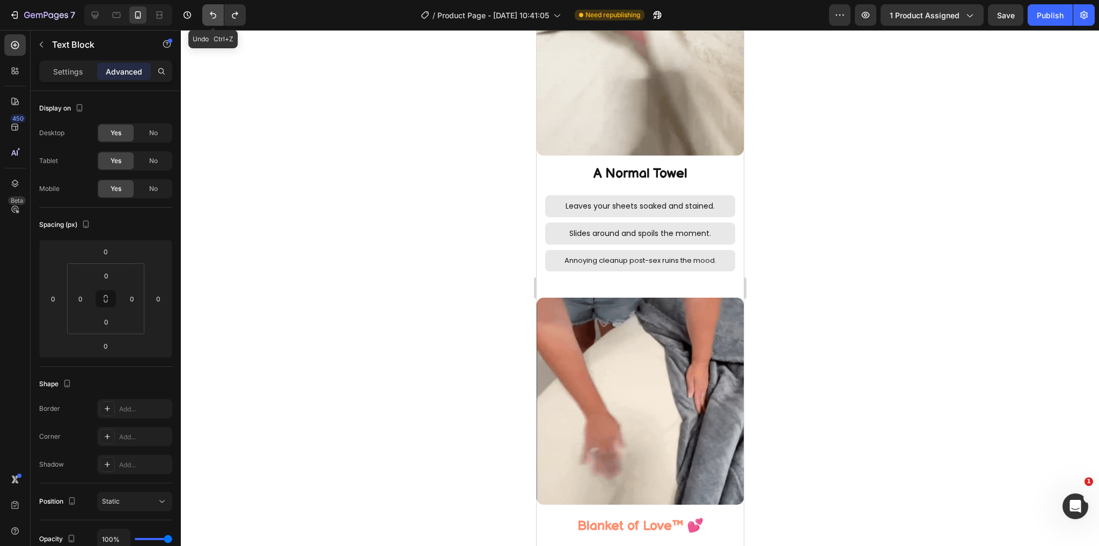
click at [215, 16] on icon "Undo/Redo" at bounding box center [213, 15] width 11 height 11
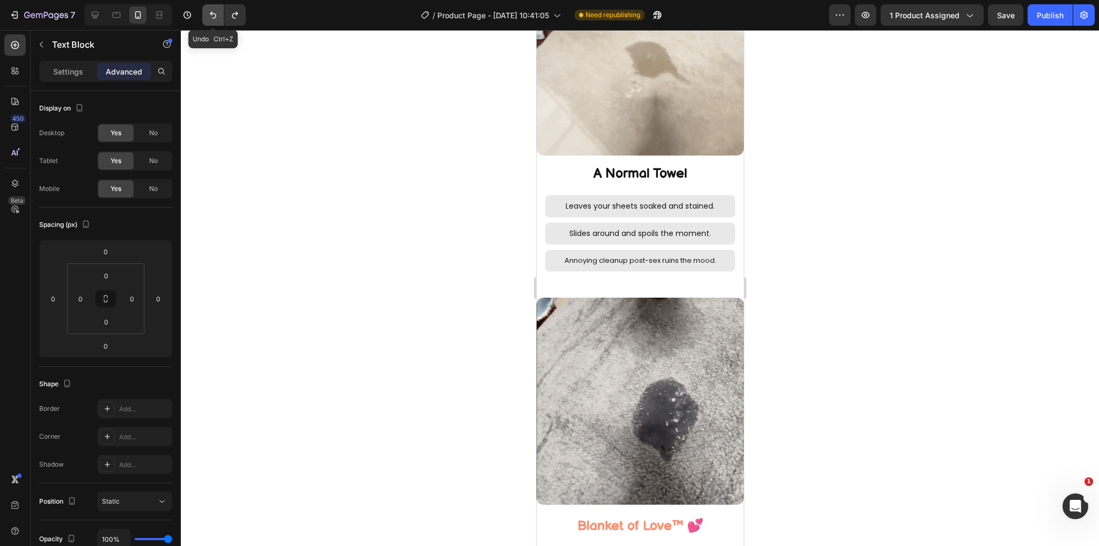
click at [215, 16] on icon "Undo/Redo" at bounding box center [213, 15] width 11 height 11
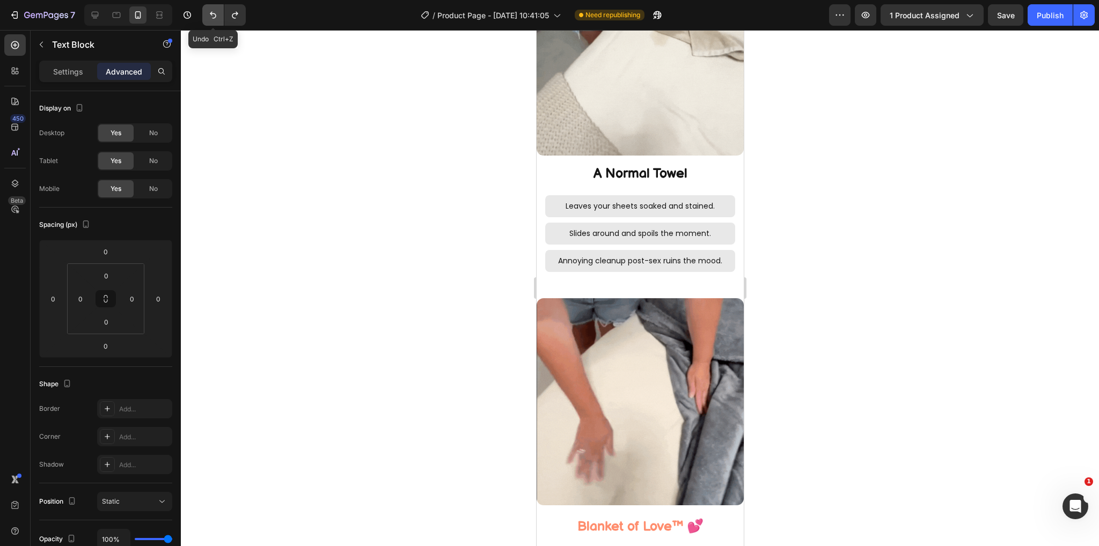
click at [215, 16] on icon "Undo/Redo" at bounding box center [213, 15] width 11 height 11
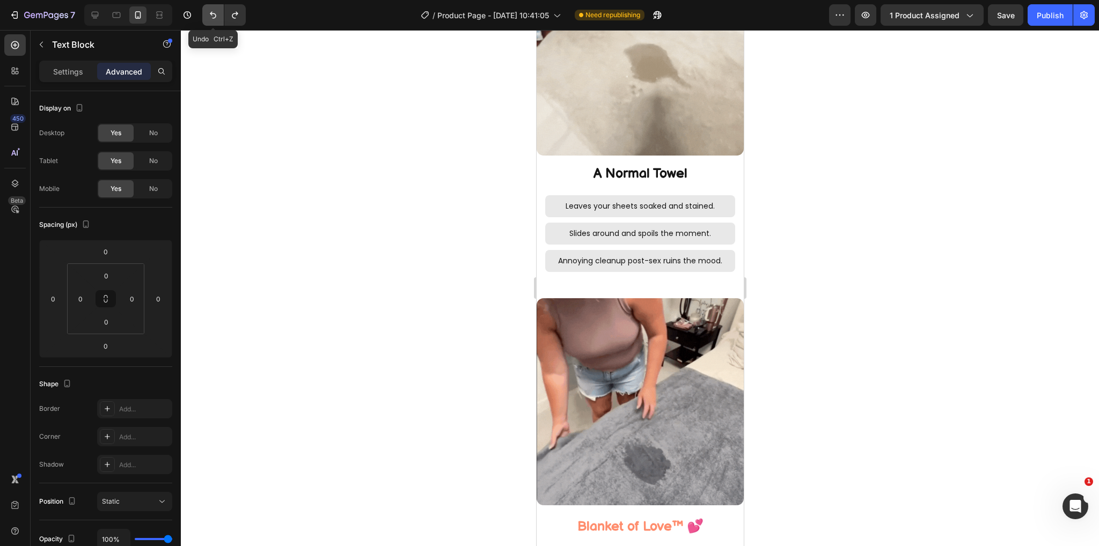
click at [215, 16] on icon "Undo/Redo" at bounding box center [213, 15] width 11 height 11
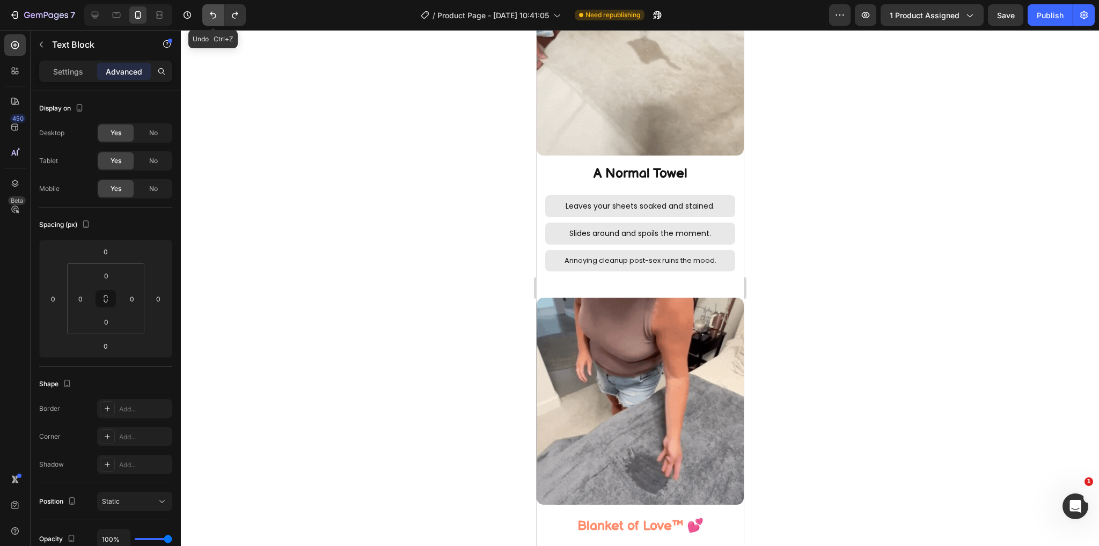
click at [215, 16] on icon "Undo/Redo" at bounding box center [213, 15] width 11 height 11
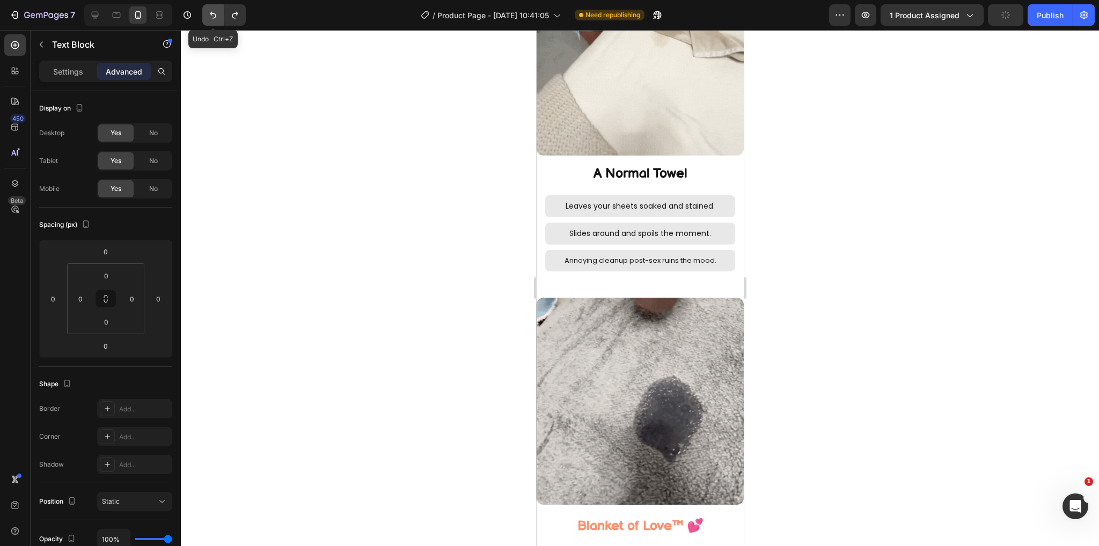
click at [215, 16] on icon "Undo/Redo" at bounding box center [213, 15] width 11 height 11
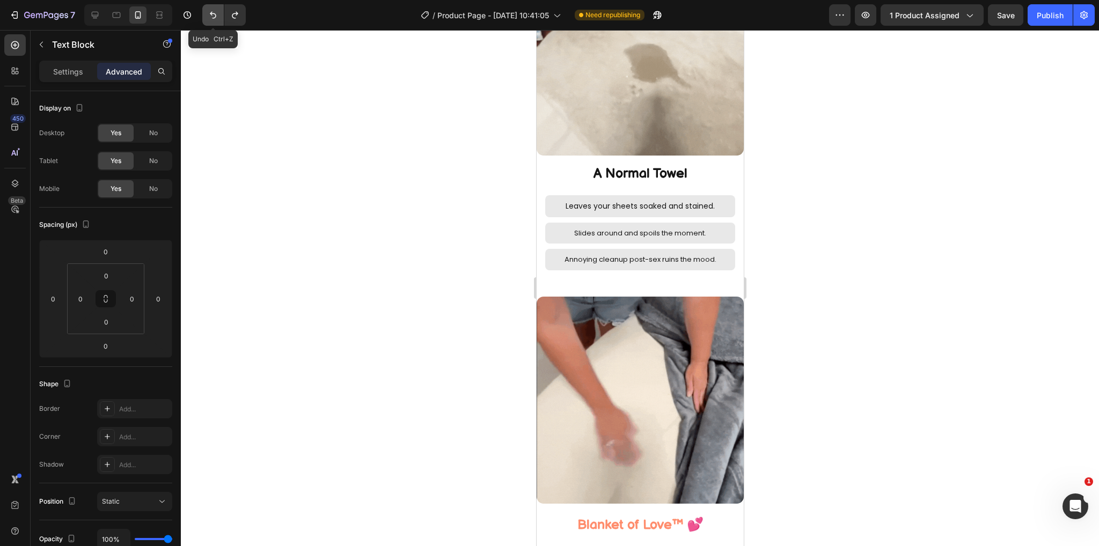
click at [215, 16] on icon "Undo/Redo" at bounding box center [213, 15] width 11 height 11
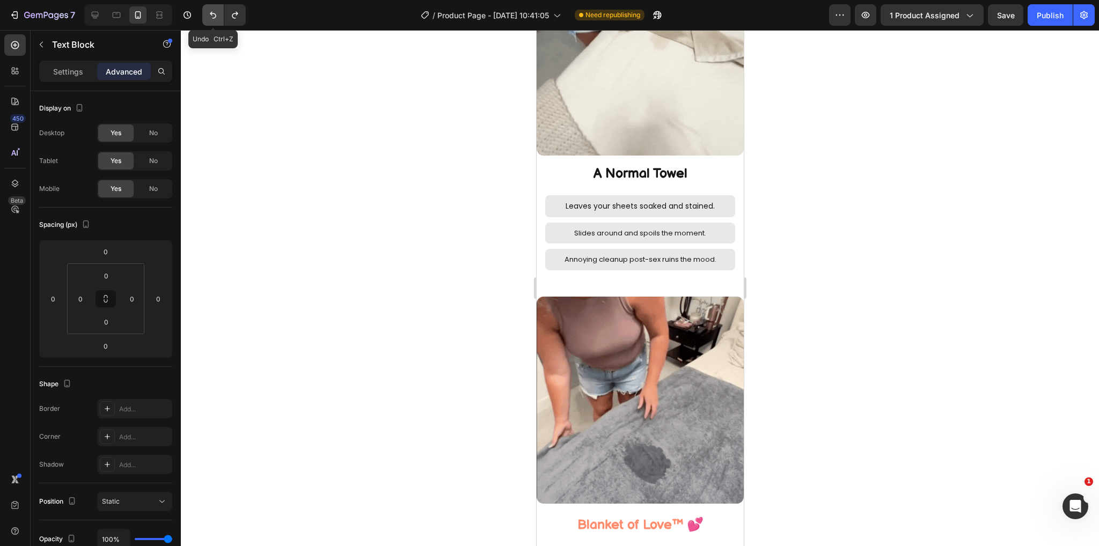
click at [215, 16] on icon "Undo/Redo" at bounding box center [213, 15] width 11 height 11
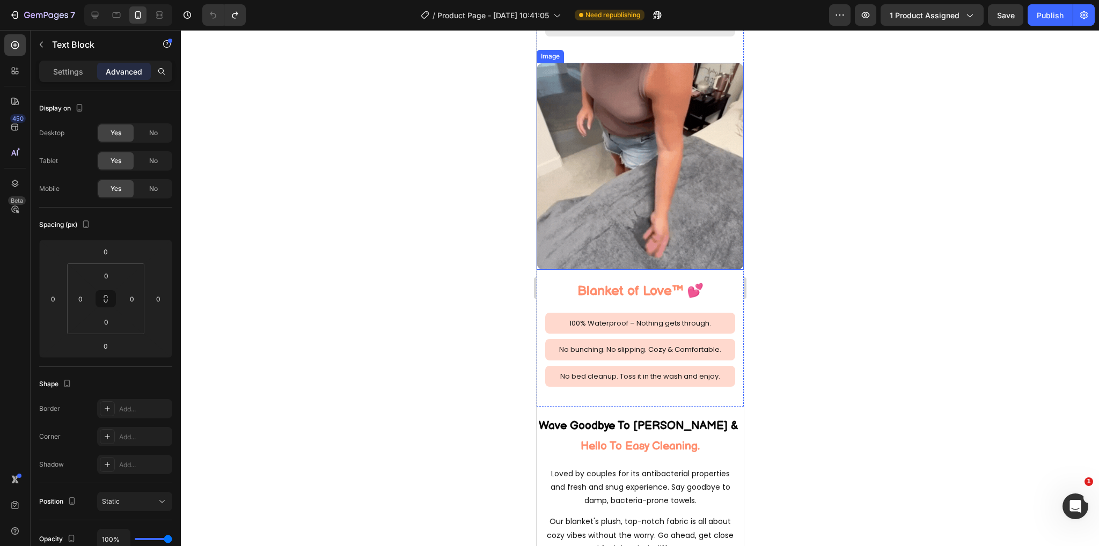
scroll to position [1601, 0]
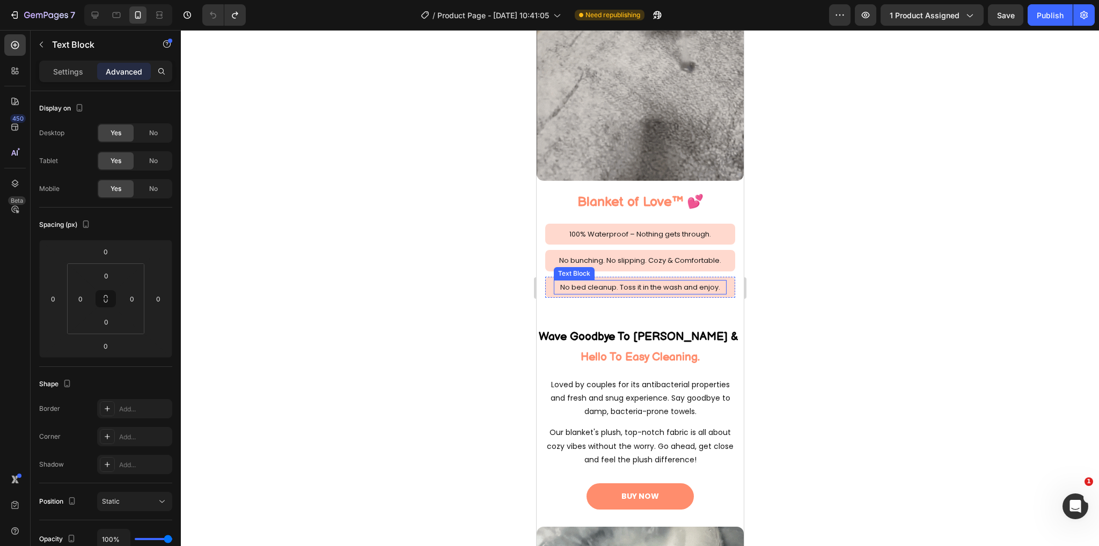
click at [802, 298] on div at bounding box center [640, 288] width 918 height 516
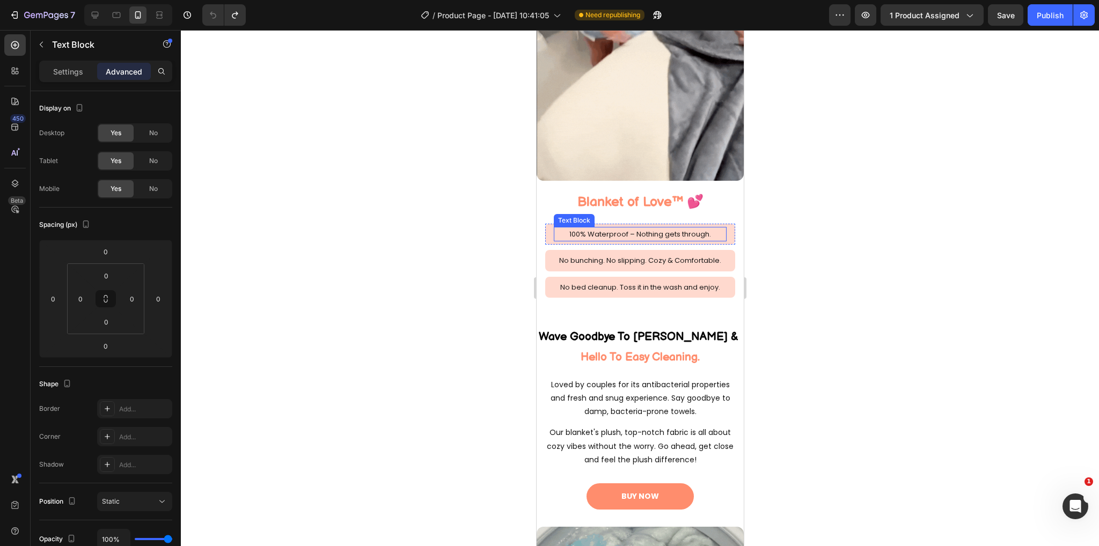
click at [715, 228] on p "100% Waterproof – Nothing gets through." at bounding box center [639, 234] width 171 height 12
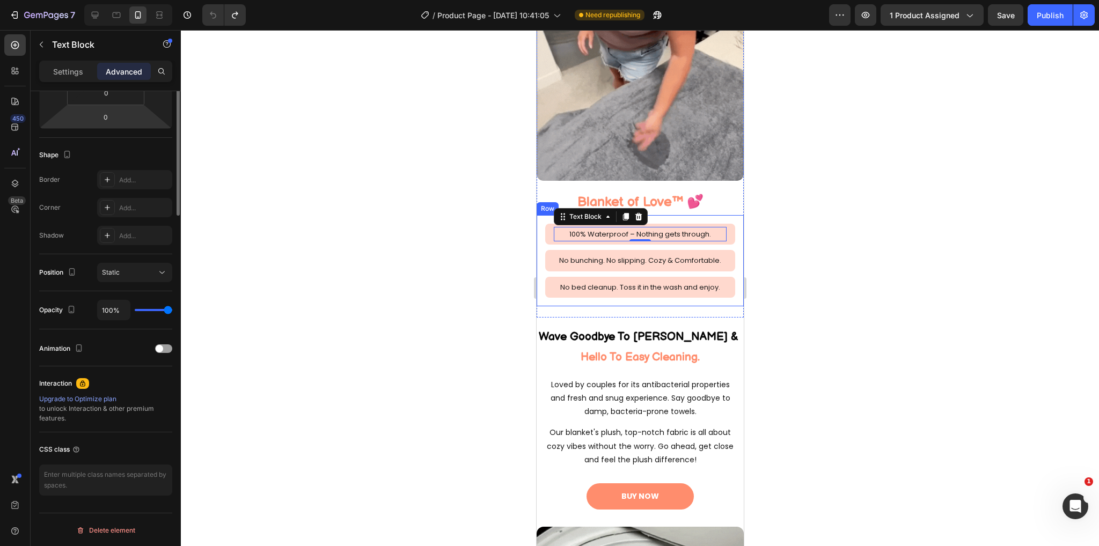
scroll to position [0, 0]
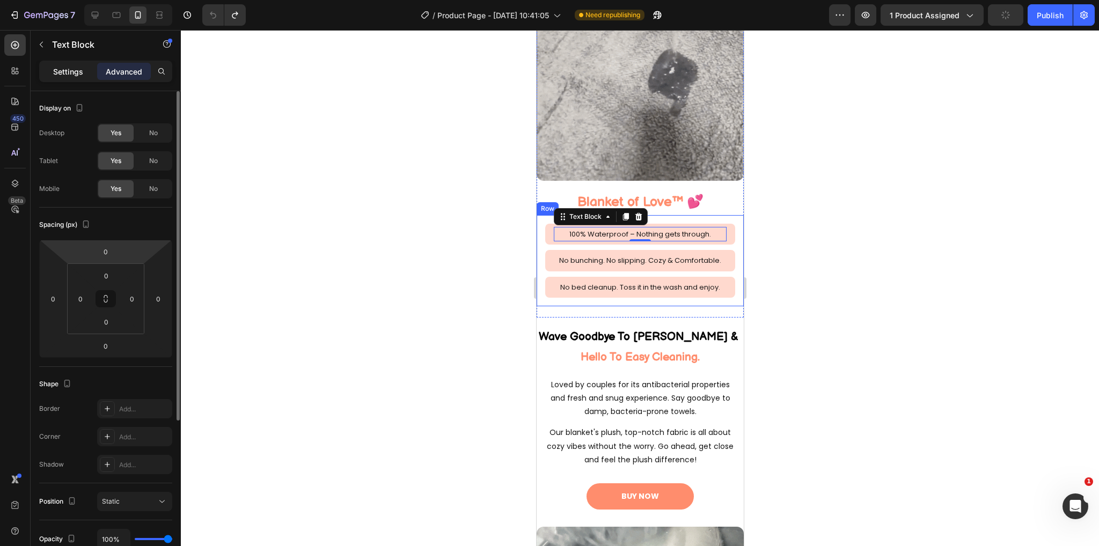
click at [68, 63] on div "Settings" at bounding box center [68, 71] width 54 height 17
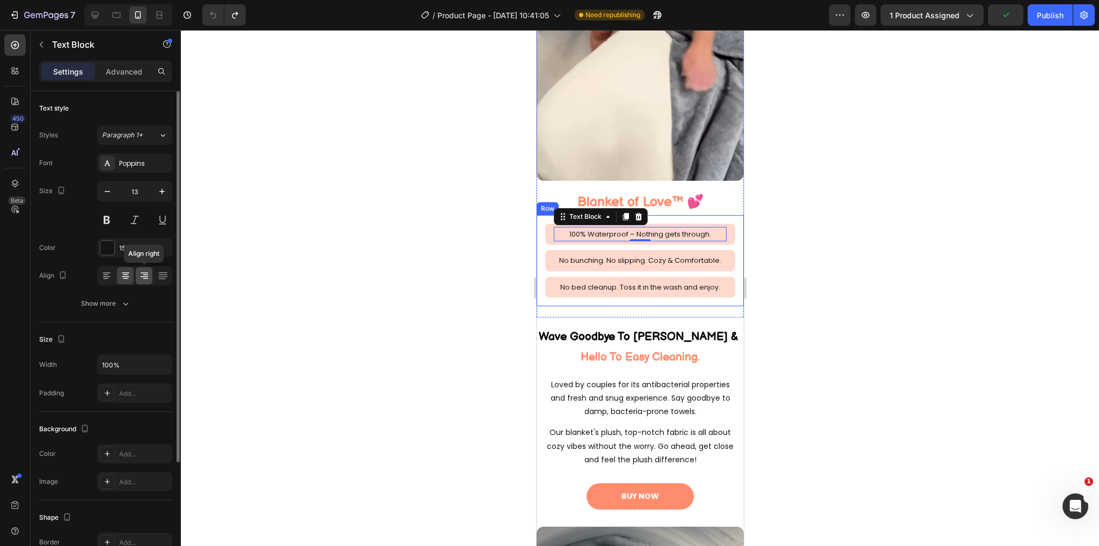
click at [145, 279] on icon at bounding box center [145, 279] width 5 height 1
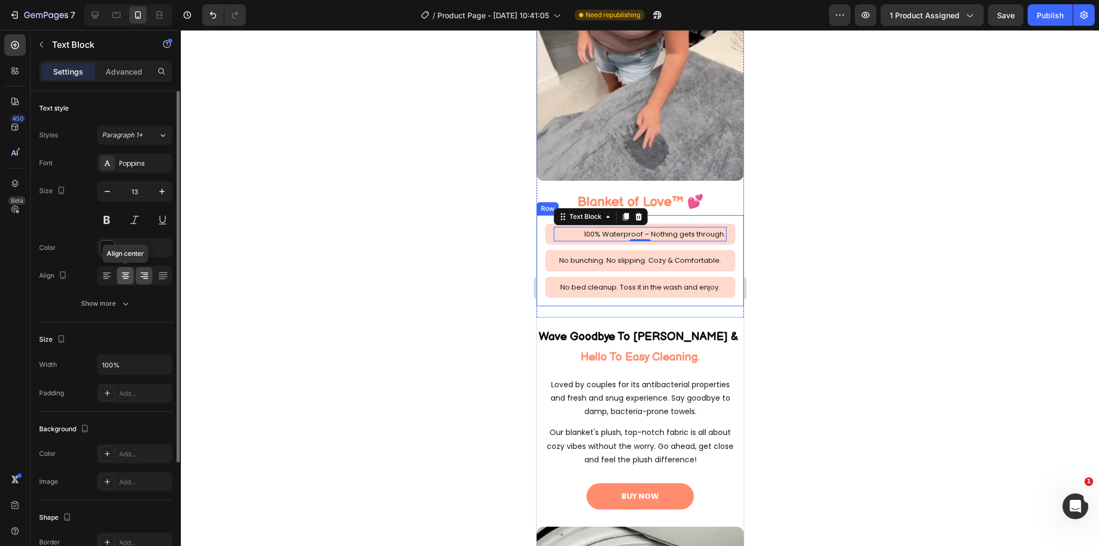
click at [125, 276] on icon at bounding box center [126, 276] width 8 height 1
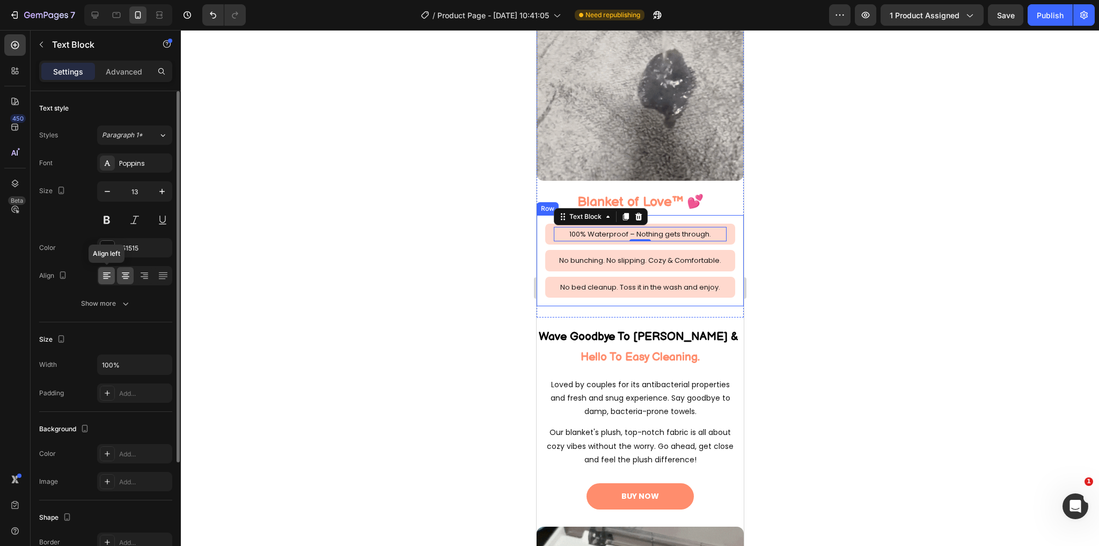
click at [109, 274] on icon at bounding box center [106, 276] width 11 height 11
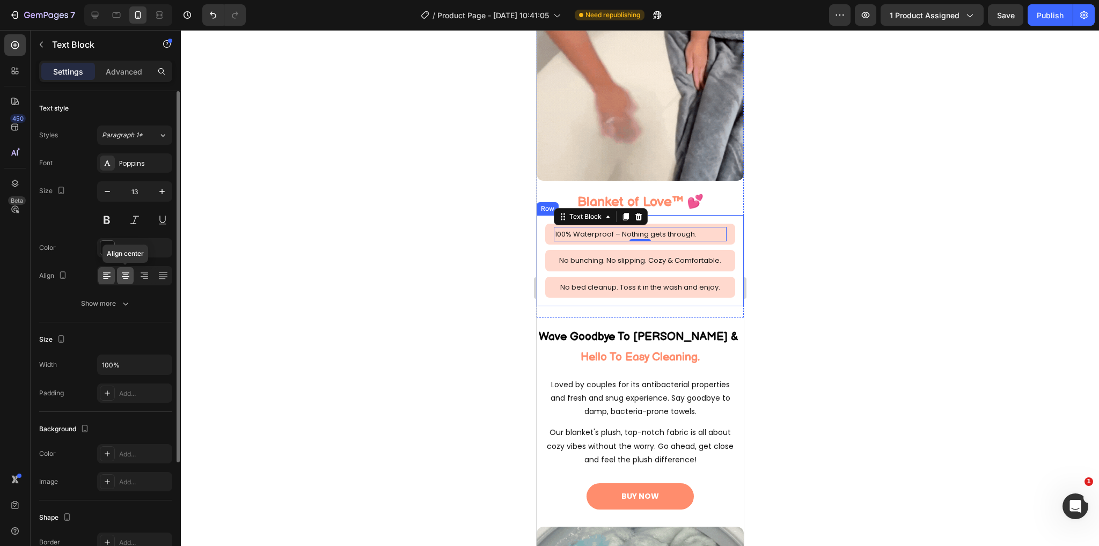
click at [117, 274] on div at bounding box center [125, 275] width 17 height 17
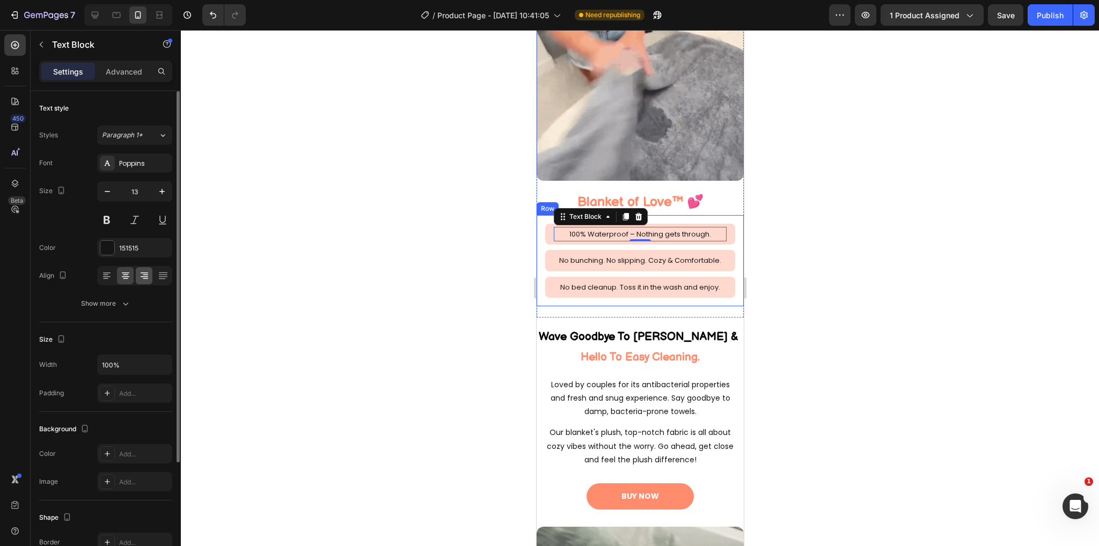
click at [139, 276] on icon at bounding box center [144, 276] width 11 height 11
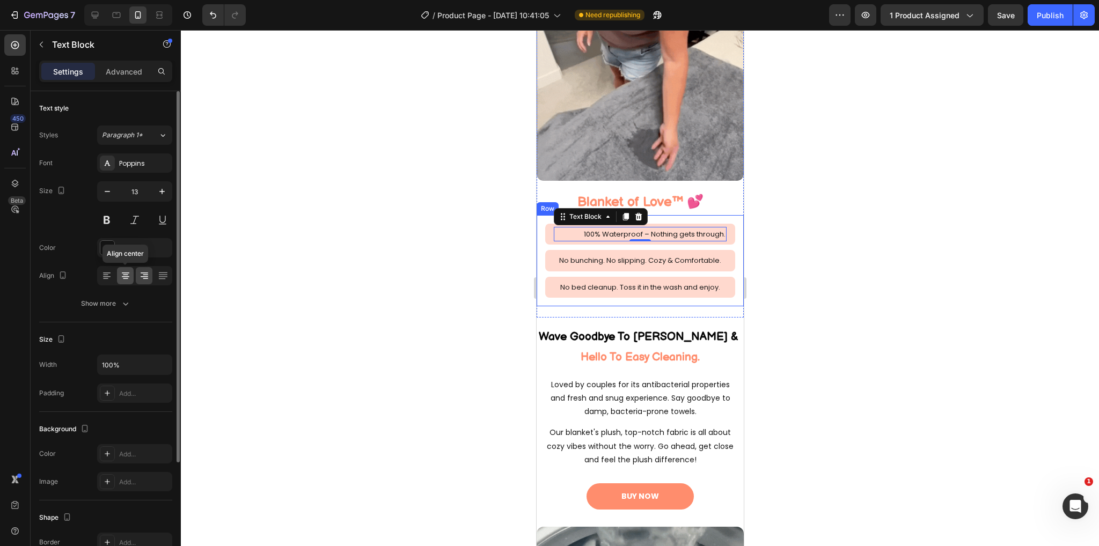
click at [123, 273] on icon at bounding box center [126, 273] width 8 height 1
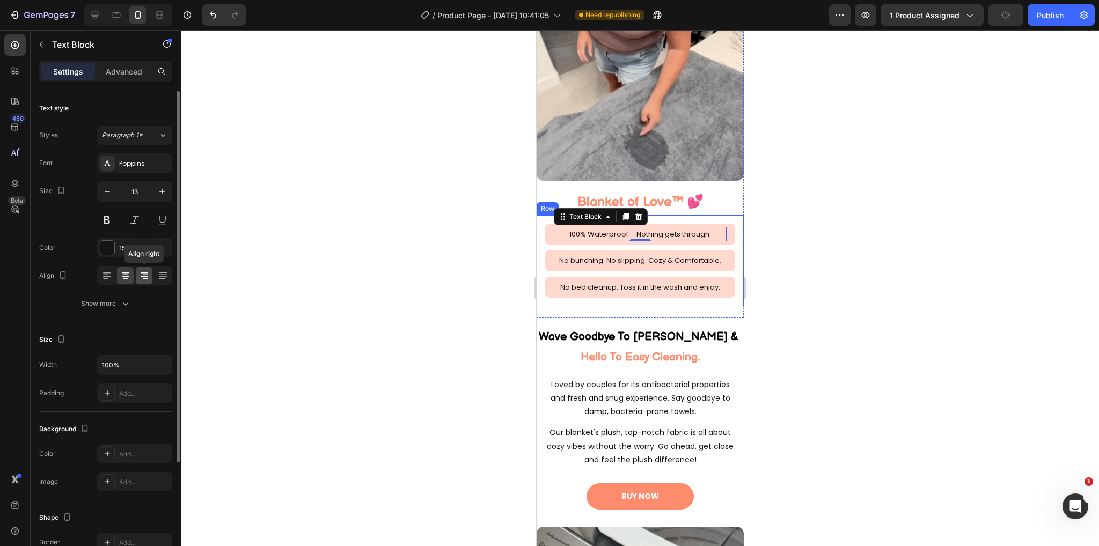
click at [141, 274] on icon at bounding box center [144, 276] width 11 height 11
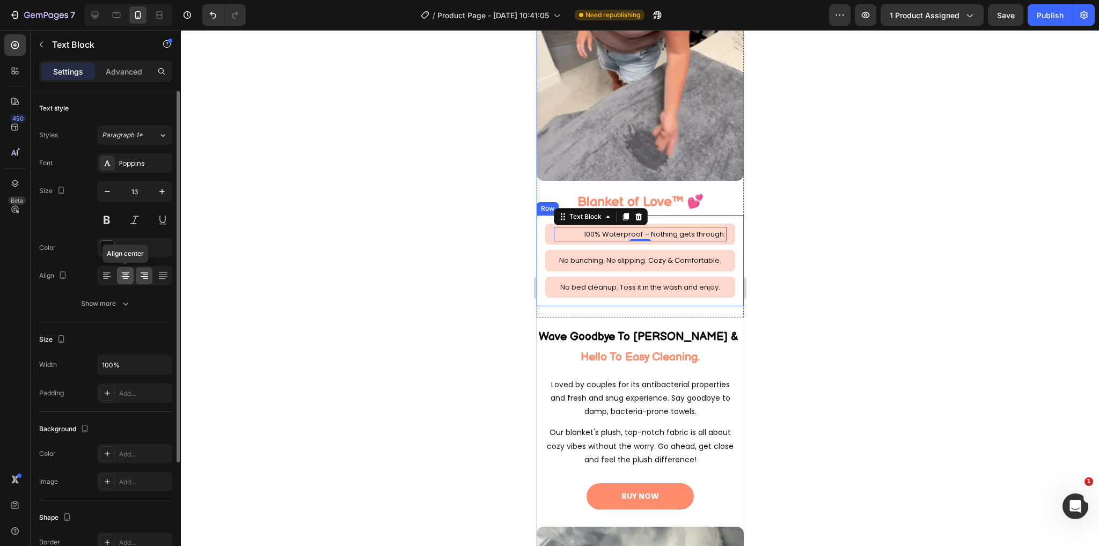
click at [127, 281] on div at bounding box center [125, 275] width 17 height 17
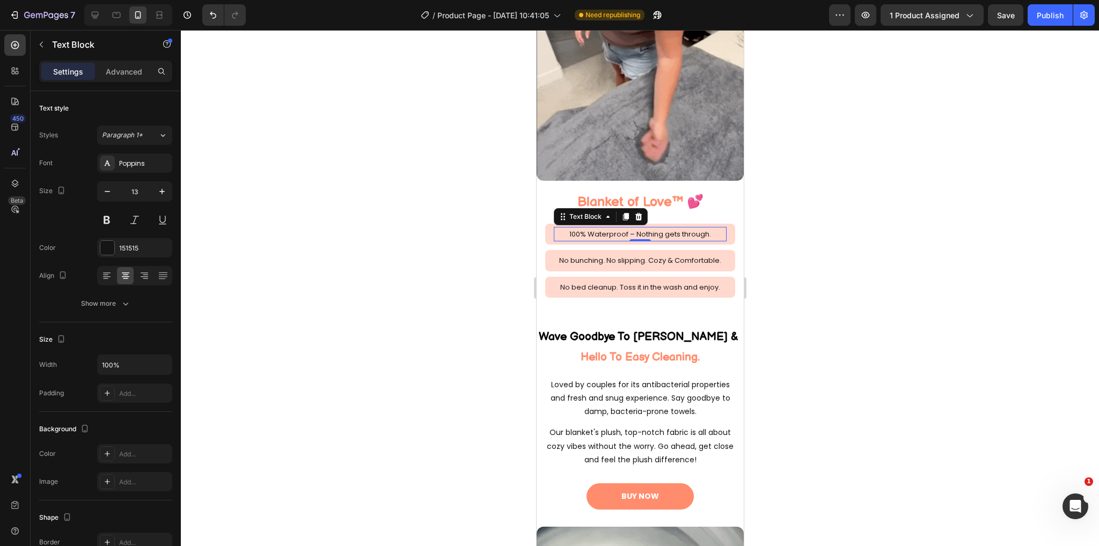
click at [866, 319] on div at bounding box center [640, 288] width 918 height 516
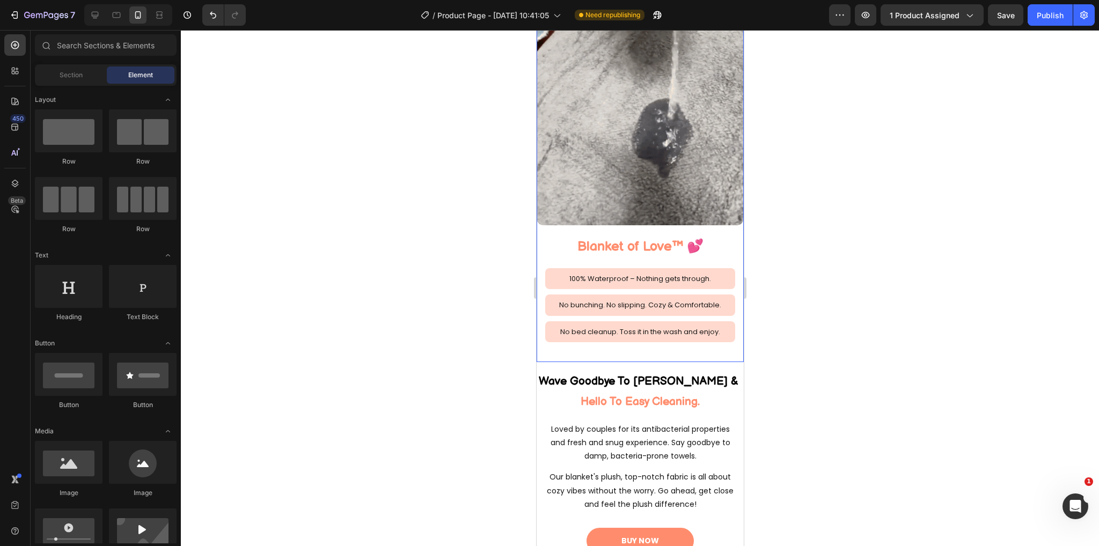
scroll to position [1493, 0]
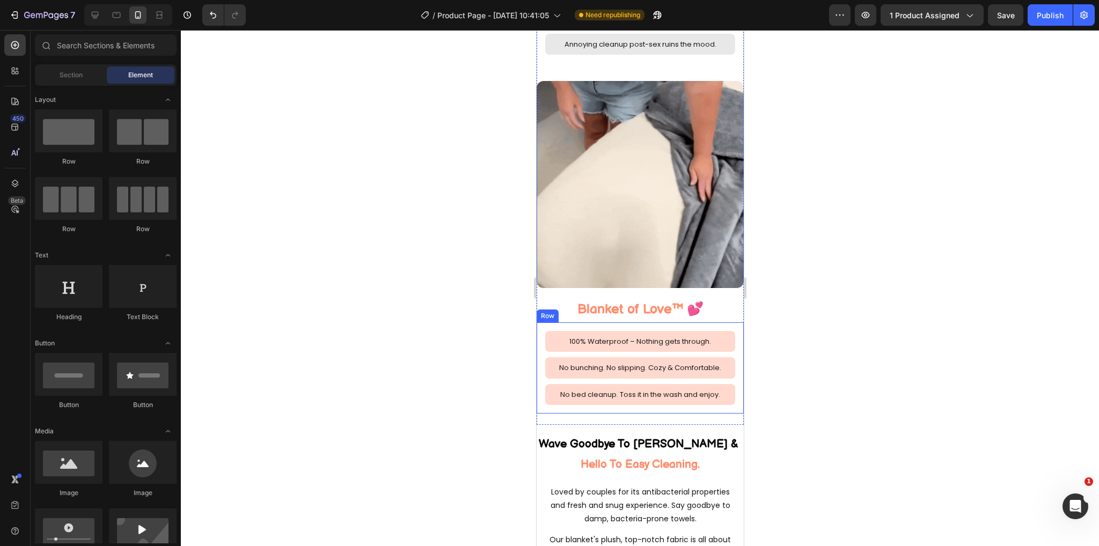
click at [653, 323] on div "100% Waterproof – Nothing gets through. Text Block Row No bunching. No slipping…" at bounding box center [639, 368] width 207 height 91
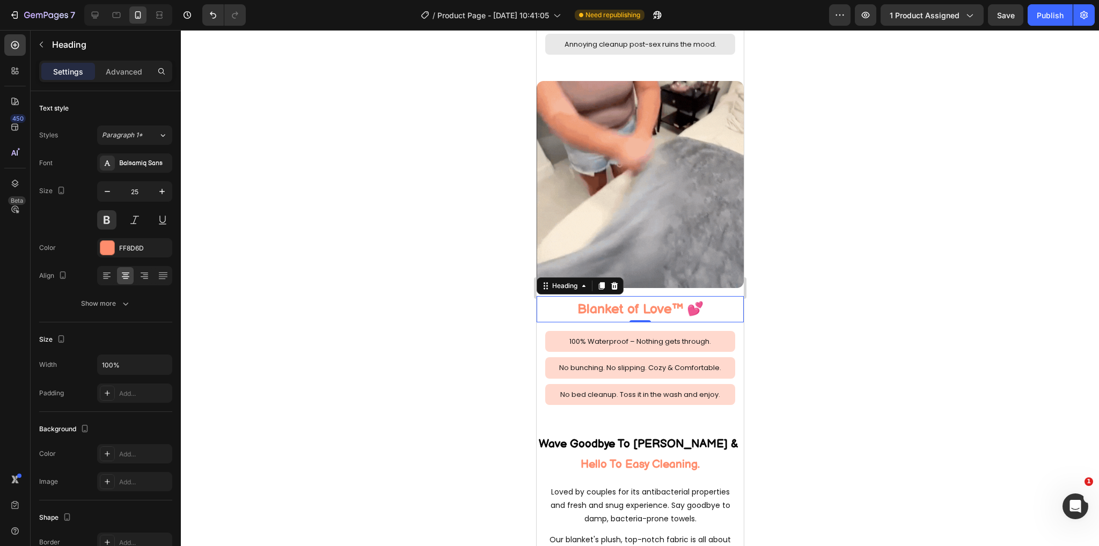
click at [700, 297] on h2 "Blanket of Love™ 💕" at bounding box center [639, 309] width 207 height 26
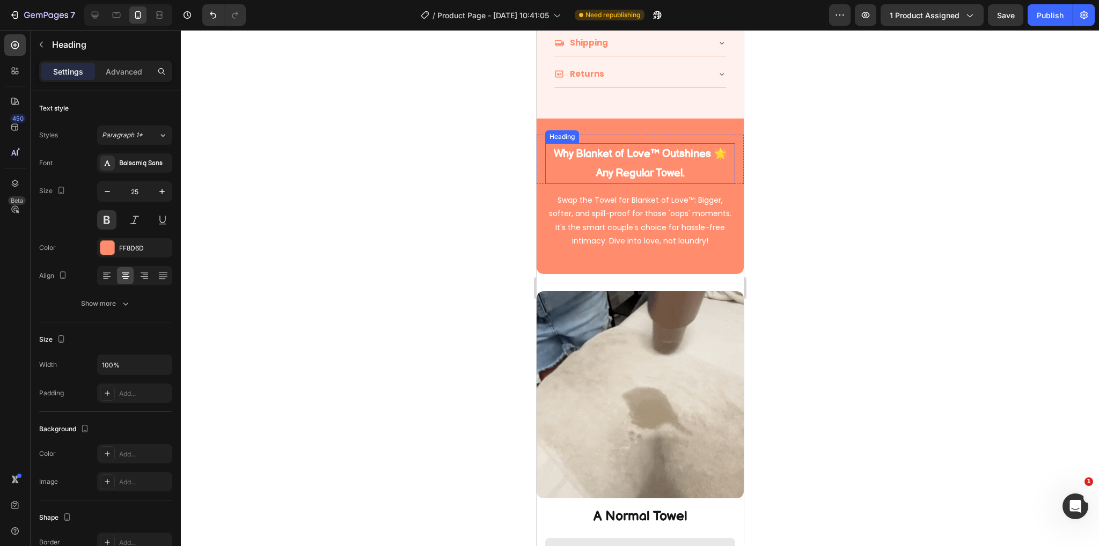
scroll to position [803, 0]
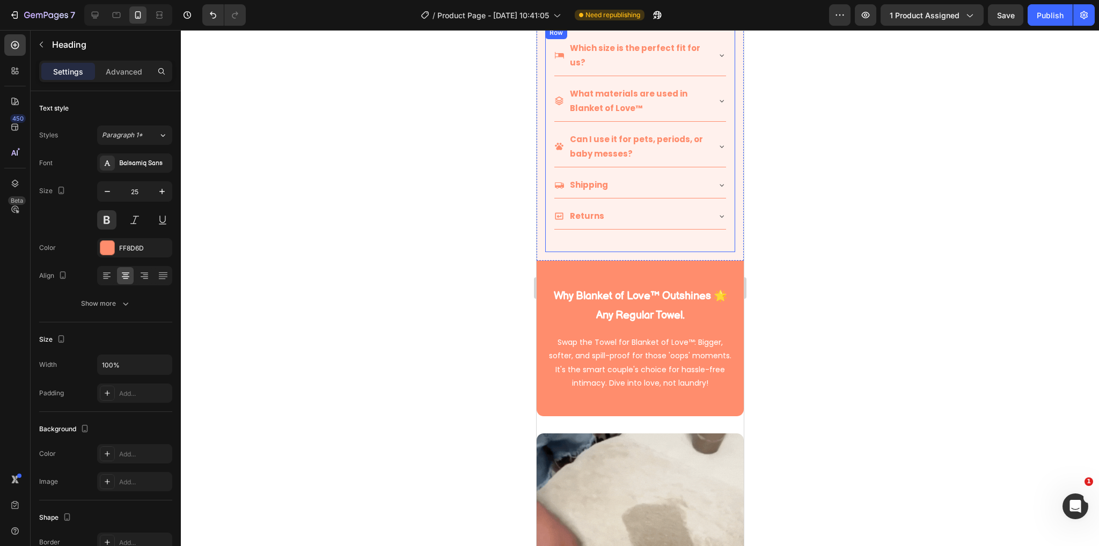
click at [576, 240] on div "Which size is the perfect fit for us? What materials are used in Blanket of Lov…" at bounding box center [640, 139] width 190 height 226
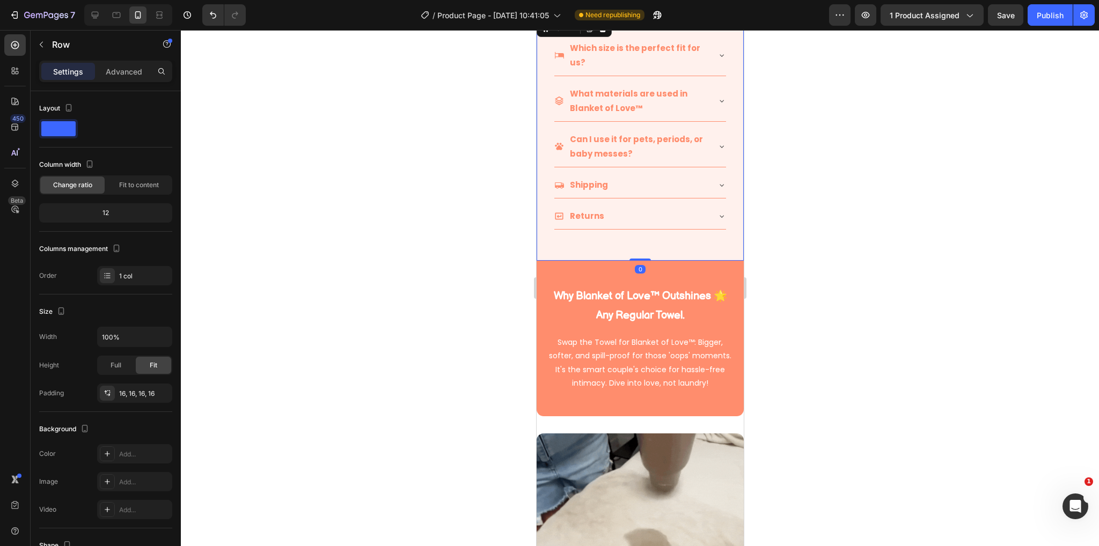
click at [547, 246] on div "Which size is the perfect fit for us? What materials are used in Blanket of Lov…" at bounding box center [639, 139] width 207 height 243
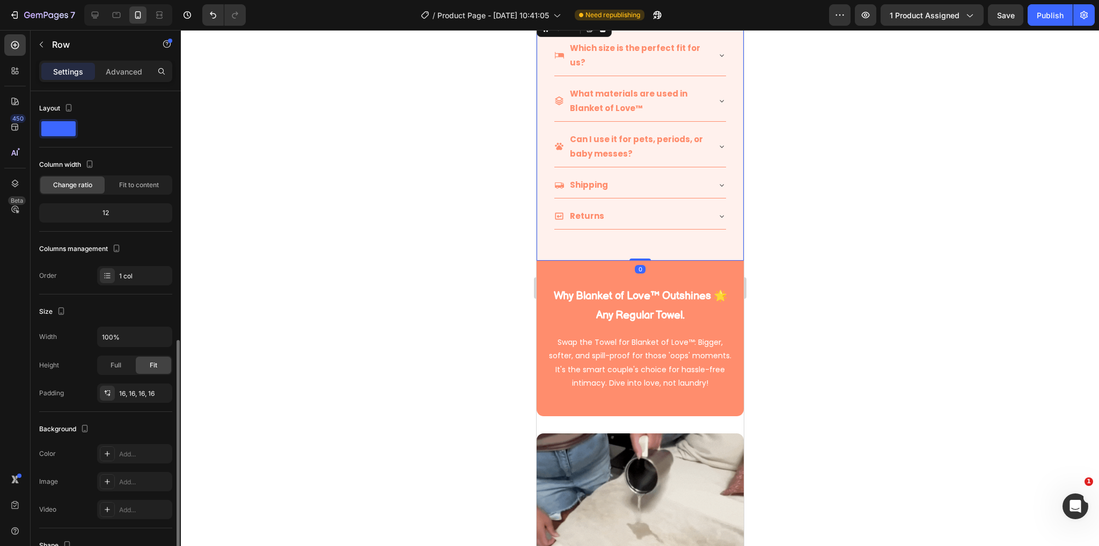
scroll to position [140, 0]
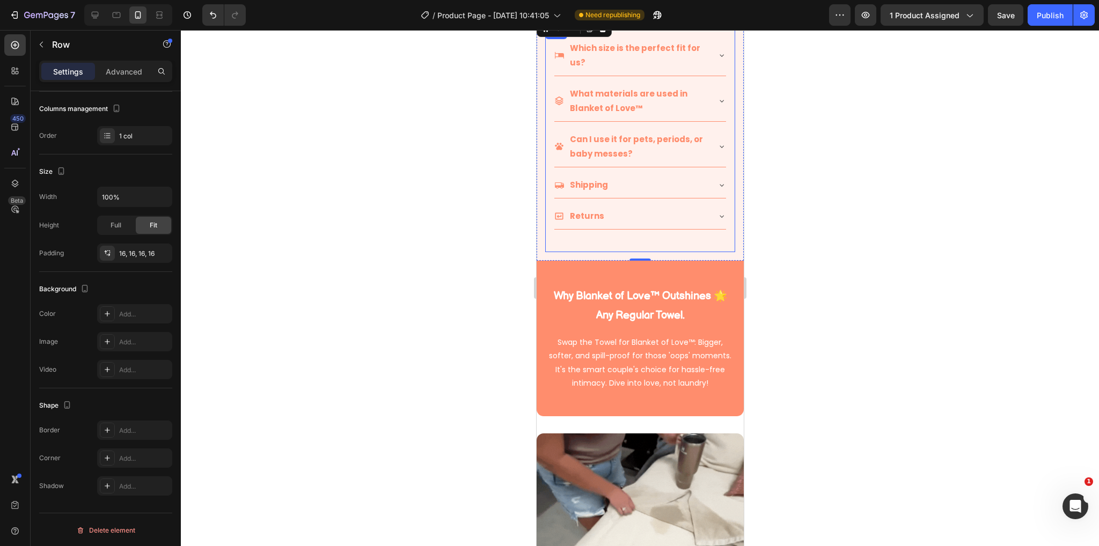
click at [601, 222] on div "Which size is the perfect fit for us? What materials are used in Blanket of Lov…" at bounding box center [640, 139] width 190 height 226
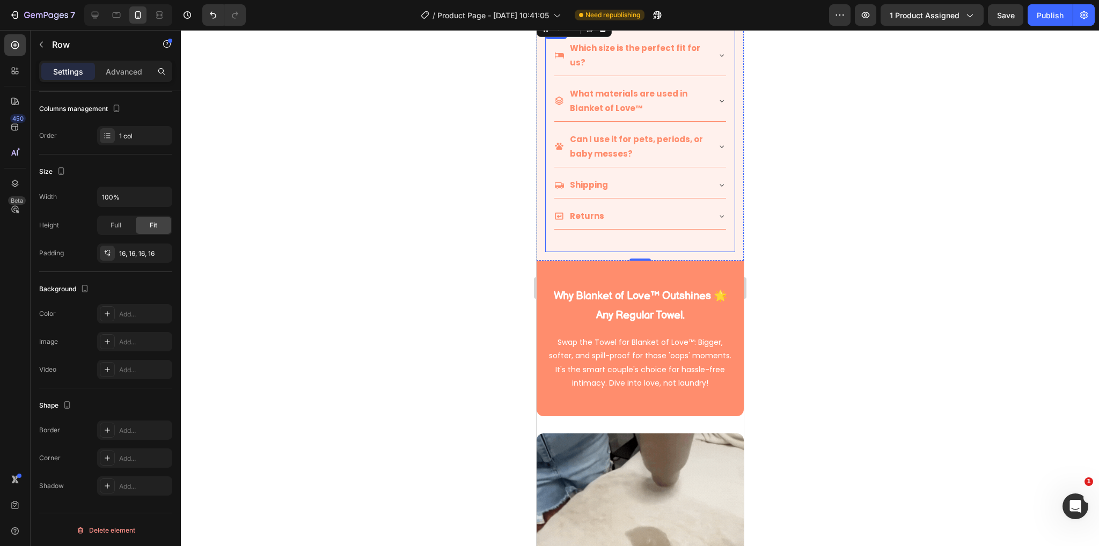
scroll to position [140, 0]
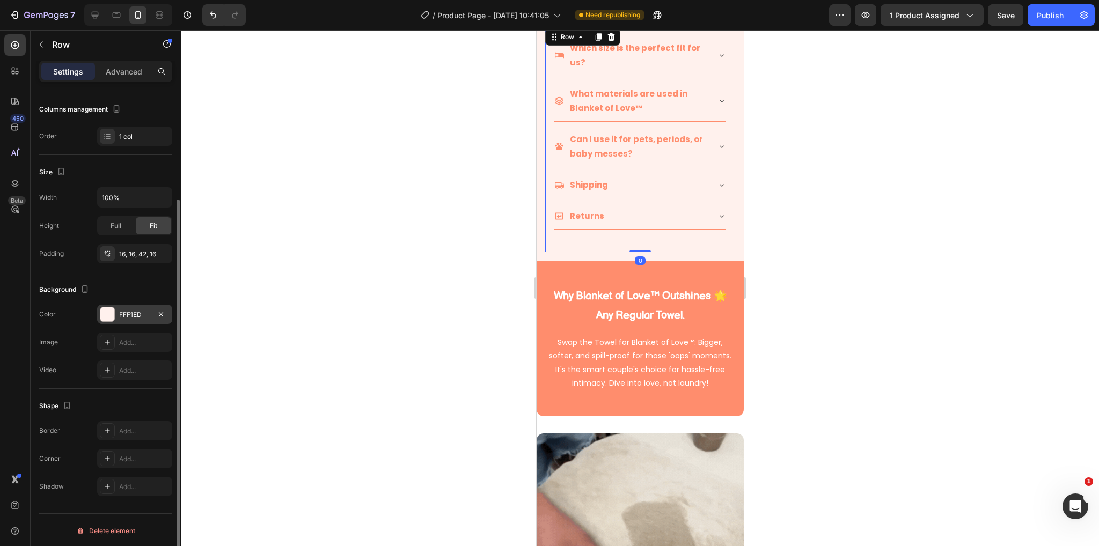
drag, startPoint x: 125, startPoint y: 310, endPoint x: 166, endPoint y: 318, distance: 42.1
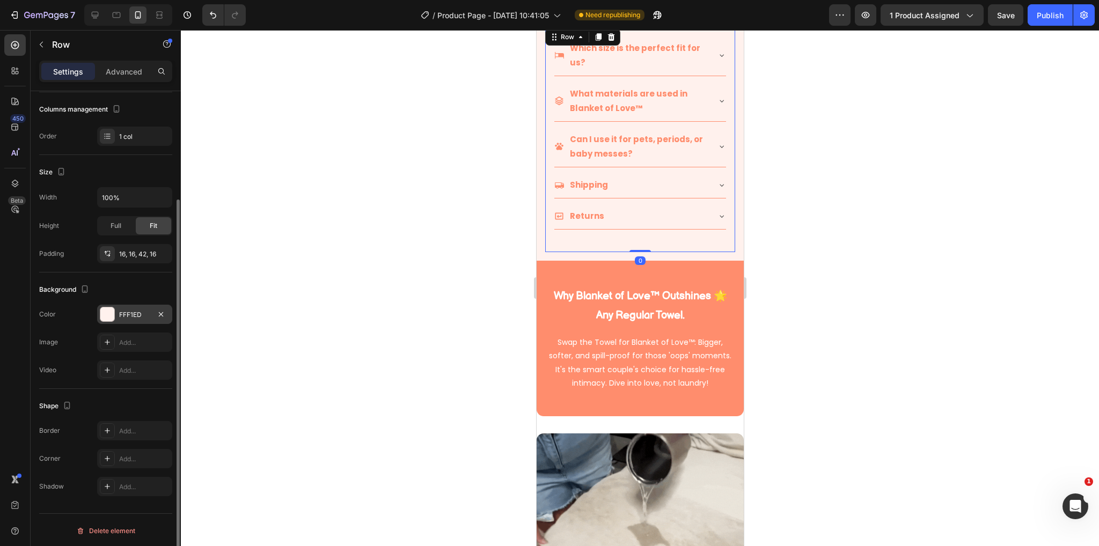
click at [125, 310] on div "FFF1ED" at bounding box center [134, 315] width 31 height 10
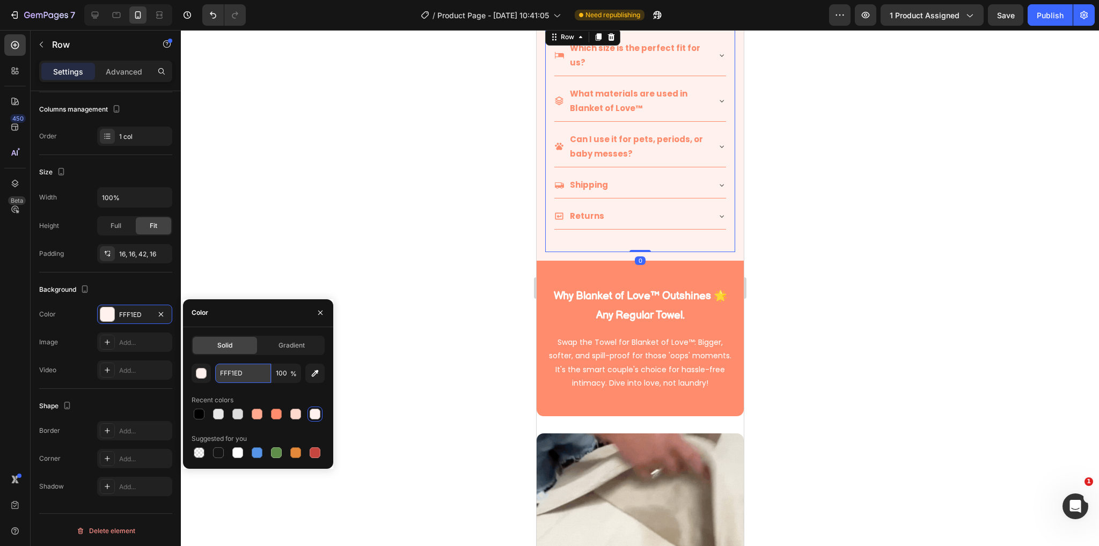
click at [238, 376] on input "FFF1ED" at bounding box center [243, 373] width 56 height 19
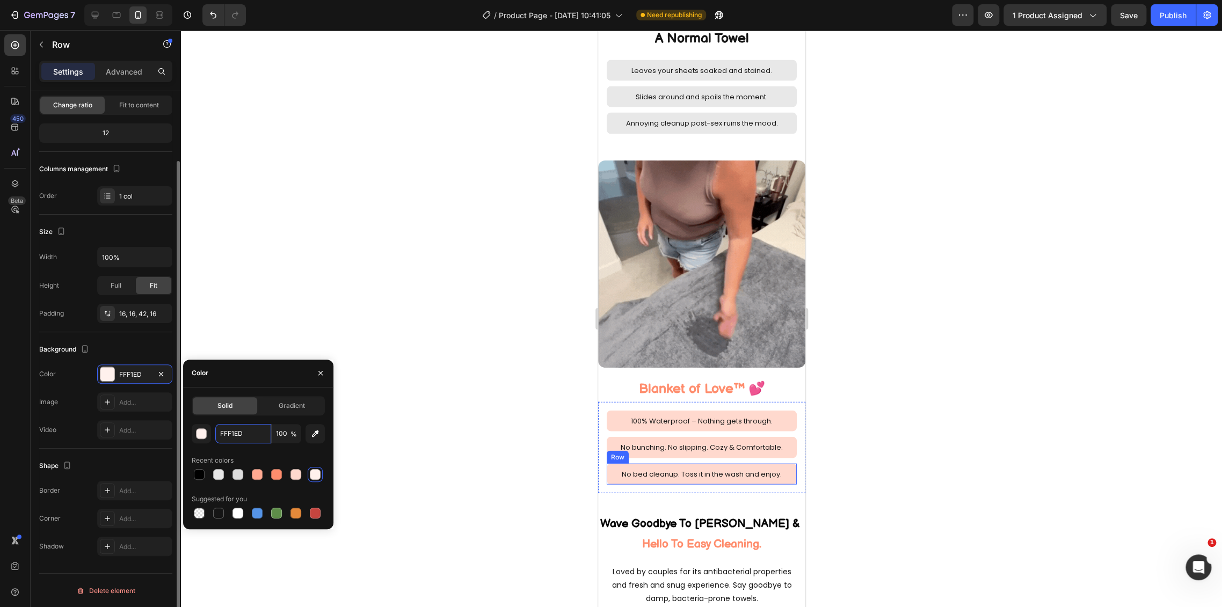
scroll to position [1429, 0]
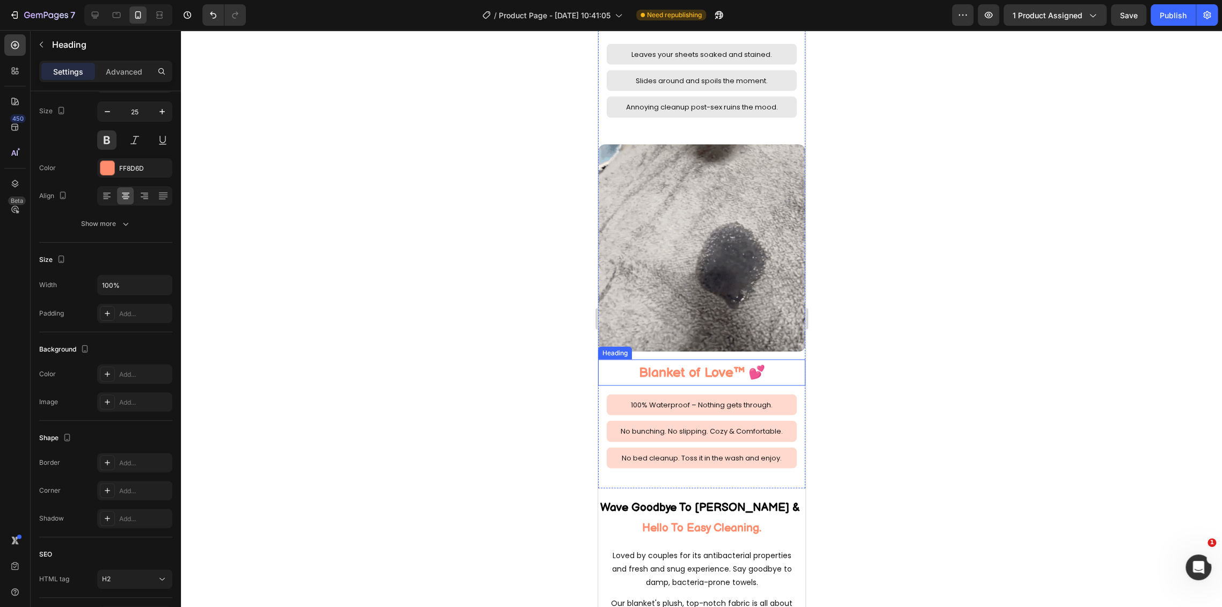
click at [612, 360] on h2 "Blanket of Love™ 💕" at bounding box center [700, 373] width 207 height 26
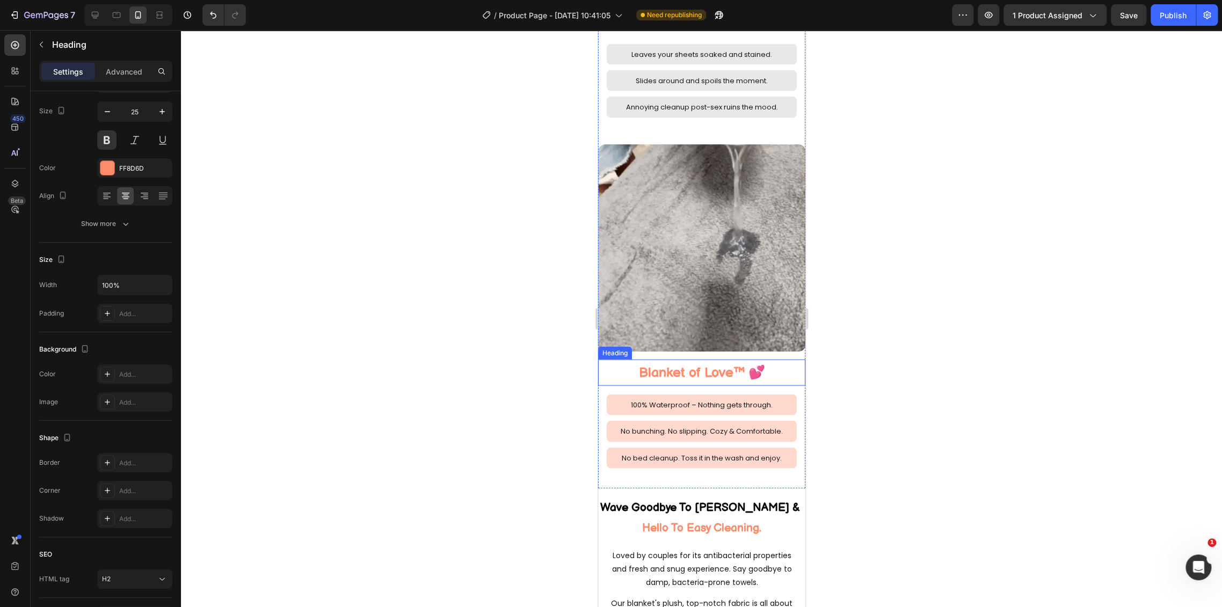
scroll to position [0, 0]
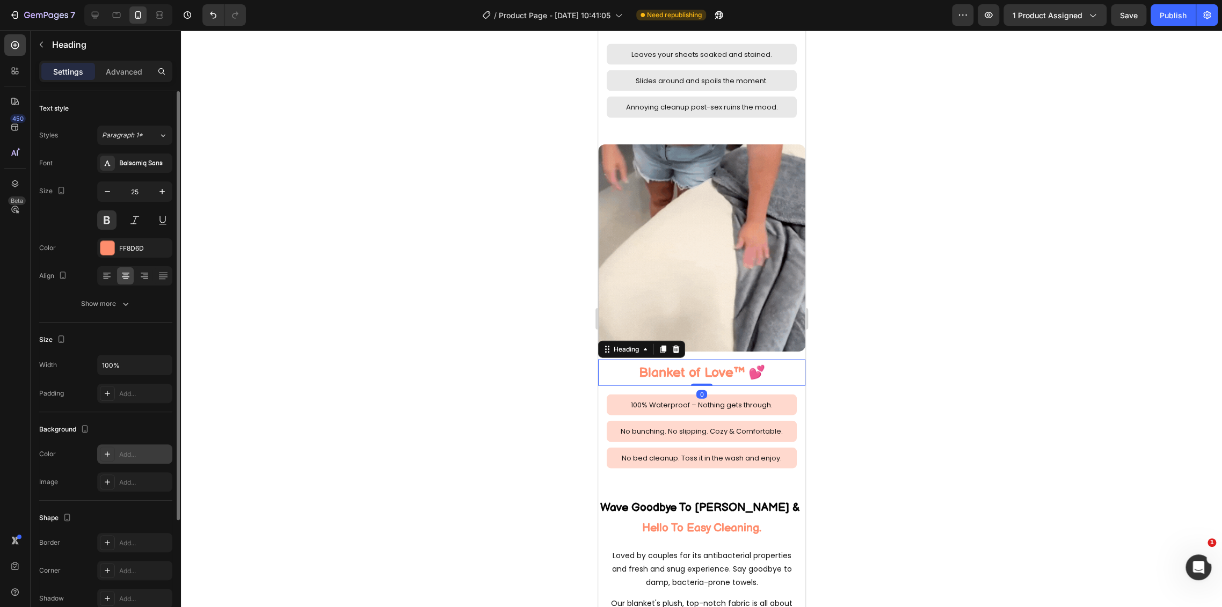
click at [124, 452] on div "Add..." at bounding box center [144, 455] width 50 height 10
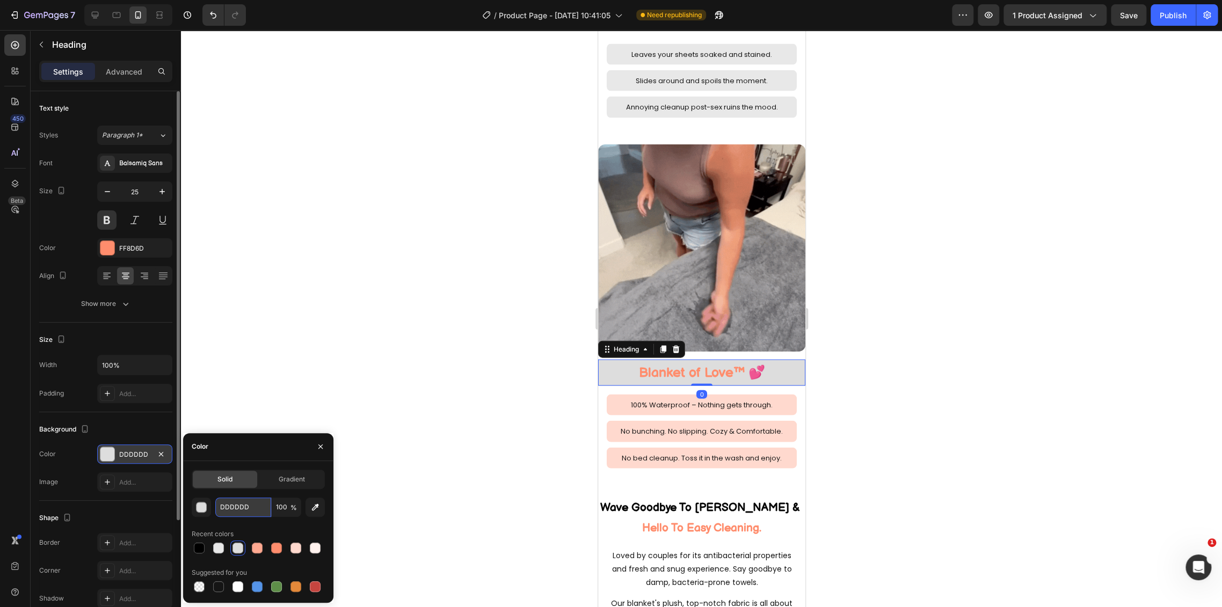
click at [261, 515] on input "DDDDDD" at bounding box center [243, 507] width 56 height 19
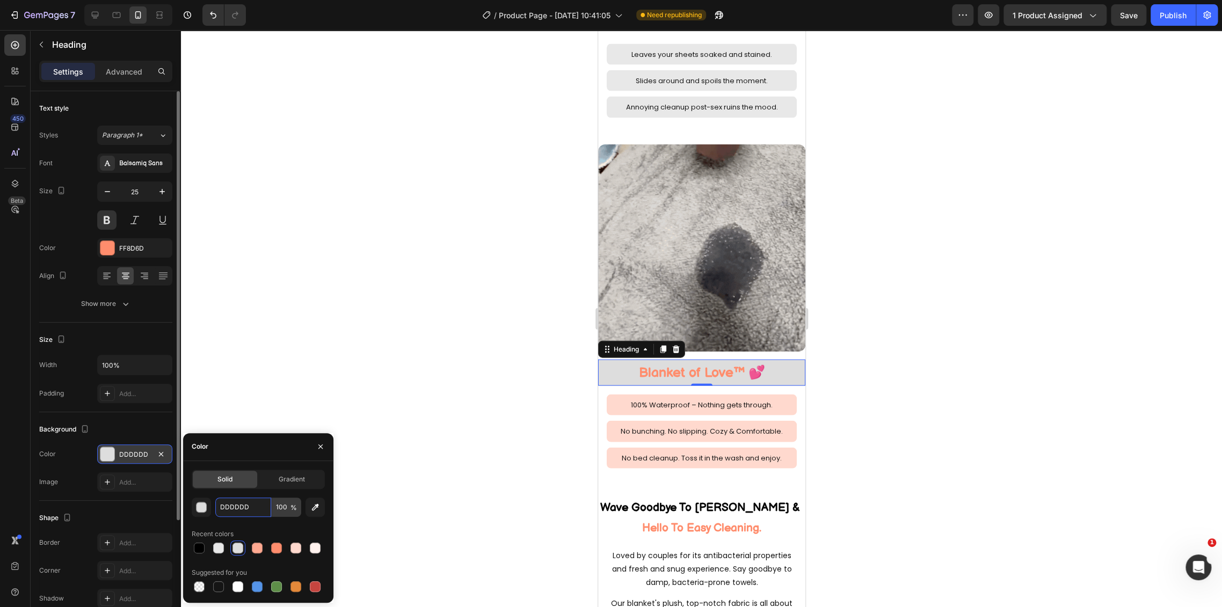
paste input "FFF1E"
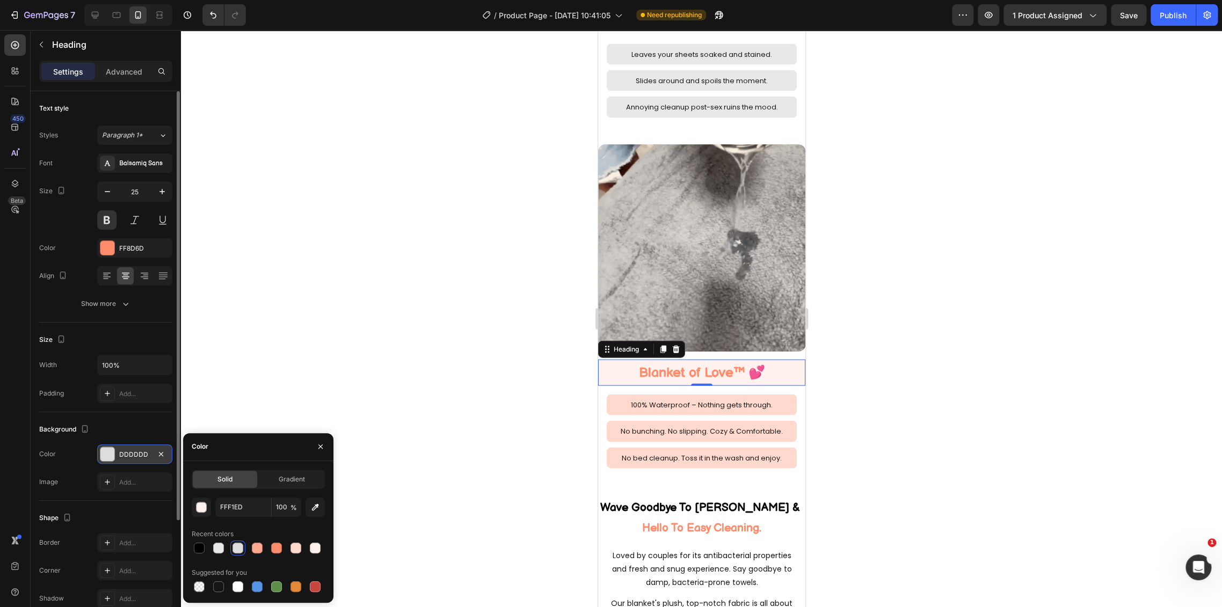
click at [427, 379] on div at bounding box center [701, 318] width 1041 height 577
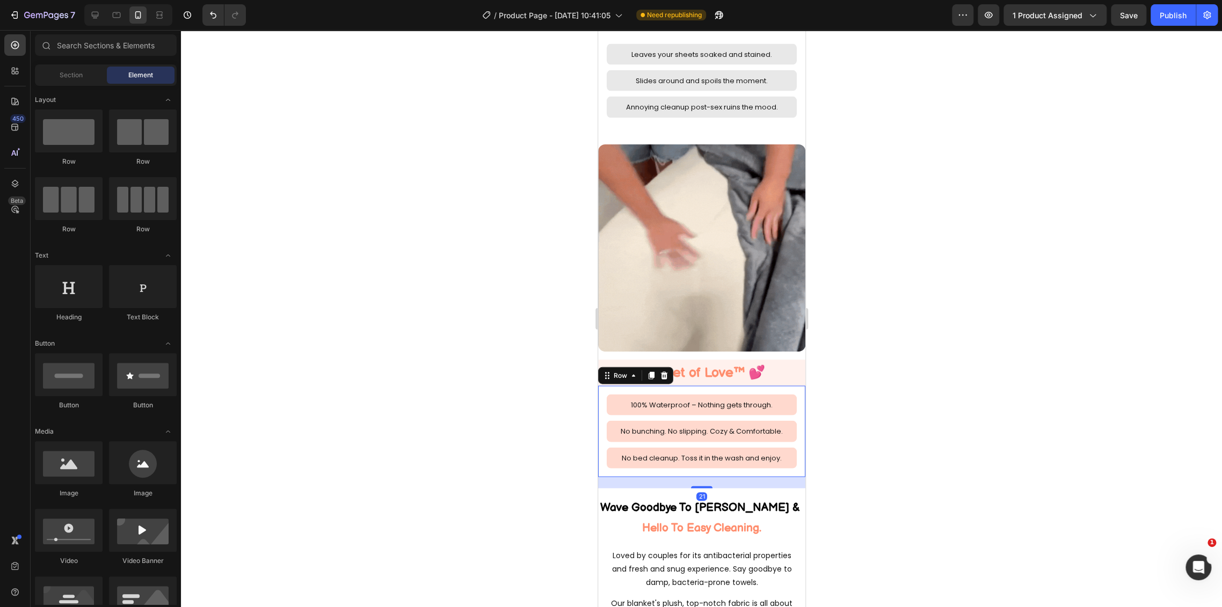
click at [602, 388] on div "100% Waterproof – Nothing gets through. Text Block Row No bunching. No slipping…" at bounding box center [700, 431] width 207 height 91
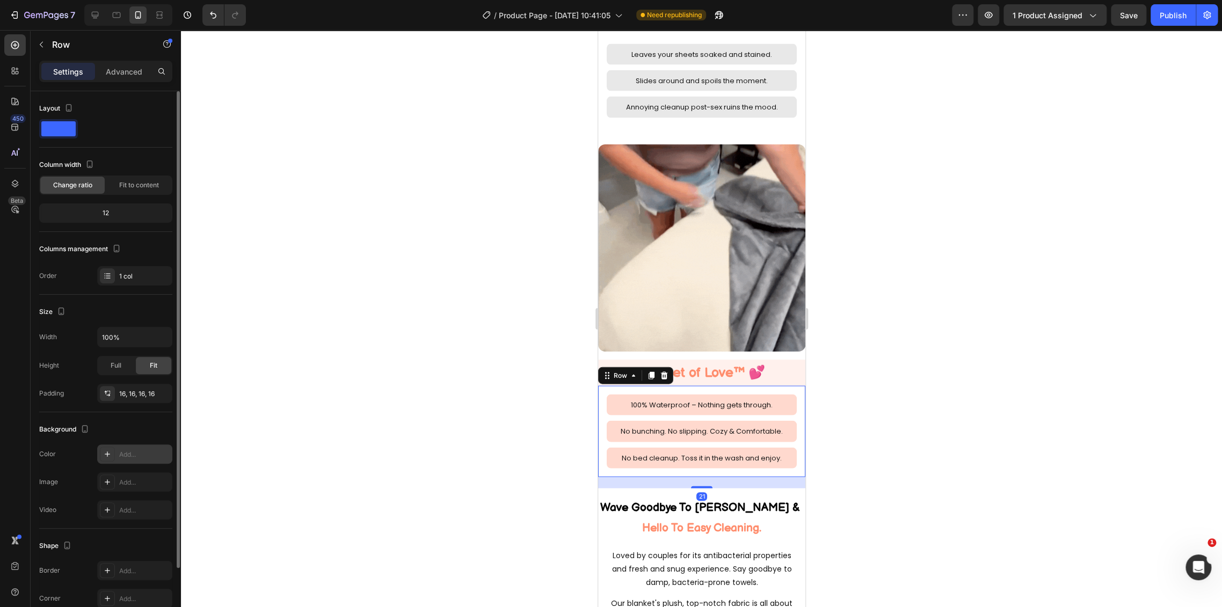
click at [128, 452] on div "Add..." at bounding box center [144, 455] width 50 height 10
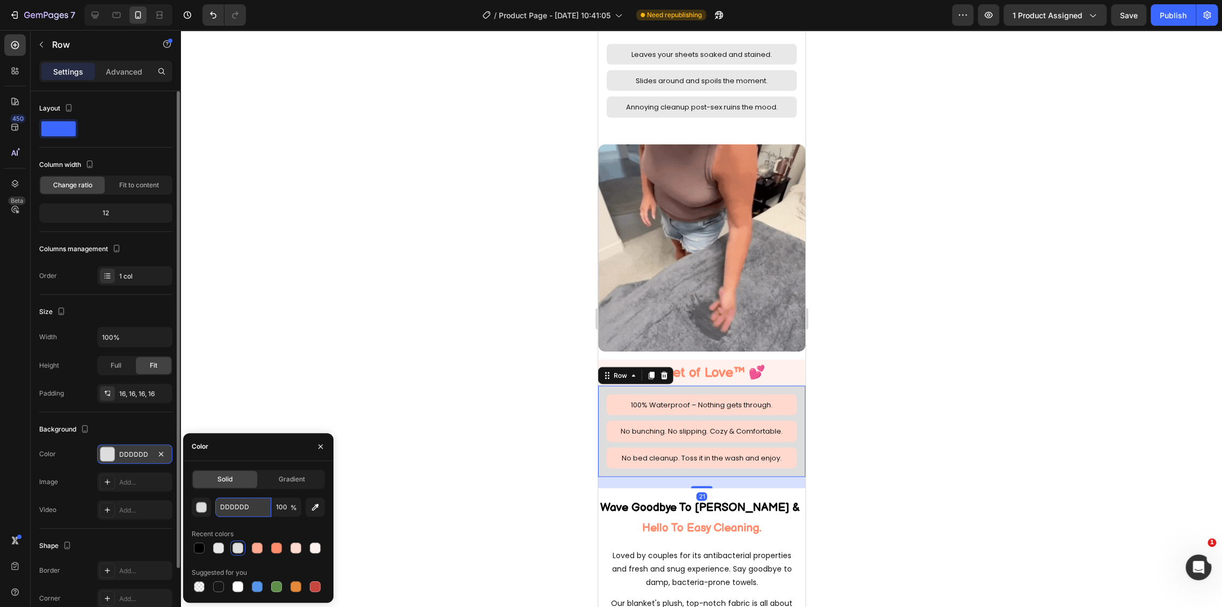
click at [249, 506] on input "DDDDDD" at bounding box center [243, 507] width 56 height 19
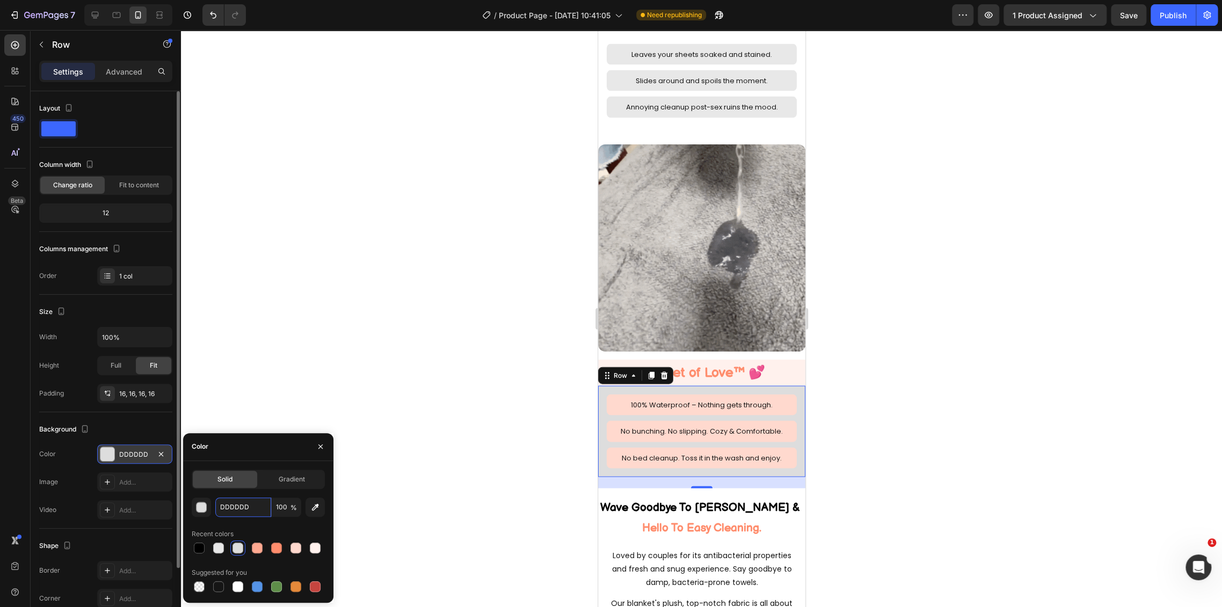
paste input "FFF1E"
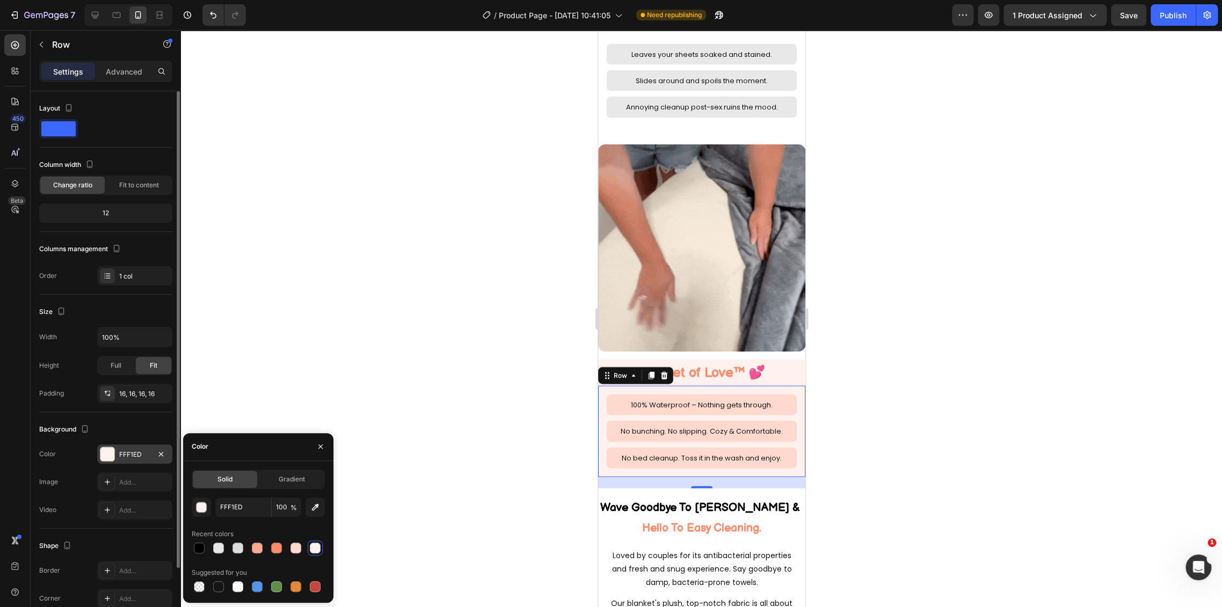
click at [480, 383] on div at bounding box center [701, 318] width 1041 height 577
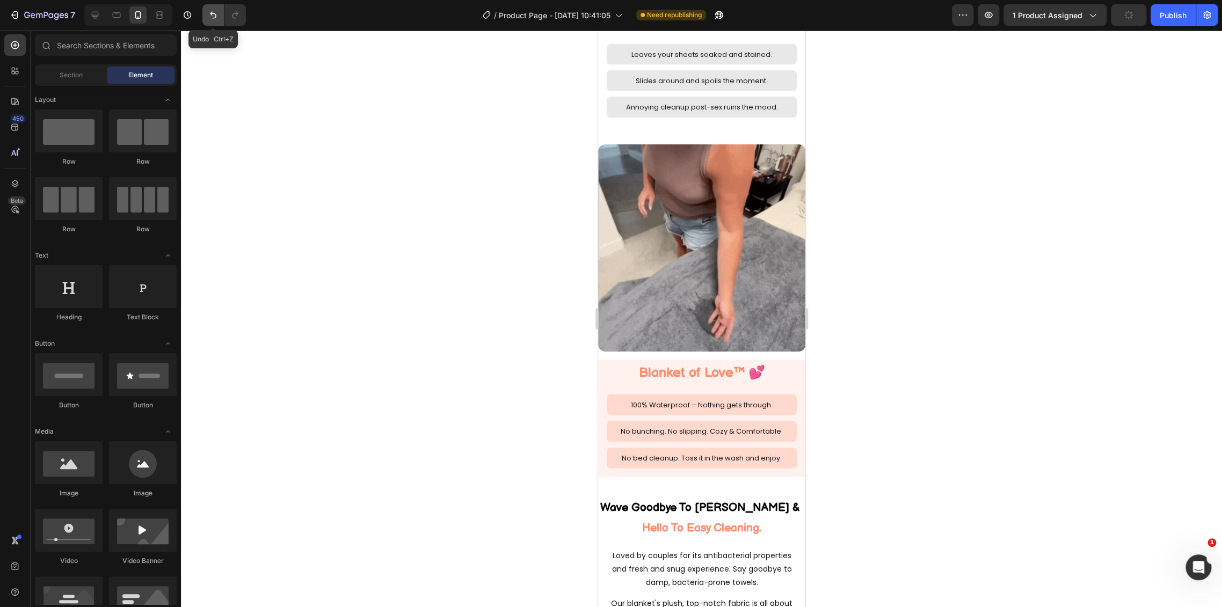
click at [210, 14] on icon "Undo/Redo" at bounding box center [213, 15] width 11 height 11
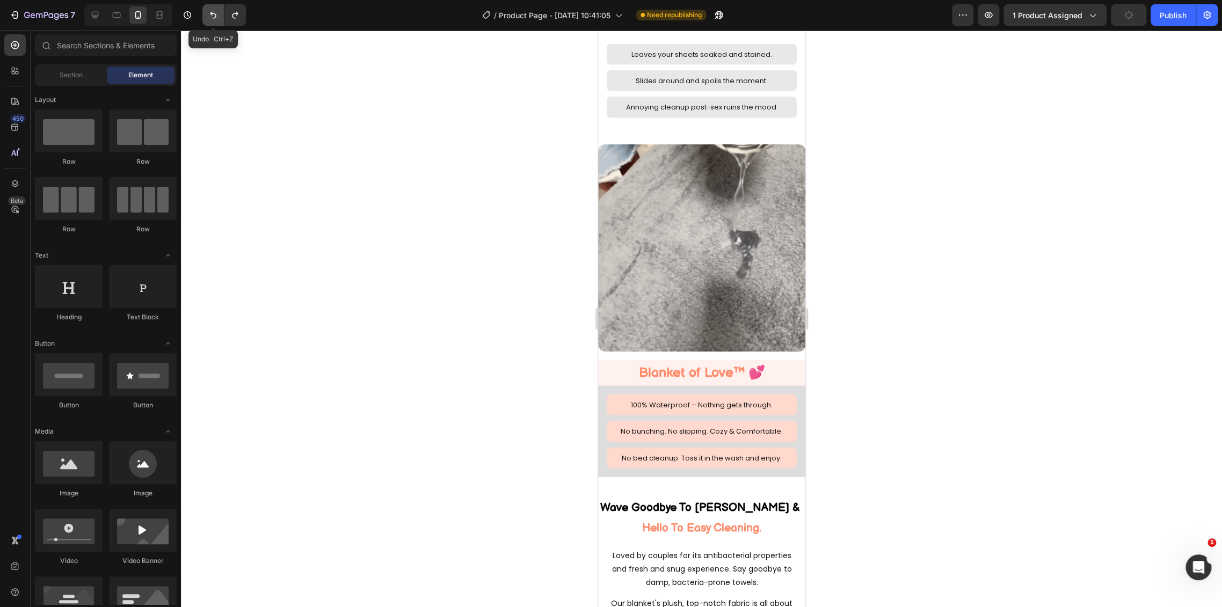
click at [210, 14] on icon "Undo/Redo" at bounding box center [213, 15] width 11 height 11
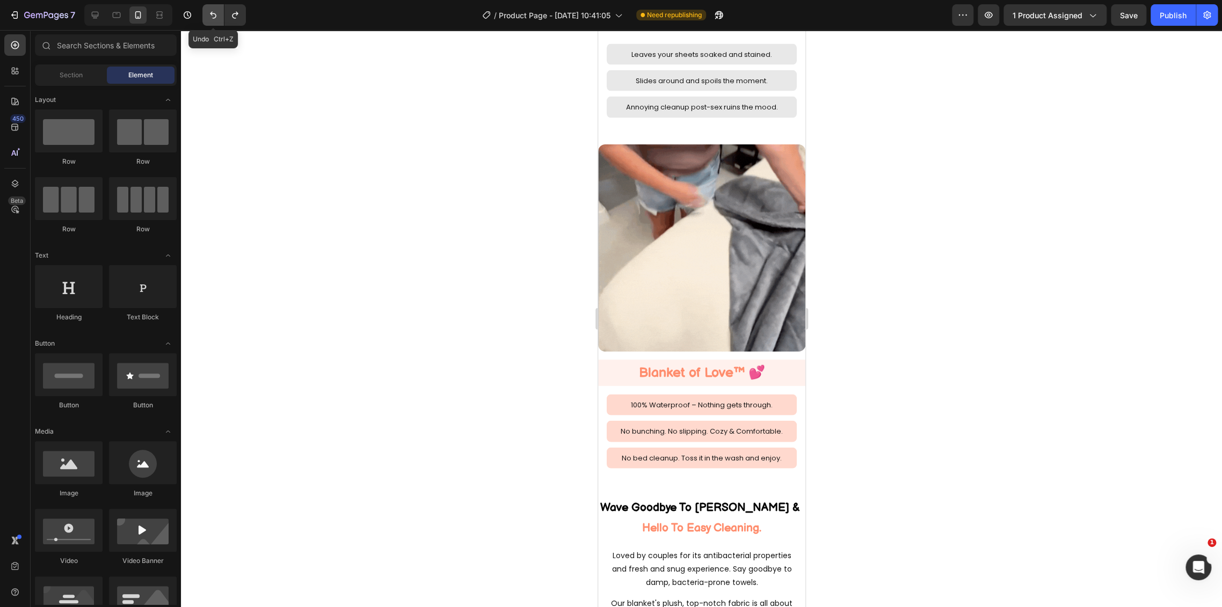
click at [210, 14] on icon "Undo/Redo" at bounding box center [213, 15] width 11 height 11
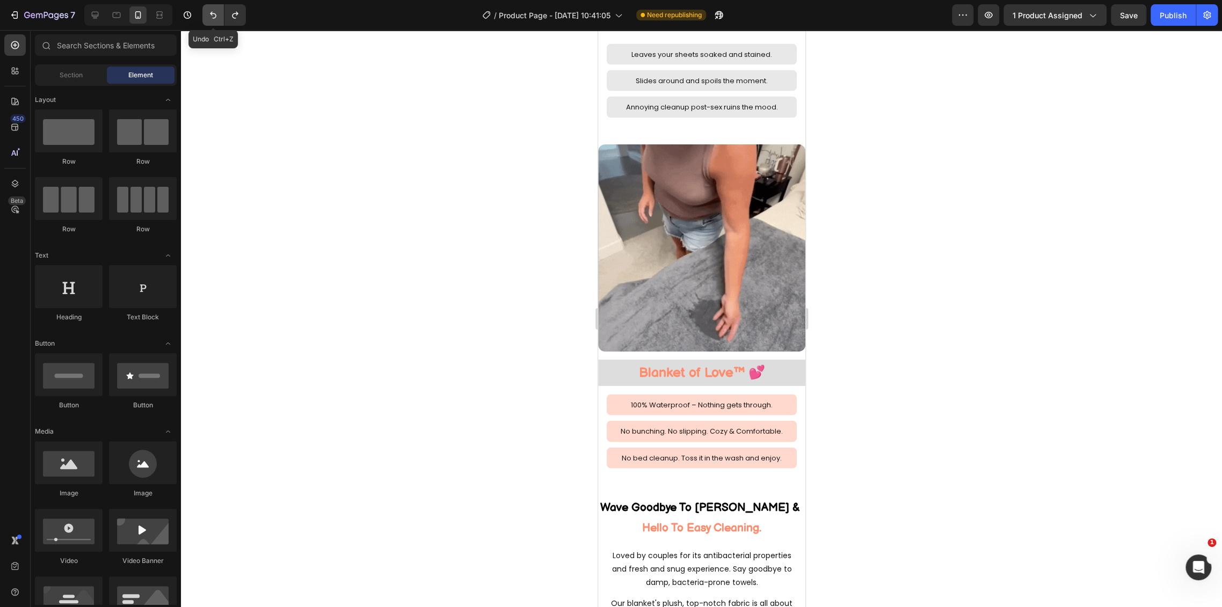
click at [210, 14] on icon "Undo/Redo" at bounding box center [213, 15] width 11 height 11
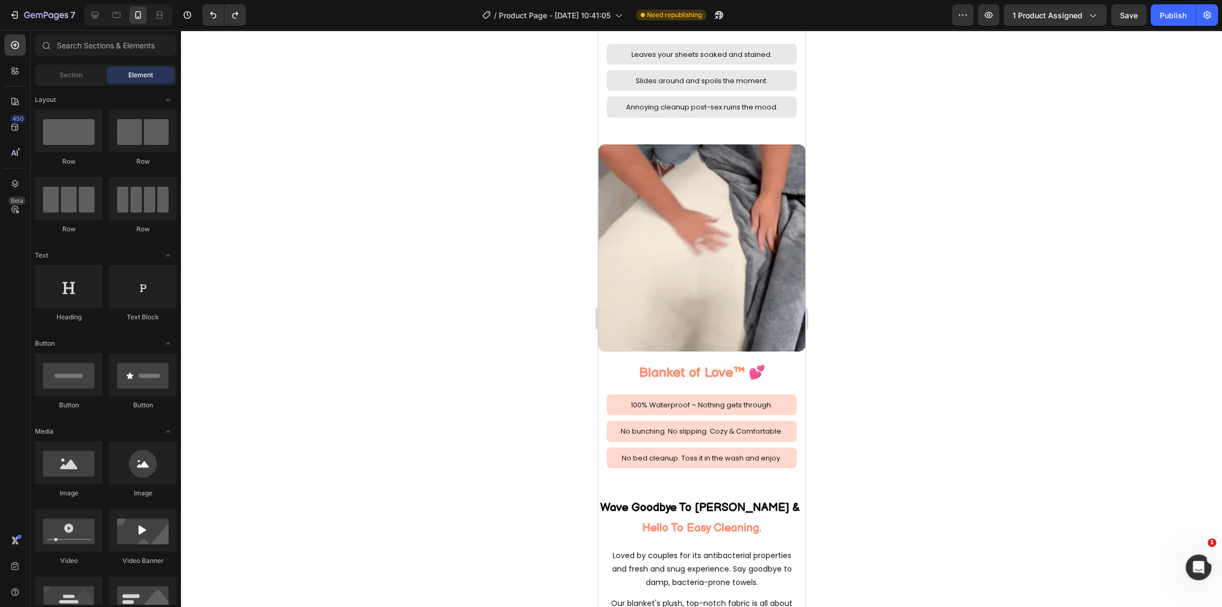
click at [429, 158] on div at bounding box center [701, 318] width 1041 height 577
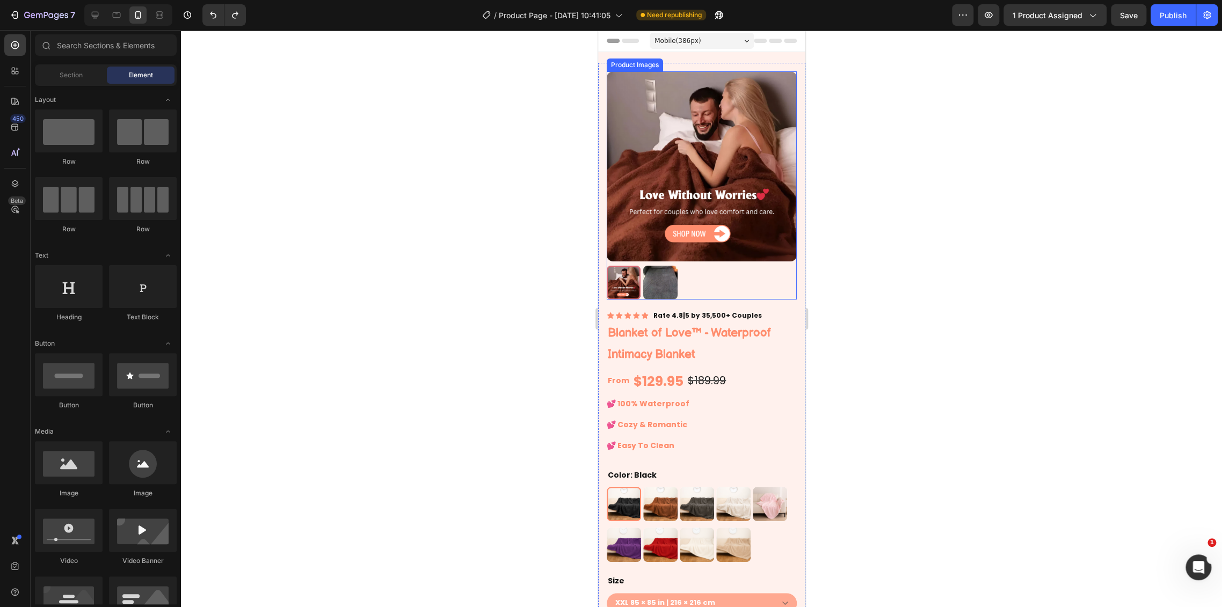
scroll to position [60, 0]
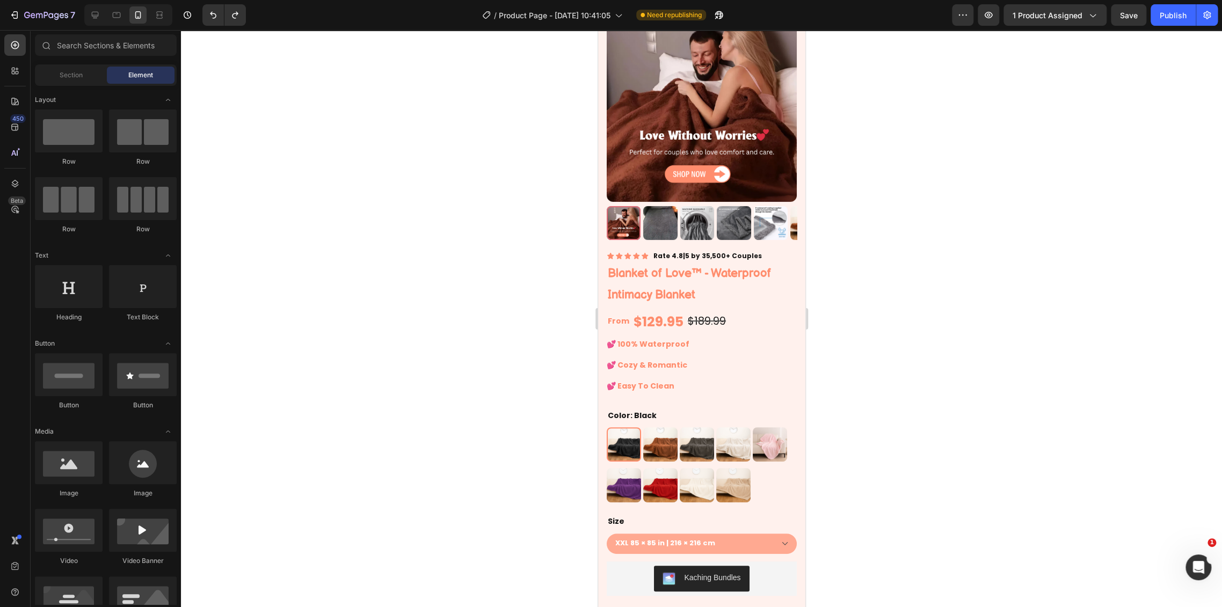
click at [744, 271] on h1 "Blanket of Love™ - Waterproof Intimacy Blanket" at bounding box center [701, 284] width 190 height 45
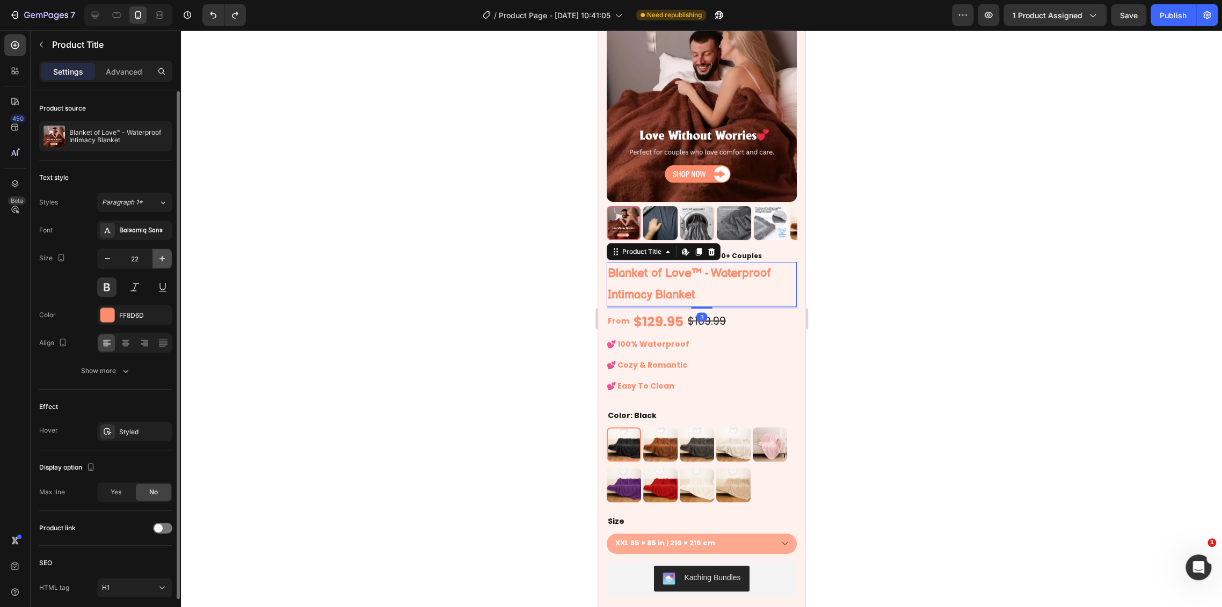
click at [163, 261] on icon "button" at bounding box center [162, 258] width 11 height 11
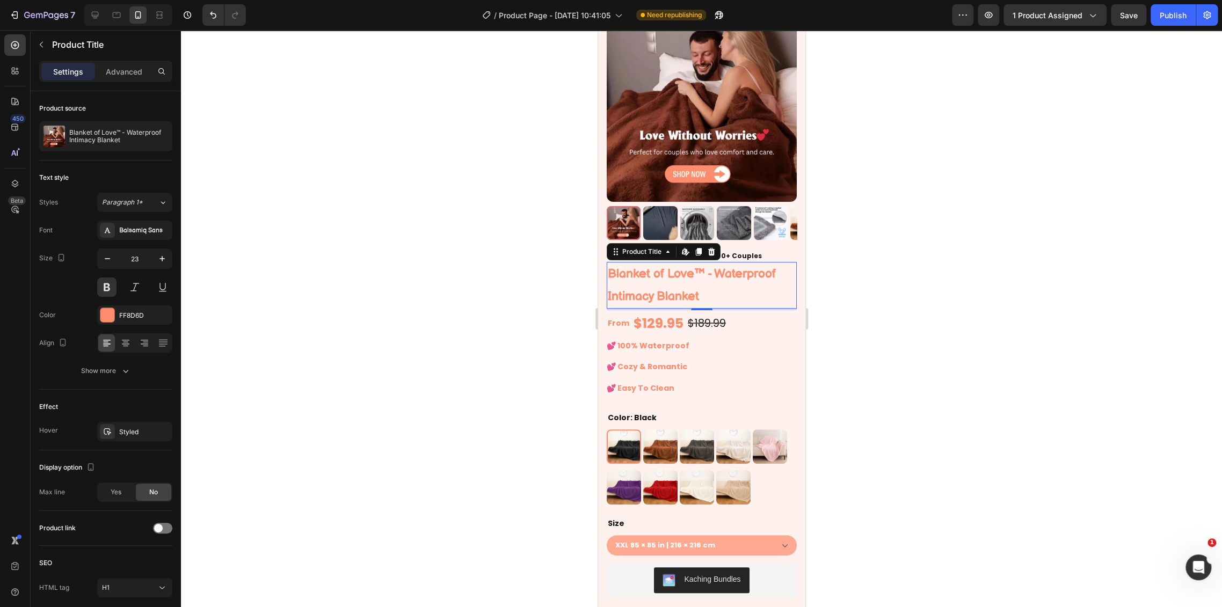
click at [912, 362] on div at bounding box center [701, 318] width 1041 height 577
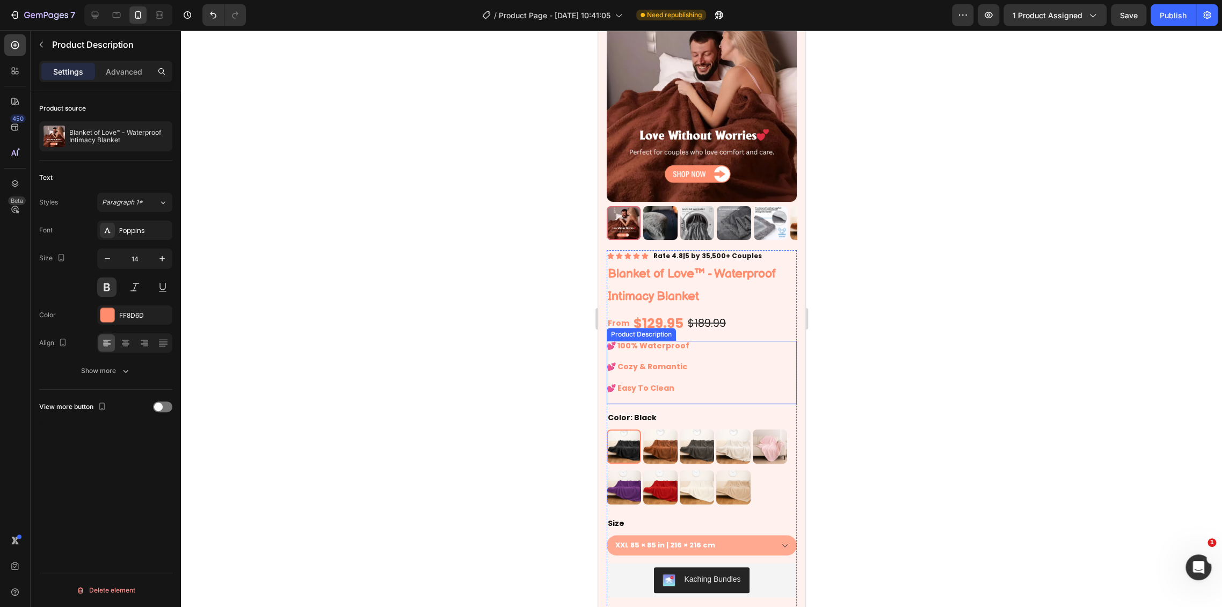
click at [718, 342] on div "💕 100% Waterproof 💕 Cozy & Romantic 💕 Easy To Clean" at bounding box center [701, 372] width 190 height 63
click at [169, 259] on button "button" at bounding box center [161, 258] width 19 height 19
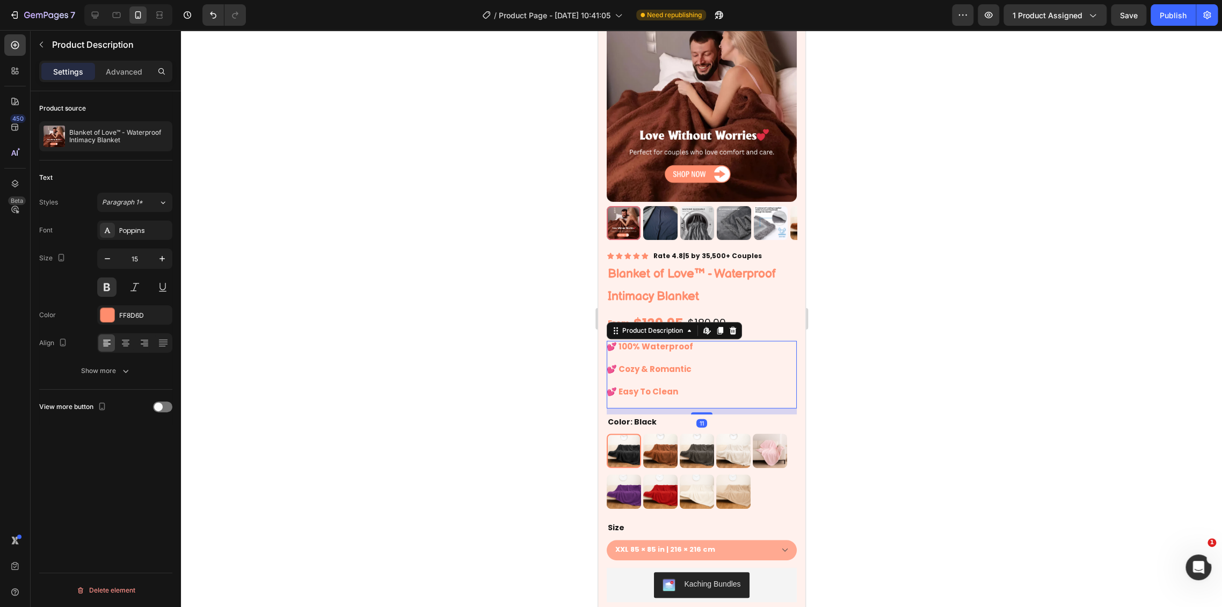
click at [880, 349] on div at bounding box center [701, 318] width 1041 height 577
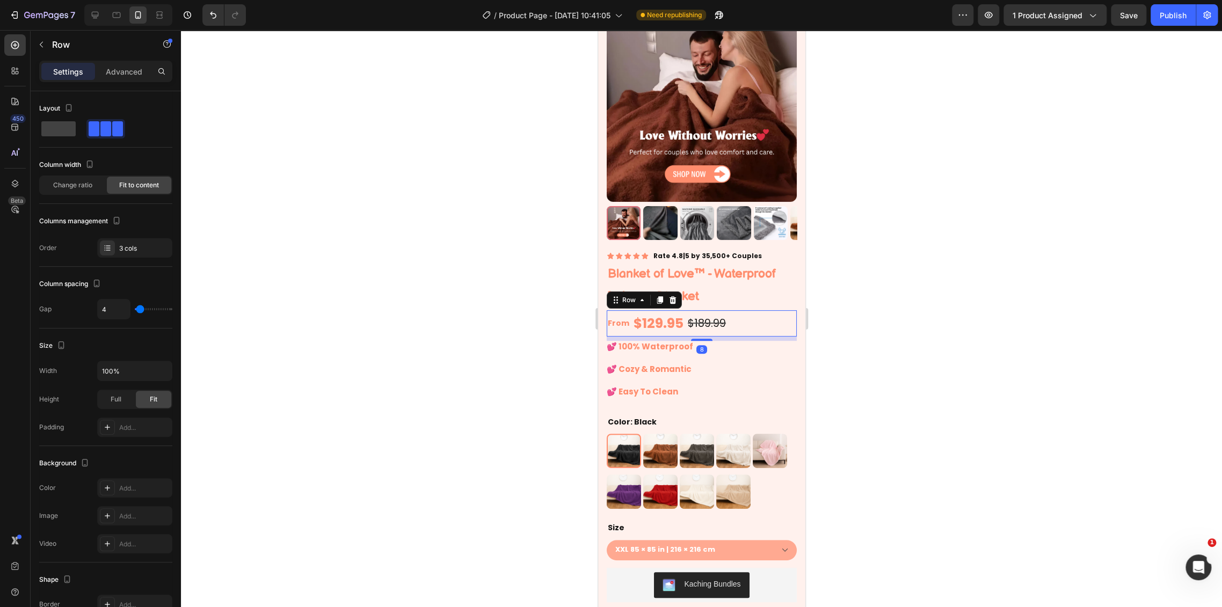
click at [761, 316] on div "From Text Block $129.95 Product Price Product Price $189.99 Compare Price Compa…" at bounding box center [701, 323] width 190 height 26
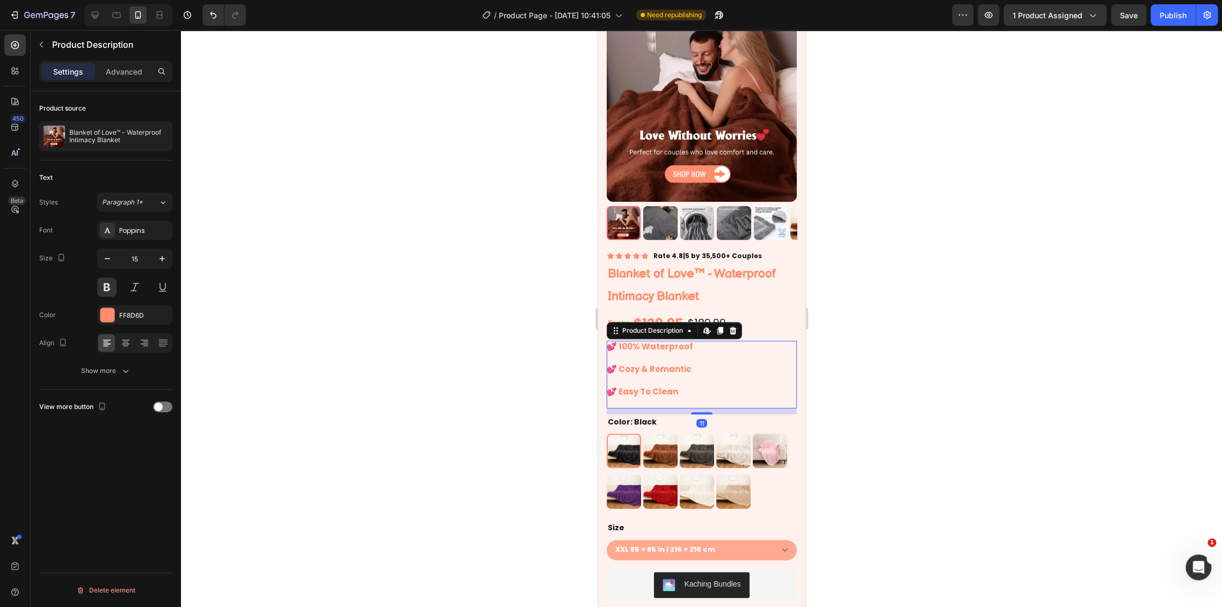
click at [684, 384] on div "💕 100% Waterproof 💕 Cozy & Romantic 💕 Easy To Clean" at bounding box center [701, 375] width 190 height 68
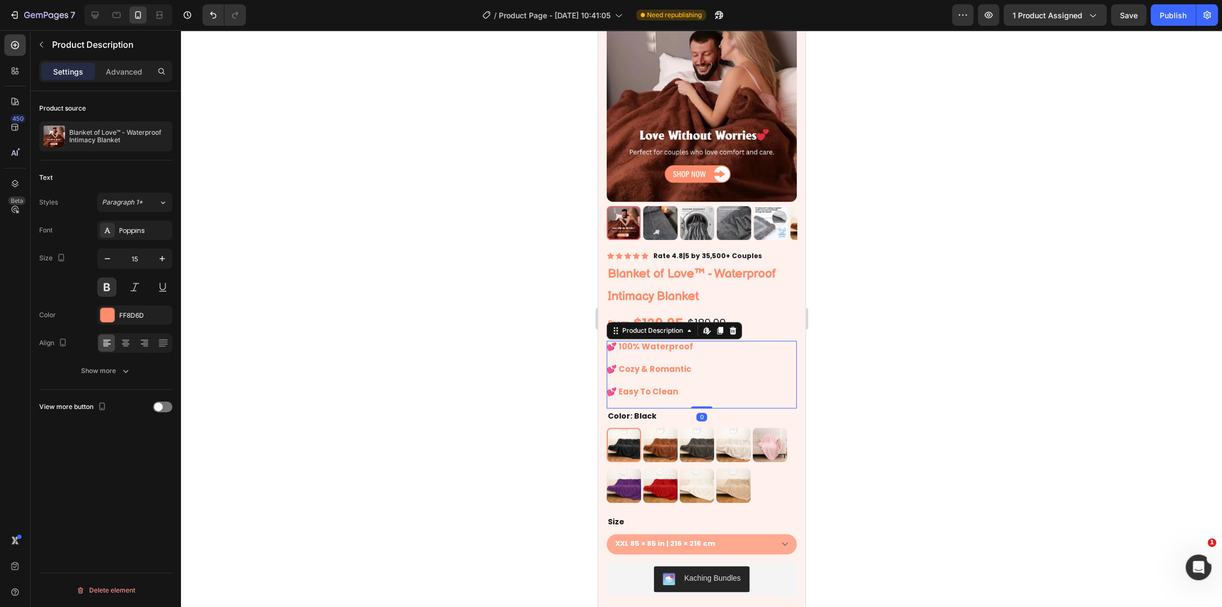
drag, startPoint x: 696, startPoint y: 403, endPoint x: 696, endPoint y: 388, distance: 15.6
click at [696, 389] on div "💕 100% Waterproof 💕 Cozy & Romantic 💕 Easy To Clean Product Description Edit co…" at bounding box center [701, 375] width 190 height 68
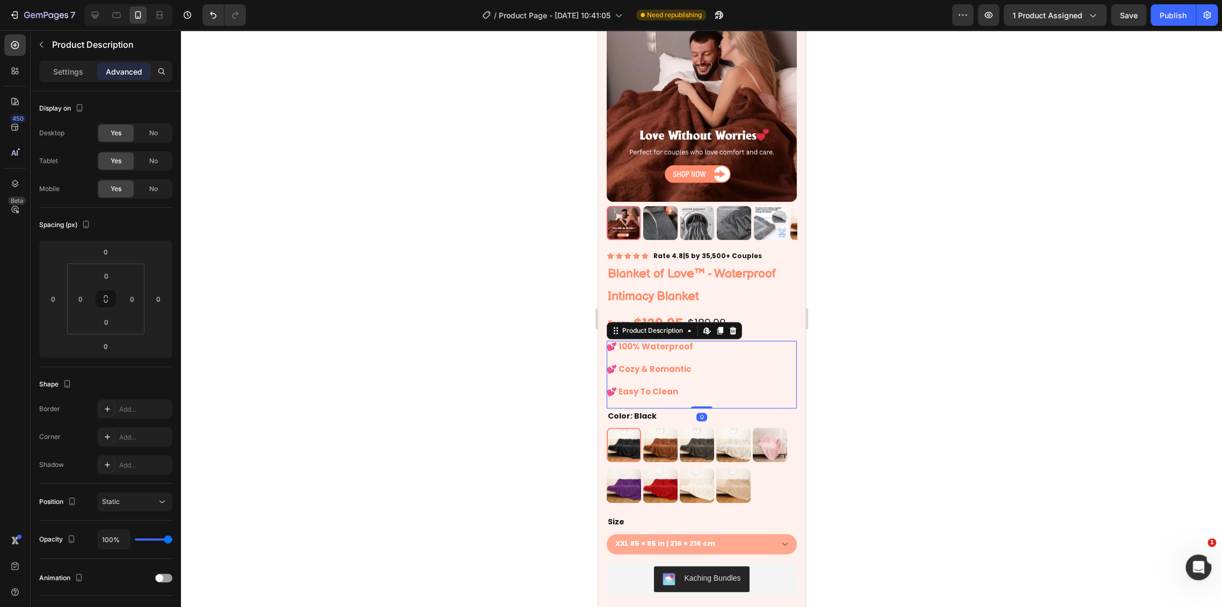
click at [850, 350] on div at bounding box center [701, 318] width 1041 height 577
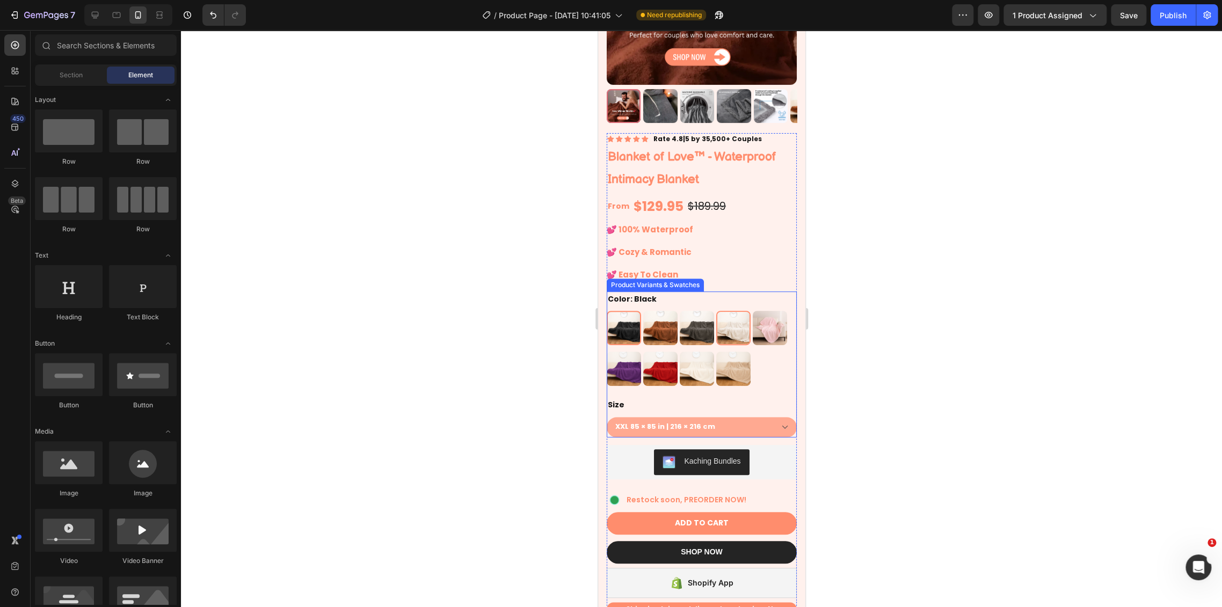
scroll to position [179, 0]
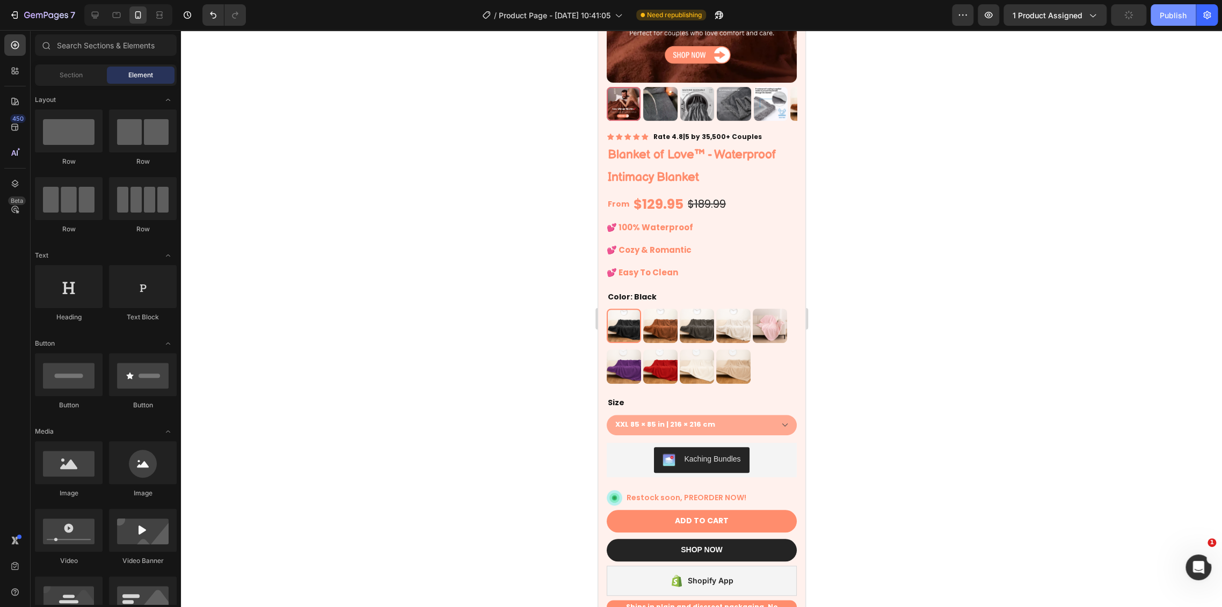
click at [1099, 19] on div "Publish" at bounding box center [1172, 15] width 27 height 11
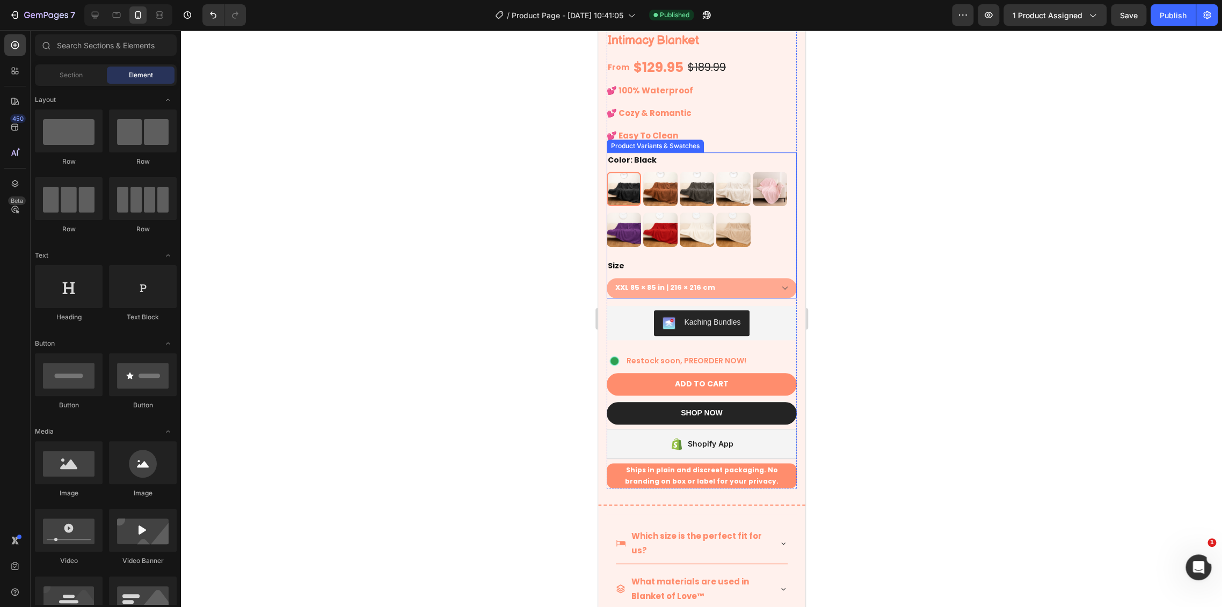
scroll to position [417, 0]
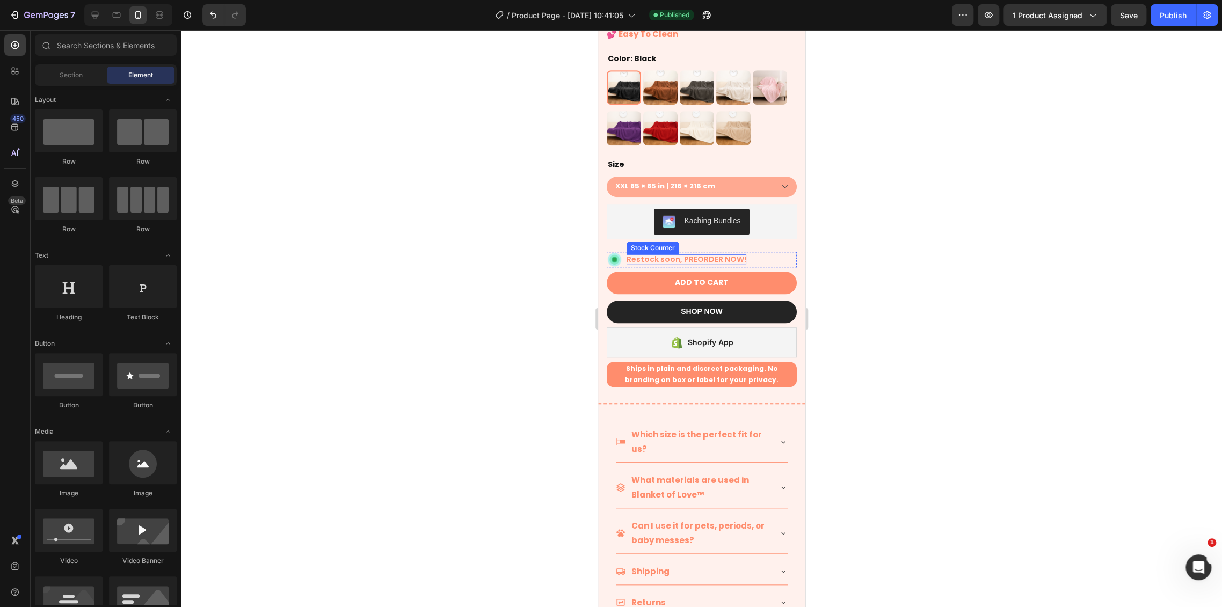
click at [730, 254] on p "Restock soon, PREORDER NOW!" at bounding box center [686, 259] width 120 height 10
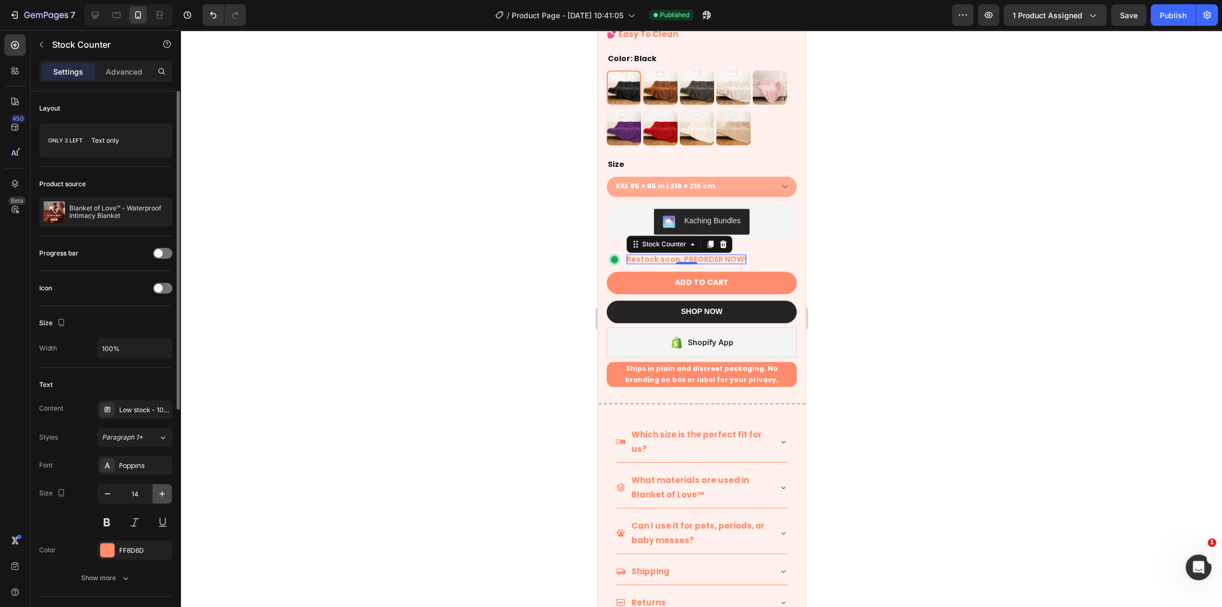
click at [158, 494] on icon "button" at bounding box center [162, 493] width 11 height 11
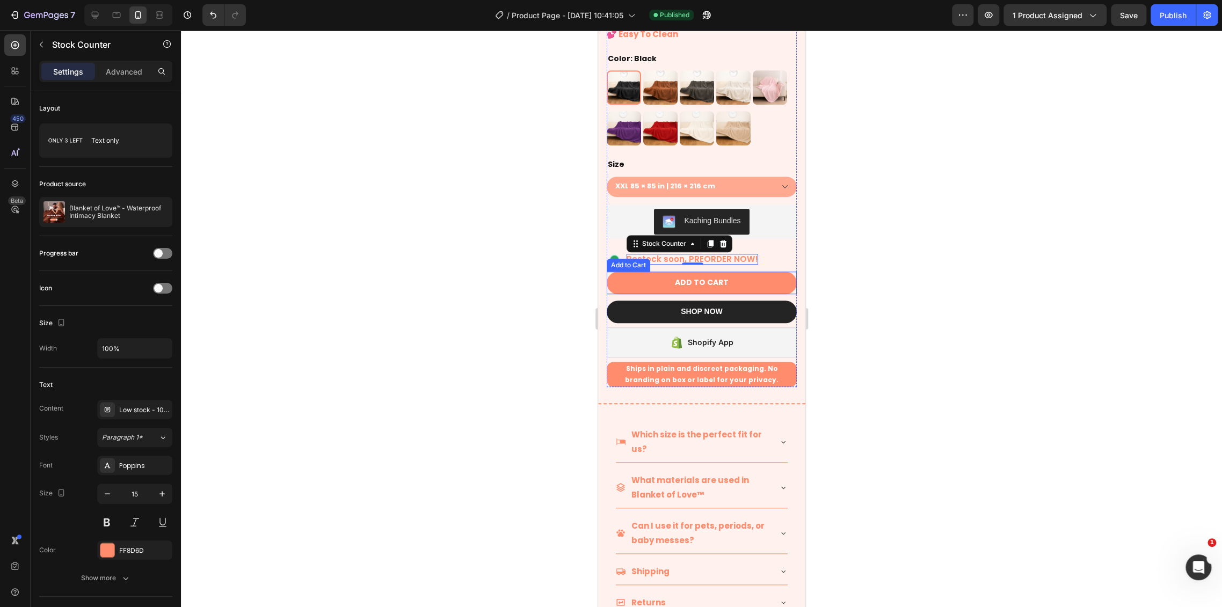
click at [855, 255] on div at bounding box center [701, 318] width 1041 height 577
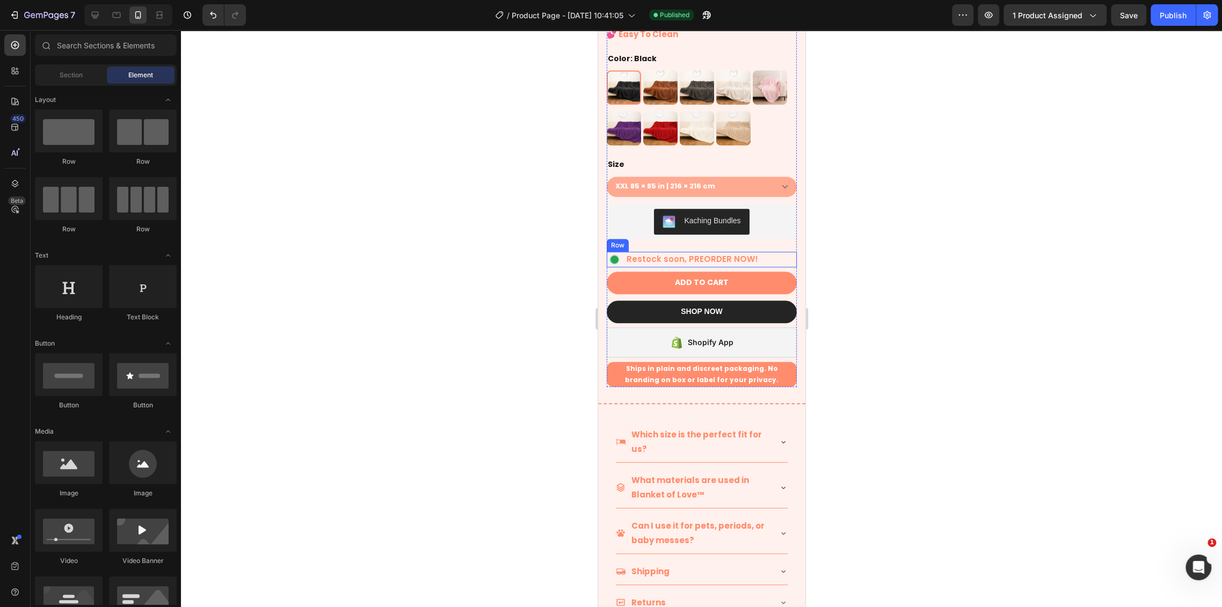
click at [764, 252] on div "Image Restock soon, PREORDER NOW! Stock Counter Row" at bounding box center [701, 260] width 190 height 16
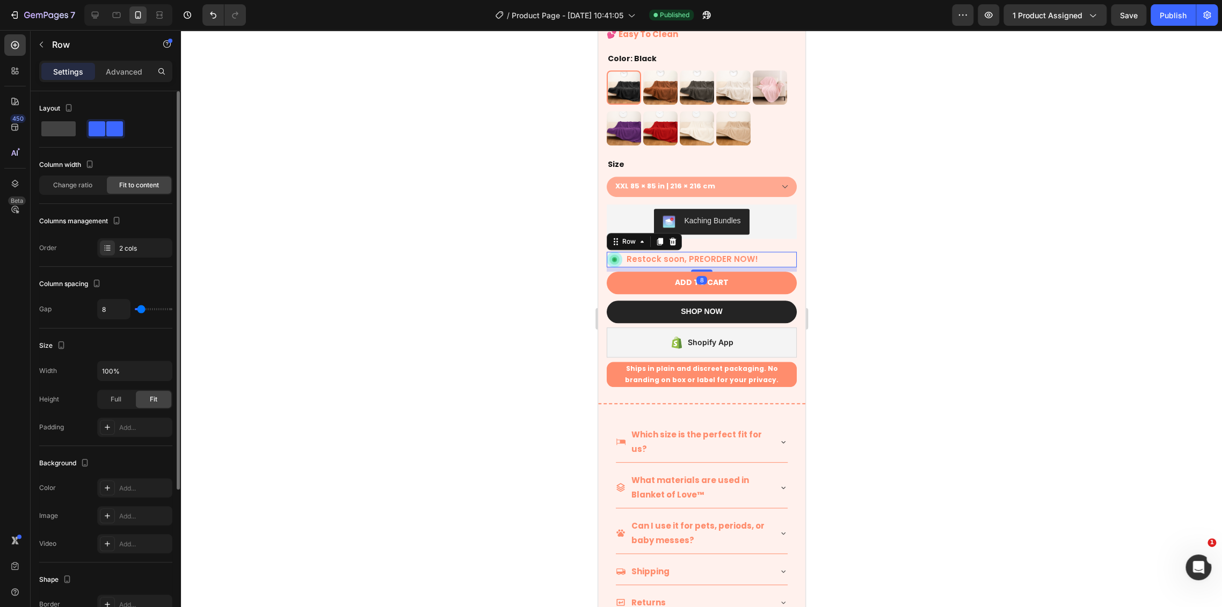
click at [138, 308] on input "range" at bounding box center [154, 309] width 38 height 2
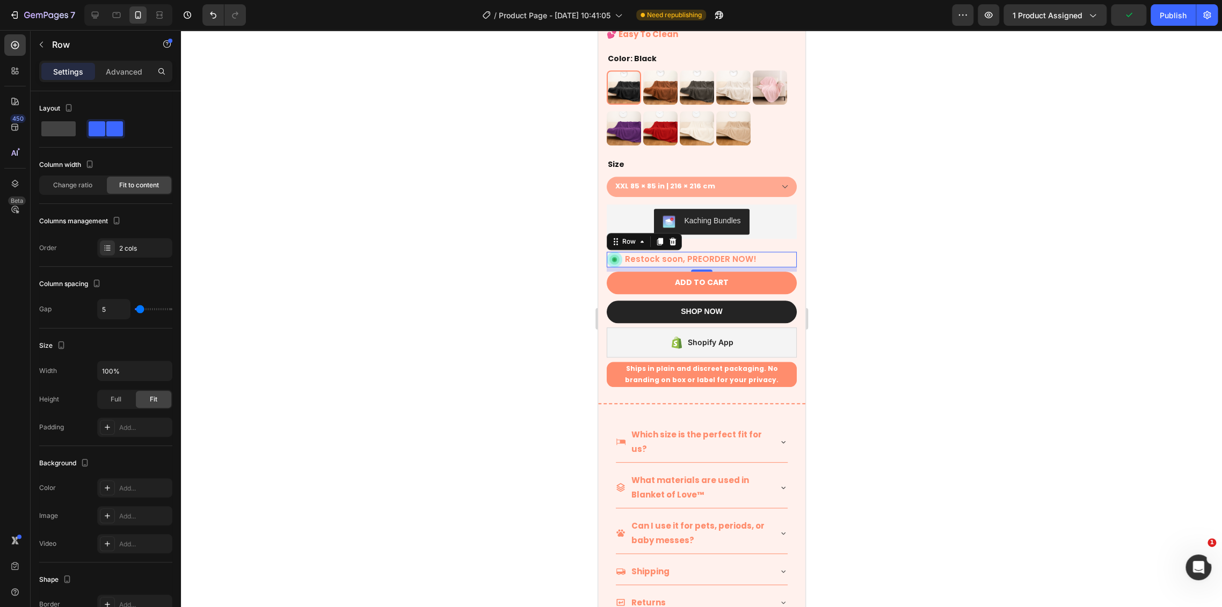
click at [1099, 185] on div at bounding box center [701, 318] width 1041 height 577
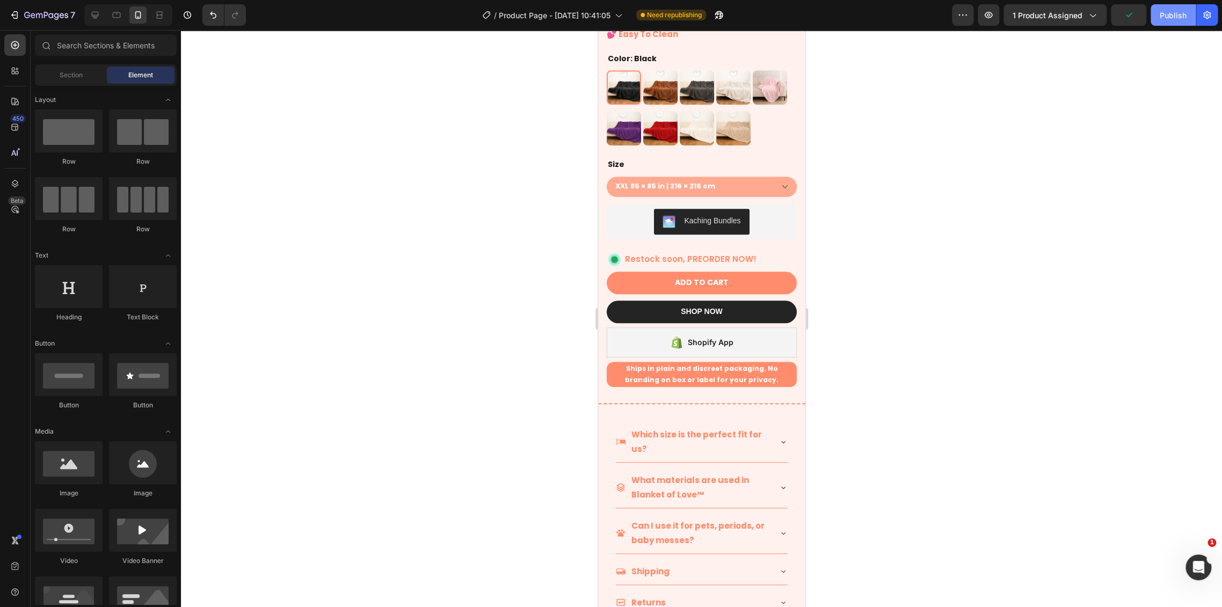
click at [1099, 21] on button "Publish" at bounding box center [1172, 14] width 45 height 21
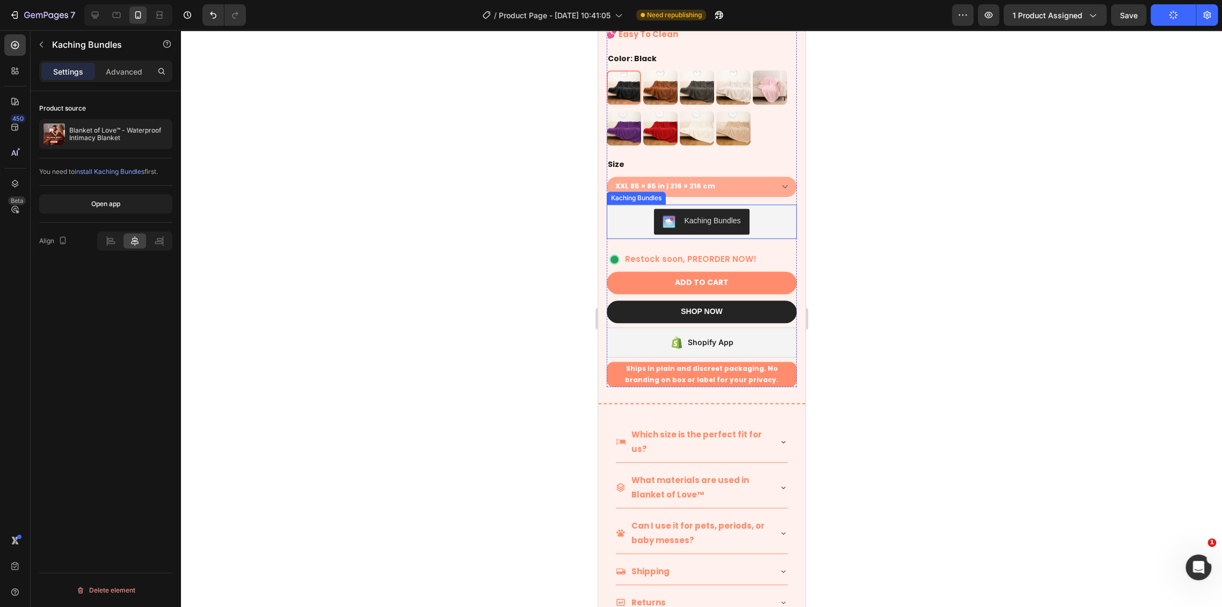
click at [770, 210] on div "Kaching Bundles" at bounding box center [700, 222] width 181 height 26
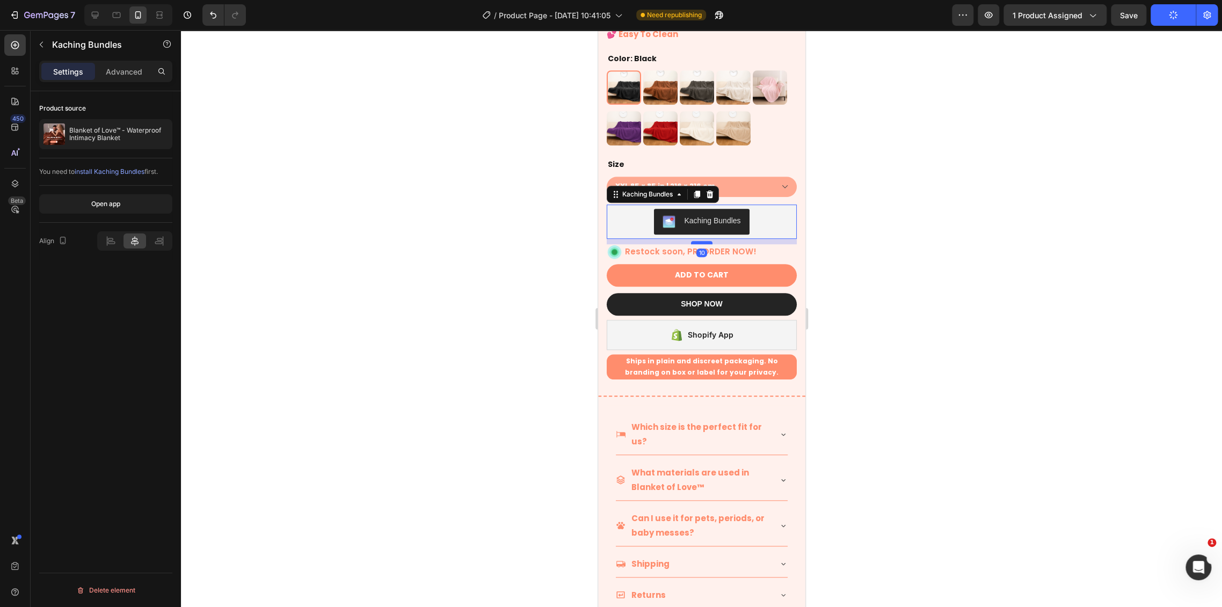
drag, startPoint x: 697, startPoint y: 240, endPoint x: 701, endPoint y: 232, distance: 8.4
click at [701, 241] on div at bounding box center [700, 242] width 21 height 3
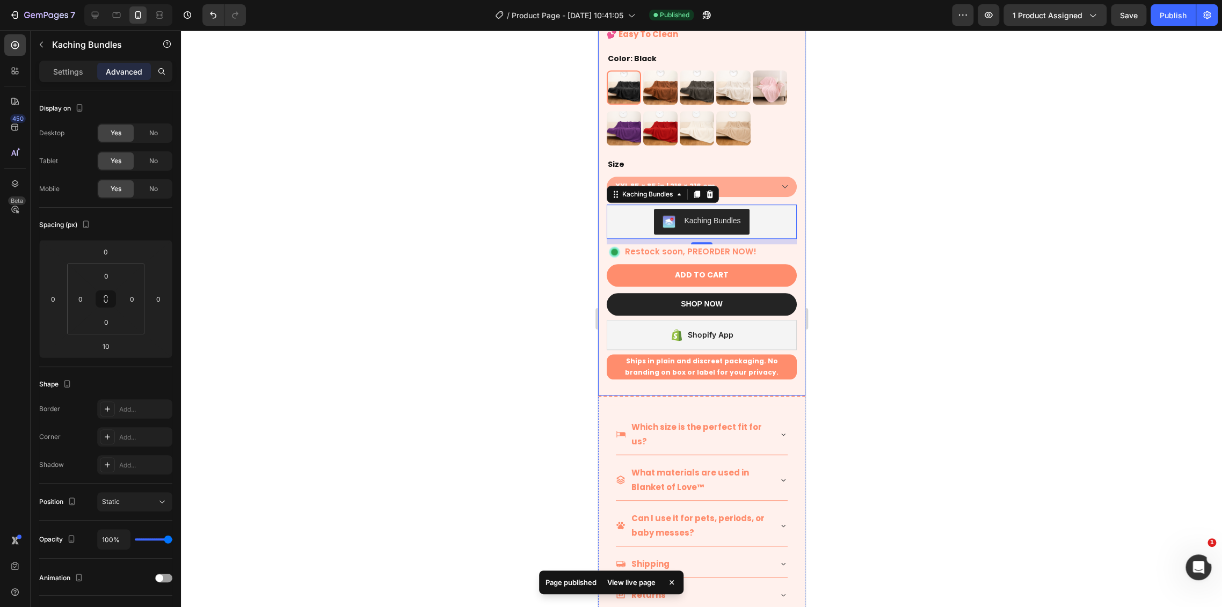
click at [1099, 19] on div "Publish" at bounding box center [1172, 15] width 27 height 11
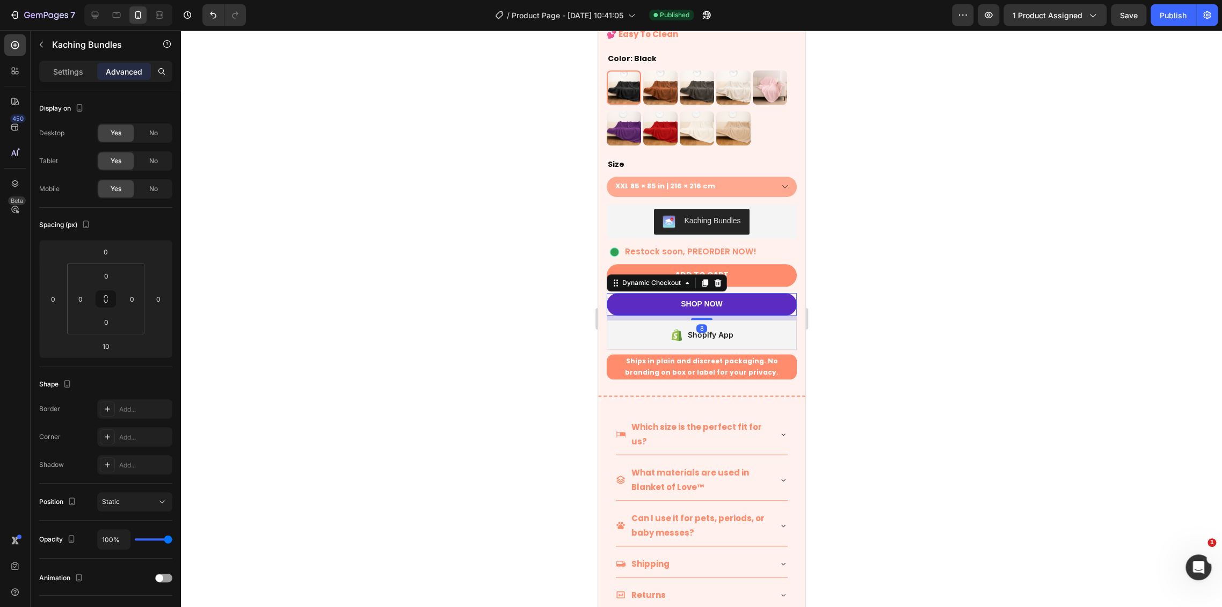
click at [740, 303] on button "SHOP NOW" at bounding box center [701, 304] width 190 height 23
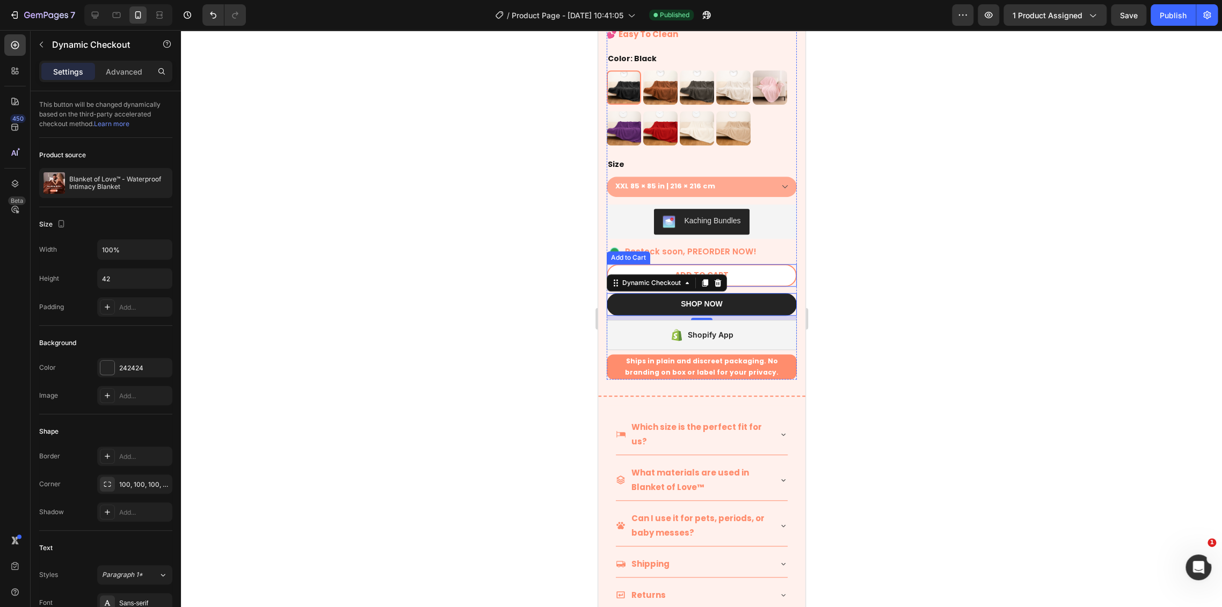
drag, startPoint x: 756, startPoint y: 264, endPoint x: 767, endPoint y: 266, distance: 11.5
click at [755, 264] on button "ADD TO CART" at bounding box center [701, 275] width 190 height 23
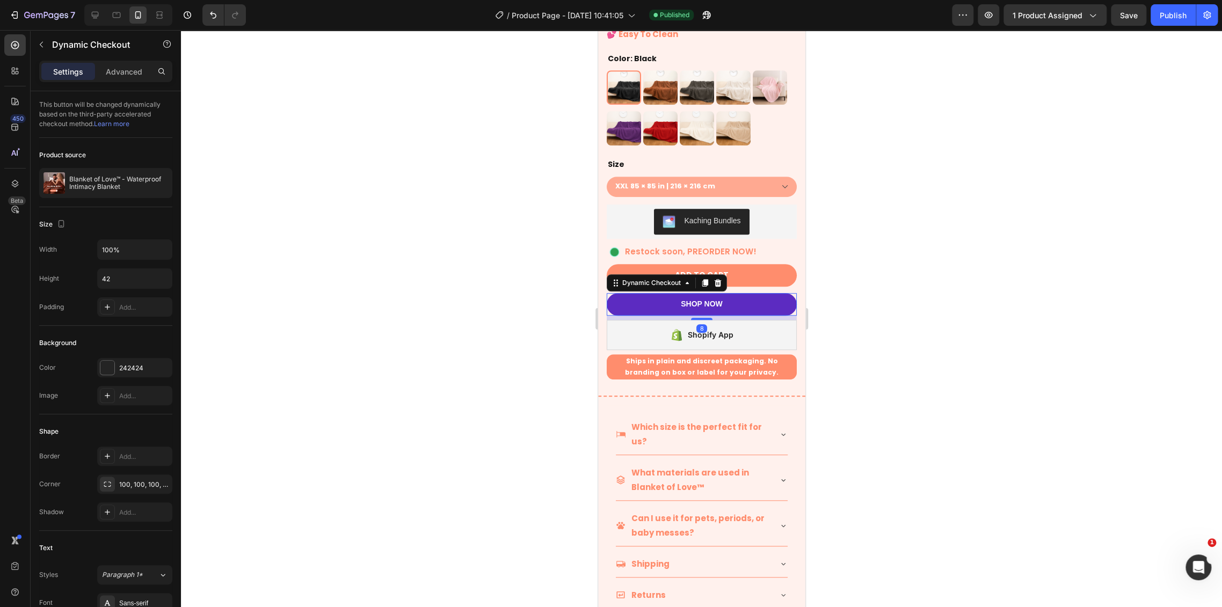
click at [642, 296] on button "SHOP NOW" at bounding box center [701, 304] width 190 height 23
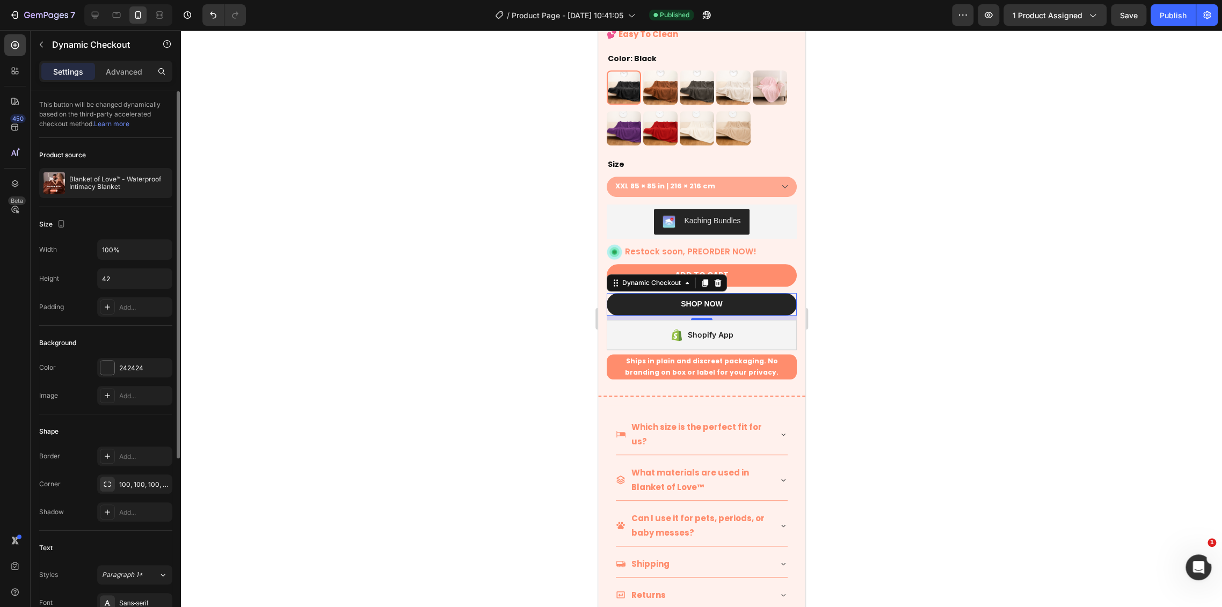
scroll to position [119, 0]
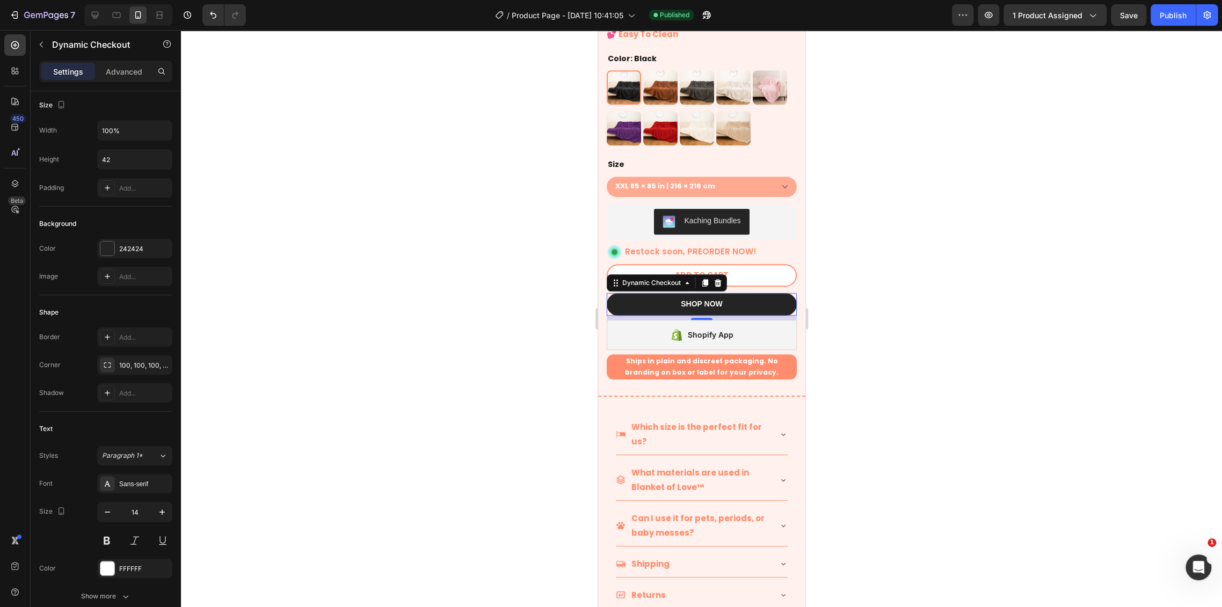
click at [760, 264] on button "ADD TO CART" at bounding box center [701, 275] width 190 height 23
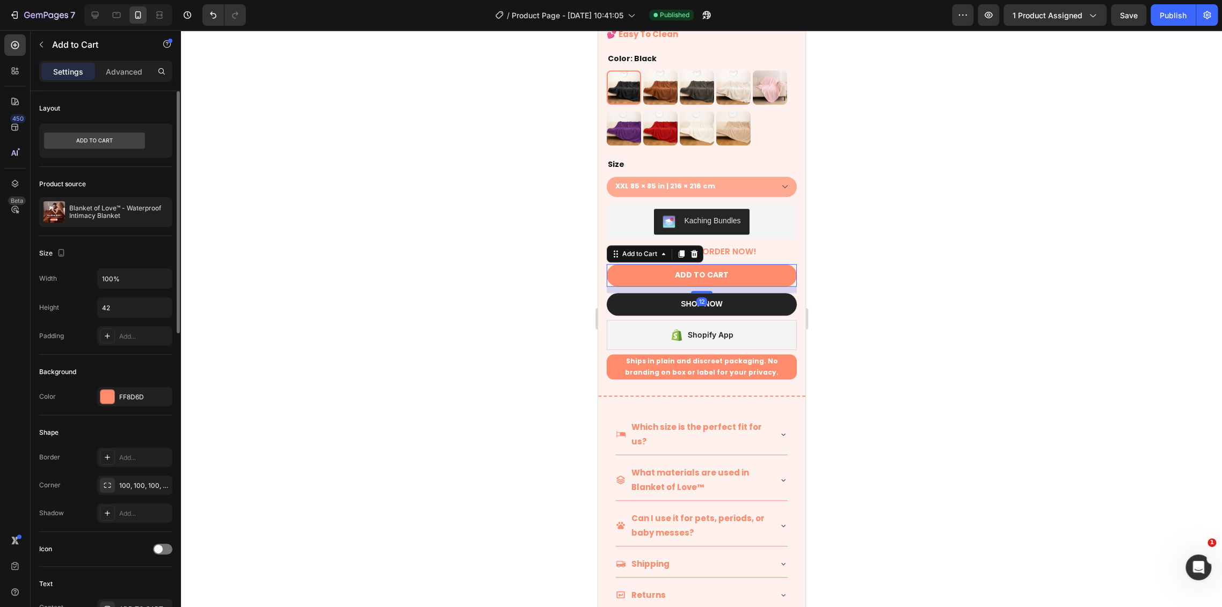
scroll to position [179, 0]
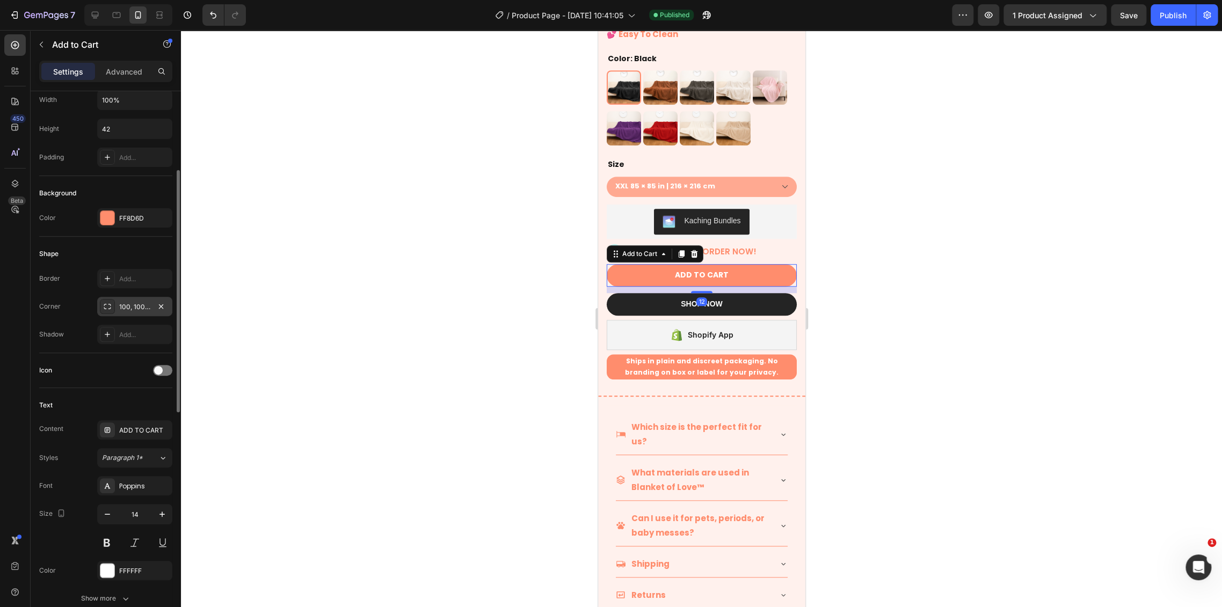
click at [134, 310] on div "100, 100, 100, 100" at bounding box center [134, 307] width 31 height 10
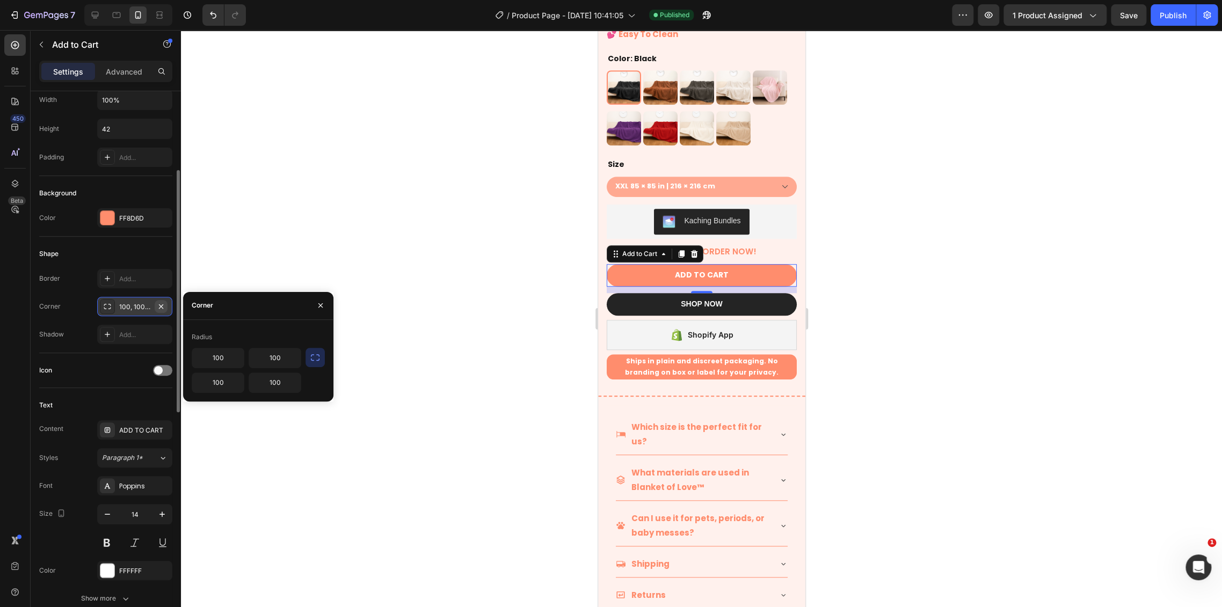
click at [163, 306] on icon "button" at bounding box center [161, 306] width 9 height 9
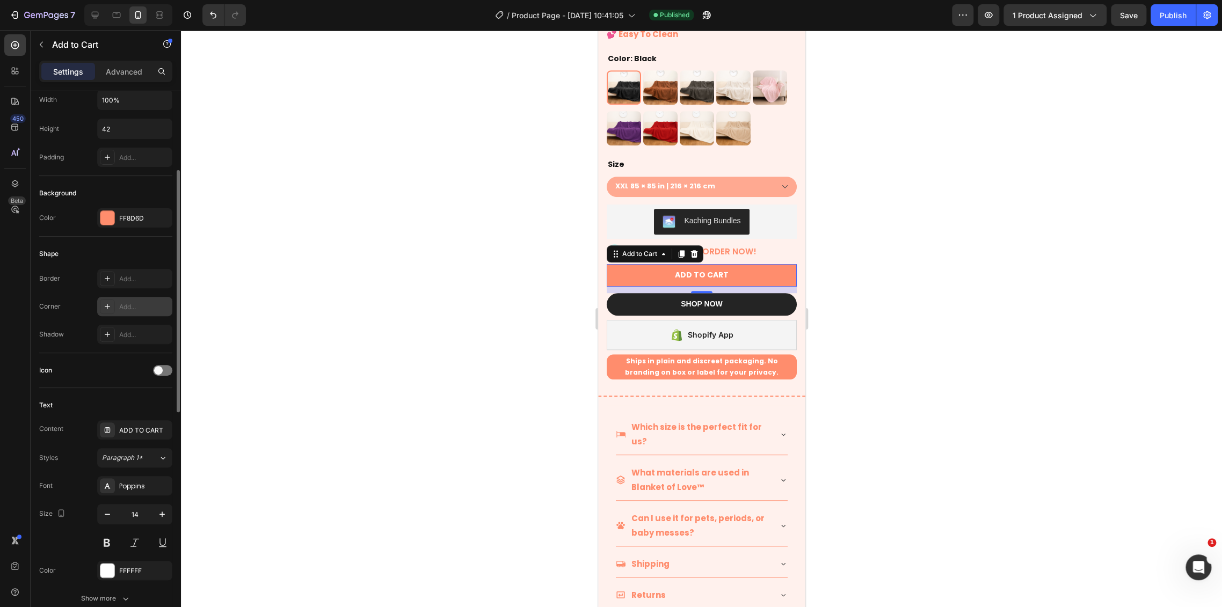
click at [128, 317] on div "Border Add... Corner Add... Shadow Add..." at bounding box center [105, 306] width 133 height 75
click at [135, 315] on div "Add..." at bounding box center [134, 306] width 75 height 19
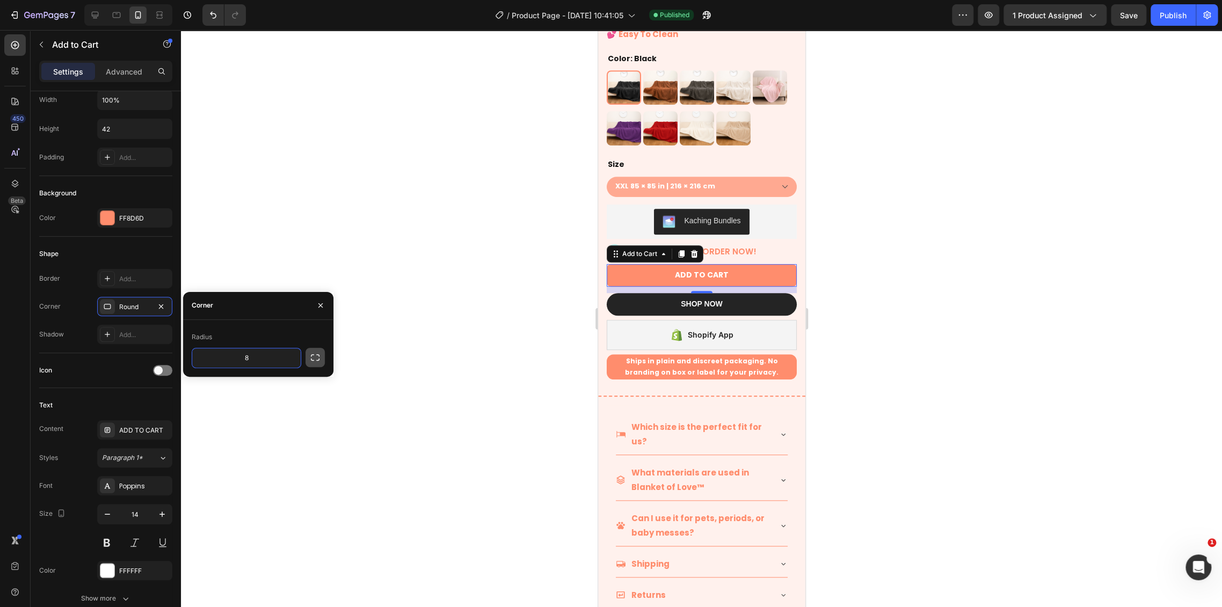
click at [321, 360] on button "button" at bounding box center [314, 357] width 19 height 19
click at [325, 359] on div "Radius 8 8 8 8" at bounding box center [258, 360] width 150 height 64
click at [261, 359] on input "8" at bounding box center [275, 357] width 52 height 19
click at [310, 360] on icon "button" at bounding box center [315, 357] width 11 height 11
click at [236, 364] on input "8" at bounding box center [246, 357] width 108 height 19
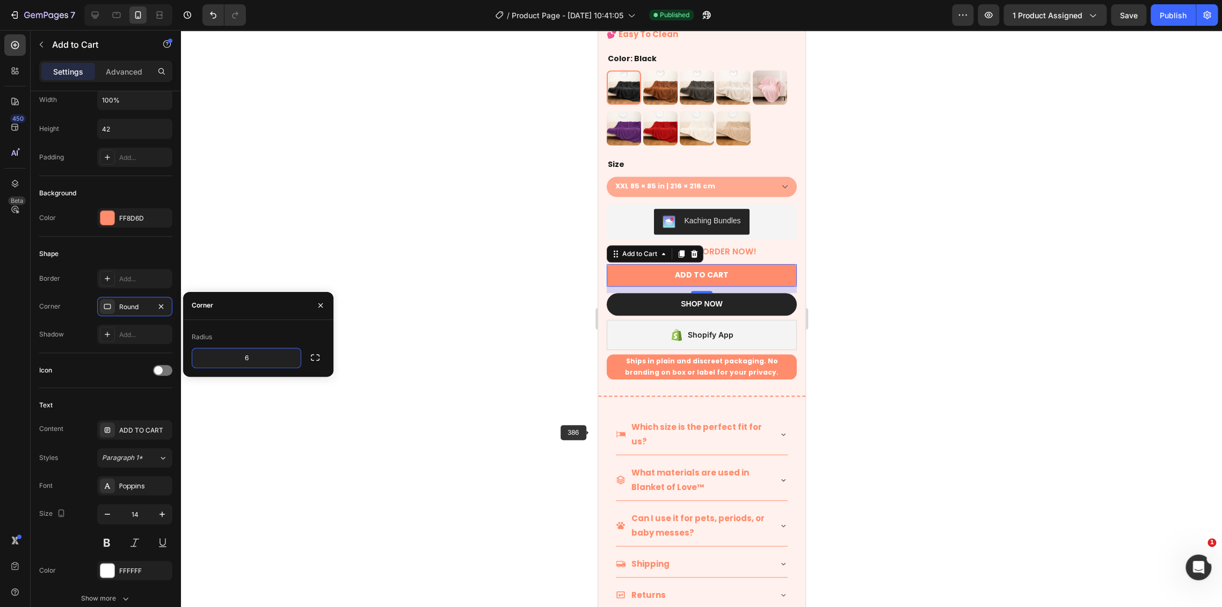
click at [769, 414] on div "Which size is the perfect fit for us?" at bounding box center [701, 434] width 172 height 41
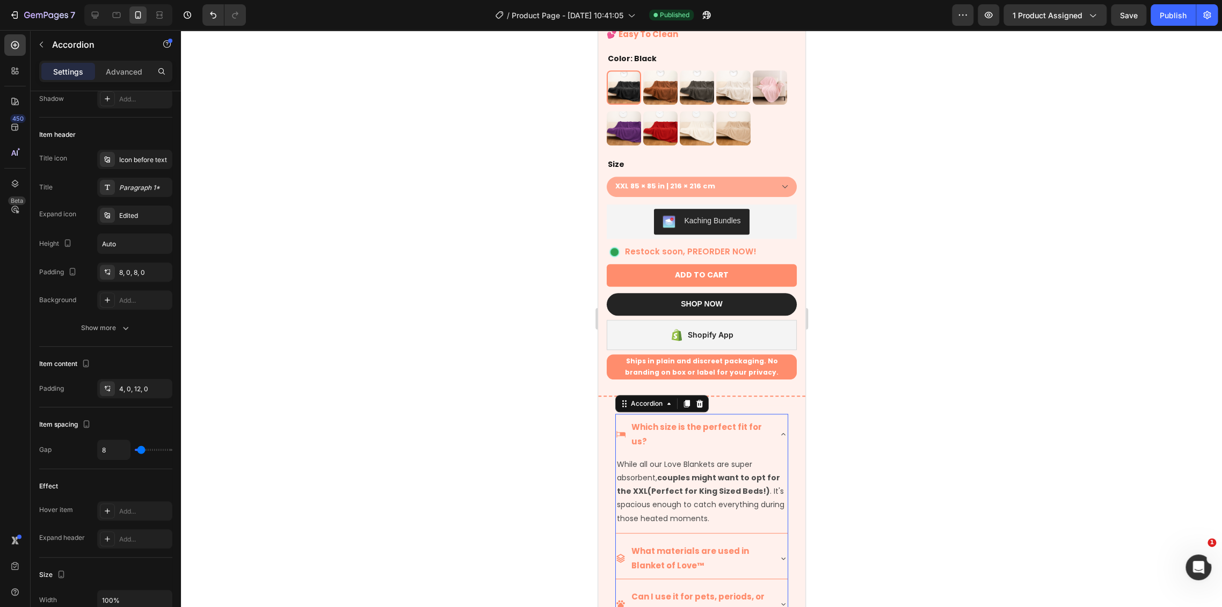
scroll to position [0, 0]
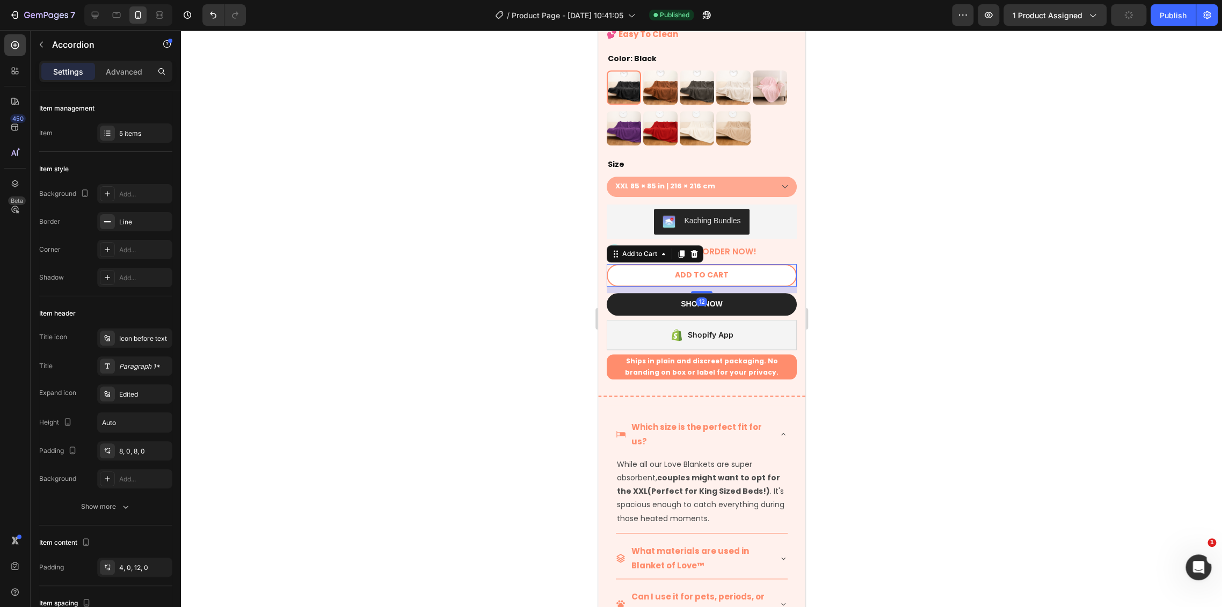
click at [632, 264] on button "ADD TO CART" at bounding box center [701, 275] width 190 height 23
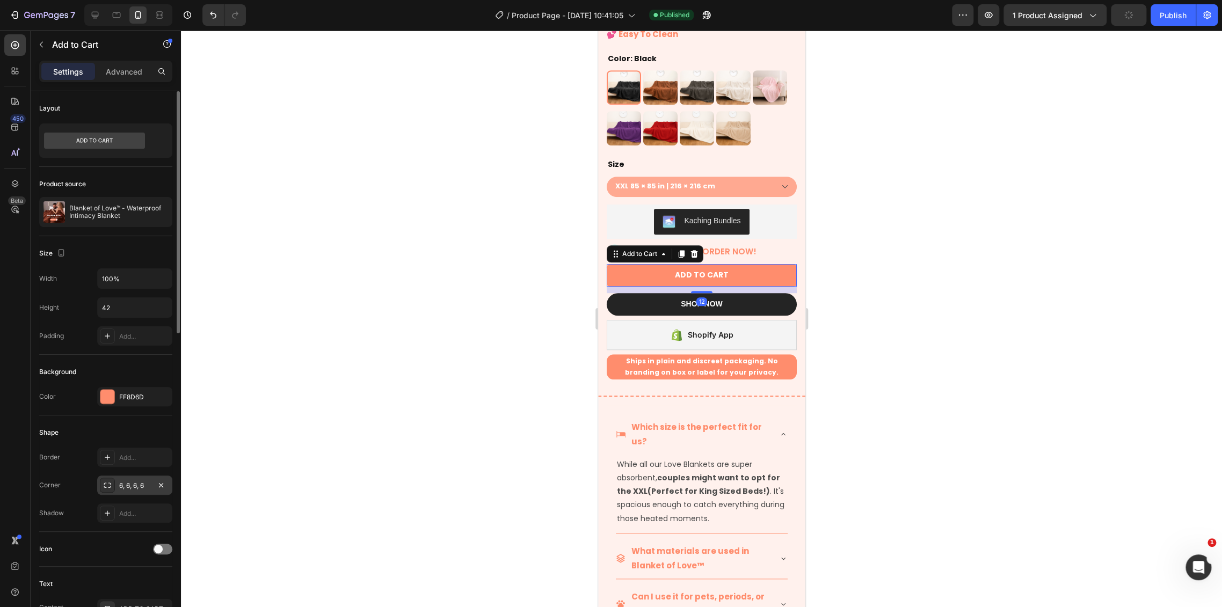
click at [129, 491] on div "6, 6, 6, 6" at bounding box center [134, 485] width 75 height 19
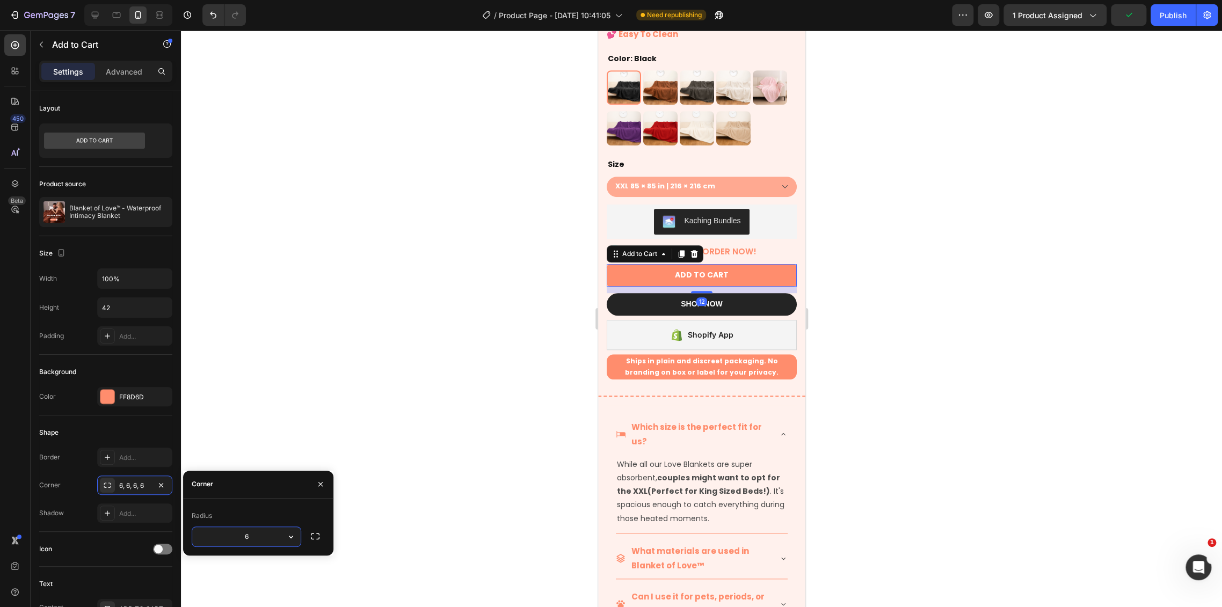
click at [255, 531] on input "6" at bounding box center [246, 536] width 108 height 19
click at [358, 383] on div at bounding box center [701, 318] width 1041 height 577
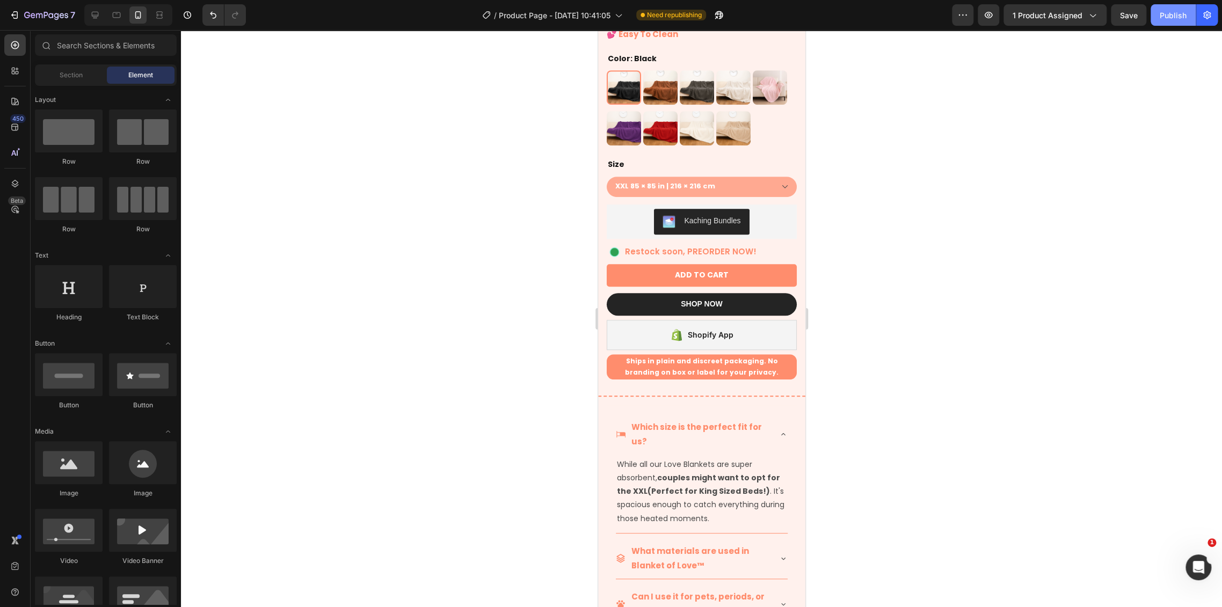
click at [1099, 25] on button "Publish" at bounding box center [1172, 14] width 45 height 21
click at [765, 323] on div "Shopify App" at bounding box center [701, 335] width 190 height 30
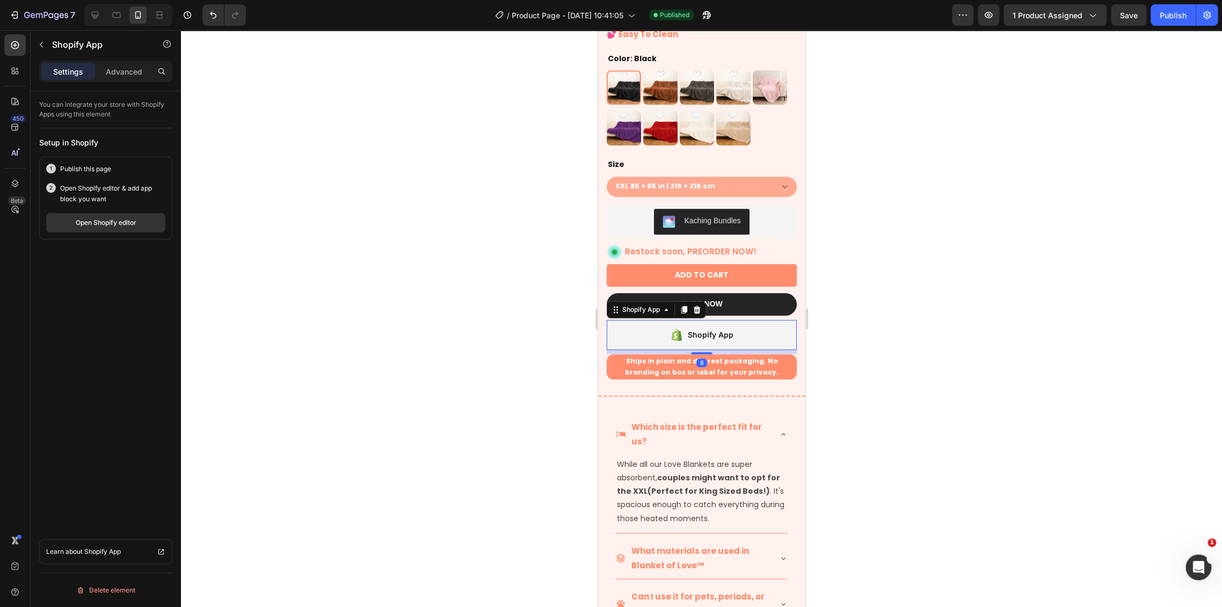
drag, startPoint x: 697, startPoint y: 344, endPoint x: 770, endPoint y: 232, distance: 132.9
click at [707, 305] on div "Icon Icon Icon Icon Icon Icon List Rate 4.8|5 by 35,500+ Couples Text Block Row…" at bounding box center [701, 136] width 190 height 486
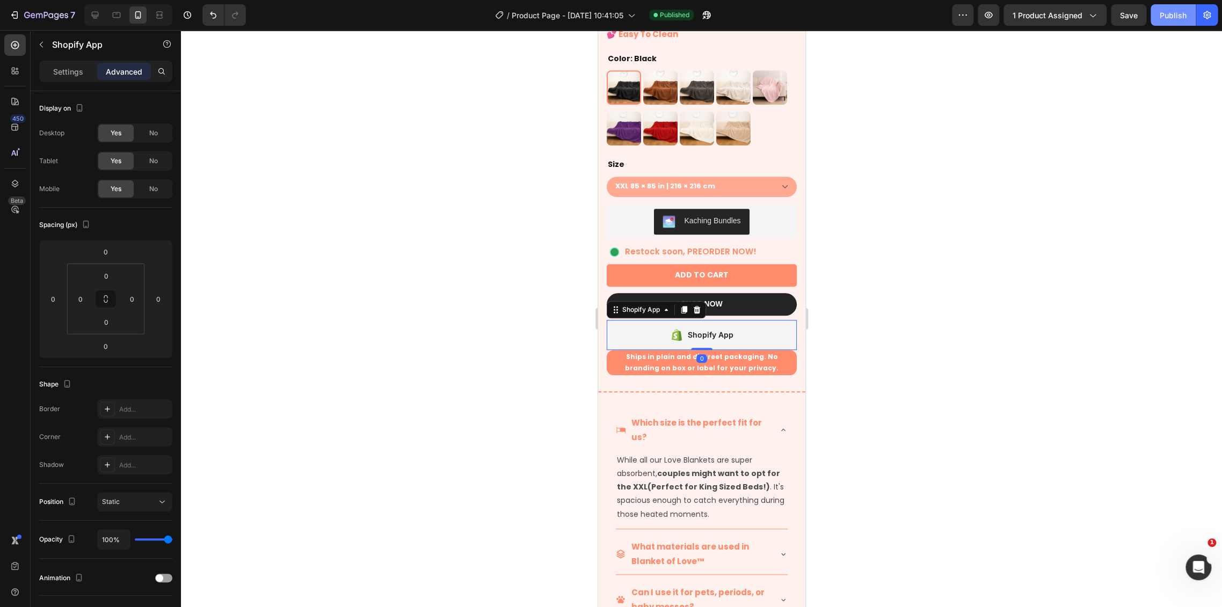
drag, startPoint x: 1164, startPoint y: 11, endPoint x: 1152, endPoint y: 14, distance: 11.7
click at [1099, 11] on div "Publish" at bounding box center [1172, 15] width 27 height 11
click at [1099, 16] on button "button" at bounding box center [1128, 14] width 35 height 21
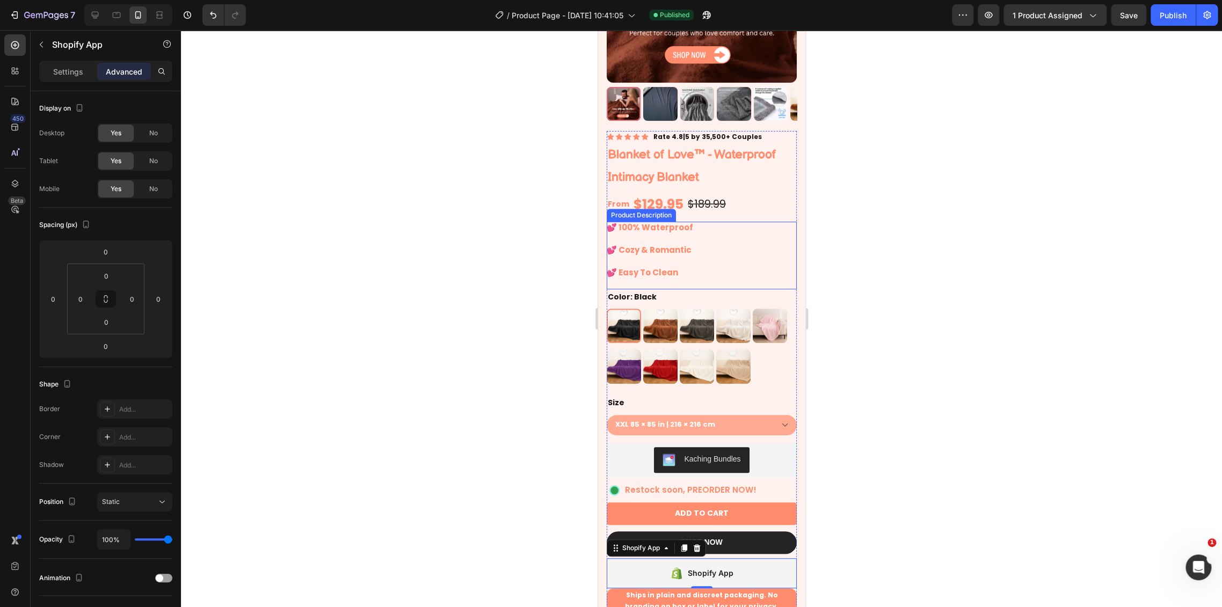
click at [750, 263] on div "💕 100% Waterproof 💕 Cozy & Romantic 💕 Easy To Clean" at bounding box center [701, 256] width 190 height 68
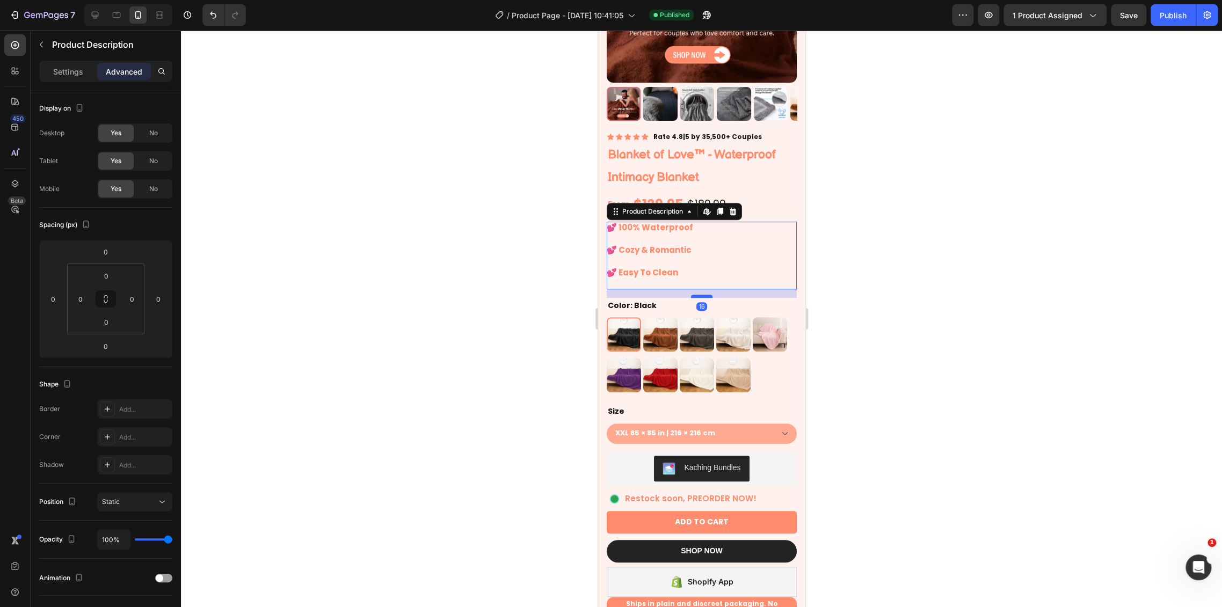
drag, startPoint x: 698, startPoint y: 277, endPoint x: 698, endPoint y: 286, distance: 8.6
click at [698, 295] on div at bounding box center [700, 296] width 21 height 3
click at [1099, 21] on button "Publish" at bounding box center [1172, 14] width 45 height 21
click at [1099, 17] on icon "button" at bounding box center [1128, 15] width 12 height 12
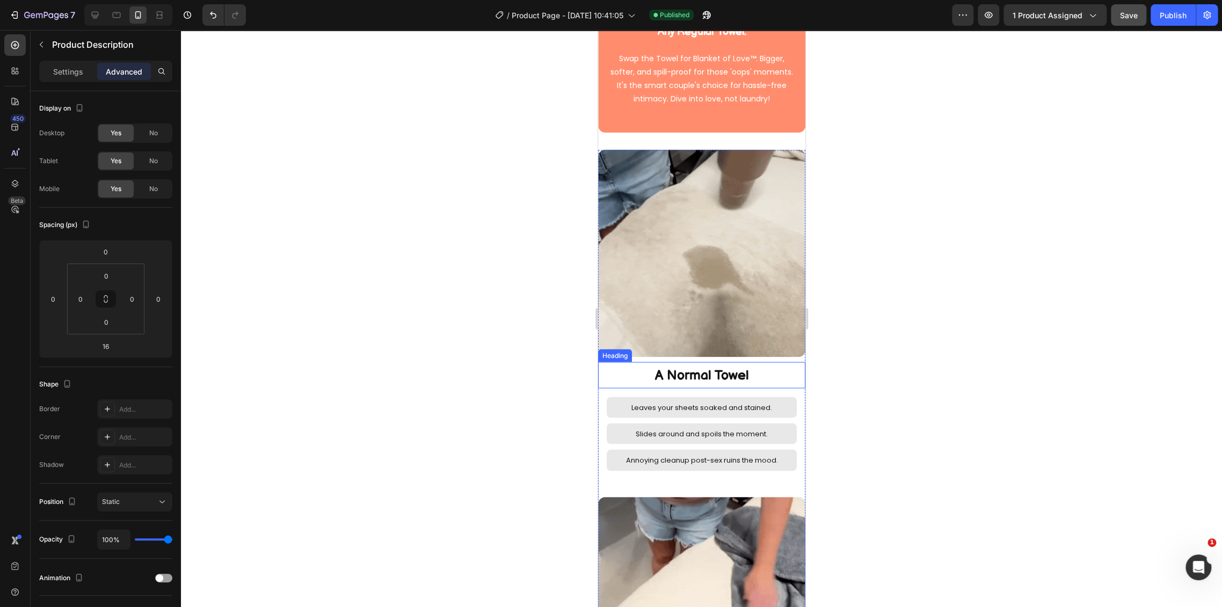
scroll to position [1252, 0]
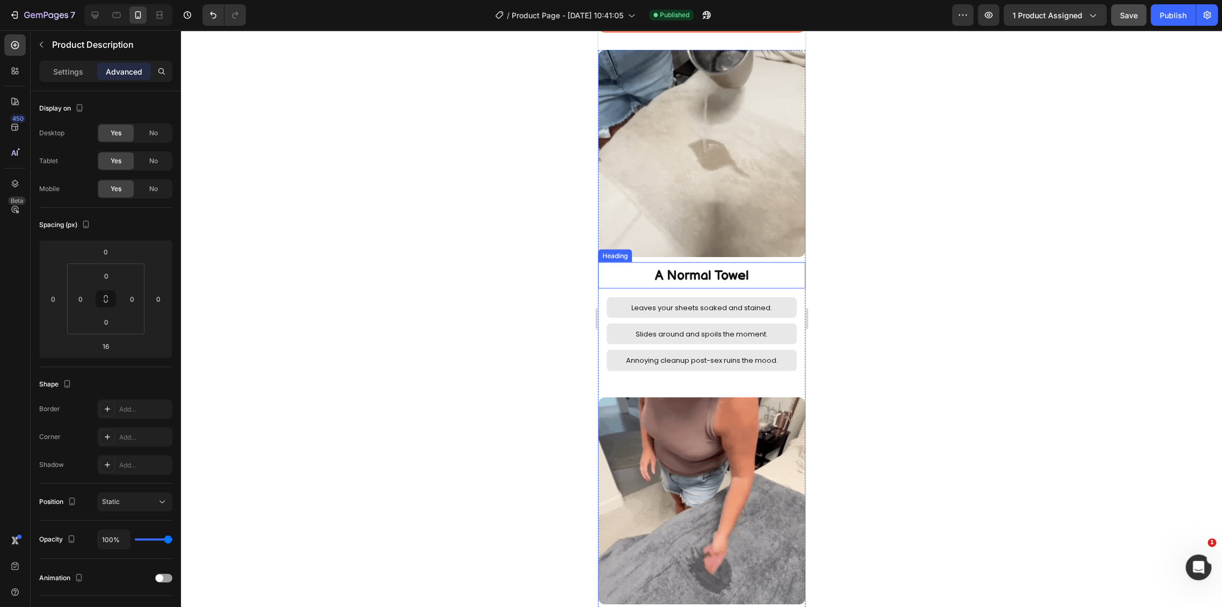
click at [747, 262] on h2 "A Normal Towel" at bounding box center [700, 275] width 207 height 26
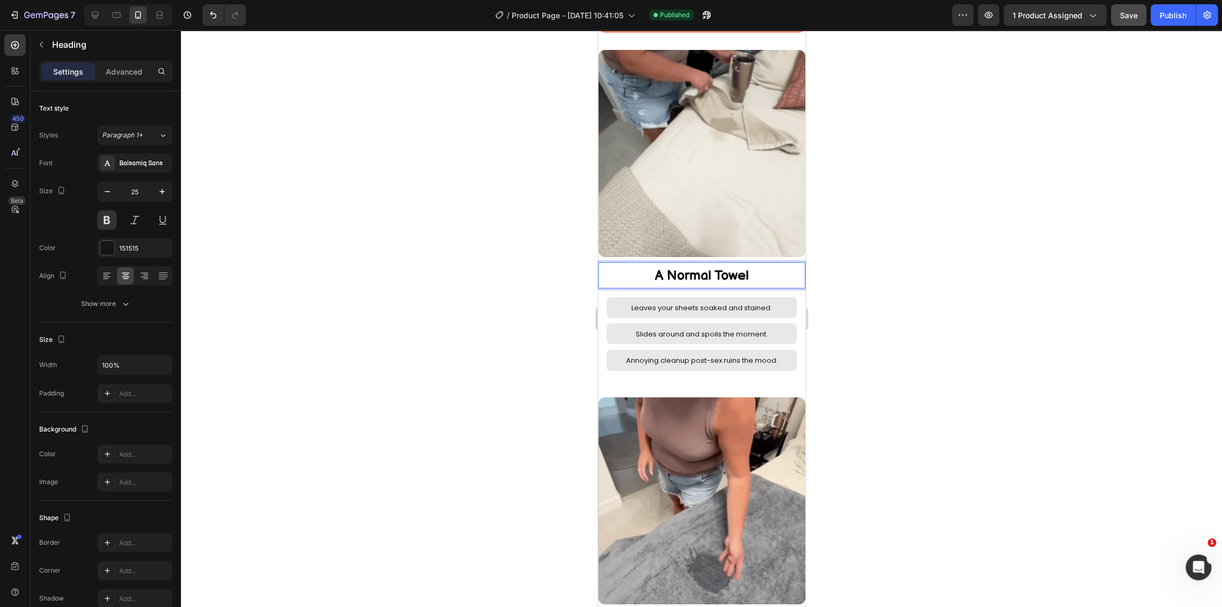
click at [743, 263] on h2 "A Normal Towel" at bounding box center [700, 275] width 207 height 26
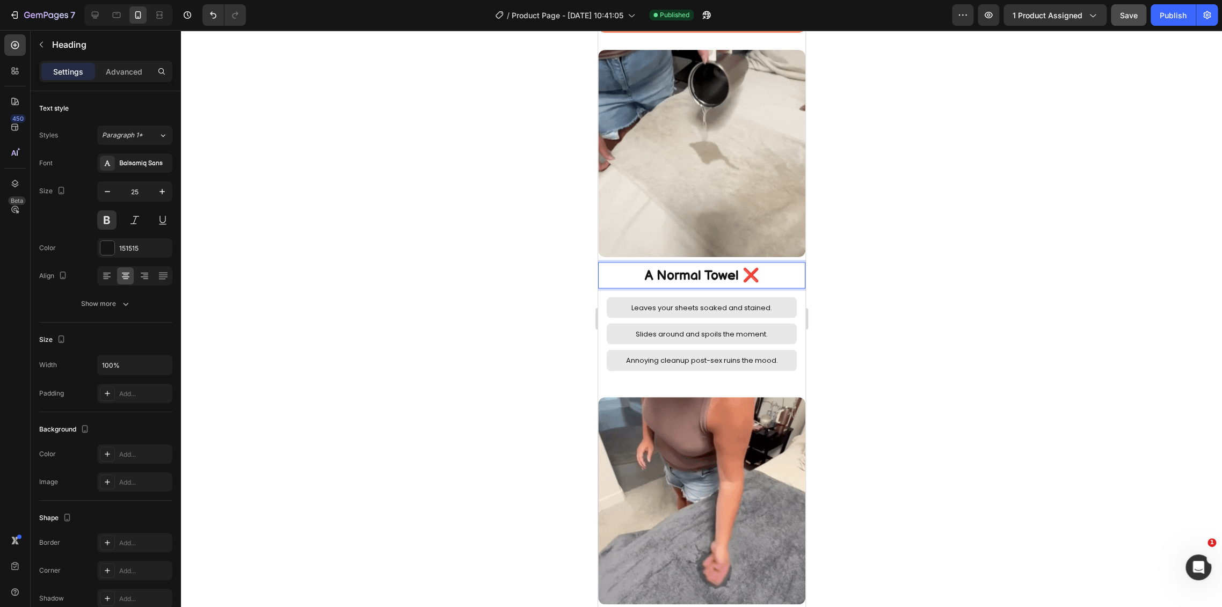
click at [874, 266] on div at bounding box center [701, 318] width 1041 height 577
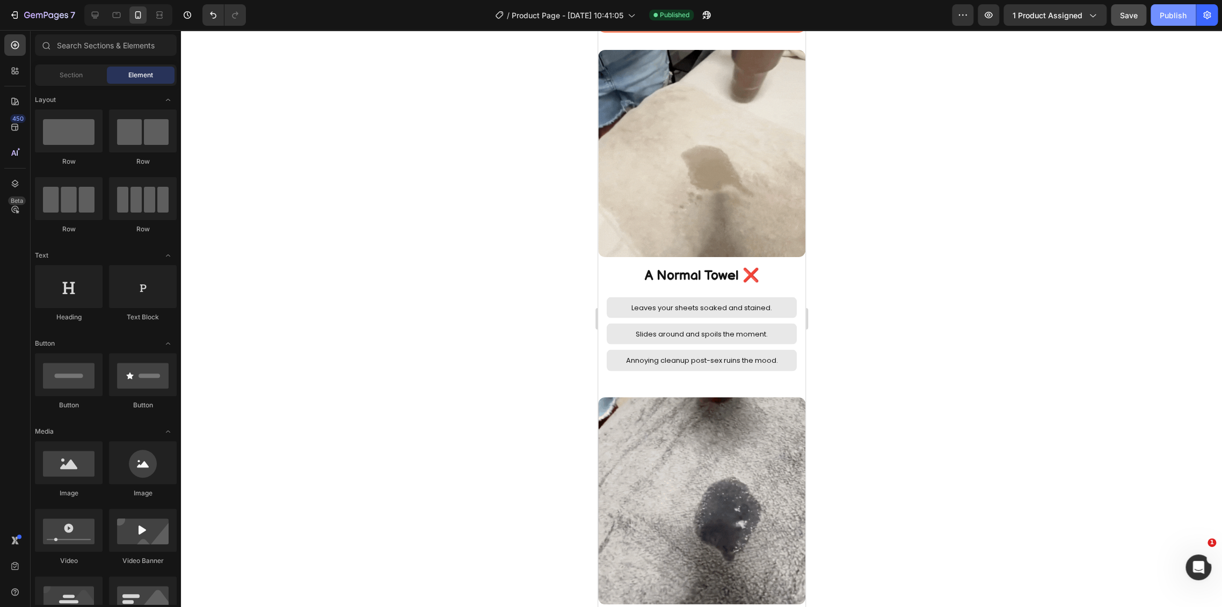
drag, startPoint x: 1167, startPoint y: 10, endPoint x: 1156, endPoint y: 12, distance: 11.4
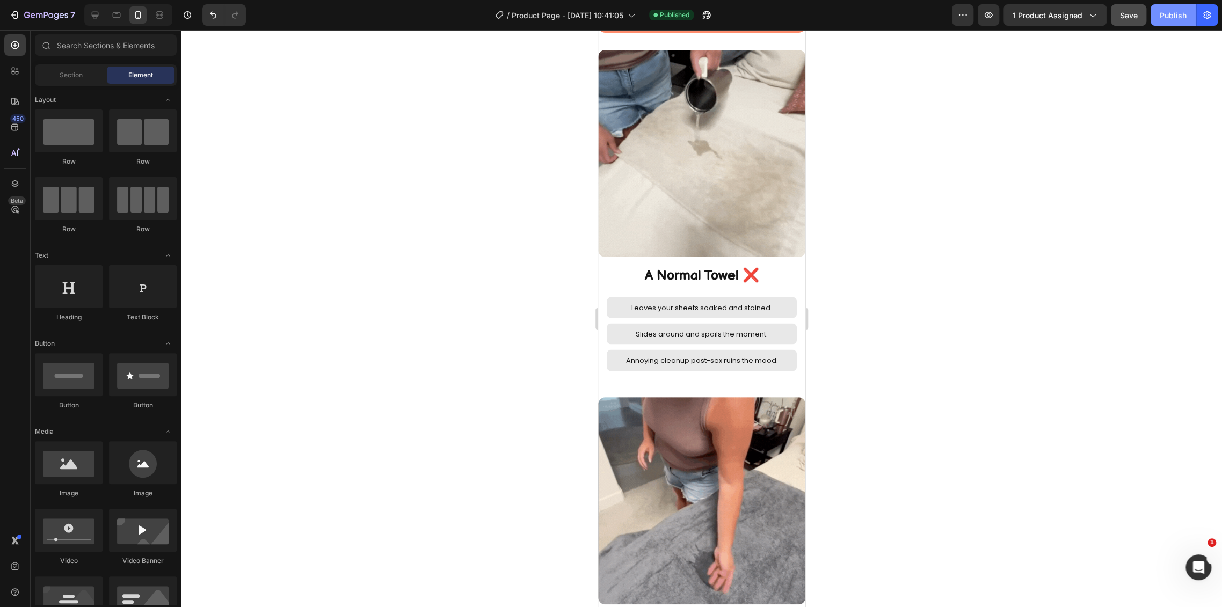
click at [1099, 10] on div "Publish" at bounding box center [1172, 15] width 27 height 11
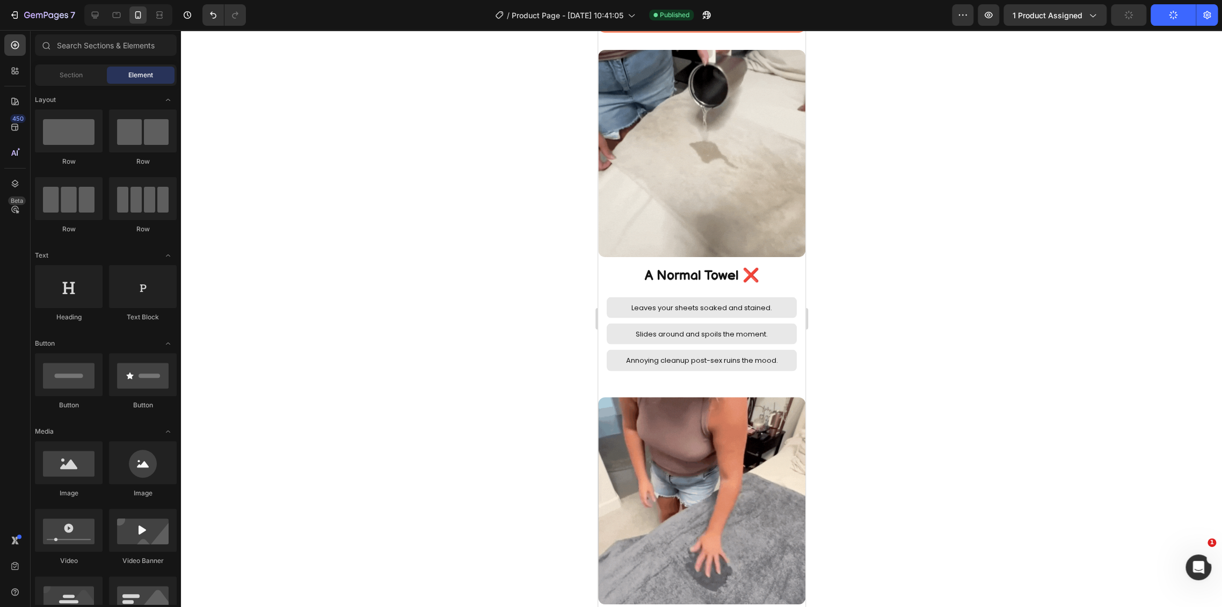
click at [1099, 13] on icon "button" at bounding box center [1128, 15] width 12 height 12
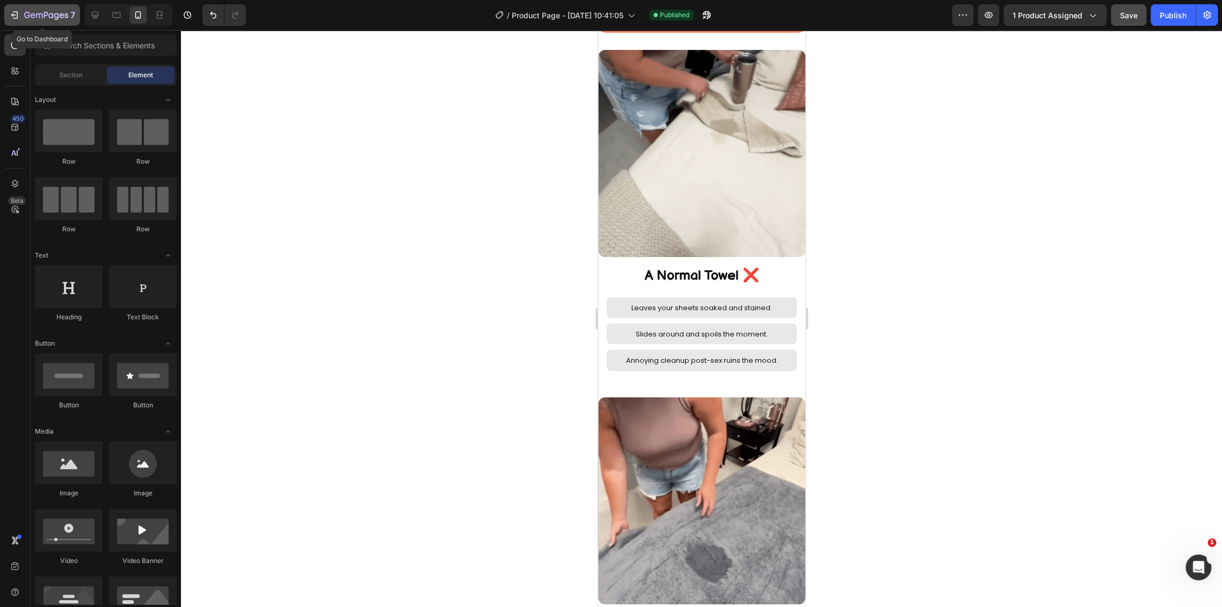
click at [31, 12] on icon "button" at bounding box center [46, 15] width 44 height 9
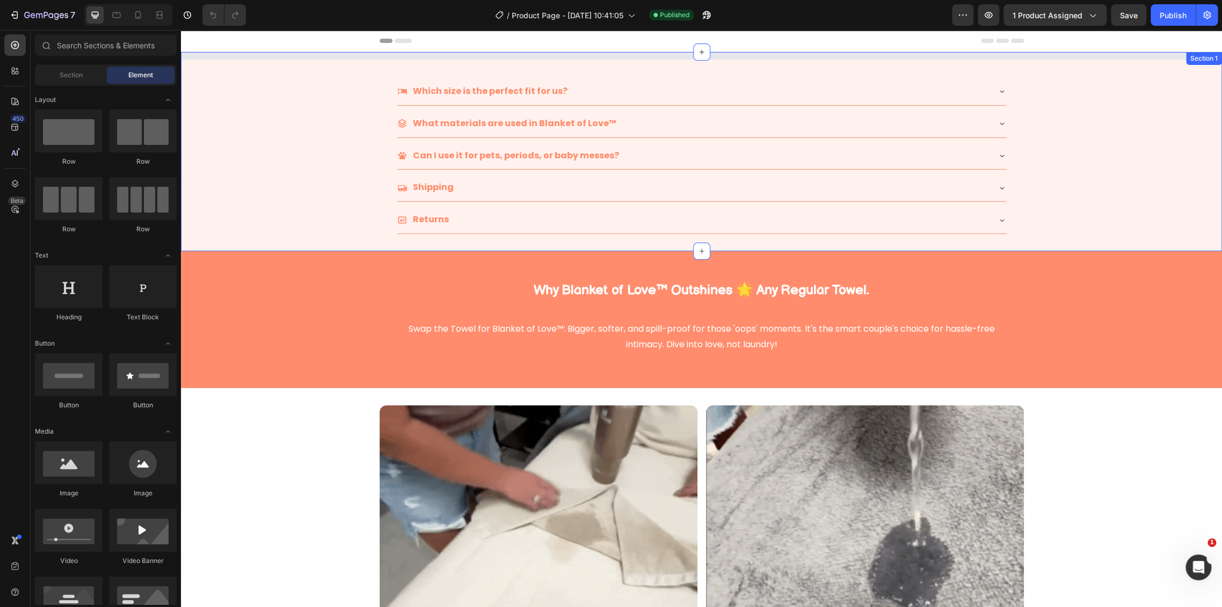
click at [258, 185] on div "Which size is the perfect fit for us? What materials are used in Blanket of Lov…" at bounding box center [701, 151] width 1041 height 199
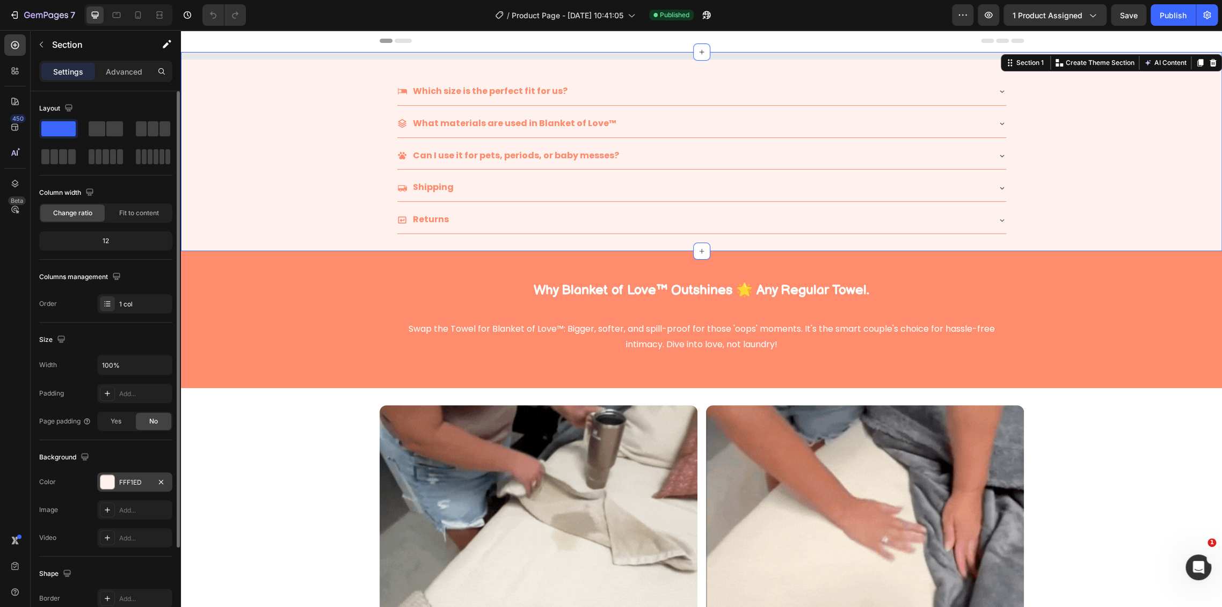
click at [143, 482] on div "FFF1ED" at bounding box center [134, 483] width 31 height 10
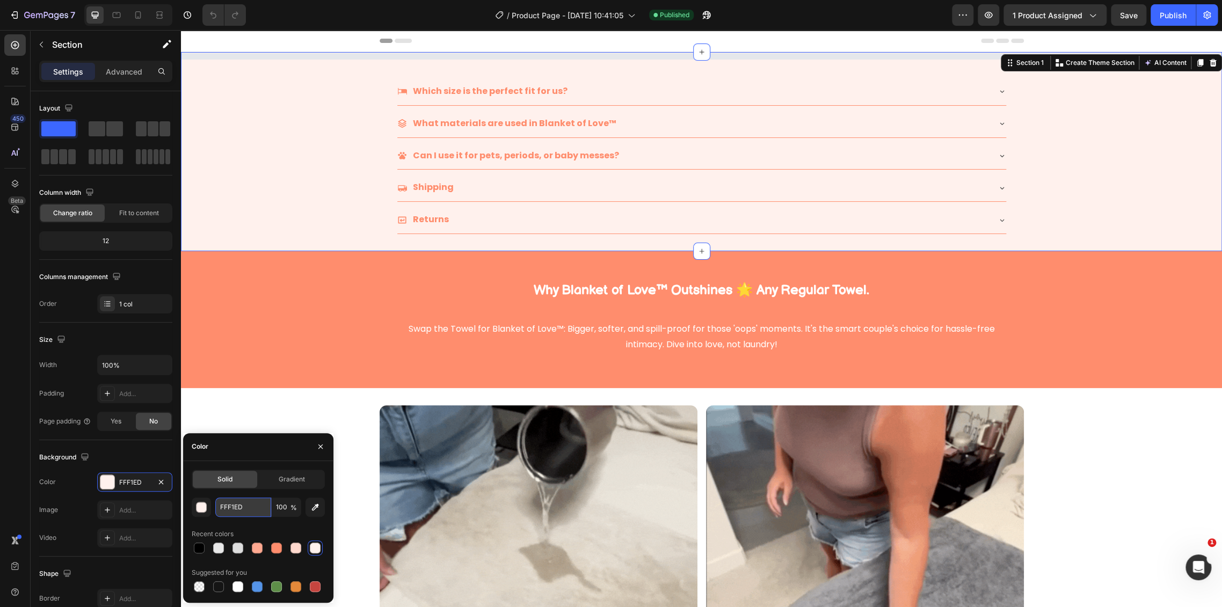
click at [239, 509] on input "FFF1ED" at bounding box center [243, 507] width 56 height 19
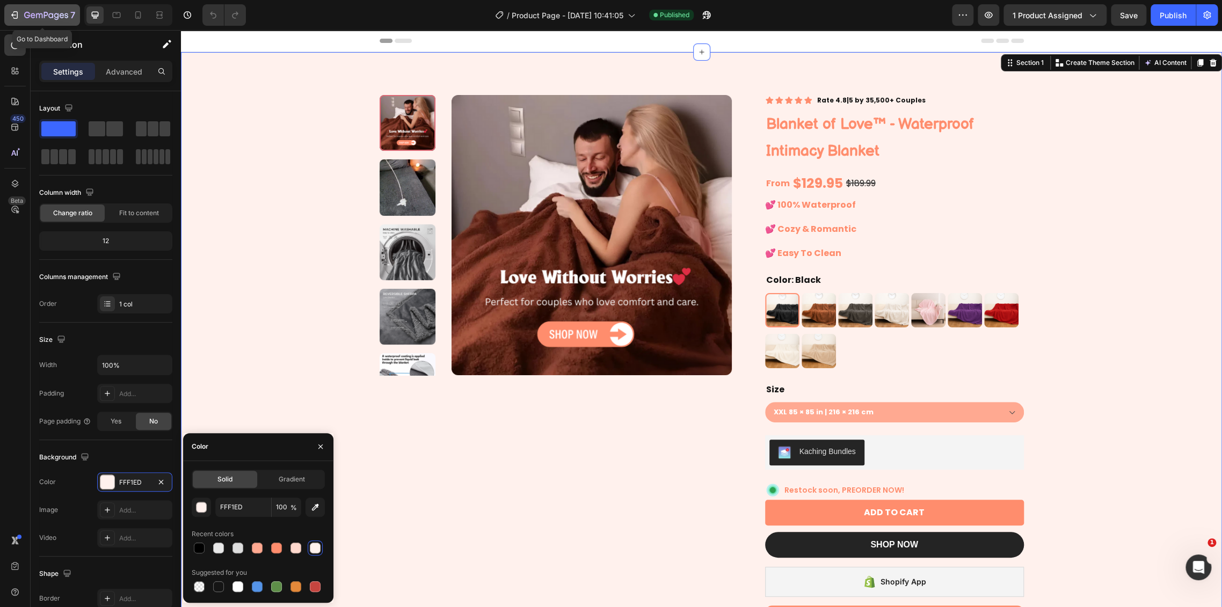
click at [31, 13] on icon "button" at bounding box center [46, 15] width 44 height 9
